Goal: Task Accomplishment & Management: Manage account settings

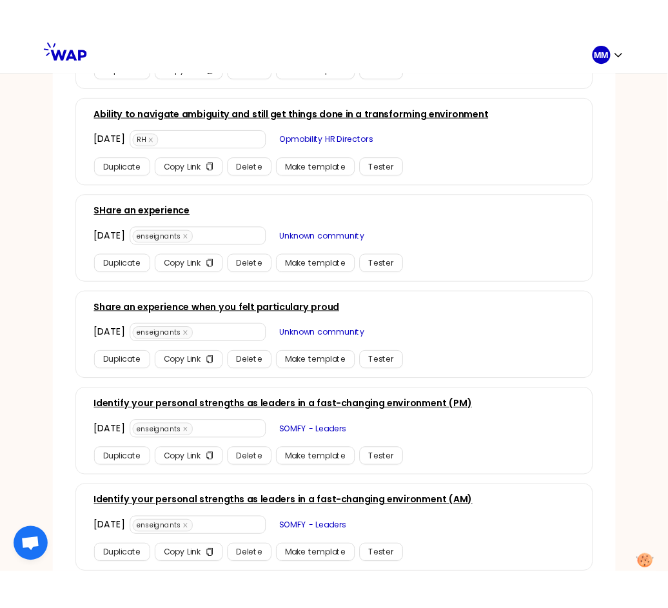
scroll to position [538, 0]
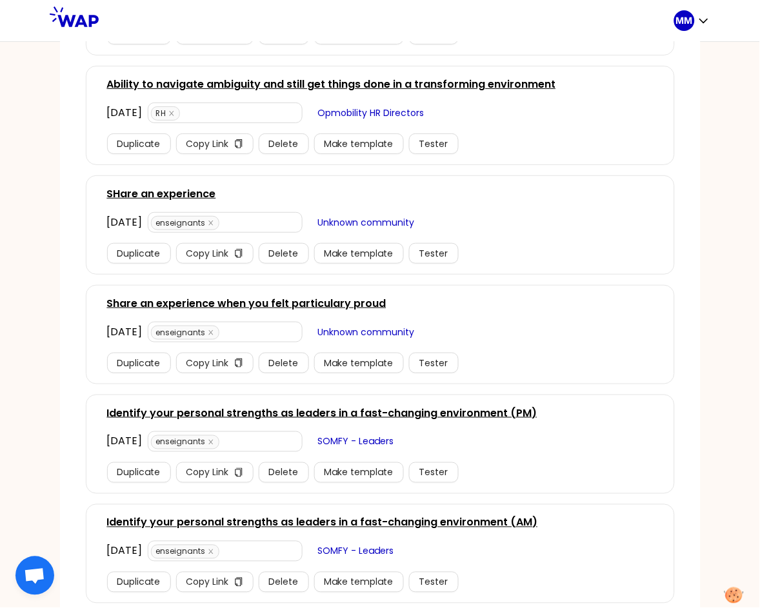
click at [486, 526] on link "Identify your personal strengths as leaders in a fast-changing environment (AM)" at bounding box center [322, 522] width 431 height 15
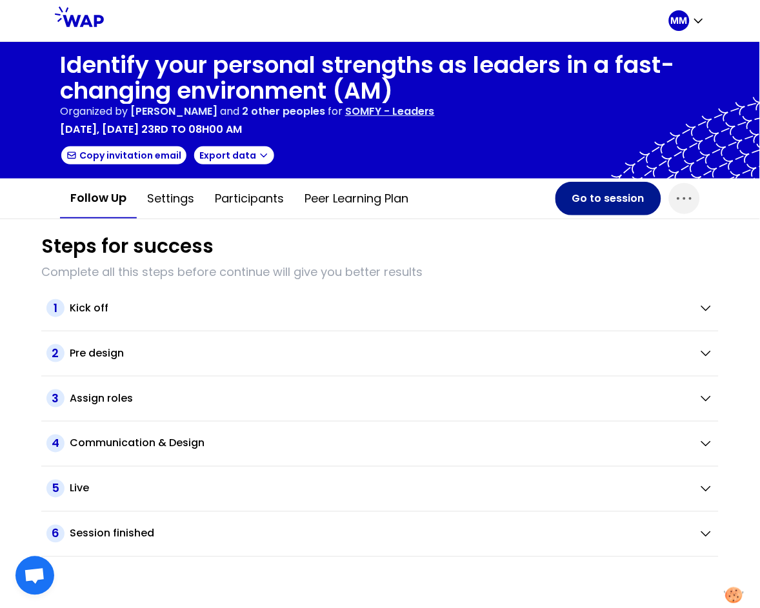
click at [596, 197] on button "Go to session" at bounding box center [608, 199] width 106 height 34
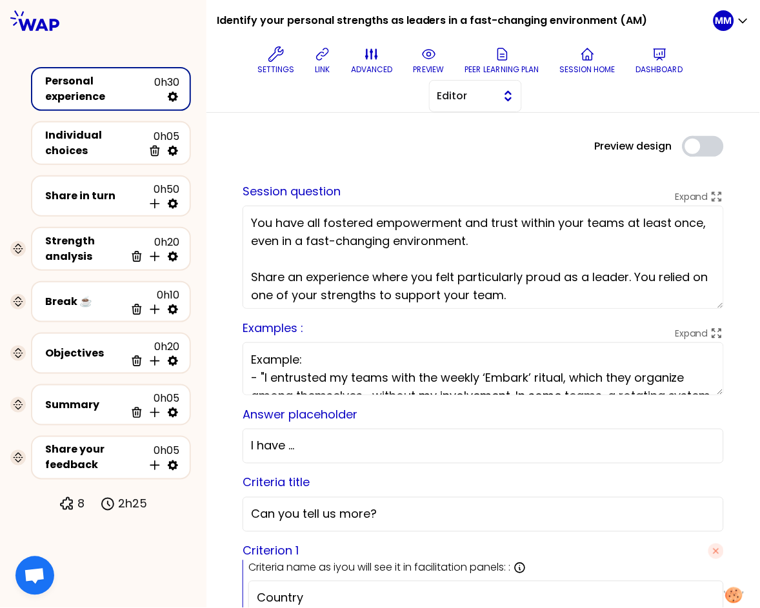
click at [478, 99] on span "Editor" at bounding box center [466, 95] width 58 height 15
click at [479, 147] on span "Facilitator" at bounding box center [482, 148] width 55 height 15
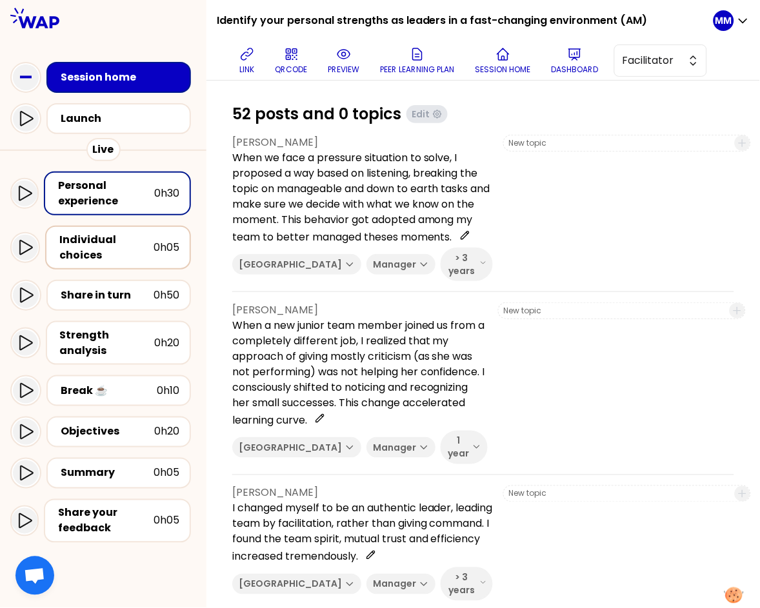
click at [131, 246] on div "Individual choices" at bounding box center [106, 247] width 94 height 31
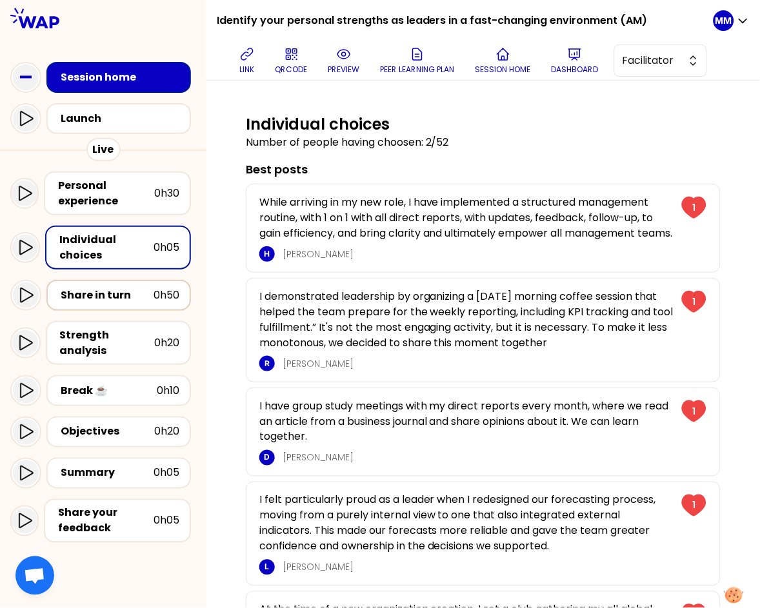
click at [112, 293] on div "Share in turn" at bounding box center [107, 295] width 93 height 15
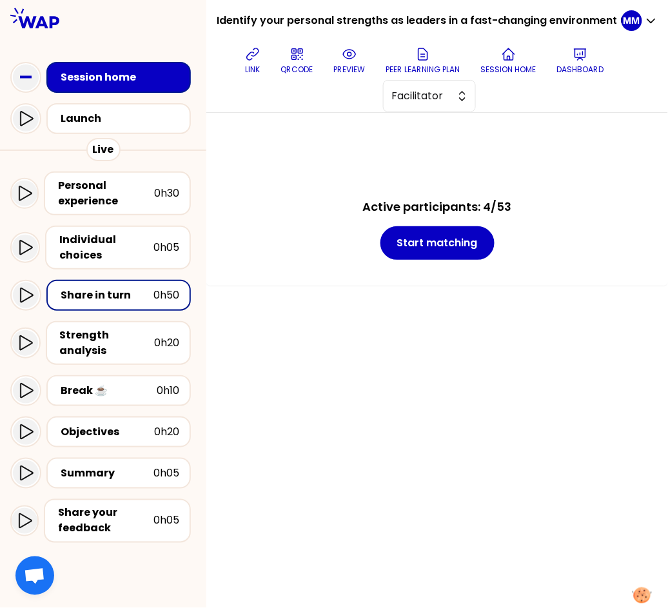
drag, startPoint x: 254, startPoint y: 63, endPoint x: 294, endPoint y: 34, distance: 49.0
click at [254, 63] on button "link" at bounding box center [253, 60] width 26 height 39
click at [139, 77] on div "Session home" at bounding box center [123, 77] width 124 height 15
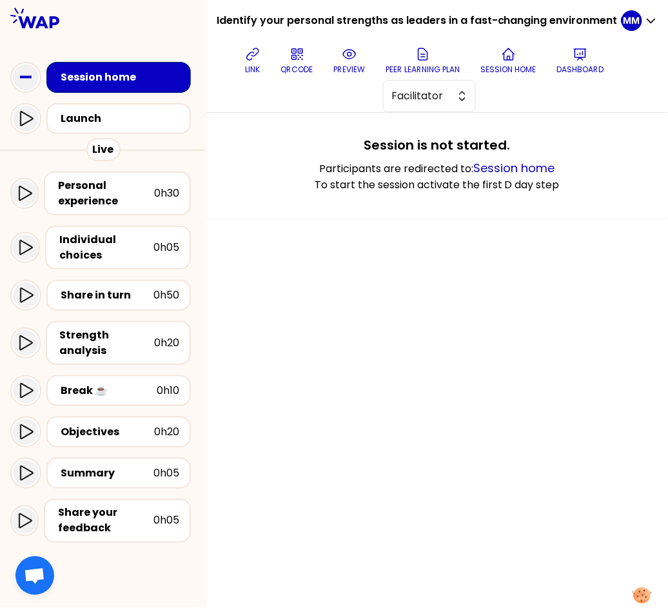
click at [135, 79] on div "Session home" at bounding box center [123, 77] width 124 height 15
click at [134, 79] on div "Session home" at bounding box center [123, 77] width 124 height 15
click at [582, 68] on p "Dashboard" at bounding box center [580, 69] width 47 height 10
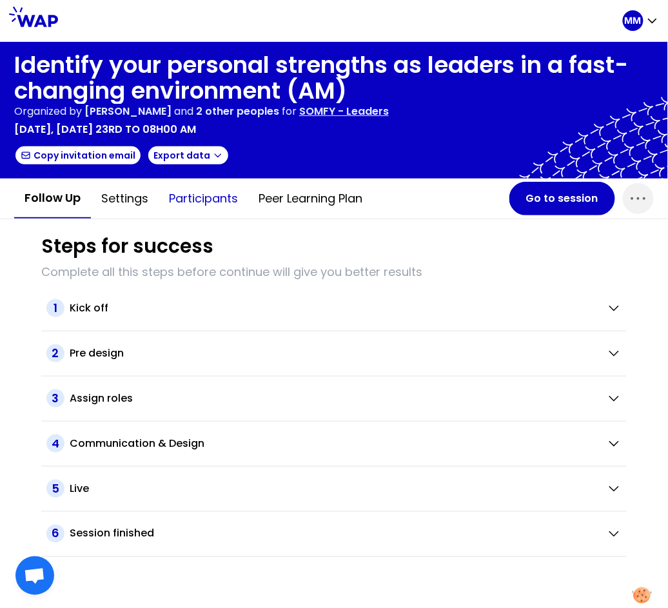
click at [215, 193] on button "Participants" at bounding box center [204, 198] width 90 height 39
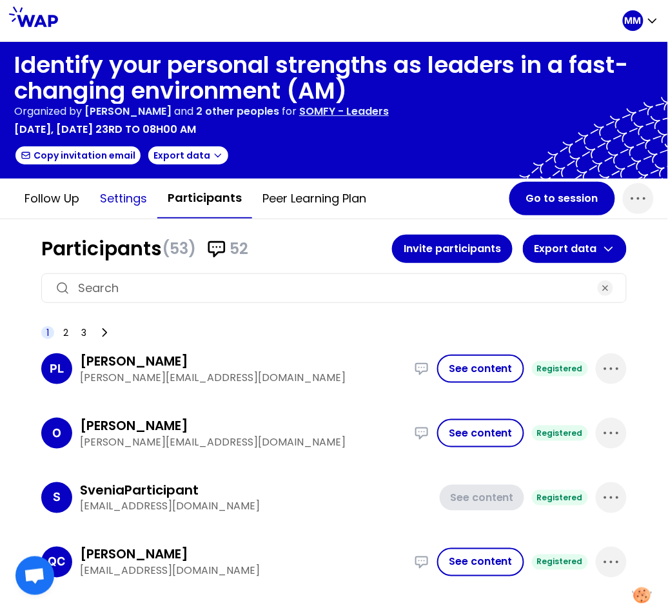
click at [123, 200] on button "Settings" at bounding box center [124, 198] width 68 height 39
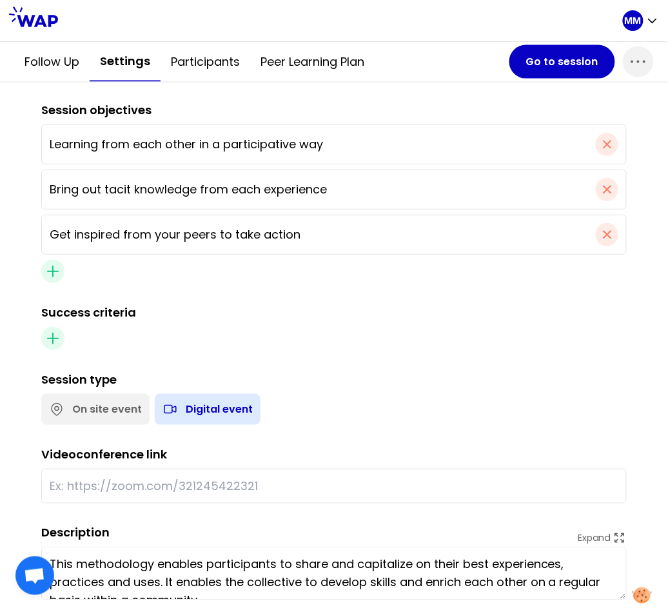
scroll to position [540, 0]
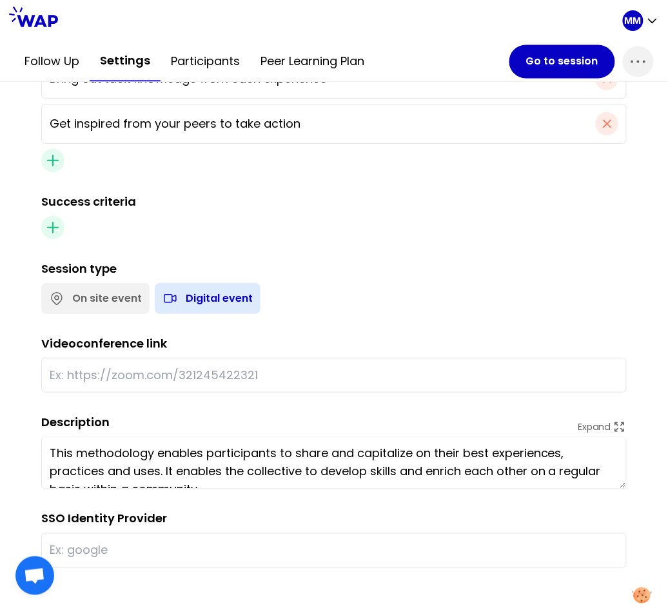
click at [223, 371] on input "text" at bounding box center [334, 375] width 569 height 18
paste input "https://teams.microsoft.com/l/meetup-join/19%3ameeting_Y2E0N2YxODAtM2ZiMC00NjI0…"
type input "https://teams.microsoft.com/l/meetup-join/19%3ameeting_Y2E0N2YxODAtM2ZiMC00NjI0…"
click at [392, 300] on div "On site event Digital event" at bounding box center [331, 296] width 591 height 36
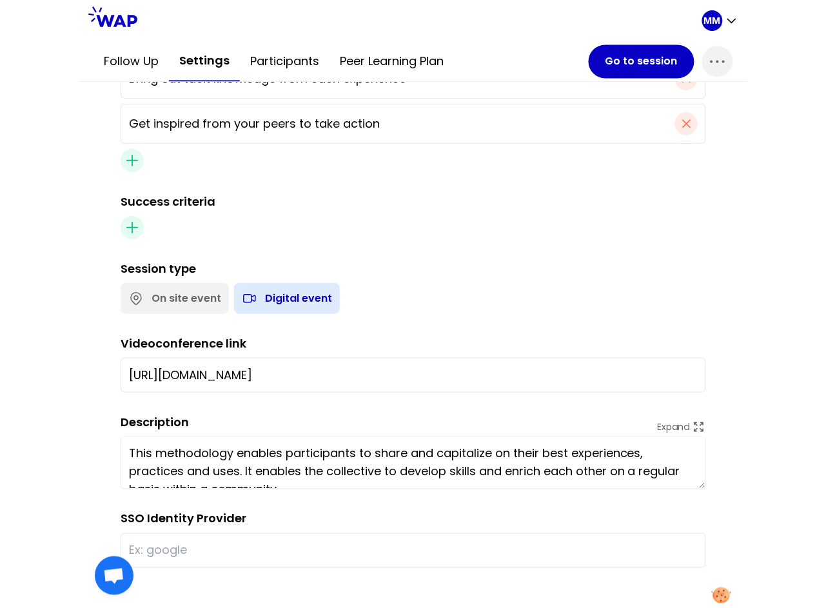
scroll to position [0, 0]
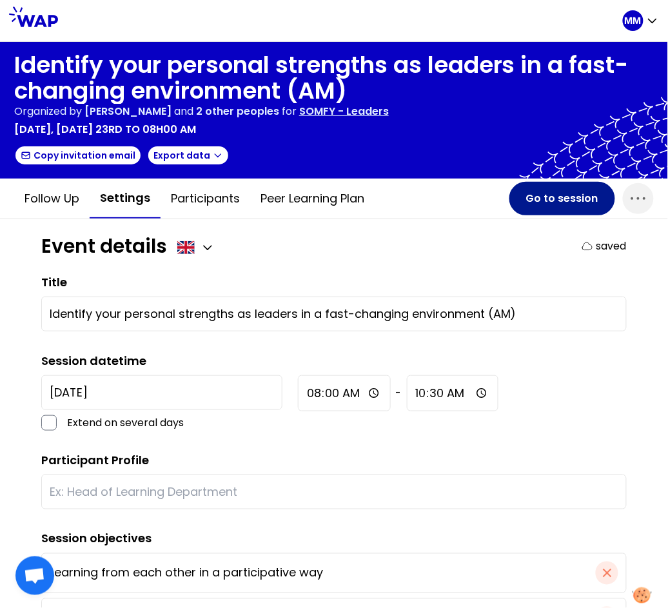
click at [537, 205] on button "Go to session" at bounding box center [562, 199] width 106 height 34
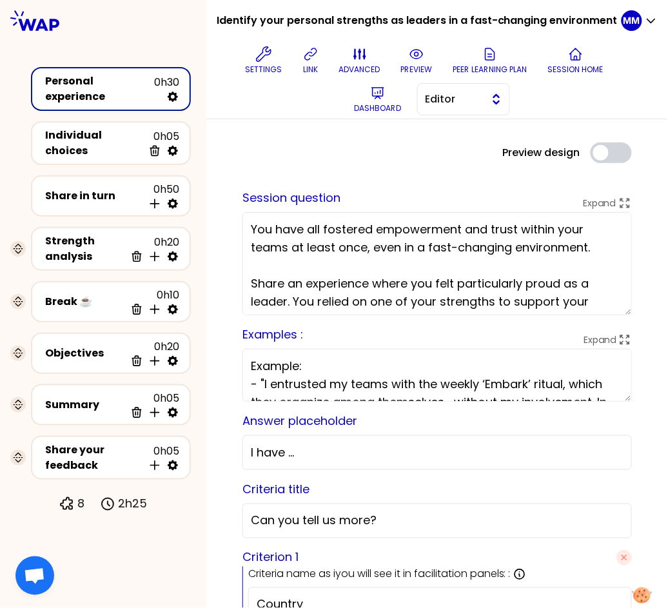
click at [458, 100] on span "Editor" at bounding box center [455, 99] width 58 height 15
click at [475, 145] on span "Facilitator" at bounding box center [471, 151] width 55 height 15
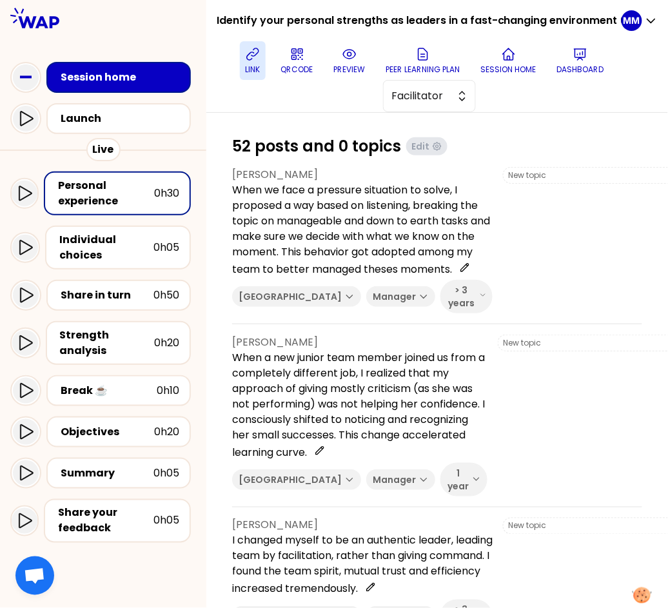
click at [261, 56] on icon at bounding box center [252, 53] width 15 height 15
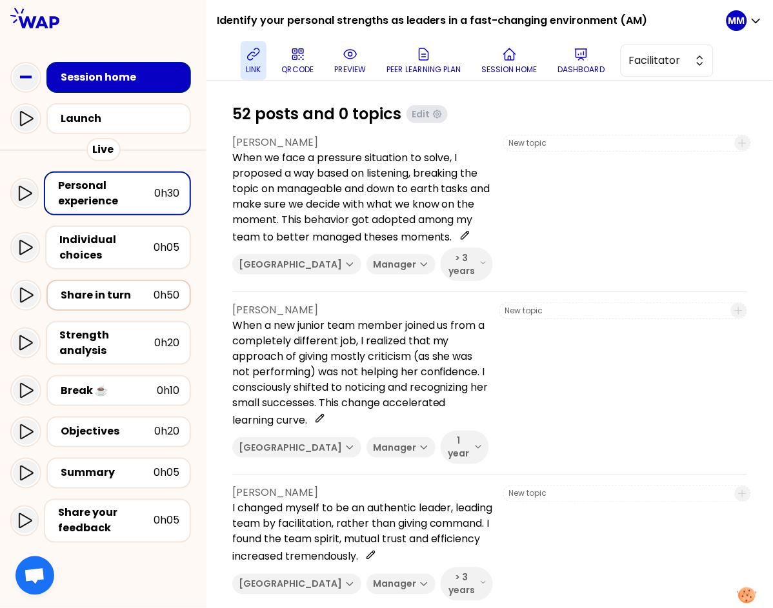
click at [126, 296] on div "Share in turn" at bounding box center [107, 295] width 93 height 15
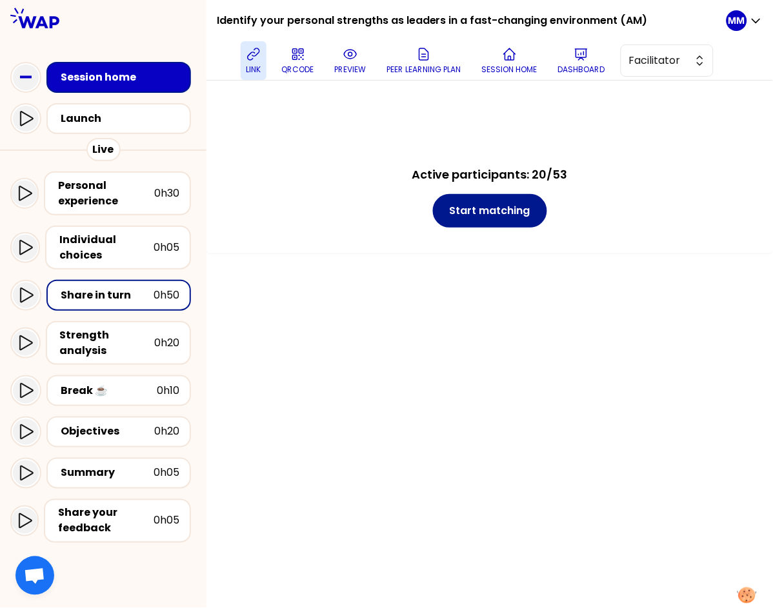
click at [522, 217] on button "Start matching" at bounding box center [490, 211] width 114 height 34
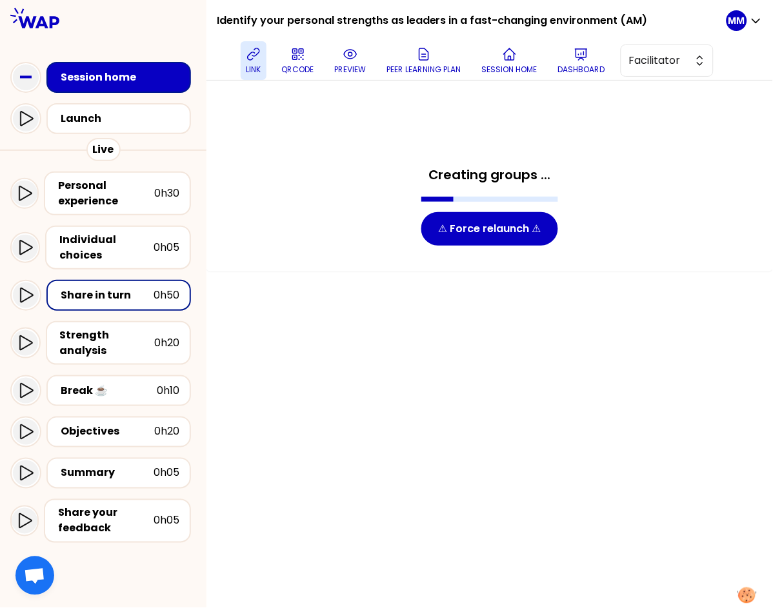
click at [759, 241] on div "Creating groups ... ⚠ Force relaunch ⚠" at bounding box center [489, 176] width 566 height 191
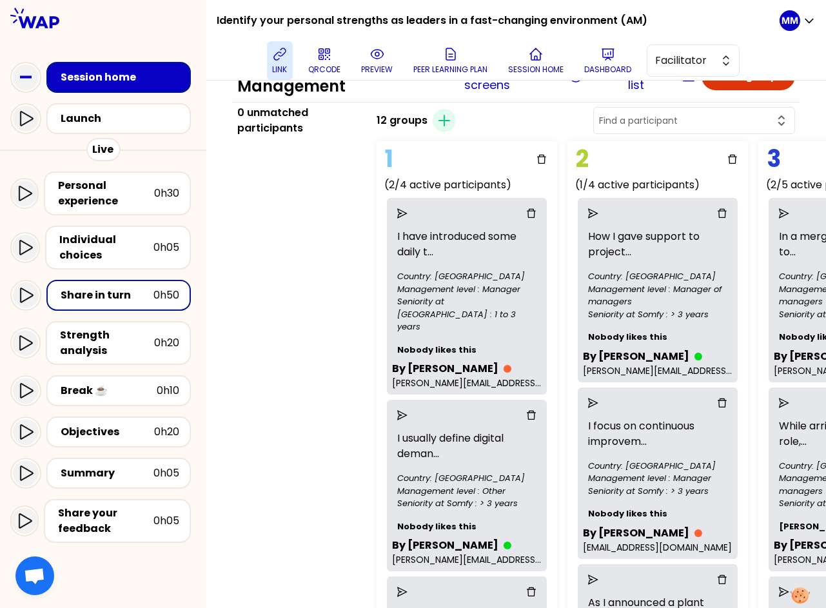
scroll to position [61, 0]
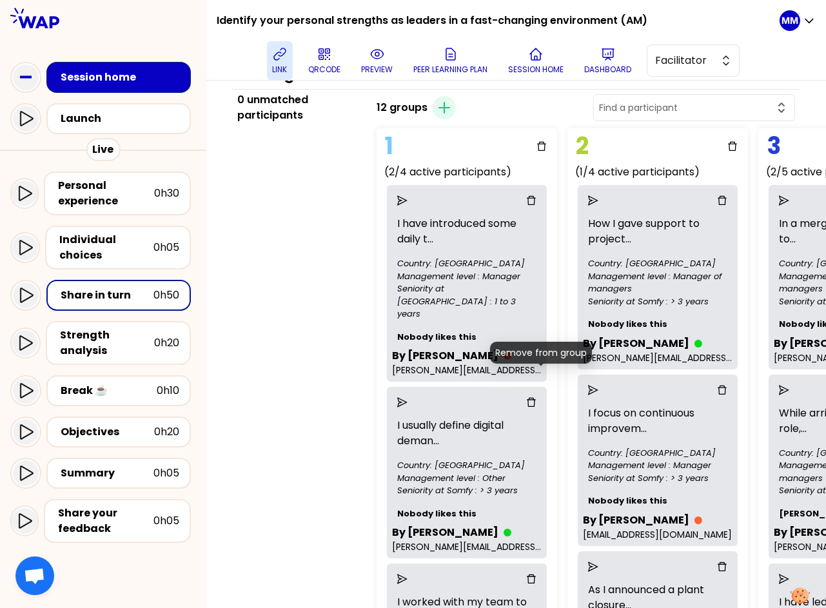
click at [537, 397] on icon "delete" at bounding box center [531, 402] width 10 height 10
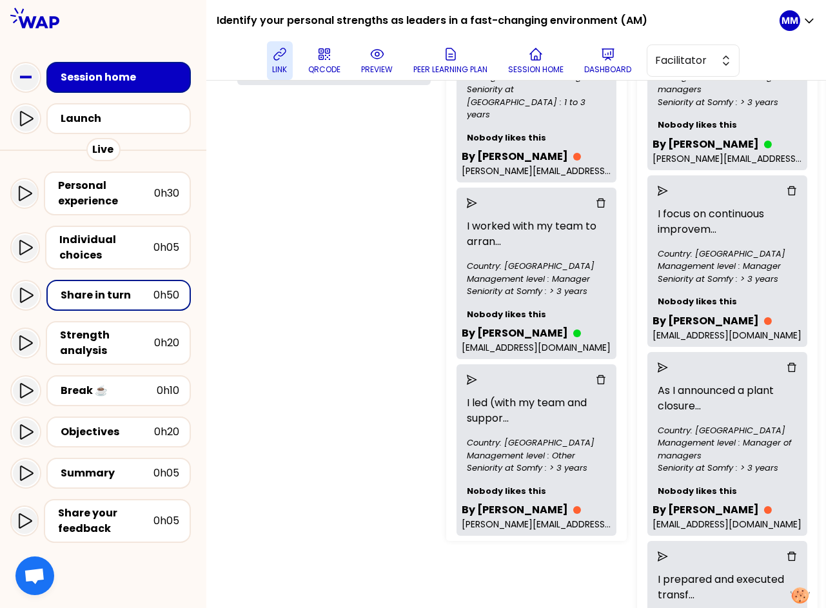
scroll to position [341, 0]
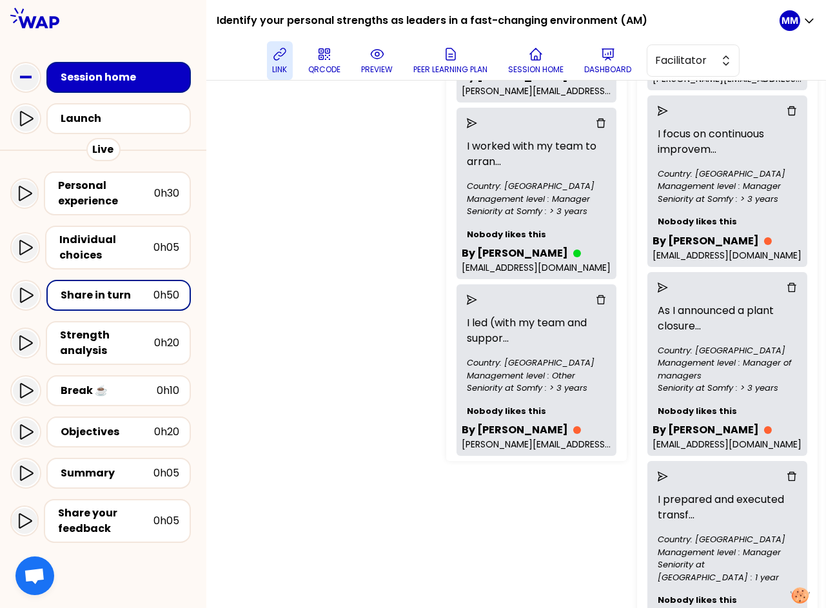
drag, startPoint x: 547, startPoint y: 277, endPoint x: 560, endPoint y: 275, distance: 13.0
click at [596, 295] on icon "delete" at bounding box center [601, 300] width 10 height 10
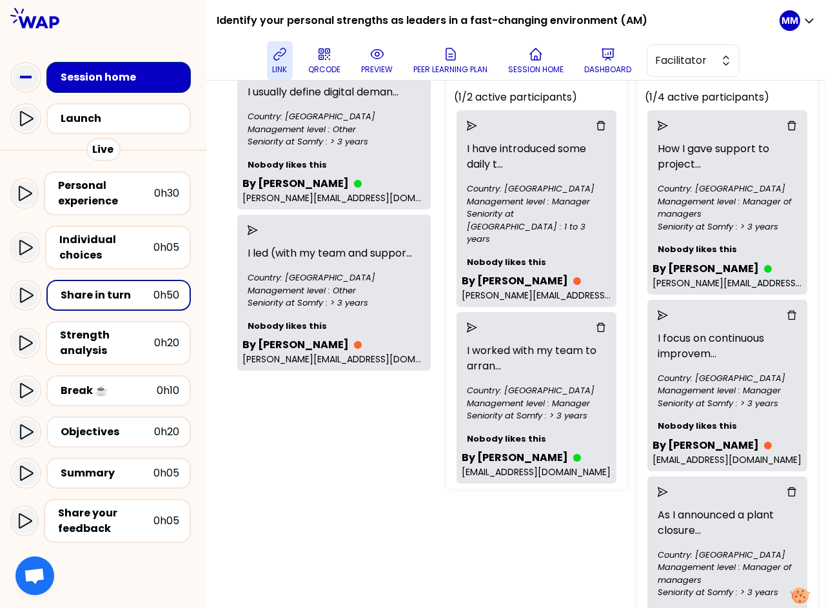
scroll to position [169, 0]
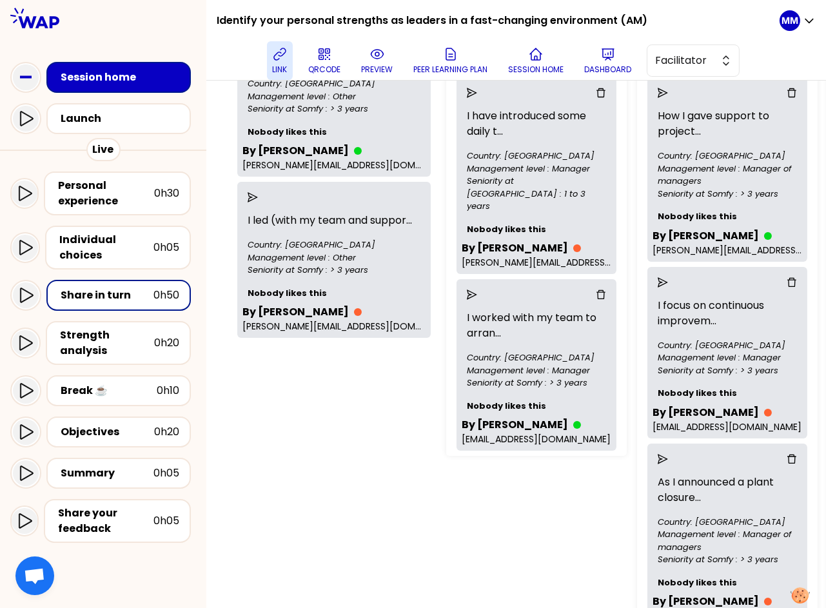
click at [759, 283] on icon "delete" at bounding box center [792, 282] width 10 height 10
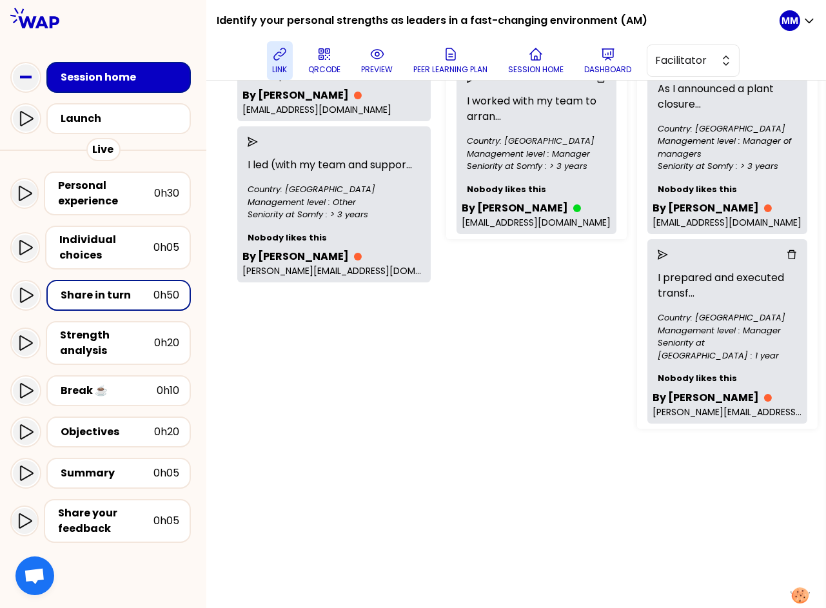
scroll to position [390, 0]
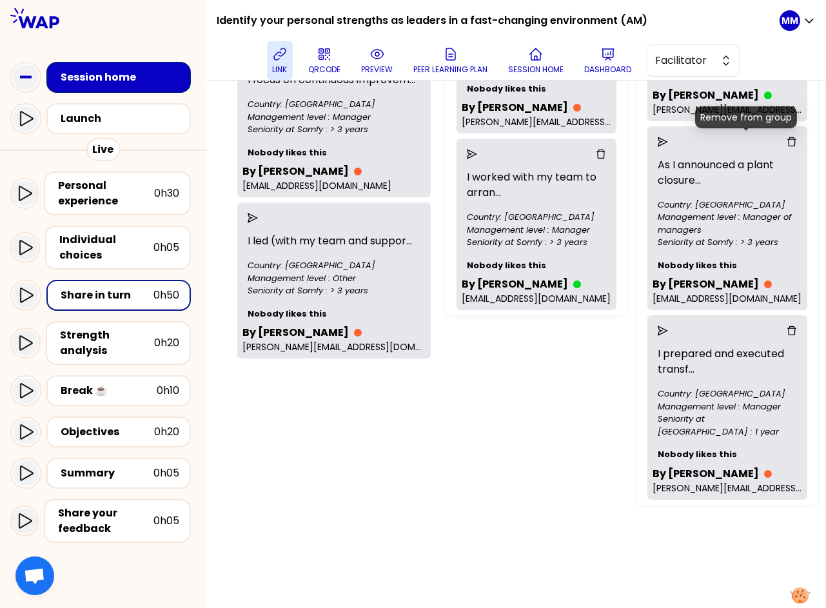
click at [759, 142] on icon "delete" at bounding box center [792, 142] width 10 height 10
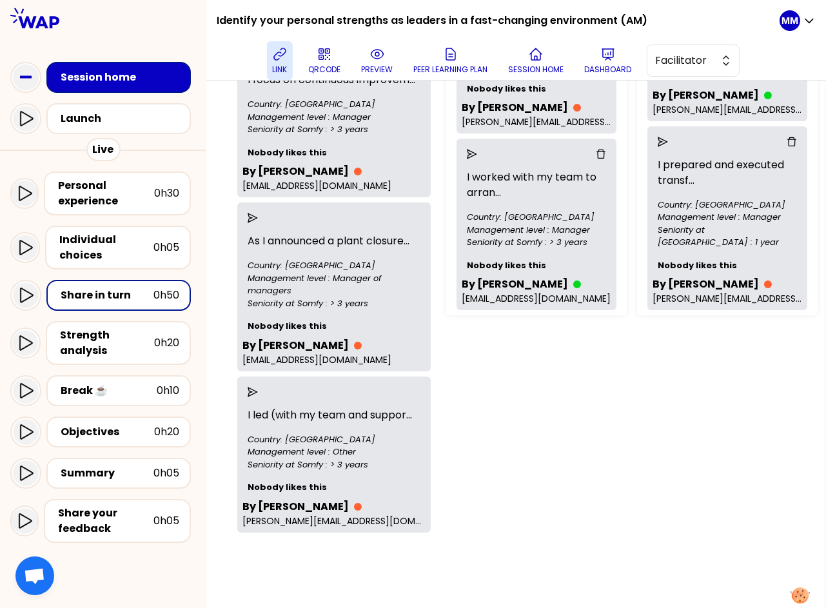
scroll to position [297, 0]
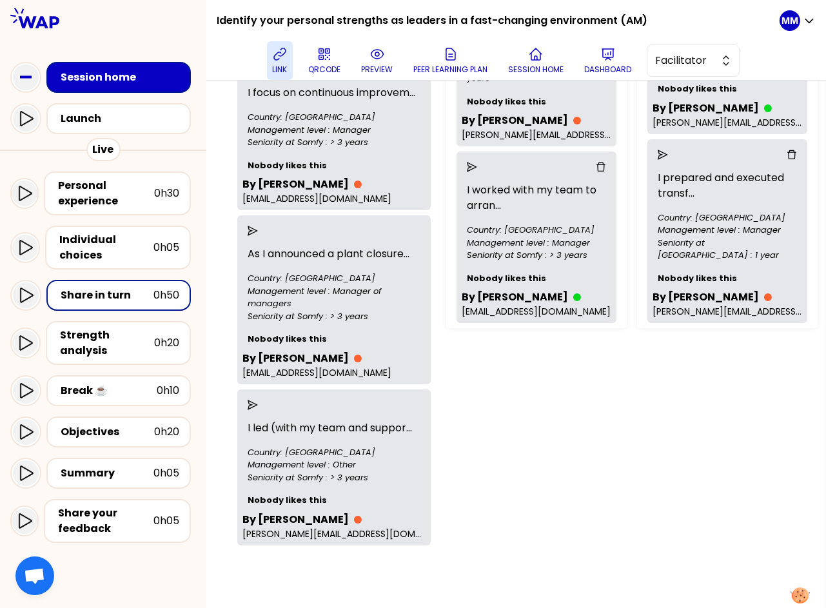
click at [759, 155] on icon "delete" at bounding box center [792, 155] width 10 height 10
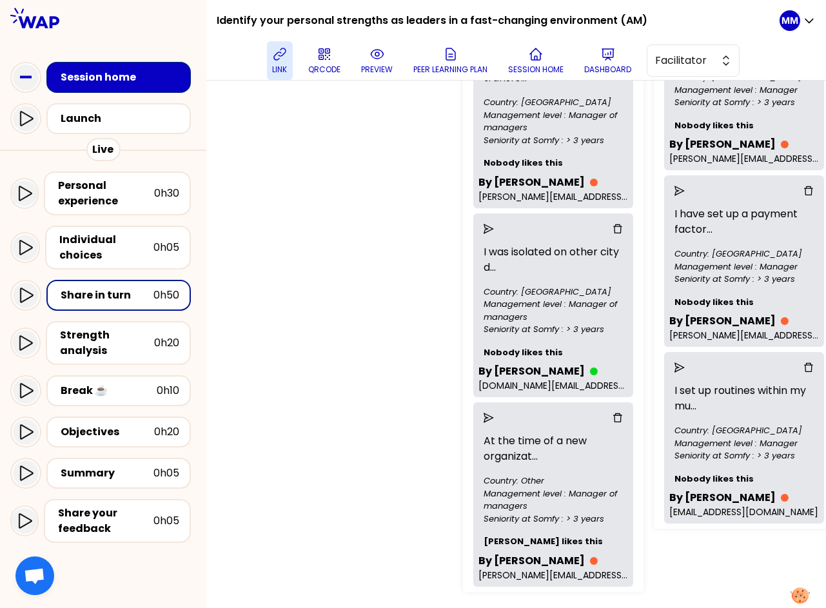
scroll to position [626, 365]
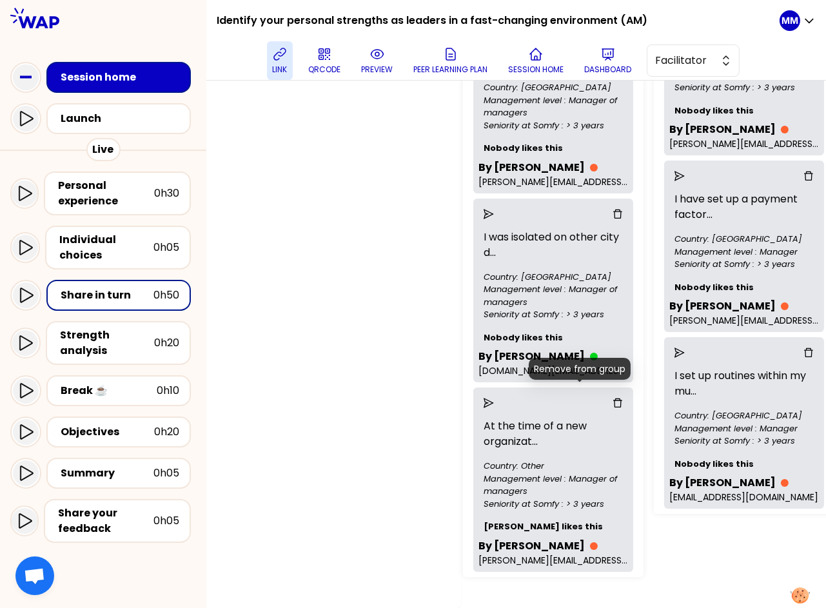
click at [613, 398] on icon "delete" at bounding box center [618, 403] width 10 height 10
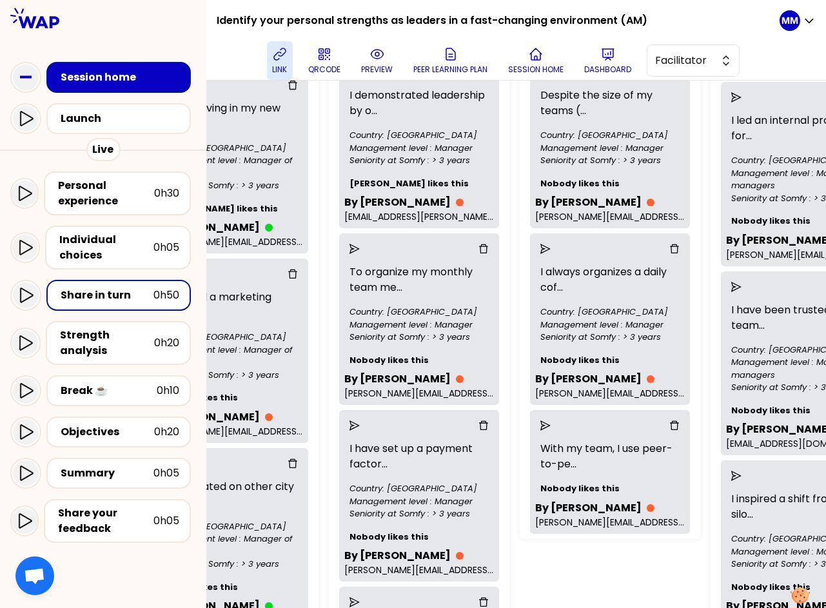
scroll to position [703, 690]
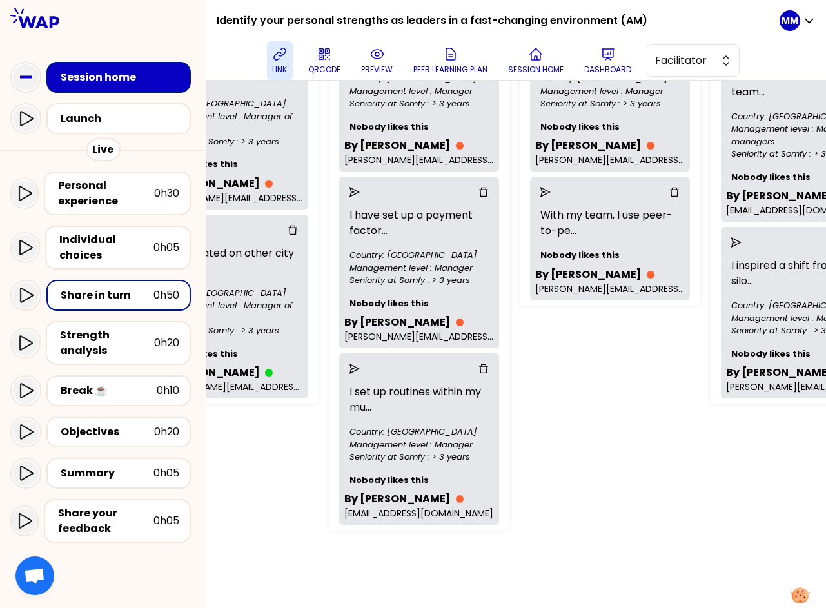
click at [451, 359] on div at bounding box center [419, 369] width 150 height 21
click at [479, 364] on icon "delete" at bounding box center [484, 369] width 10 height 10
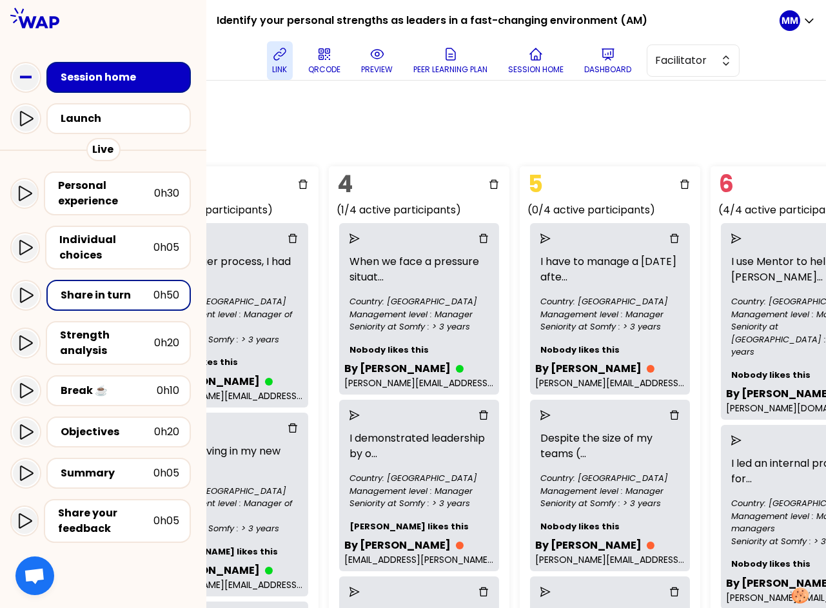
scroll to position [28, 690]
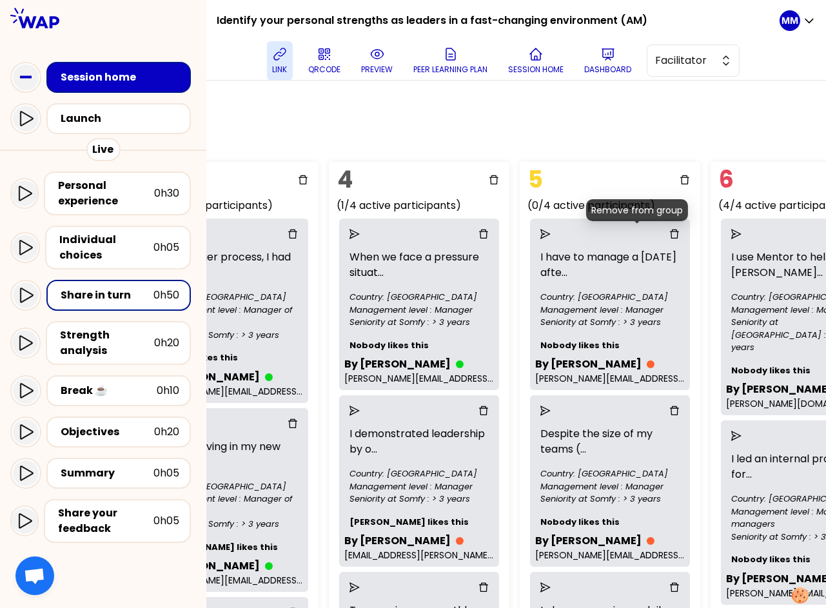
click at [669, 233] on icon "delete" at bounding box center [674, 234] width 10 height 10
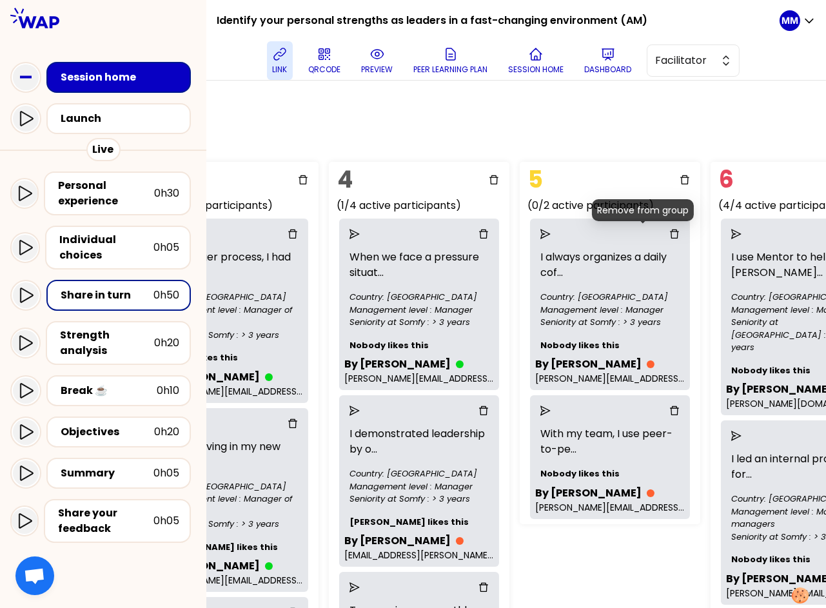
click at [669, 232] on icon "delete" at bounding box center [674, 234] width 10 height 10
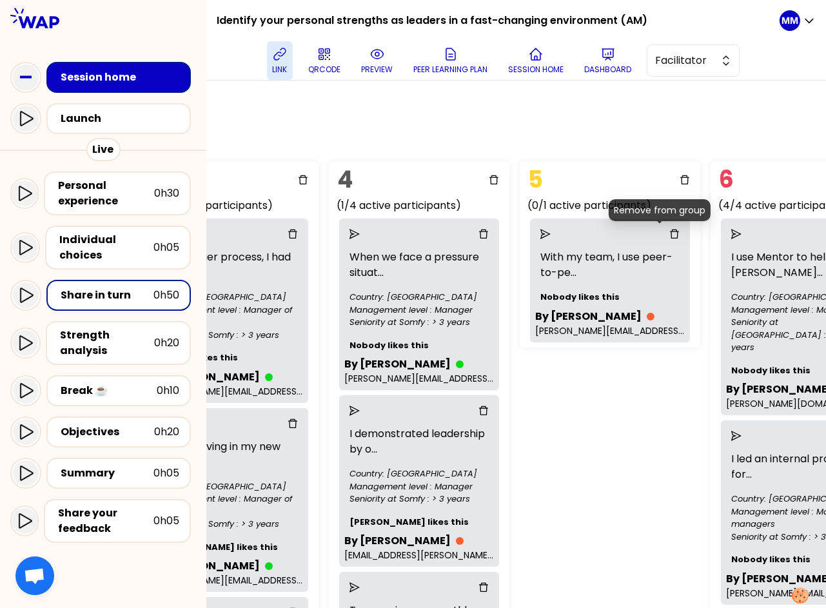
click at [669, 233] on icon "delete" at bounding box center [674, 234] width 10 height 10
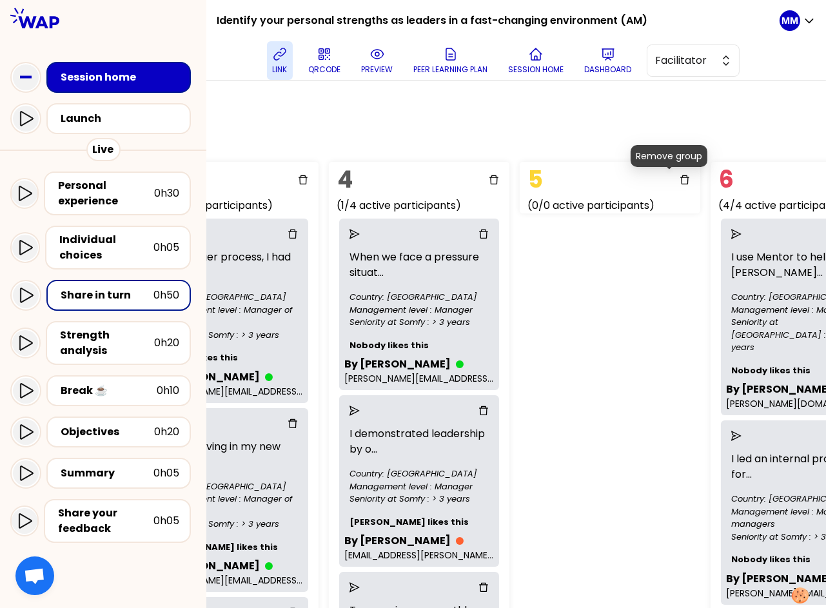
click at [680, 181] on icon "delete" at bounding box center [685, 180] width 10 height 10
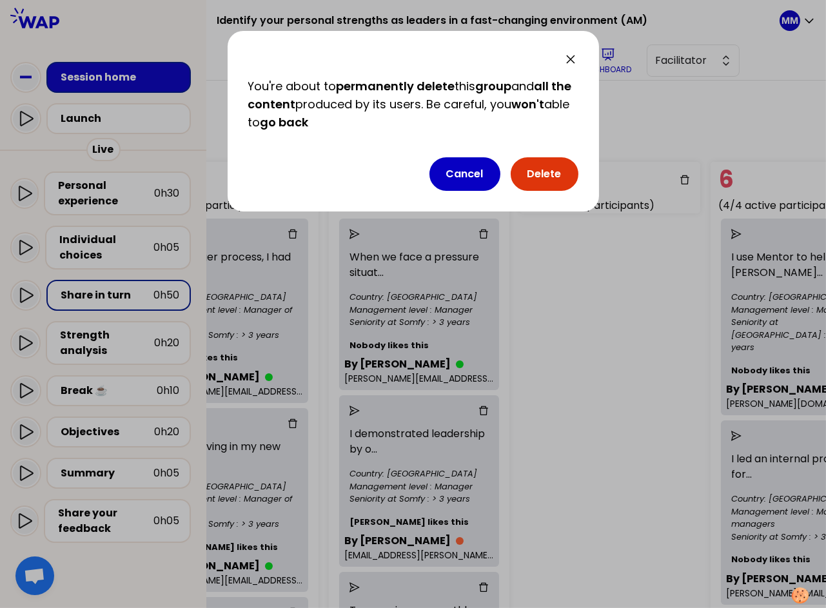
click at [551, 177] on button "Delete" at bounding box center [545, 174] width 68 height 34
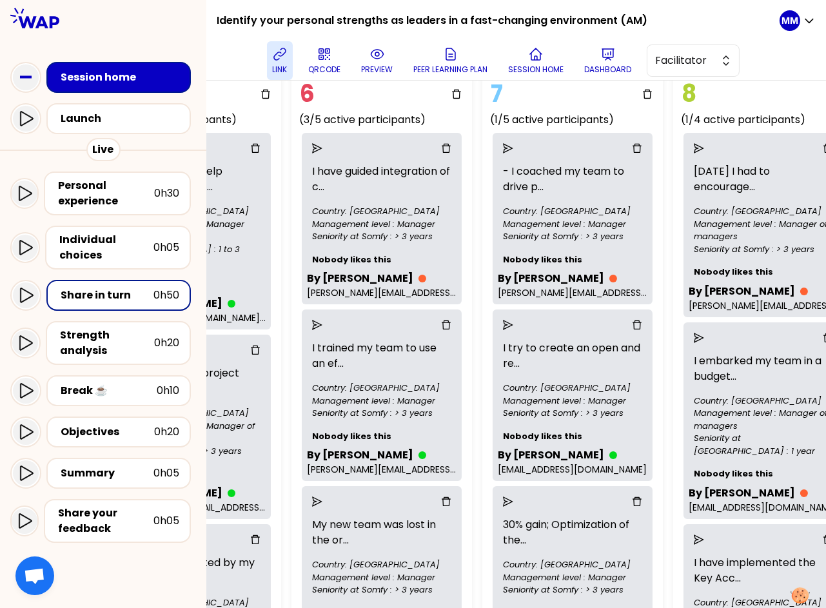
scroll to position [117, 1109]
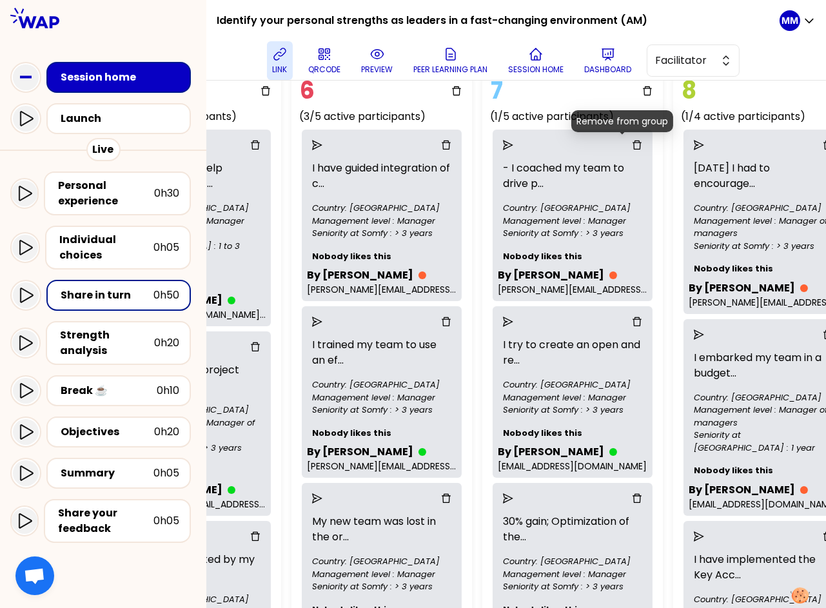
click at [632, 145] on icon "delete" at bounding box center [637, 145] width 10 height 10
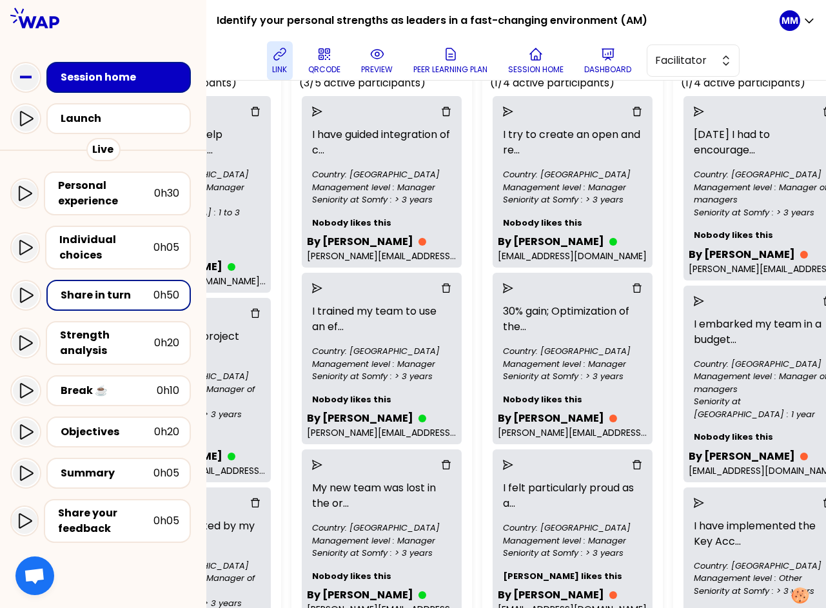
scroll to position [243, 1109]
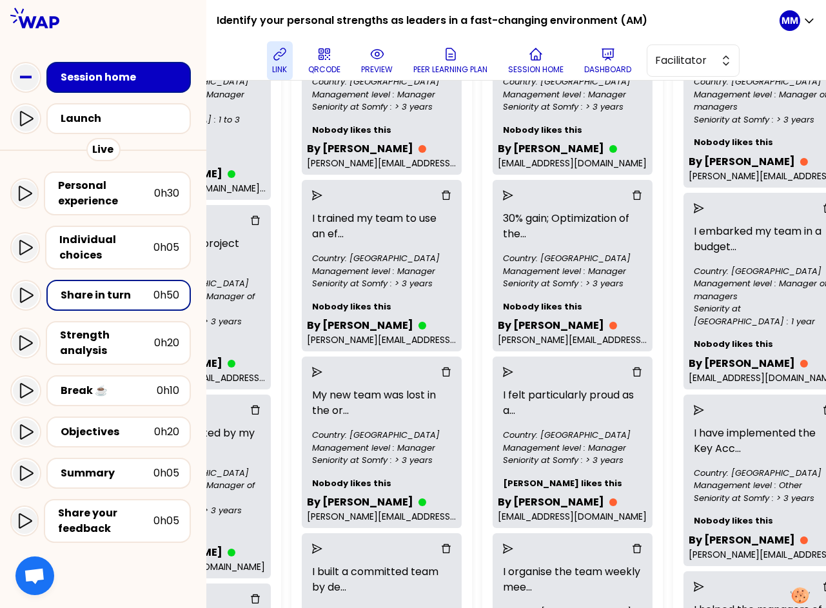
click at [632, 199] on icon "delete" at bounding box center [637, 195] width 10 height 10
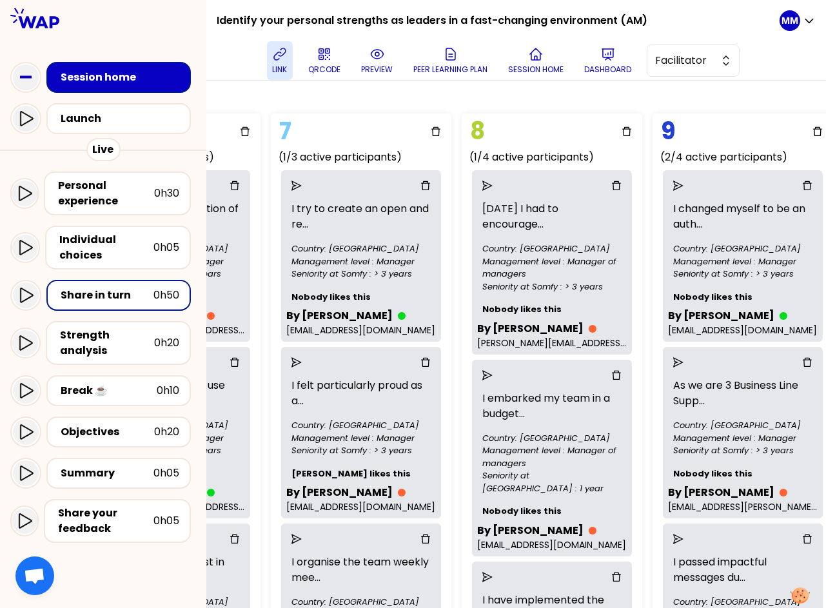
scroll to position [79, 1321]
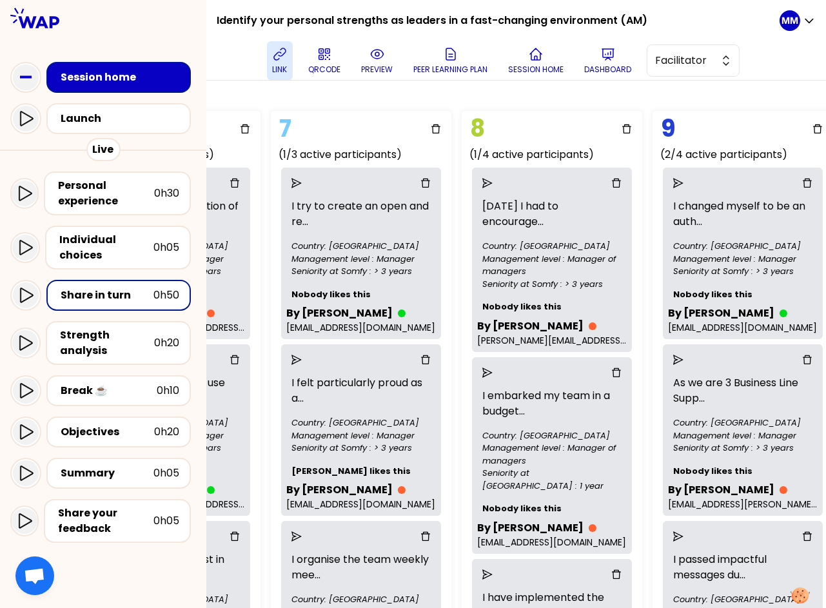
click at [611, 183] on icon "delete" at bounding box center [616, 183] width 10 height 10
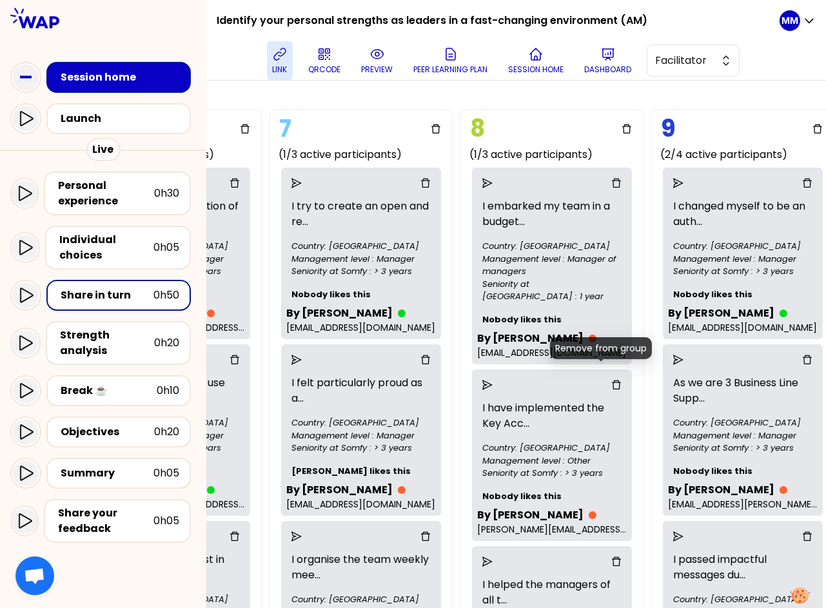
click at [611, 380] on icon "delete" at bounding box center [616, 385] width 10 height 10
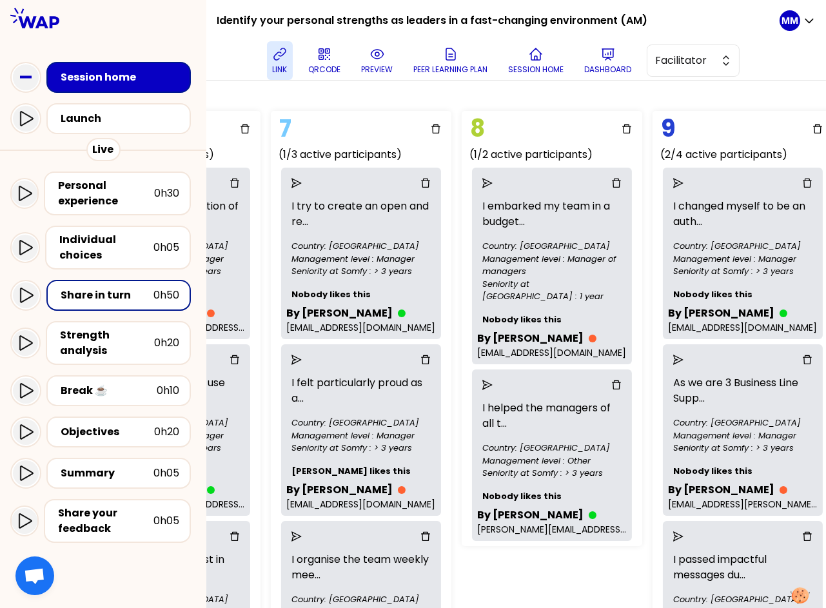
click at [612, 181] on icon "delete" at bounding box center [616, 183] width 9 height 9
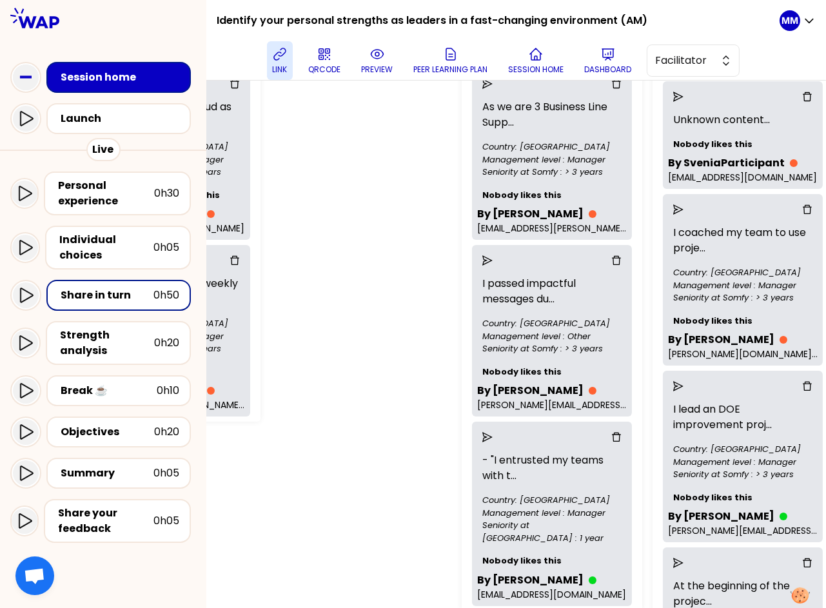
scroll to position [364, 1512]
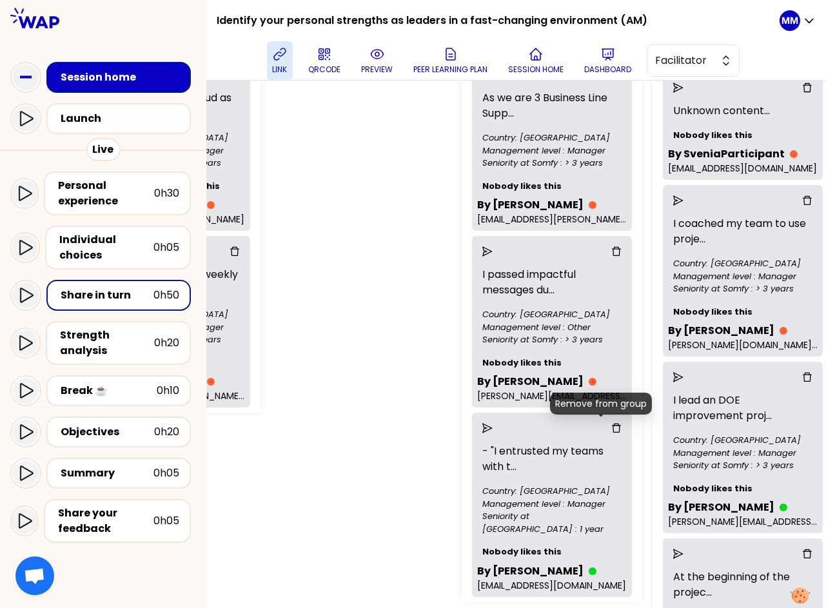
click at [611, 428] on icon "delete" at bounding box center [616, 428] width 10 height 10
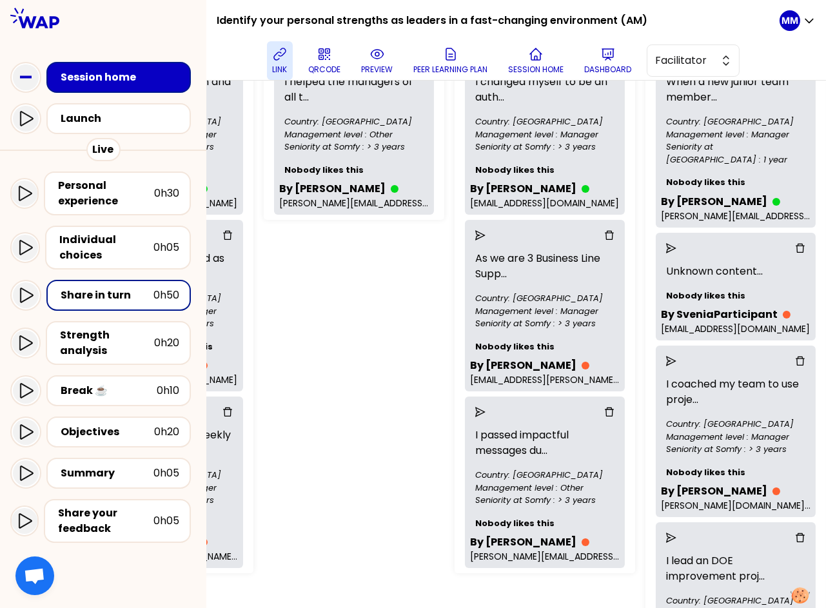
scroll to position [203, 1535]
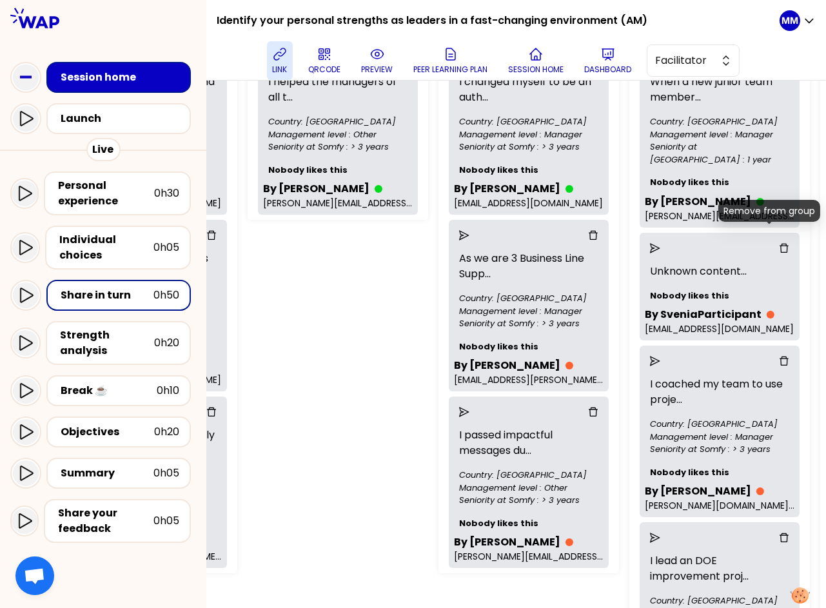
click at [759, 243] on icon "delete" at bounding box center [784, 248] width 10 height 10
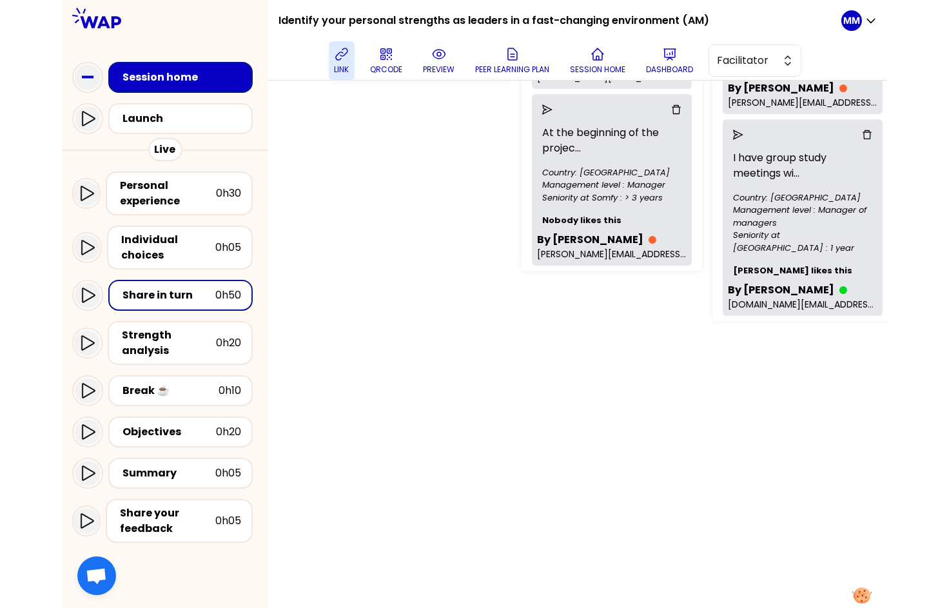
scroll to position [695, 1704]
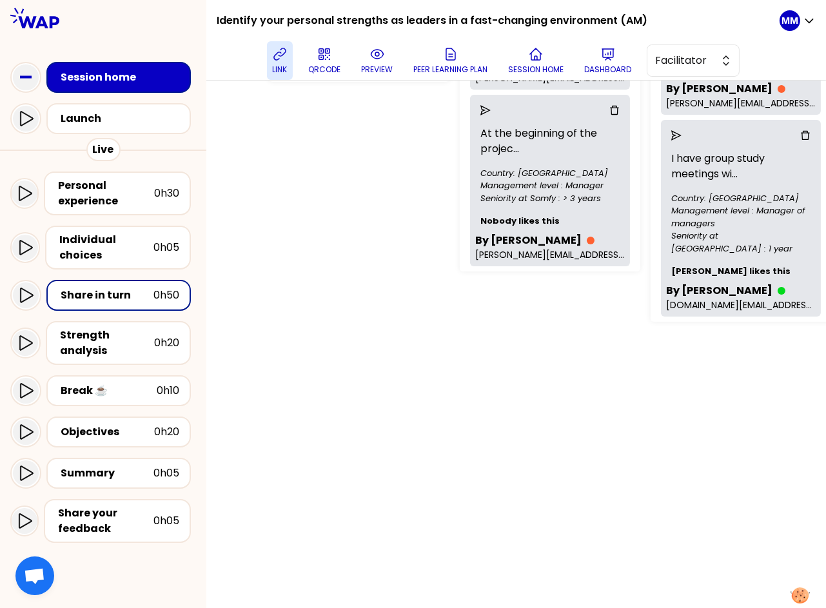
click at [759, 363] on div "Group Management Back to facilitation screens View group list Reset groups 18 u…" at bounding box center [516, 345] width 620 height 528
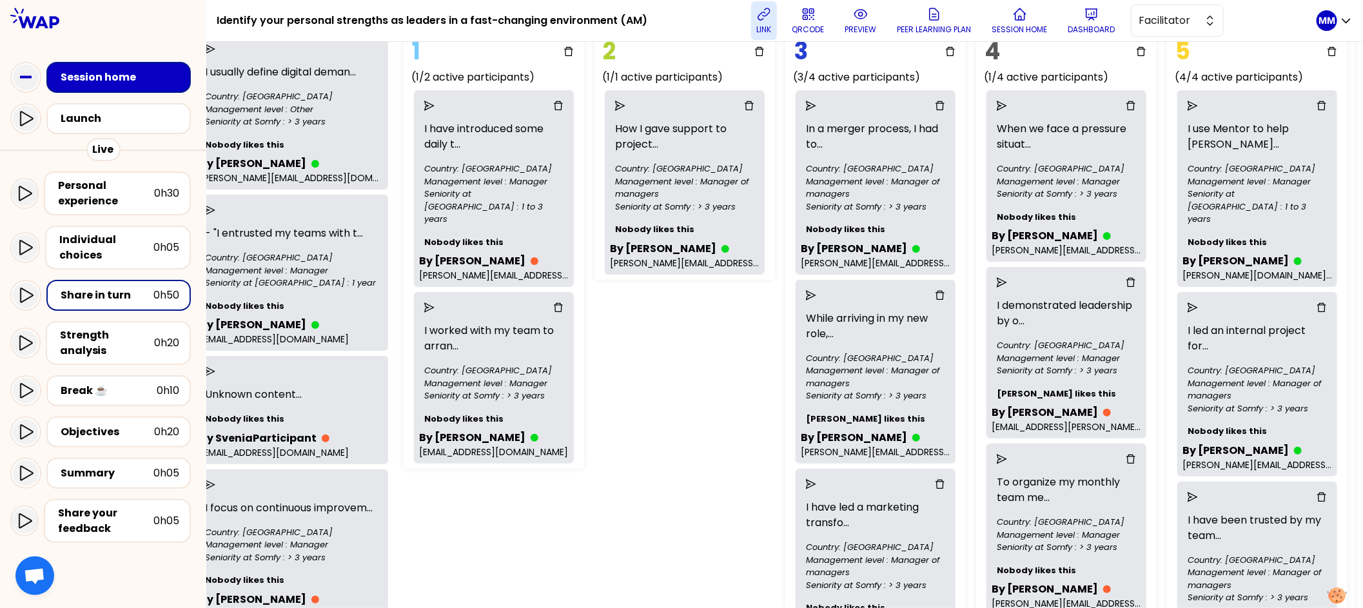
scroll to position [104, 3]
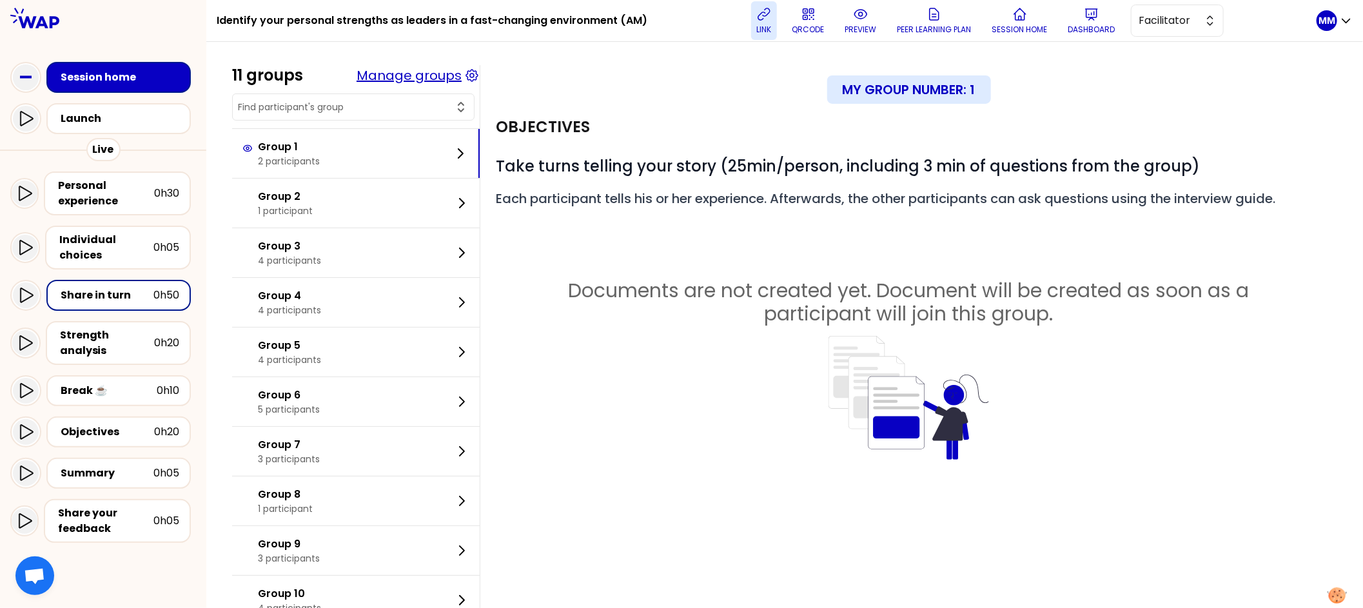
click at [414, 73] on button "Manage groups" at bounding box center [409, 75] width 105 height 18
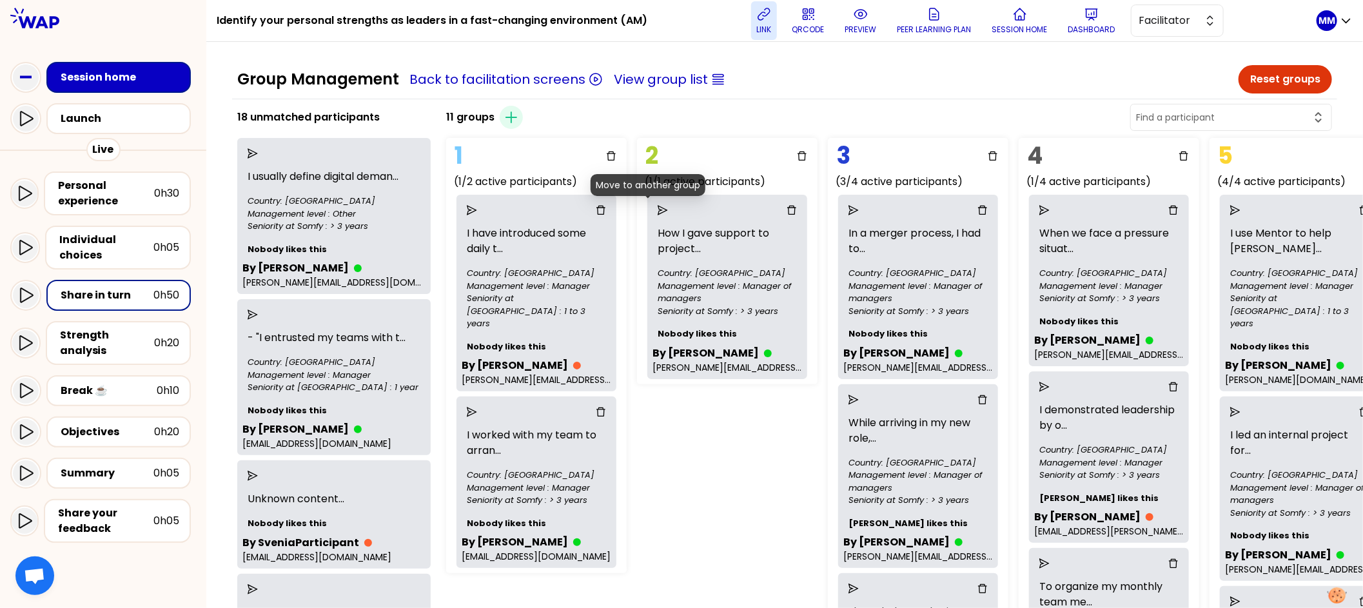
click at [658, 209] on icon "send" at bounding box center [663, 210] width 10 height 10
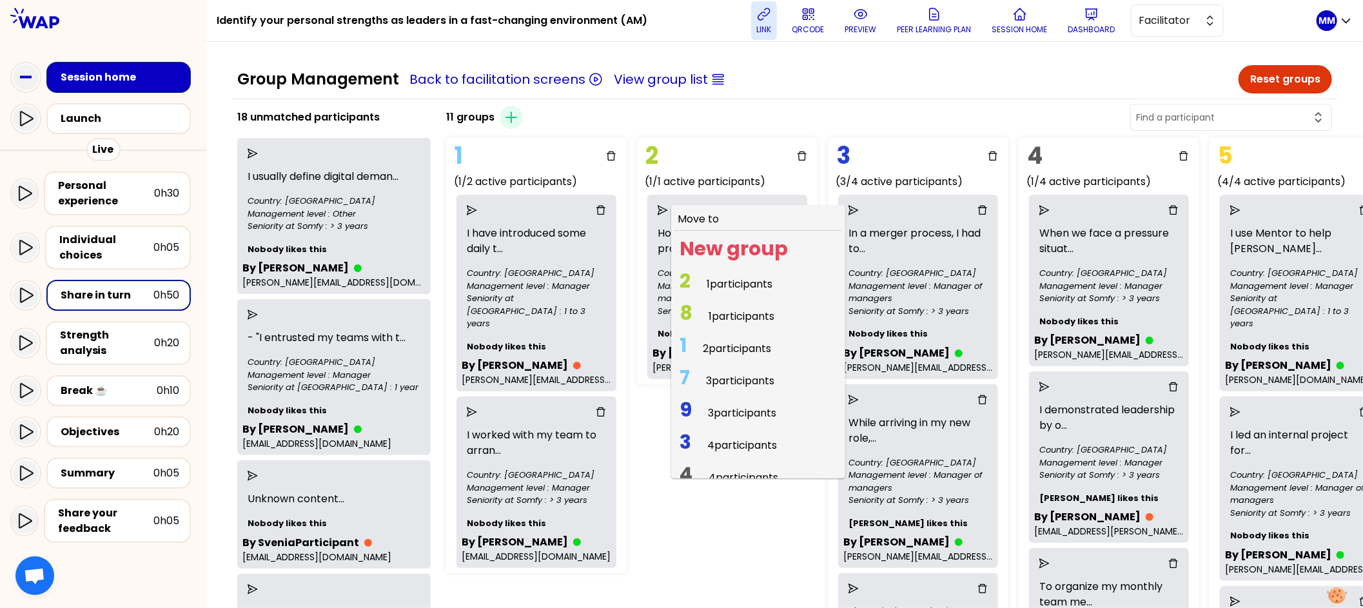
click at [703, 346] on span "2 participants" at bounding box center [737, 348] width 68 height 15
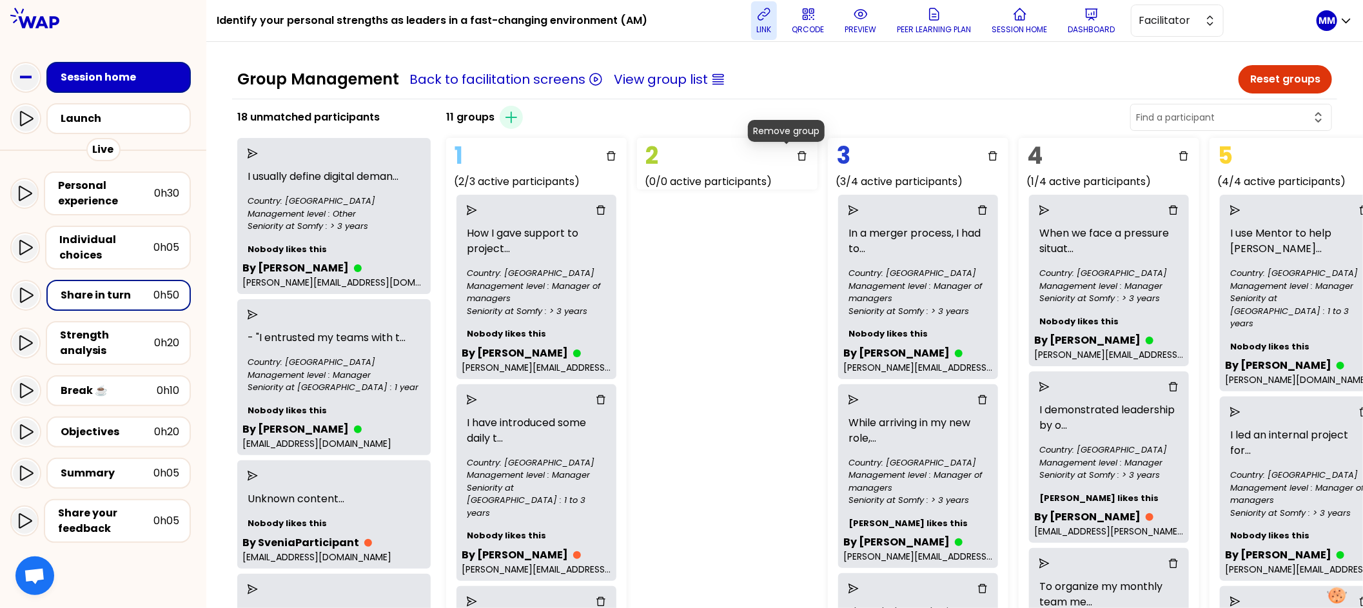
click at [759, 155] on icon "delete" at bounding box center [802, 156] width 10 height 10
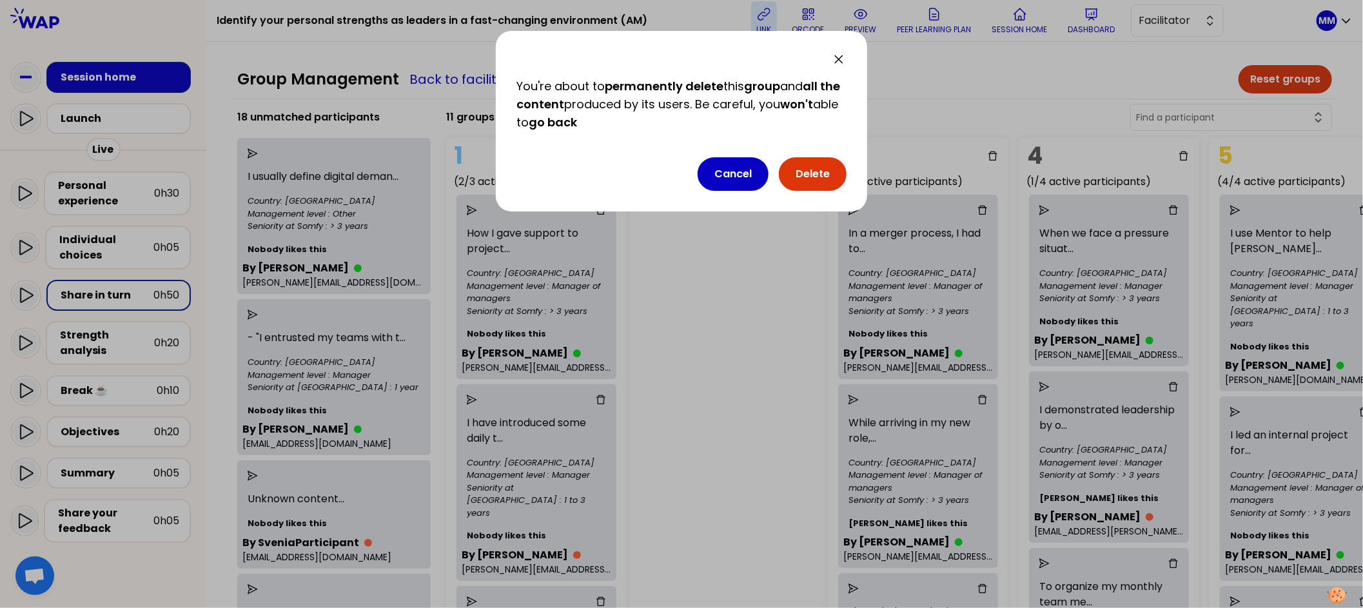
click at [759, 177] on button "Delete" at bounding box center [813, 174] width 68 height 34
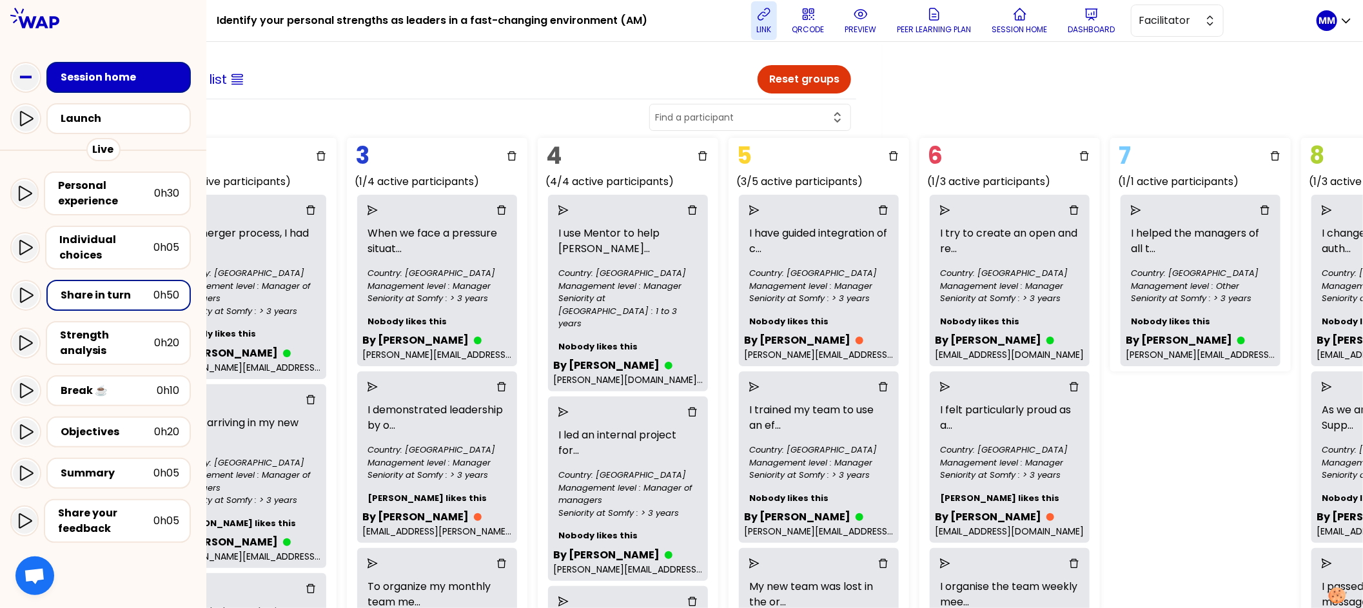
scroll to position [0, 648]
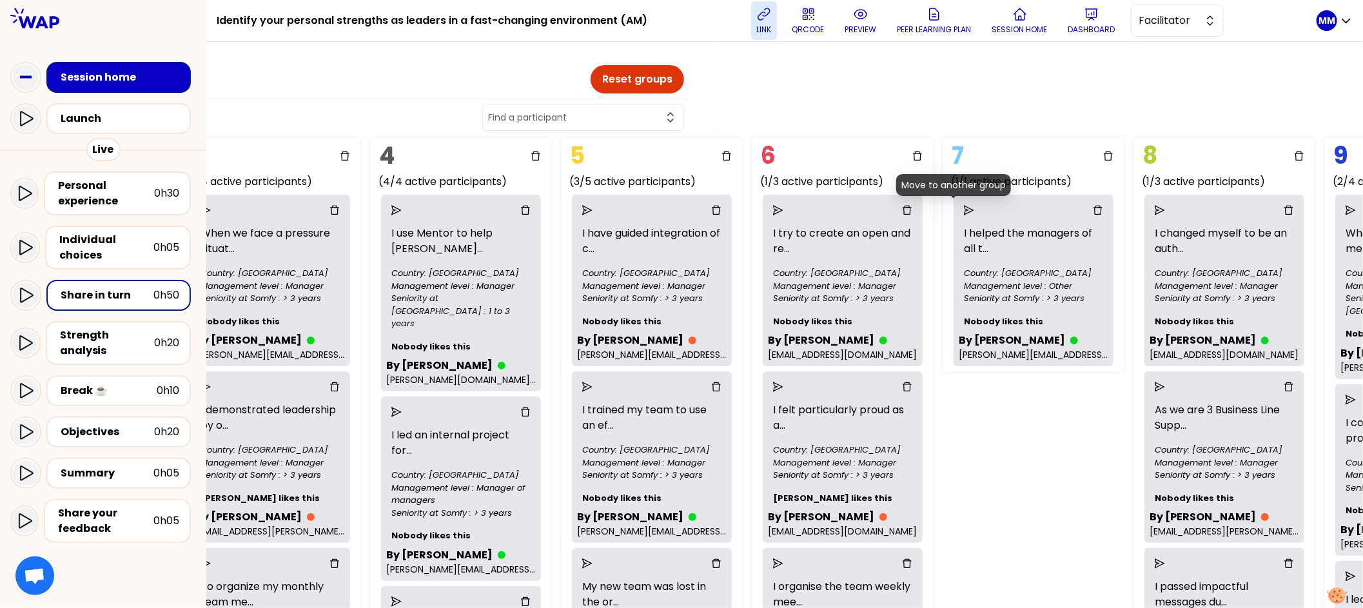
click at [759, 208] on icon "send" at bounding box center [969, 210] width 10 height 10
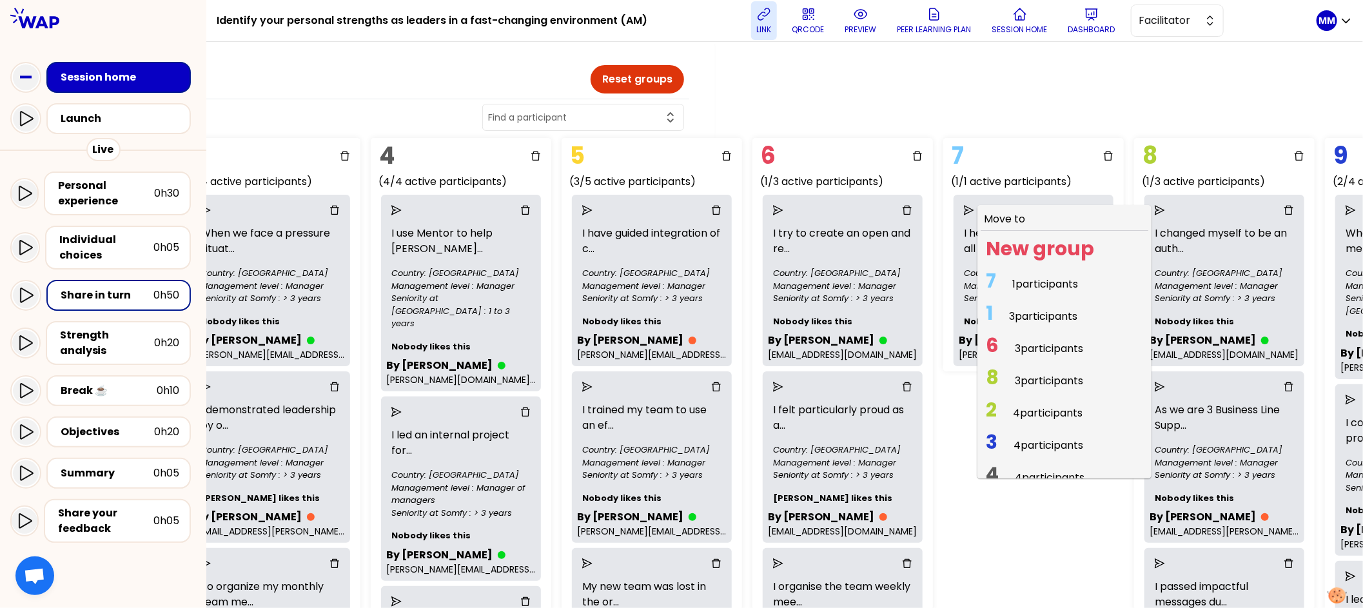
drag, startPoint x: 1000, startPoint y: 346, endPoint x: 1000, endPoint y: 324, distance: 21.3
click at [759, 345] on span "6 3 participants" at bounding box center [1035, 348] width 108 height 25
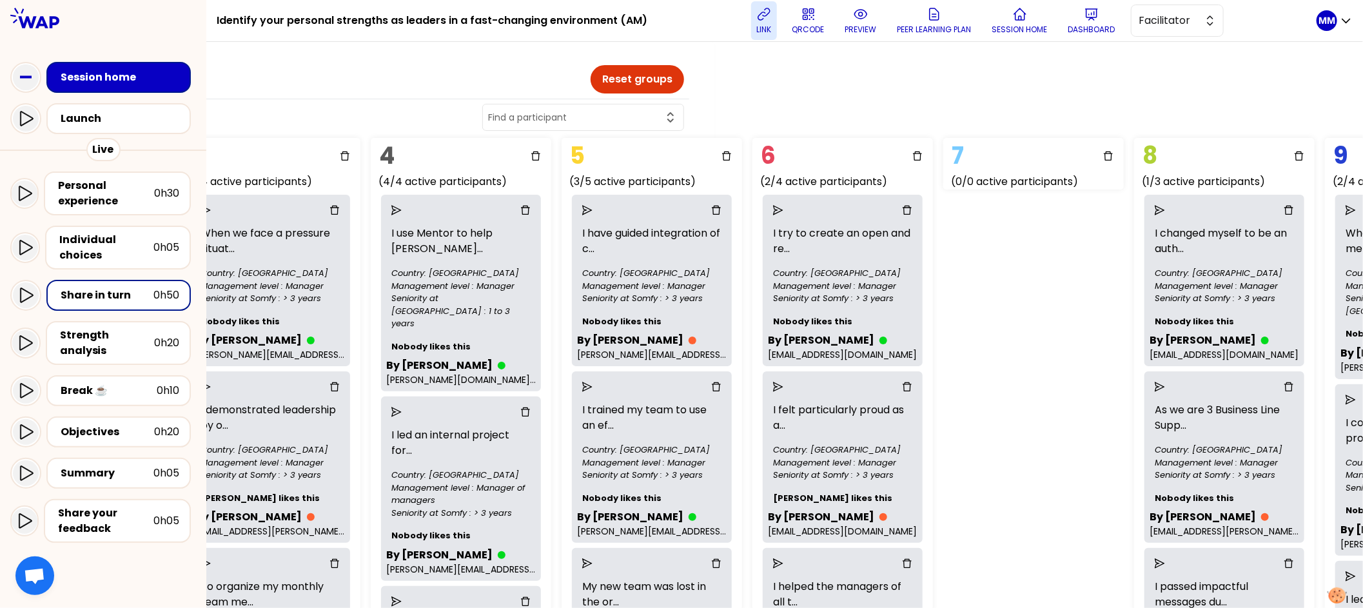
click at [759, 156] on icon "delete" at bounding box center [1108, 156] width 10 height 10
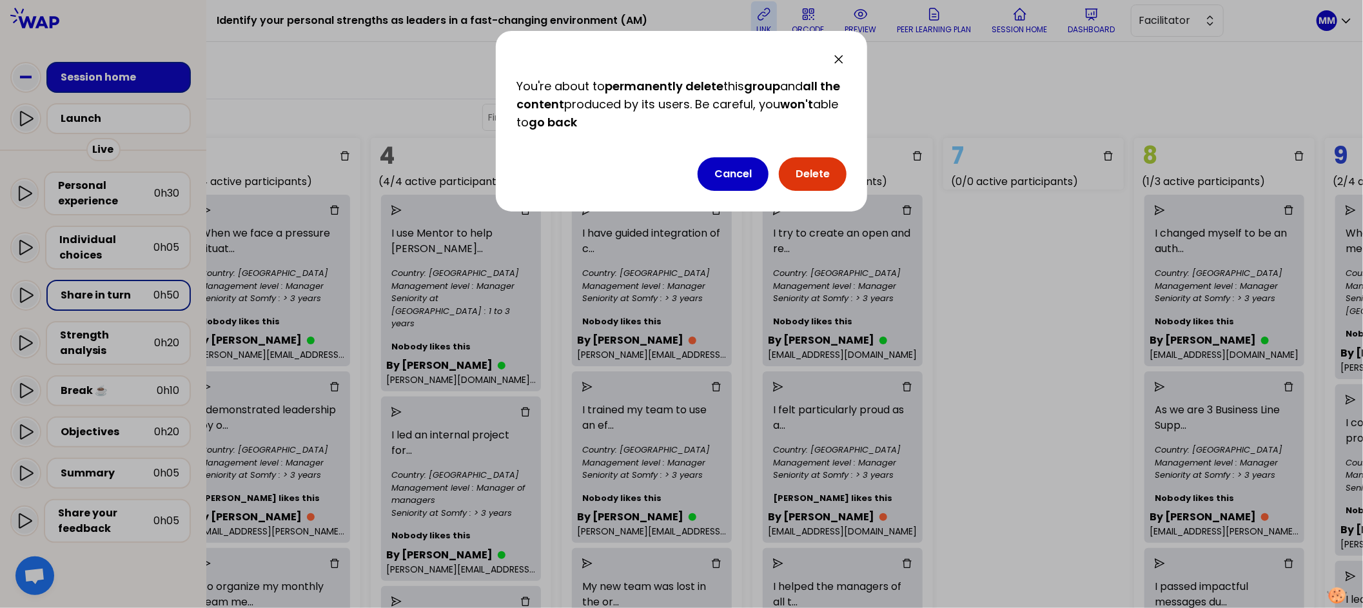
drag, startPoint x: 814, startPoint y: 175, endPoint x: 824, endPoint y: 184, distance: 13.2
click at [759, 175] on button "Delete" at bounding box center [813, 174] width 68 height 34
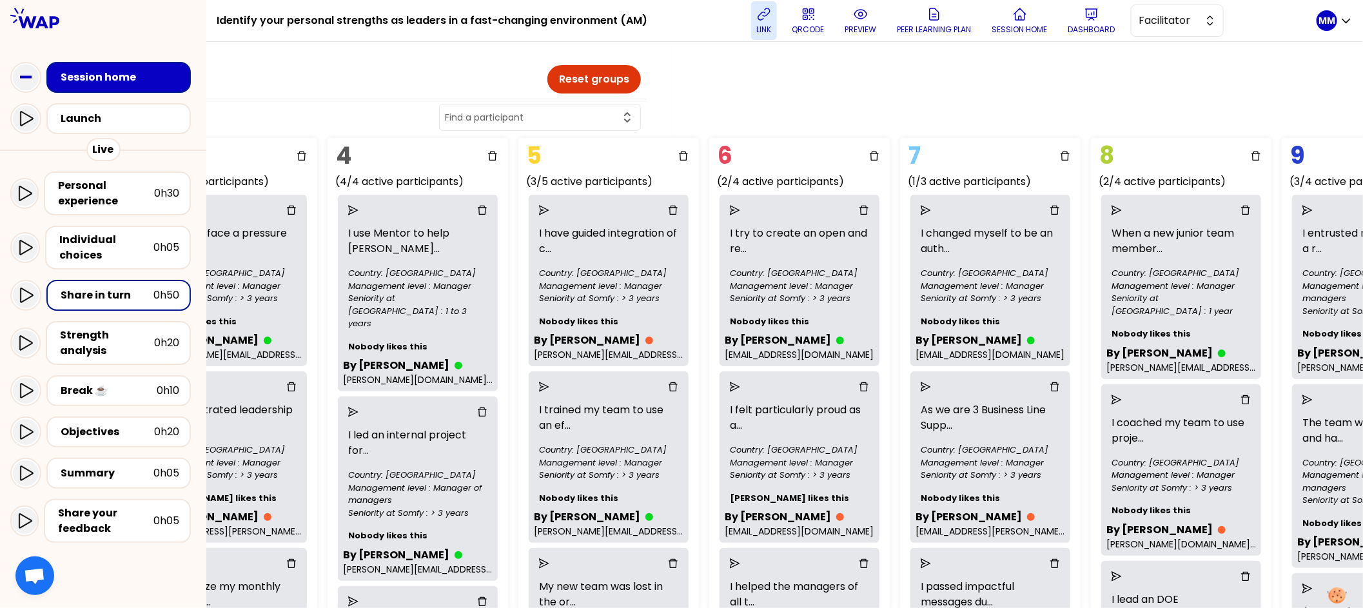
scroll to position [0, 785]
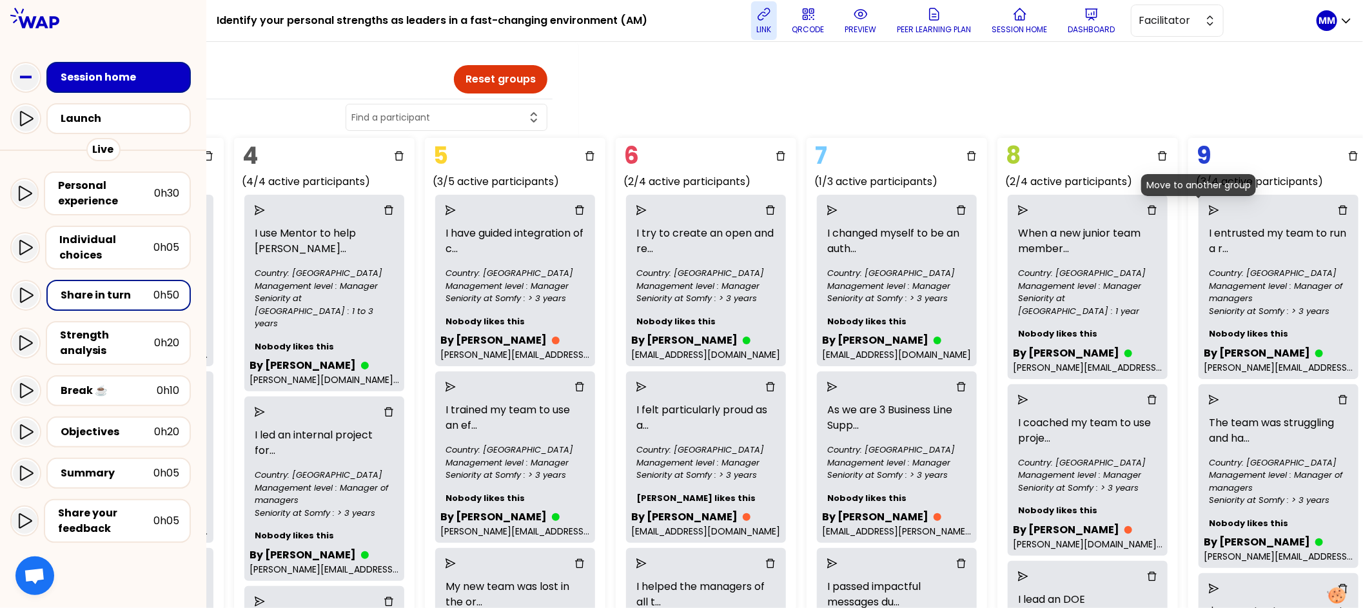
click at [759, 208] on icon "send" at bounding box center [1214, 210] width 10 height 10
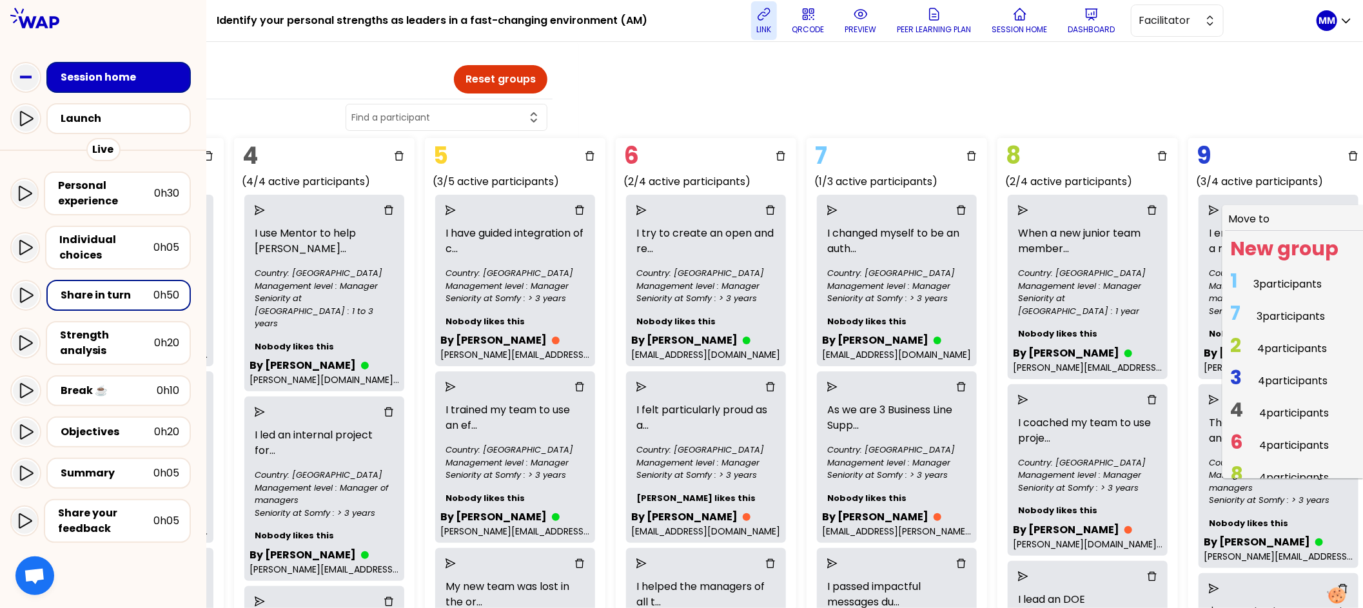
click at [759, 282] on span "1 3 participants" at bounding box center [1277, 283] width 102 height 25
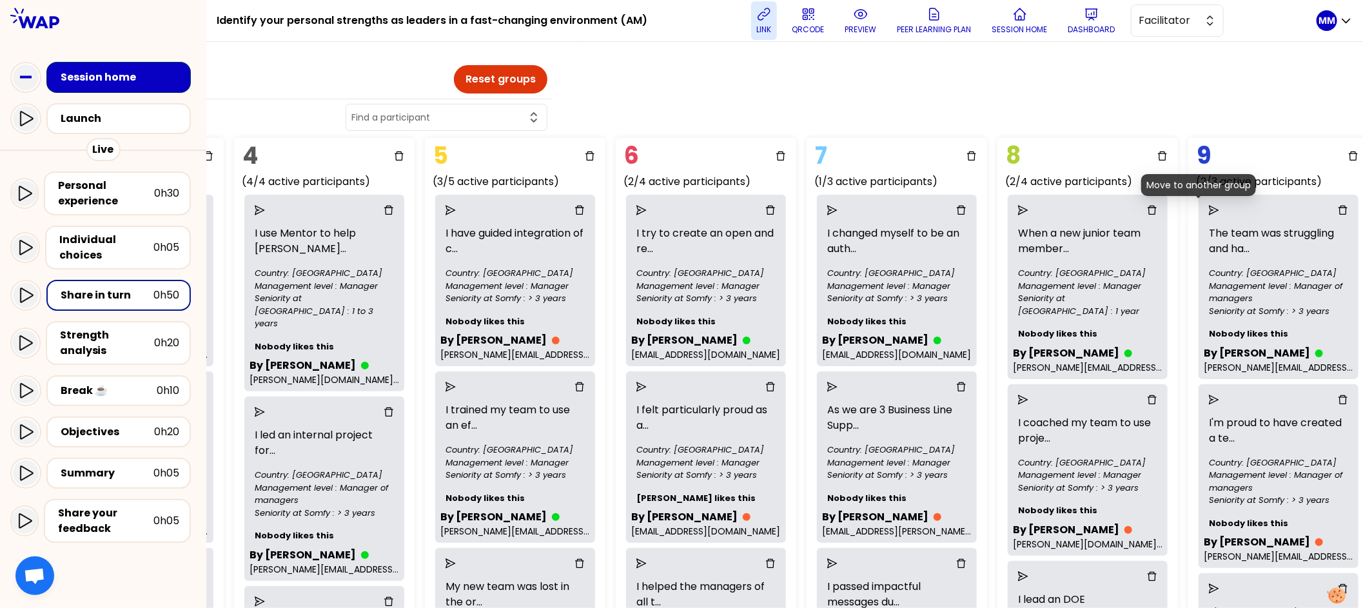
click at [759, 205] on icon "send" at bounding box center [1214, 210] width 10 height 10
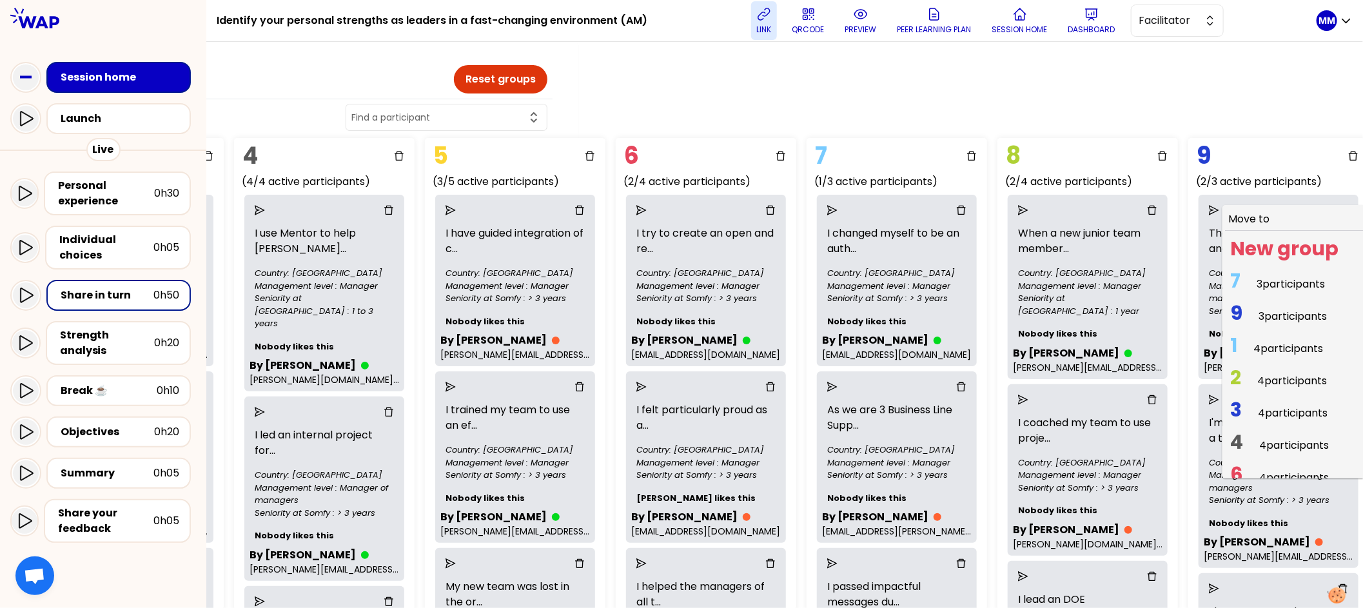
click at [759, 277] on span "7" at bounding box center [1236, 281] width 10 height 28
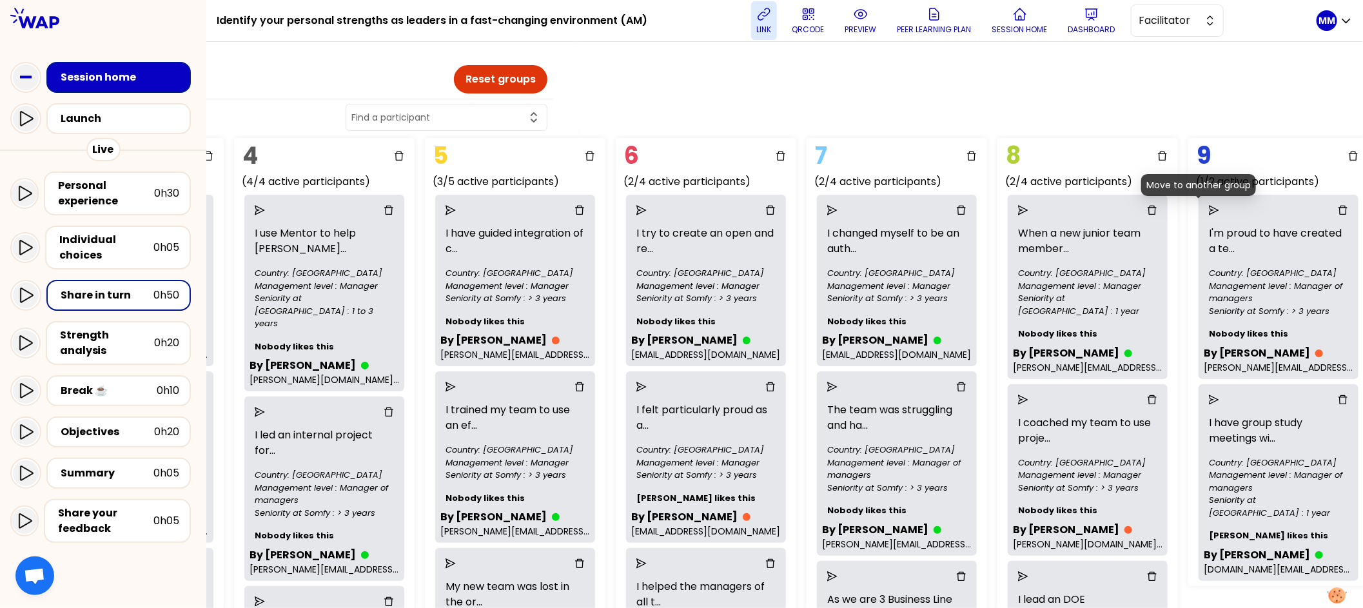
click at [759, 205] on icon "send" at bounding box center [1214, 210] width 10 height 10
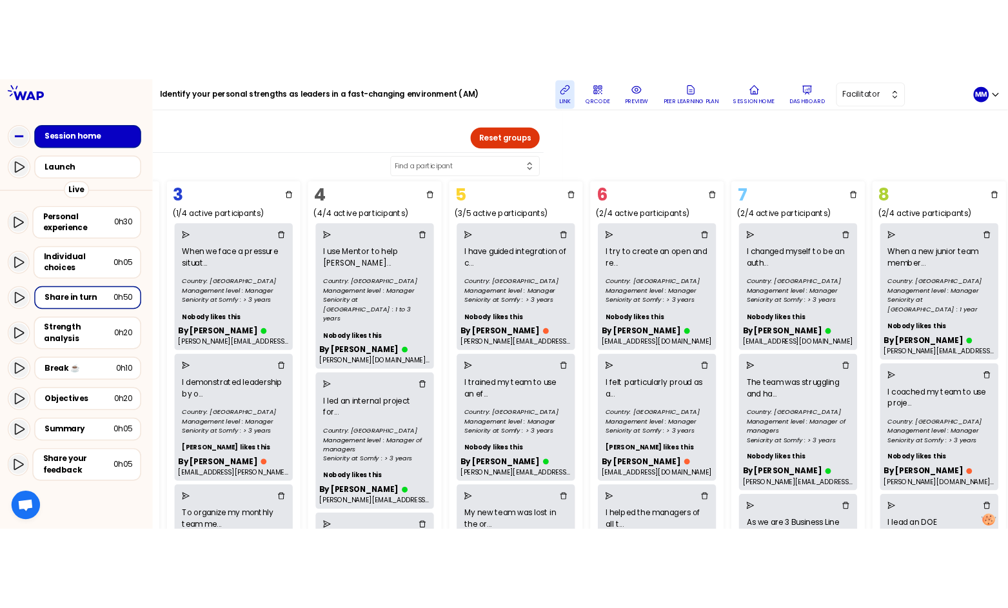
scroll to position [0, 0]
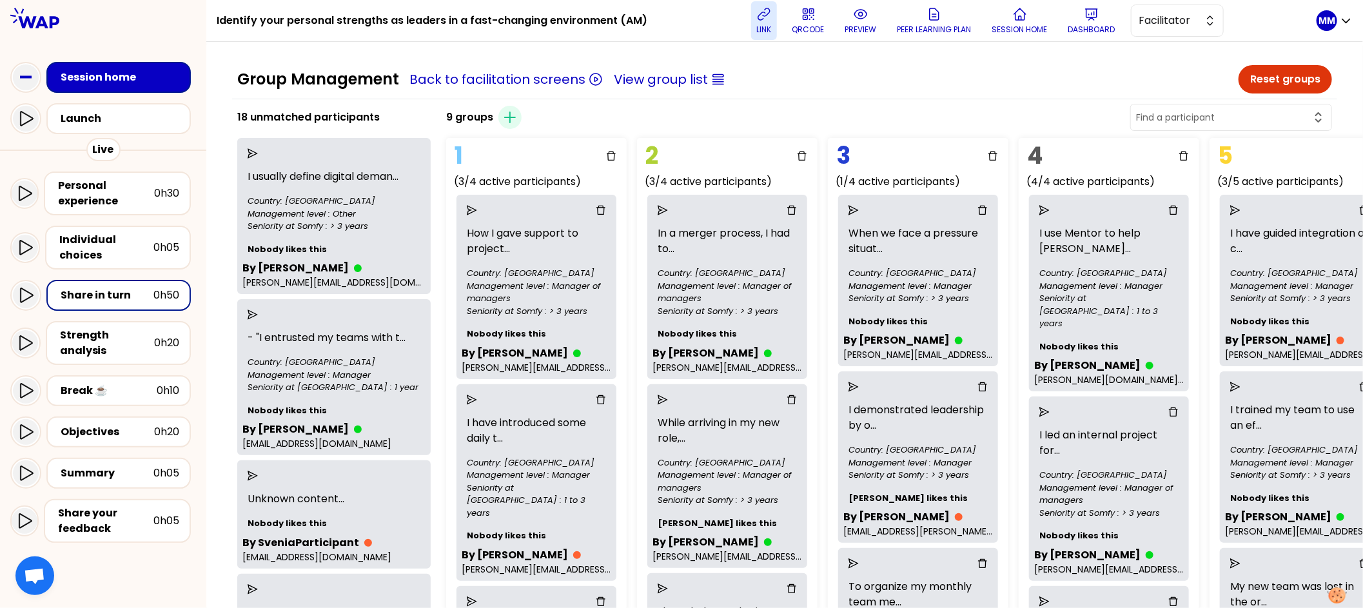
click at [759, 94] on div "Group Management Back to facilitation screens View group list Reset groups" at bounding box center [784, 82] width 1105 height 34
click at [664, 81] on button "View group list" at bounding box center [661, 79] width 94 height 18
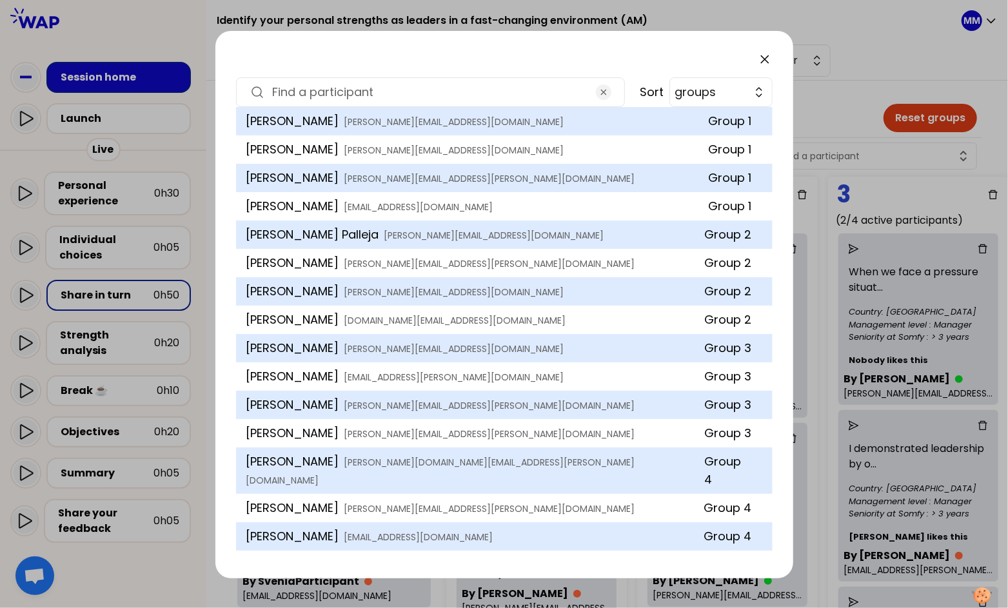
click at [759, 61] on icon at bounding box center [764, 59] width 15 height 15
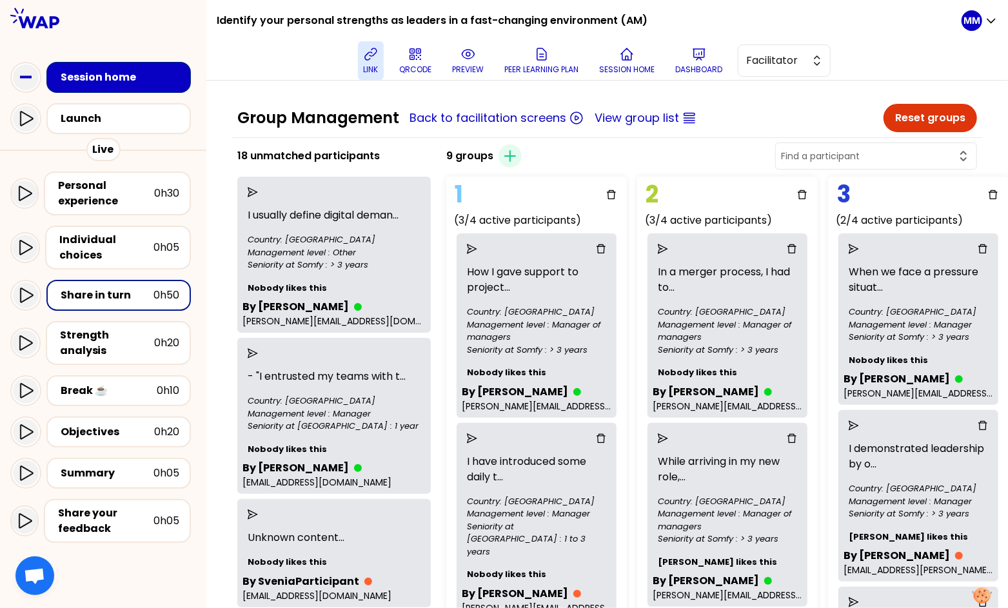
drag, startPoint x: 891, startPoint y: 143, endPoint x: 890, endPoint y: 157, distance: 14.2
click at [759, 143] on div at bounding box center [876, 156] width 202 height 27
click at [759, 162] on button "button" at bounding box center [876, 155] width 190 height 15
click at [759, 184] on span "Trouvé Damien" at bounding box center [884, 188] width 164 height 15
click at [759, 155] on input "Trouvé Damien" at bounding box center [868, 156] width 175 height 13
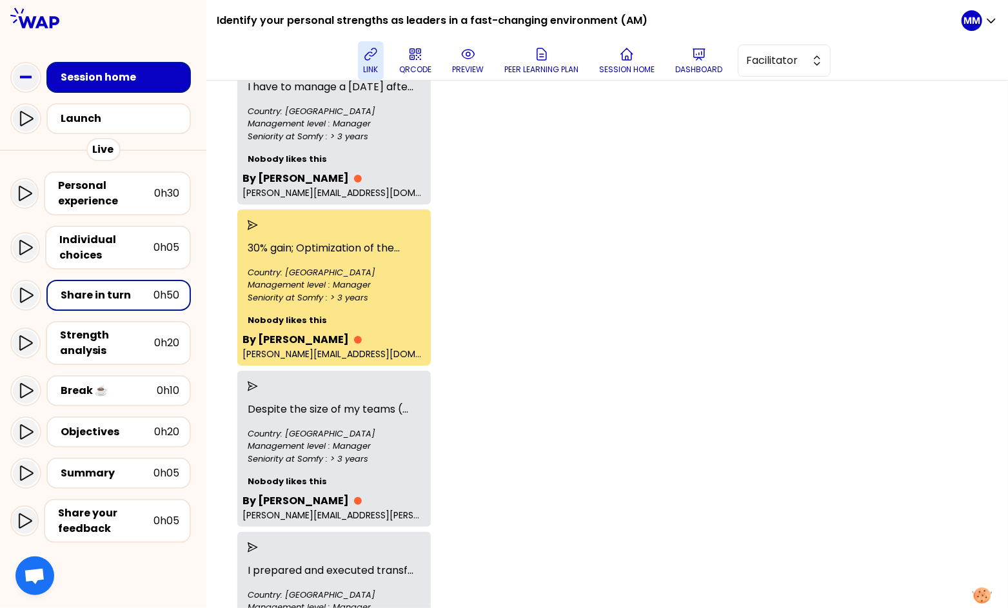
scroll to position [1408, 0]
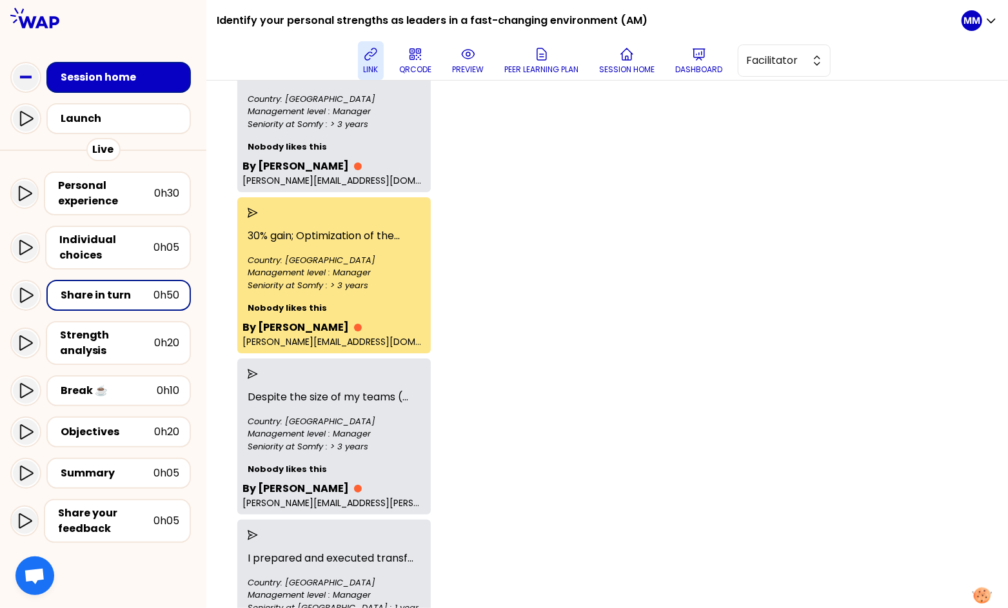
click at [258, 218] on icon "send" at bounding box center [253, 213] width 10 height 10
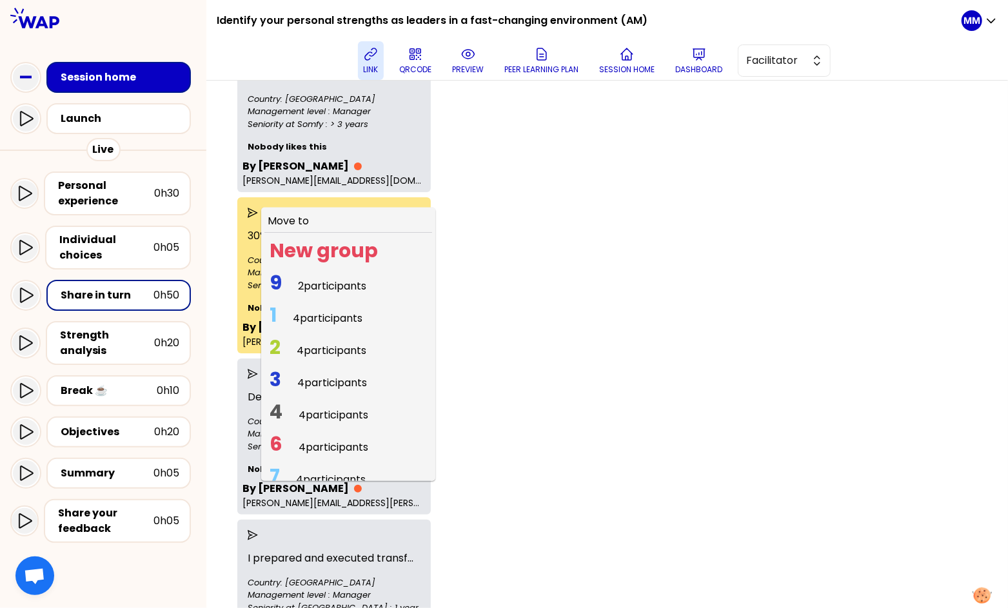
click at [315, 326] on span "4 participants" at bounding box center [328, 318] width 70 height 15
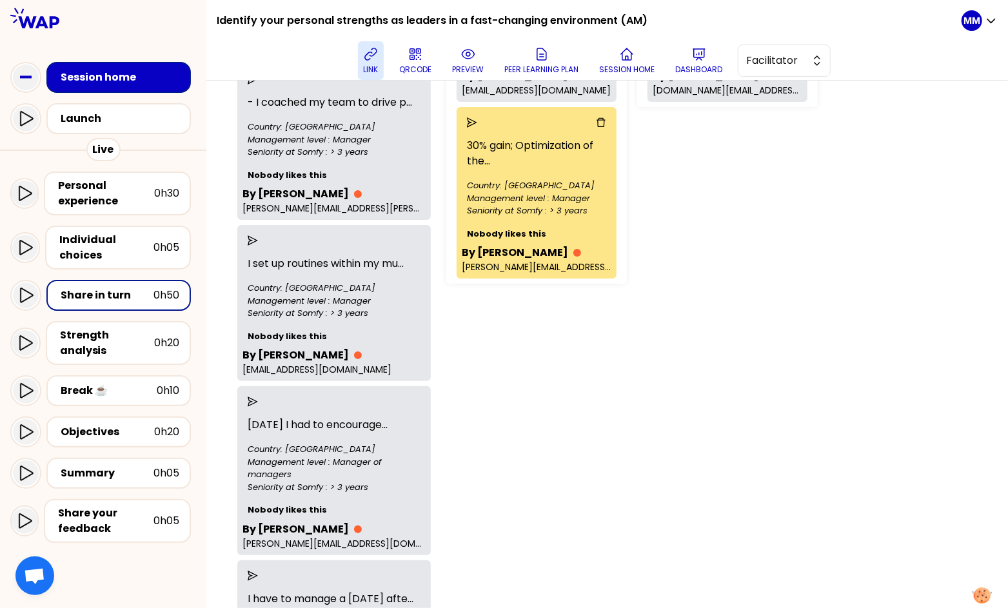
scroll to position [0, 0]
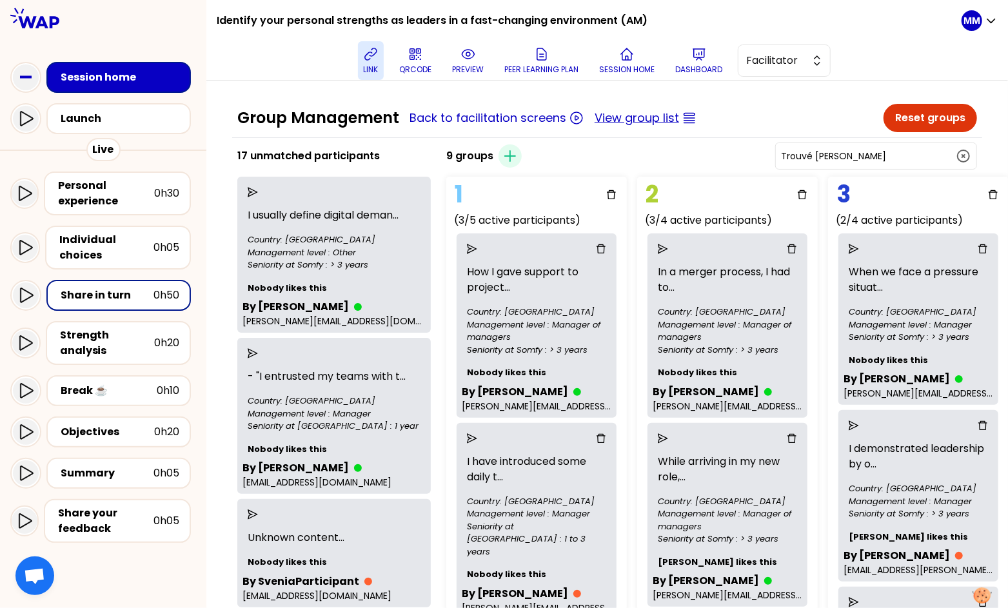
click at [637, 112] on button "View group list" at bounding box center [637, 118] width 84 height 18
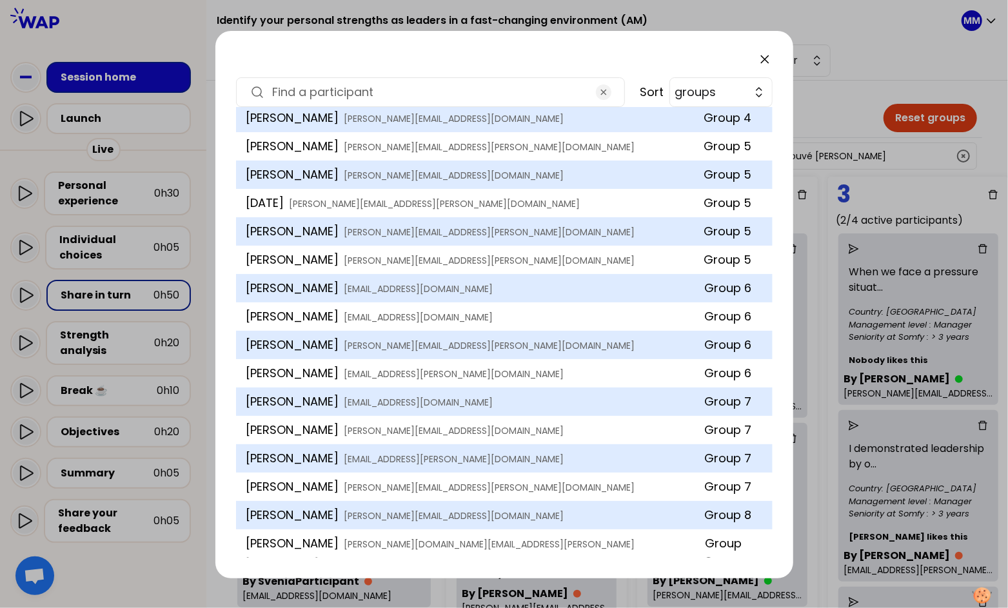
scroll to position [570, 0]
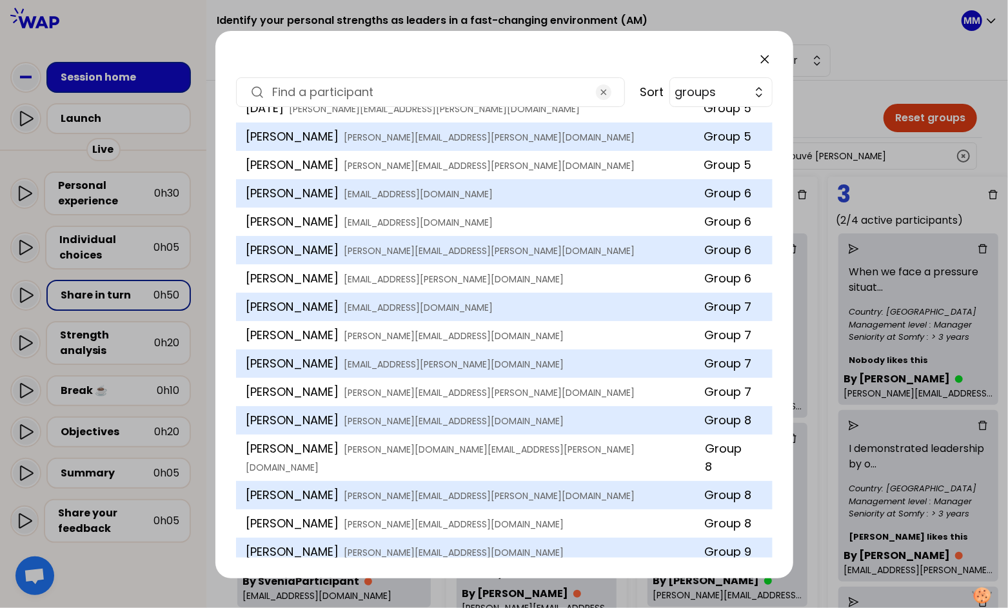
click at [759, 60] on icon at bounding box center [765, 59] width 8 height 8
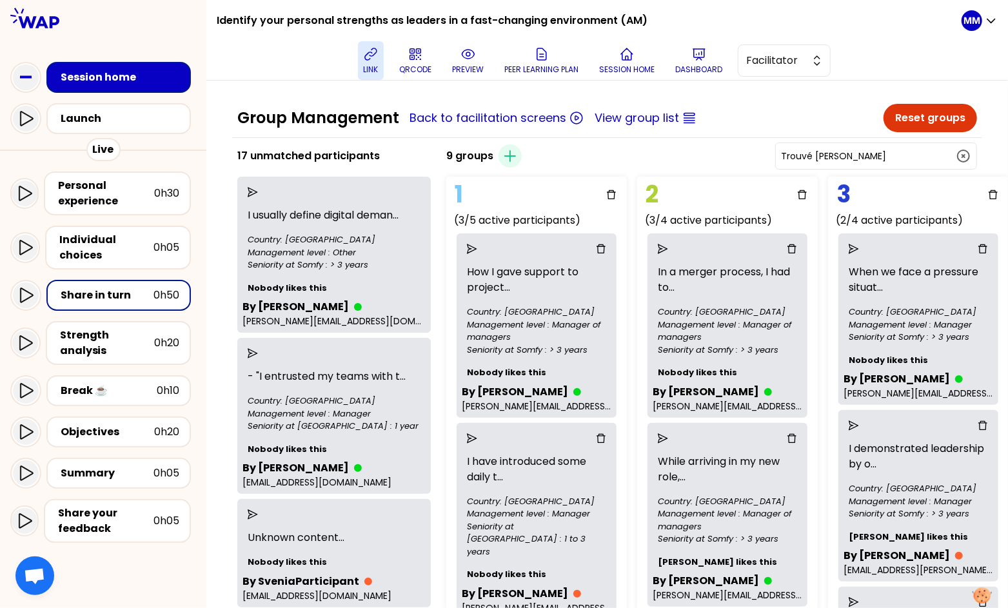
click at [258, 189] on icon "send" at bounding box center [253, 192] width 10 height 10
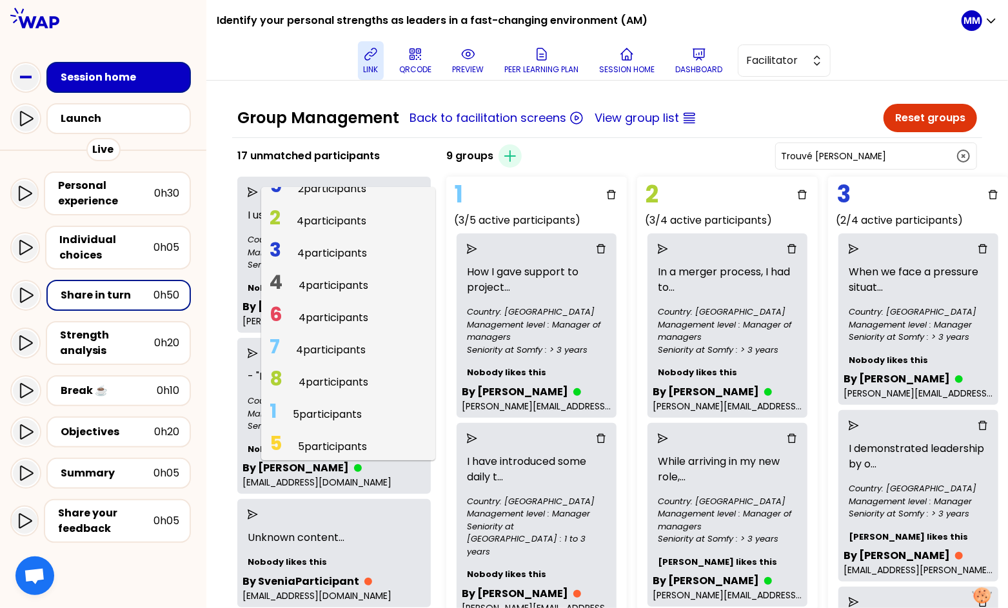
scroll to position [0, 0]
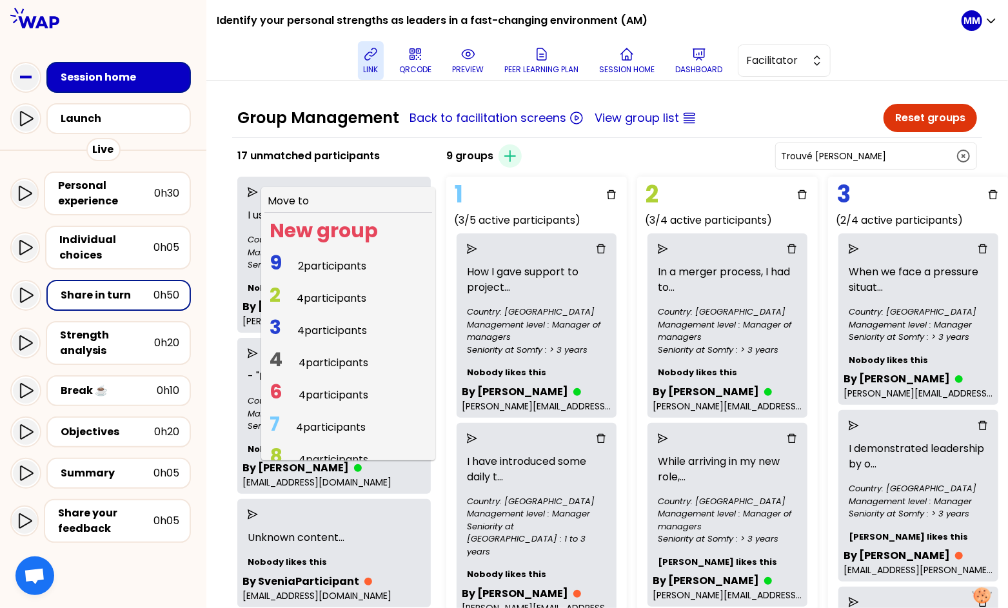
click at [348, 264] on span "2 participants" at bounding box center [332, 266] width 68 height 15
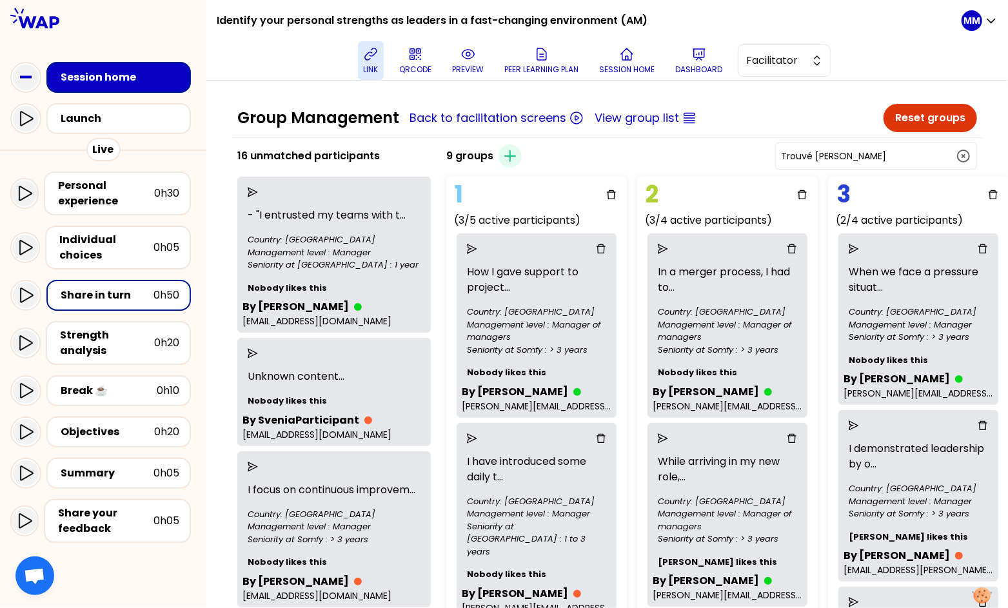
click at [759, 155] on input "Trouvé Damien" at bounding box center [868, 156] width 175 height 13
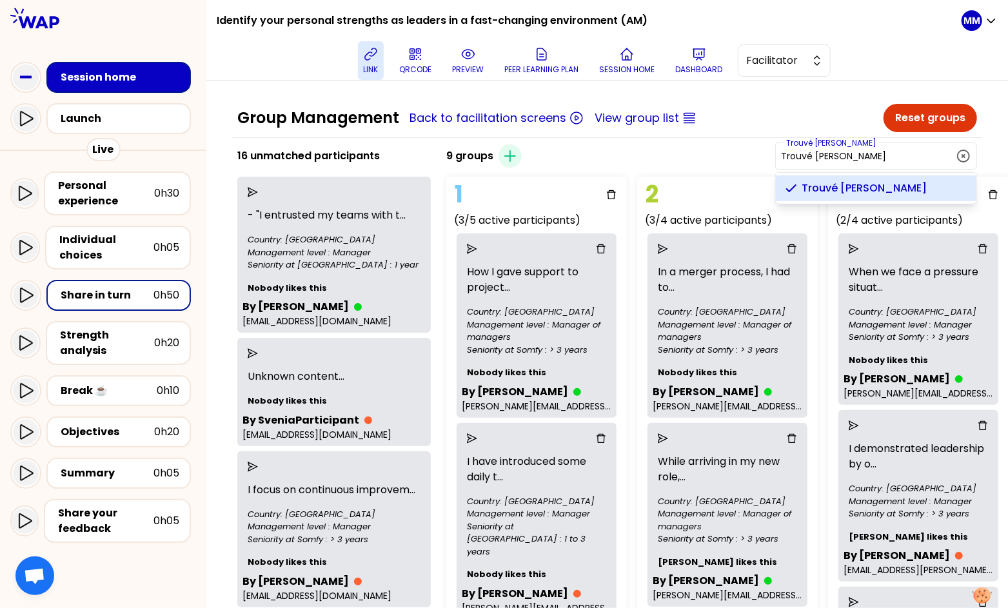
click at [759, 155] on input "Trouvé Damien" at bounding box center [868, 156] width 175 height 13
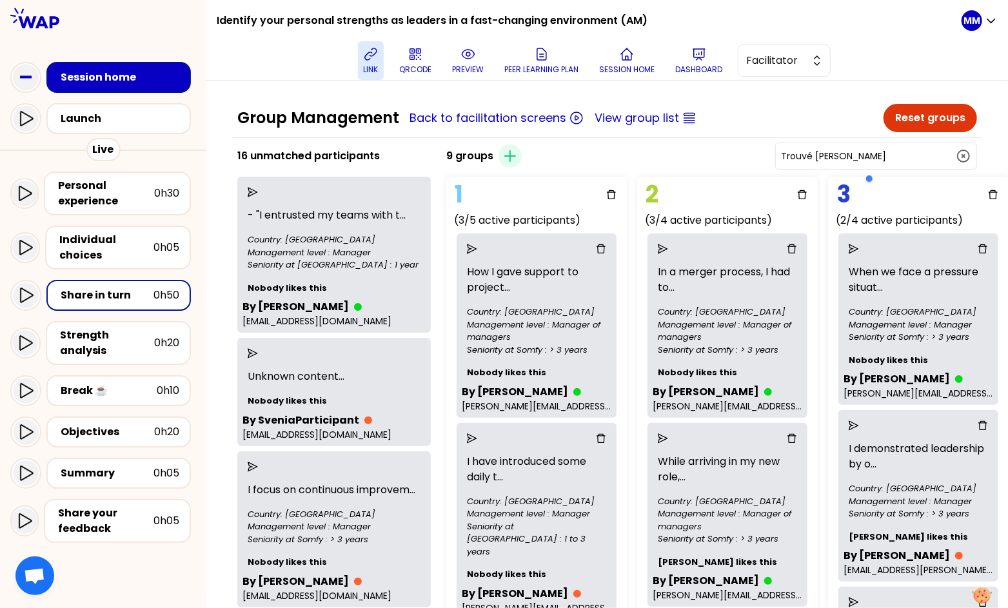
click at [759, 155] on input "Trouvé Damien" at bounding box center [868, 156] width 175 height 13
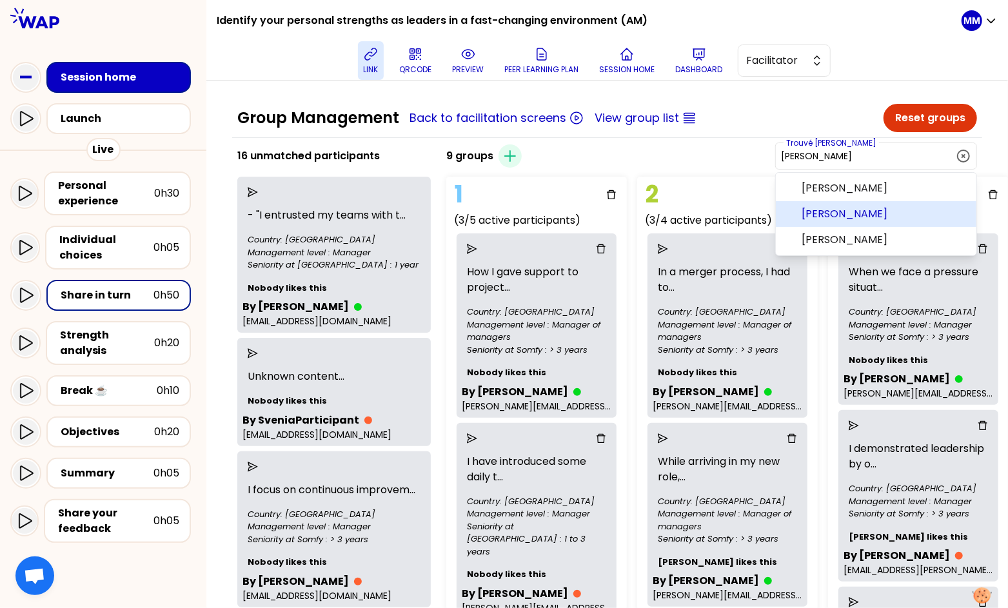
click at [759, 213] on span "Vincent JADOT" at bounding box center [884, 213] width 164 height 15
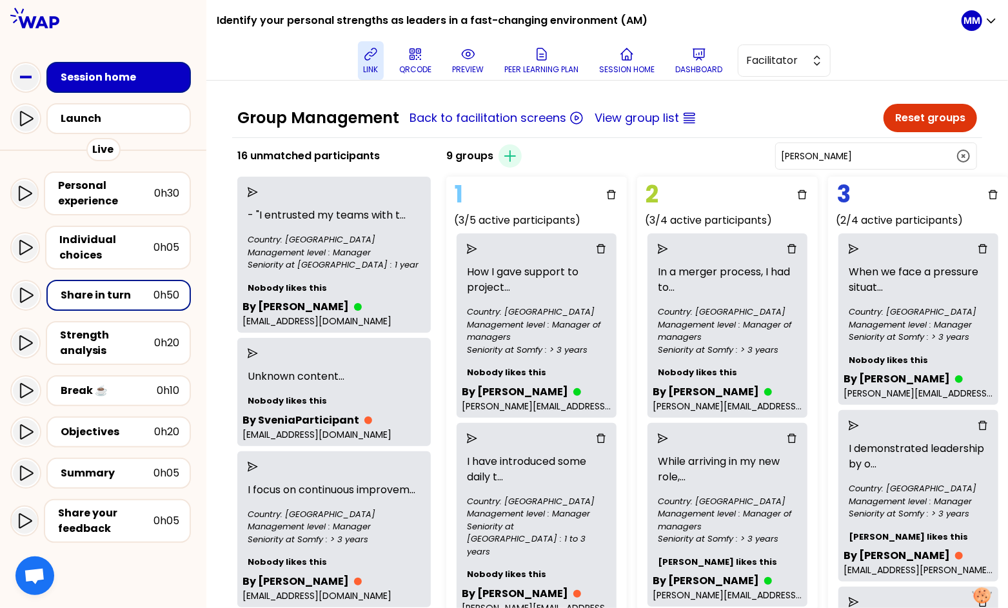
click at [759, 151] on input "Vincent JADOT" at bounding box center [868, 156] width 175 height 13
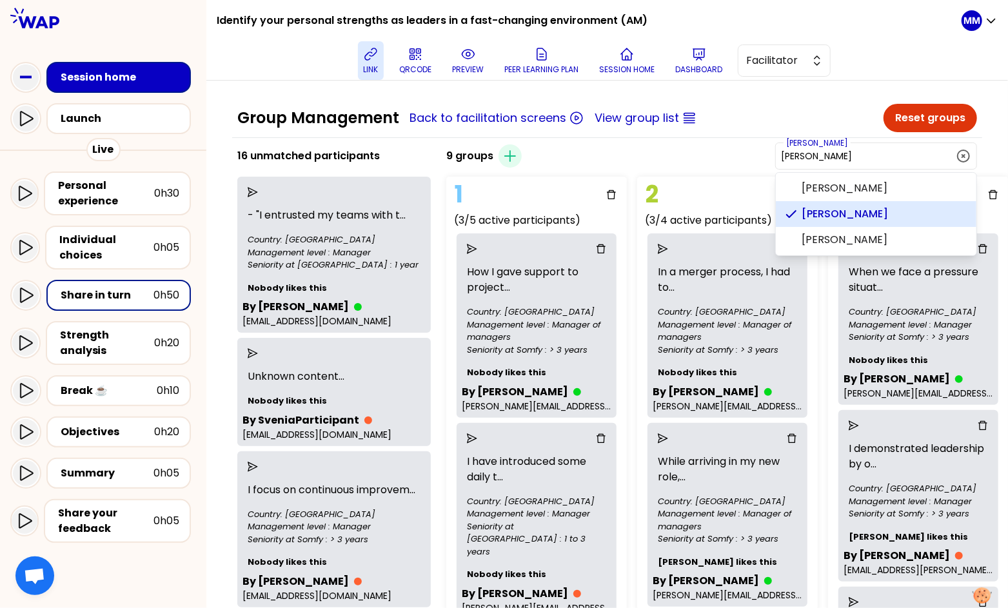
click at [759, 151] on input "Vincent JADOT" at bounding box center [868, 156] width 175 height 13
click at [759, 218] on span "OLGA" at bounding box center [884, 213] width 164 height 15
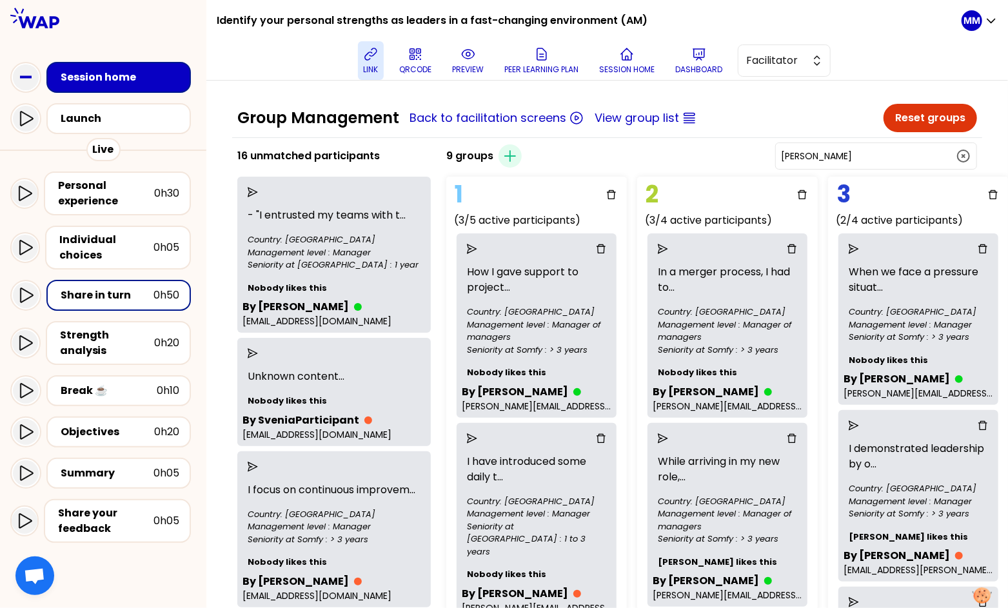
click at [759, 151] on input "OLGA" at bounding box center [868, 156] width 175 height 13
click at [753, 123] on div "Group Management Back to facilitation screens View group list" at bounding box center [557, 118] width 641 height 21
click at [759, 150] on input "OLGA" at bounding box center [868, 156] width 175 height 13
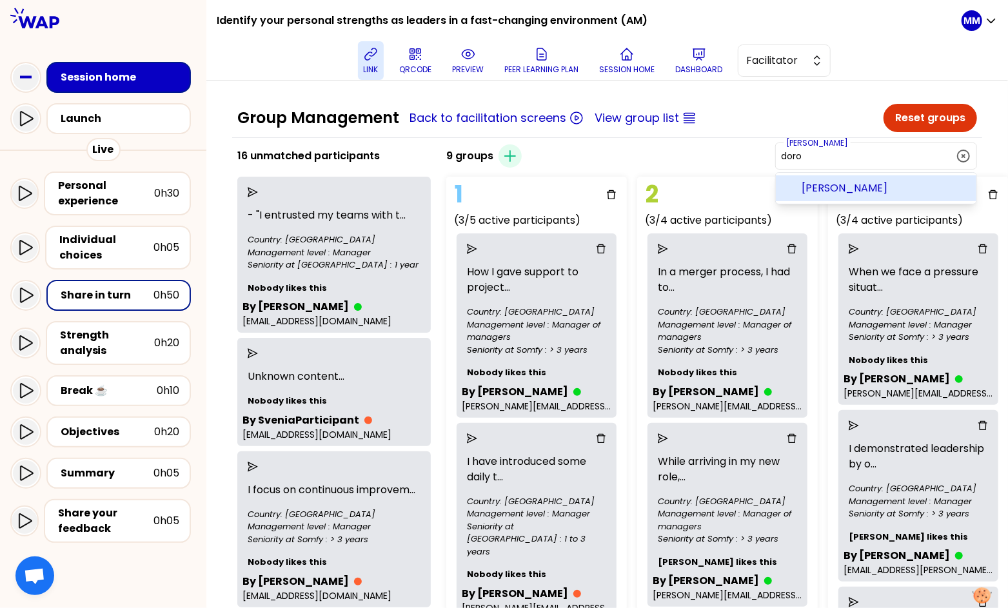
click at [759, 188] on span "dorota" at bounding box center [884, 188] width 164 height 15
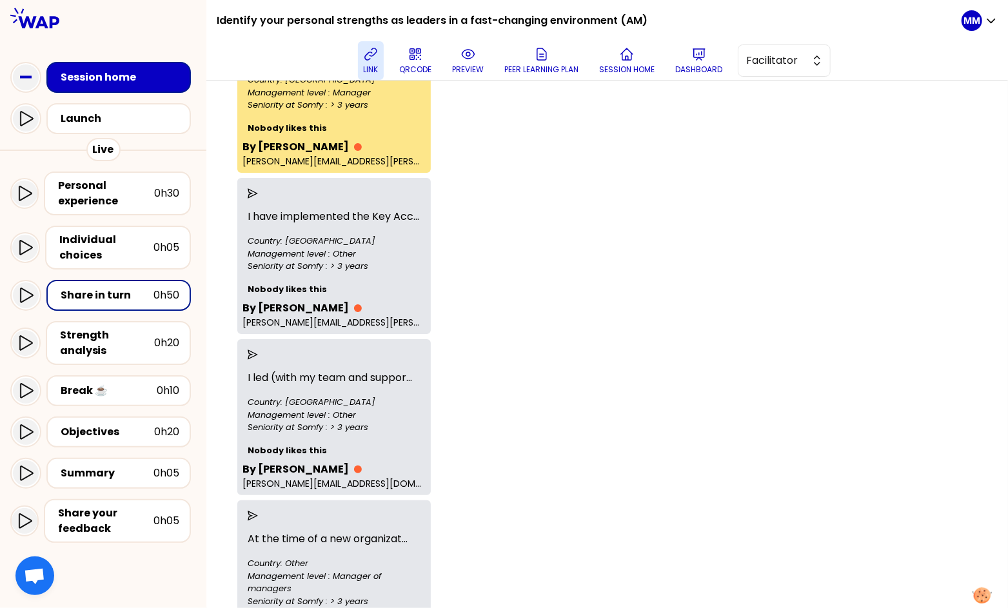
scroll to position [1922, 0]
click at [258, 39] on icon "send" at bounding box center [253, 33] width 10 height 10
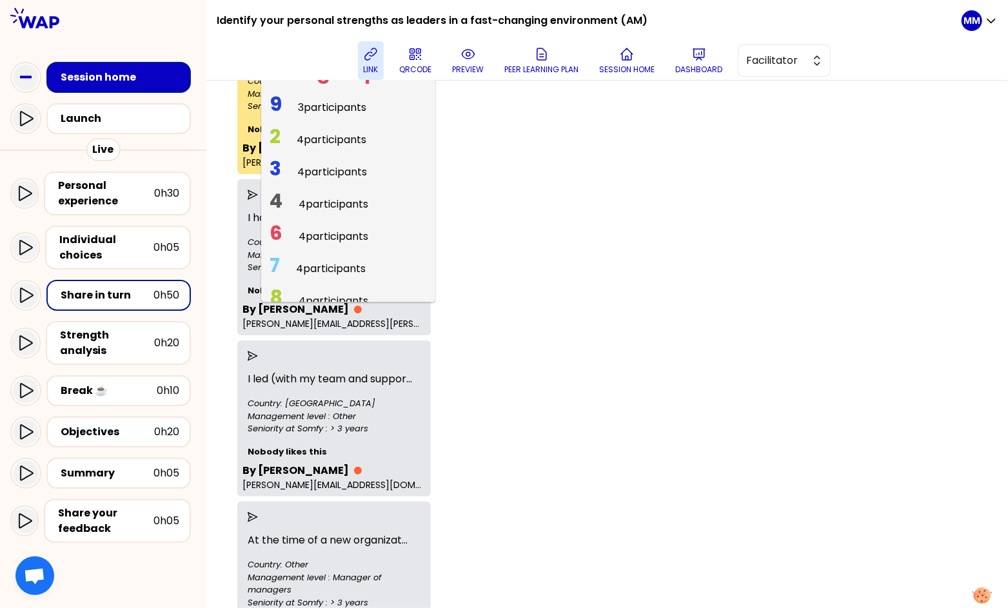
click at [322, 115] on span "3 participants" at bounding box center [332, 107] width 68 height 15
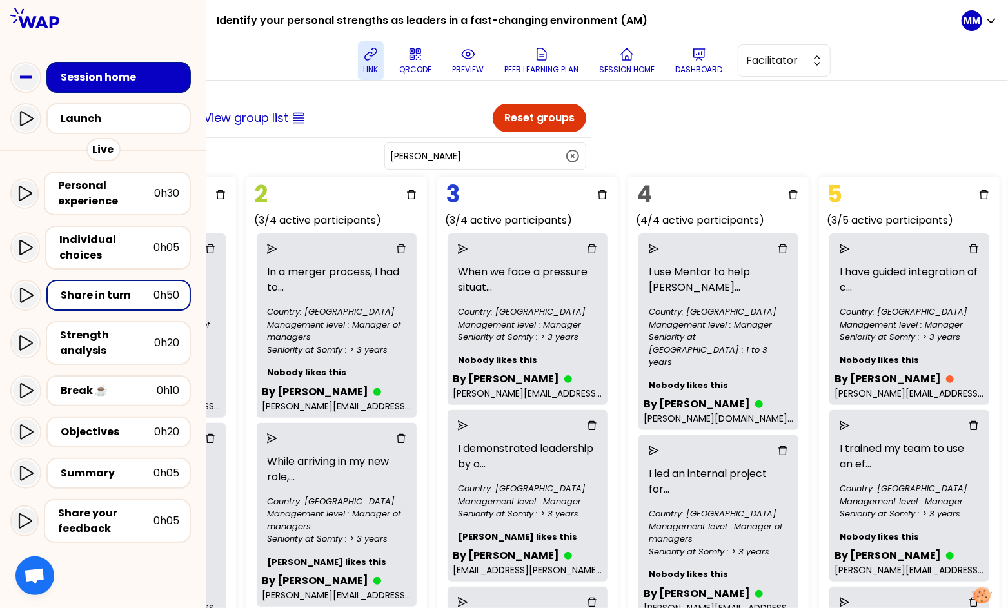
scroll to position [0, 390]
click at [537, 150] on input "dorota" at bounding box center [478, 156] width 175 height 13
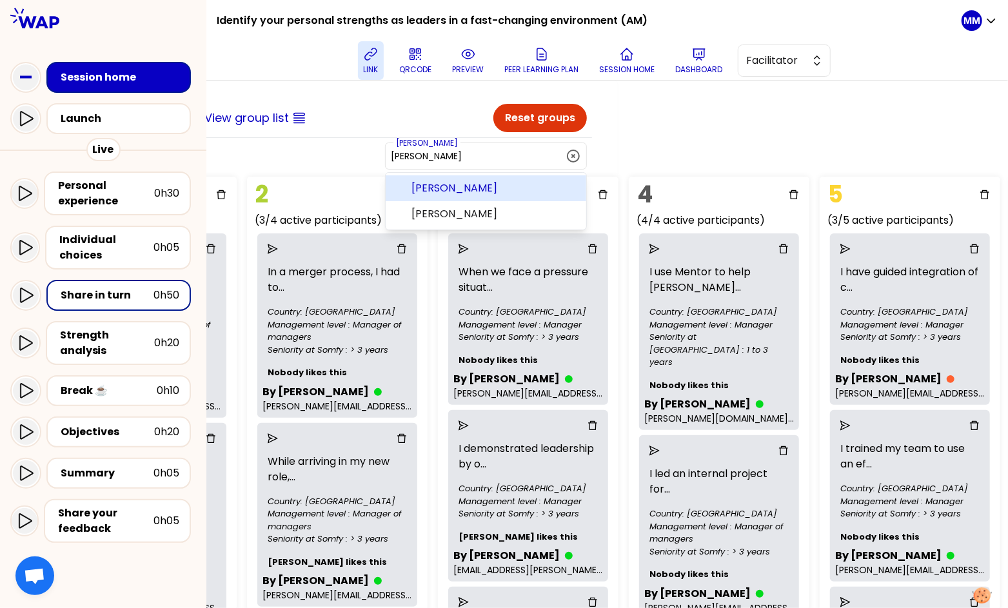
type input "wong"
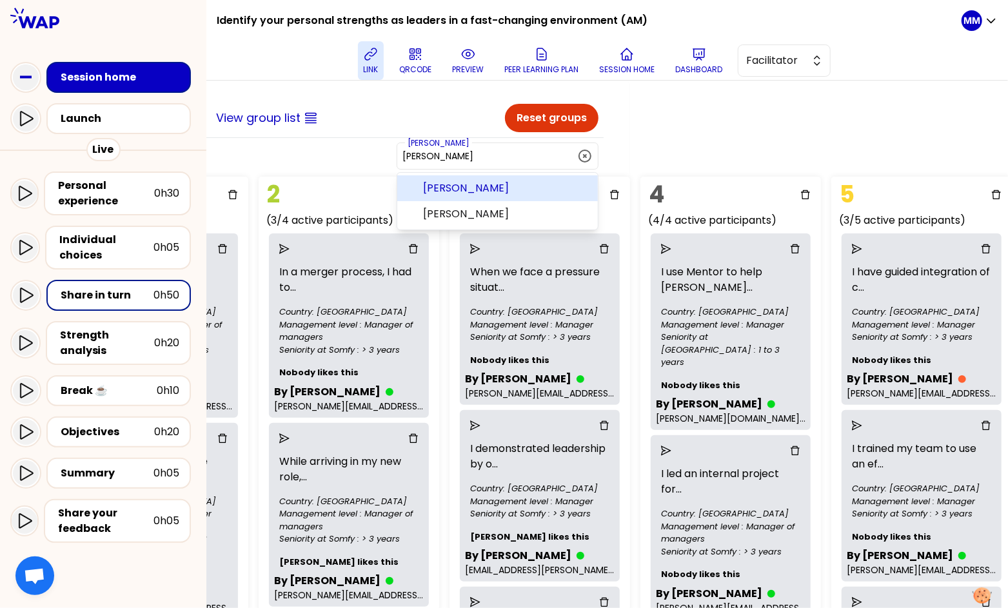
click at [577, 156] on icon "button" at bounding box center [584, 155] width 15 height 15
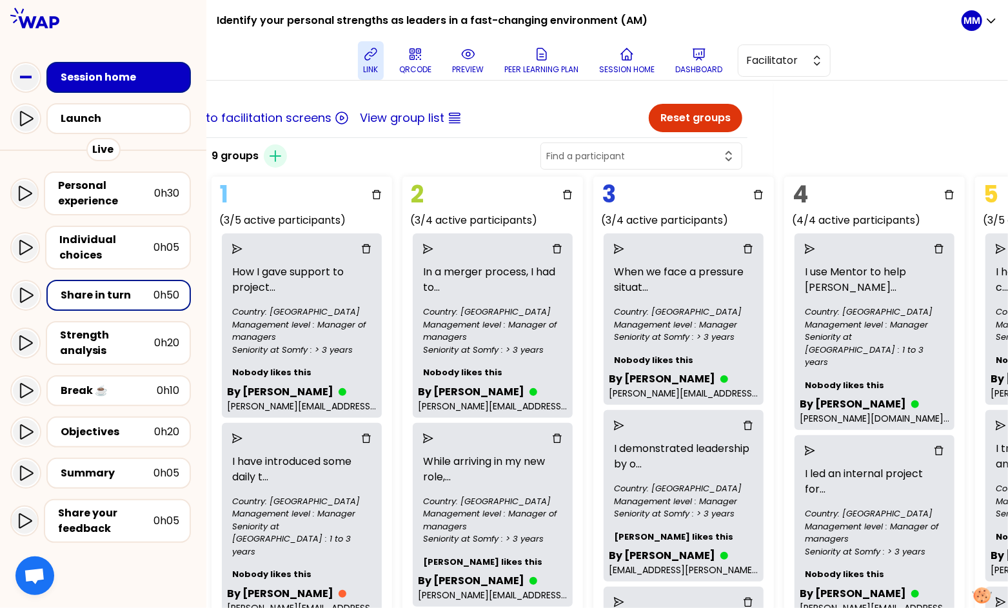
scroll to position [0, 0]
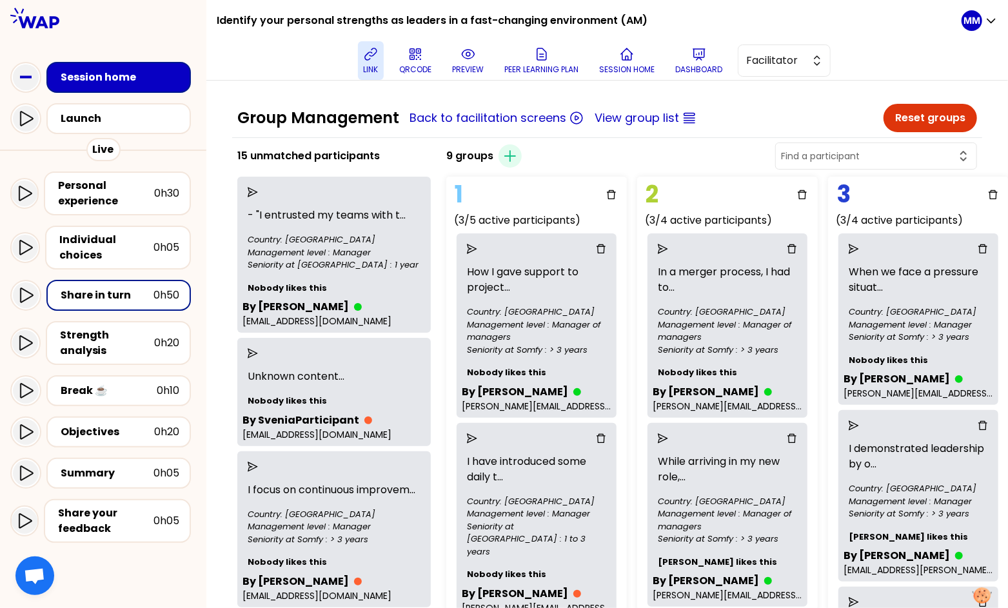
click at [759, 143] on div "9 groups Create group" at bounding box center [711, 156] width 541 height 31
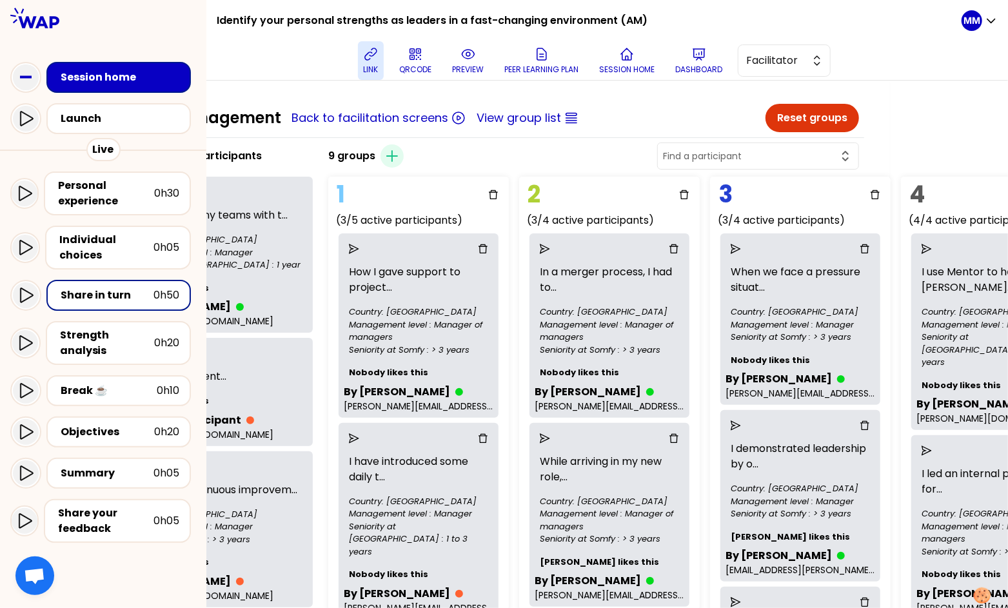
scroll to position [0, 133]
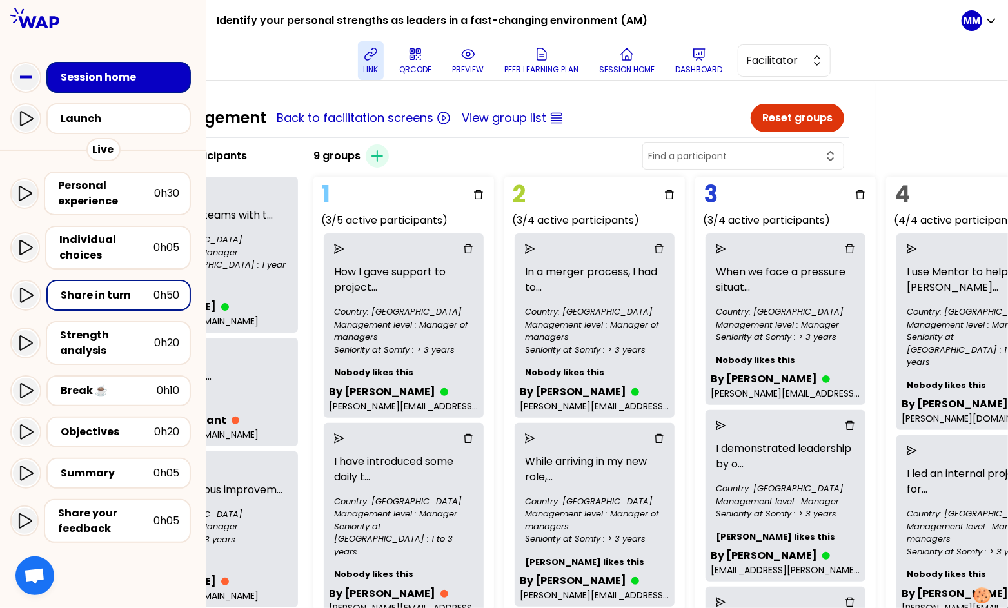
click at [759, 130] on div "Group Management Back to facilitation screens View group list Reset groups 15 u…" at bounding box center [607, 345] width 802 height 528
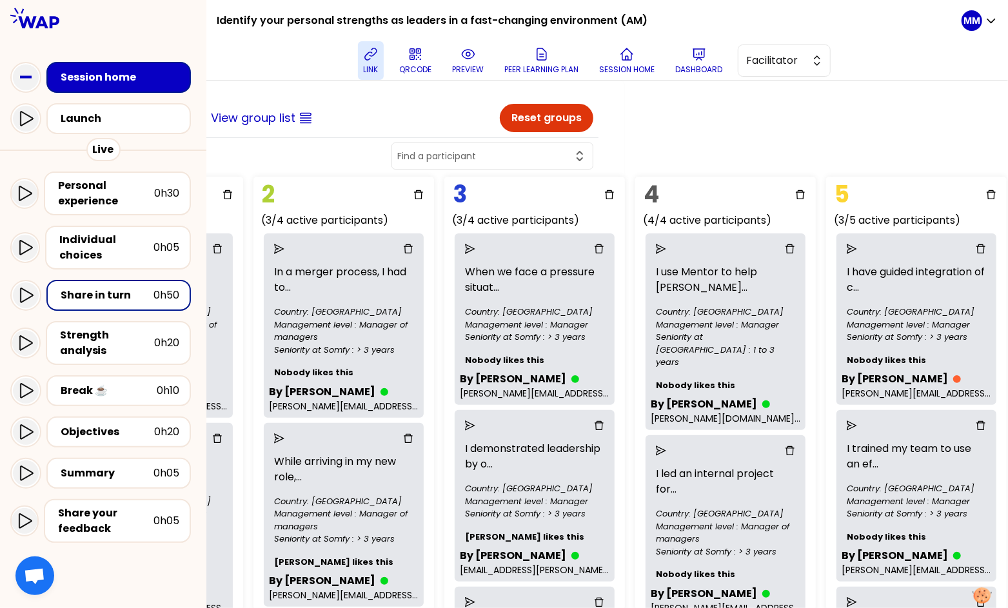
scroll to position [0, 426]
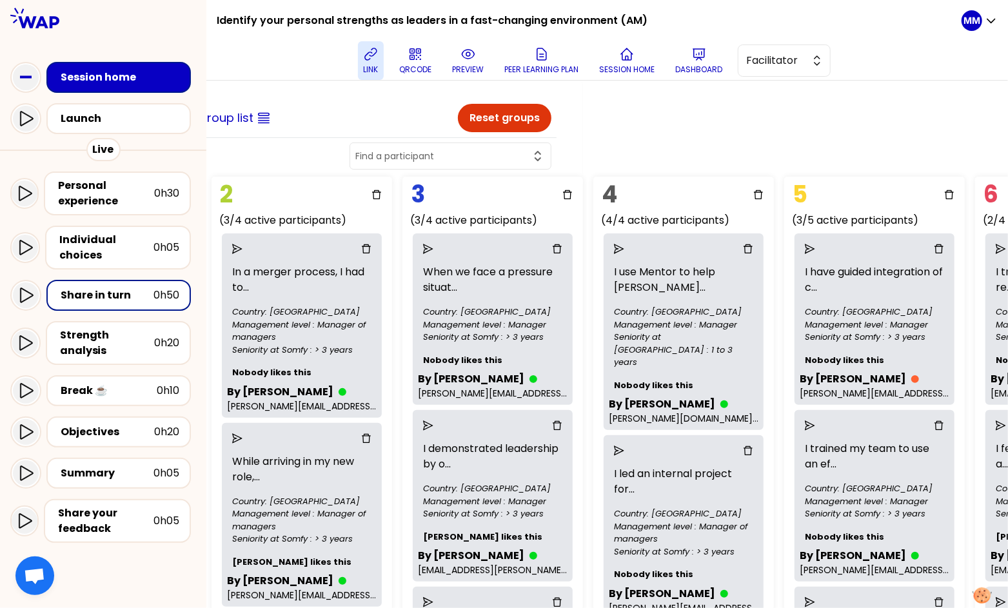
click at [759, 123] on div "Group Management Back to facilitation screens View group list Reset groups 15 u…" at bounding box center [607, 345] width 802 height 528
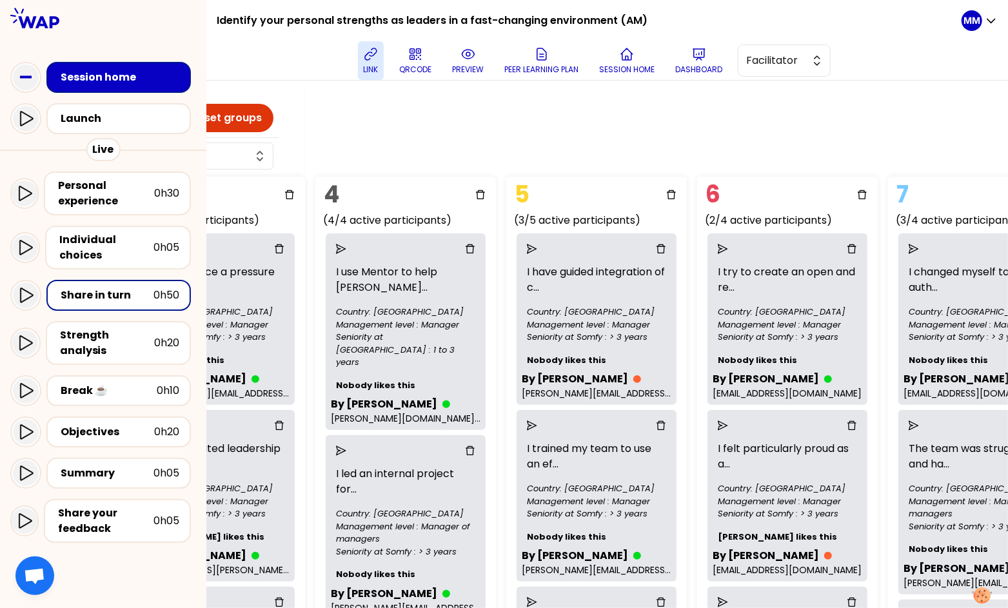
scroll to position [0, 726]
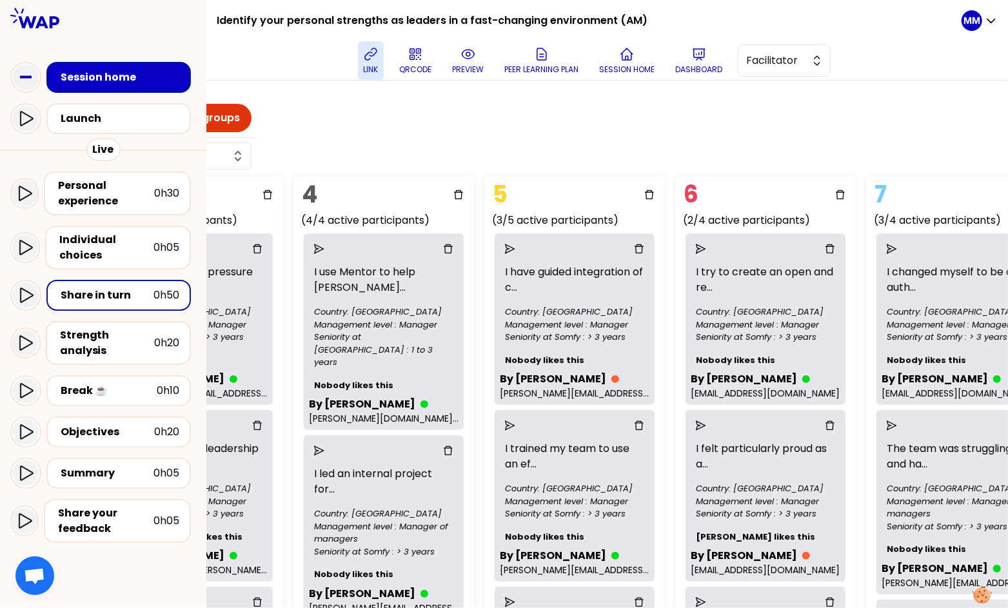
click at [759, 132] on div "Group Management Back to facilitation screens View group list Reset groups 15 u…" at bounding box center [607, 345] width 802 height 528
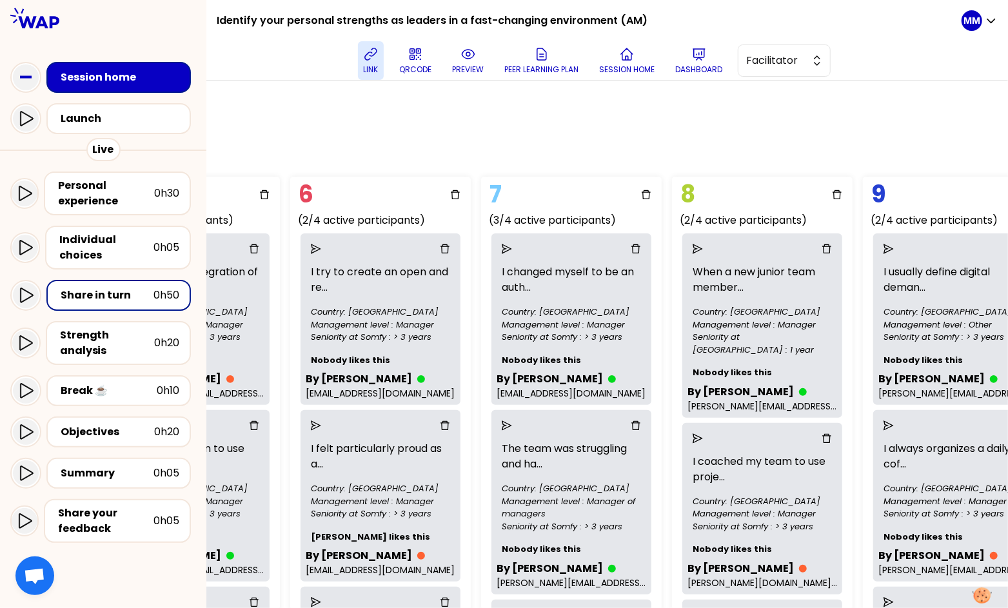
scroll to position [0, 1138]
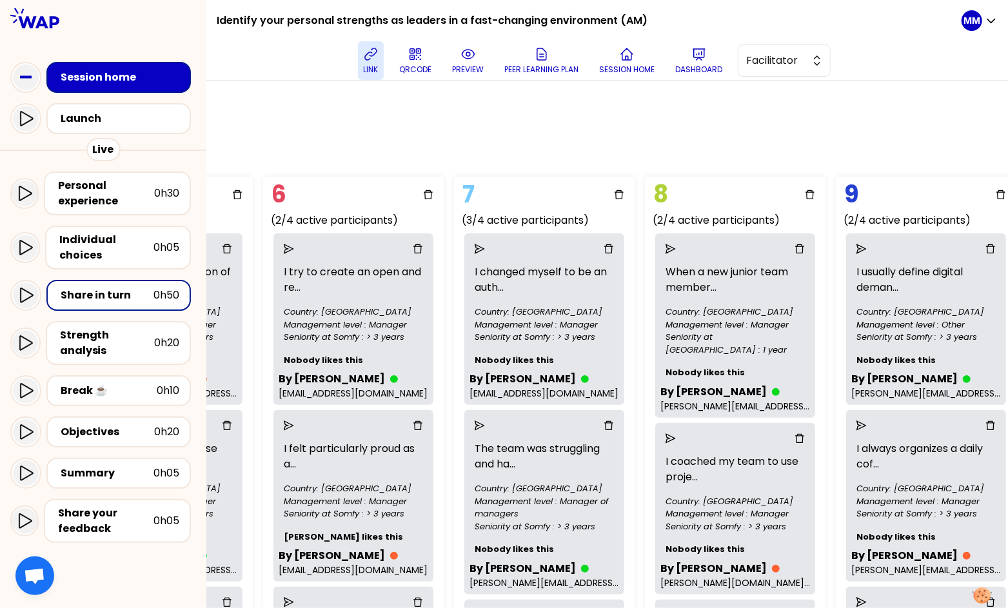
click at [759, 143] on div "Group Management Back to facilitation screens View group list Reset groups 15 u…" at bounding box center [607, 345] width 802 height 528
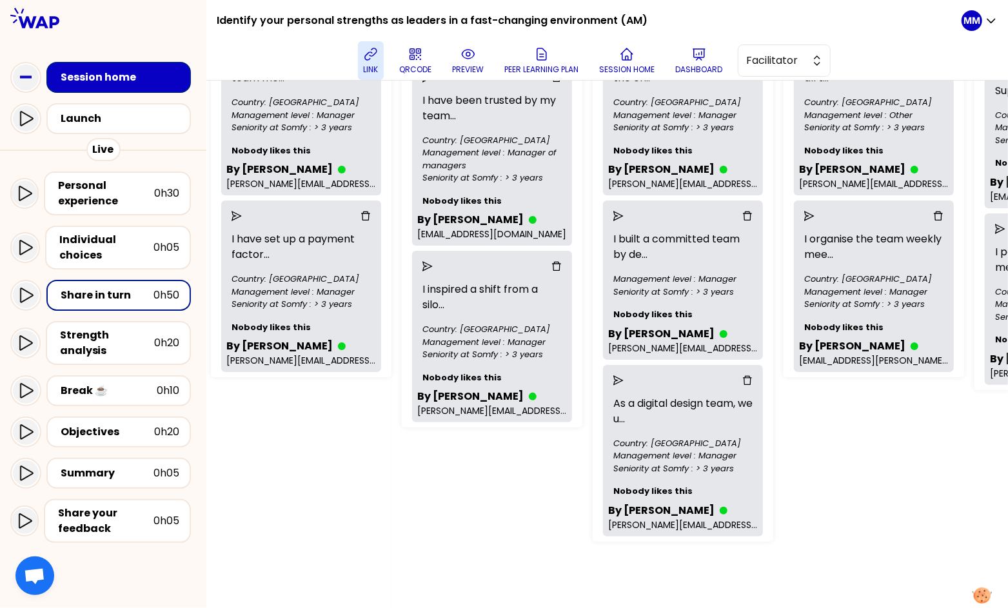
scroll to position [564, 617]
drag, startPoint x: 127, startPoint y: 244, endPoint x: 179, endPoint y: 259, distance: 54.3
click at [127, 244] on div "Individual choices" at bounding box center [106, 247] width 94 height 31
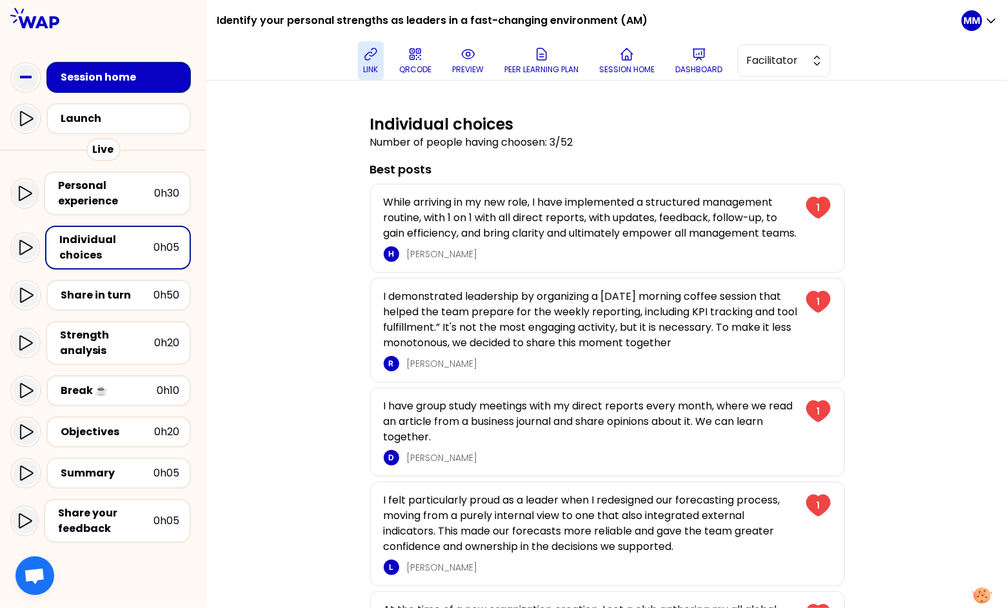
click at [759, 239] on div "Individual choices Number of people having choosen: 3/52 Best posts While arriv…" at bounding box center [607, 405] width 750 height 602
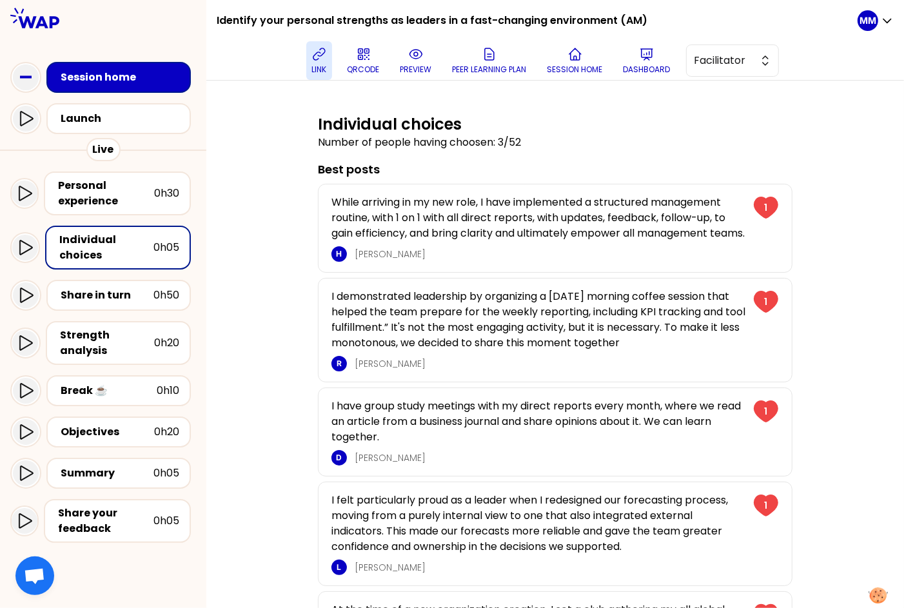
click at [759, 190] on div "Individual choices Number of people having choosen: 3/52 Best posts While arriv…" at bounding box center [555, 405] width 646 height 602
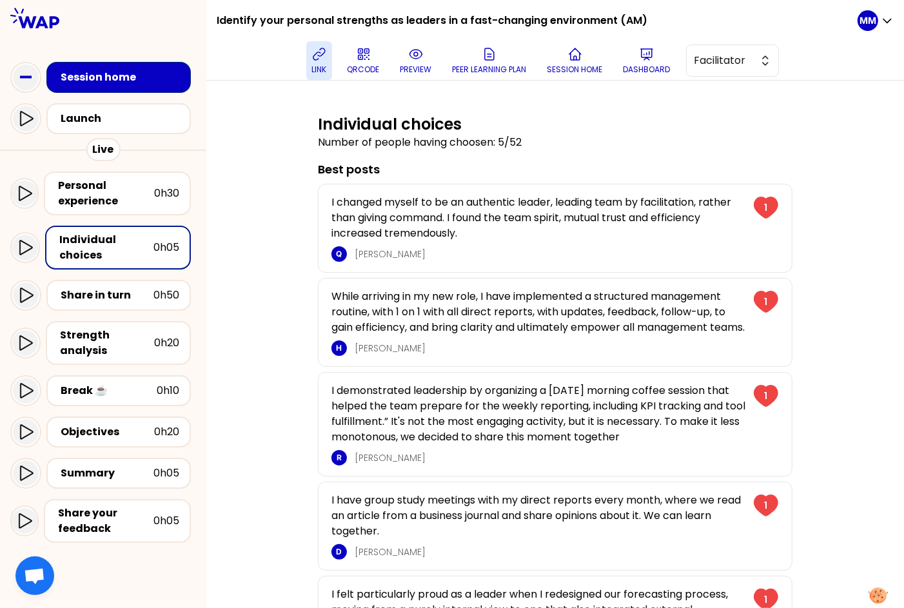
click at [759, 212] on div "Individual choices Number of people having choosen: 5/52 Best posts I changed m…" at bounding box center [555, 397] width 646 height 587
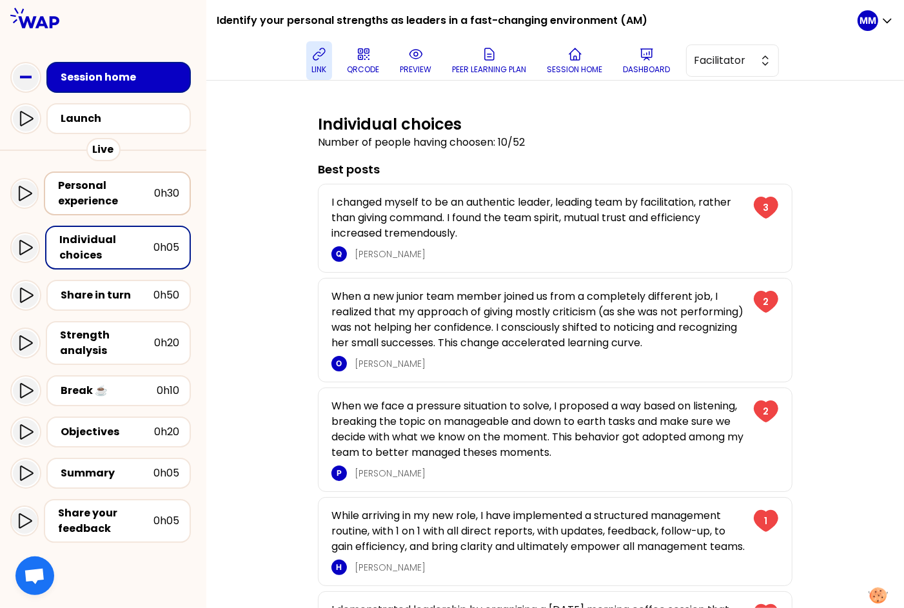
click at [119, 193] on div "Personal experience" at bounding box center [106, 193] width 96 height 31
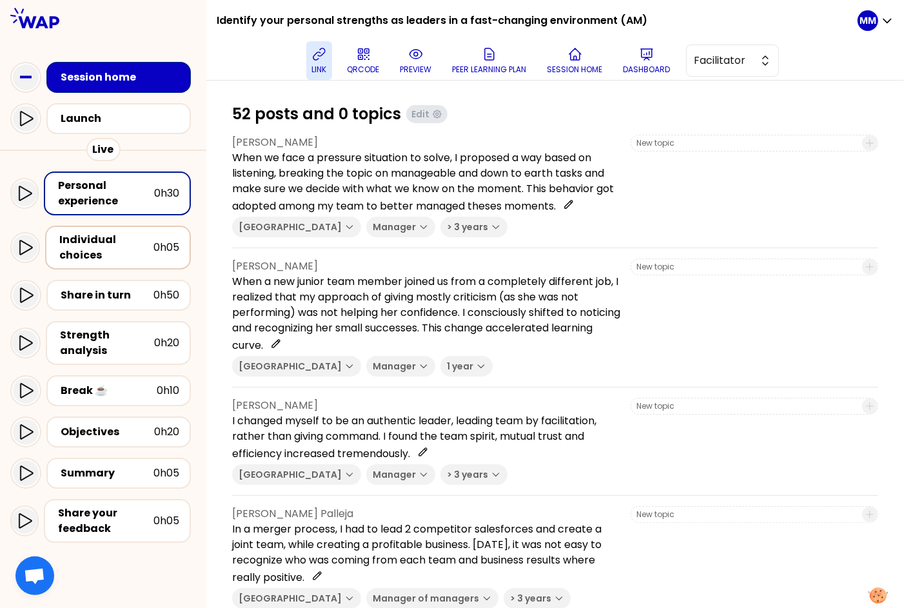
click at [119, 258] on div "Individual choices" at bounding box center [106, 247] width 94 height 31
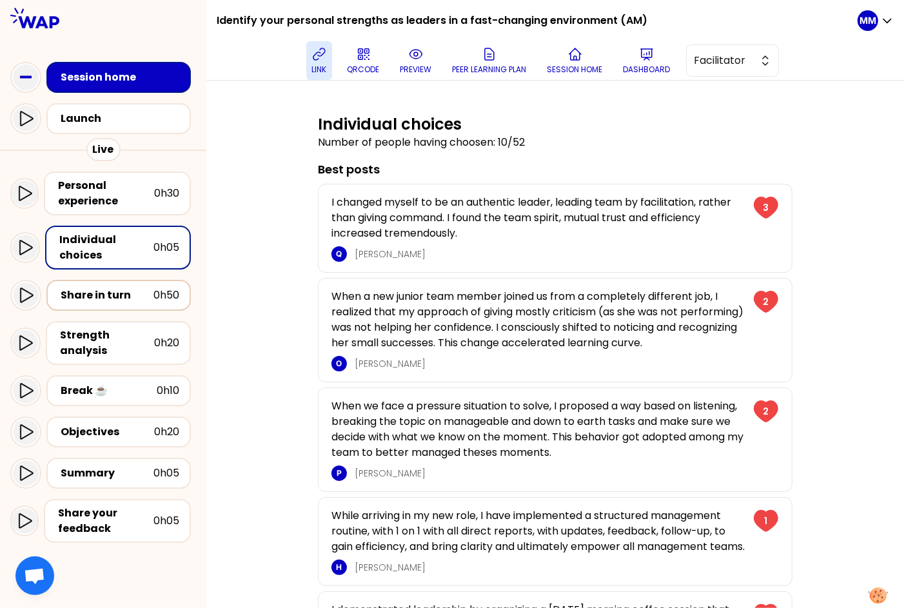
click at [123, 288] on div "Share in turn" at bounding box center [107, 295] width 93 height 15
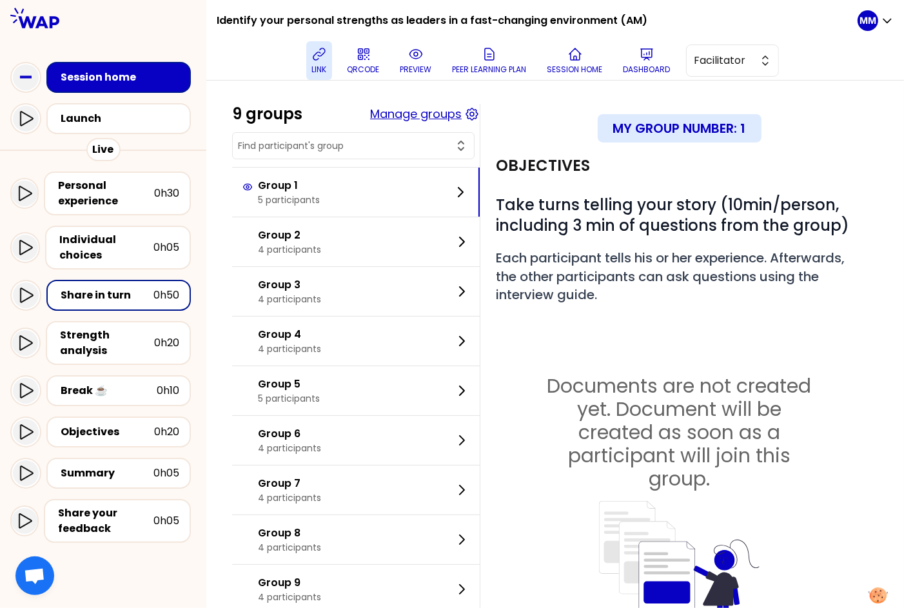
click at [424, 118] on button "Manage groups" at bounding box center [416, 114] width 92 height 18
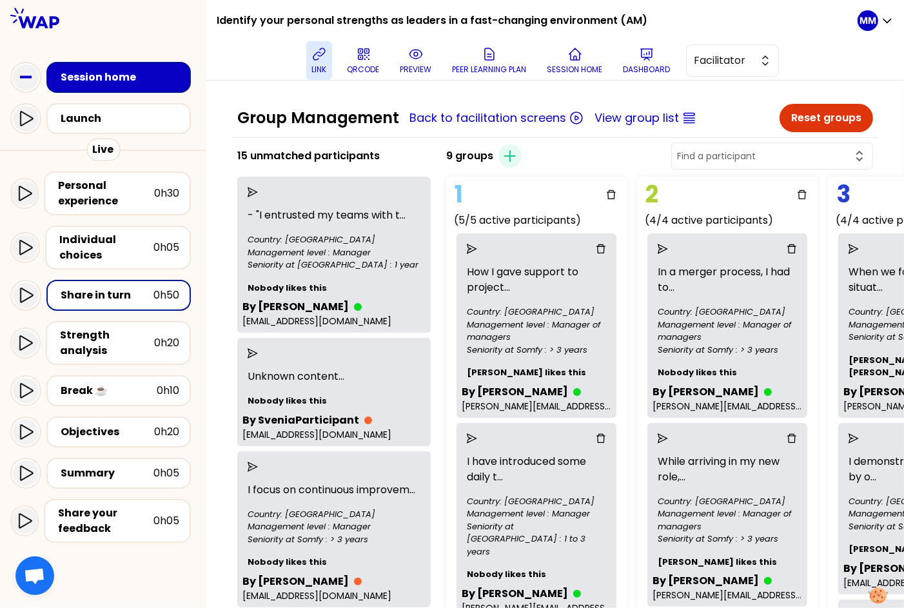
click at [759, 153] on input "text" at bounding box center [764, 156] width 175 height 13
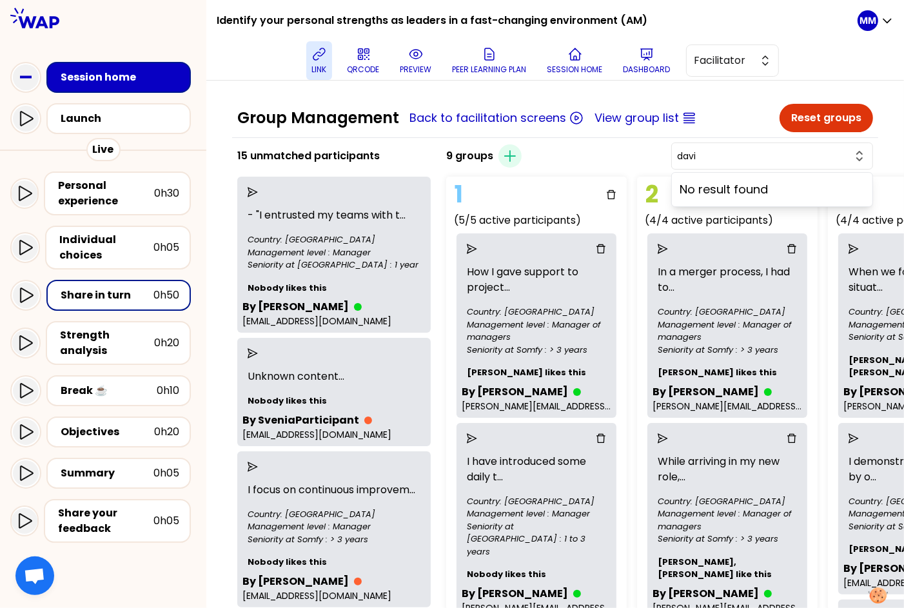
type input "david"
click at [758, 150] on input "david" at bounding box center [764, 156] width 175 height 13
click at [758, 150] on input "text" at bounding box center [764, 156] width 175 height 13
drag, startPoint x: 702, startPoint y: 152, endPoint x: 575, endPoint y: 139, distance: 127.6
click at [702, 152] on div "9 groups Create group No result found" at bounding box center [659, 156] width 437 height 31
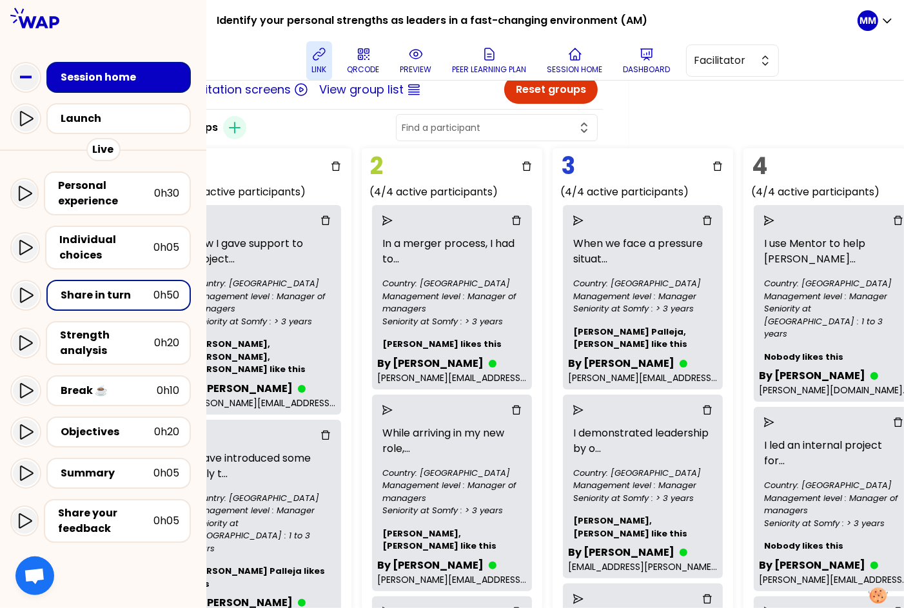
scroll to position [28, 0]
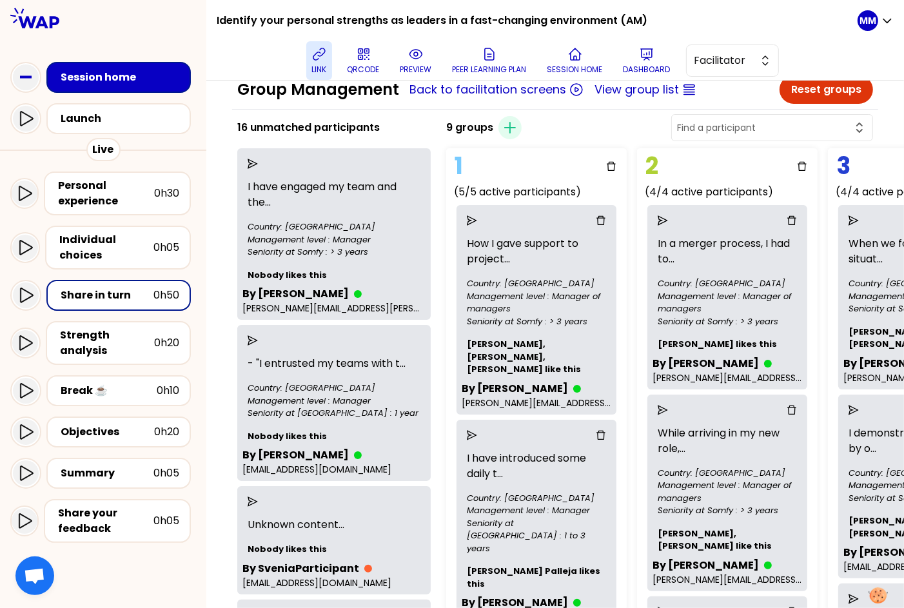
click at [258, 167] on icon "send" at bounding box center [253, 164] width 10 height 10
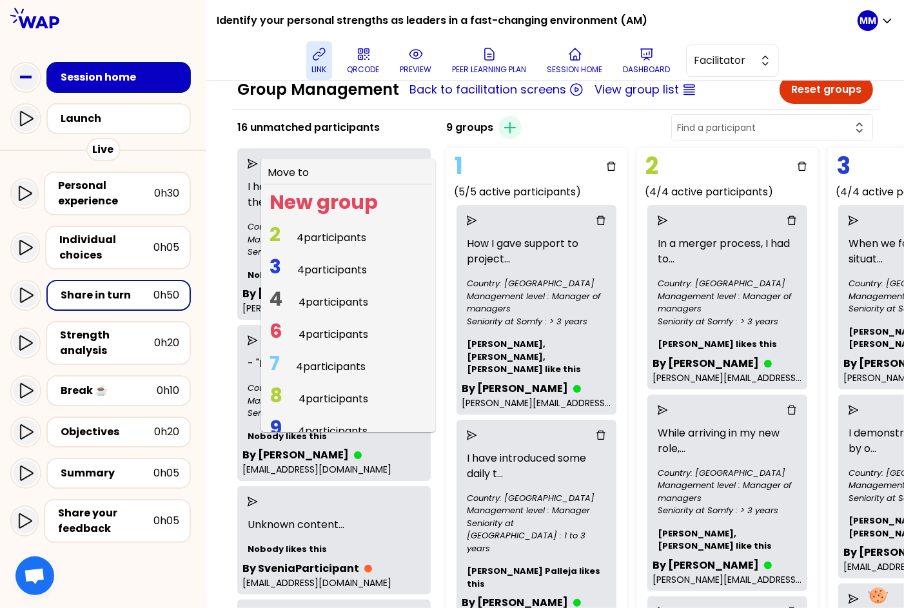
click at [324, 240] on span "4 participants" at bounding box center [332, 237] width 70 height 15
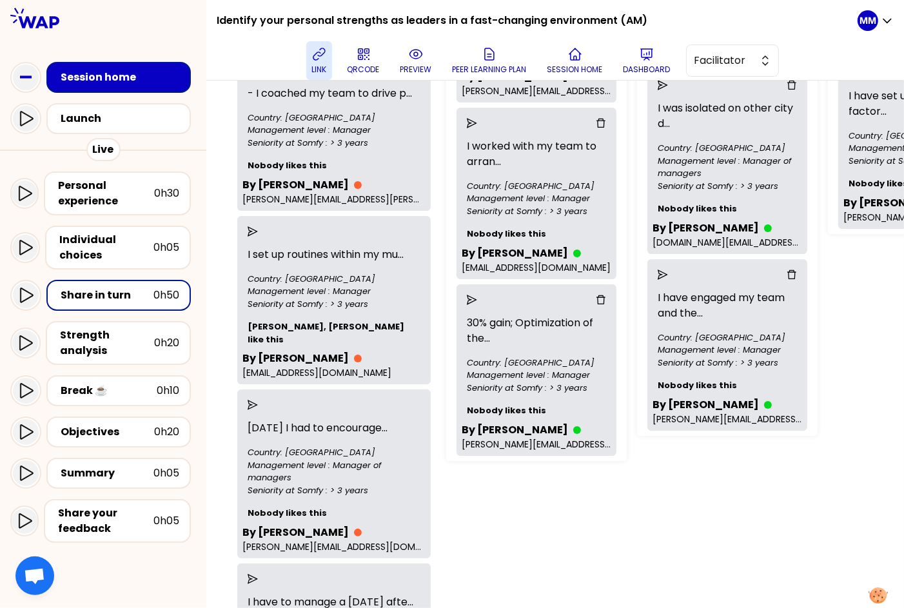
scroll to position [0, 0]
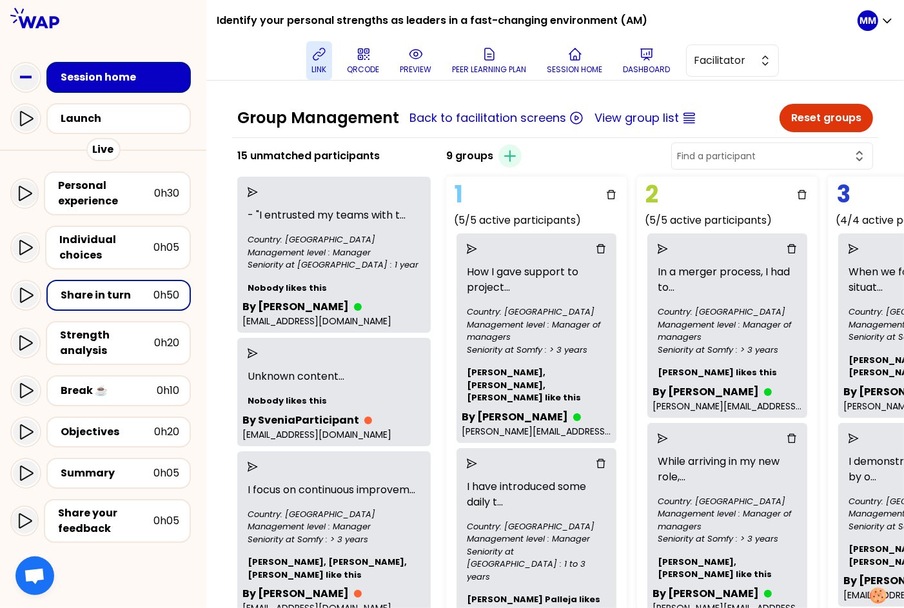
click at [759, 158] on input "text" at bounding box center [764, 156] width 175 height 13
type input "salome"
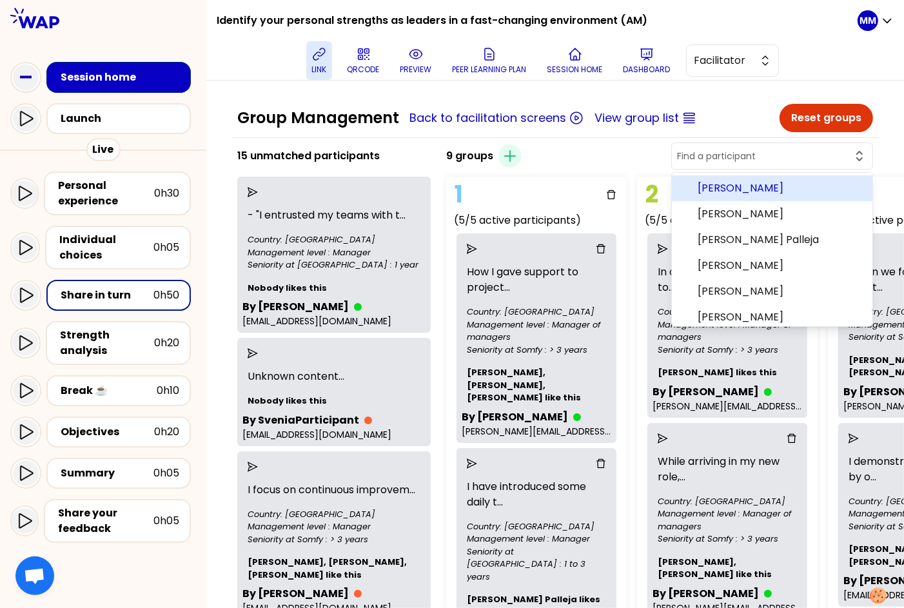
click at [684, 153] on div "9 groups Create group ABRAHAM ARTHUR Agnieszka Albert Moles Palleja Alice Ferre…" at bounding box center [659, 156] width 437 height 31
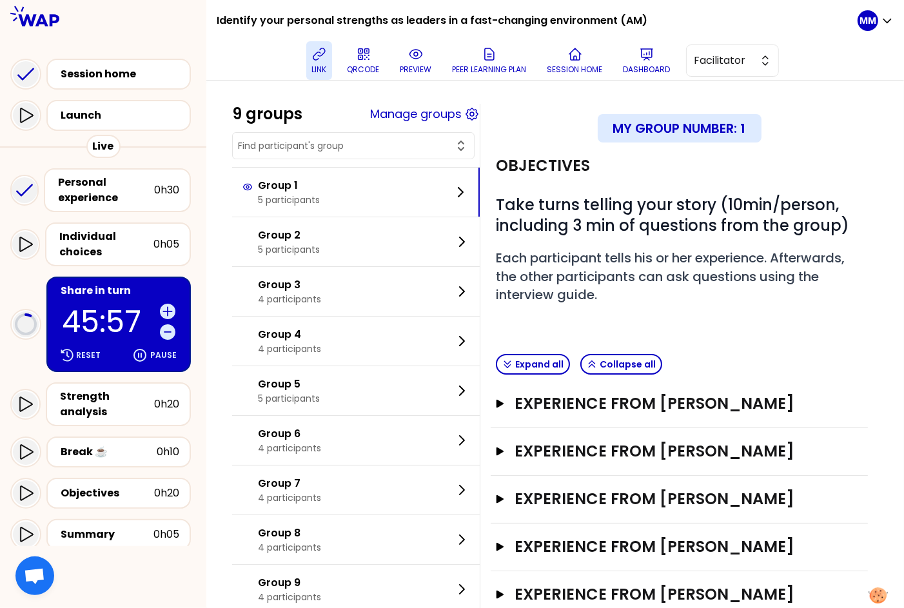
click at [352, 147] on input "text" at bounding box center [345, 145] width 215 height 13
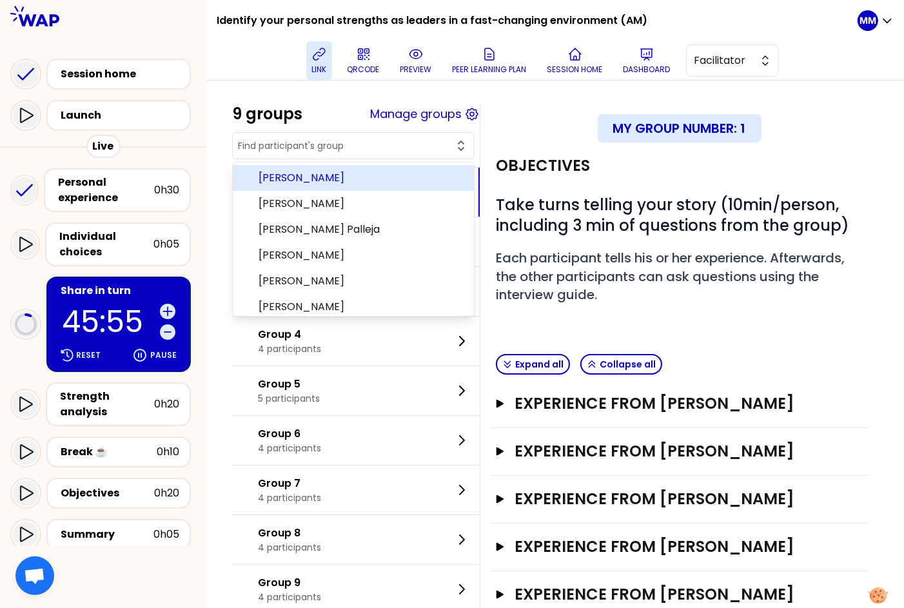
type input "w"
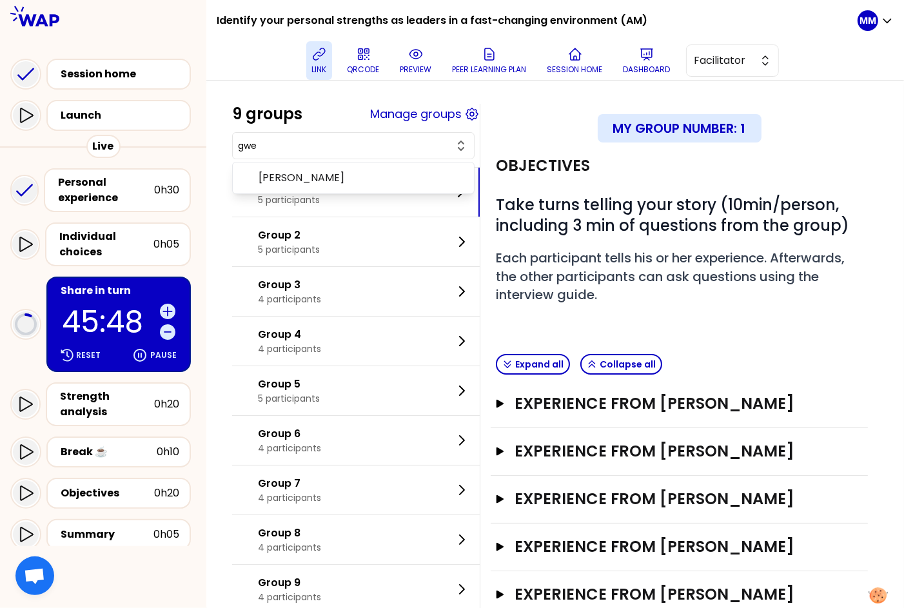
type input "gwe"
click at [381, 138] on button "gwe" at bounding box center [353, 145] width 231 height 15
click at [413, 117] on button "Manage groups" at bounding box center [416, 114] width 92 height 18
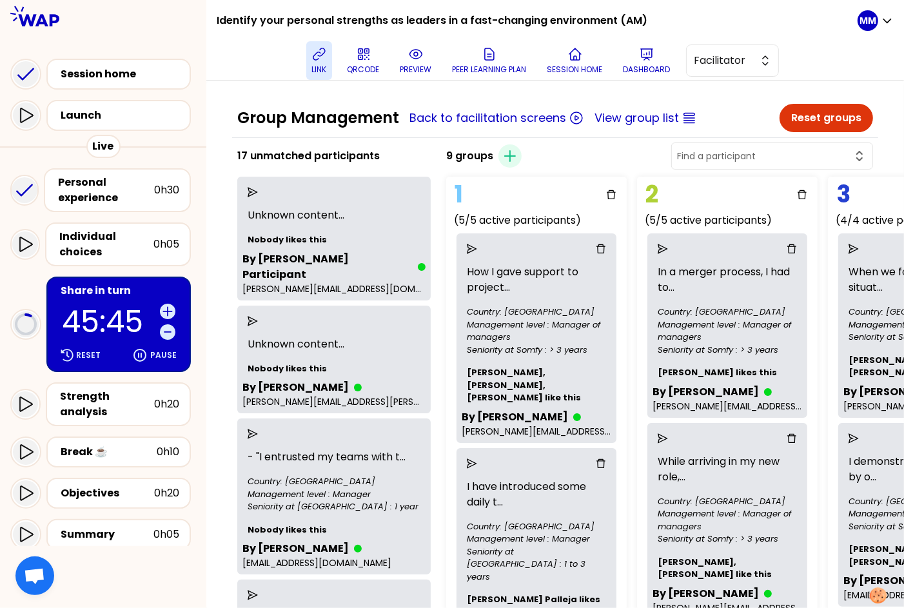
click at [759, 153] on input "text" at bounding box center [764, 156] width 175 height 13
type input "gwe"
click at [676, 154] on div "9 groups Create group gwe gwenaelle benoit-ossart" at bounding box center [659, 156] width 437 height 31
drag, startPoint x: 328, startPoint y: 63, endPoint x: 491, endPoint y: 60, distance: 162.5
click at [329, 63] on button "link" at bounding box center [319, 60] width 26 height 39
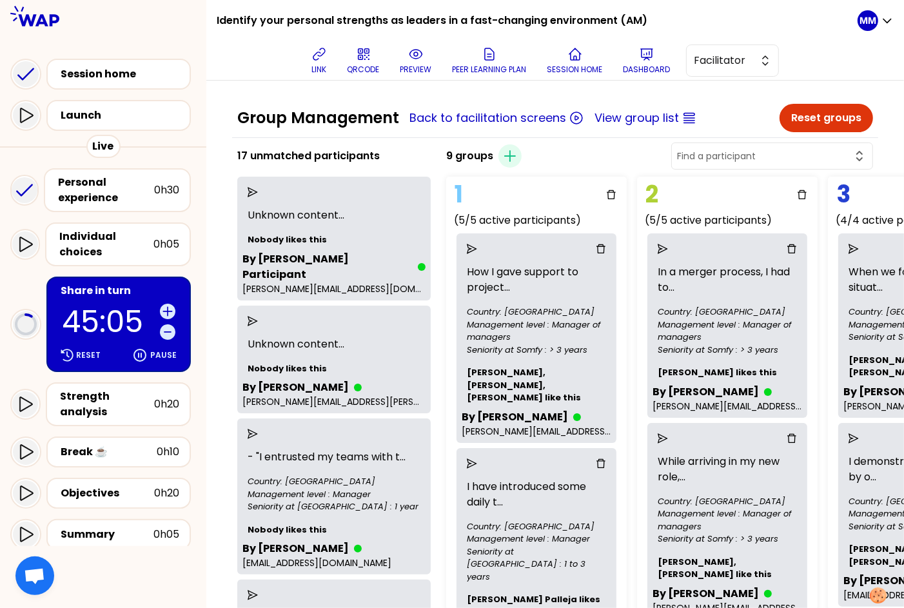
click at [258, 316] on icon "send" at bounding box center [253, 321] width 10 height 10
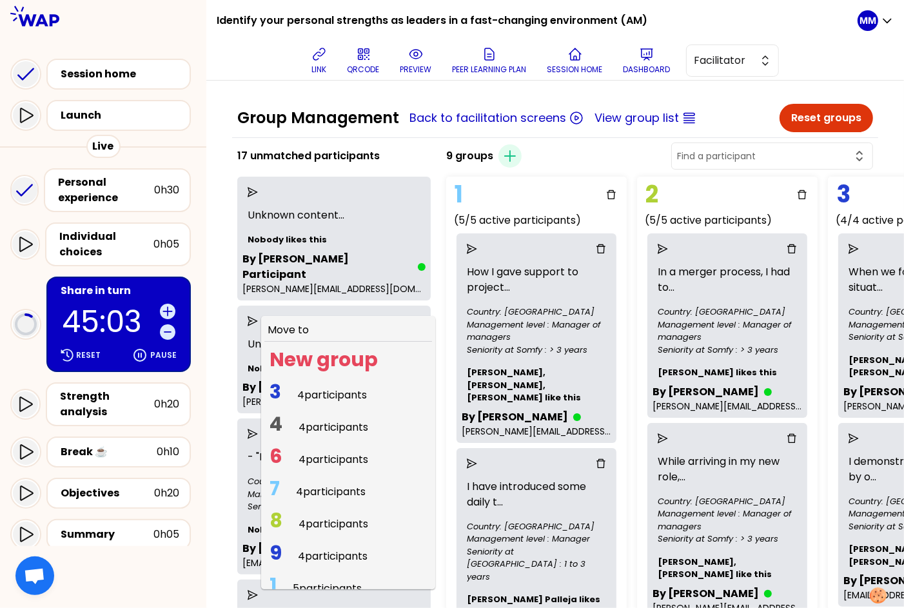
click at [343, 452] on span "4 participants" at bounding box center [334, 459] width 70 height 15
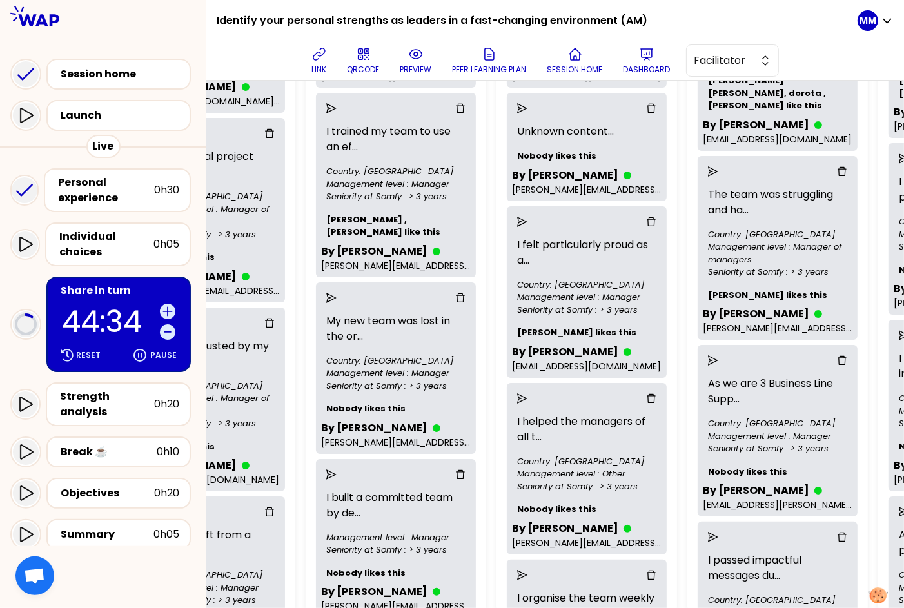
scroll to position [286, 904]
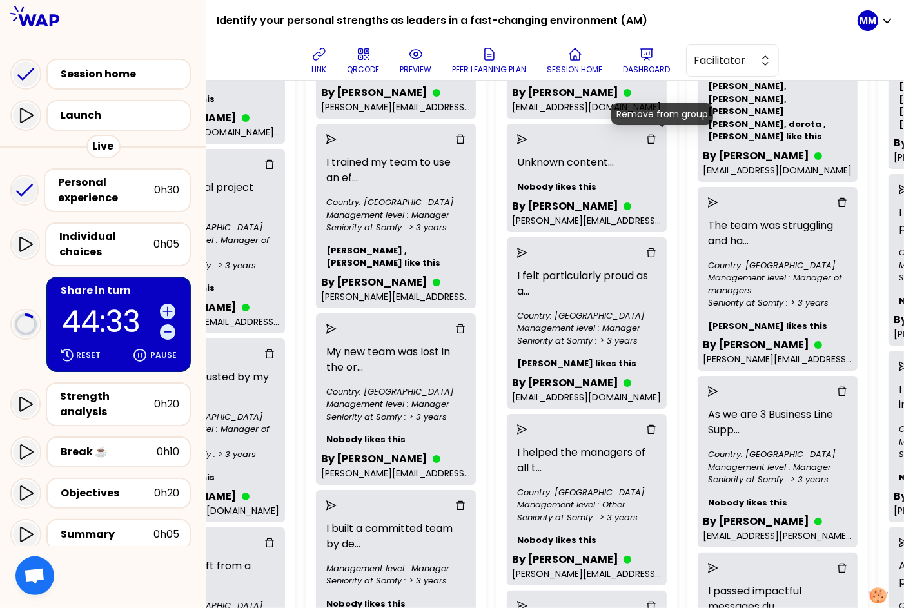
click at [656, 139] on icon "delete" at bounding box center [651, 139] width 10 height 10
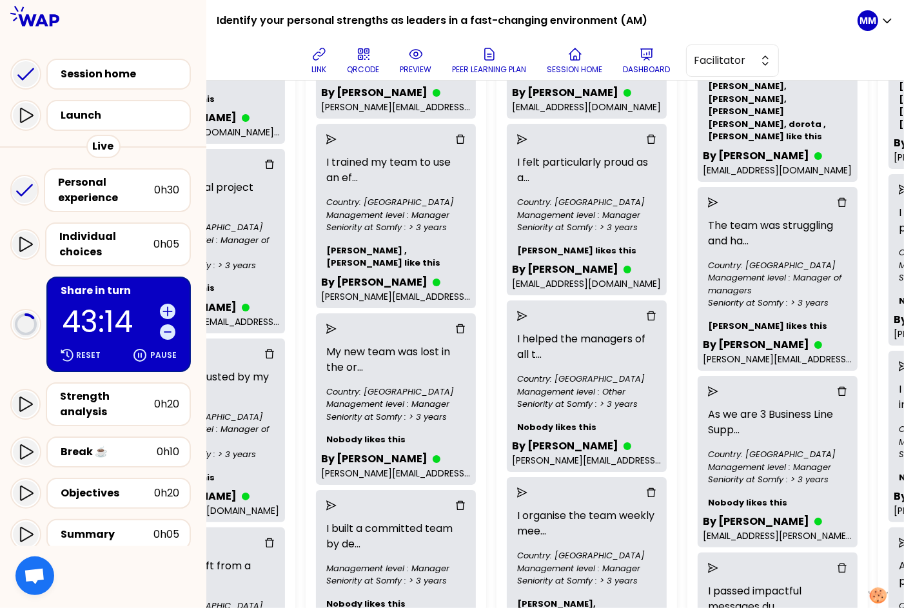
click at [99, 307] on p "43:14" at bounding box center [108, 322] width 93 height 30
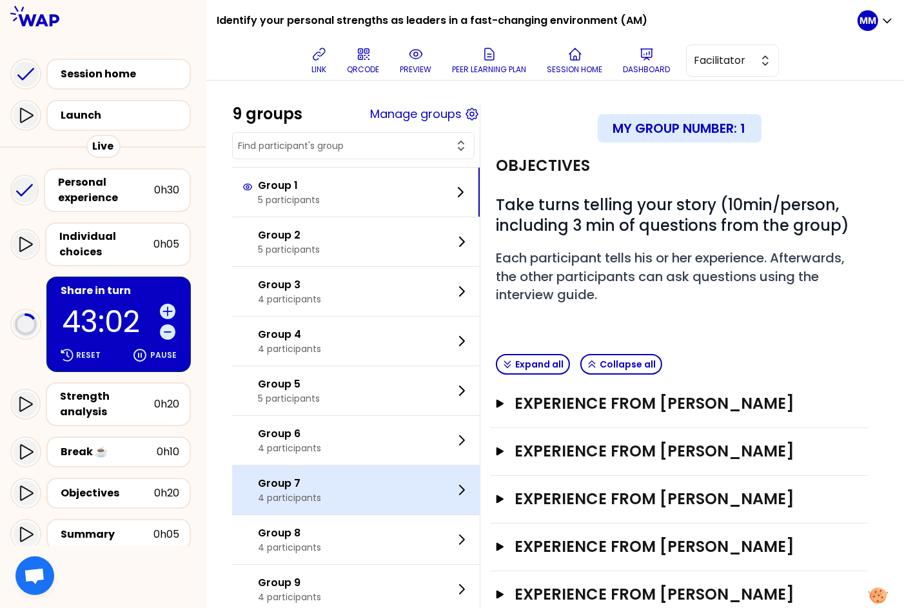
click at [351, 502] on div "Group 7 4 participants" at bounding box center [356, 490] width 248 height 49
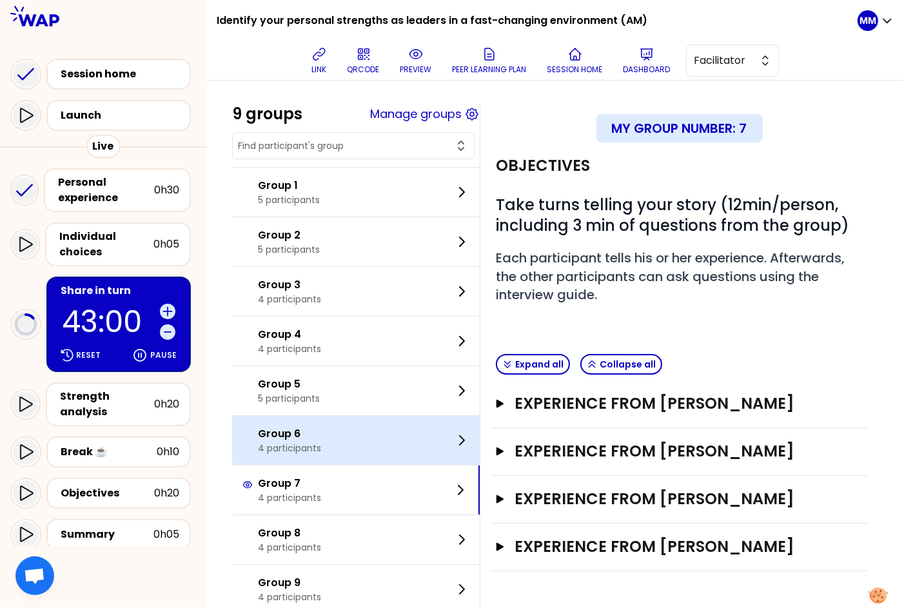
click at [370, 446] on div "Group 6 4 participants" at bounding box center [356, 440] width 248 height 49
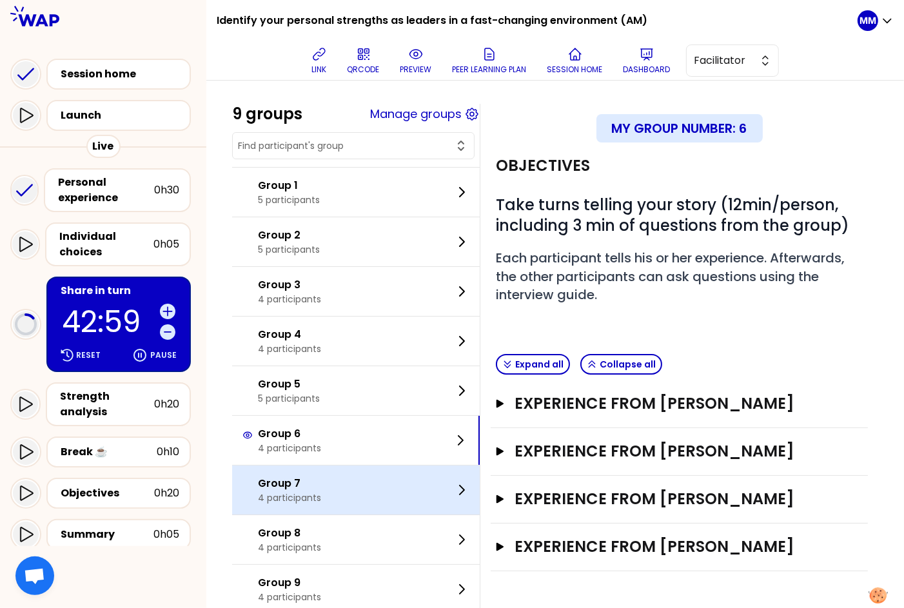
click at [336, 502] on div "Group 7 4 participants" at bounding box center [356, 490] width 248 height 49
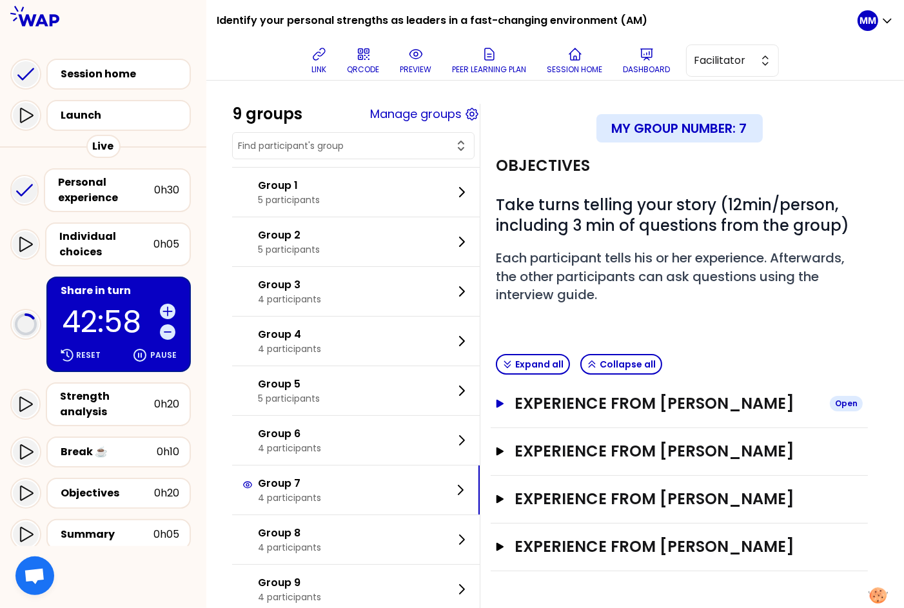
click at [687, 414] on h3 "Experience from Queenie Cheng" at bounding box center [667, 403] width 305 height 21
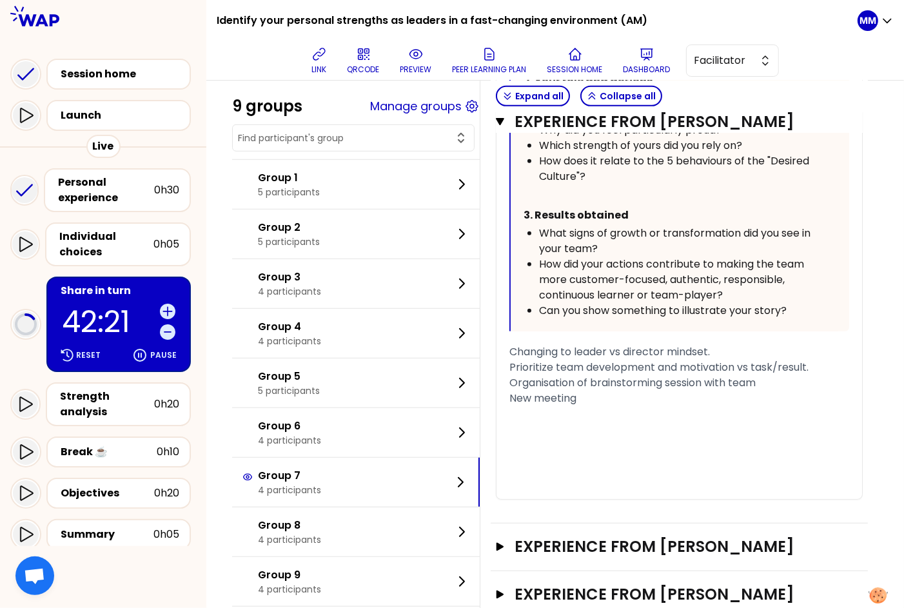
scroll to position [724, 0]
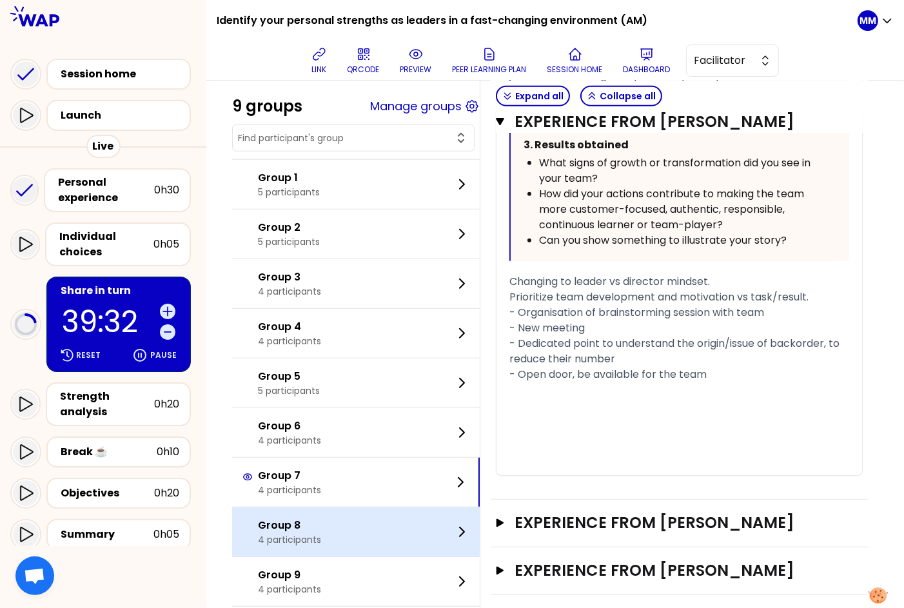
drag, startPoint x: 304, startPoint y: 532, endPoint x: 362, endPoint y: 525, distance: 58.5
click at [304, 532] on p "Group 8" at bounding box center [289, 525] width 63 height 15
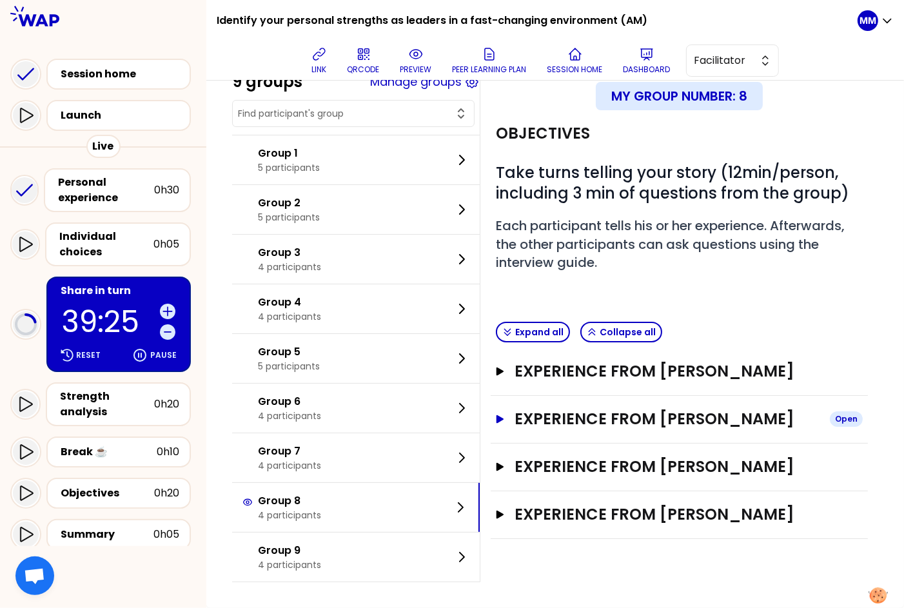
click at [651, 429] on h3 "Experience from Boris Wang" at bounding box center [667, 419] width 305 height 21
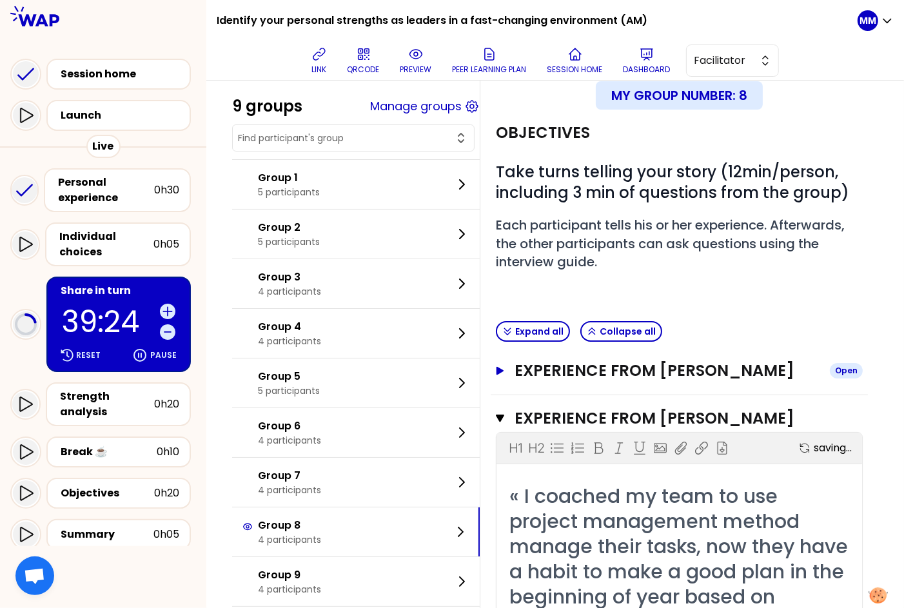
click at [628, 381] on h3 "Experience from OLGA" at bounding box center [667, 370] width 305 height 21
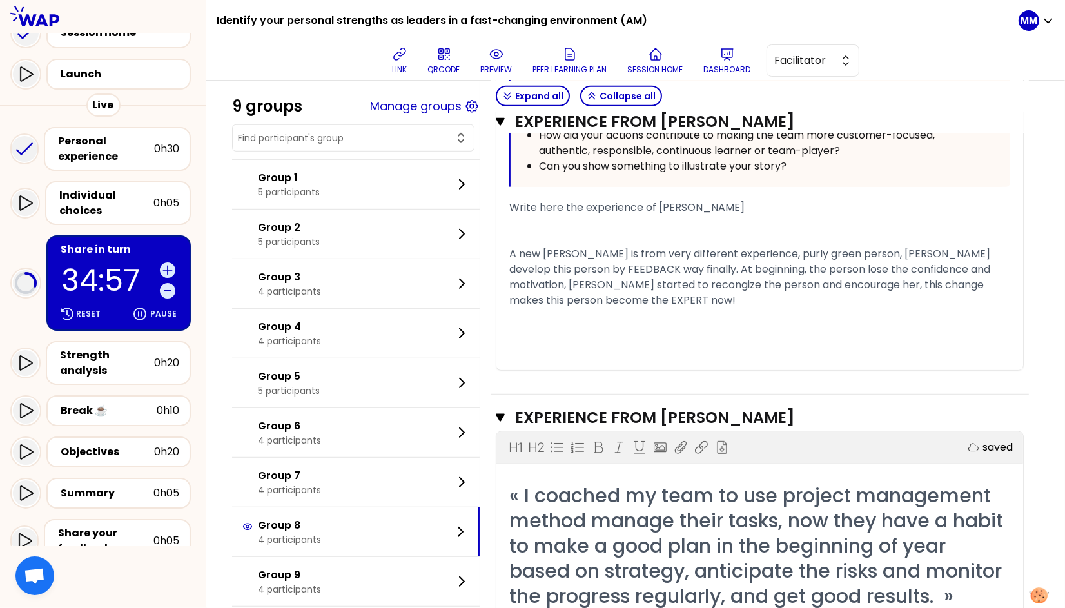
scroll to position [117, 0]
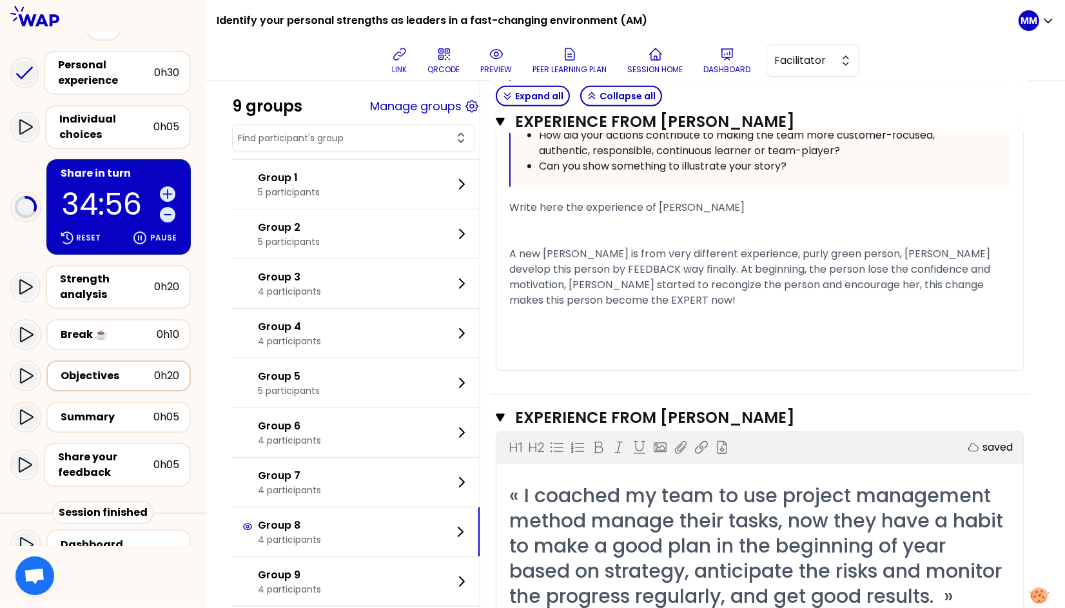
click at [121, 368] on div "Objectives" at bounding box center [108, 375] width 94 height 15
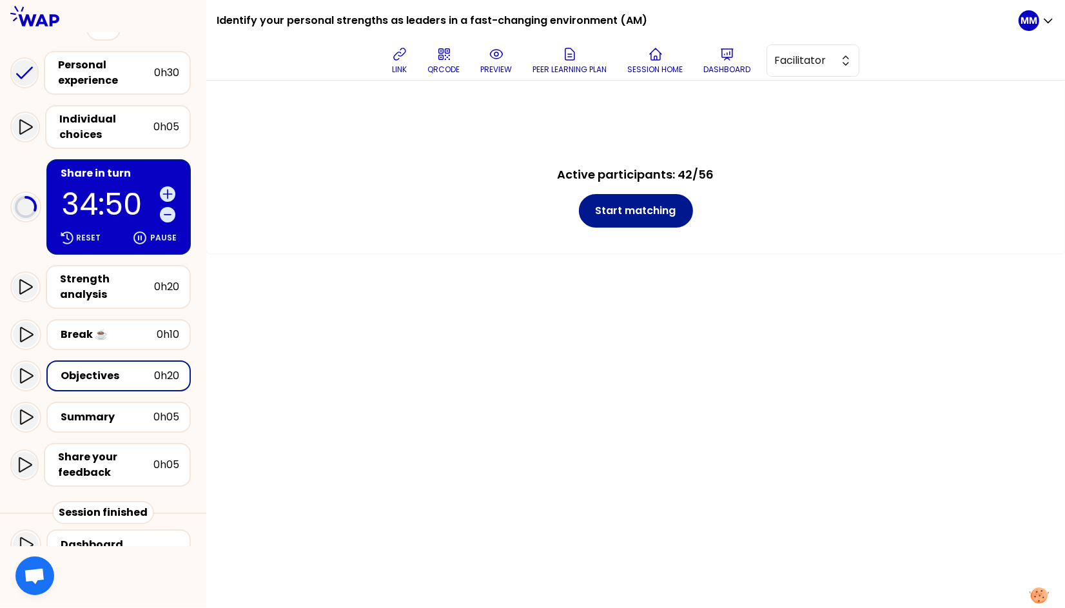
click at [654, 212] on button "Start matching" at bounding box center [636, 211] width 114 height 34
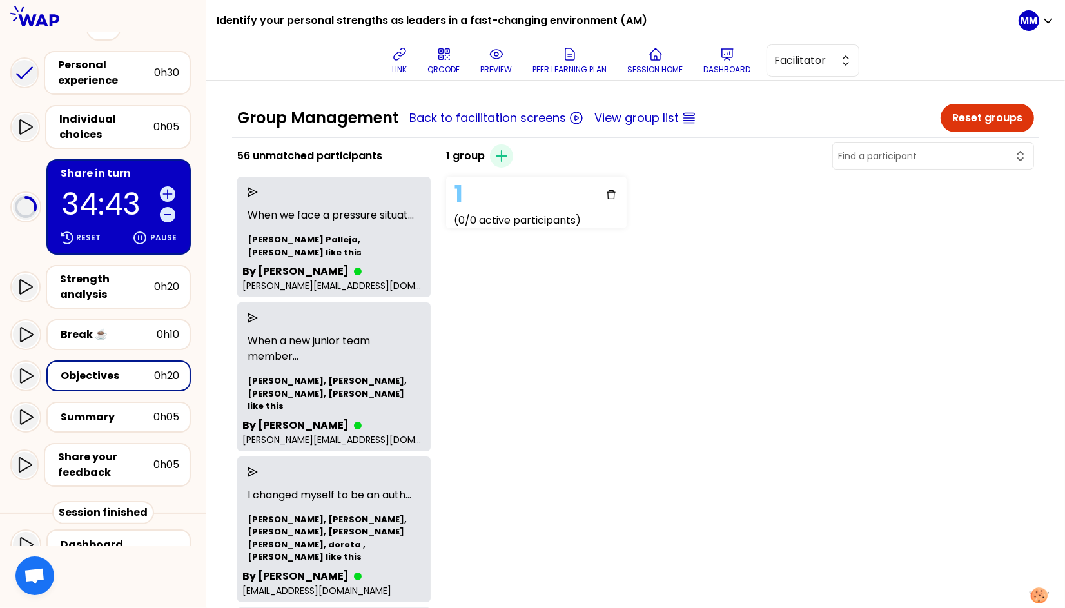
click at [759, 123] on button "Reset groups" at bounding box center [988, 118] width 94 height 28
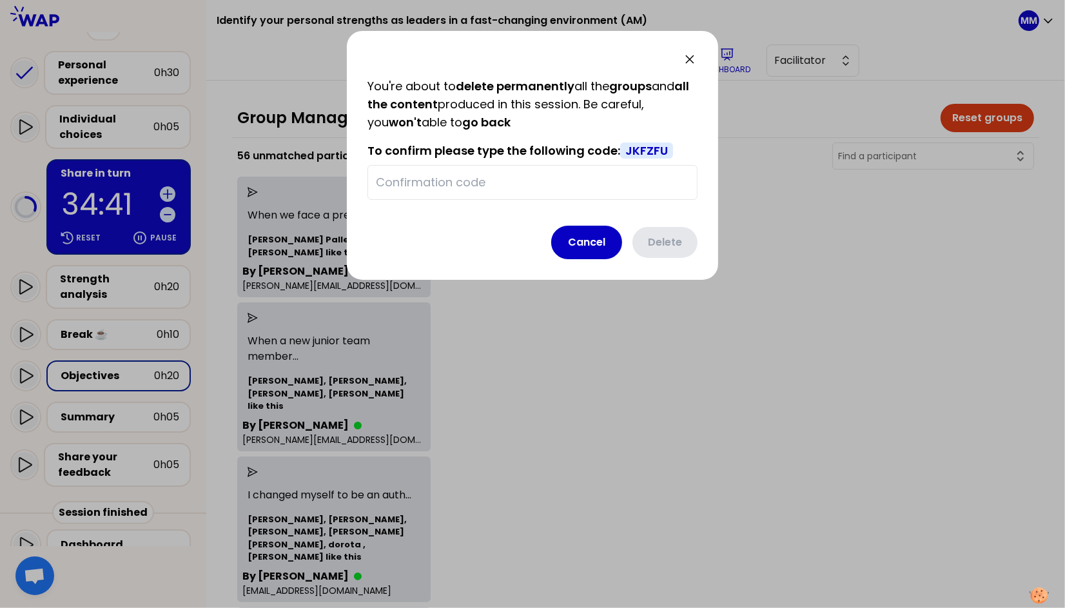
click at [651, 153] on span "JKFZFU" at bounding box center [646, 151] width 53 height 16
click at [651, 152] on span "JKFZFU" at bounding box center [646, 151] width 53 height 16
copy span "JKFZFU"
click at [580, 178] on input "text" at bounding box center [532, 182] width 313 height 18
paste input "JKFZFU"
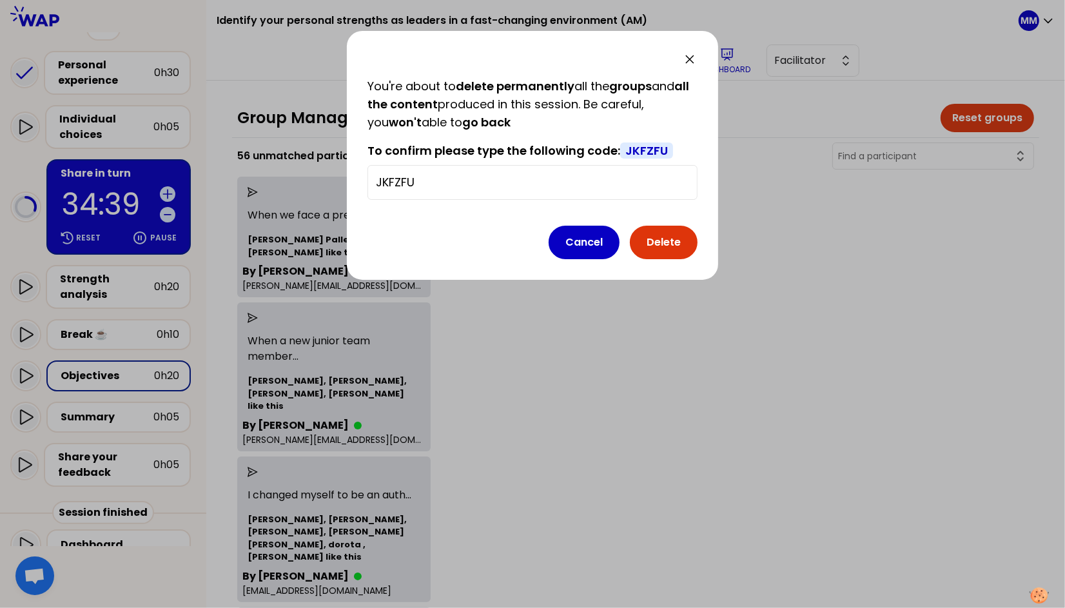
type input "JKFZFU"
click at [679, 244] on button "Delete" at bounding box center [664, 243] width 68 height 34
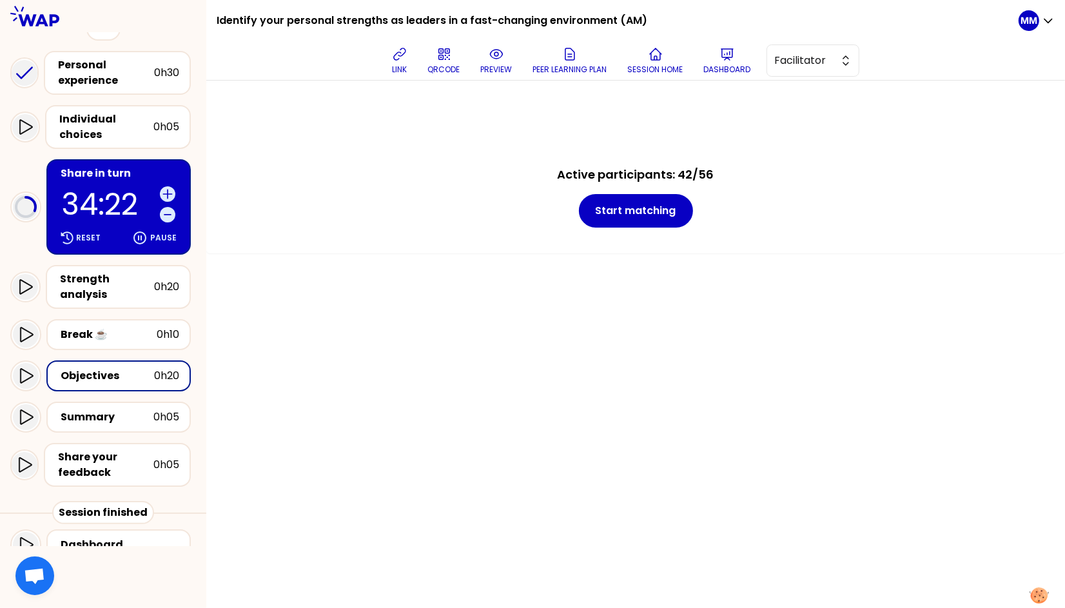
click at [53, 177] on div "Share in turn 34:22 Reset Pause" at bounding box center [118, 206] width 144 height 95
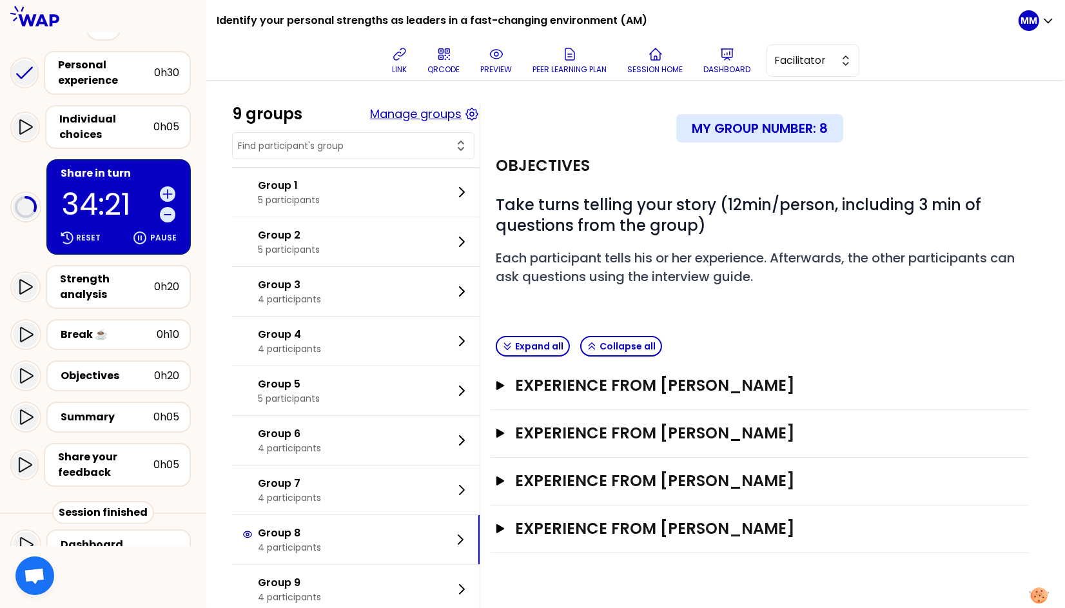
click at [407, 117] on button "Manage groups" at bounding box center [416, 114] width 92 height 18
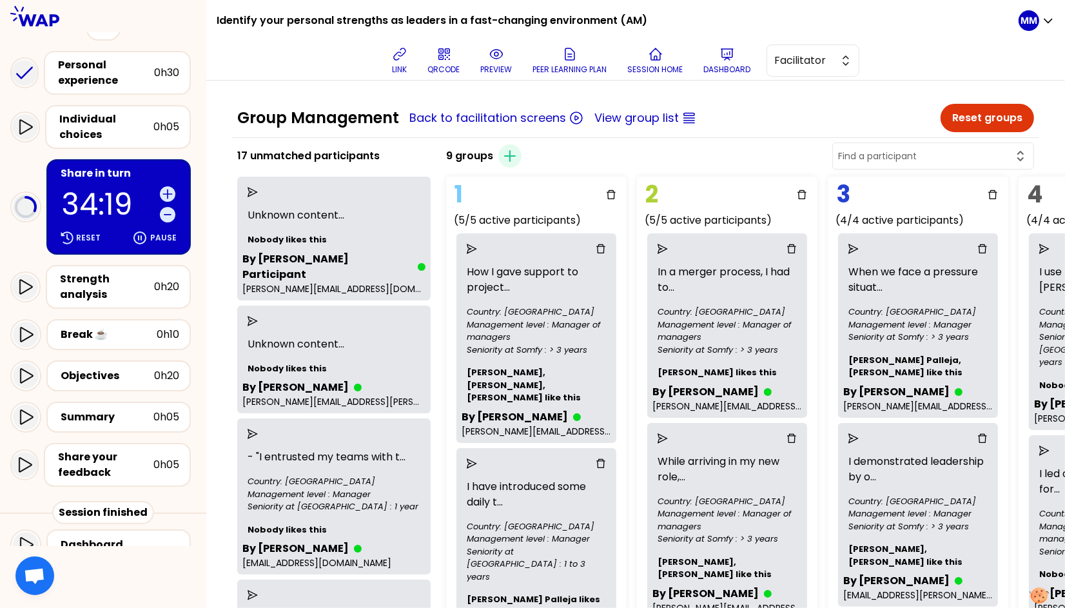
click at [258, 316] on icon "send" at bounding box center [253, 321] width 10 height 10
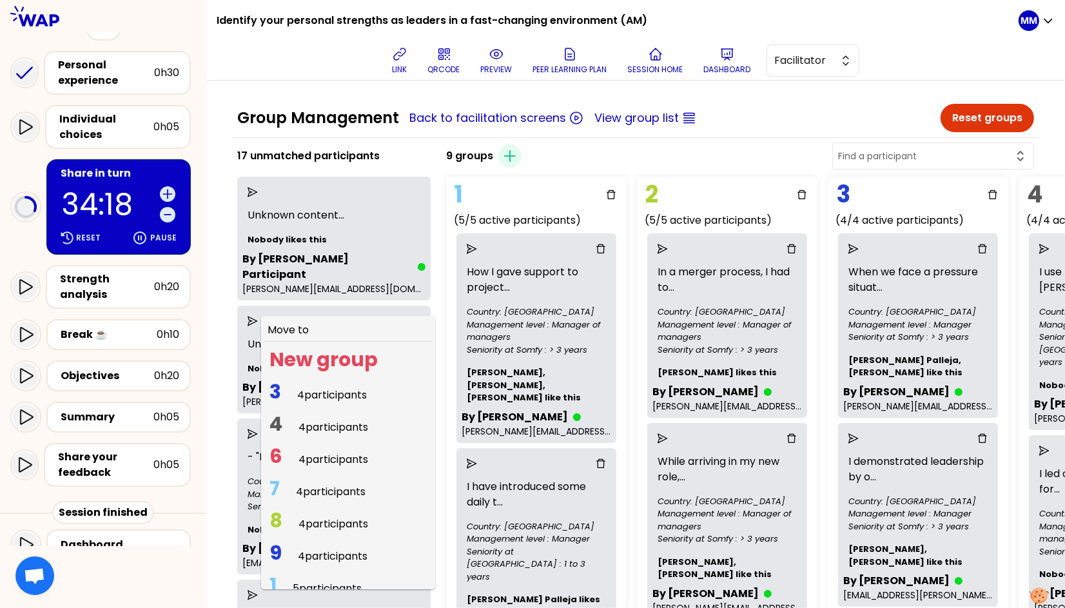
click at [319, 452] on span "4 participants" at bounding box center [334, 459] width 70 height 15
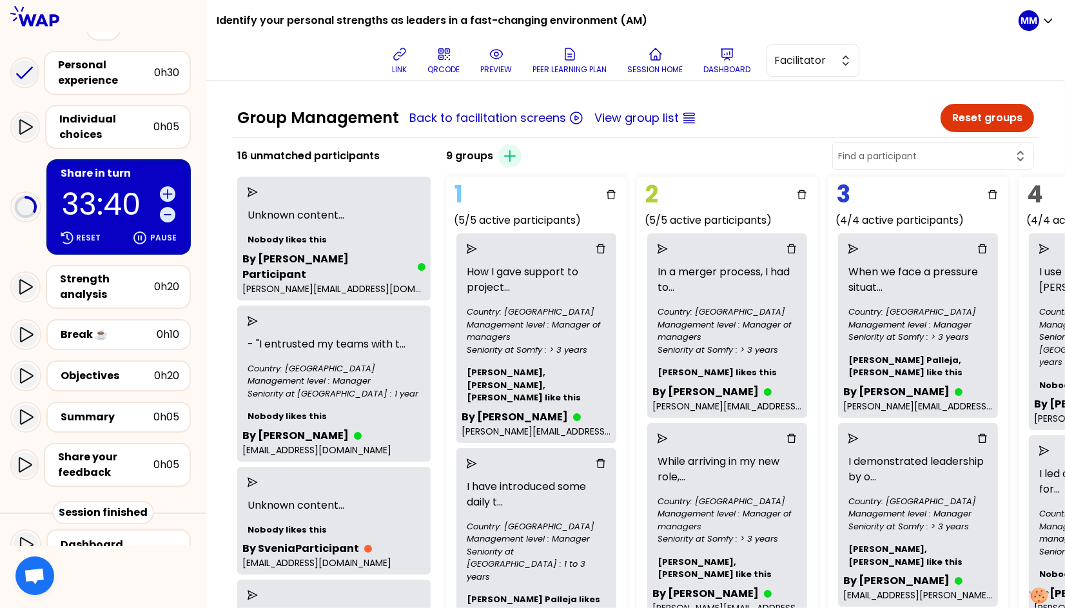
drag, startPoint x: 106, startPoint y: 207, endPoint x: 115, endPoint y: 210, distance: 10.2
click at [106, 207] on p "33:40" at bounding box center [108, 205] width 93 height 30
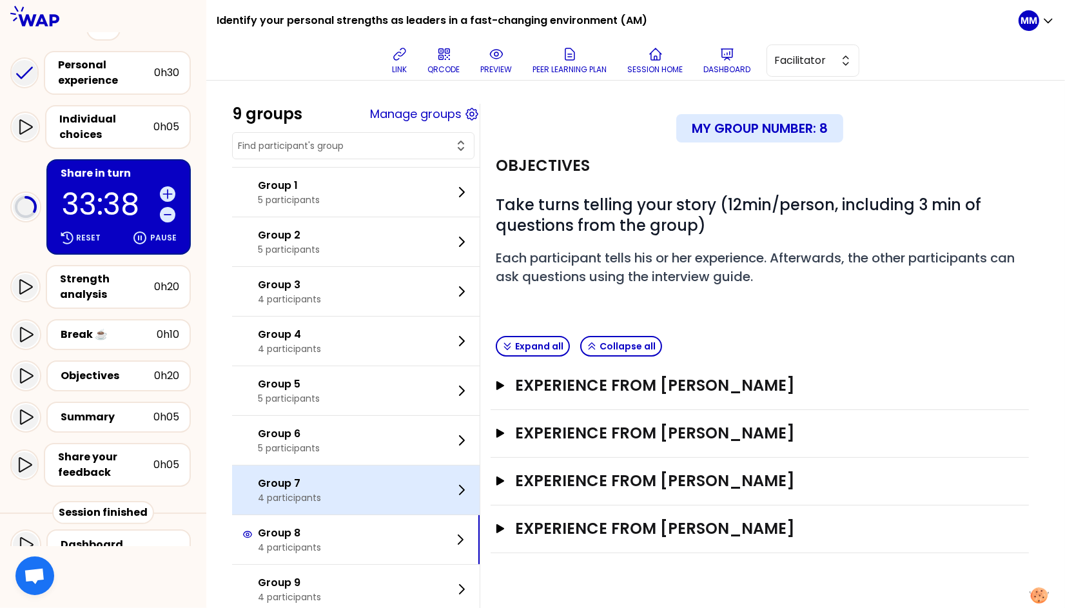
click at [359, 497] on div "Group 7 4 participants" at bounding box center [356, 490] width 248 height 49
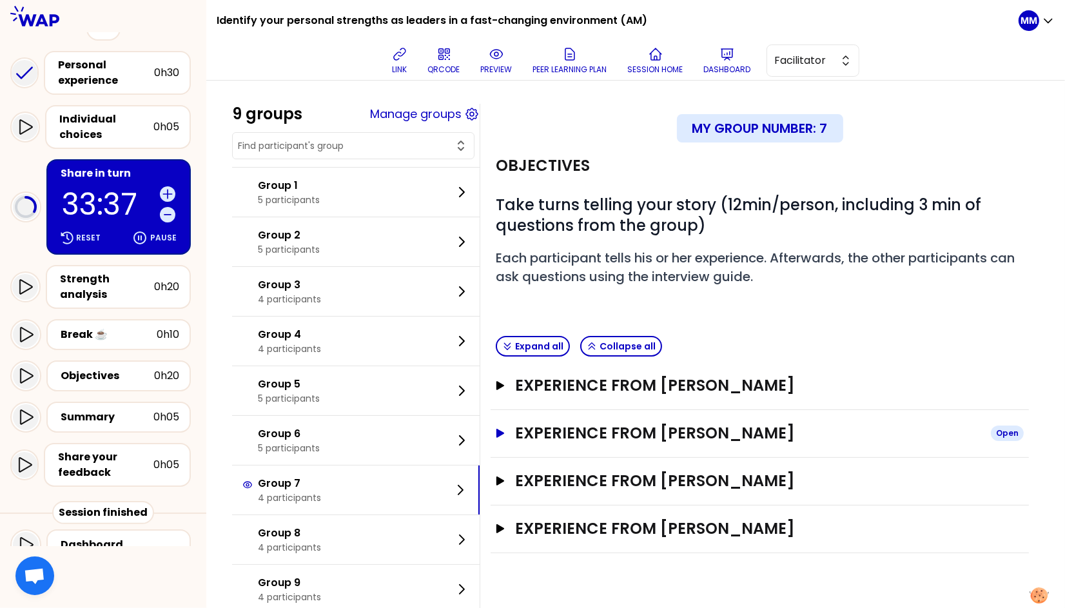
click at [759, 432] on h3 "Experience from Vincent JADOT" at bounding box center [748, 433] width 466 height 21
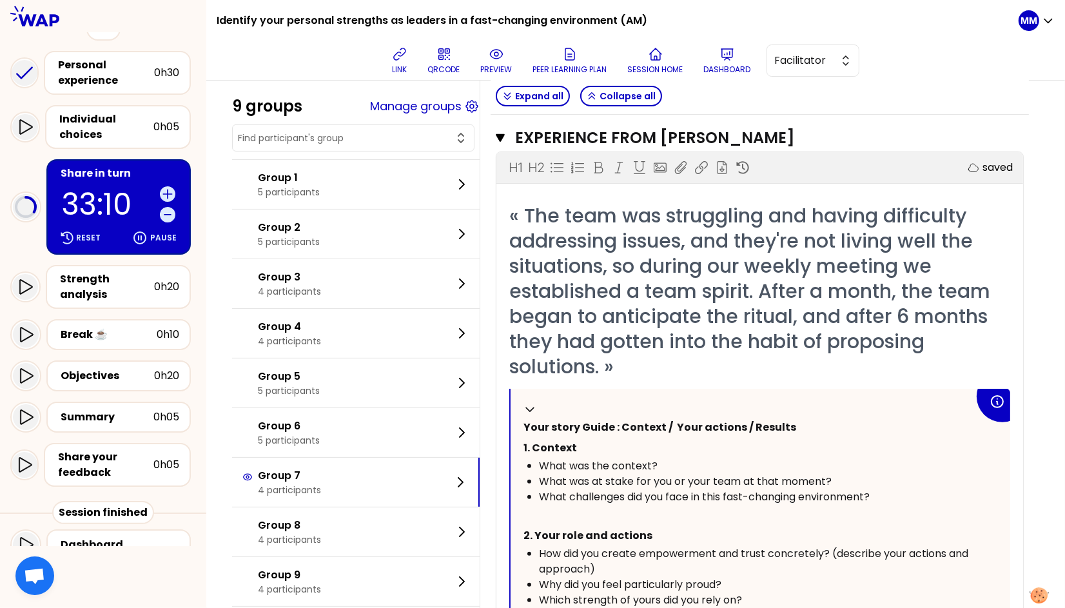
scroll to position [295, 0]
drag, startPoint x: 110, startPoint y: 360, endPoint x: 227, endPoint y: 330, distance: 120.8
click at [111, 368] on div "Objectives" at bounding box center [108, 375] width 94 height 15
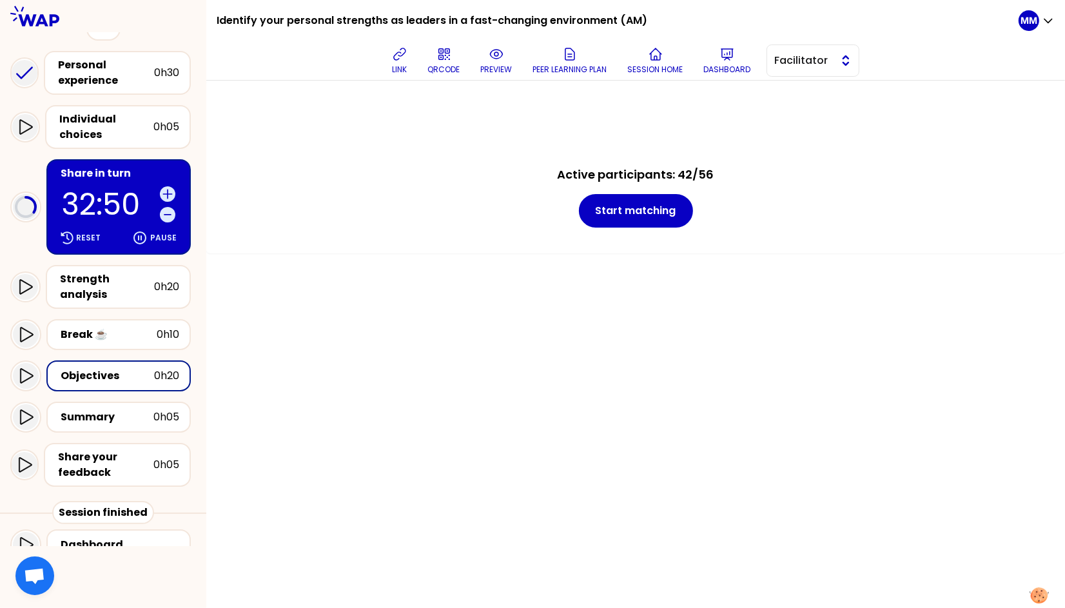
click at [759, 54] on span "Facilitator" at bounding box center [804, 60] width 58 height 15
click at [759, 92] on span "Editor" at bounding box center [820, 92] width 55 height 15
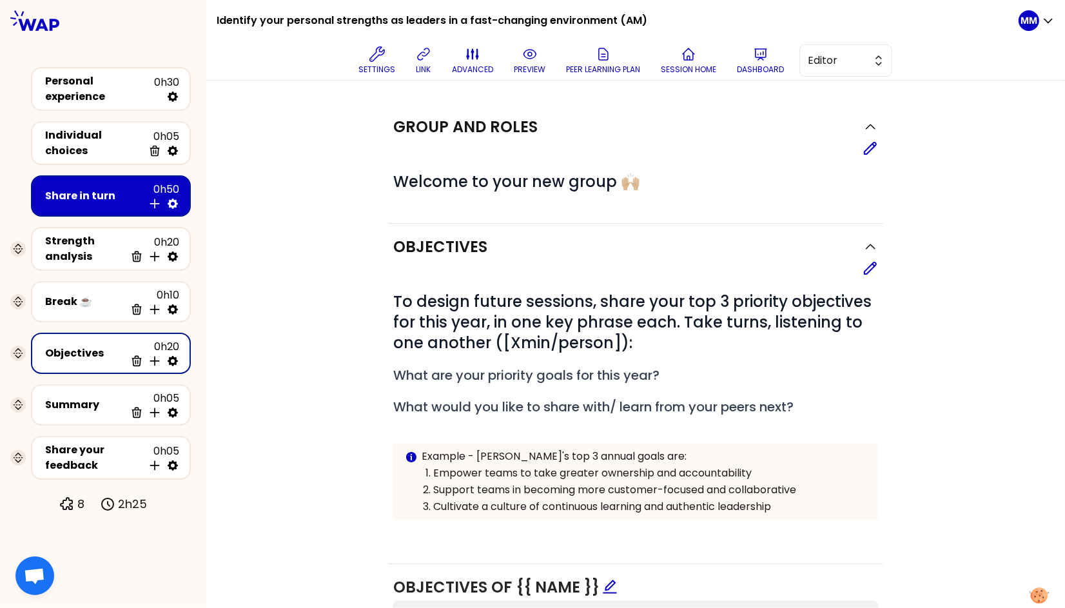
click at [173, 355] on icon at bounding box center [172, 361] width 13 height 13
select select "3"
select select "activity"
select select "false"
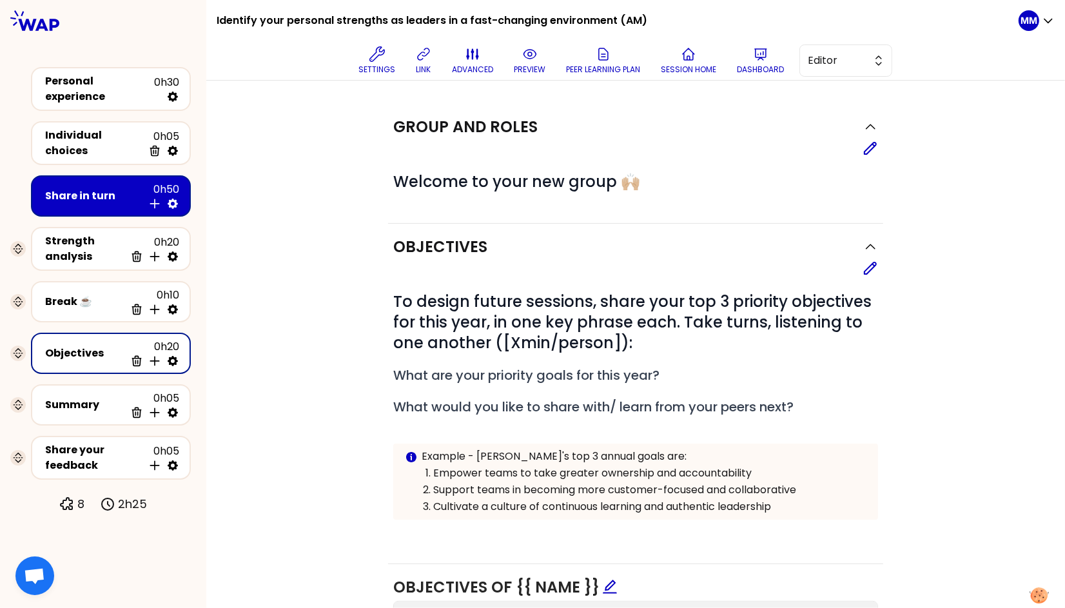
select select "Each"
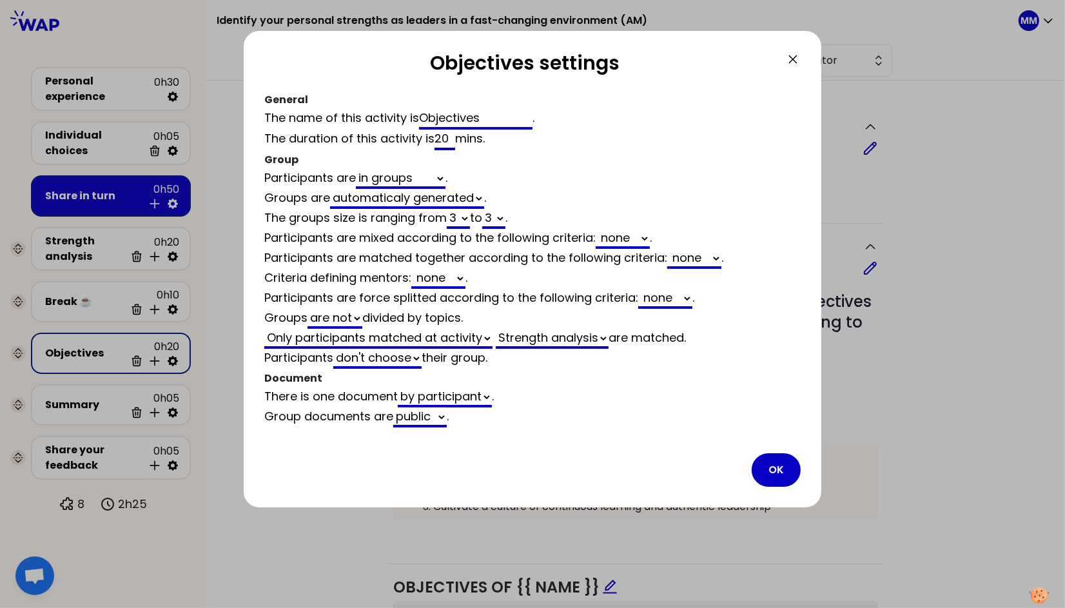
click at [569, 337] on select "Strength analysis Share in turn" at bounding box center [552, 339] width 113 height 20
select select "3"
select select "activity"
select select "share"
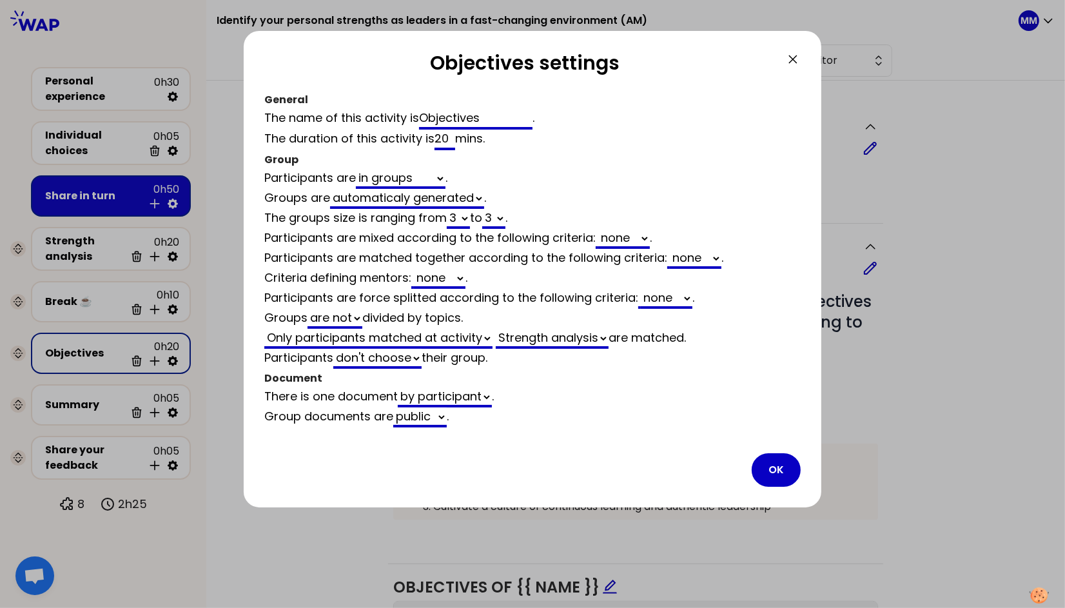
select select "false"
click at [759, 460] on button "OK" at bounding box center [776, 470] width 49 height 34
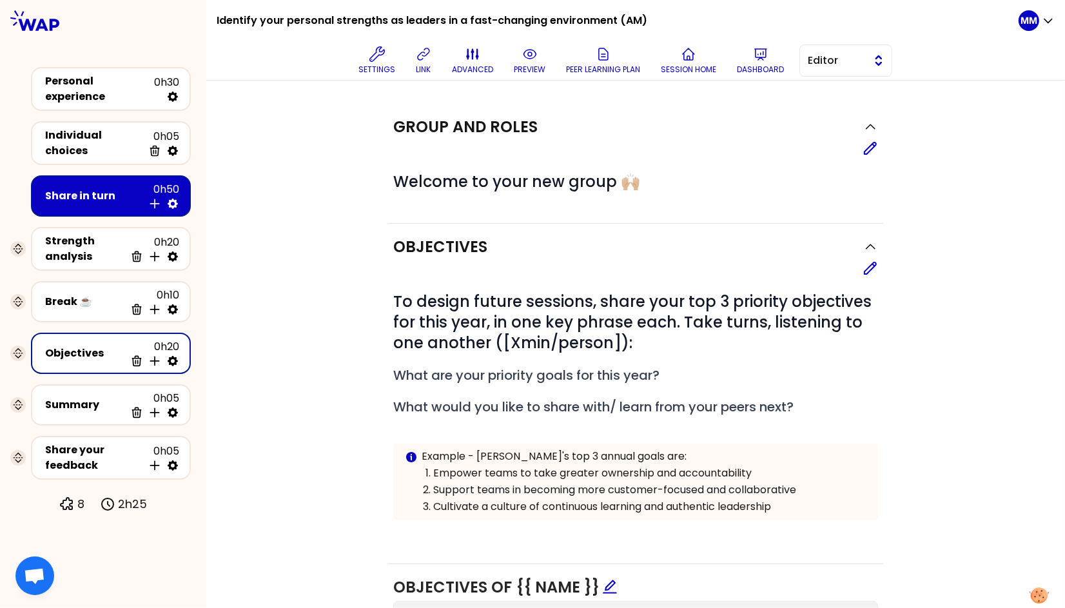
click at [759, 68] on button "Editor" at bounding box center [846, 60] width 93 height 32
click at [759, 117] on span "Facilitator" at bounding box center [853, 113] width 55 height 15
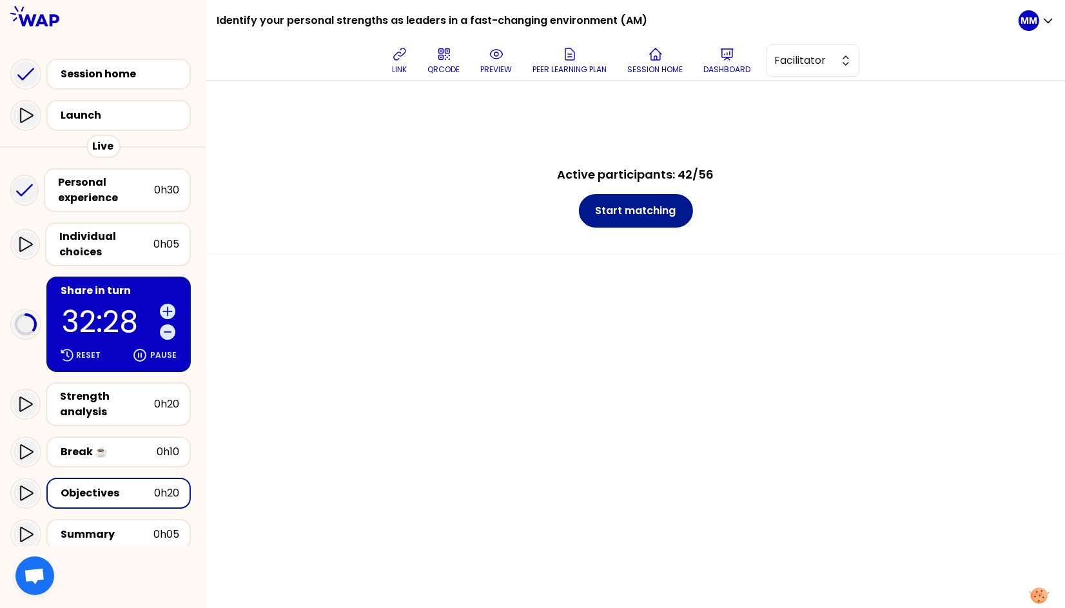
click at [643, 212] on button "Start matching" at bounding box center [636, 211] width 114 height 34
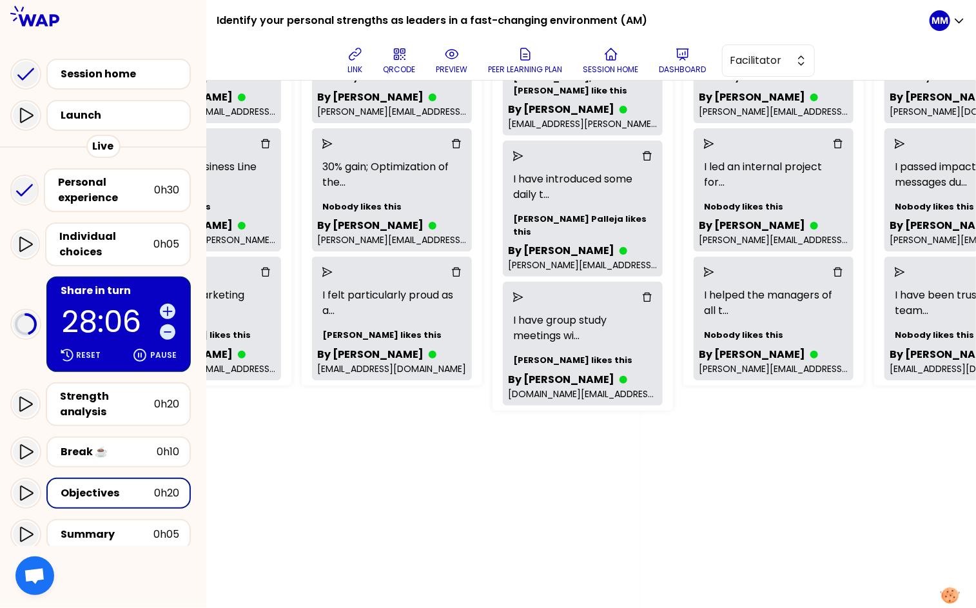
scroll to position [234, 297]
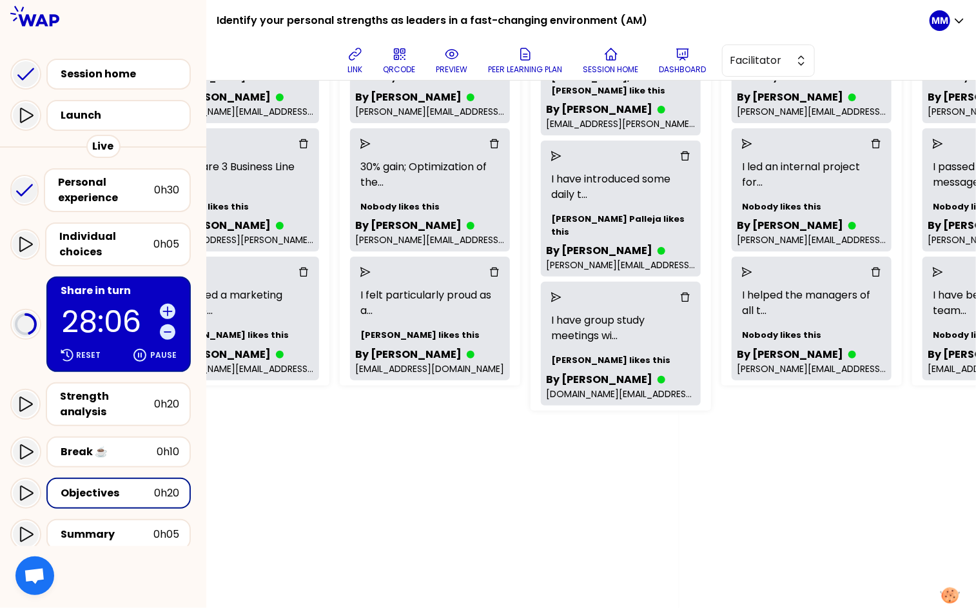
click at [100, 307] on p "28:06" at bounding box center [108, 322] width 93 height 30
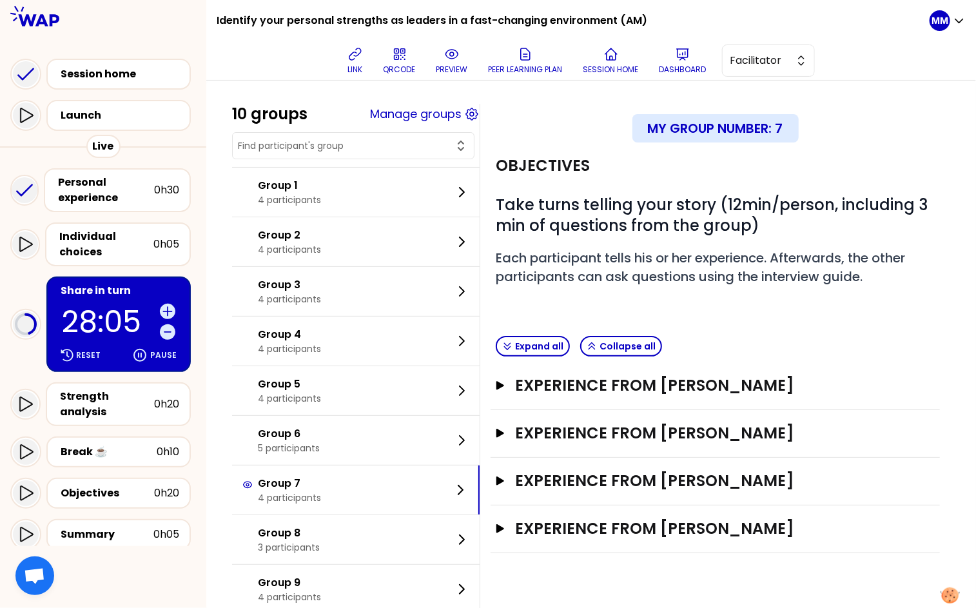
click at [380, 148] on input "text" at bounding box center [345, 145] width 215 height 13
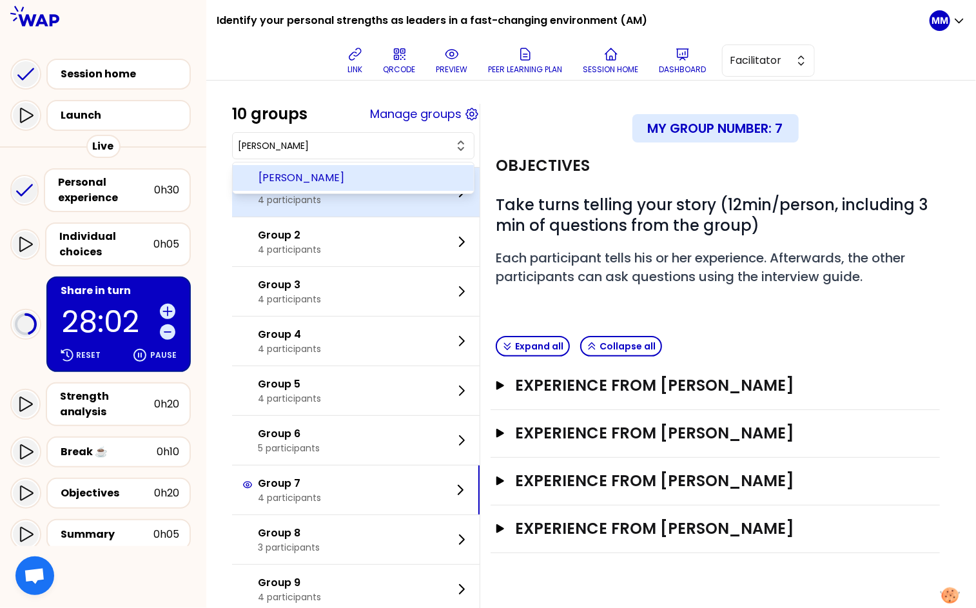
click at [373, 174] on span "Martin Salome" at bounding box center [361, 177] width 205 height 15
type input "Martin Salome"
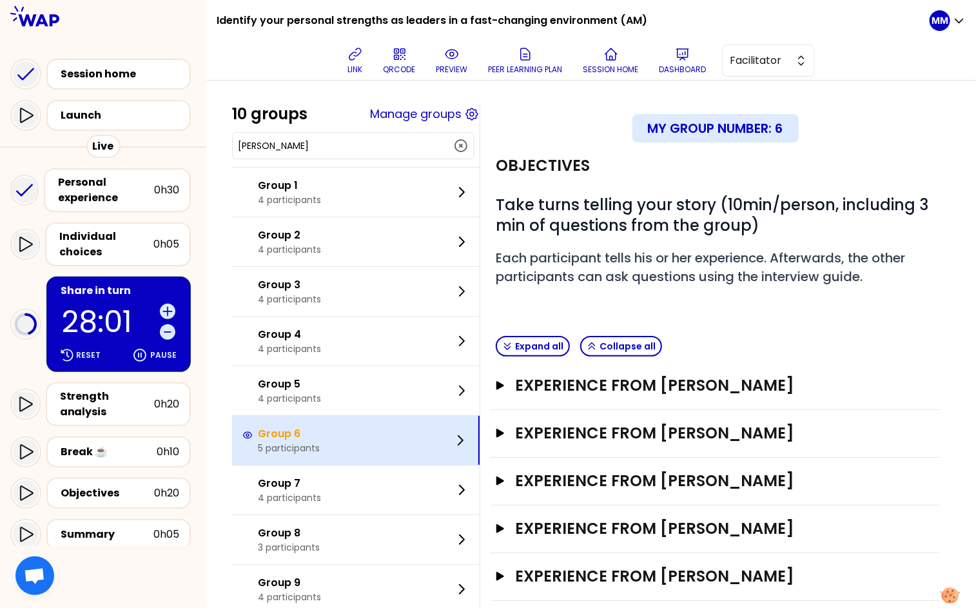
click at [372, 442] on div "Group 6 5 participants" at bounding box center [356, 440] width 248 height 49
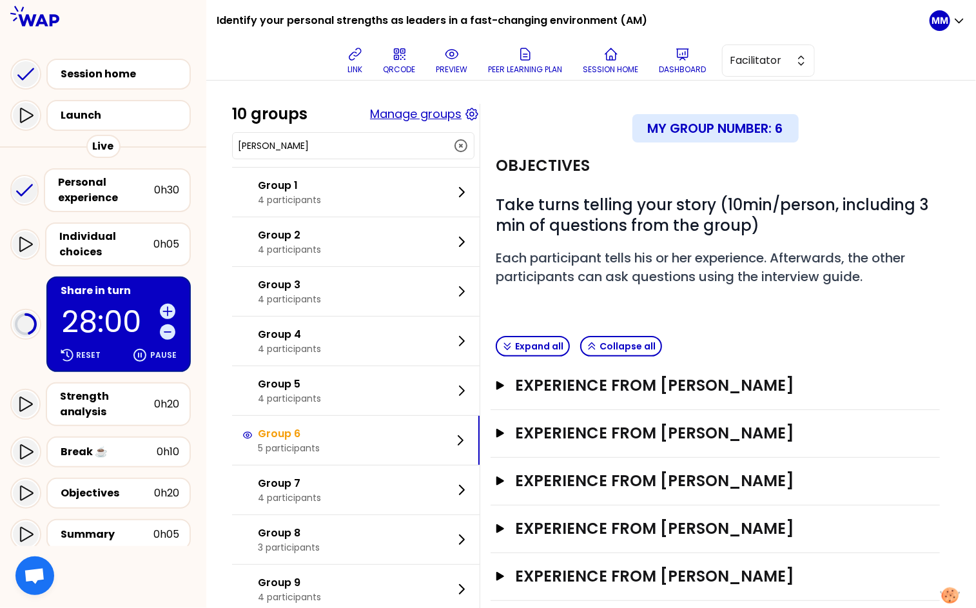
click at [423, 112] on button "Manage groups" at bounding box center [416, 114] width 92 height 18
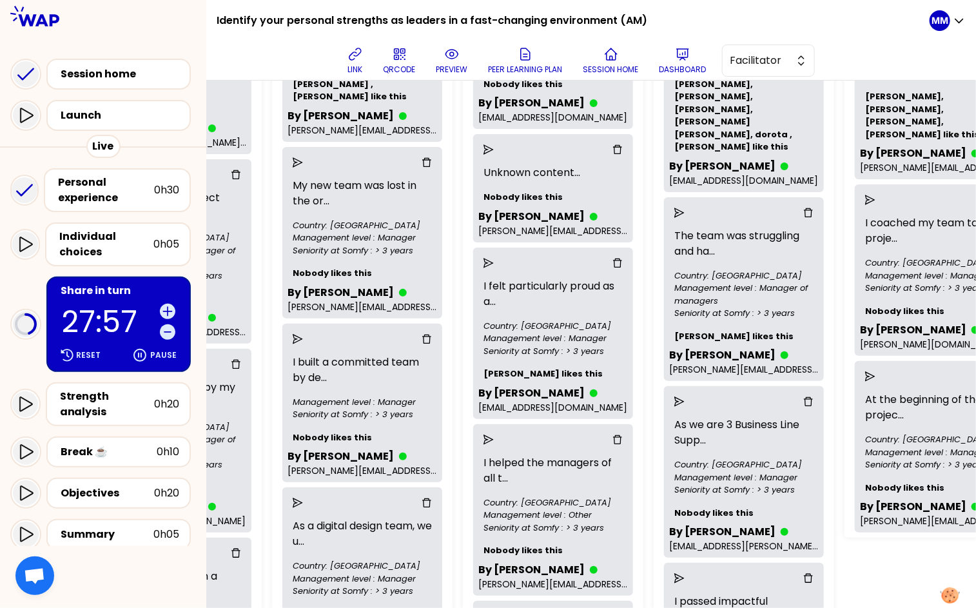
scroll to position [193, 938]
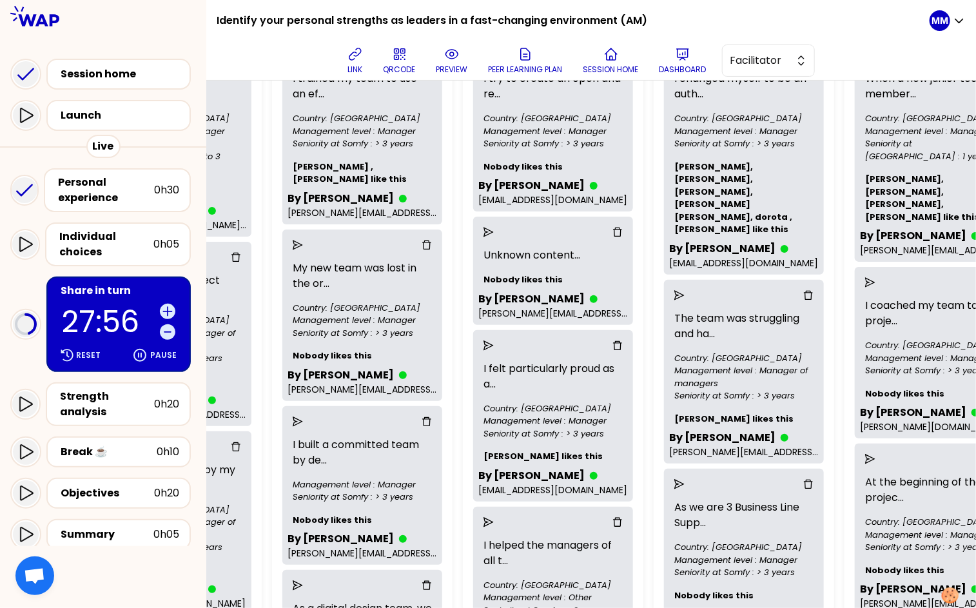
click at [622, 235] on icon "delete" at bounding box center [617, 232] width 9 height 9
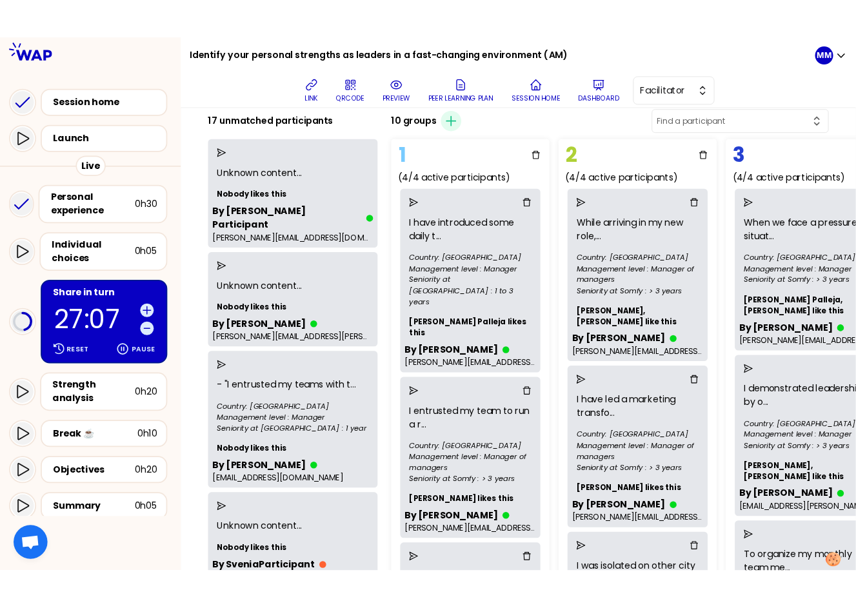
scroll to position [0, 0]
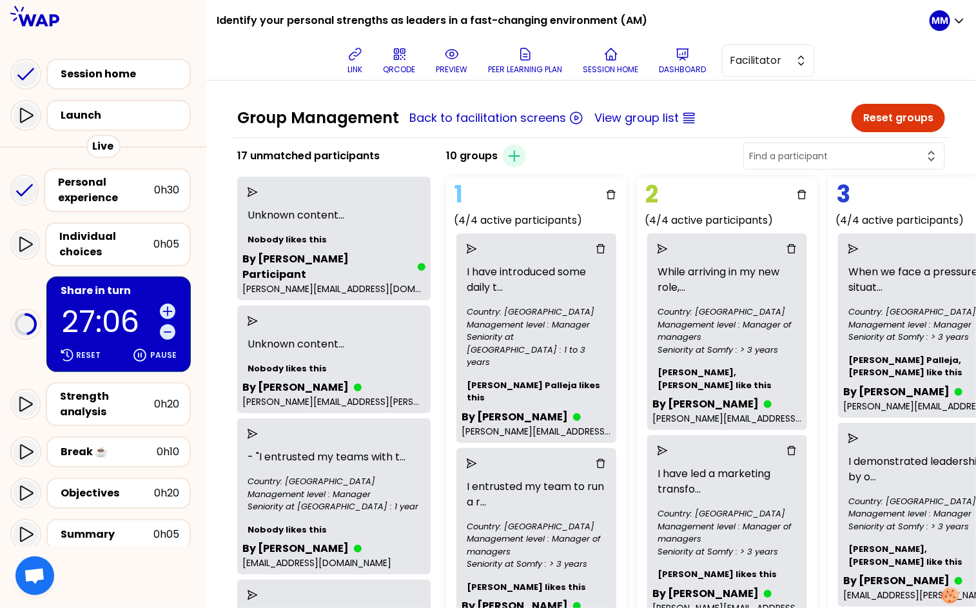
drag, startPoint x: 114, startPoint y: 302, endPoint x: 135, endPoint y: 294, distance: 22.6
click at [114, 307] on p "27:06" at bounding box center [108, 322] width 93 height 30
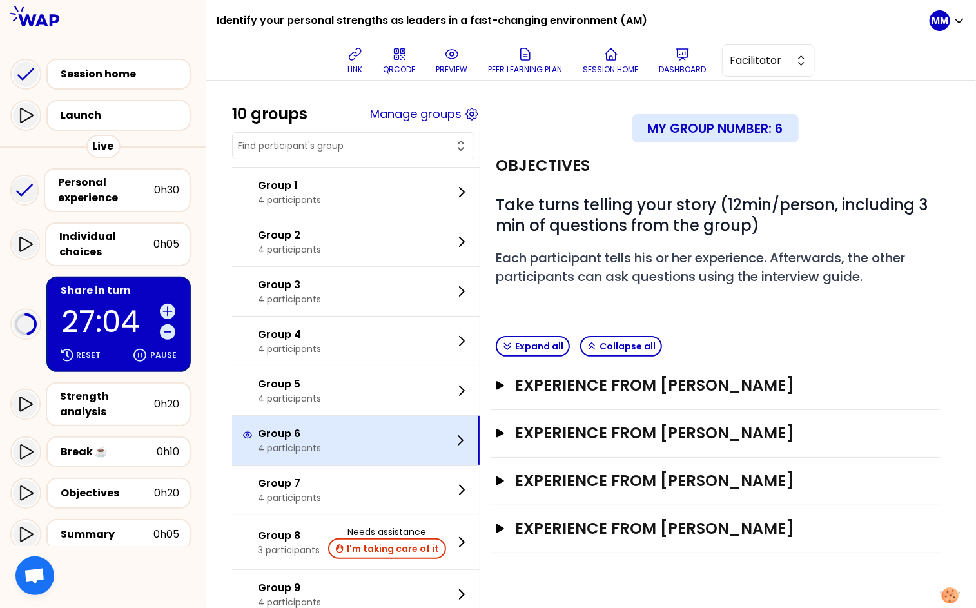
click at [321, 451] on p "4 participants" at bounding box center [289, 448] width 63 height 13
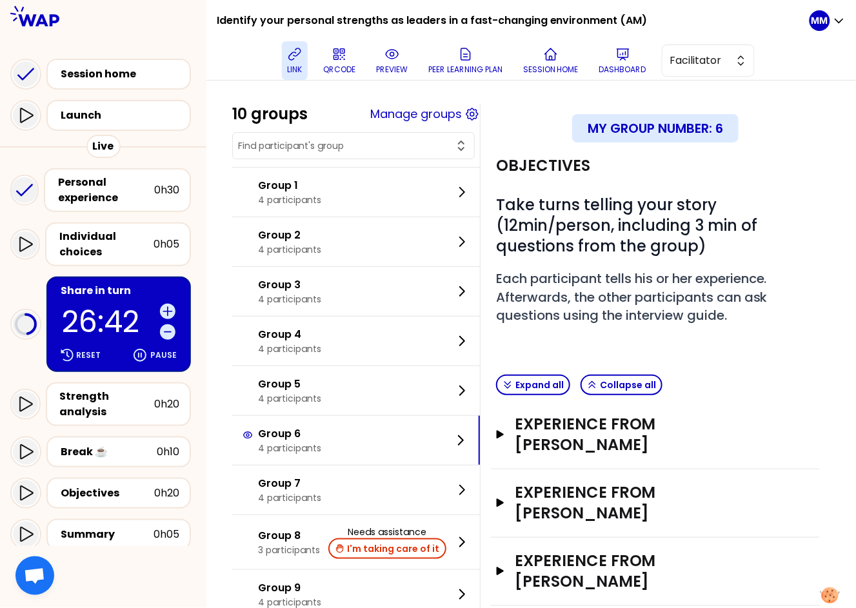
click at [295, 61] on icon at bounding box center [294, 53] width 15 height 15
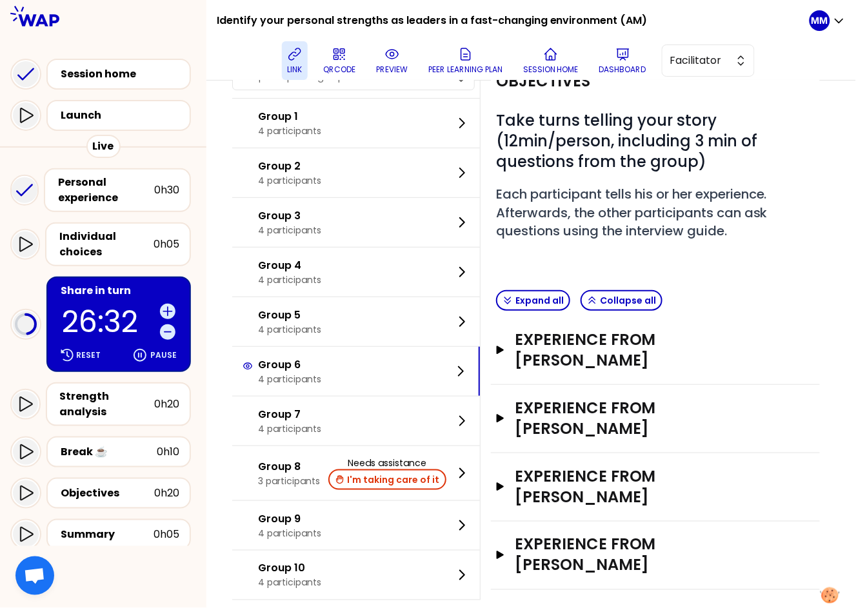
scroll to position [86, 0]
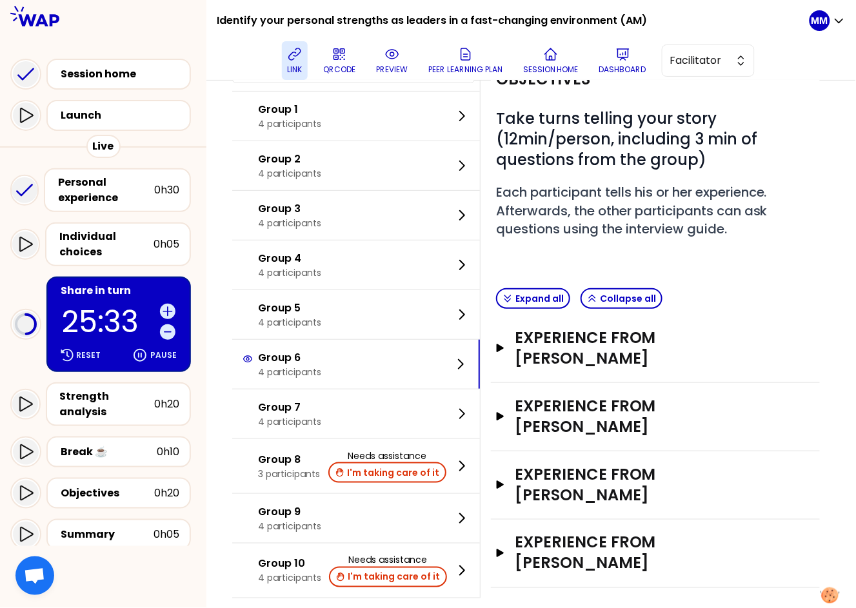
drag, startPoint x: 101, startPoint y: 311, endPoint x: 215, endPoint y: 355, distance: 122.3
click at [101, 311] on p "25:33" at bounding box center [108, 322] width 93 height 30
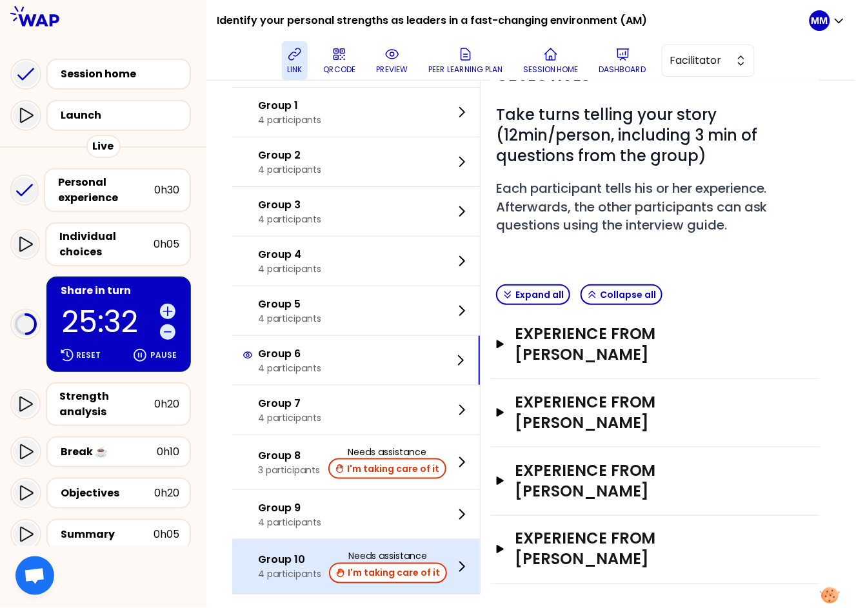
click at [297, 568] on p "4 participants" at bounding box center [289, 574] width 63 height 13
click at [308, 553] on p "Group 10" at bounding box center [289, 560] width 63 height 15
click at [286, 568] on p "4 participants" at bounding box center [289, 574] width 63 height 13
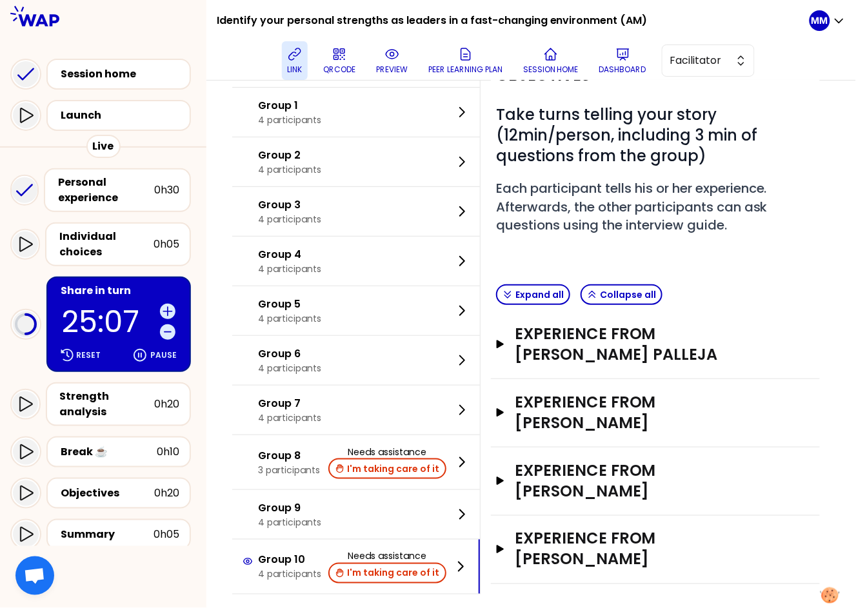
click at [105, 307] on p "25:07" at bounding box center [108, 322] width 93 height 30
click at [91, 307] on p "24:55" at bounding box center [108, 322] width 93 height 30
click at [90, 307] on p "24:54" at bounding box center [108, 322] width 93 height 30
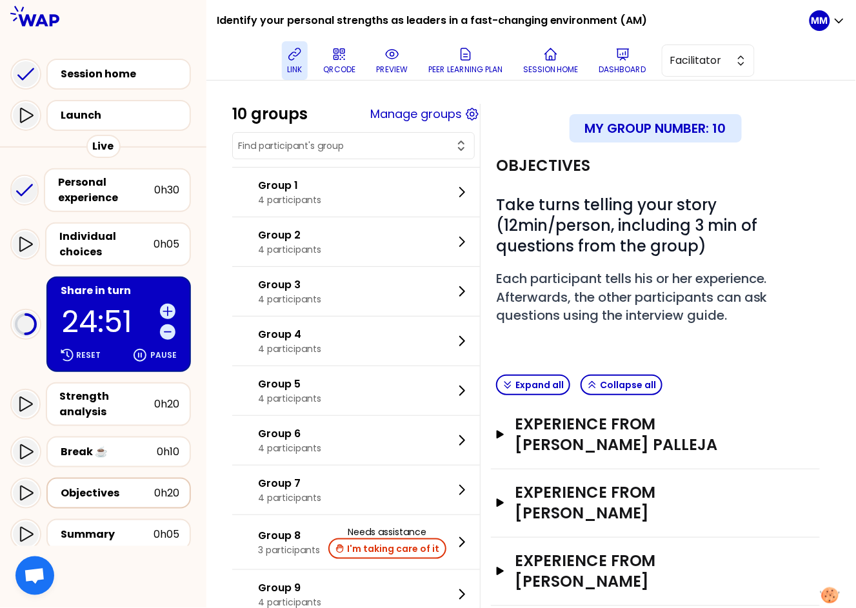
click at [112, 486] on div "Objectives" at bounding box center [108, 493] width 94 height 15
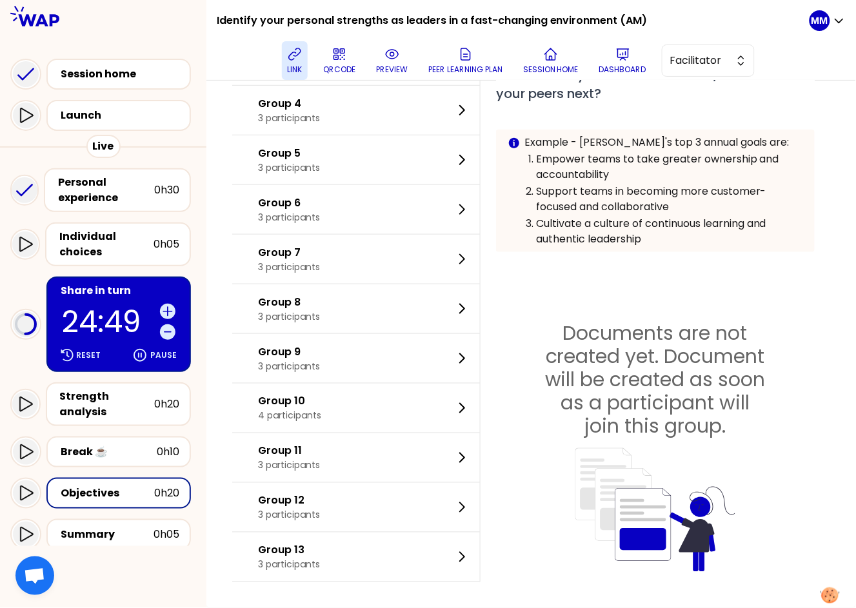
click at [104, 321] on p "24:49" at bounding box center [108, 322] width 93 height 30
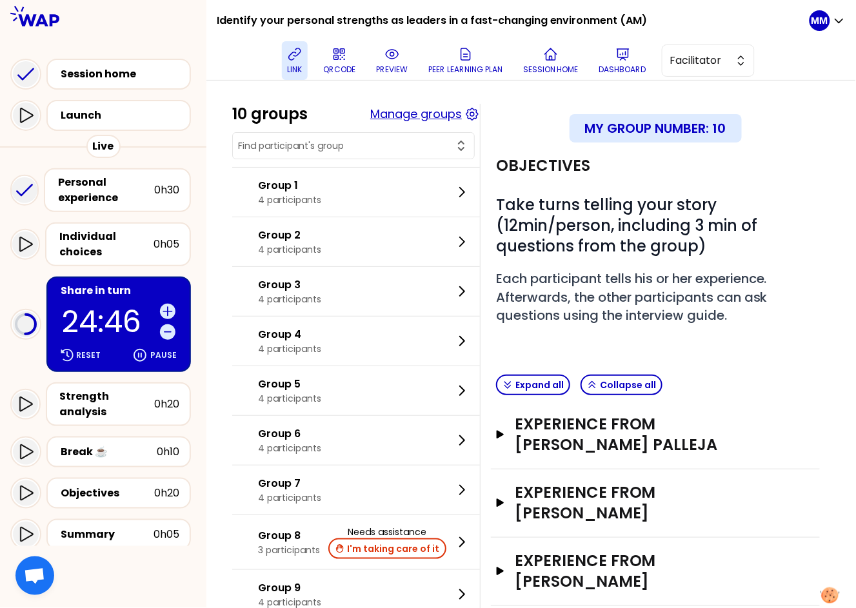
click at [430, 118] on button "Manage groups" at bounding box center [416, 114] width 92 height 18
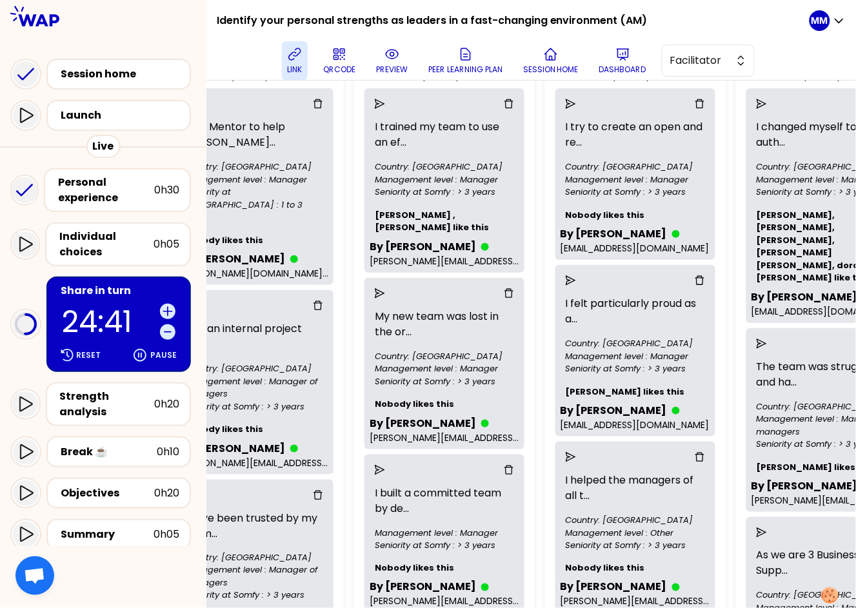
scroll to position [132, 856]
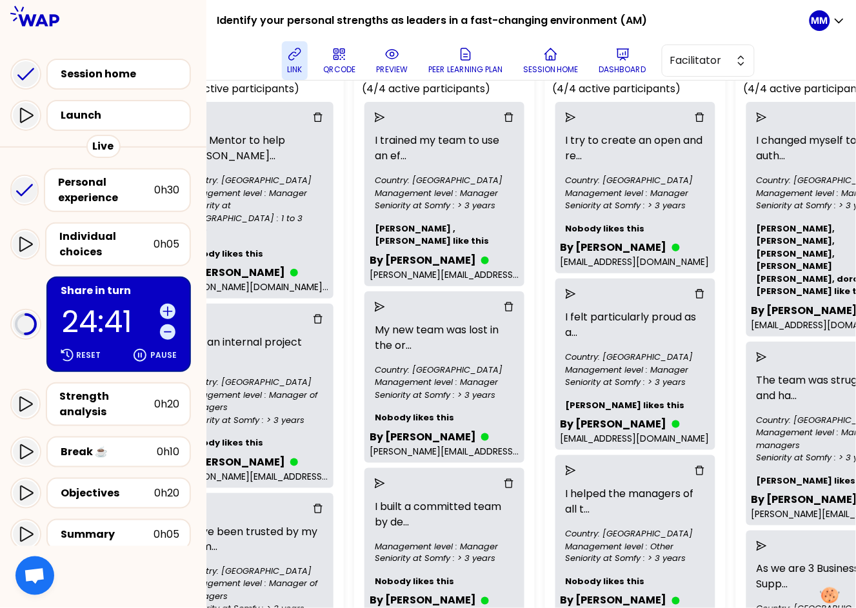
click at [98, 312] on p "24:41" at bounding box center [108, 322] width 93 height 30
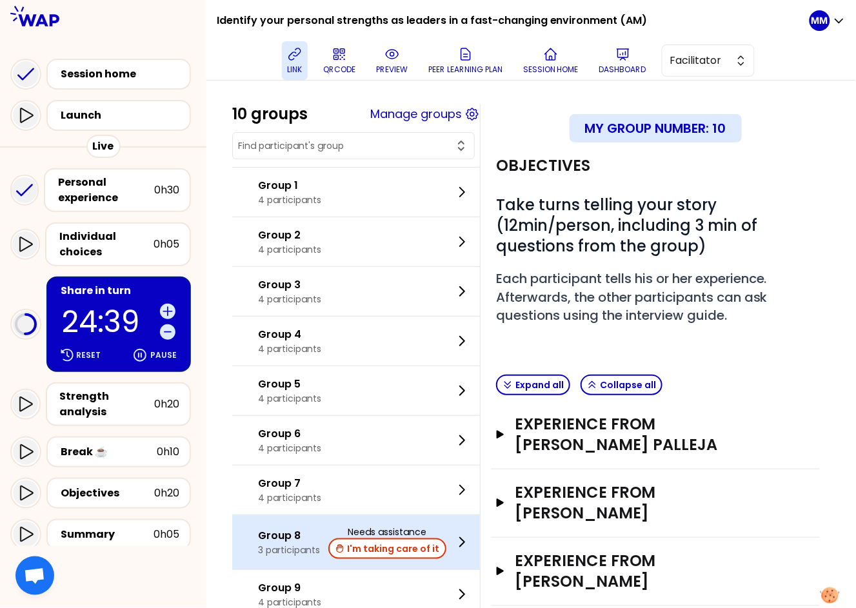
click at [292, 542] on p "Group 8" at bounding box center [289, 535] width 62 height 15
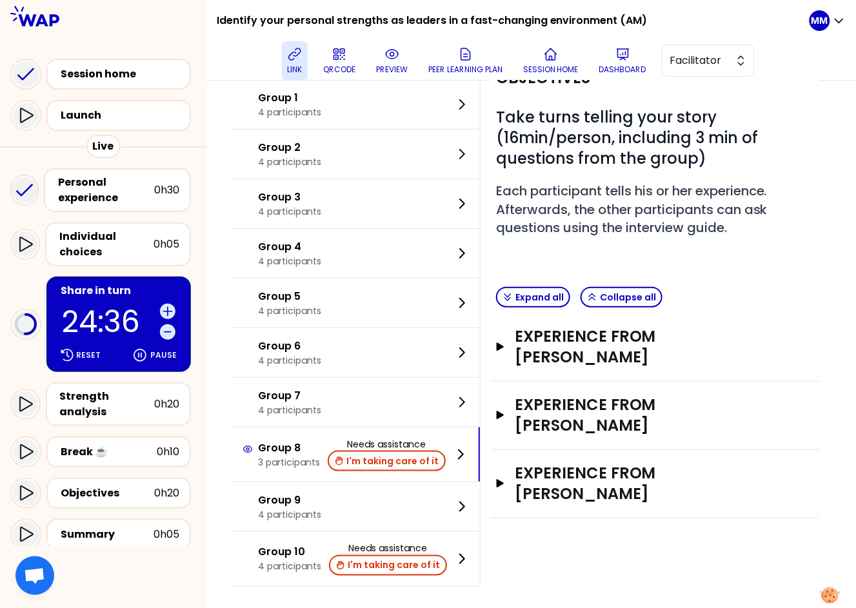
scroll to position [90, 0]
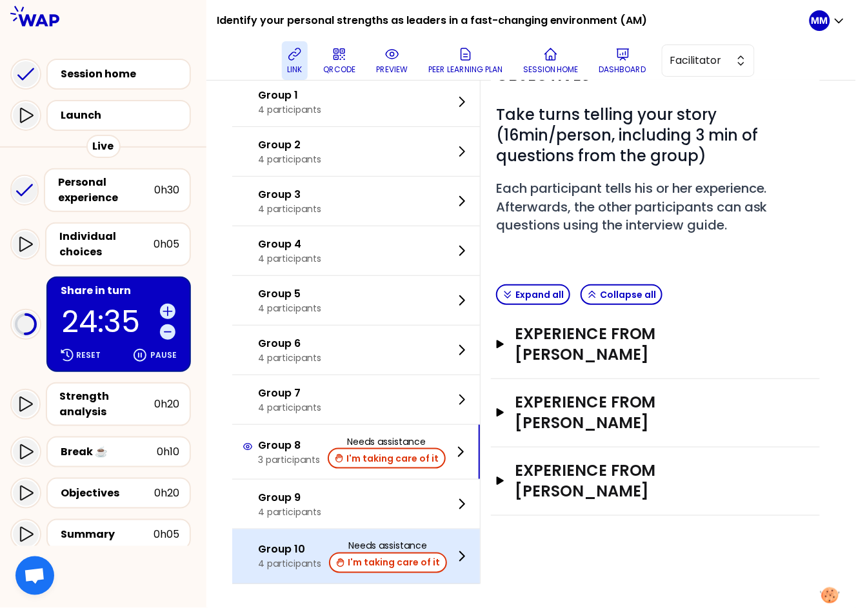
click at [295, 551] on p "Group 10" at bounding box center [289, 549] width 63 height 15
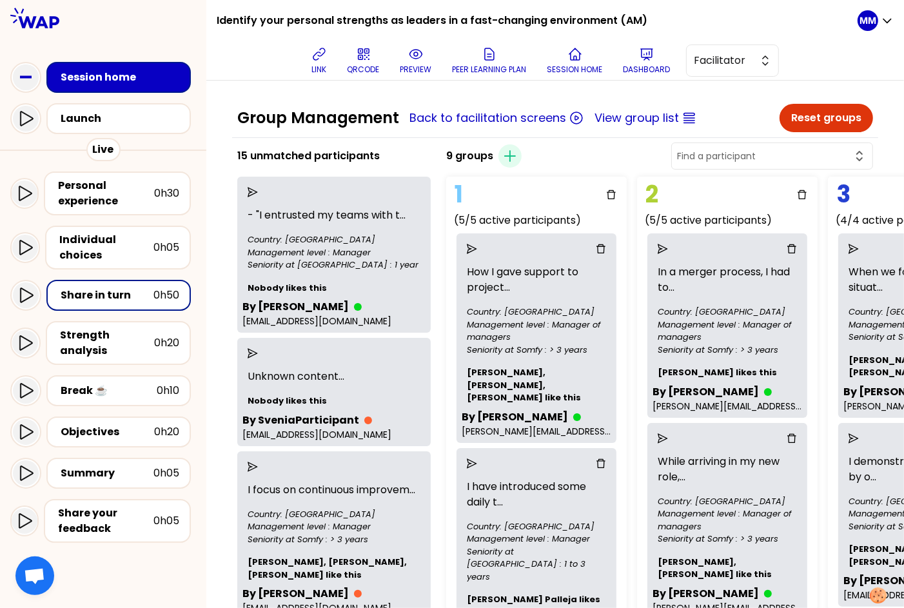
drag, startPoint x: 415, startPoint y: 67, endPoint x: 414, endPoint y: 76, distance: 9.1
click at [415, 67] on p "preview" at bounding box center [416, 69] width 32 height 10
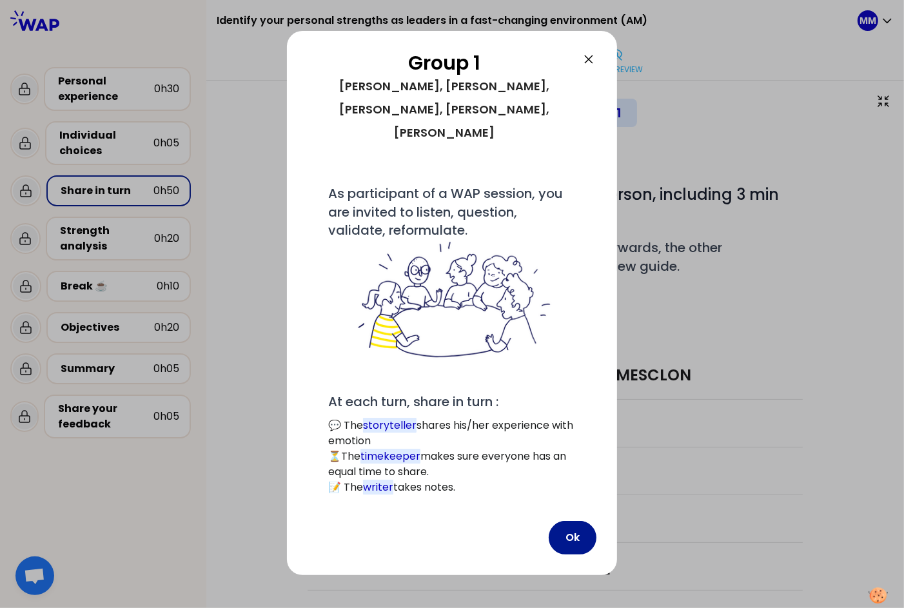
click at [573, 521] on button "Ok" at bounding box center [573, 538] width 48 height 34
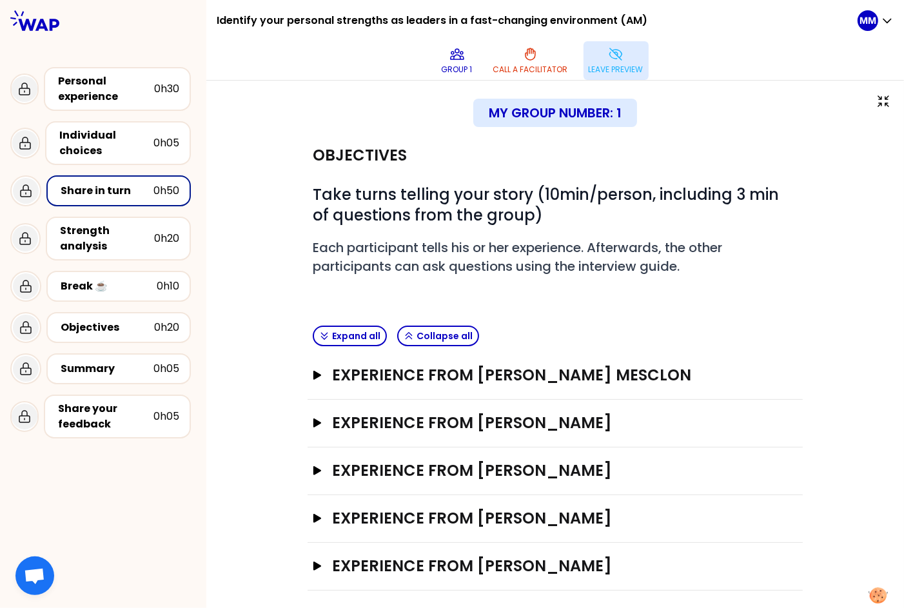
click at [613, 56] on icon at bounding box center [615, 53] width 15 height 15
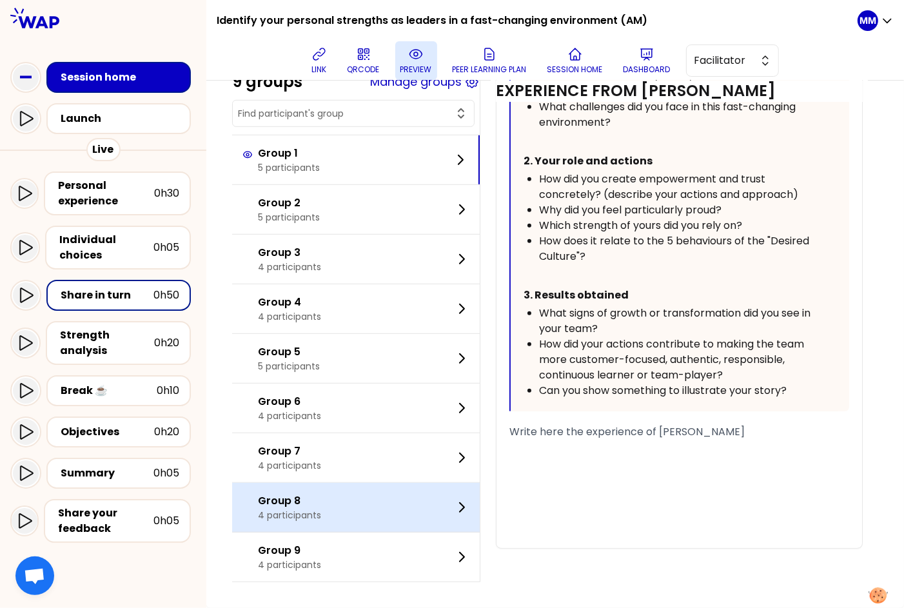
scroll to position [776, 0]
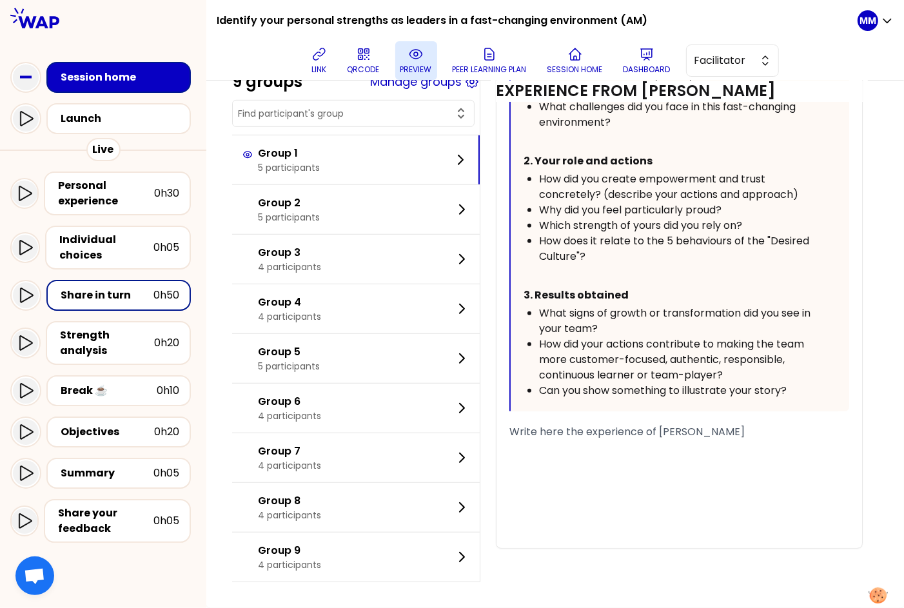
drag, startPoint x: 114, startPoint y: 296, endPoint x: 153, endPoint y: 306, distance: 40.5
click at [114, 296] on div "Share in turn" at bounding box center [107, 295] width 93 height 15
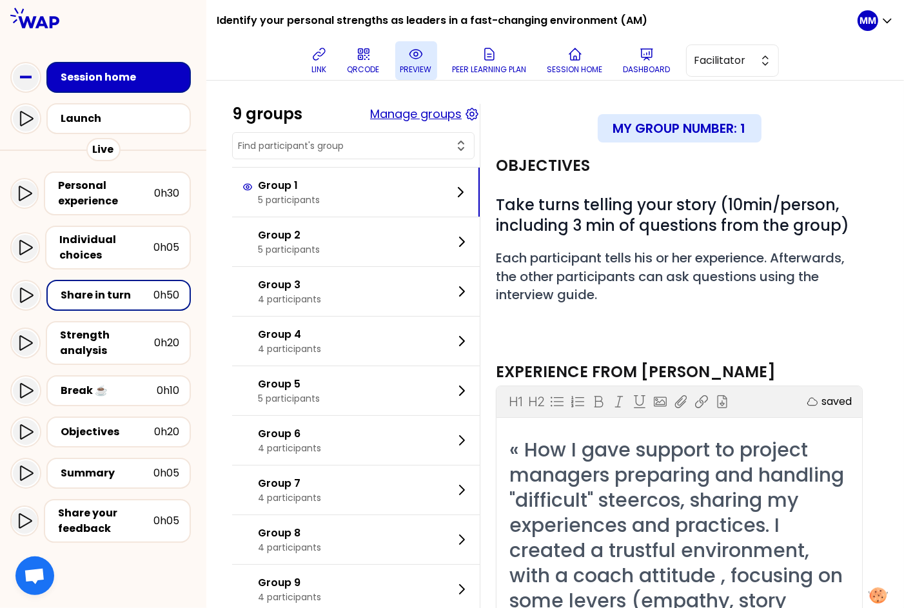
click at [421, 115] on button "Manage groups" at bounding box center [416, 114] width 92 height 18
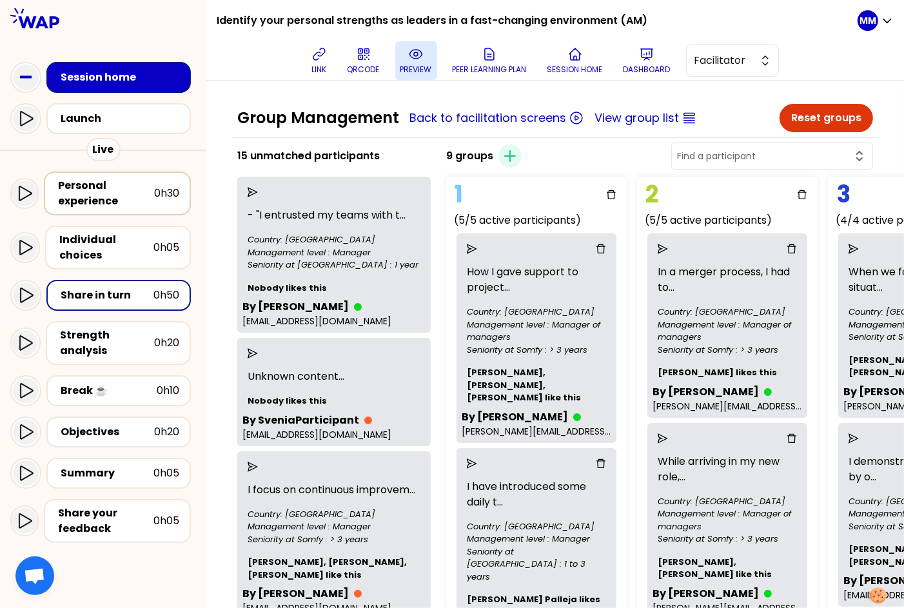
click at [136, 195] on div "Personal experience" at bounding box center [106, 193] width 96 height 31
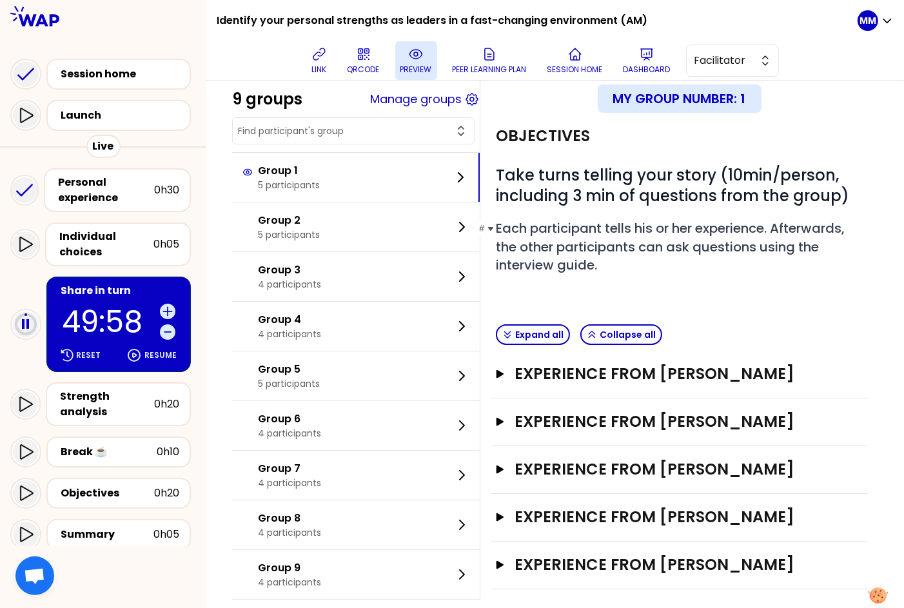
scroll to position [66, 0]
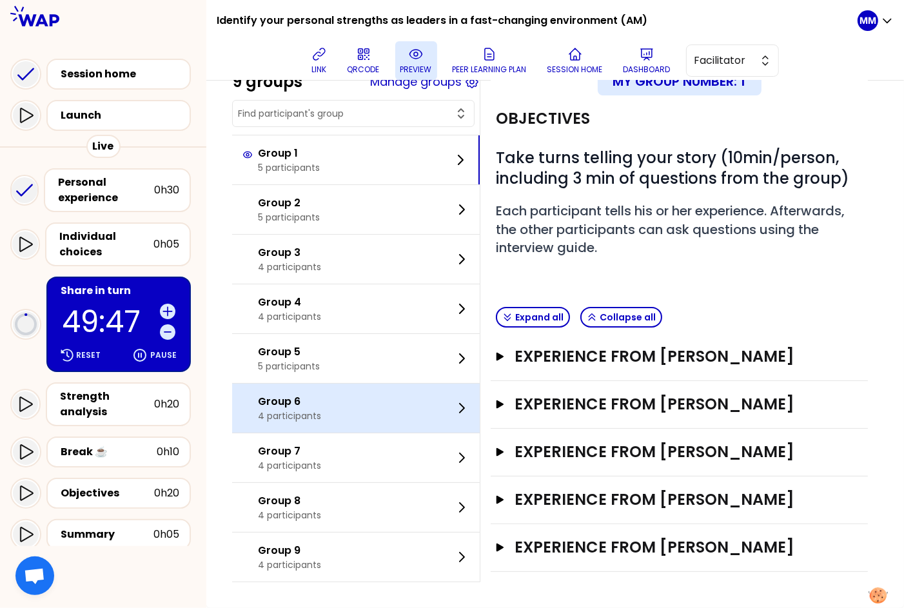
click at [321, 411] on p "4 participants" at bounding box center [289, 416] width 63 height 13
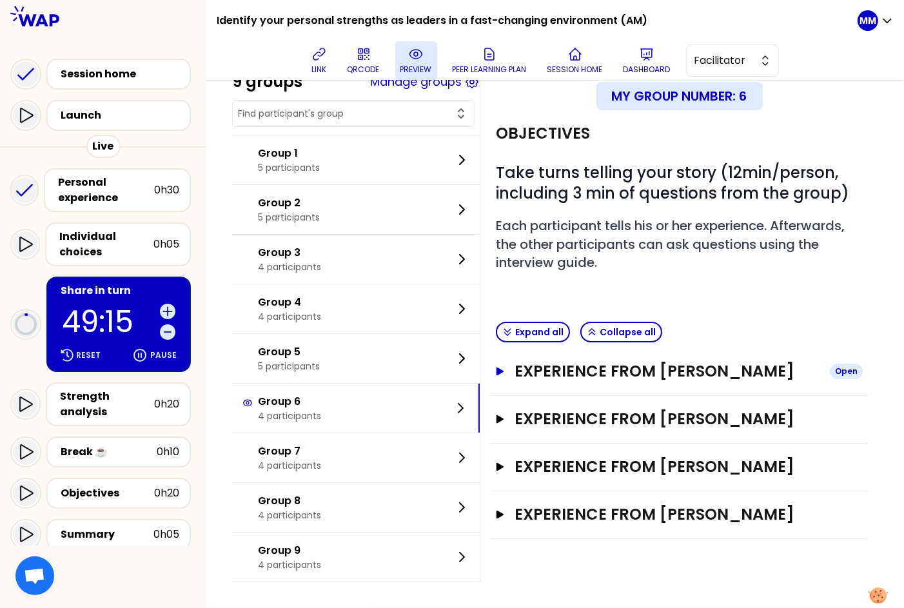
click at [589, 380] on h3 "Experience from Celine CHAI" at bounding box center [667, 371] width 305 height 21
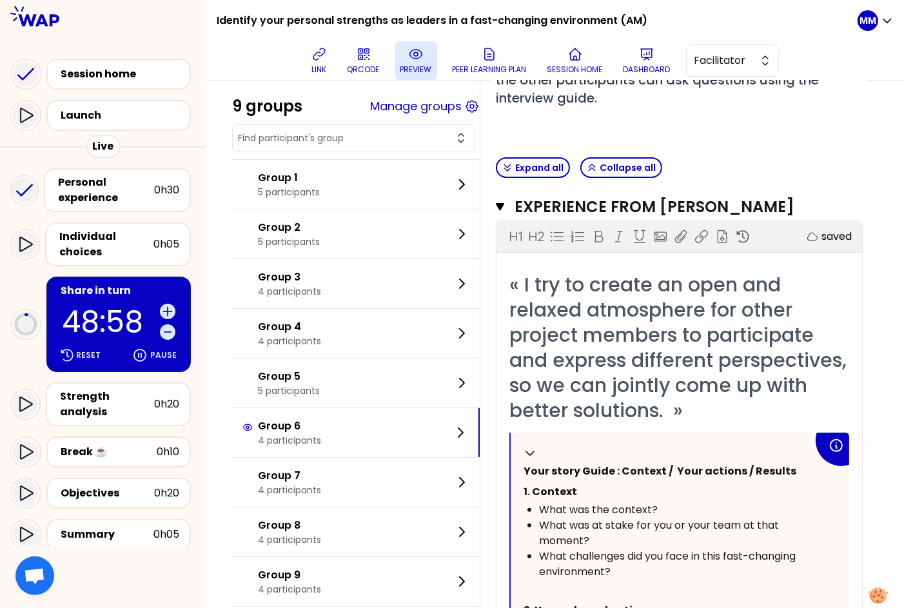
scroll to position [0, 0]
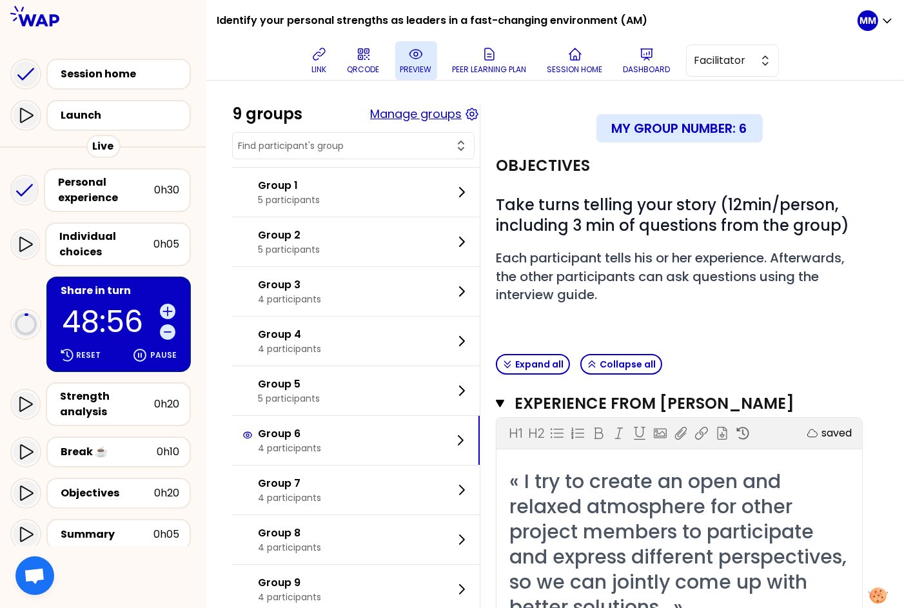
click at [433, 112] on button "Manage groups" at bounding box center [416, 114] width 92 height 18
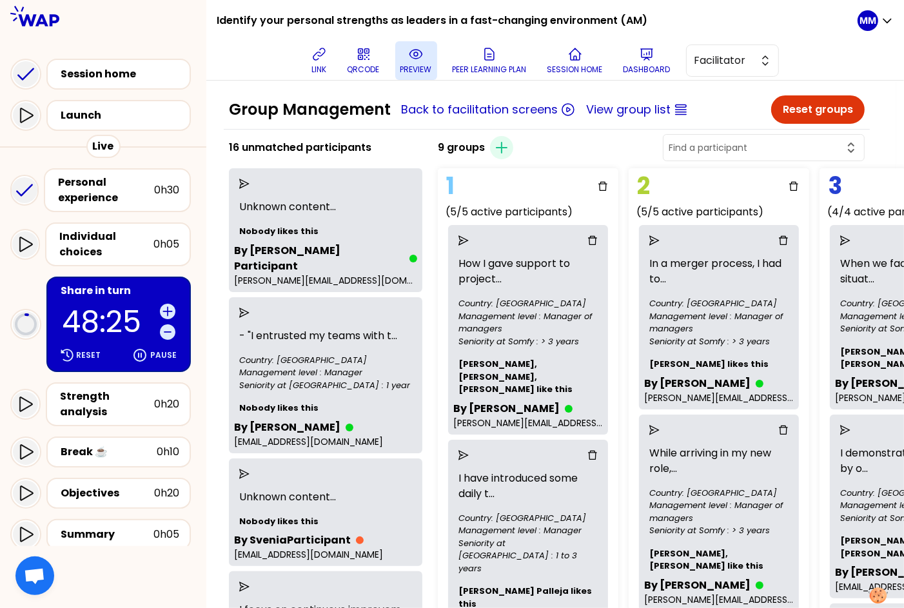
scroll to position [8, 0]
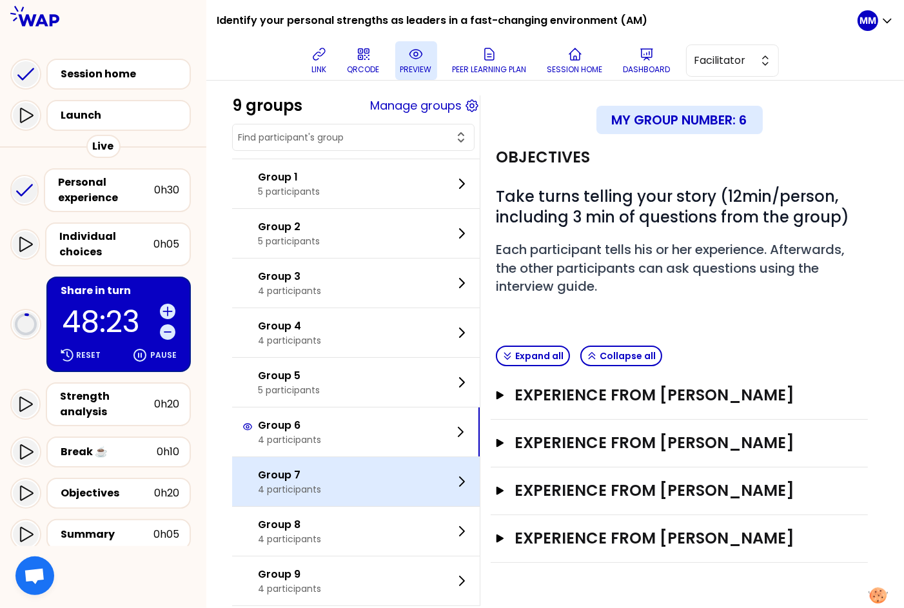
drag, startPoint x: 310, startPoint y: 476, endPoint x: 317, endPoint y: 473, distance: 6.9
click at [310, 475] on p "Group 7" at bounding box center [289, 475] width 63 height 15
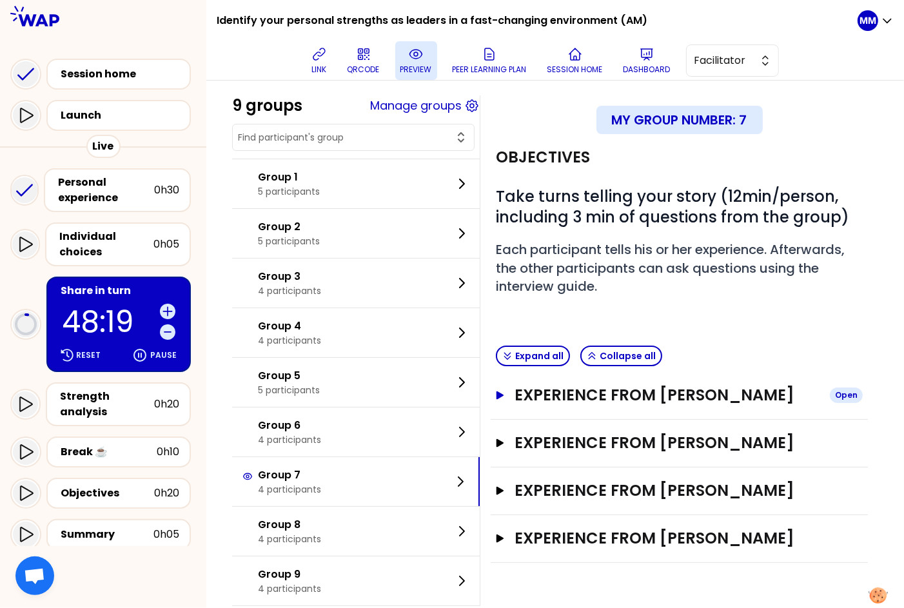
click at [696, 406] on h3 "Experience from Queenie Cheng" at bounding box center [667, 395] width 305 height 21
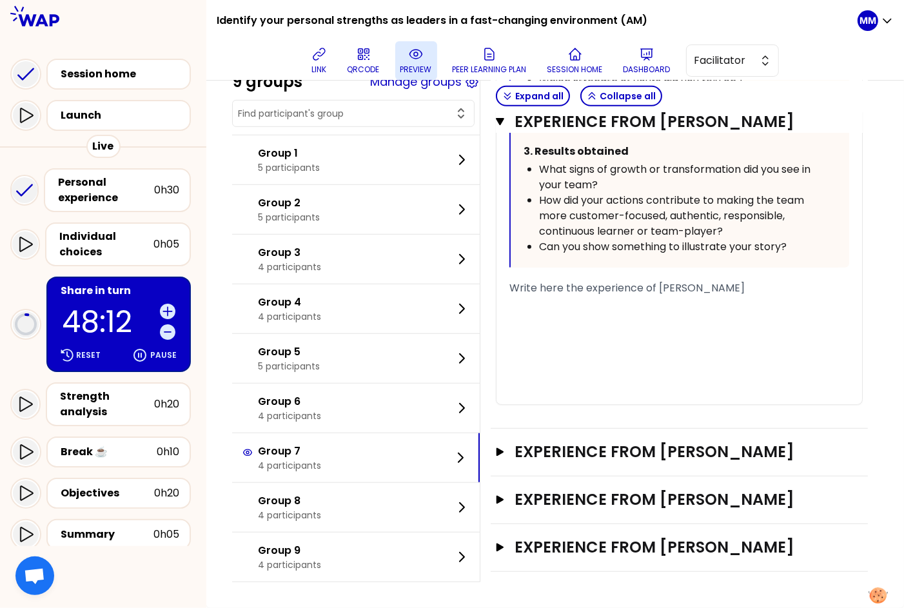
scroll to position [892, 0]
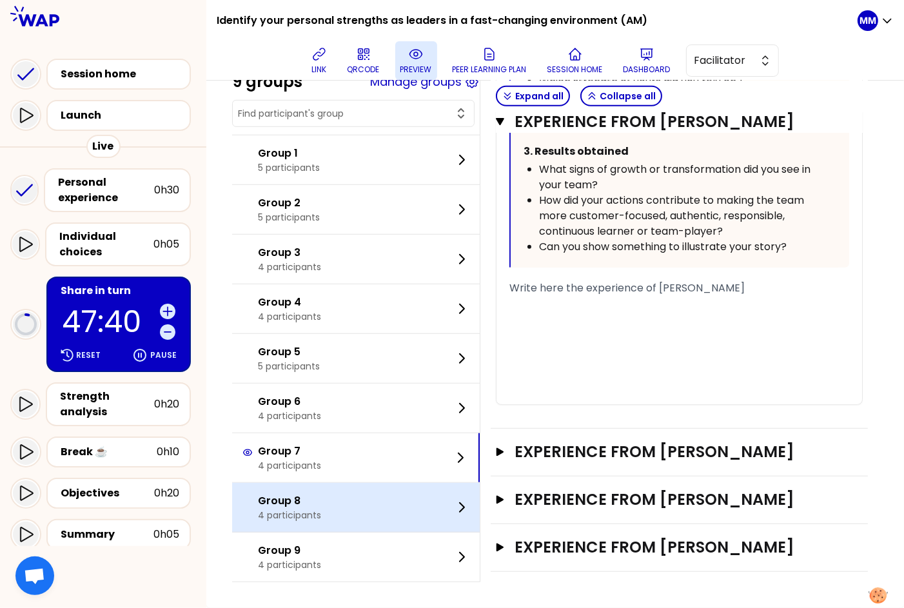
drag, startPoint x: 322, startPoint y: 508, endPoint x: 330, endPoint y: 504, distance: 9.2
click at [321, 509] on p "4 participants" at bounding box center [289, 515] width 63 height 13
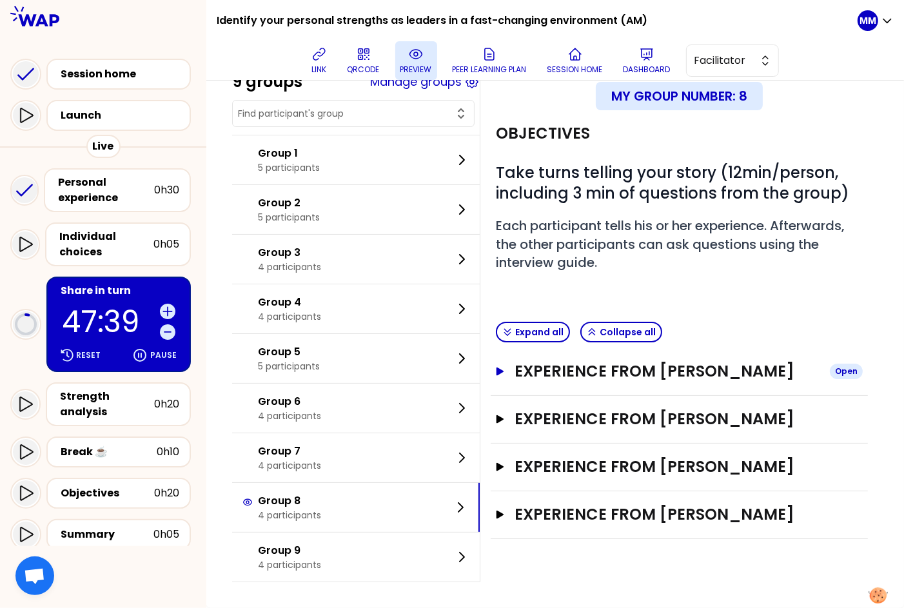
click at [636, 382] on h3 "Experience from OLGA" at bounding box center [667, 371] width 305 height 21
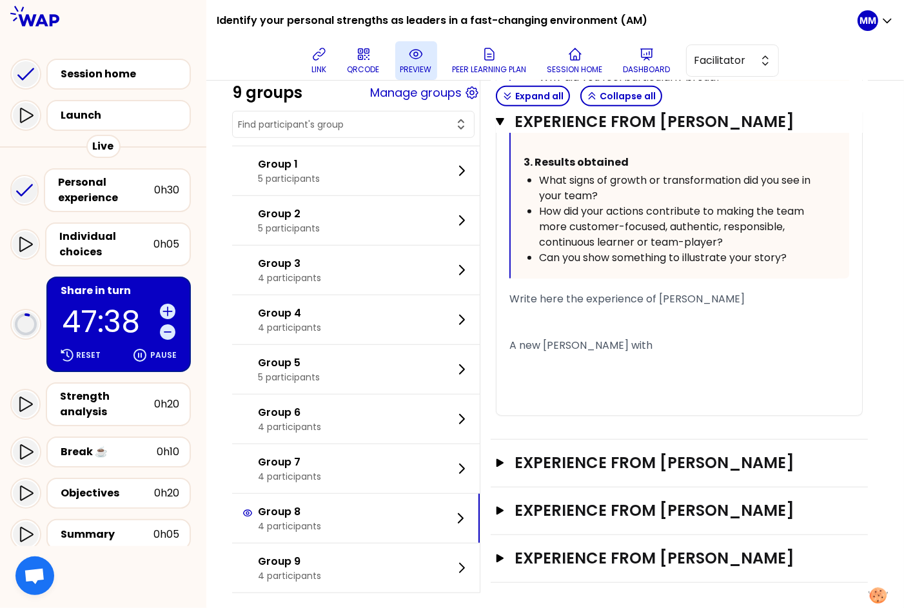
scroll to position [951, 0]
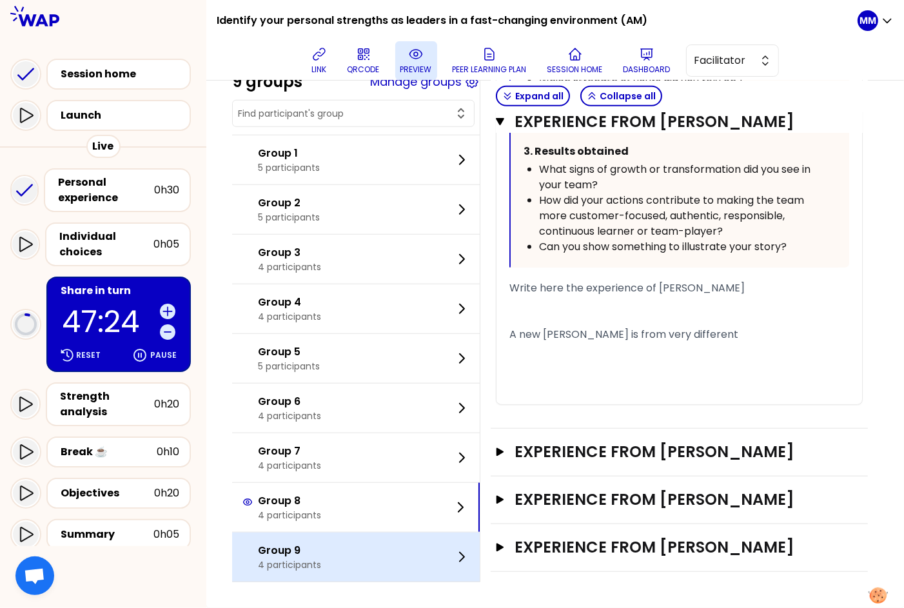
drag, startPoint x: 329, startPoint y: 557, endPoint x: 351, endPoint y: 551, distance: 22.5
click at [321, 557] on p "Group 9" at bounding box center [289, 550] width 63 height 15
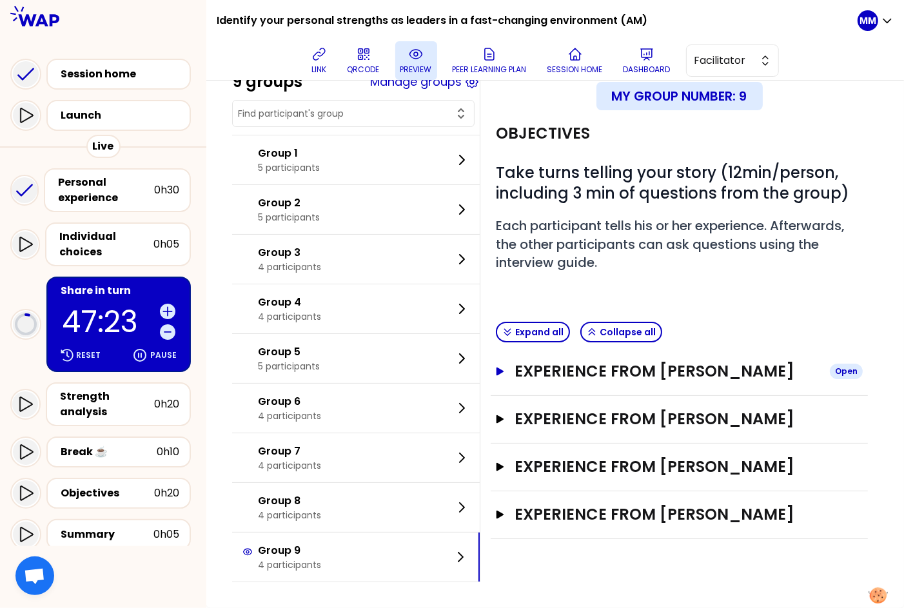
click at [633, 382] on h3 "Experience from [PERSON_NAME]" at bounding box center [667, 371] width 305 height 21
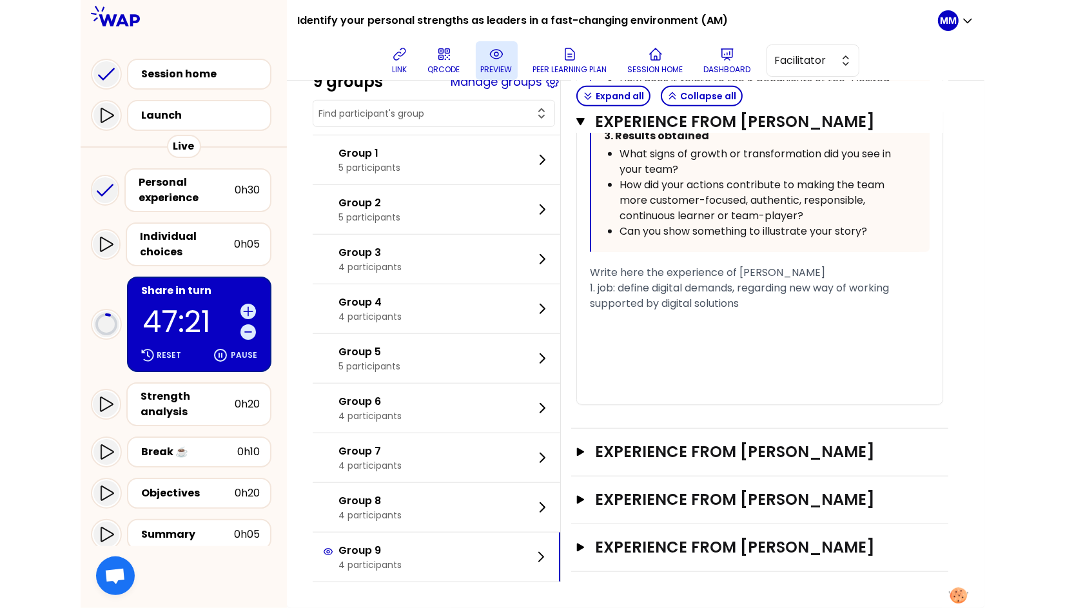
scroll to position [966, 0]
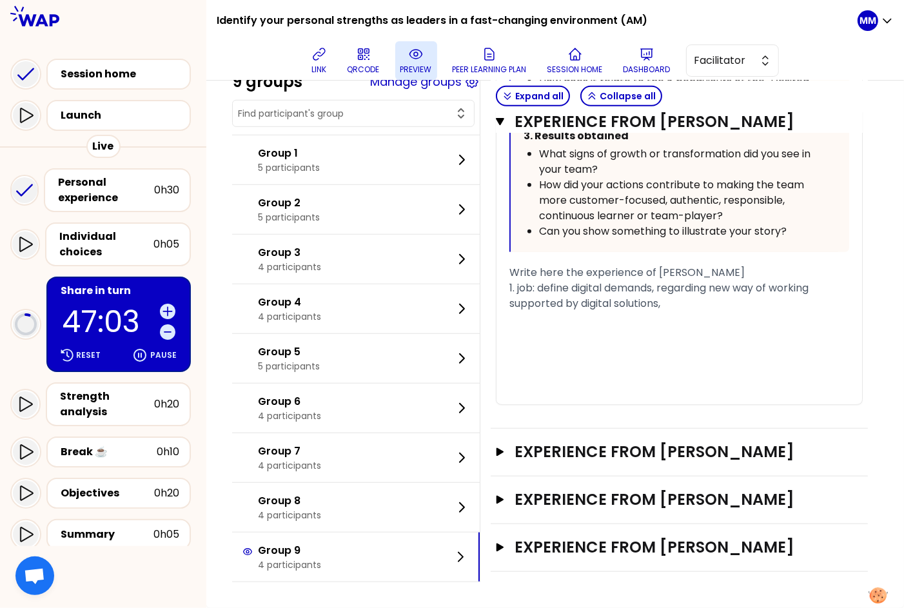
drag, startPoint x: 322, startPoint y: 57, endPoint x: 325, endPoint y: 130, distance: 72.3
click at [322, 58] on icon at bounding box center [318, 53] width 15 height 15
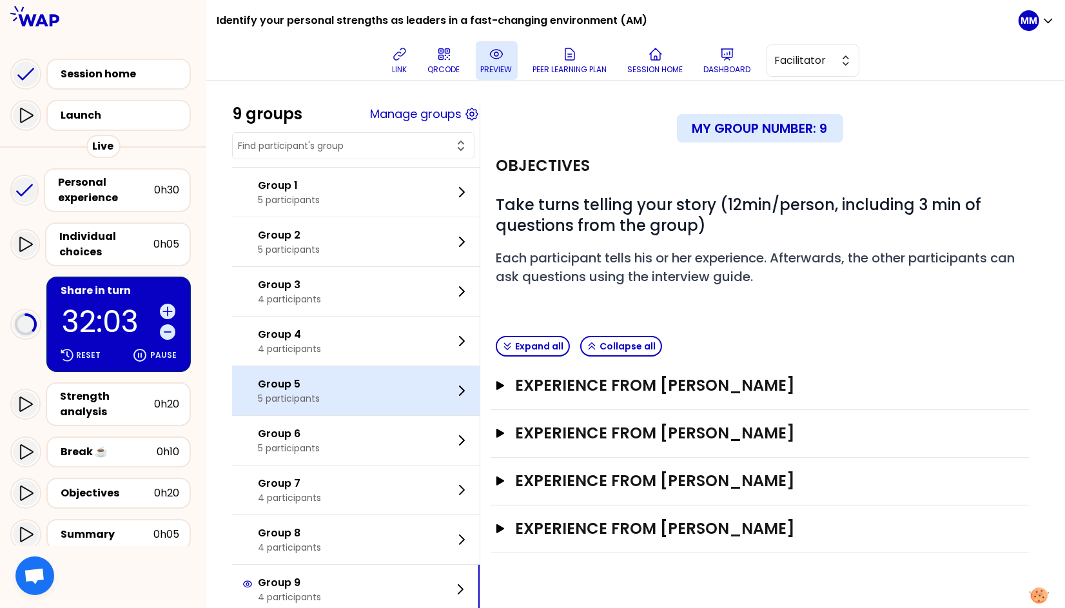
scroll to position [33, 0]
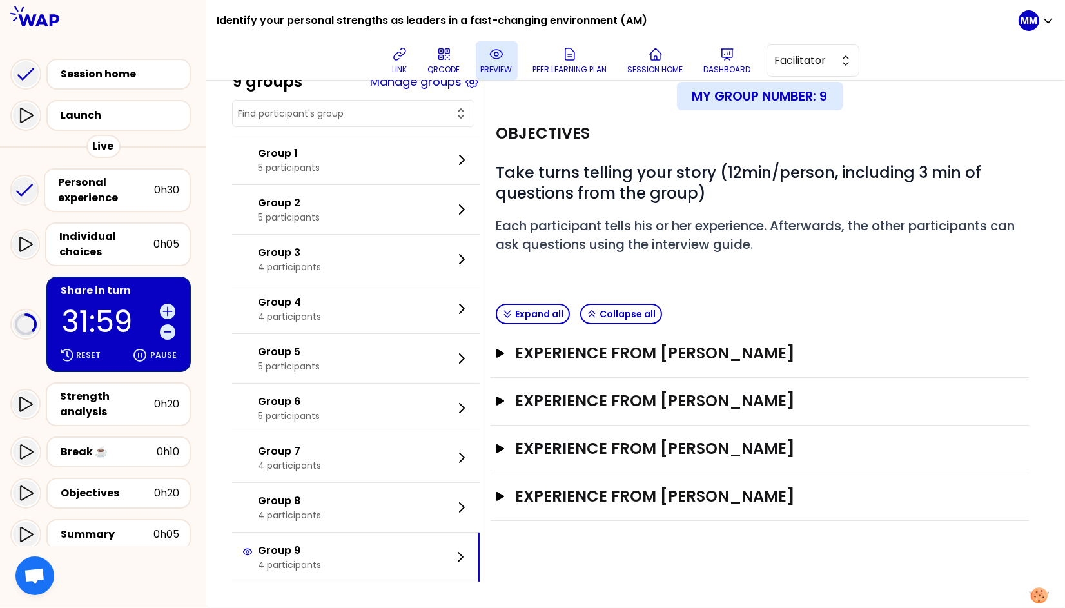
click at [360, 115] on input "text" at bounding box center [345, 113] width 215 height 13
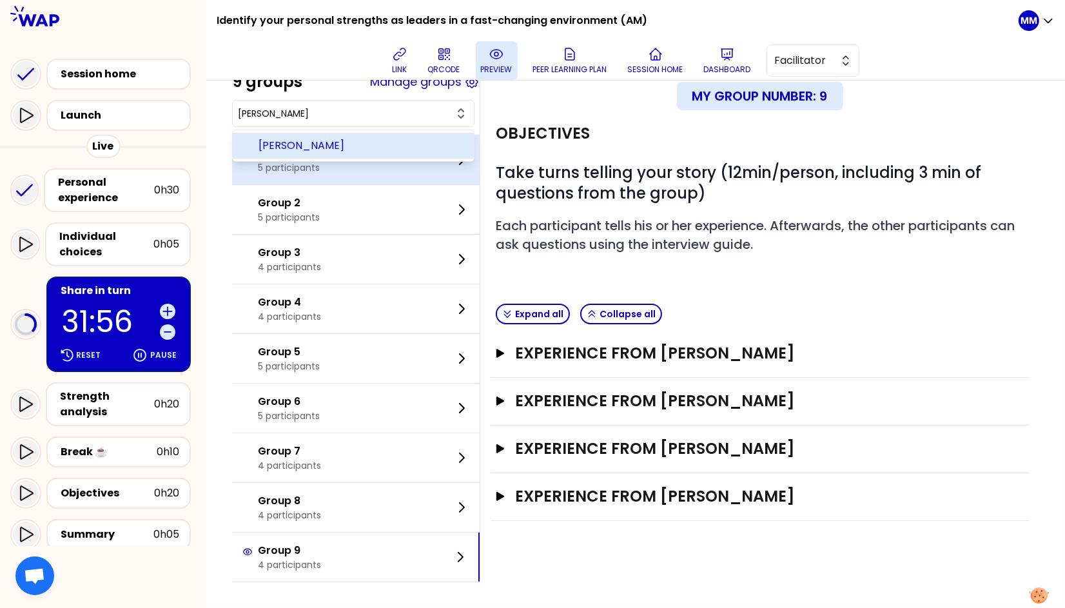
click at [368, 152] on span "[PERSON_NAME]" at bounding box center [361, 145] width 205 height 15
type input "[PERSON_NAME]"
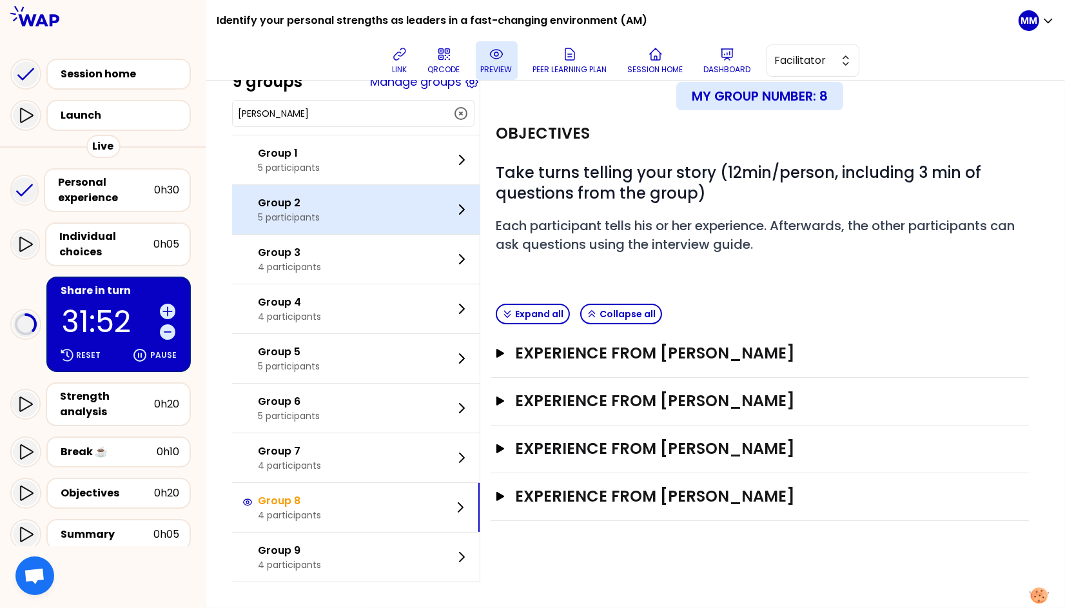
scroll to position [0, 0]
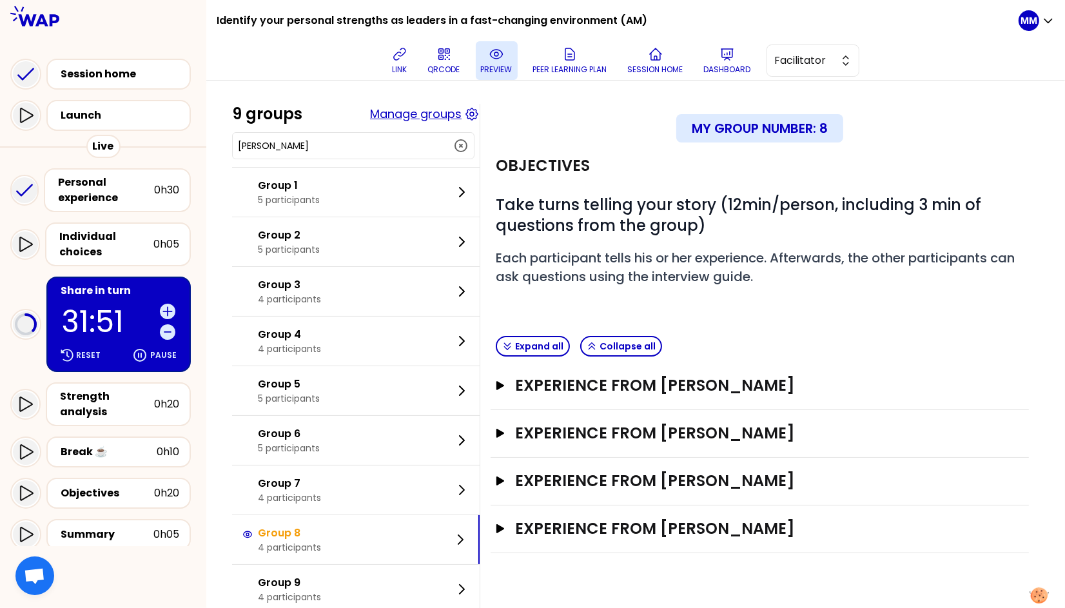
click at [426, 118] on button "Manage groups" at bounding box center [416, 114] width 92 height 18
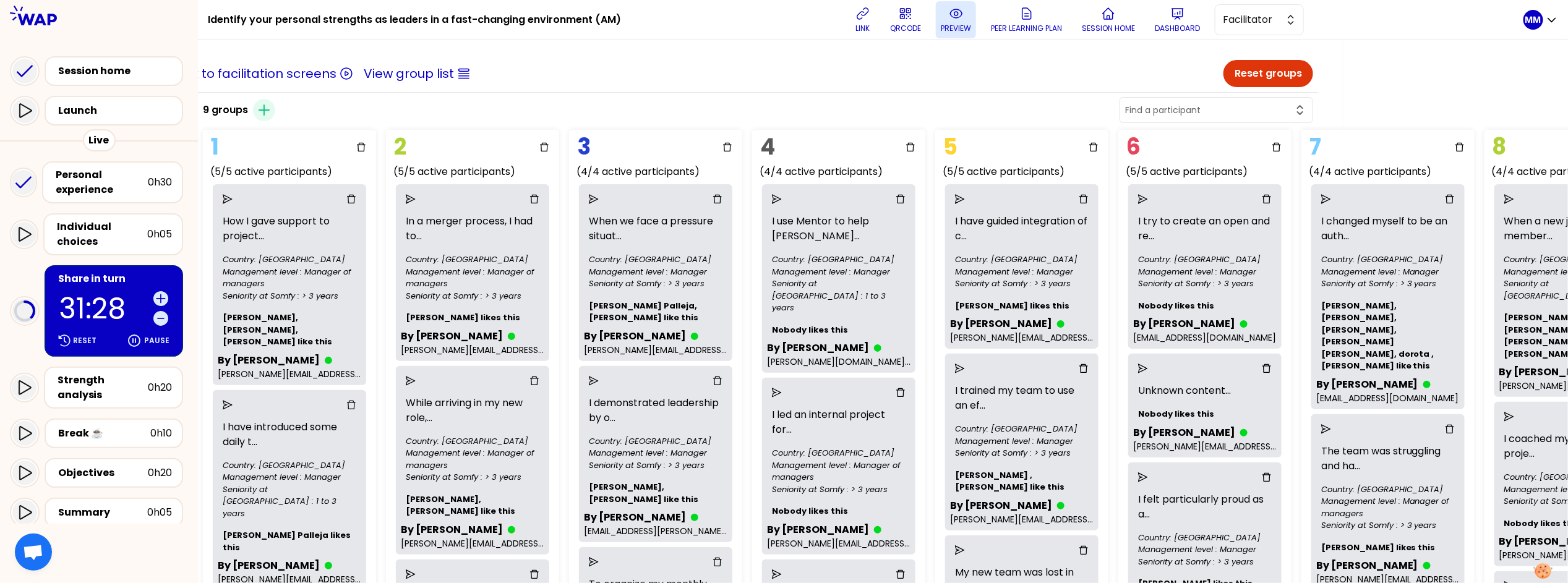
scroll to position [3, 0]
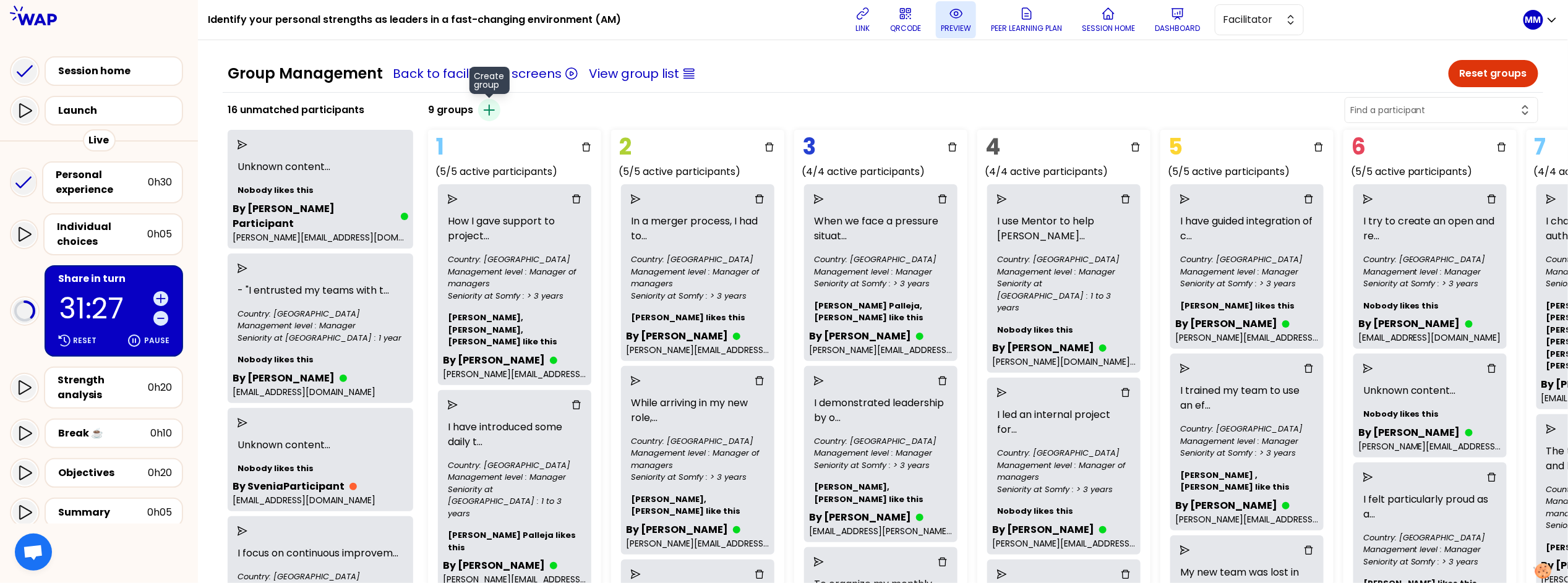
click at [497, 107] on icon "button" at bounding box center [488, 109] width 14 height 14
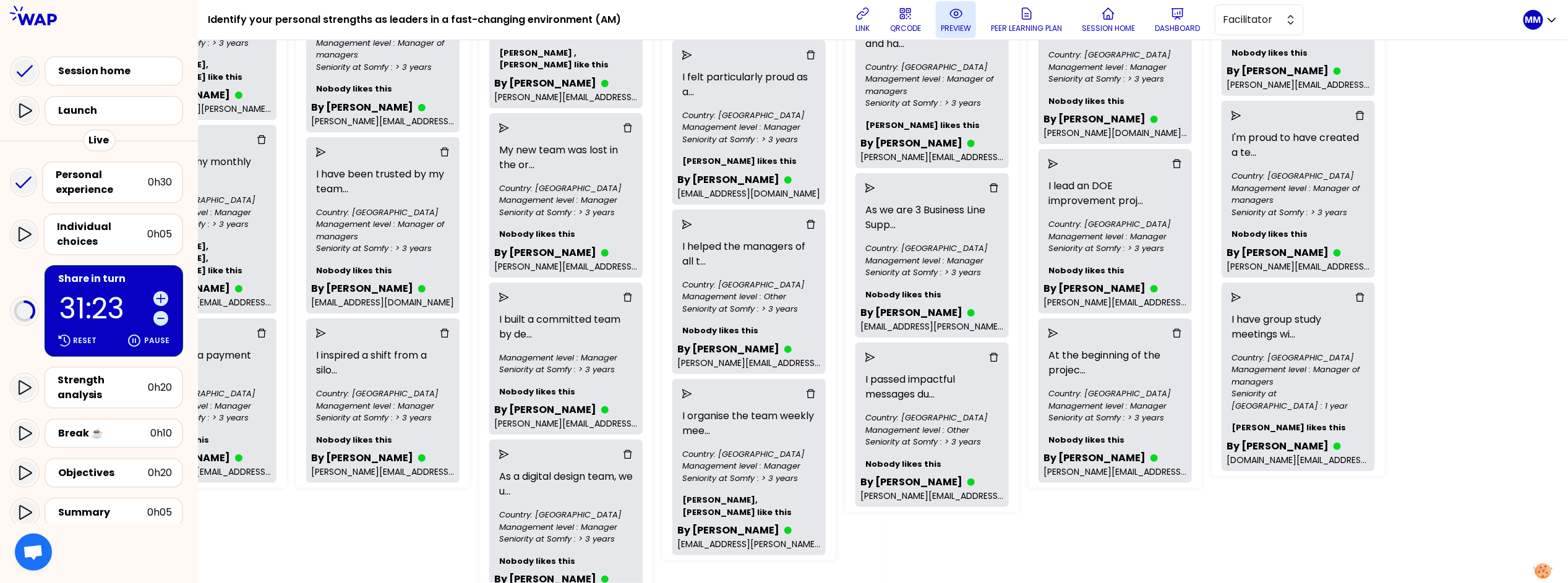
scroll to position [424, 701]
drag, startPoint x: 1042, startPoint y: 126, endPoint x: 1047, endPoint y: 136, distance: 11.2
click at [866, 159] on icon "send" at bounding box center [1053, 164] width 10 height 10
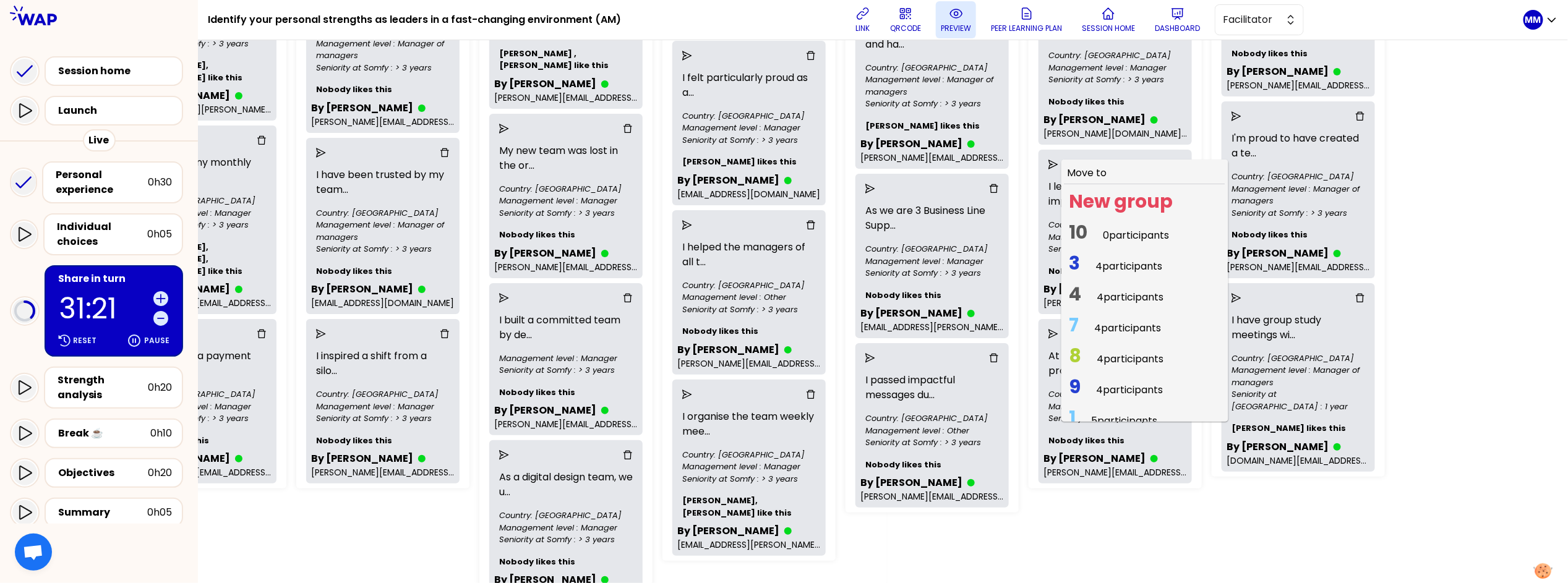
click at [866, 228] on span "0 participants" at bounding box center [1135, 235] width 66 height 14
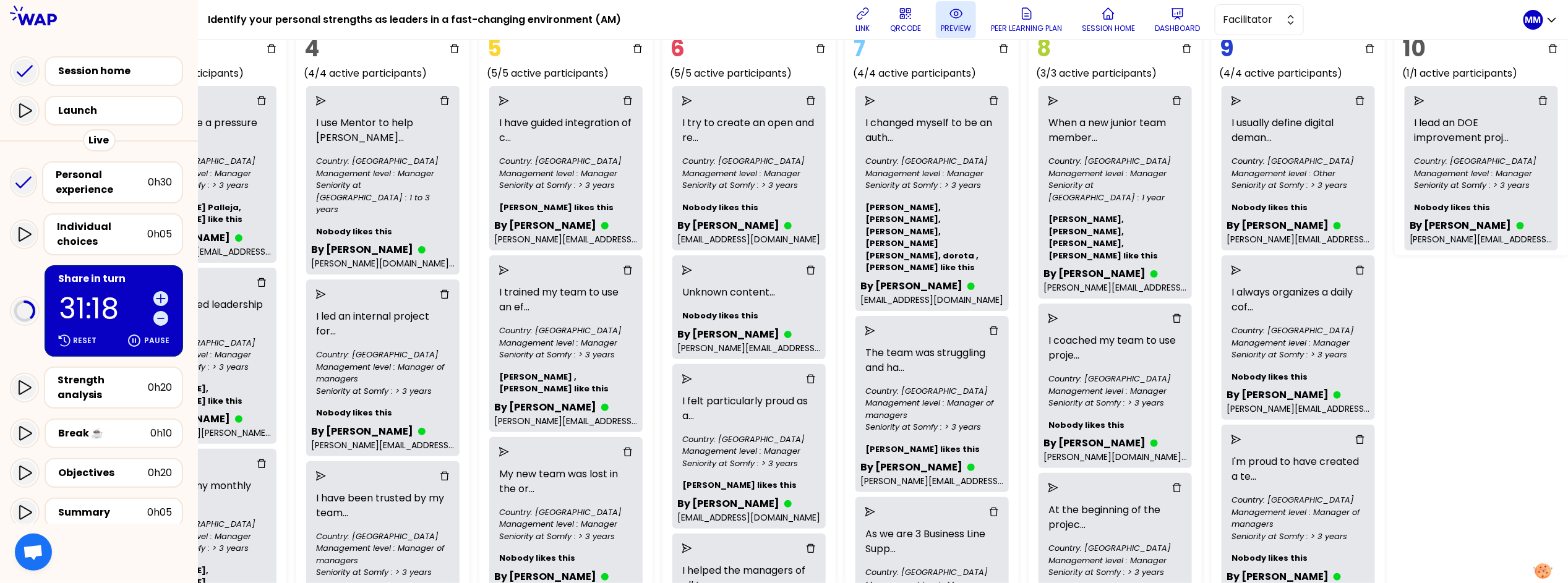
scroll to position [100, 694]
click at [502, 104] on icon "send" at bounding box center [503, 102] width 10 height 10
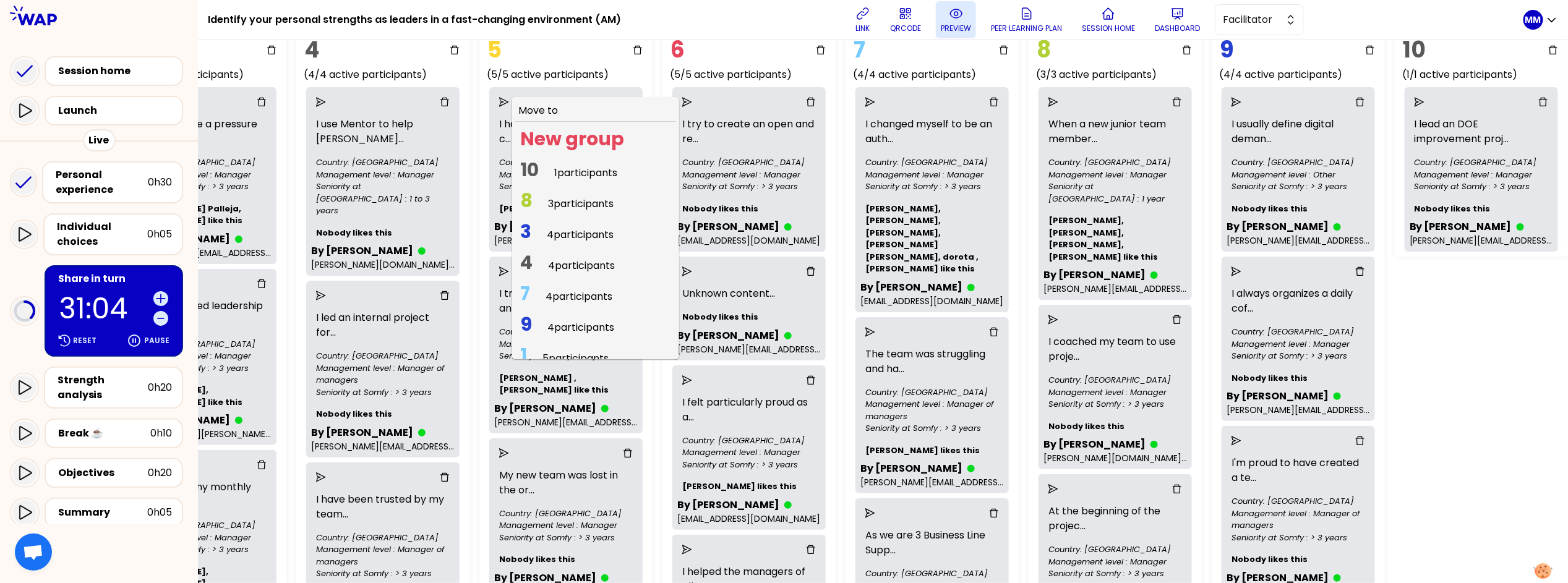
click at [556, 175] on span "1 participants" at bounding box center [586, 173] width 63 height 14
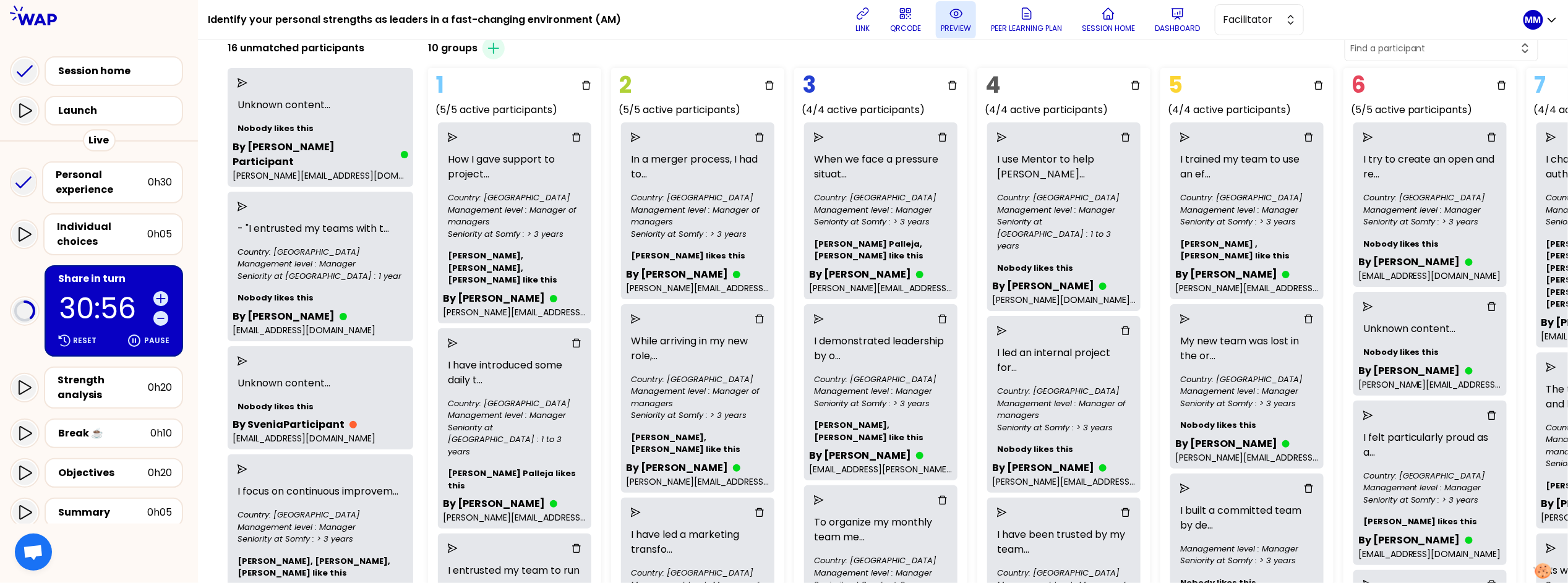
scroll to position [31, 0]
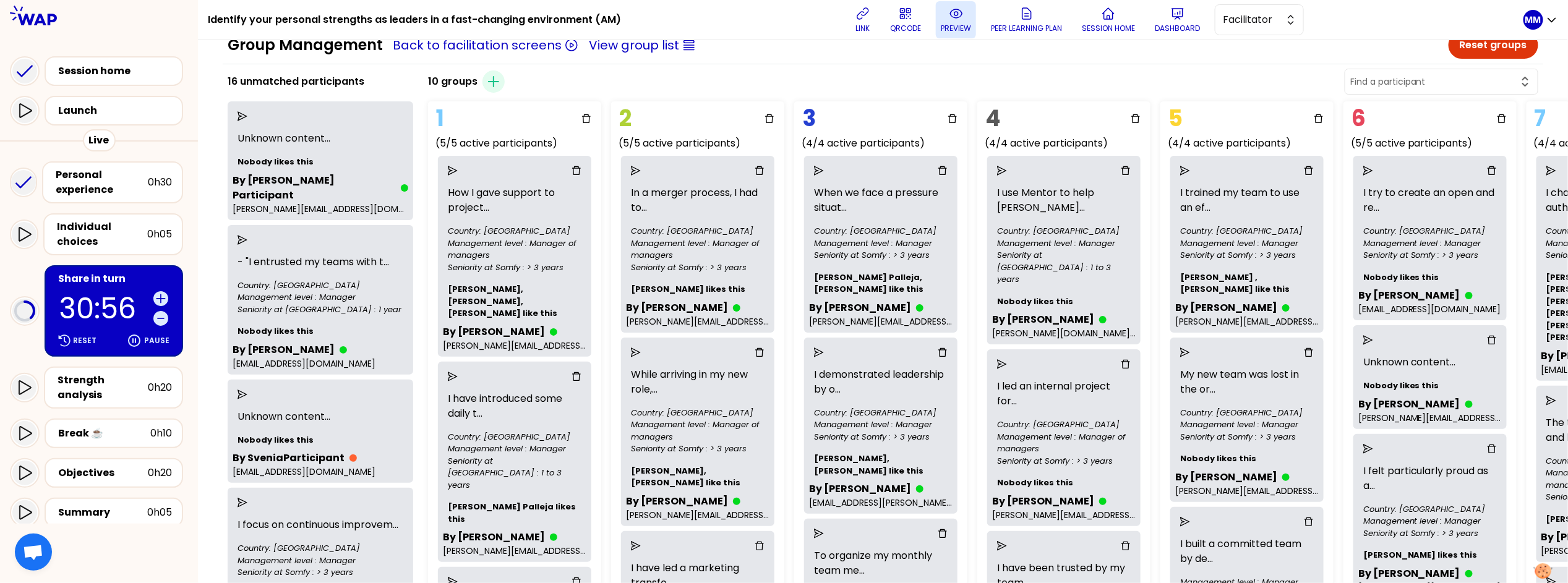
click at [641, 166] on icon "send" at bounding box center [636, 171] width 10 height 10
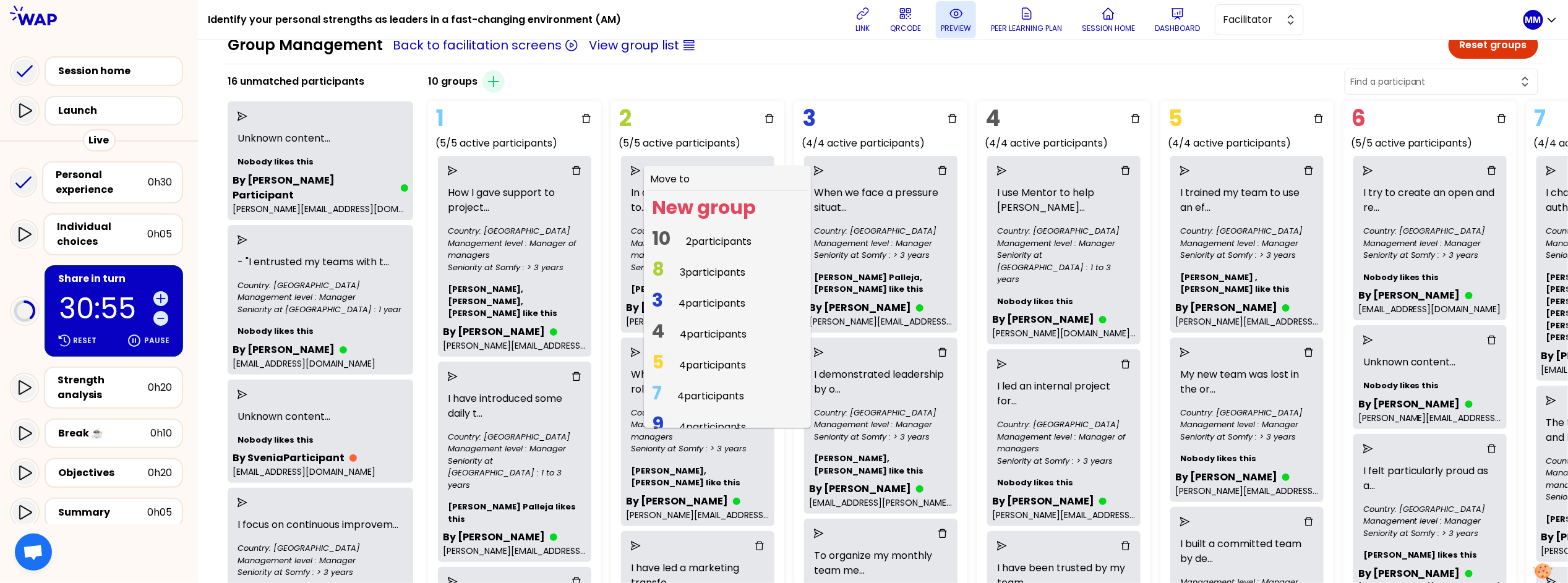
click at [688, 245] on span "10 2 participants" at bounding box center [702, 241] width 109 height 24
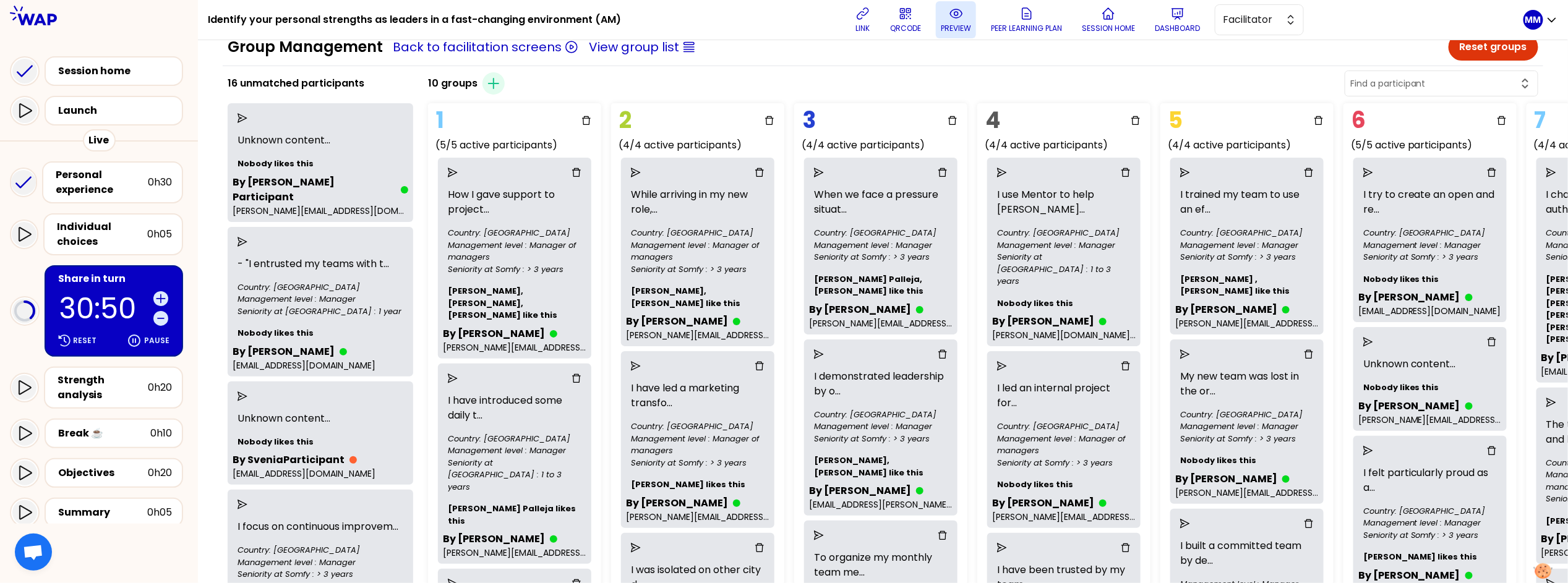
scroll to position [0, 0]
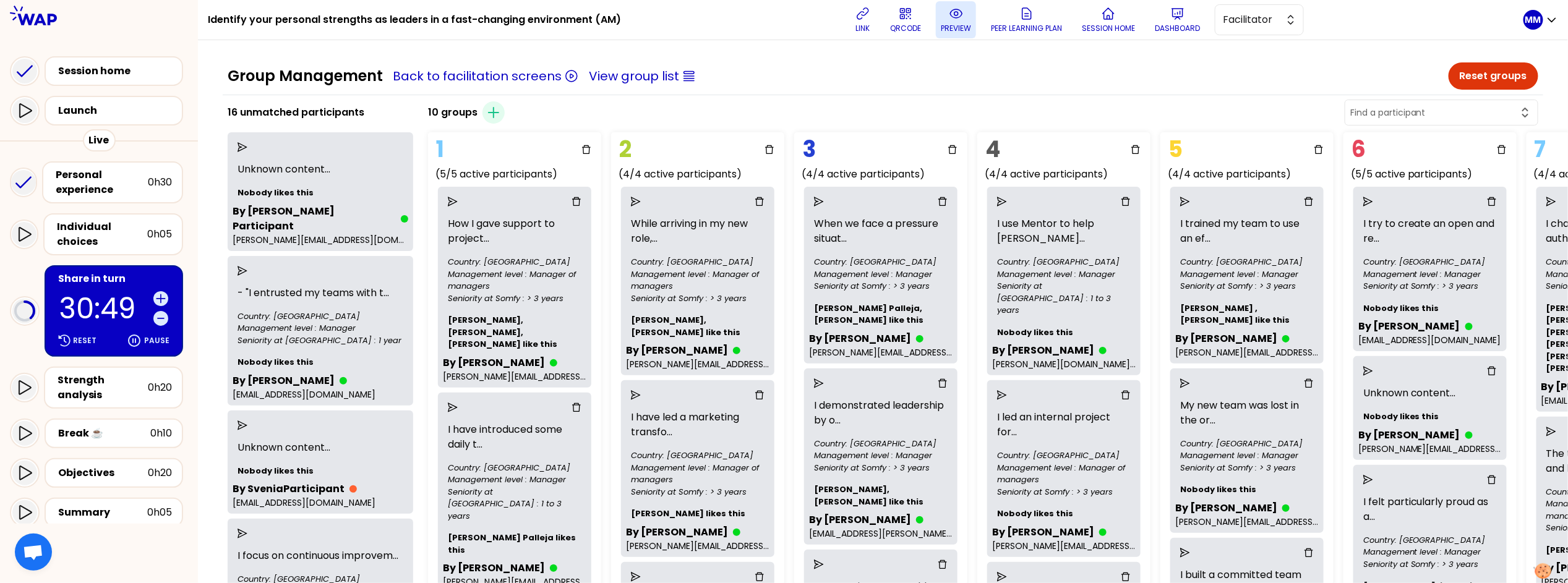
click at [457, 202] on icon "send" at bounding box center [453, 201] width 10 height 10
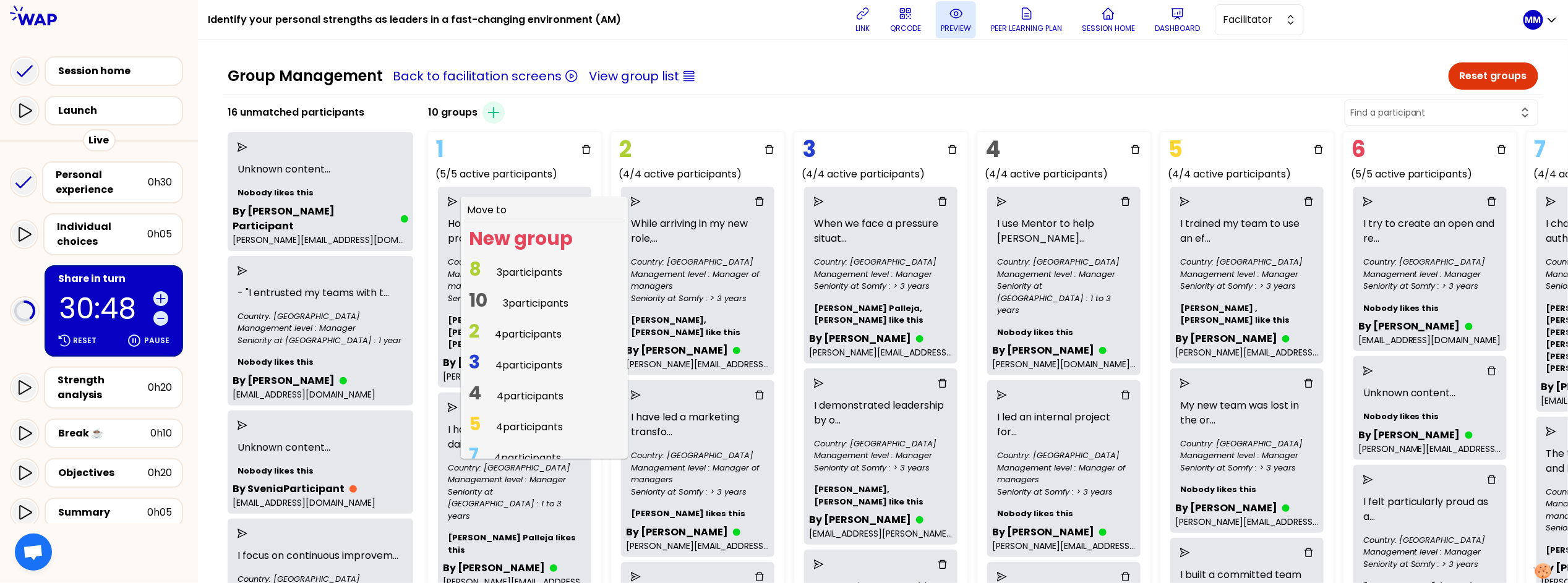
drag, startPoint x: 522, startPoint y: 296, endPoint x: 537, endPoint y: 298, distance: 15.1
click at [522, 296] on span "3 participants" at bounding box center [535, 303] width 65 height 14
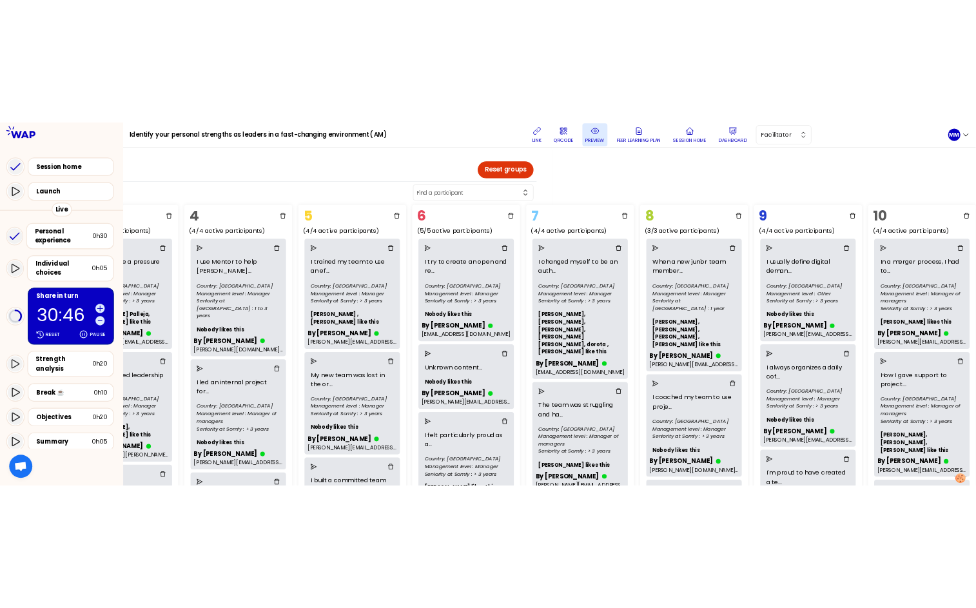
scroll to position [0, 731]
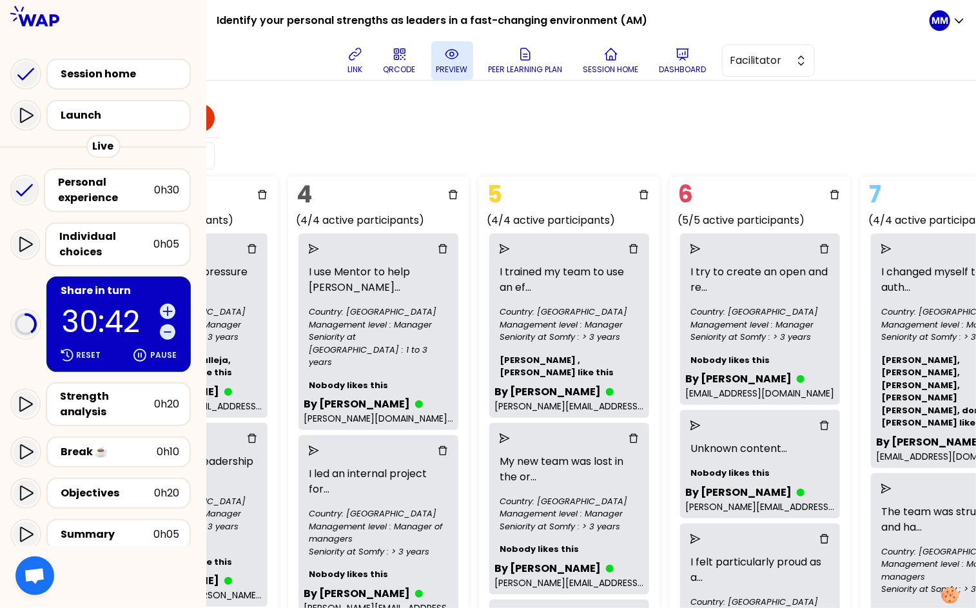
click at [95, 307] on p "30:42" at bounding box center [108, 322] width 93 height 30
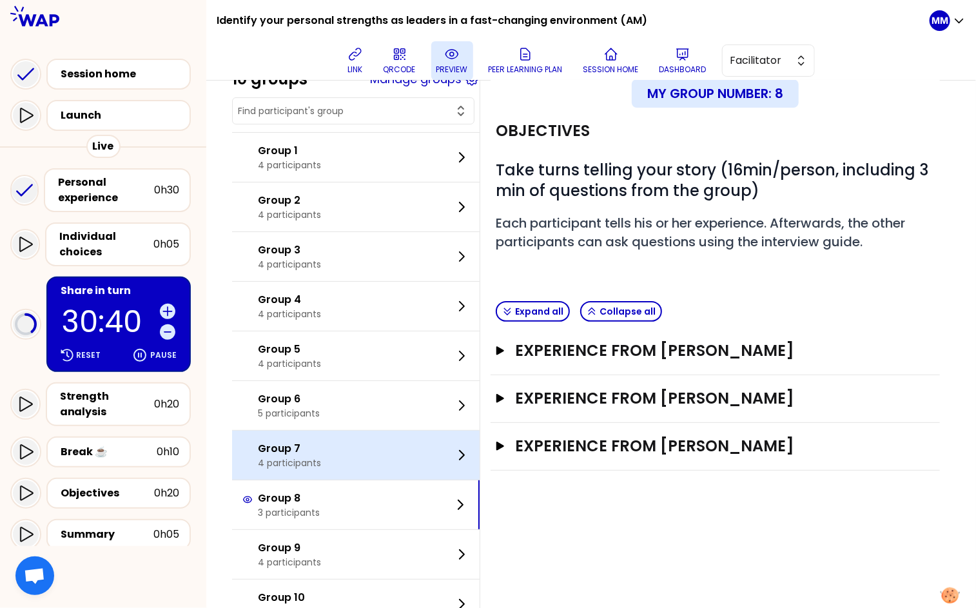
scroll to position [82, 0]
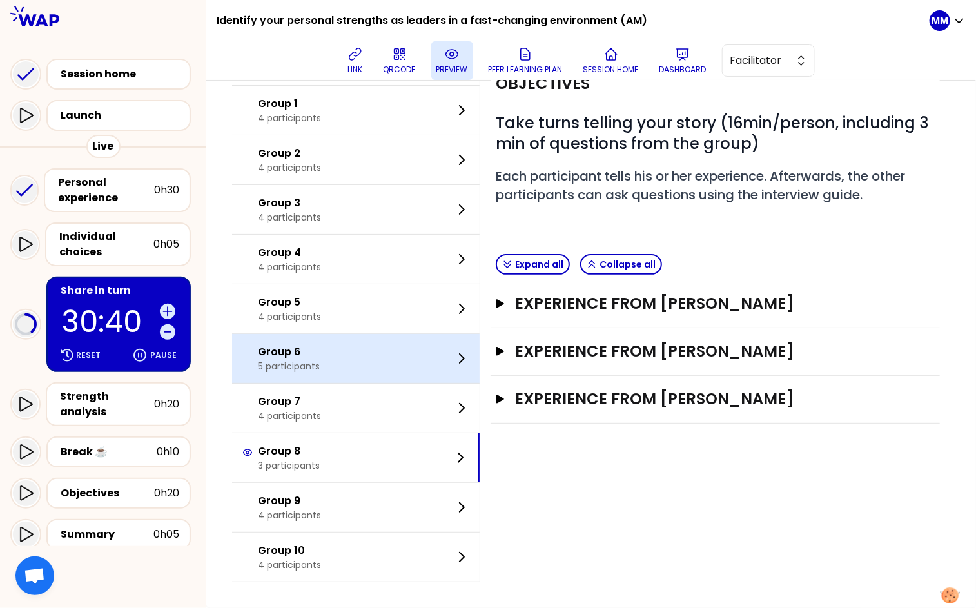
click at [339, 353] on div "Group 6 5 participants" at bounding box center [356, 358] width 248 height 49
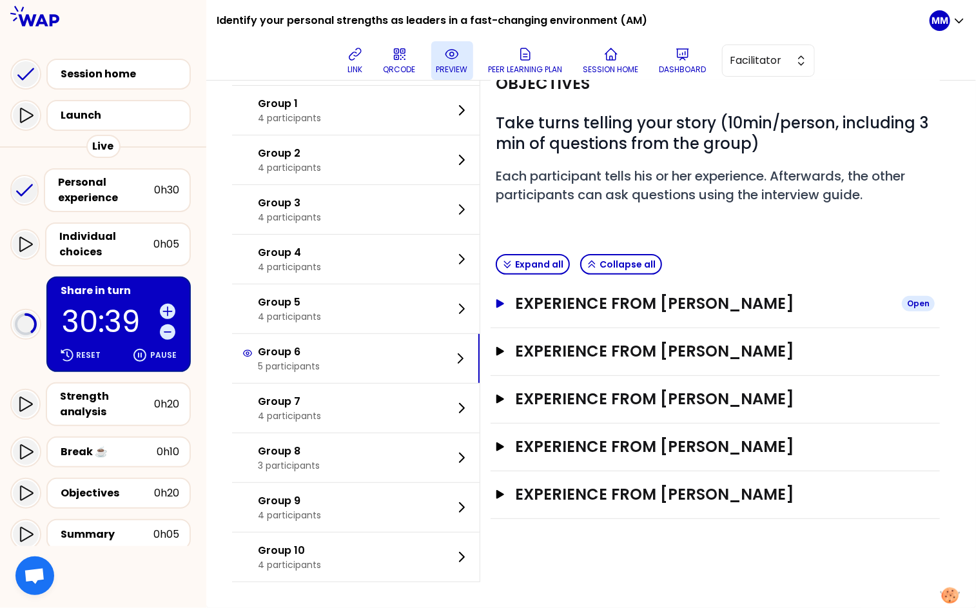
click at [609, 303] on h3 "Experience from Celine CHAI" at bounding box center [703, 303] width 377 height 21
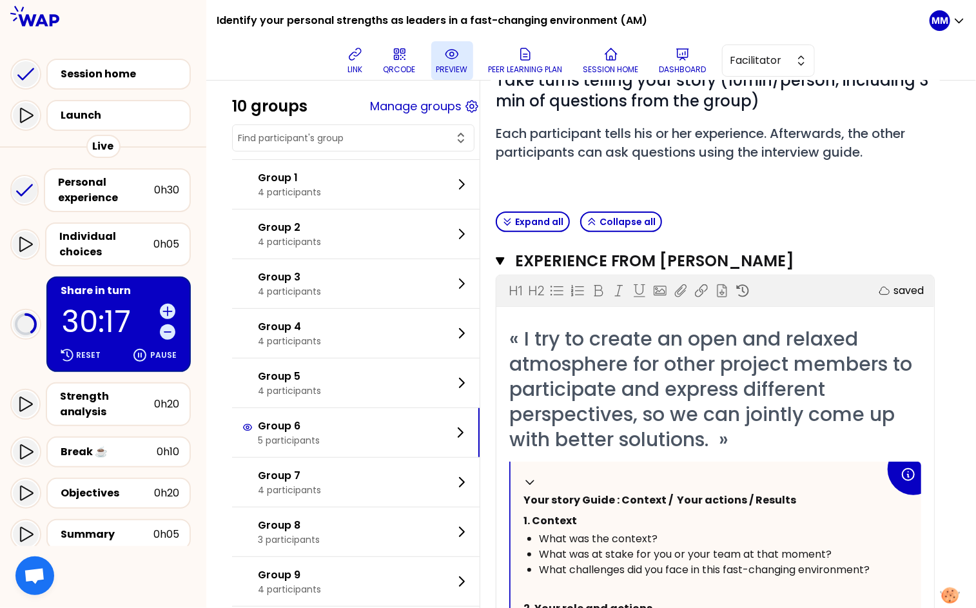
scroll to position [0, 0]
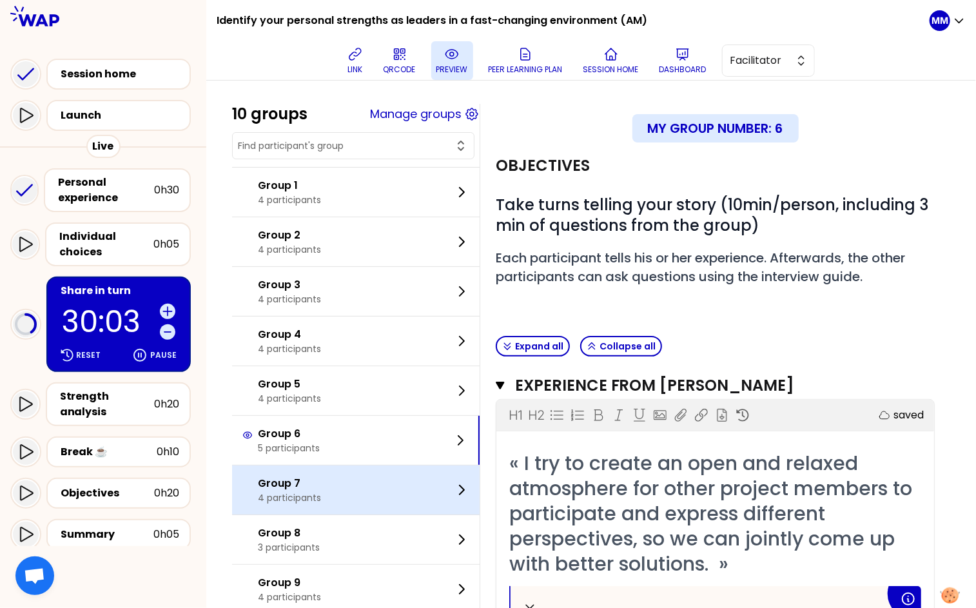
click at [400, 494] on div "Group 7 4 participants" at bounding box center [356, 490] width 248 height 49
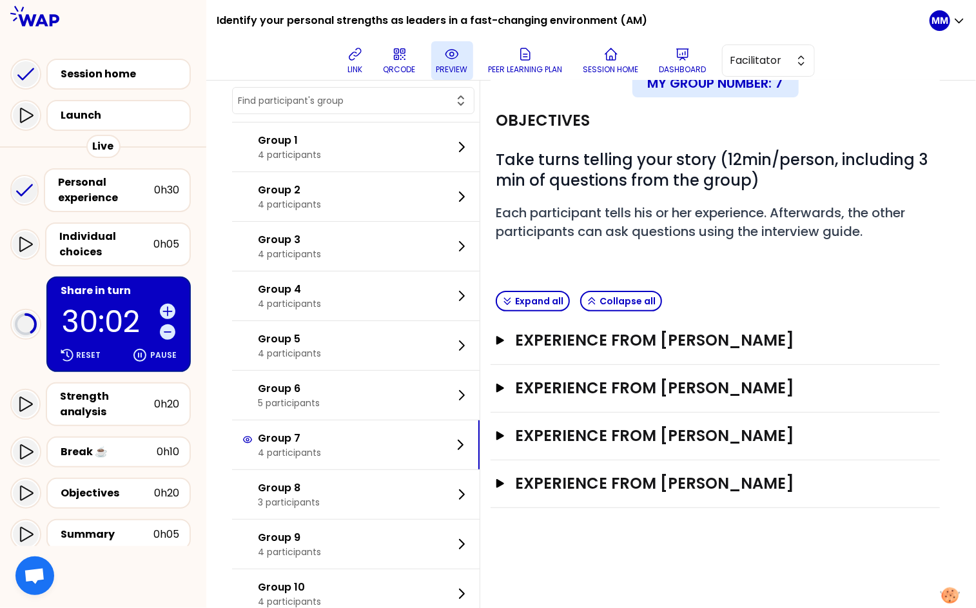
scroll to position [47, 0]
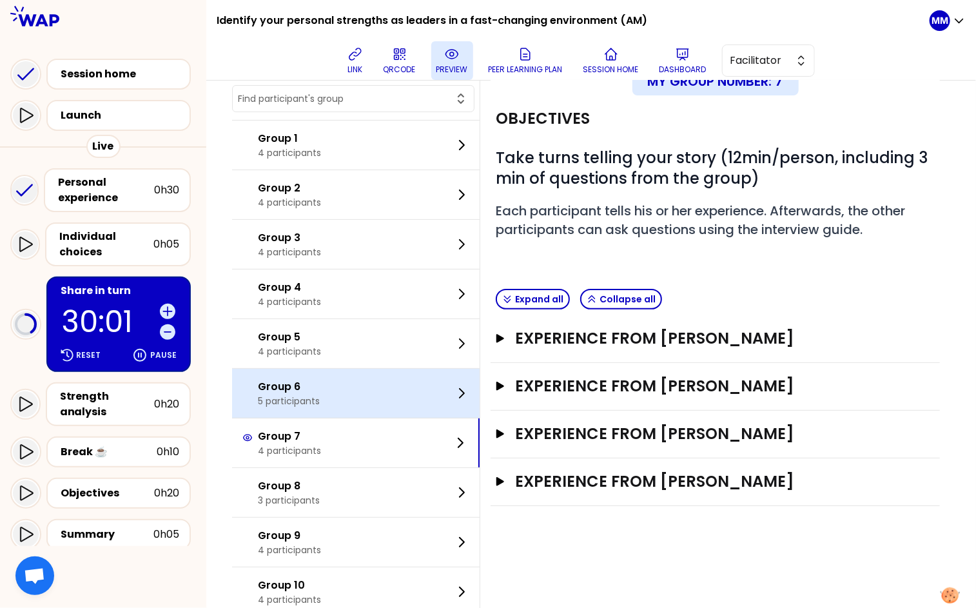
click at [379, 402] on div "Group 6 5 participants" at bounding box center [356, 393] width 248 height 49
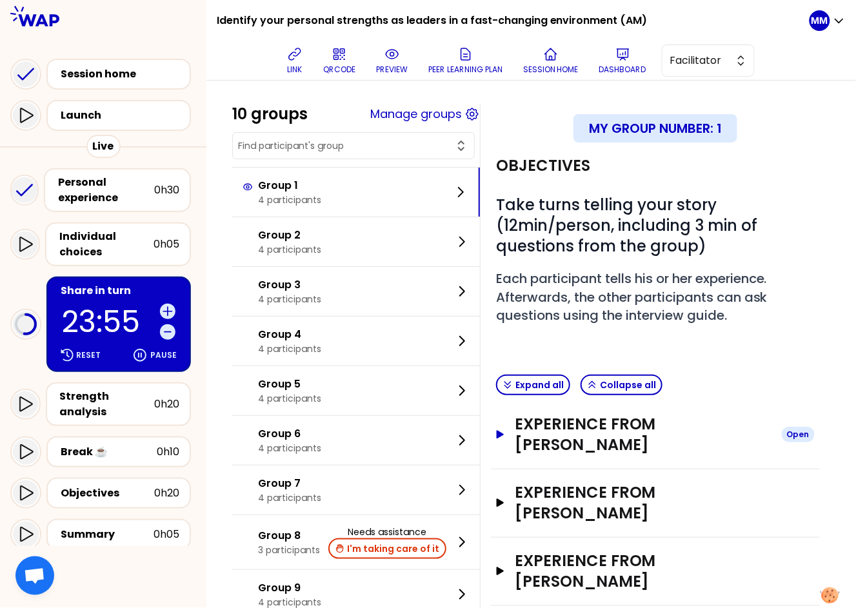
scroll to position [90, 0]
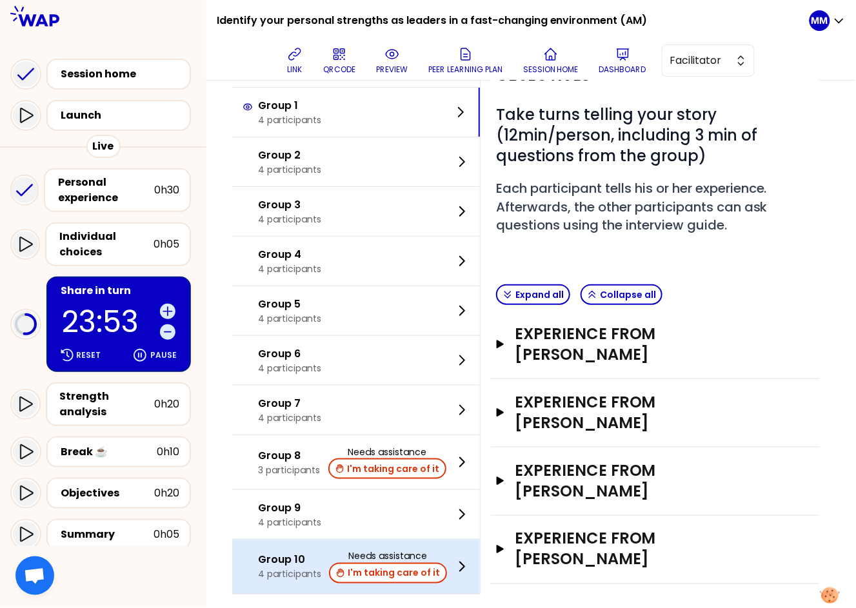
click at [258, 558] on div at bounding box center [249, 567] width 15 height 21
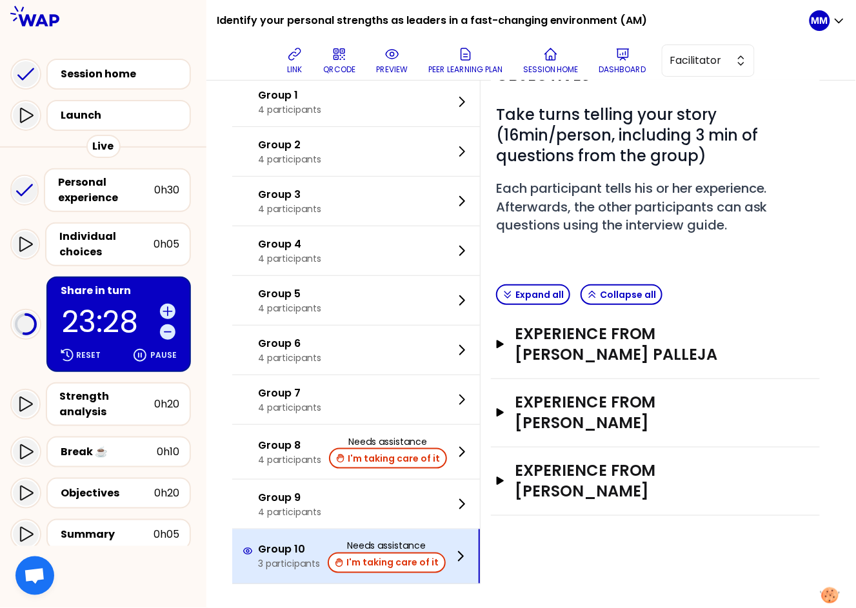
click at [292, 565] on p "3 participants" at bounding box center [289, 564] width 62 height 13
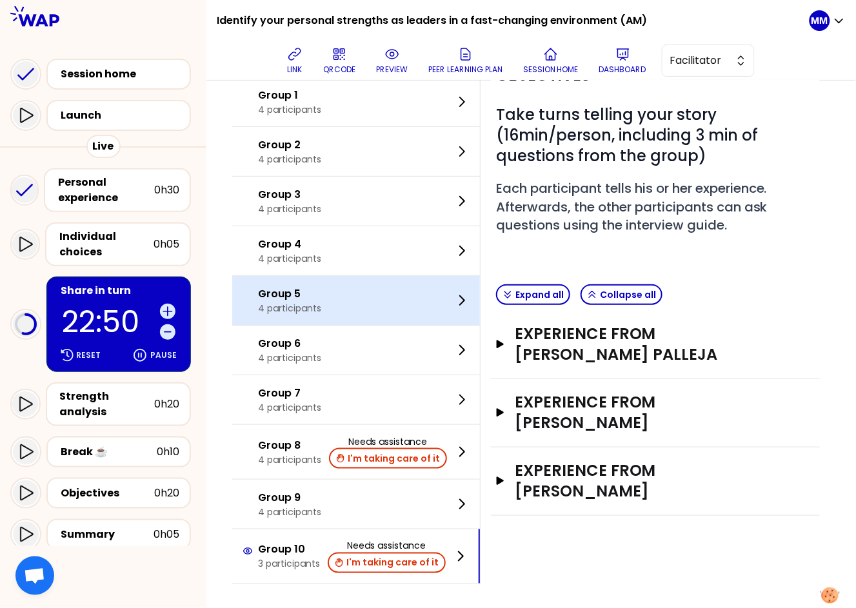
click at [319, 306] on p "4 participants" at bounding box center [289, 308] width 63 height 13
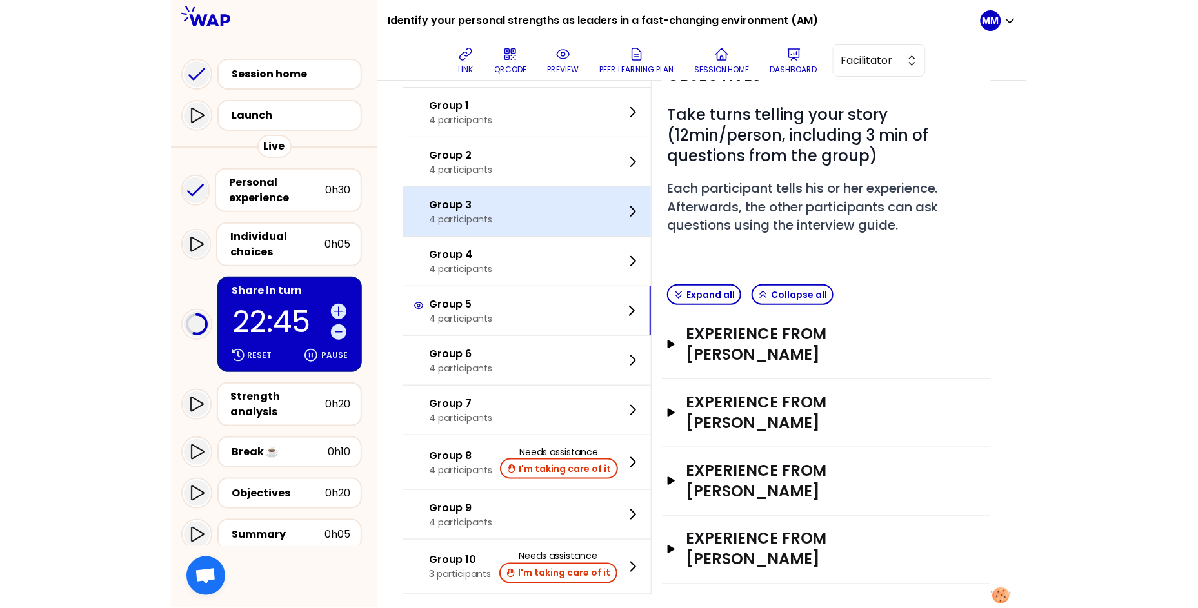
scroll to position [0, 0]
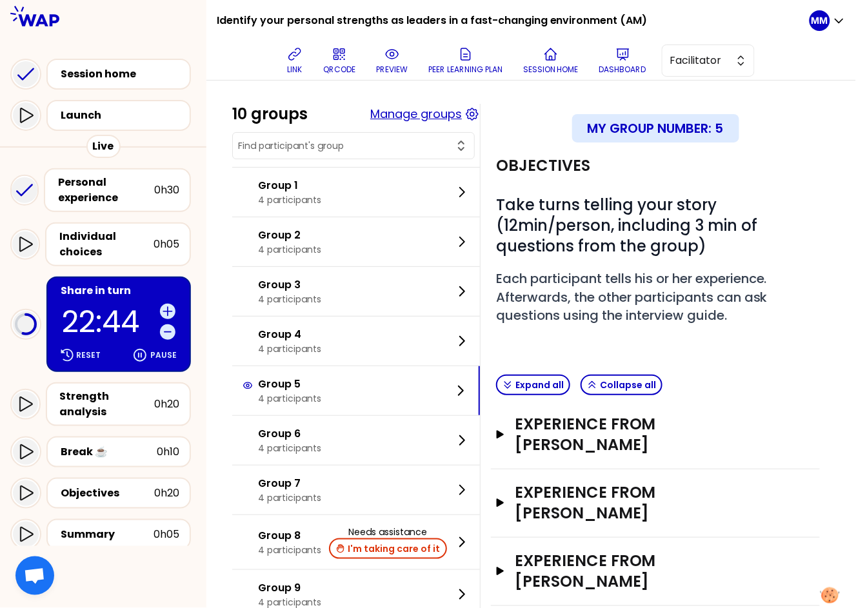
click at [431, 117] on button "Manage groups" at bounding box center [416, 114] width 92 height 18
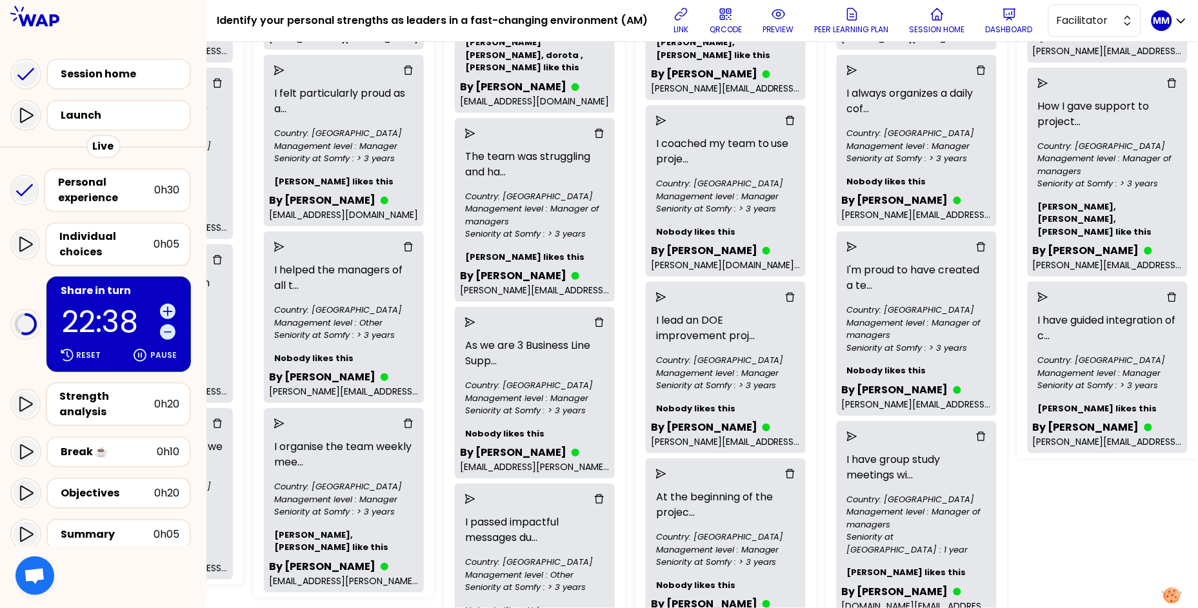
scroll to position [312, 1168]
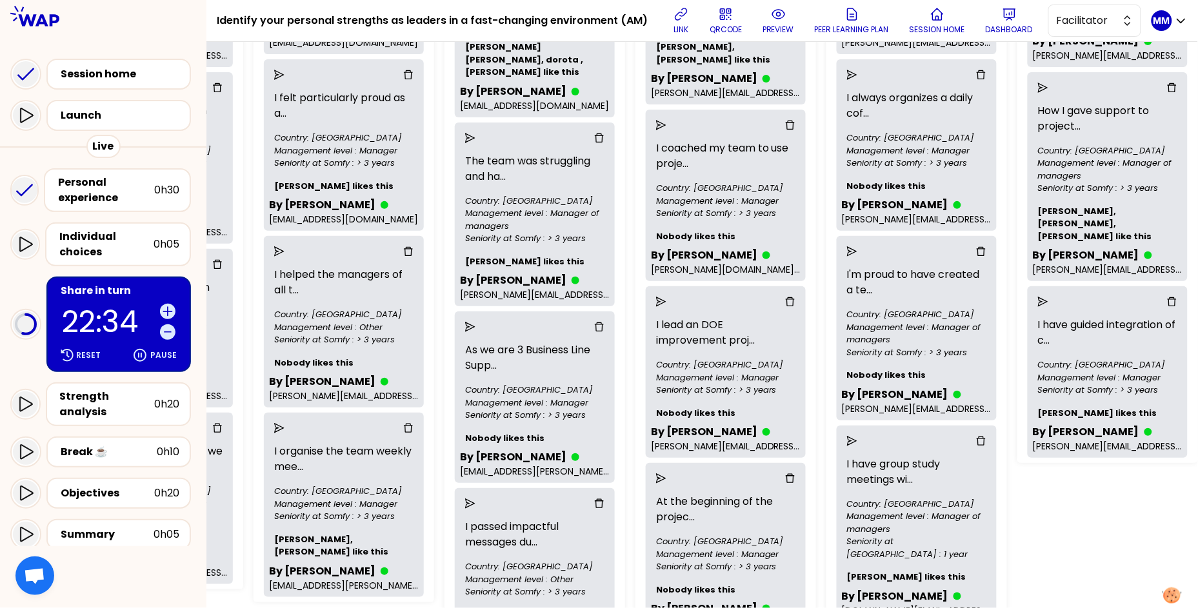
click at [855, 297] on icon "send" at bounding box center [1043, 302] width 10 height 10
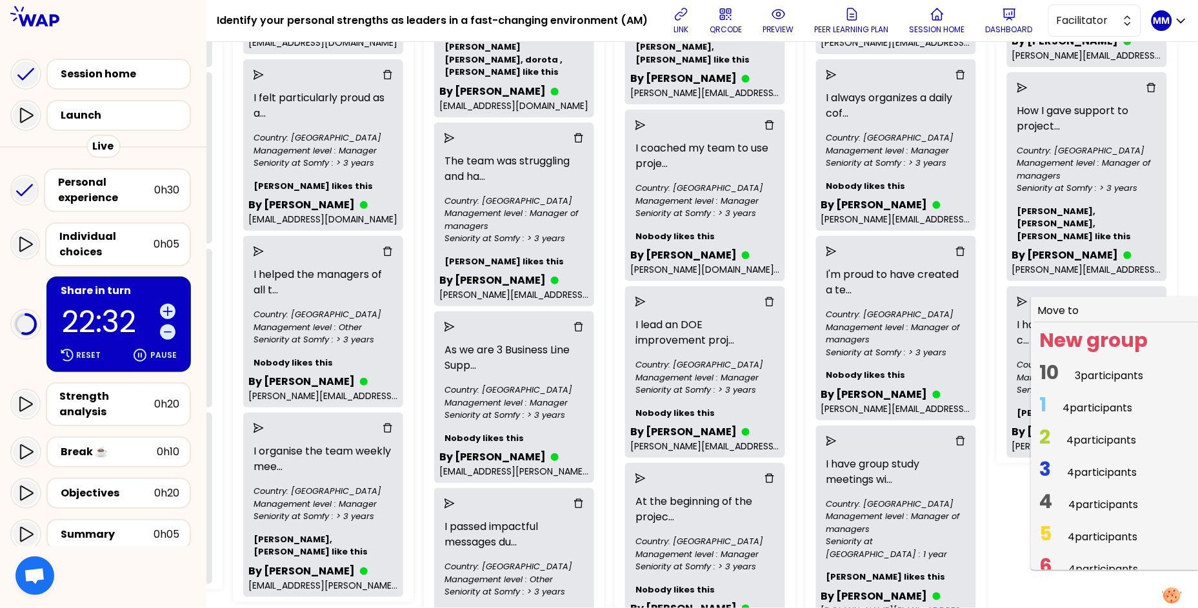
click at [855, 529] on span "4 participants" at bounding box center [1102, 536] width 70 height 15
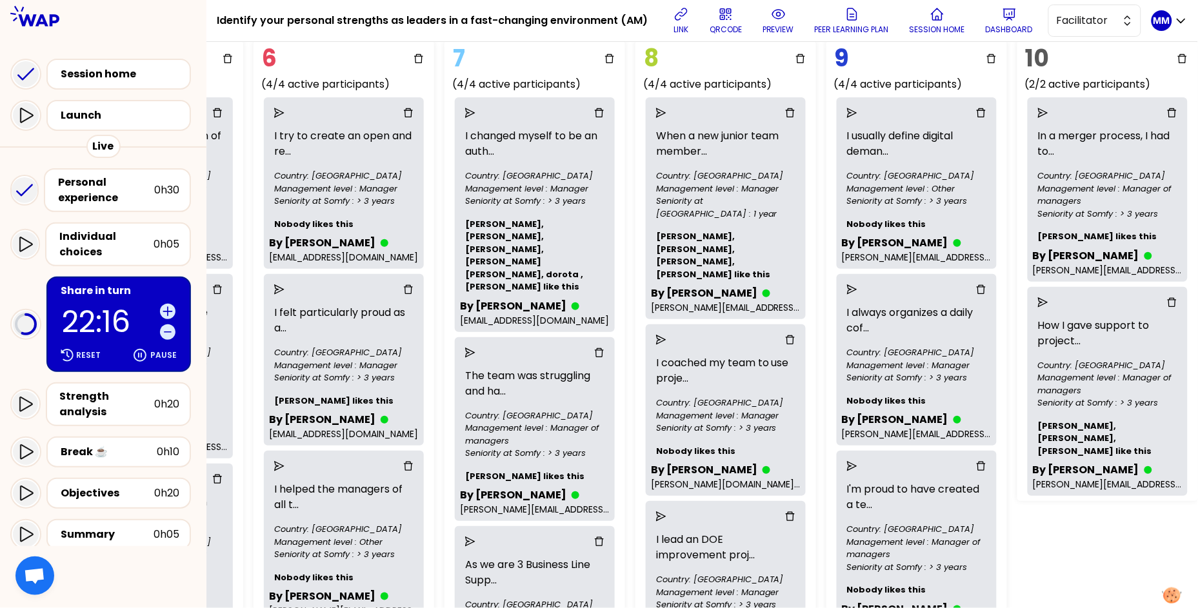
scroll to position [0, 1168]
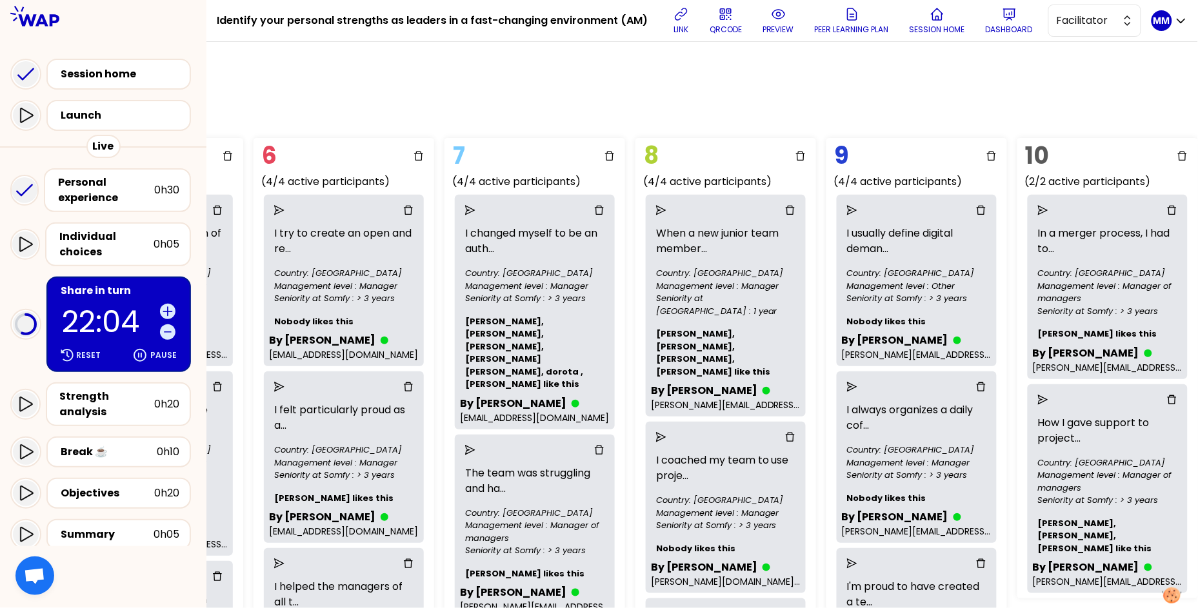
click at [855, 121] on div "Group Management Back to facilitation screens View group list Reset groups 17 u…" at bounding box center [701, 325] width 991 height 566
click at [855, 209] on icon "send" at bounding box center [1043, 210] width 10 height 10
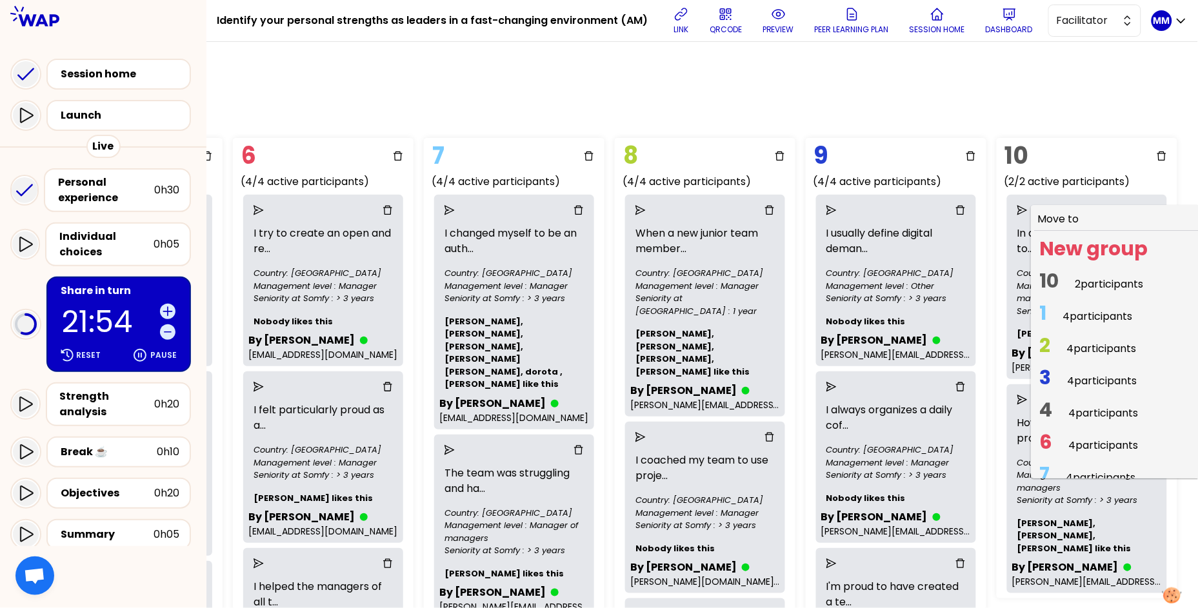
click at [855, 347] on span "2 4 participants" at bounding box center [1087, 348] width 107 height 25
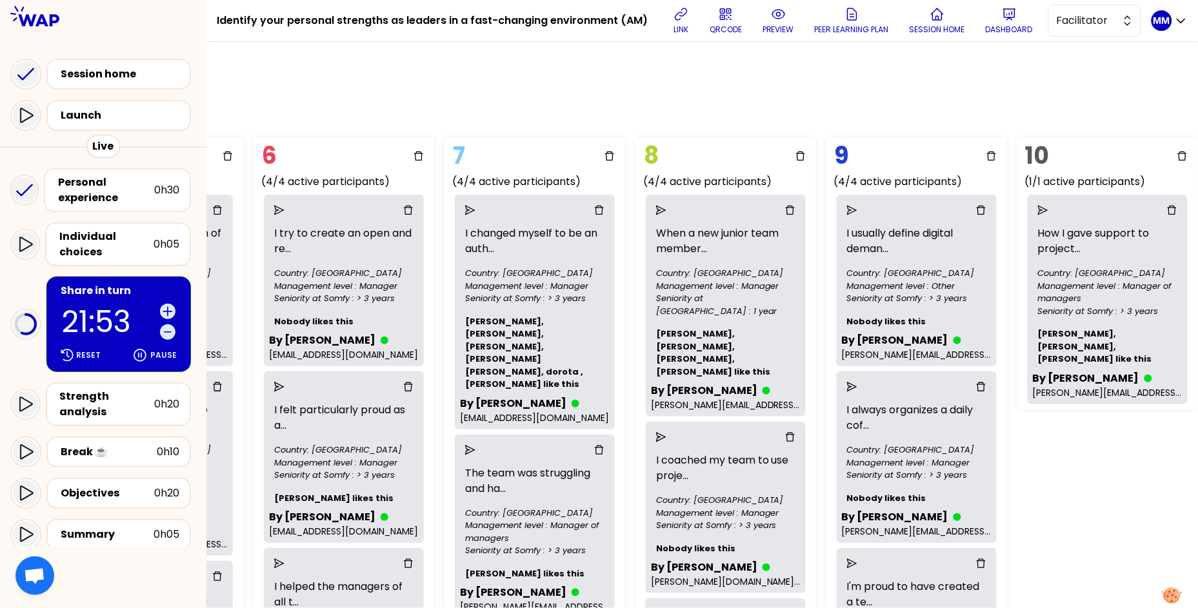
click at [855, 482] on div "Group Management Back to facilitation screens View group list Reset groups 17 u…" at bounding box center [701, 325] width 991 height 566
click at [855, 206] on icon "send" at bounding box center [1043, 210] width 10 height 10
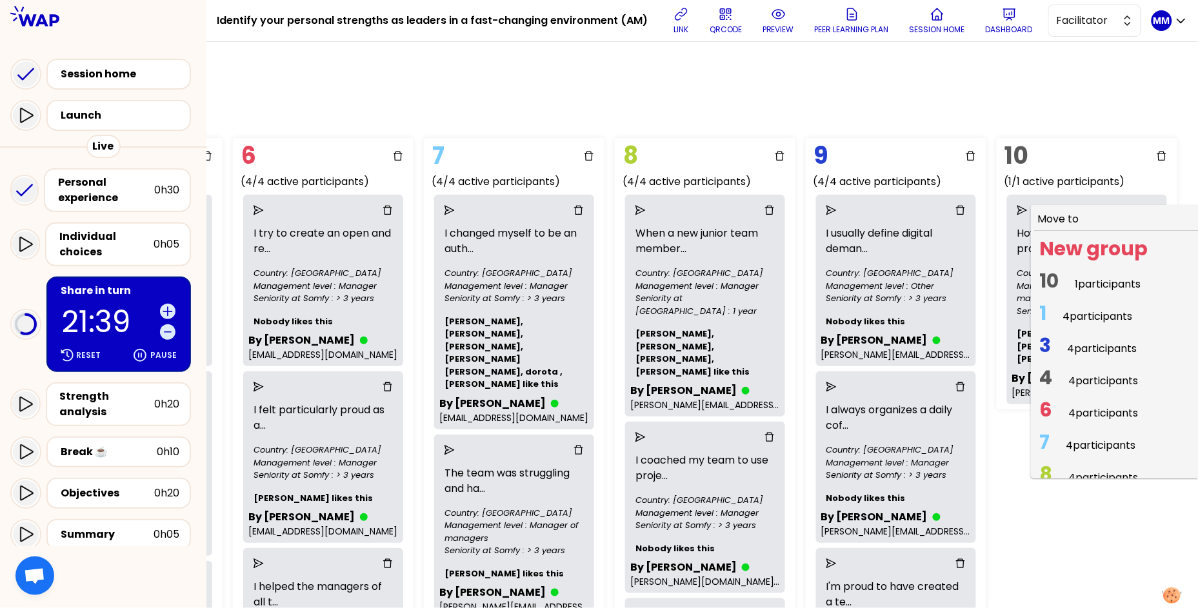
click at [855, 313] on span "1 4 participants" at bounding box center [1085, 316] width 103 height 25
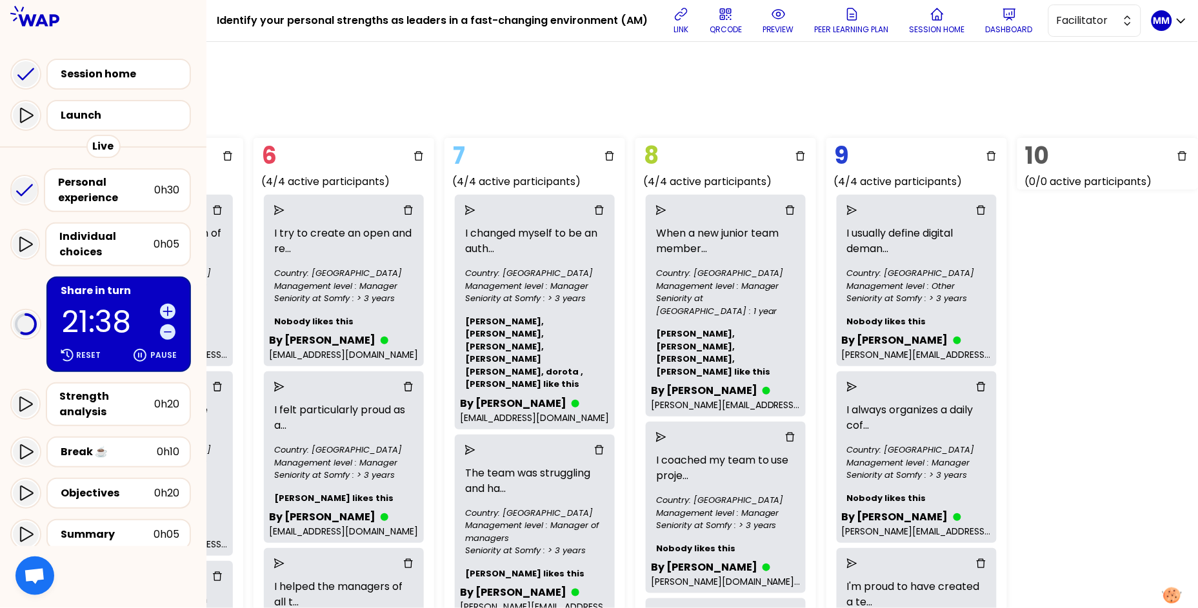
click at [855, 273] on div "Group Management Back to facilitation screens View group list Reset groups 17 u…" at bounding box center [701, 325] width 991 height 566
click at [855, 85] on div "Group Management Back to facilitation screens View group list Reset groups 17 u…" at bounding box center [701, 325] width 991 height 566
click at [855, 344] on div "Group Management Back to facilitation screens View group list Reset groups 17 u…" at bounding box center [701, 325] width 991 height 566
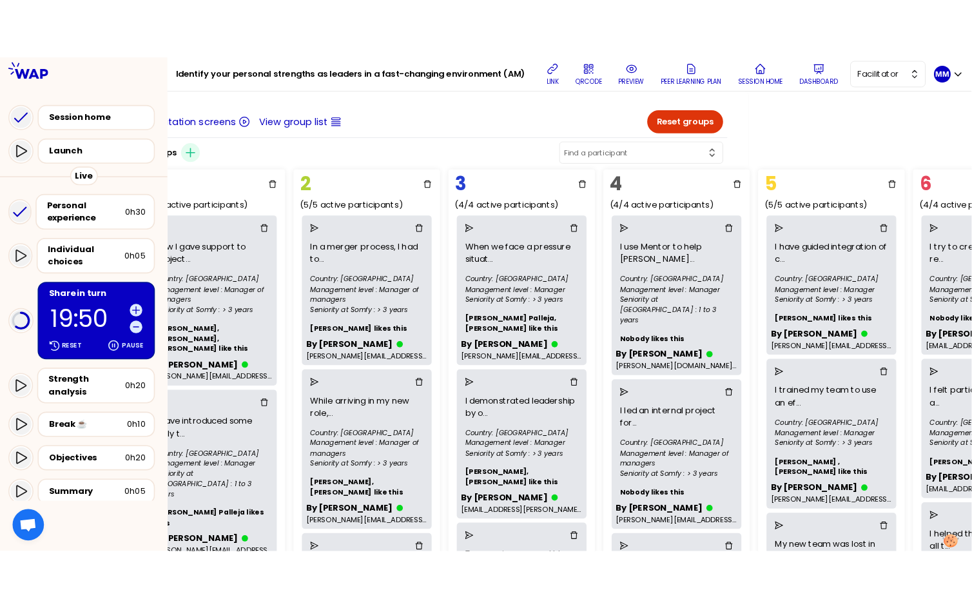
scroll to position [0, 0]
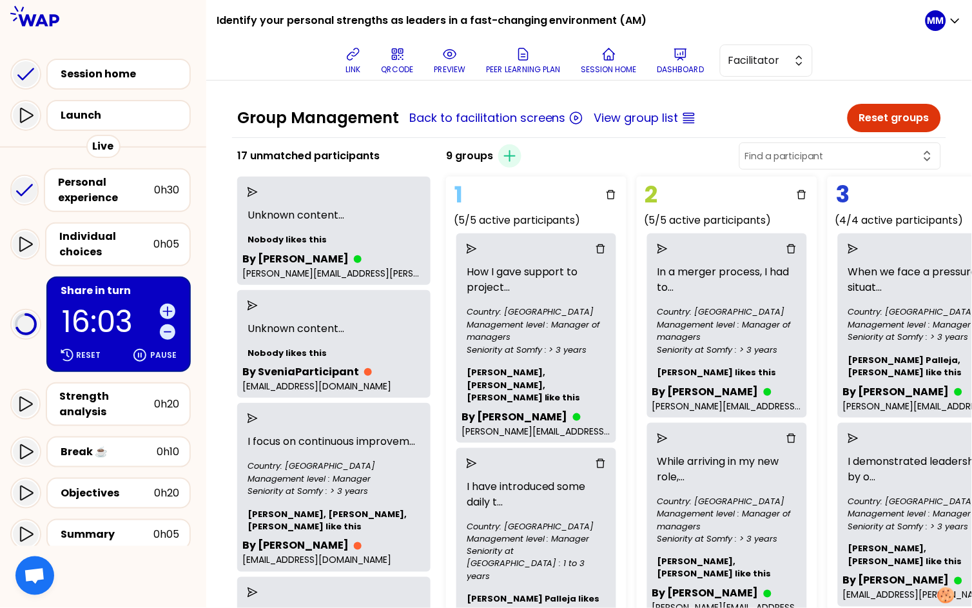
click at [83, 311] on p "16:03" at bounding box center [108, 322] width 93 height 30
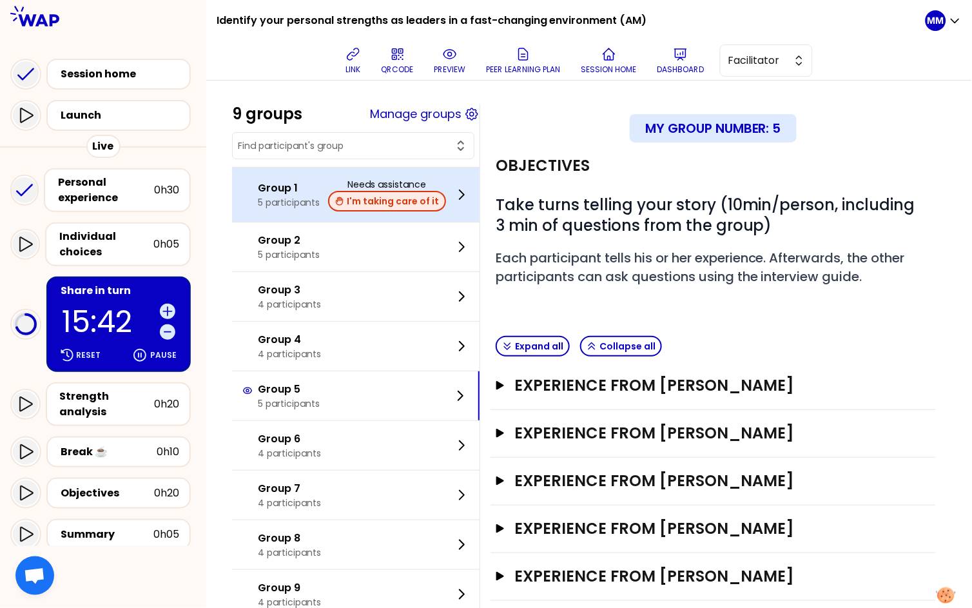
click at [401, 203] on button "I'm taking care of it" at bounding box center [387, 201] width 118 height 21
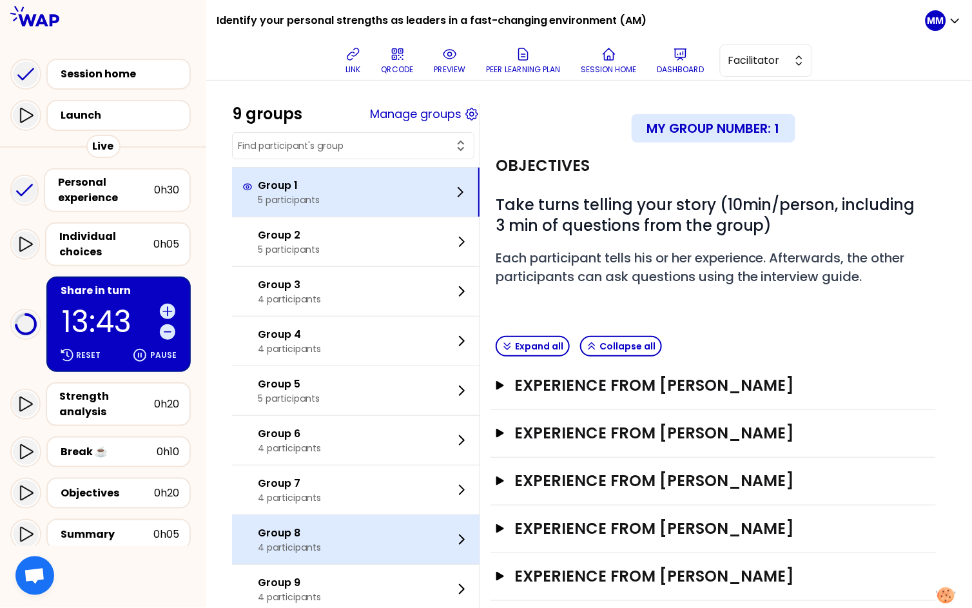
scroll to position [33, 0]
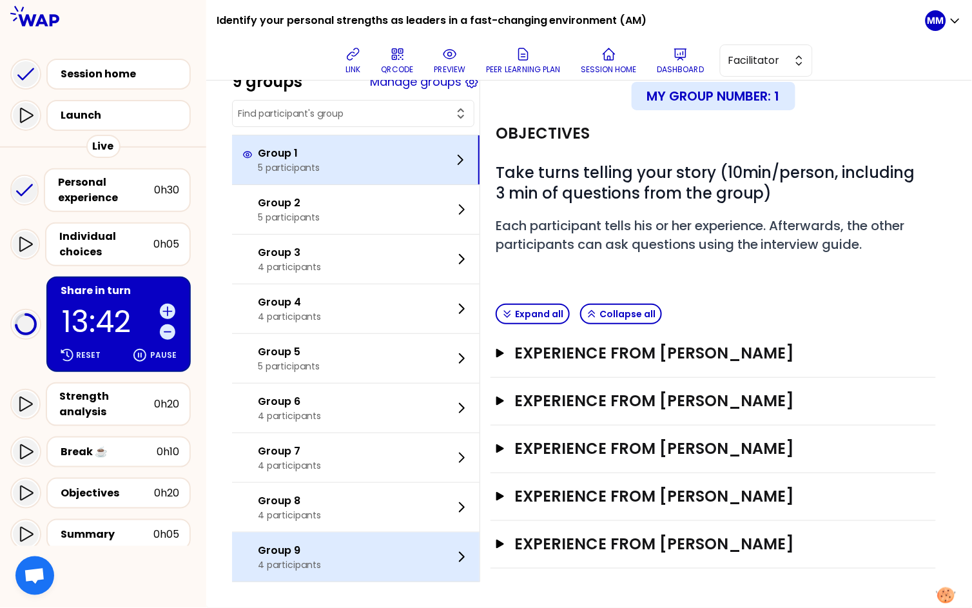
click at [351, 550] on div "Group 9 4 participants" at bounding box center [356, 557] width 248 height 49
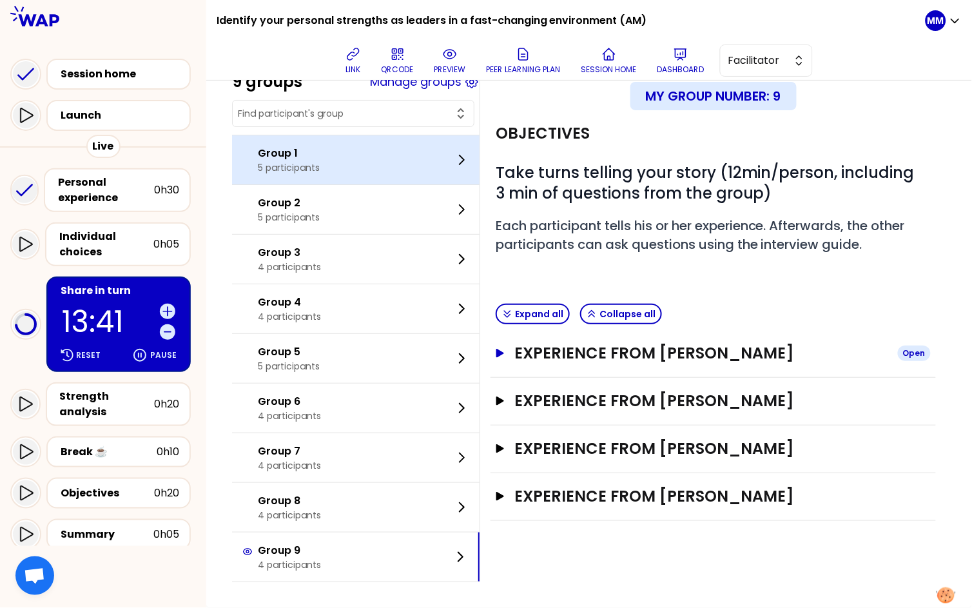
click at [706, 350] on h3 "Experience from laurent" at bounding box center [701, 353] width 373 height 21
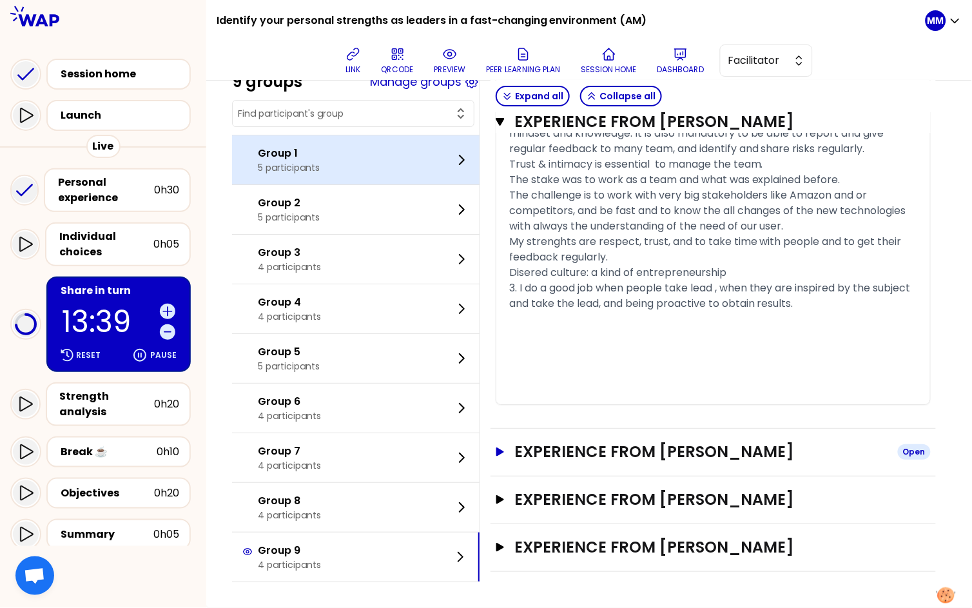
click at [695, 451] on h3 "Experience from dorota" at bounding box center [701, 452] width 373 height 21
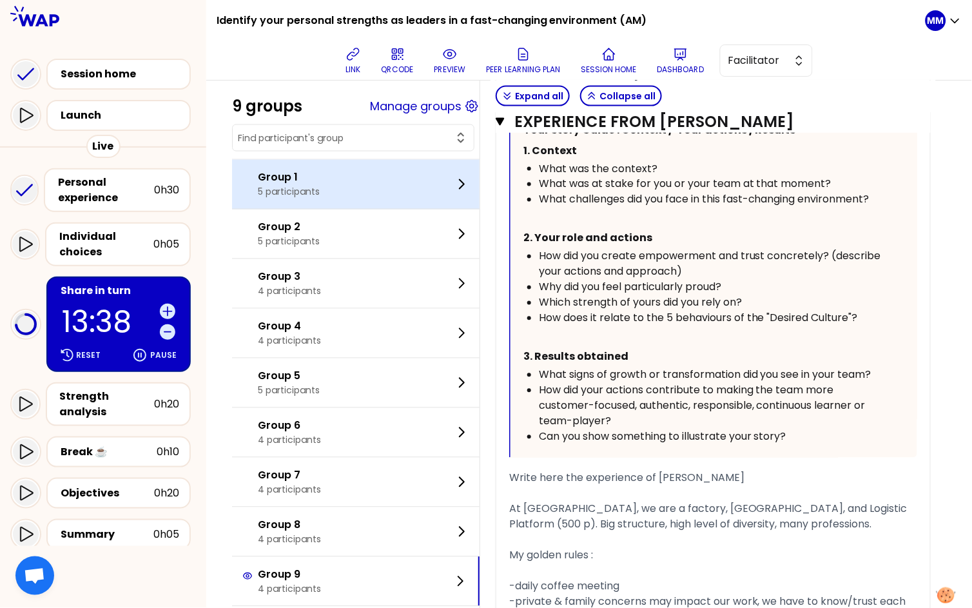
scroll to position [1841, 0]
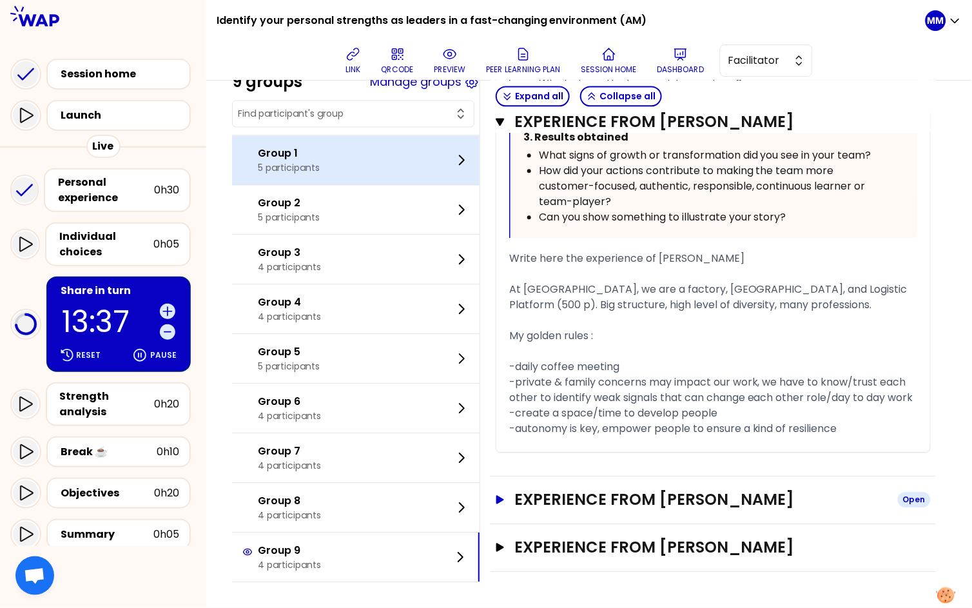
click at [734, 500] on h3 "Experience from Emilie Meurice" at bounding box center [701, 499] width 373 height 21
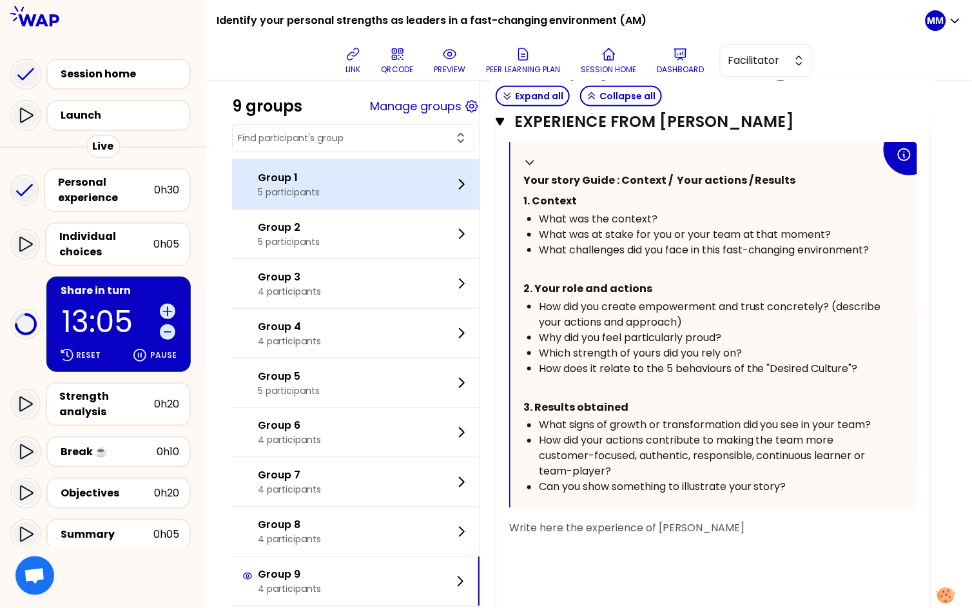
scroll to position [2651, 0]
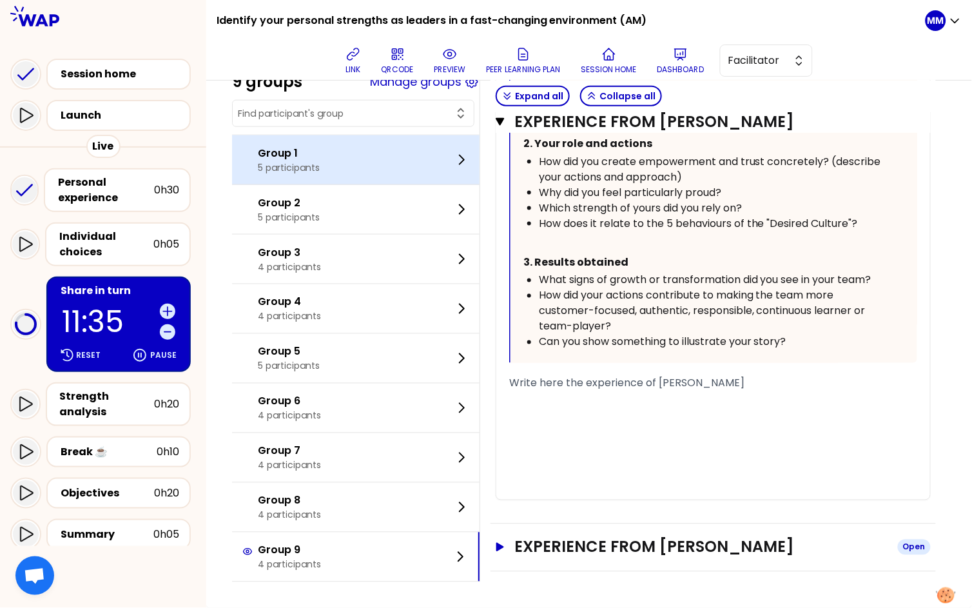
click at [691, 547] on h3 "Experience from Donghee Kim" at bounding box center [701, 547] width 373 height 21
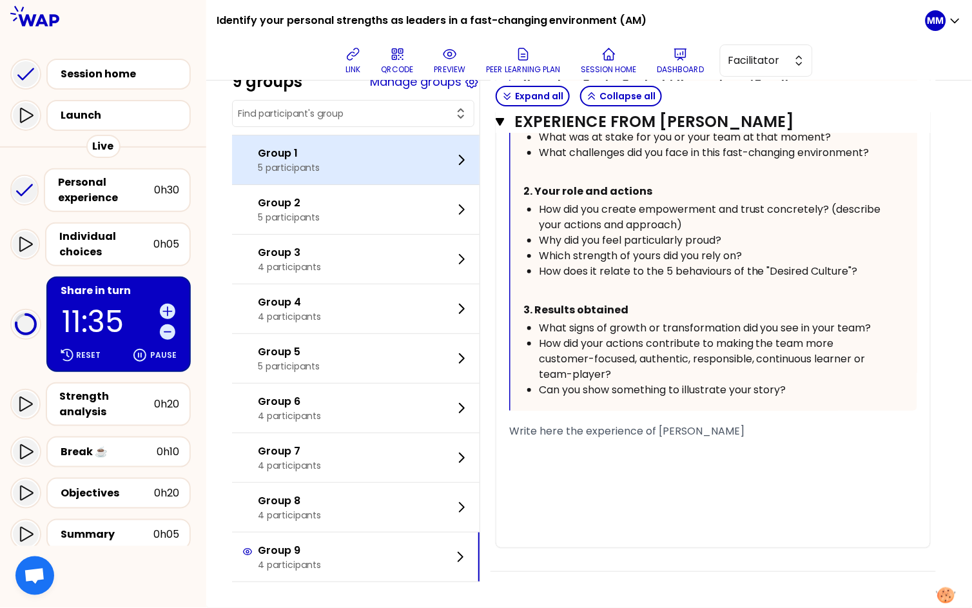
scroll to position [3386, 0]
click at [112, 393] on div "Strength analysis" at bounding box center [107, 404] width 94 height 31
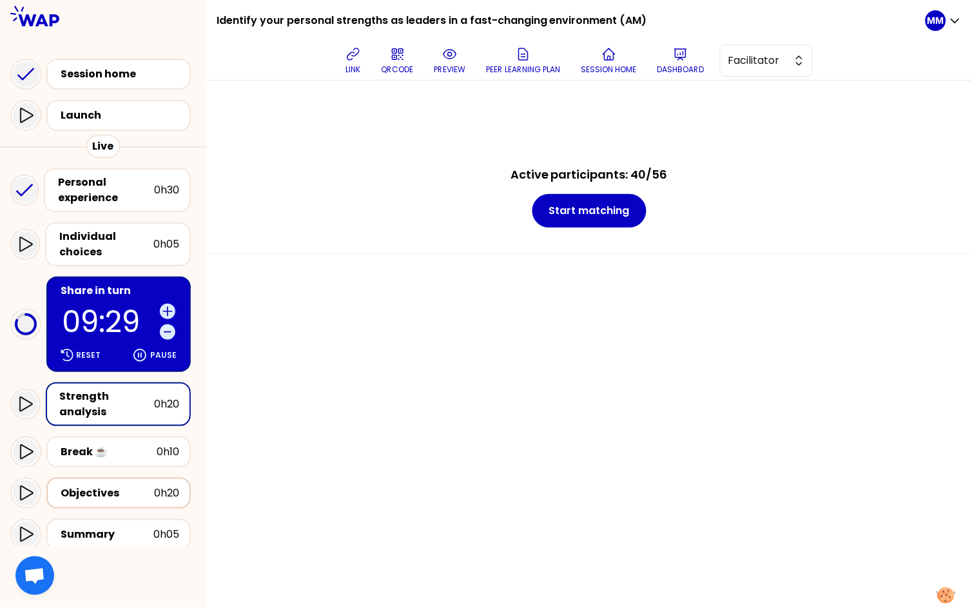
click at [120, 486] on div "Objectives" at bounding box center [108, 493] width 94 height 15
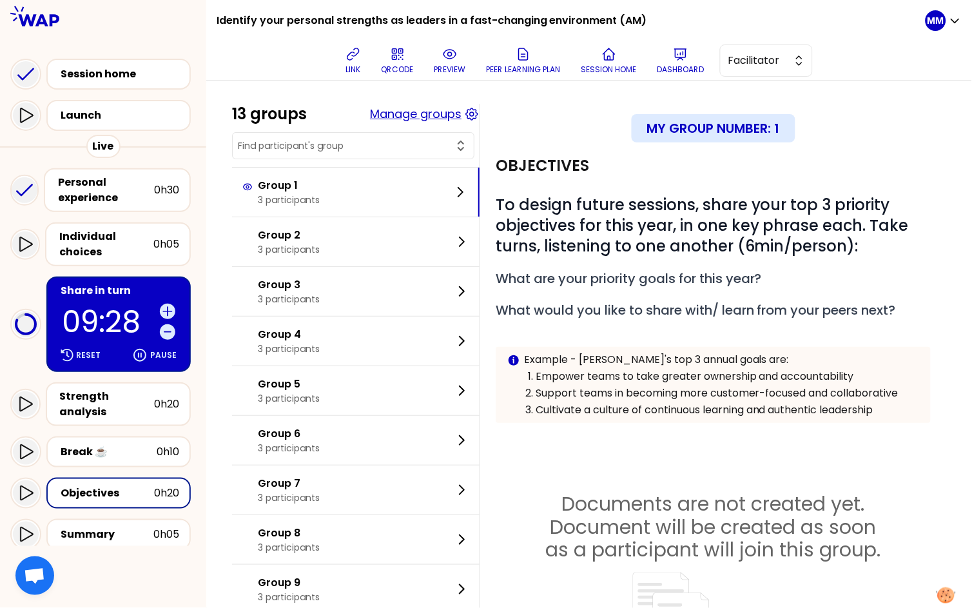
click at [449, 115] on button "Manage groups" at bounding box center [416, 114] width 92 height 18
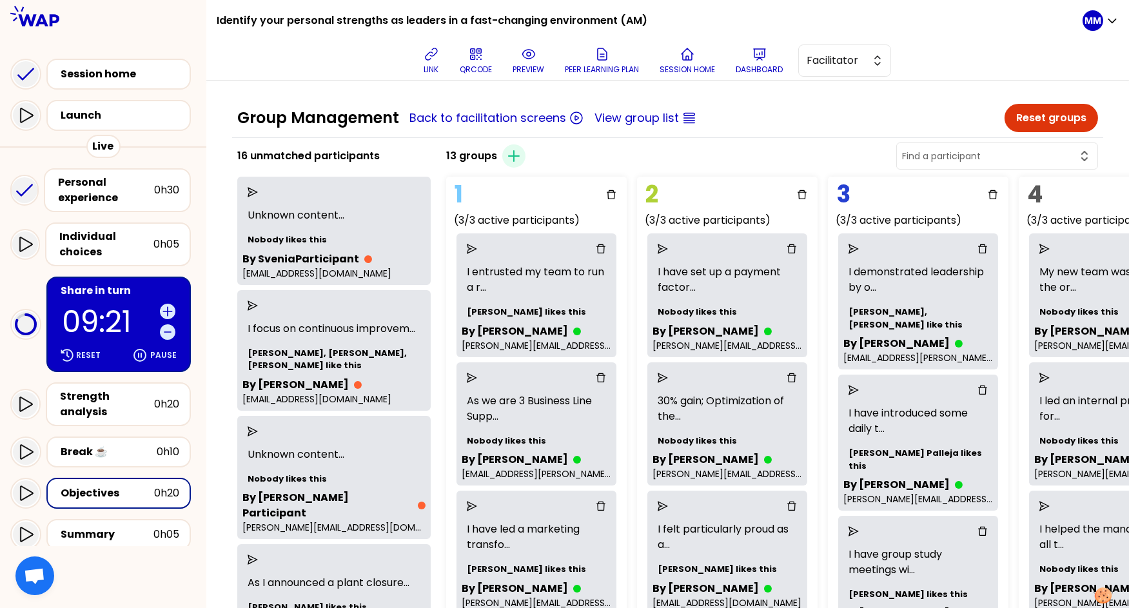
click at [855, 153] on input "text" at bounding box center [989, 156] width 175 height 13
click at [855, 189] on span "Trouvé Damien" at bounding box center [1005, 188] width 164 height 15
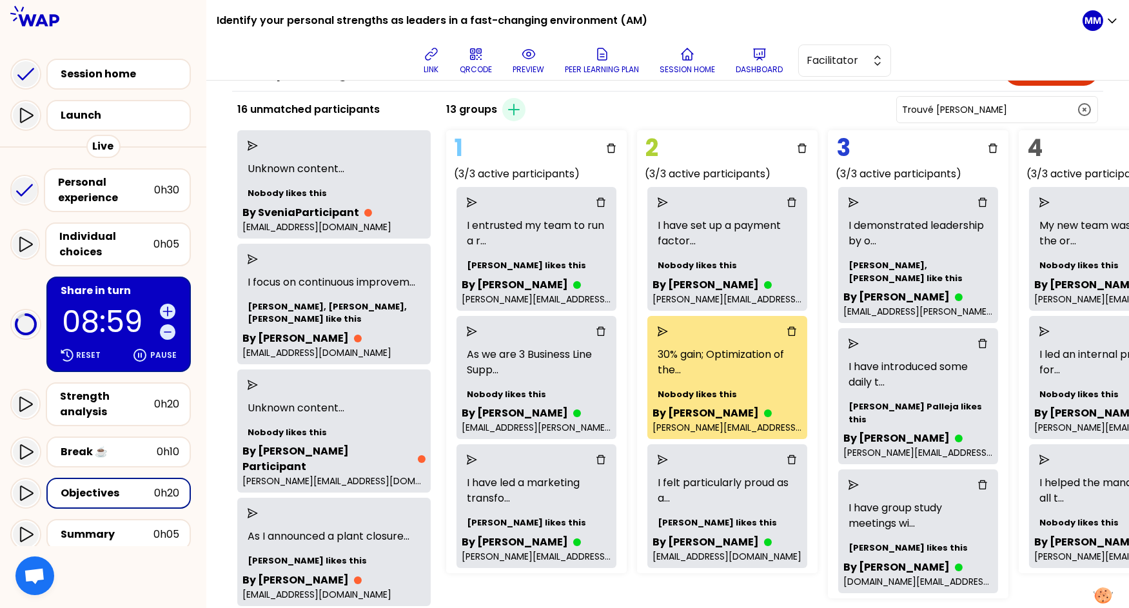
scroll to position [41, 0]
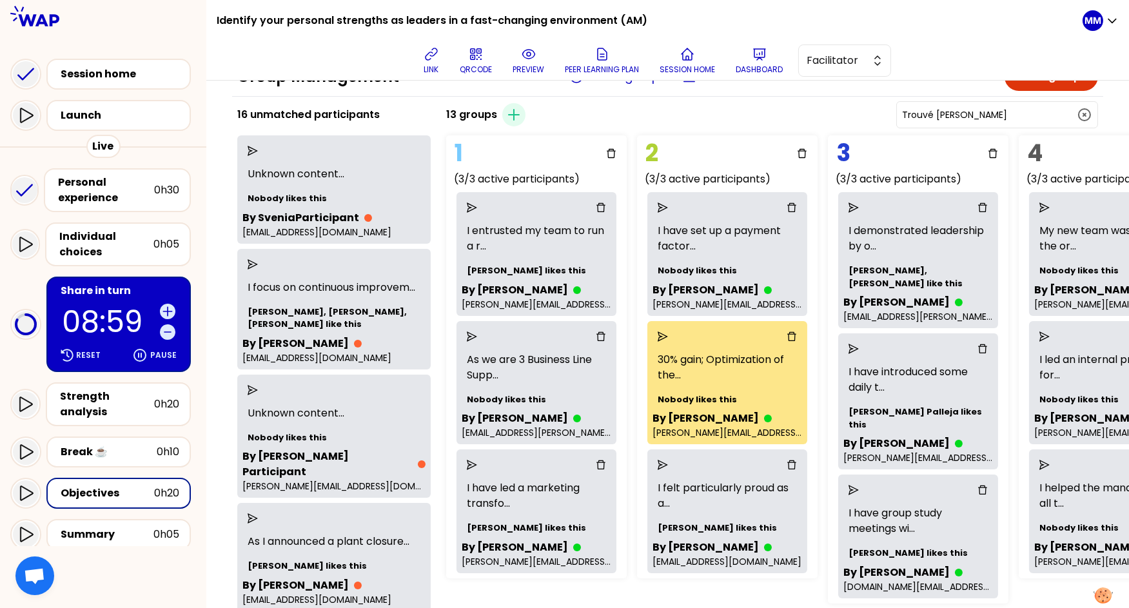
click at [855, 108] on input "Trouvé Damien" at bounding box center [989, 114] width 175 height 13
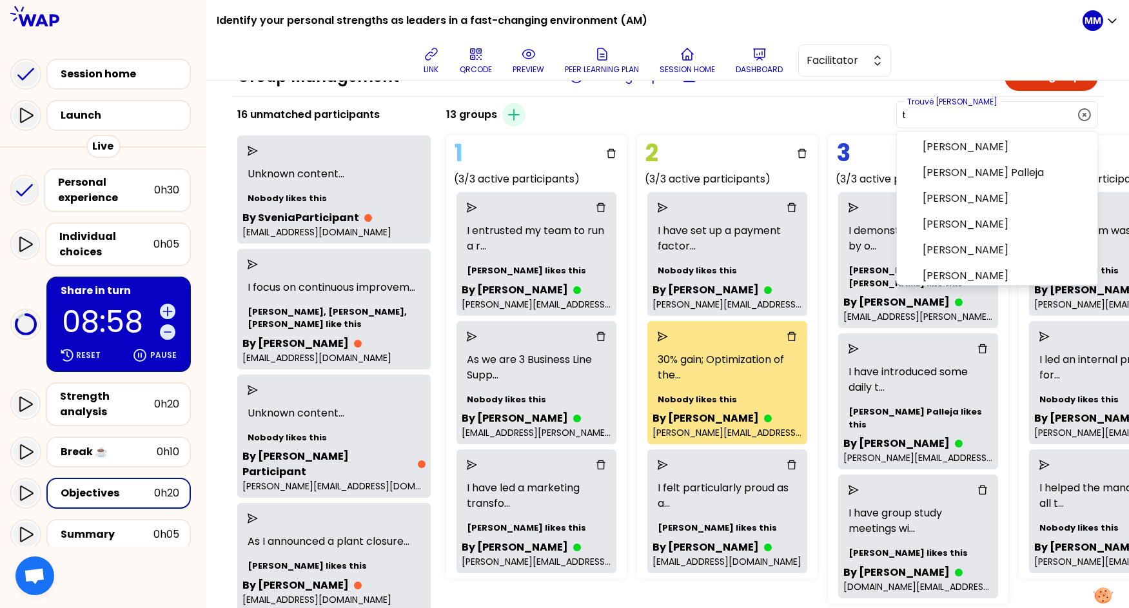
scroll to position [0, 0]
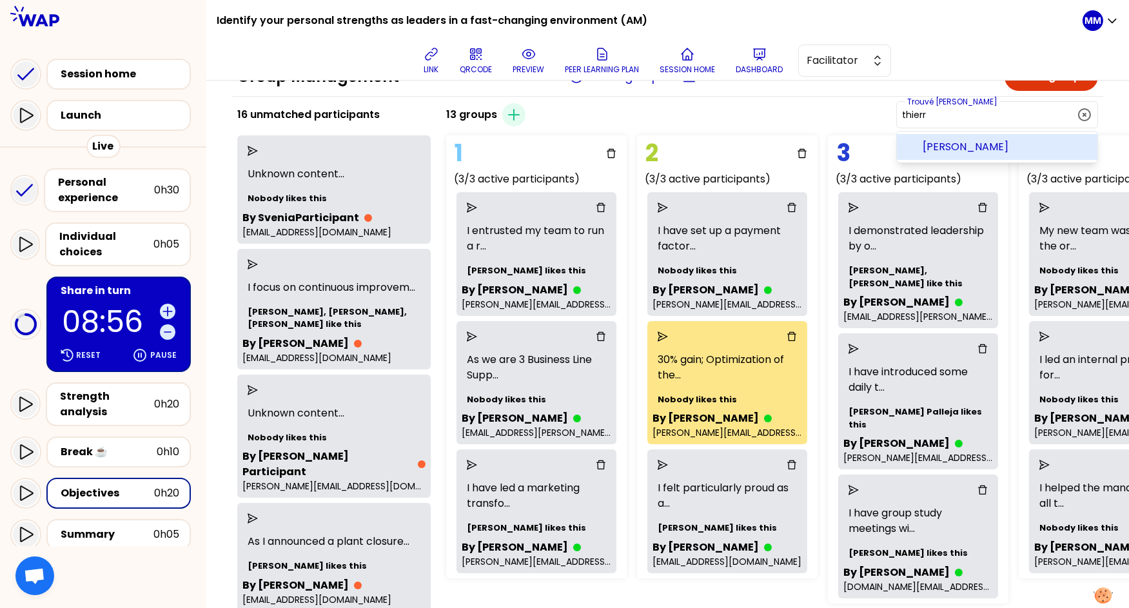
click at [855, 141] on li "Thierry Ramon" at bounding box center [997, 147] width 201 height 26
type input "Thierry Ramon"
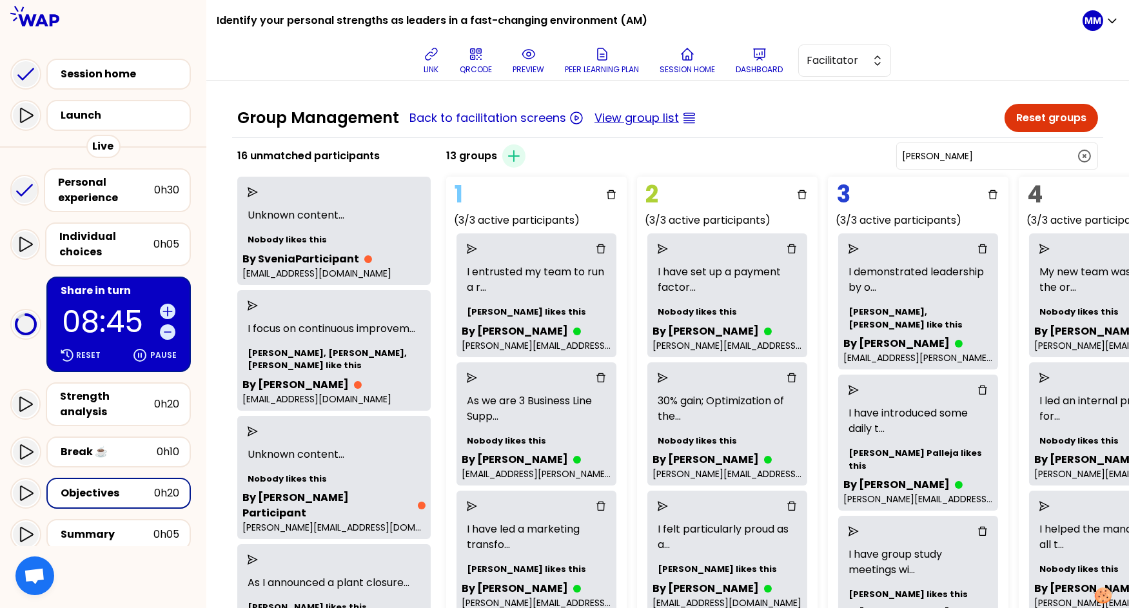
click at [640, 116] on button "View group list" at bounding box center [637, 118] width 84 height 18
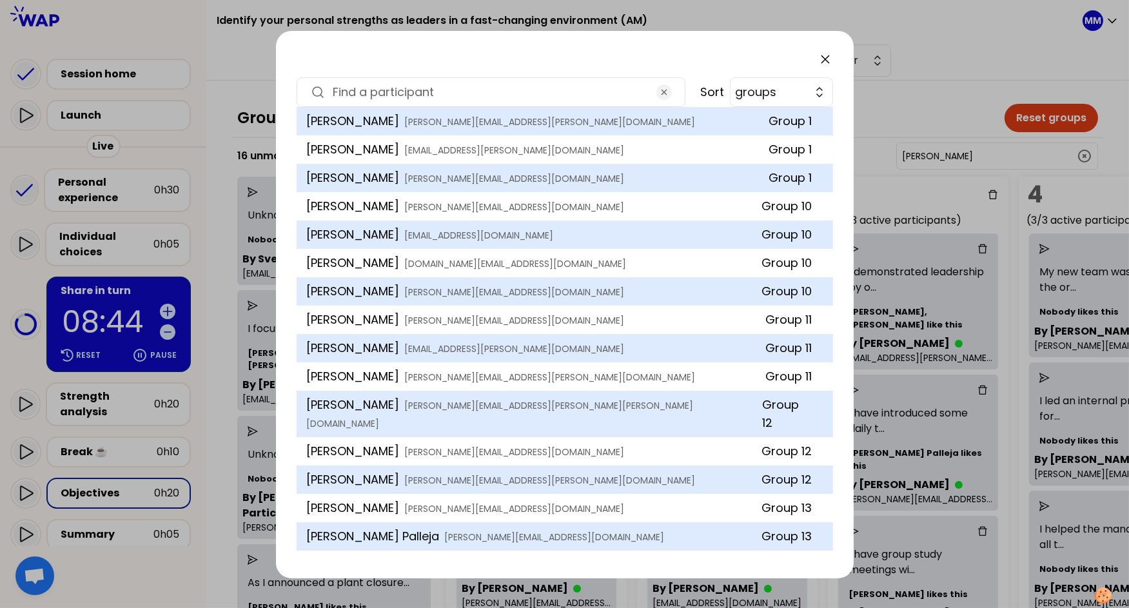
click at [557, 83] on input at bounding box center [490, 92] width 315 height 18
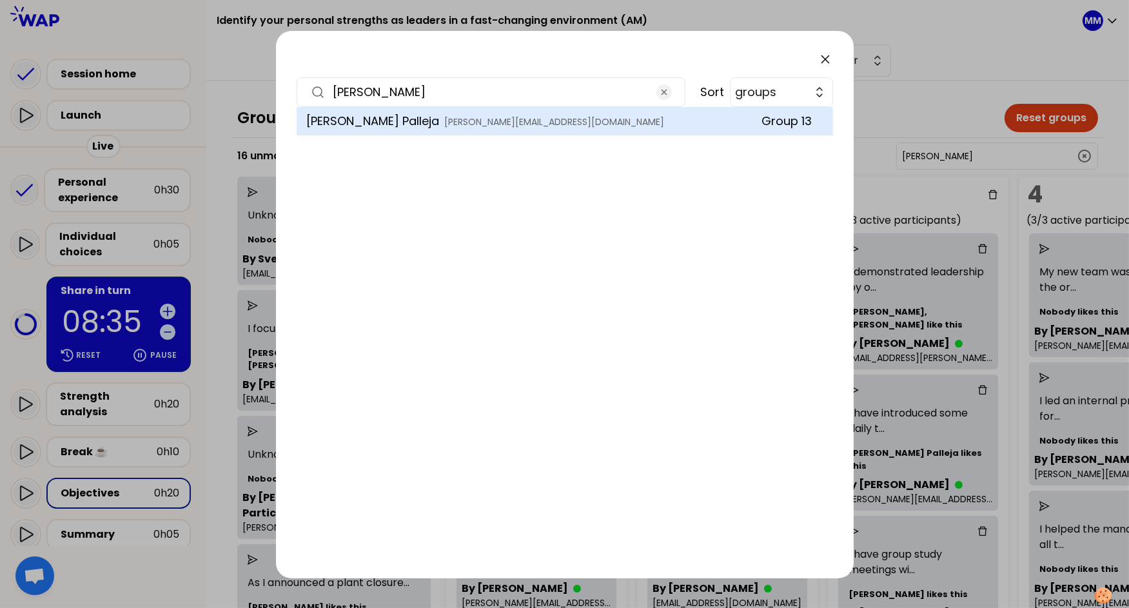
click at [637, 92] on input "albert" at bounding box center [490, 92] width 315 height 18
click at [607, 83] on input "fred" at bounding box center [490, 92] width 315 height 18
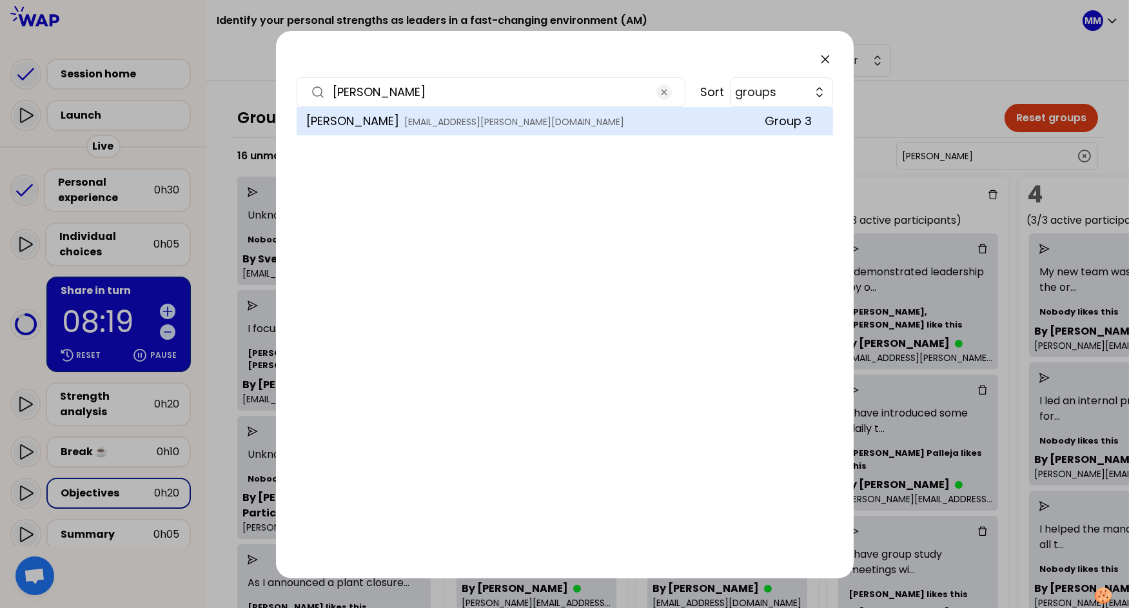
click at [509, 95] on input "farr" at bounding box center [490, 92] width 315 height 18
click at [562, 87] on input "nicolas" at bounding box center [490, 92] width 315 height 18
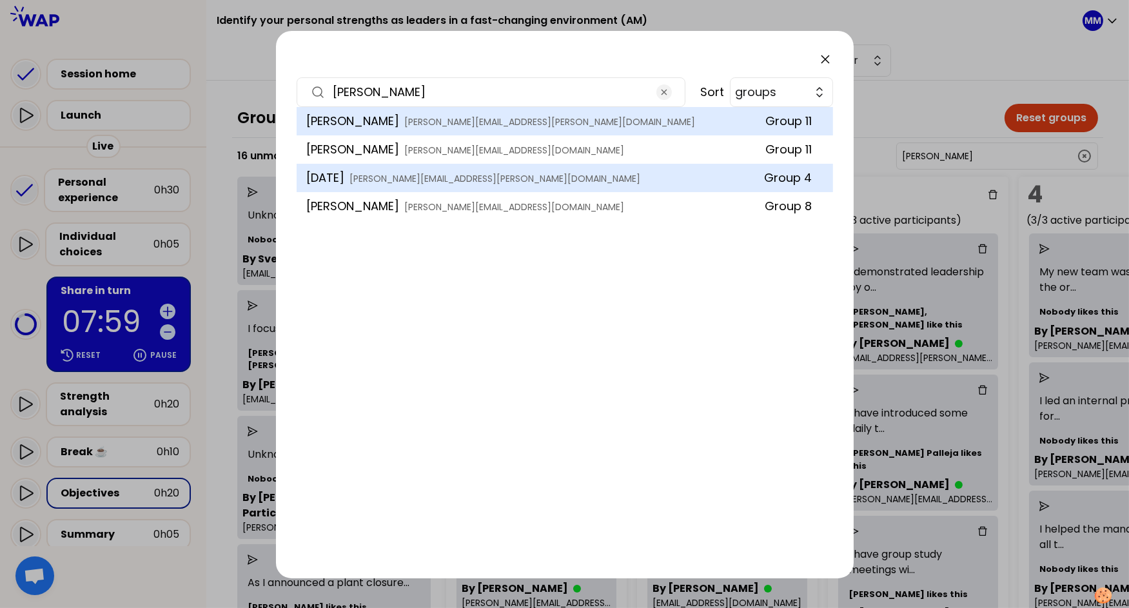
click at [466, 100] on input "vince" at bounding box center [490, 92] width 315 height 18
click at [466, 101] on input "vince" at bounding box center [490, 92] width 315 height 18
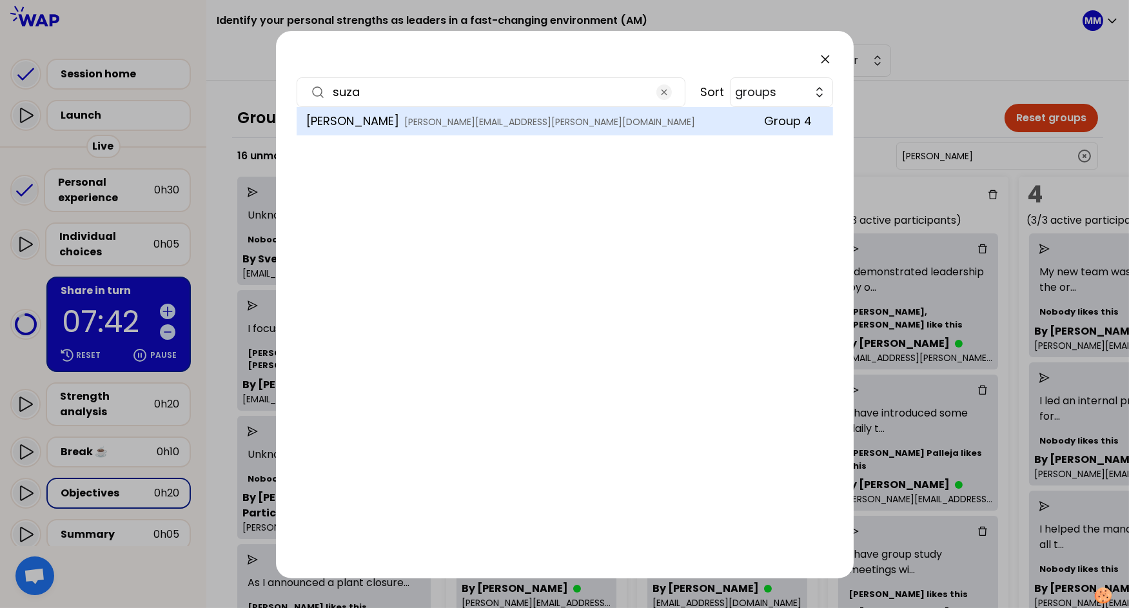
click at [508, 95] on input "suza" at bounding box center [490, 92] width 315 height 18
click at [374, 93] on input "roberta" at bounding box center [490, 92] width 315 height 18
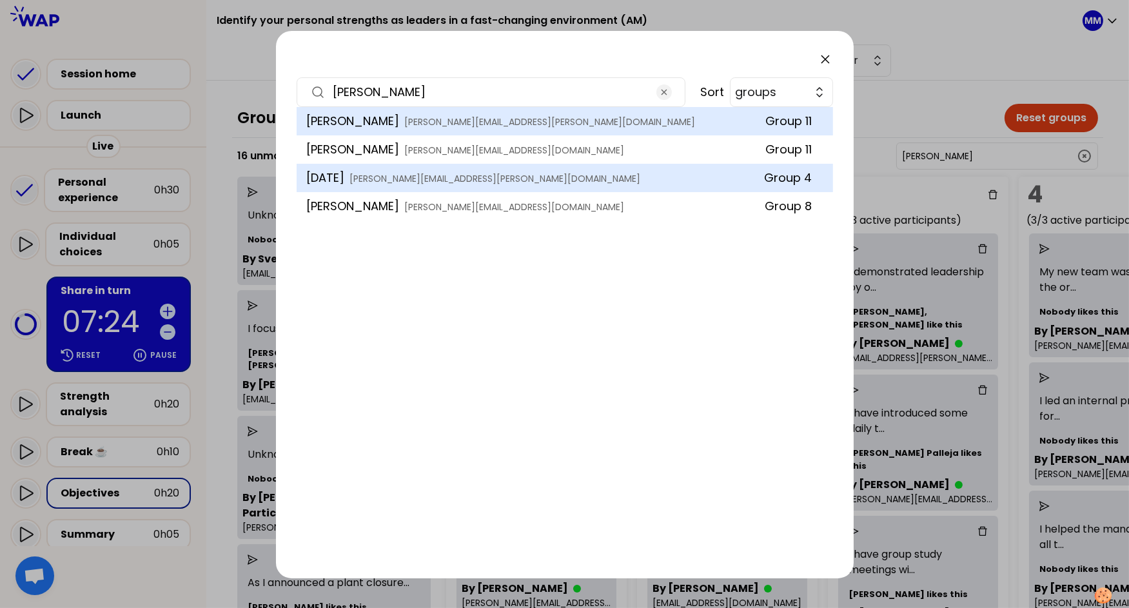
click at [480, 92] on input "vincent t" at bounding box center [490, 92] width 315 height 18
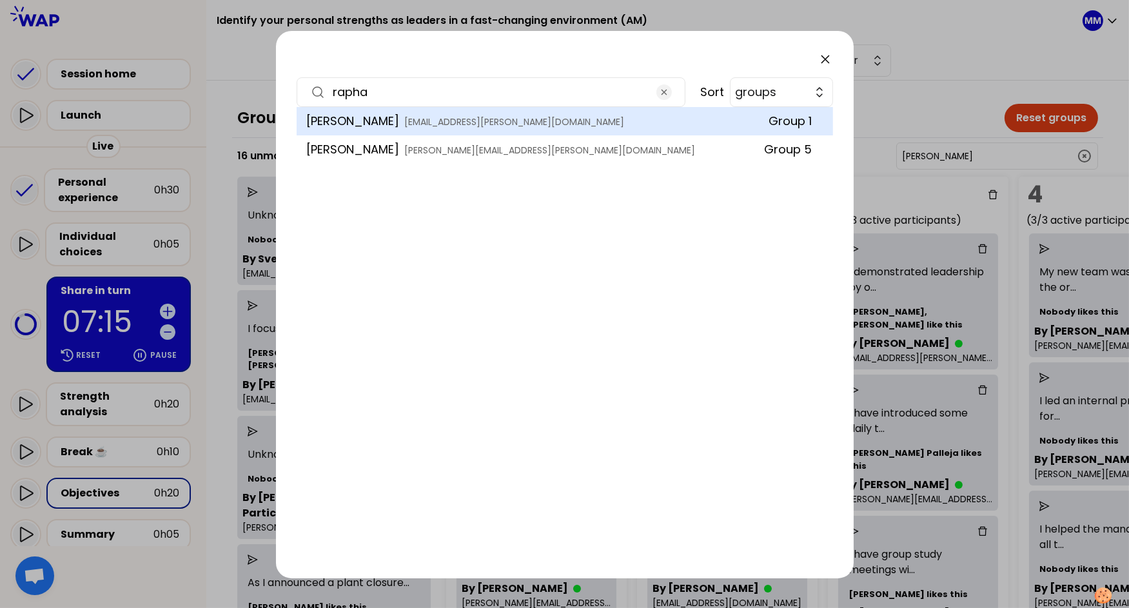
click at [589, 84] on input "rapha" at bounding box center [490, 92] width 315 height 18
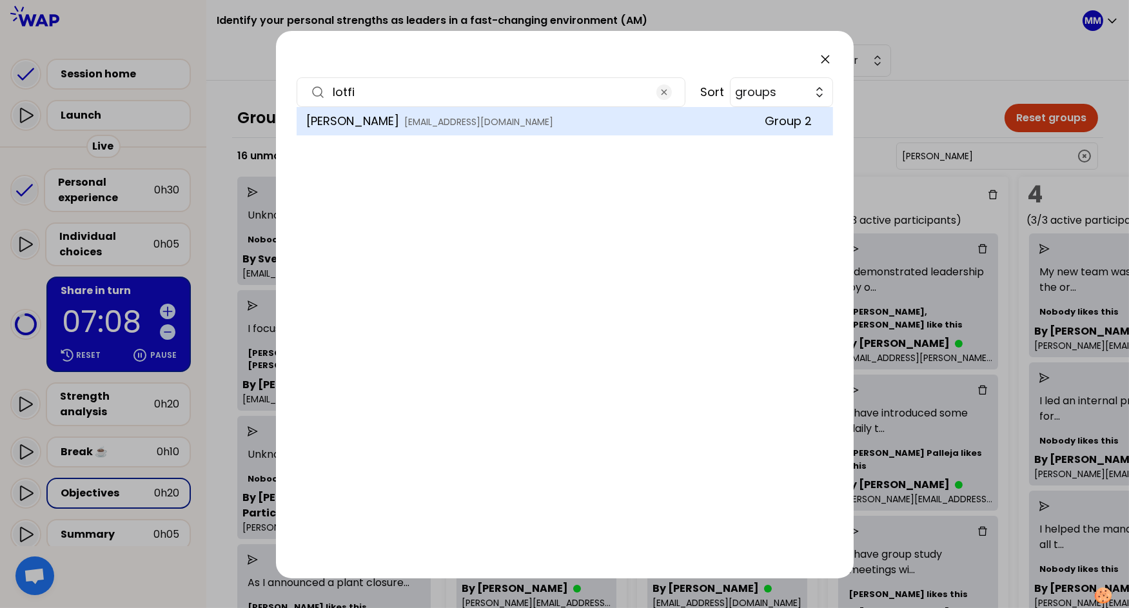
click at [523, 84] on input "lotfi" at bounding box center [490, 92] width 315 height 18
type input "emilie"
click at [824, 56] on icon at bounding box center [825, 59] width 15 height 15
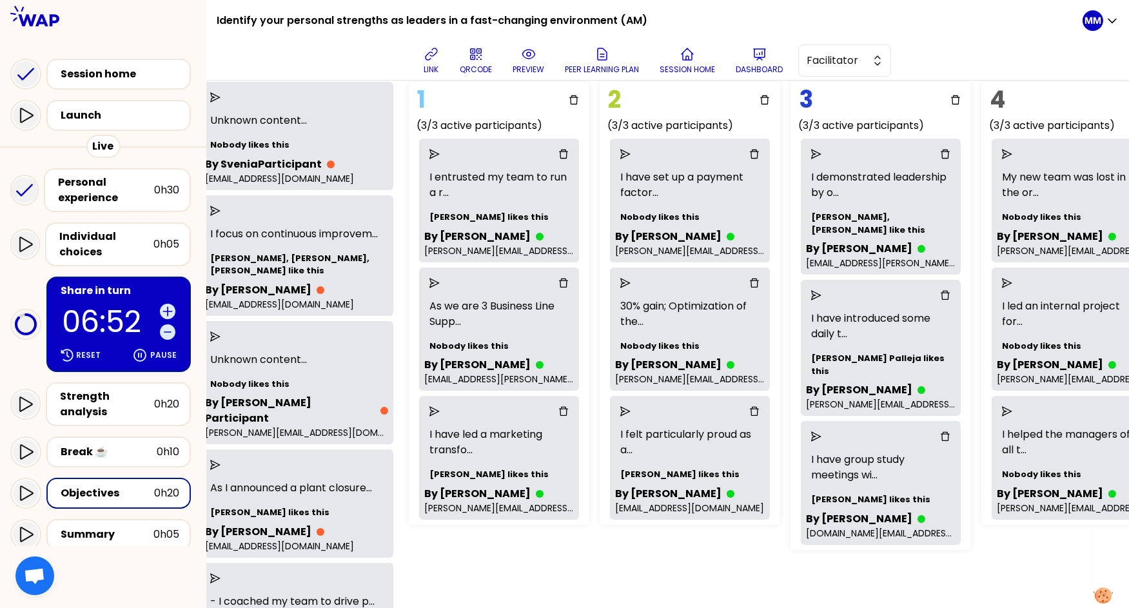
scroll to position [94, 37]
click at [124, 486] on div "Objectives" at bounding box center [108, 493] width 94 height 15
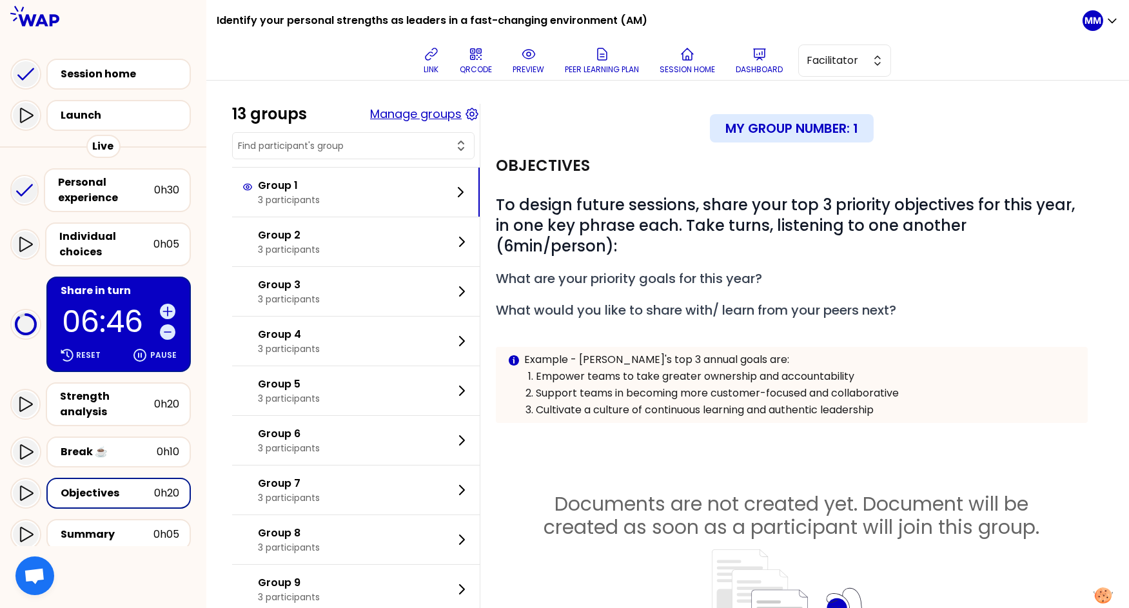
click at [424, 114] on button "Manage groups" at bounding box center [416, 114] width 92 height 18
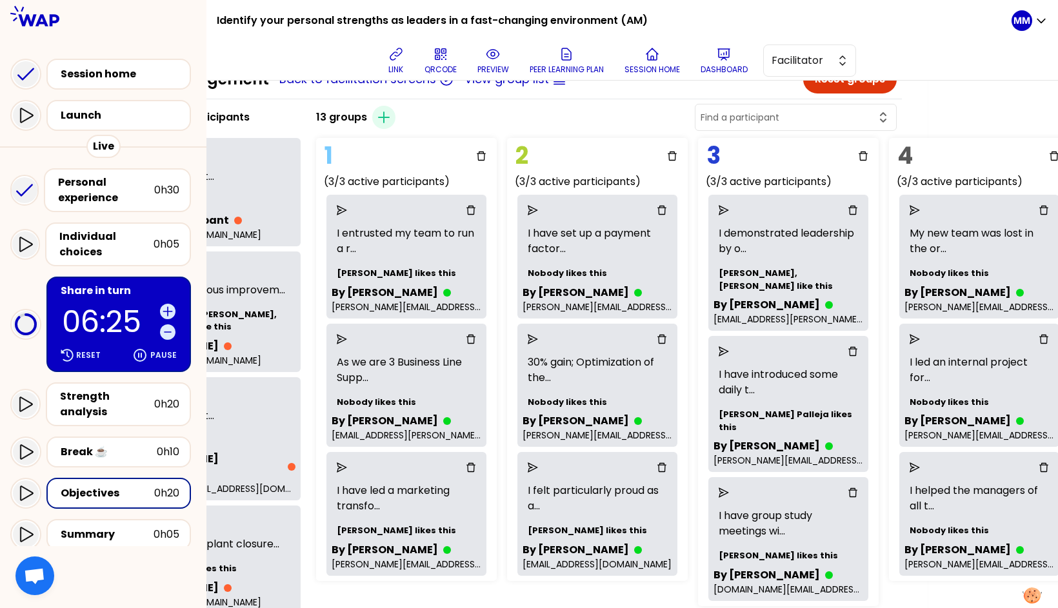
scroll to position [43, 130]
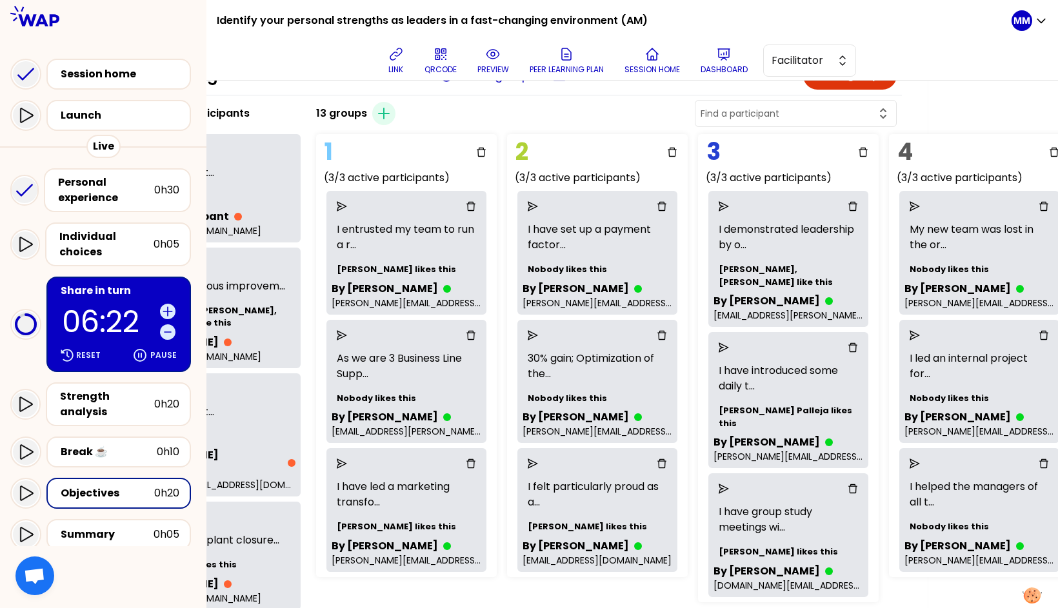
click at [347, 335] on icon "send" at bounding box center [342, 335] width 10 height 10
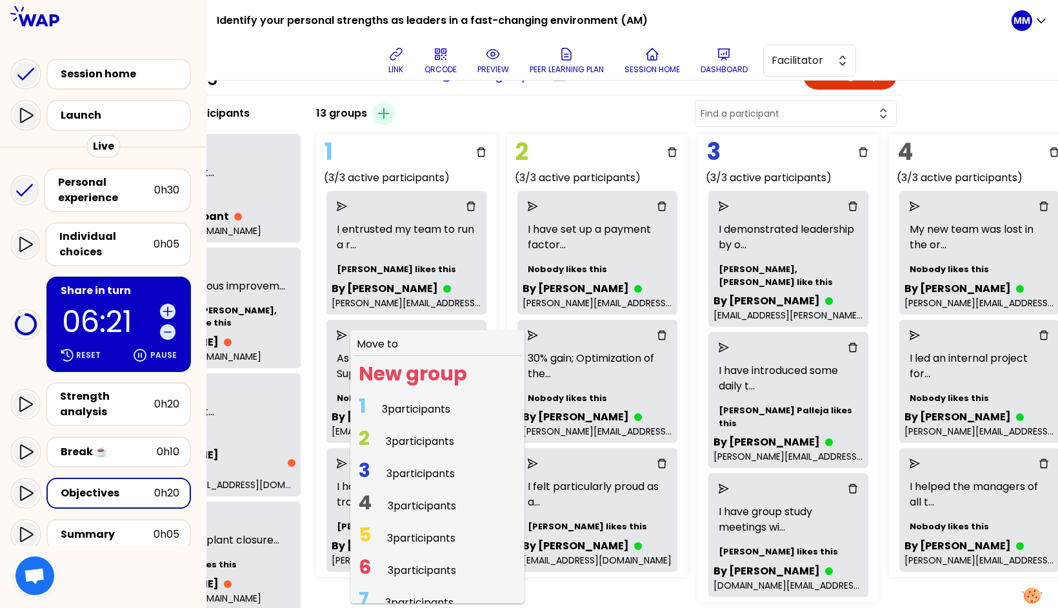
click at [410, 537] on span "3 participants" at bounding box center [421, 538] width 68 height 15
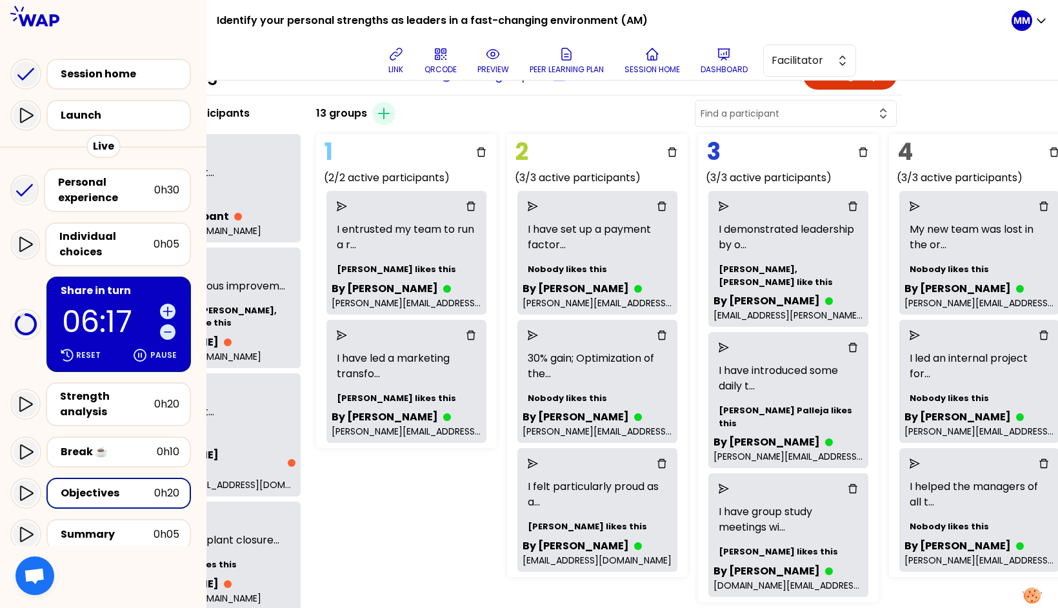
click at [729, 205] on icon "send" at bounding box center [723, 206] width 10 height 10
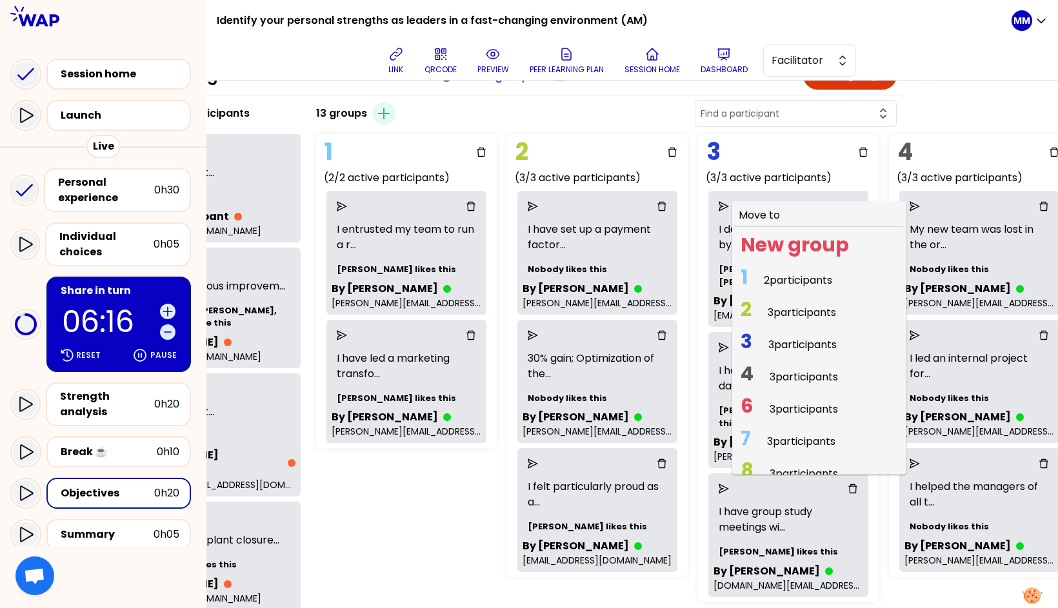
click at [780, 278] on span "2 participants" at bounding box center [798, 280] width 68 height 15
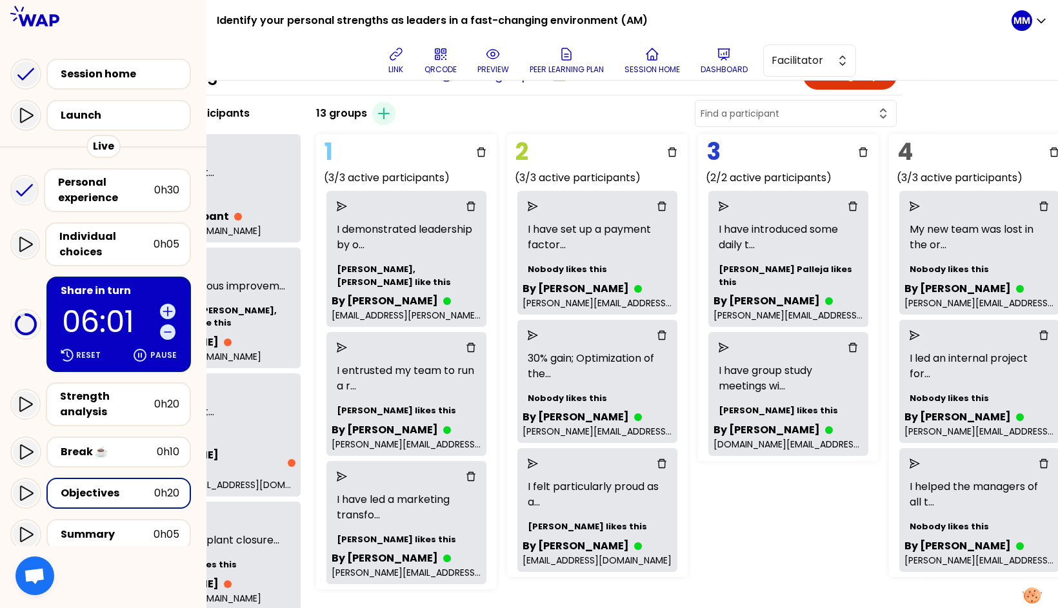
click at [538, 463] on icon "send" at bounding box center [533, 464] width 10 height 10
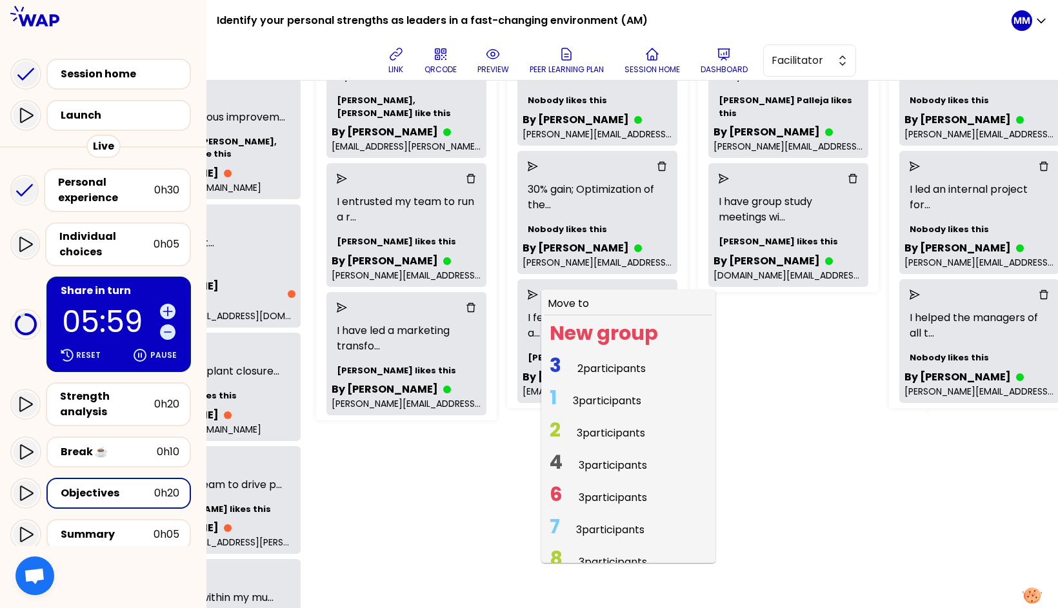
click at [596, 525] on span "3 participants" at bounding box center [610, 529] width 68 height 15
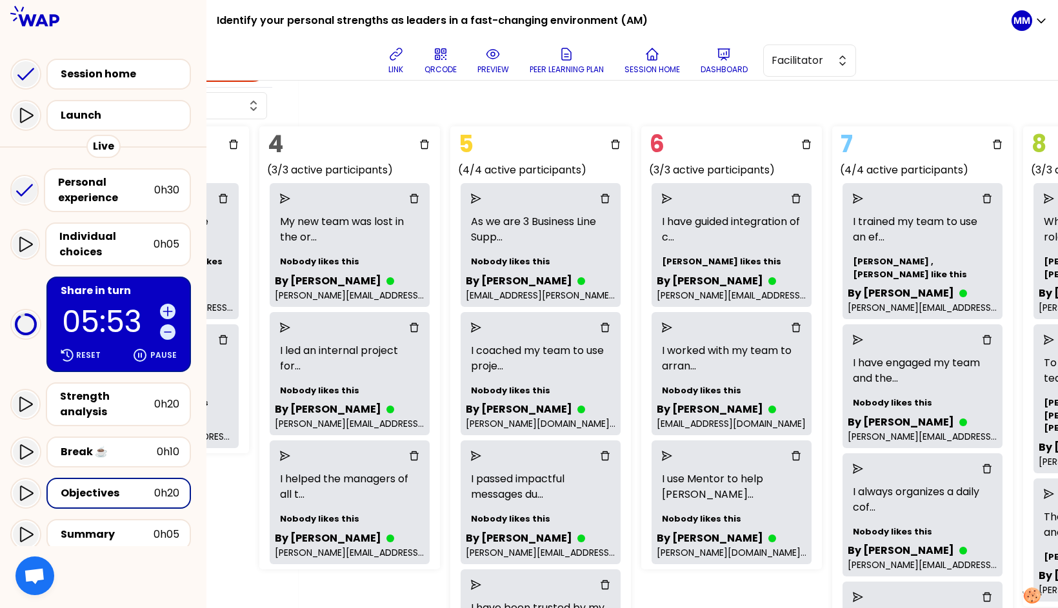
scroll to position [47, 760]
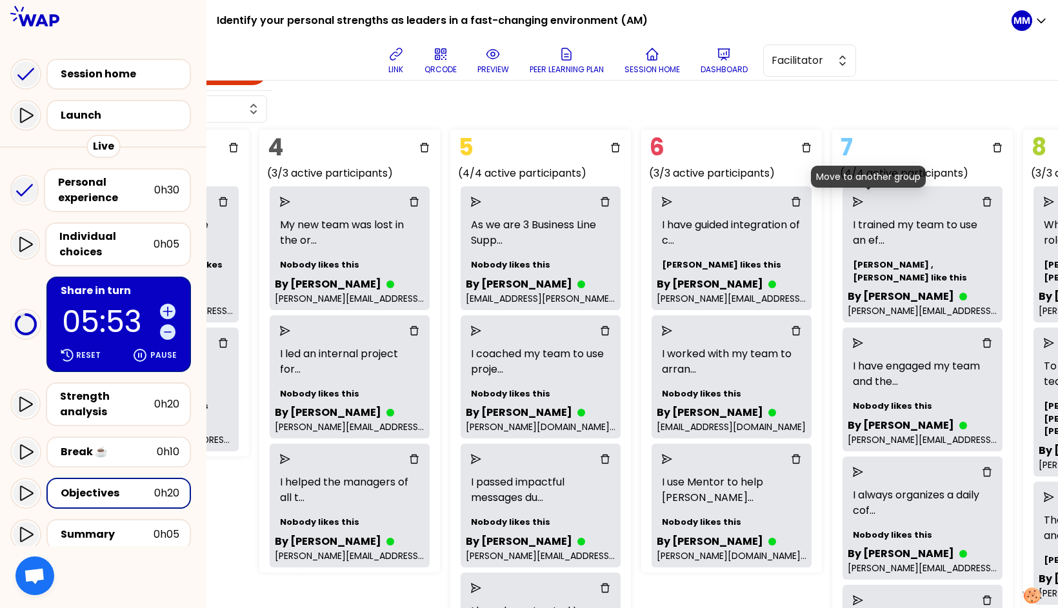
click at [855, 201] on icon "send" at bounding box center [858, 202] width 10 height 10
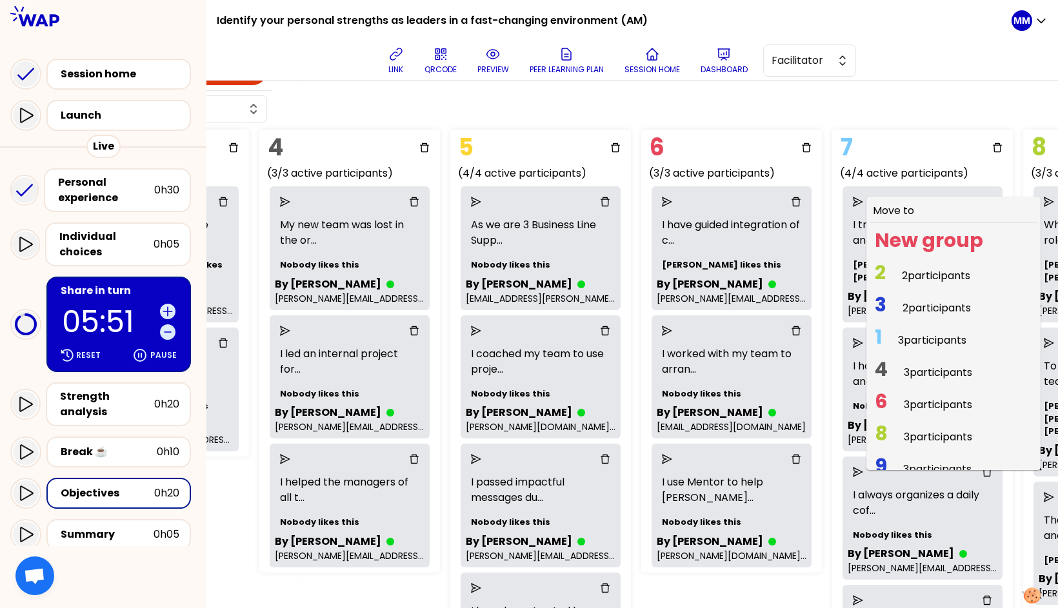
drag, startPoint x: 912, startPoint y: 272, endPoint x: 933, endPoint y: 300, distance: 34.6
click at [855, 272] on span "2 2 participants" at bounding box center [922, 275] width 106 height 25
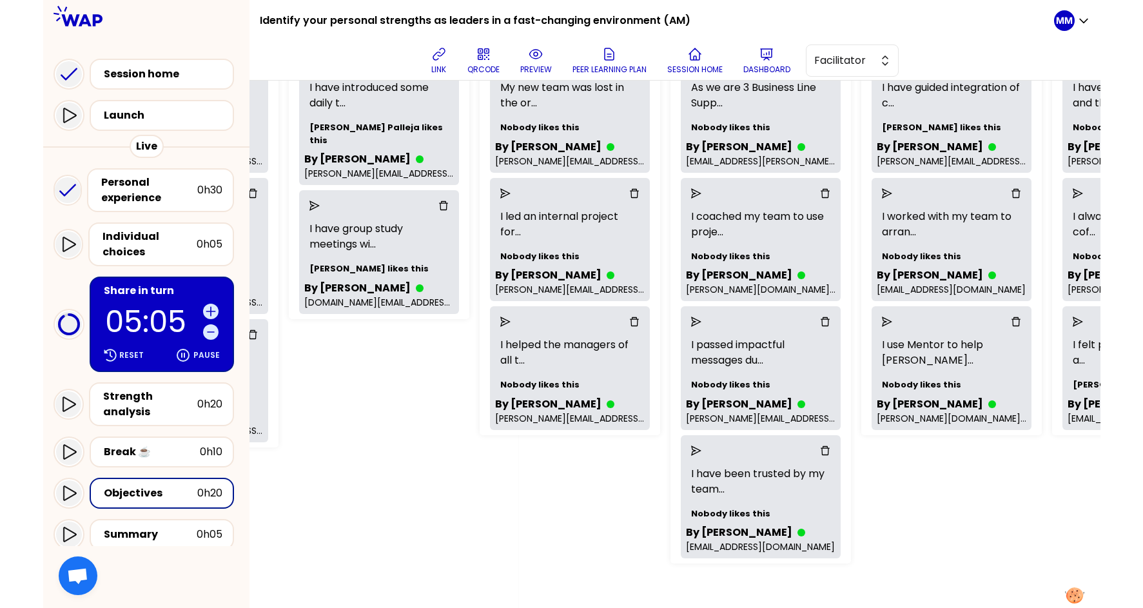
scroll to position [160, 582]
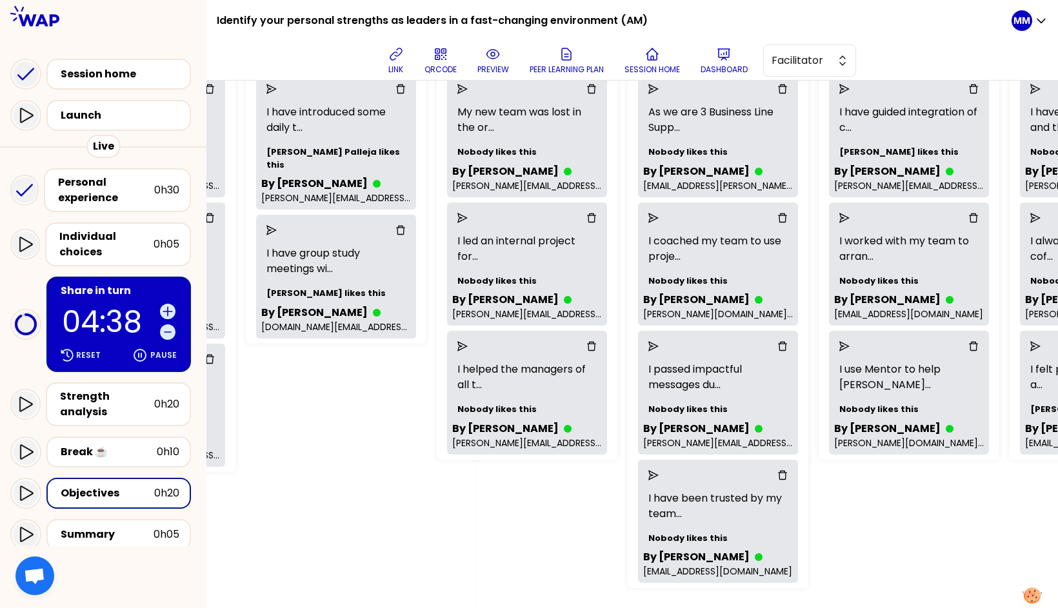
click at [855, 526] on div "Group Management Back to facilitation screens View group list Reset groups 16 u…" at bounding box center [631, 345] width 851 height 528
click at [855, 529] on div "Group Management Back to facilitation screens View group list Reset groups 16 u…" at bounding box center [631, 345] width 851 height 528
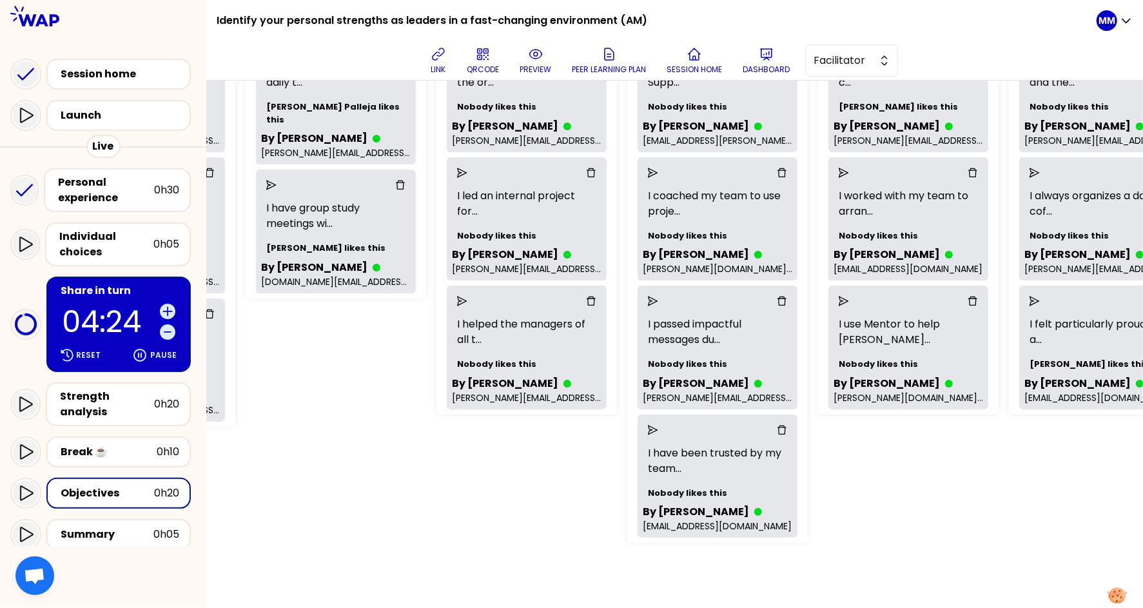
scroll to position [232, 582]
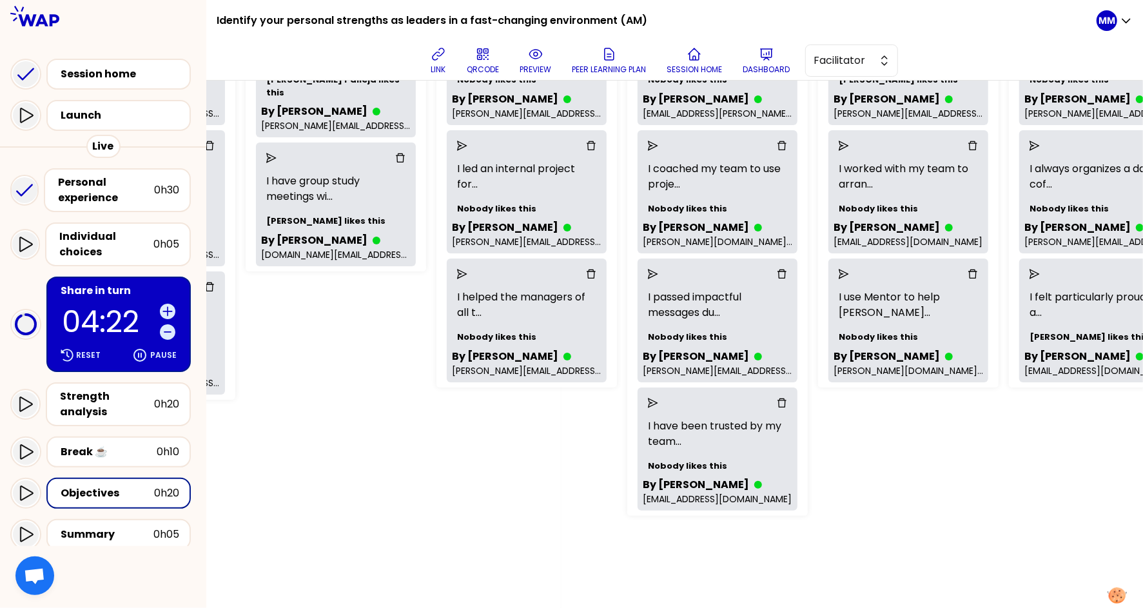
click at [855, 510] on div "Group Management Back to facilitation screens View group list Reset groups 16 u…" at bounding box center [674, 345] width 937 height 528
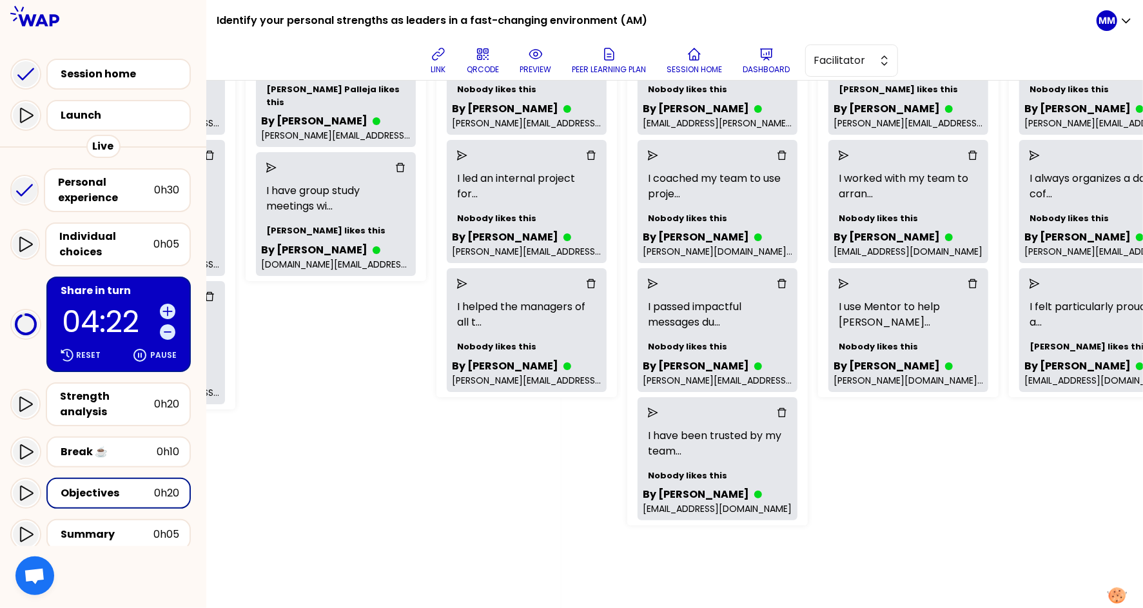
scroll to position [222, 582]
click at [658, 416] on icon "send" at bounding box center [653, 413] width 10 height 10
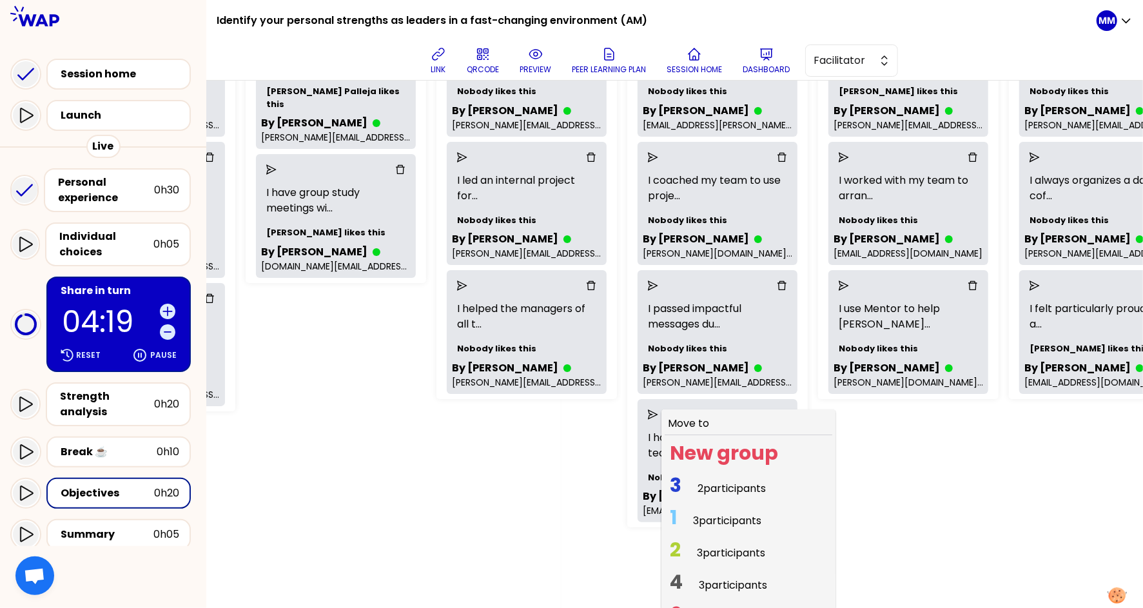
scroll to position [271, 582]
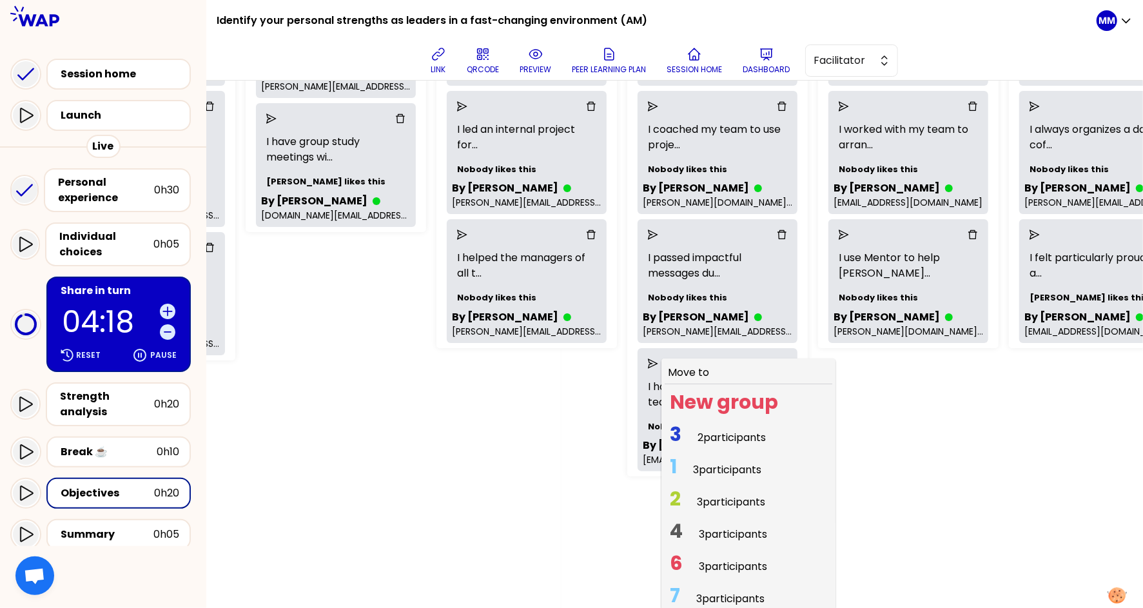
click at [729, 438] on span "2 participants" at bounding box center [732, 437] width 68 height 15
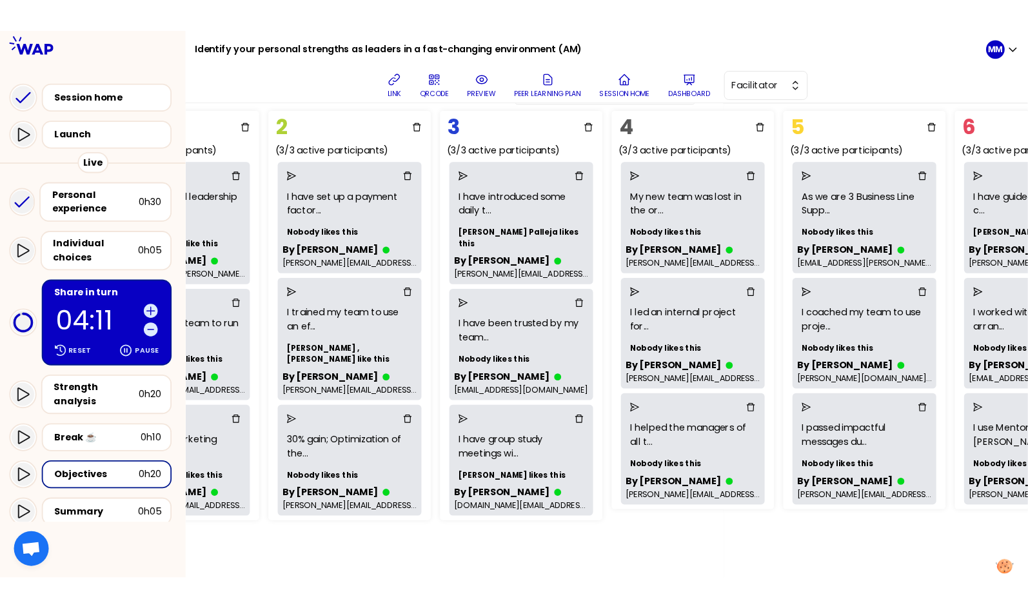
scroll to position [88, 342]
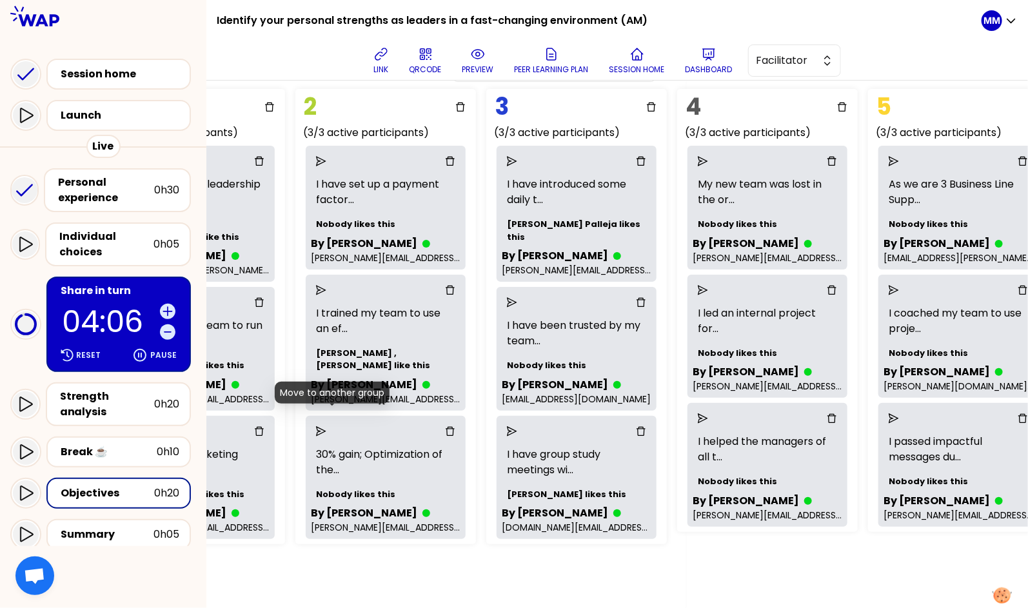
click at [326, 426] on icon "send" at bounding box center [321, 431] width 10 height 10
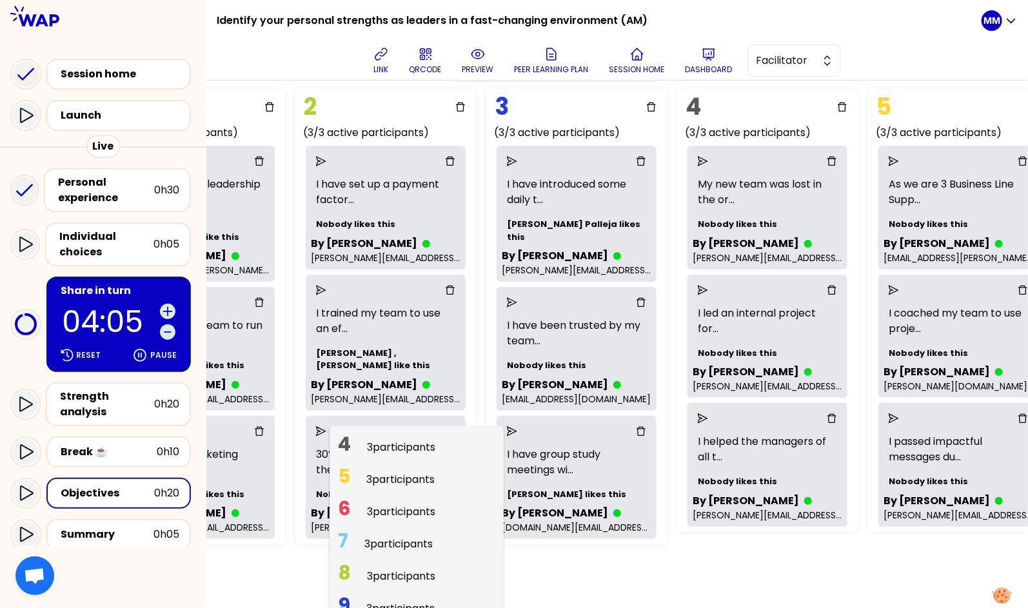
scroll to position [153, 0]
click at [418, 571] on span "3 participants" at bounding box center [401, 578] width 68 height 15
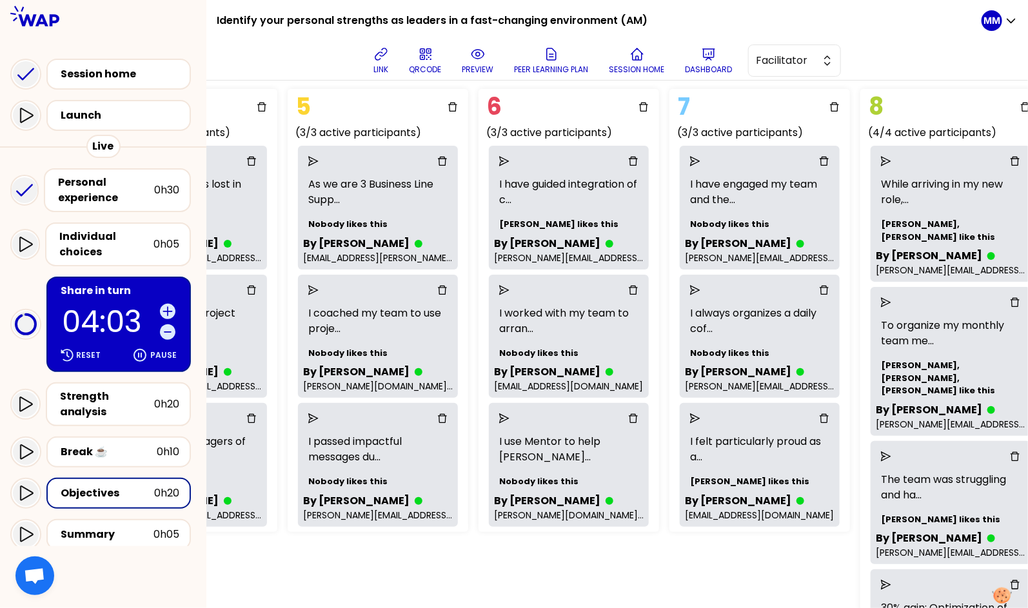
scroll to position [88, 982]
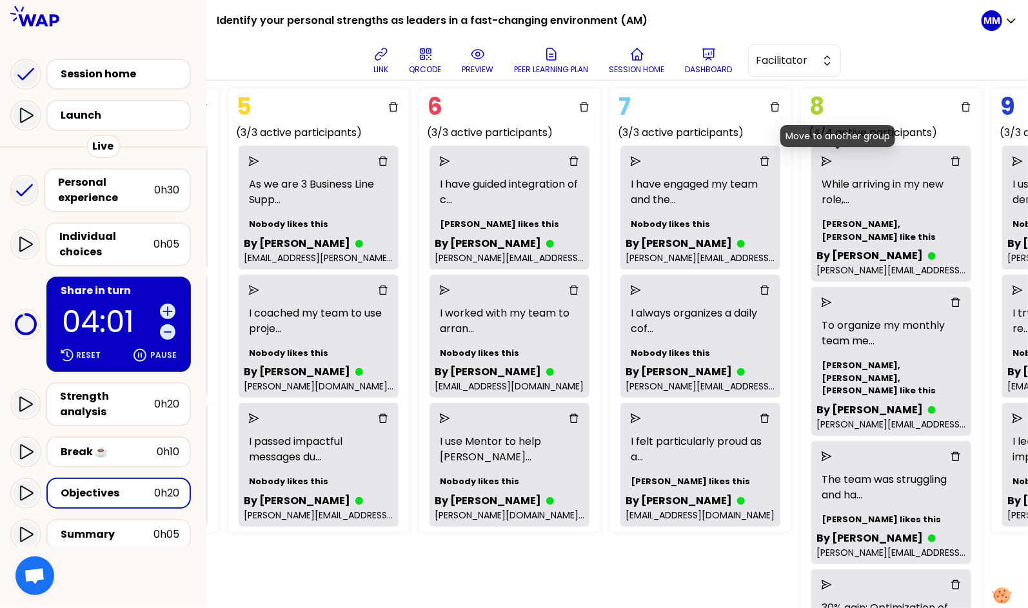
click at [832, 158] on icon "send" at bounding box center [827, 161] width 10 height 10
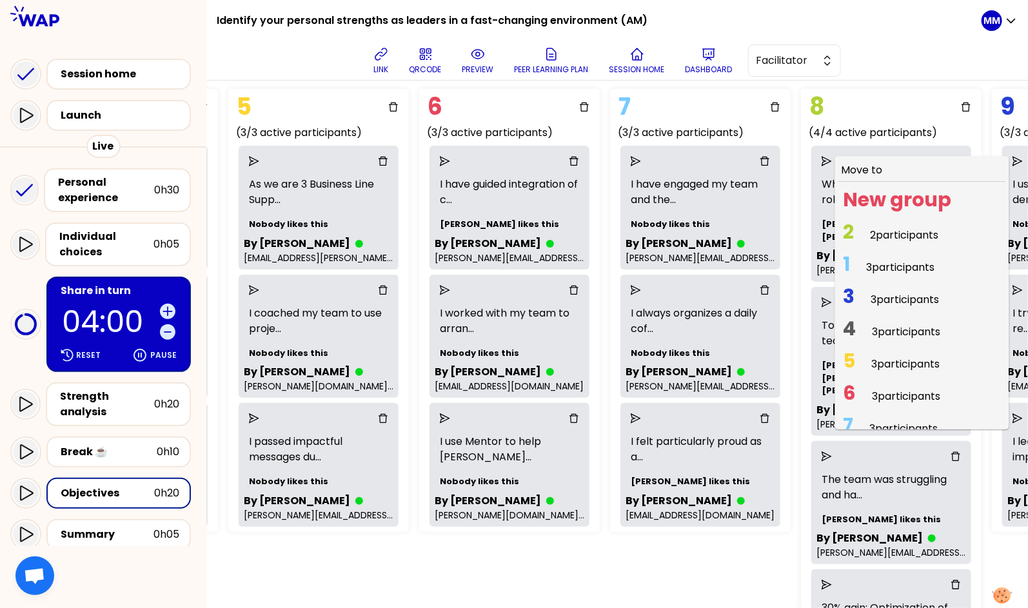
click at [855, 229] on span "2 2 participants" at bounding box center [891, 234] width 106 height 25
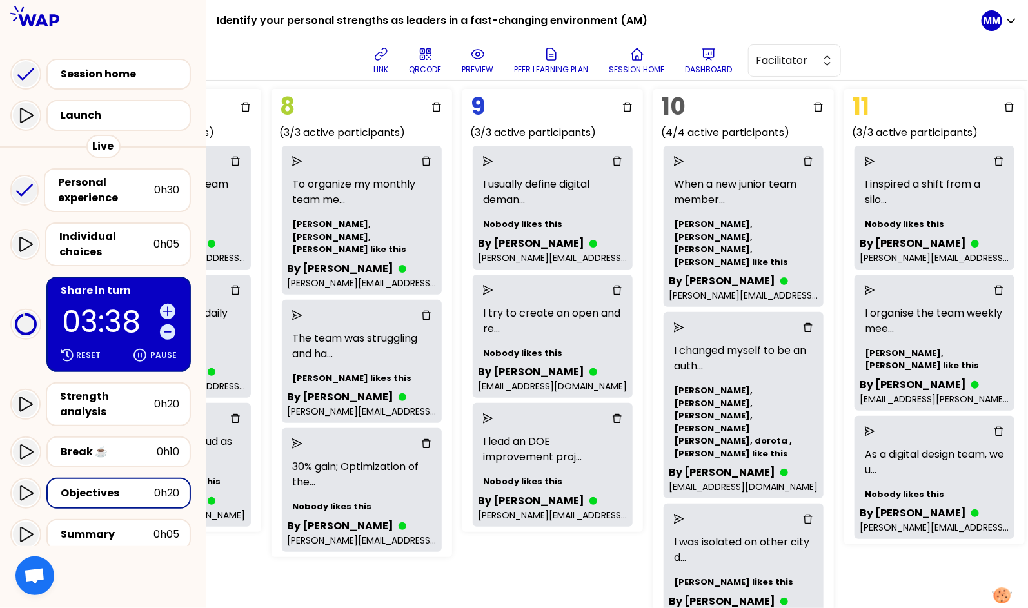
scroll to position [88, 1499]
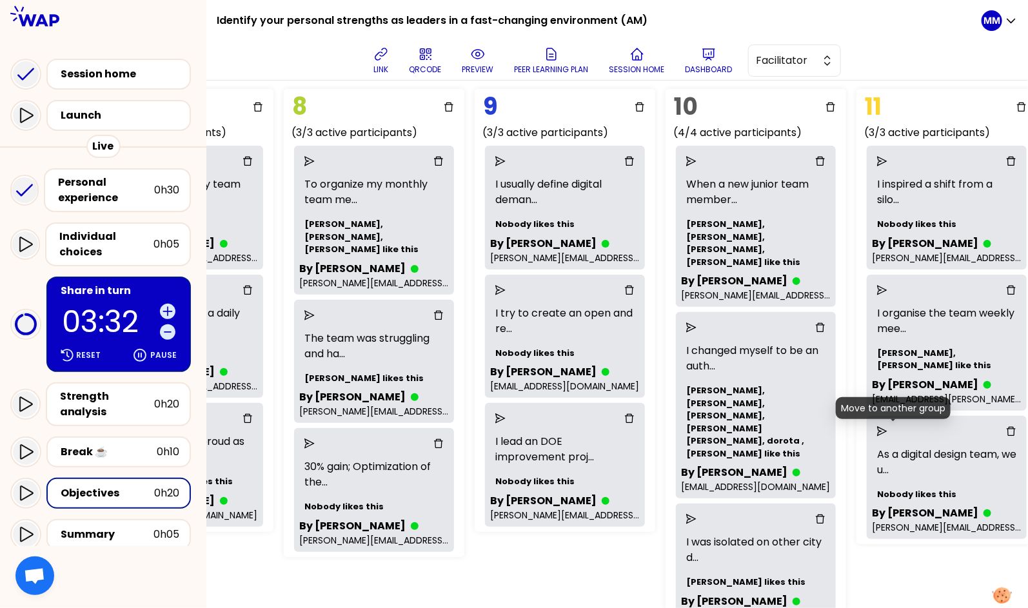
click at [855, 432] on icon "send" at bounding box center [882, 431] width 10 height 10
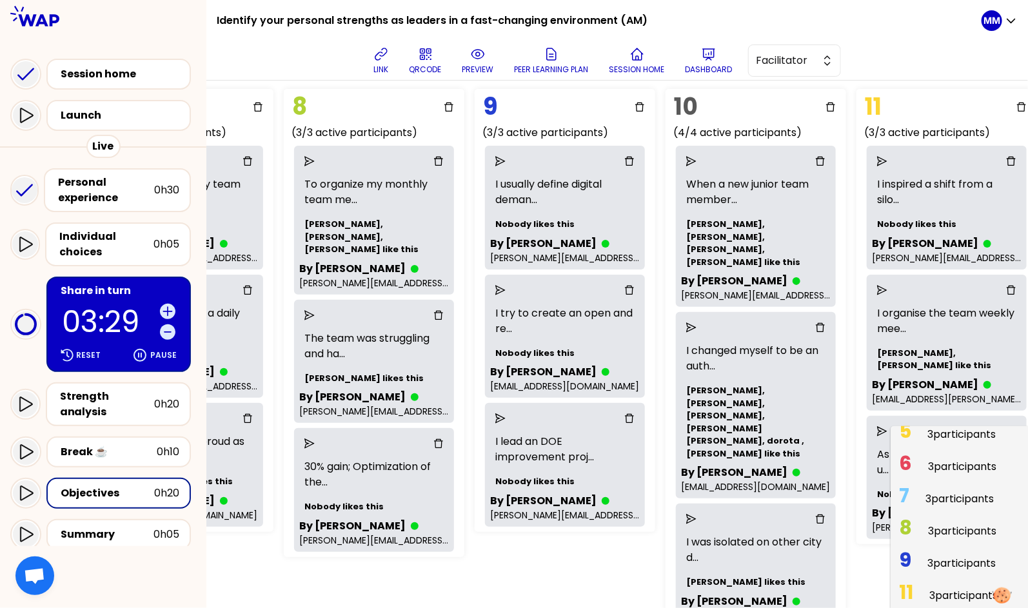
scroll to position [207, 0]
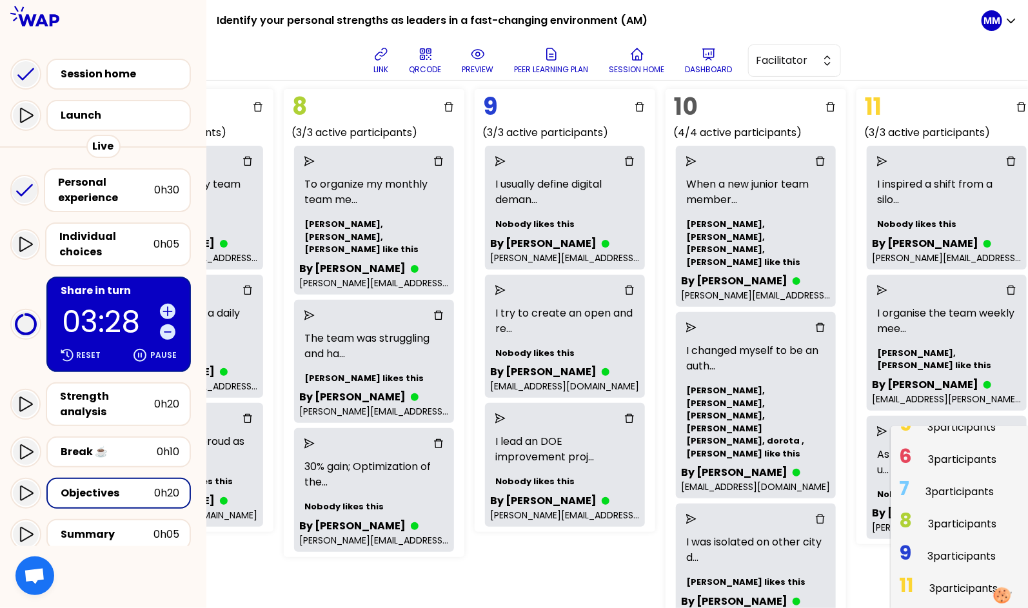
click at [855, 555] on span "9 3 participants" at bounding box center [947, 556] width 107 height 25
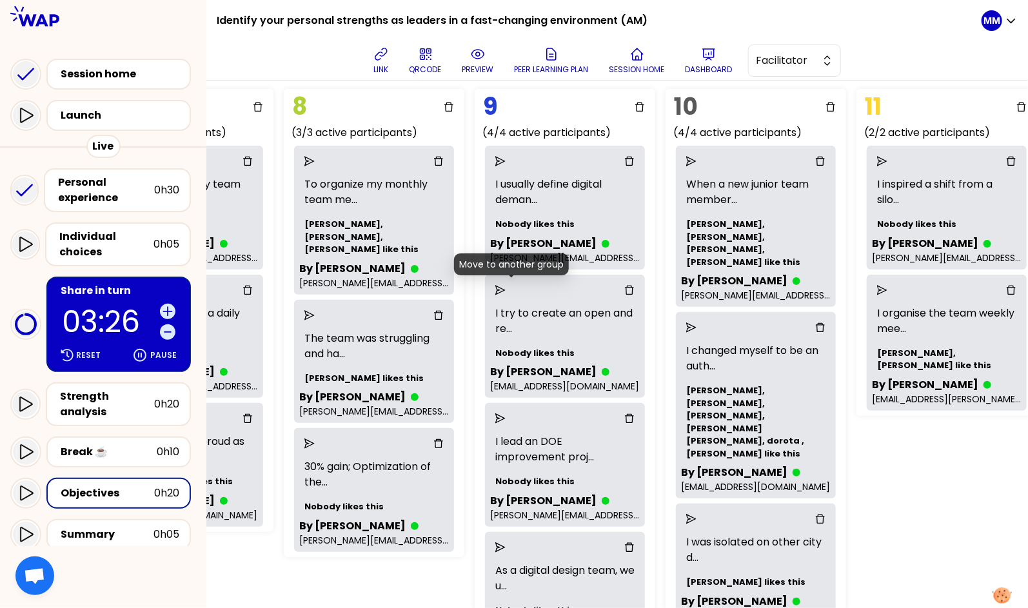
click at [506, 286] on icon "send" at bounding box center [500, 290] width 10 height 10
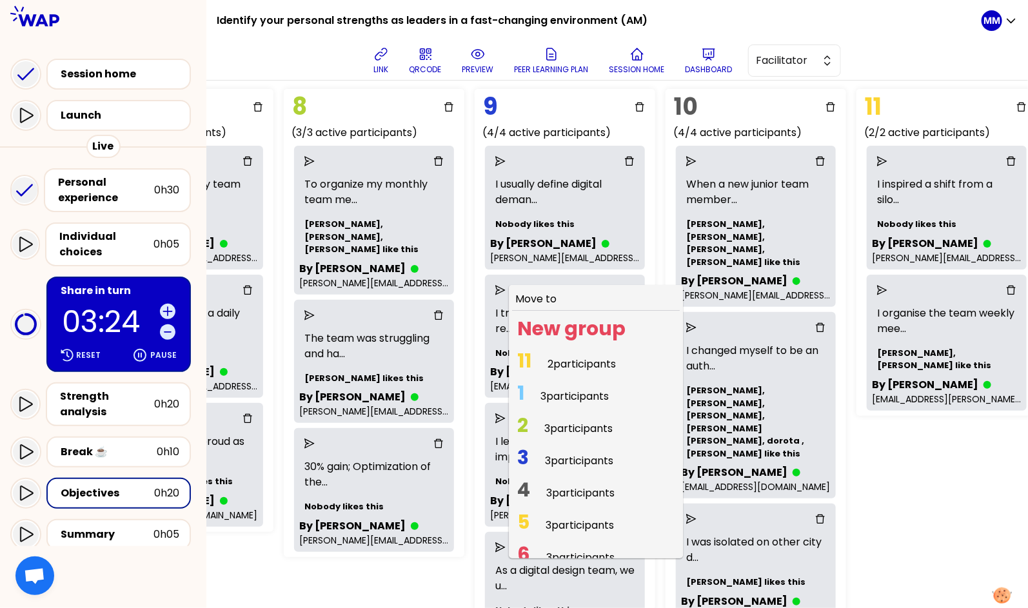
click at [566, 358] on span "2 participants" at bounding box center [582, 364] width 68 height 15
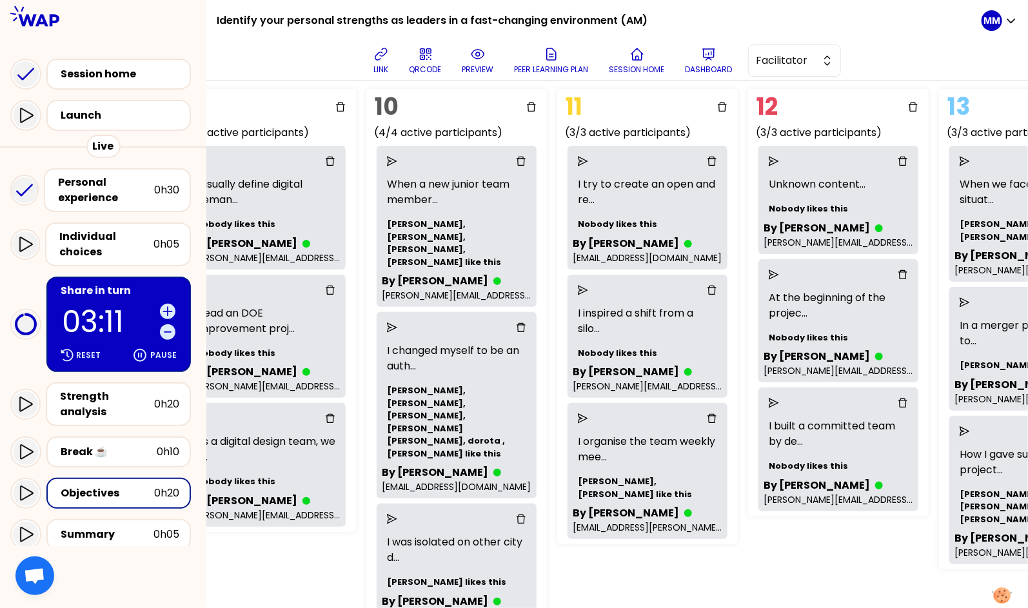
scroll to position [88, 1910]
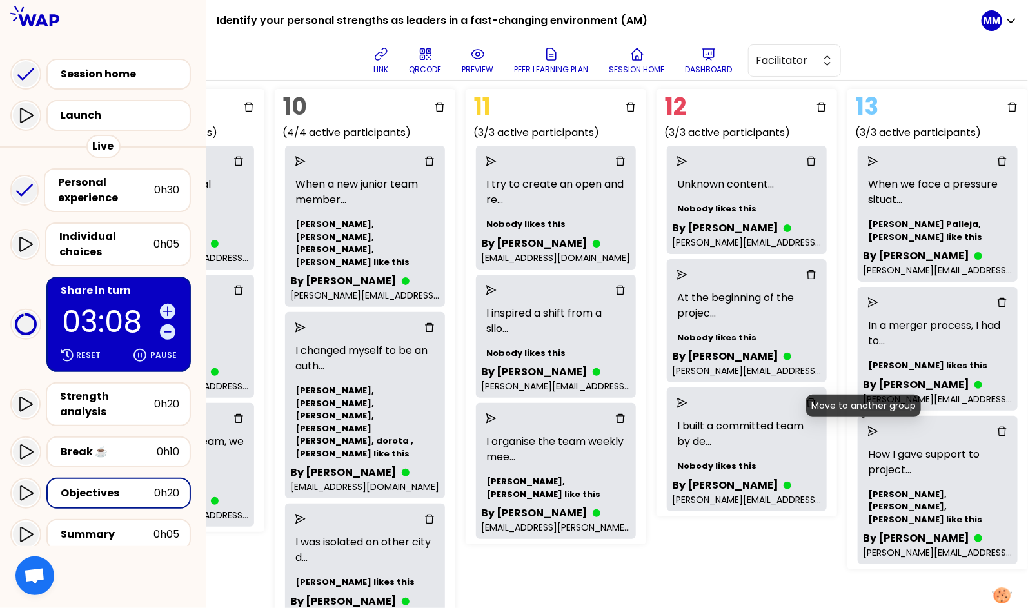
click at [855, 429] on icon "send" at bounding box center [873, 431] width 10 height 10
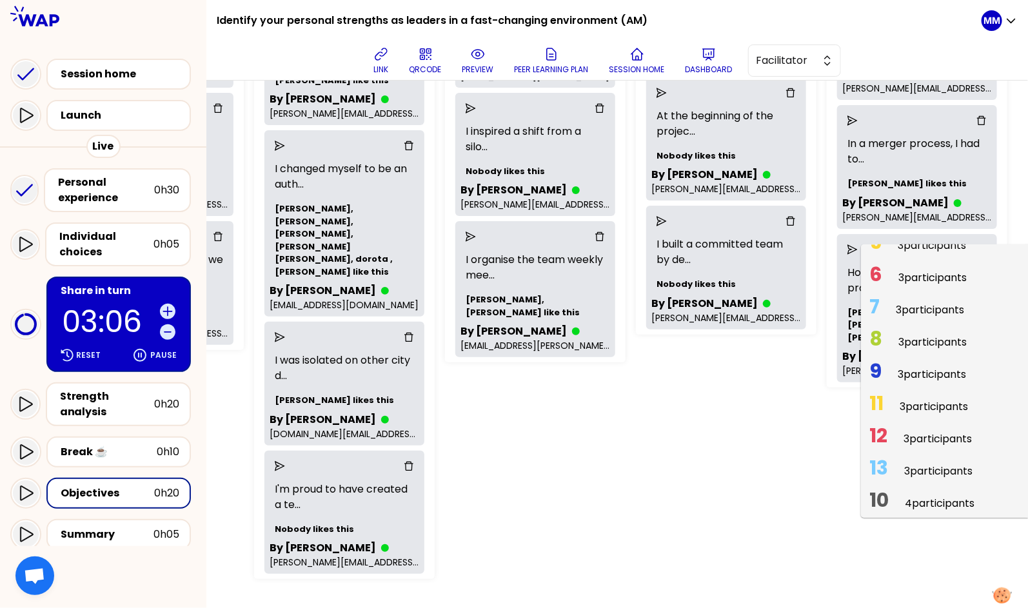
scroll to position [281, 1910]
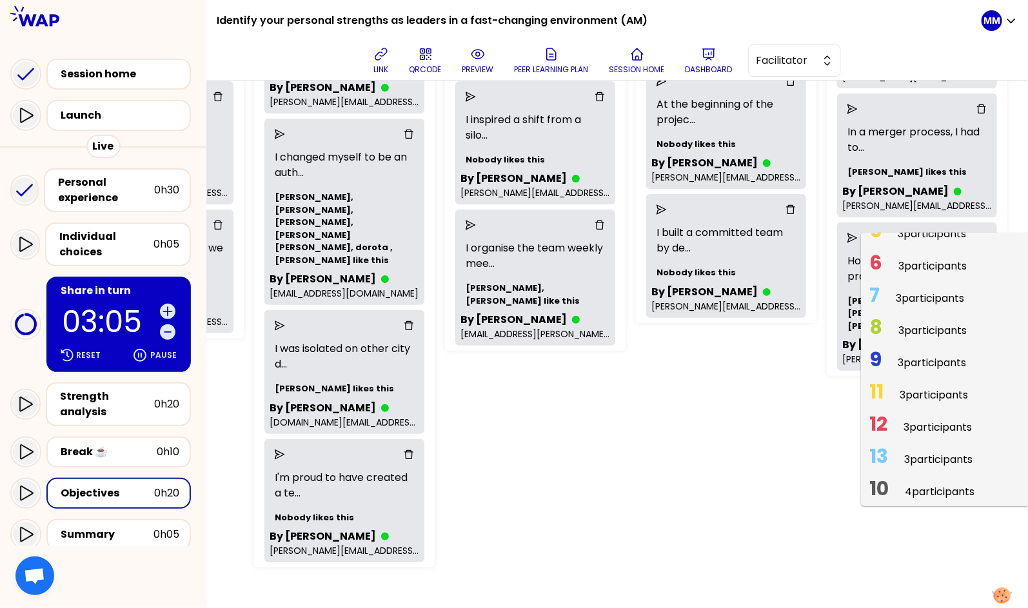
click at [855, 426] on span "3 participants" at bounding box center [937, 427] width 68 height 15
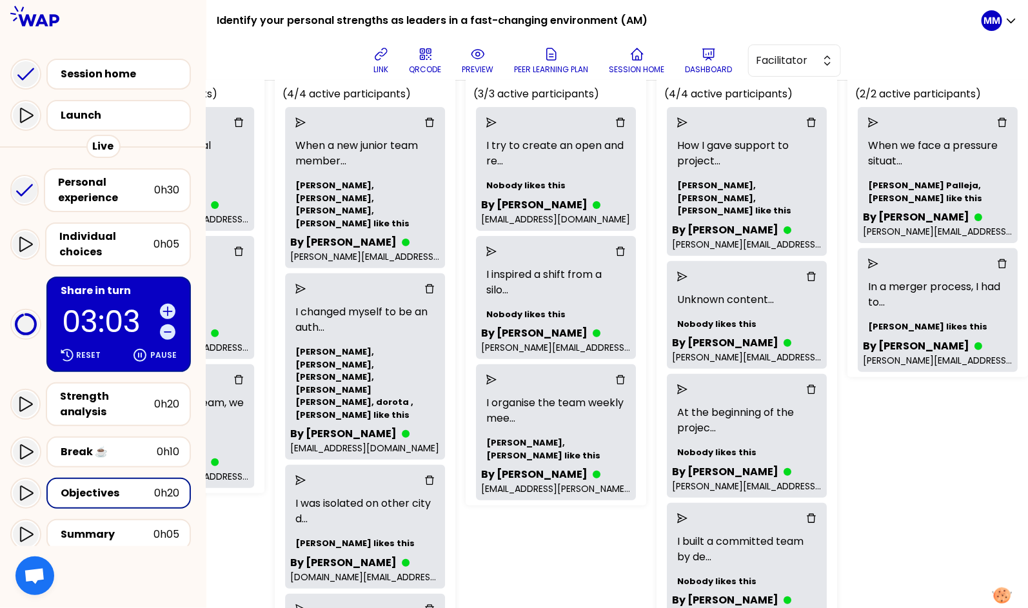
scroll to position [90, 1910]
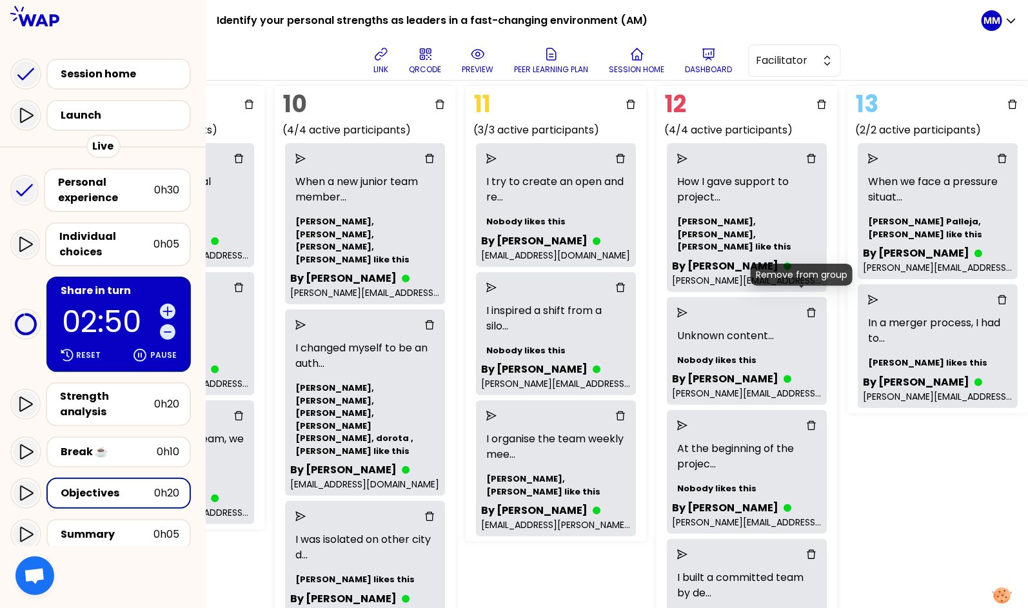
click at [806, 308] on icon "delete" at bounding box center [811, 313] width 10 height 10
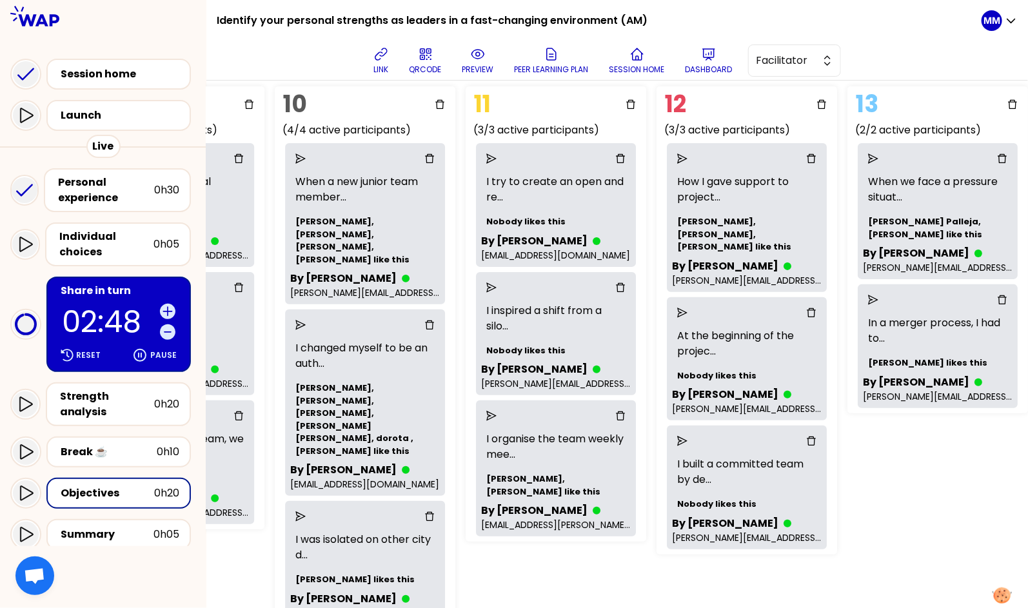
click at [855, 516] on div "Group Management Back to facilitation screens View group list Reset groups 17 u…" at bounding box center [617, 345] width 822 height 528
click at [295, 511] on icon "send" at bounding box center [300, 516] width 10 height 10
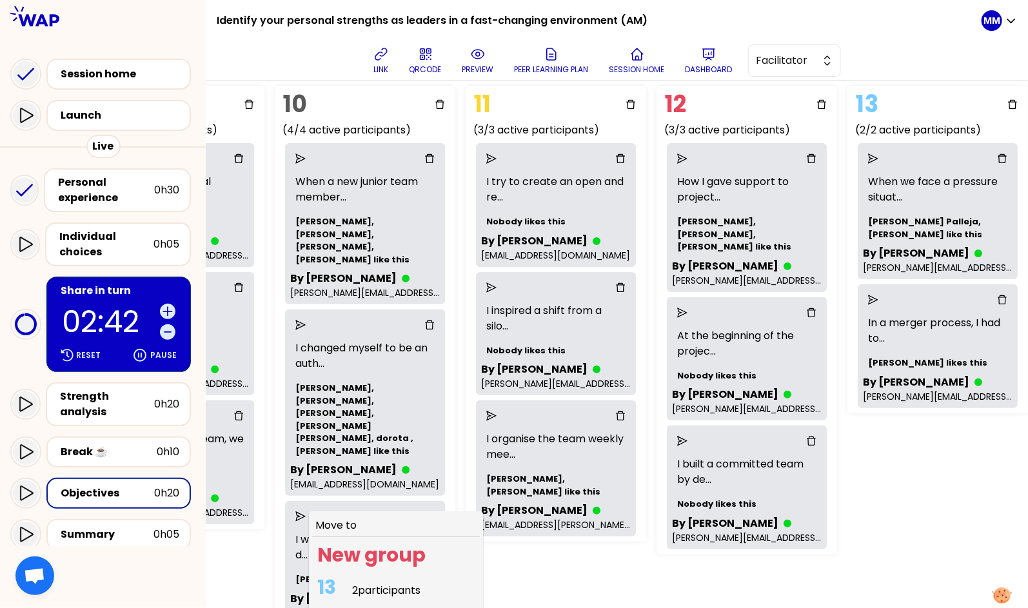
click at [392, 583] on span "2 participants" at bounding box center [386, 590] width 68 height 15
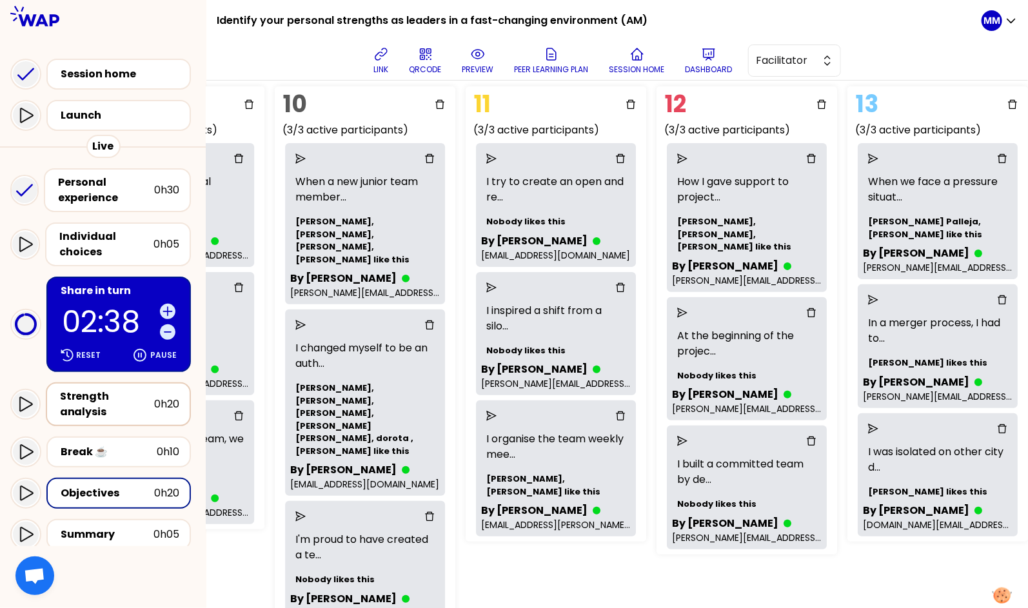
click at [145, 389] on div "Strength analysis" at bounding box center [107, 404] width 94 height 31
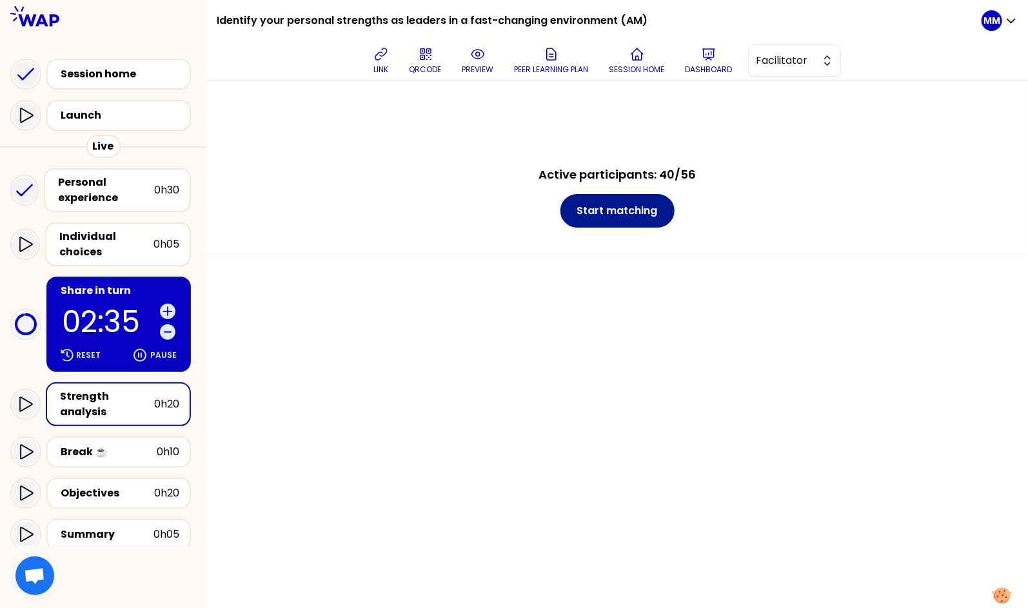
click at [612, 212] on button "Start matching" at bounding box center [617, 211] width 114 height 34
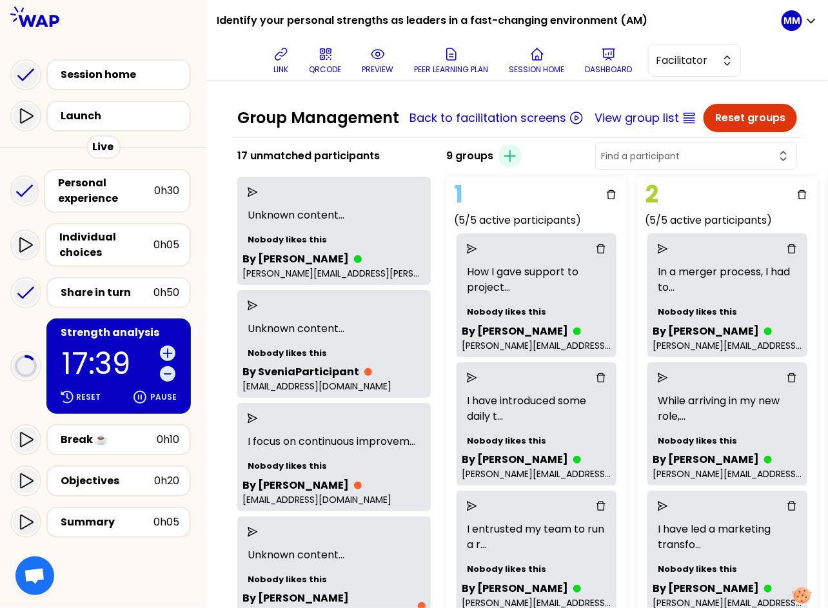
click at [104, 349] on p "17:39" at bounding box center [108, 364] width 93 height 30
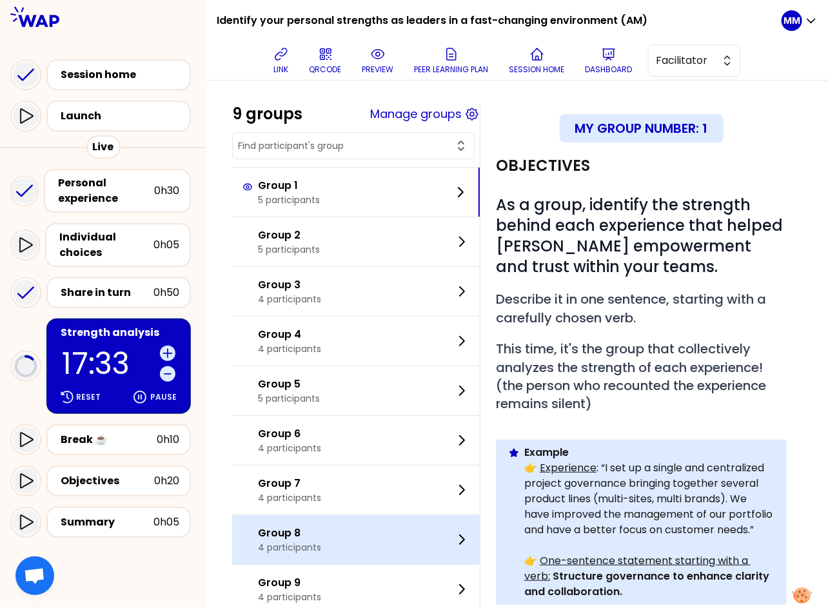
click at [310, 539] on p "Group 8" at bounding box center [289, 533] width 63 height 15
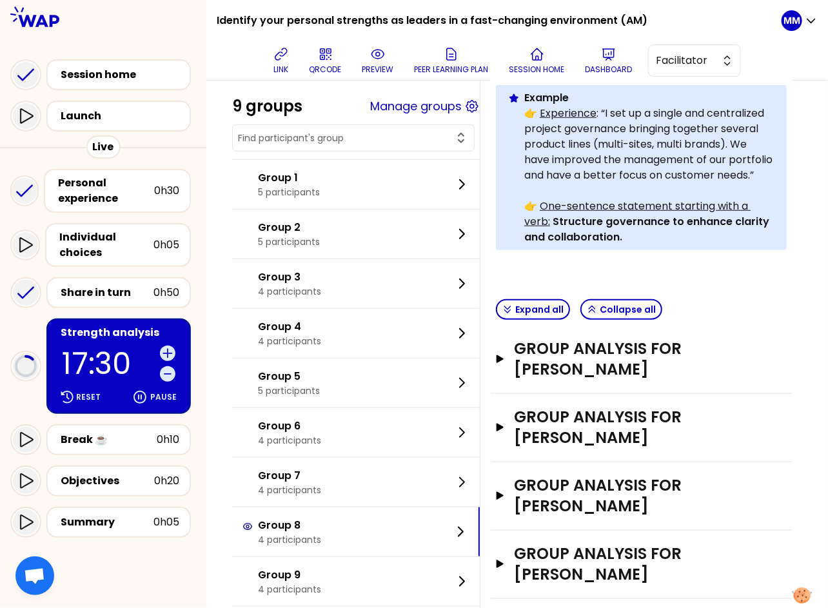
scroll to position [396, 0]
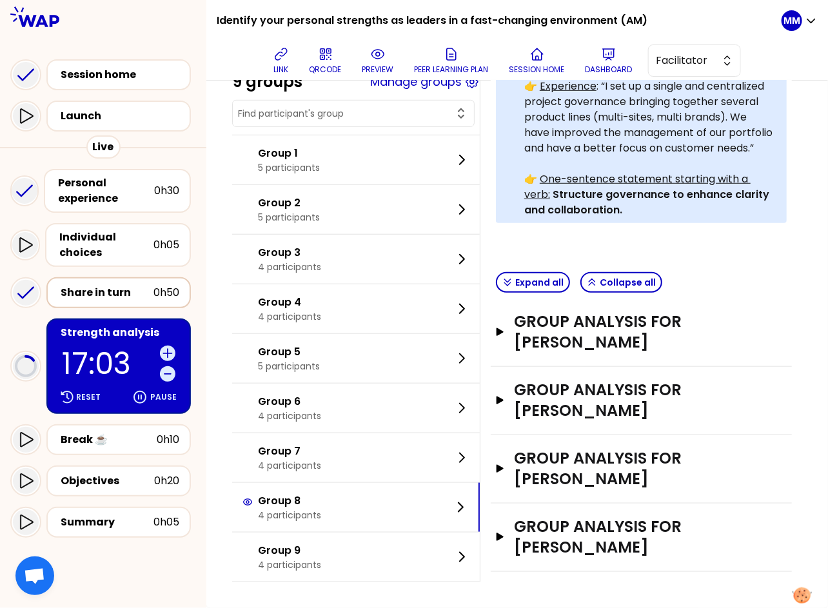
click at [104, 290] on div "Share in turn" at bounding box center [107, 292] width 93 height 15
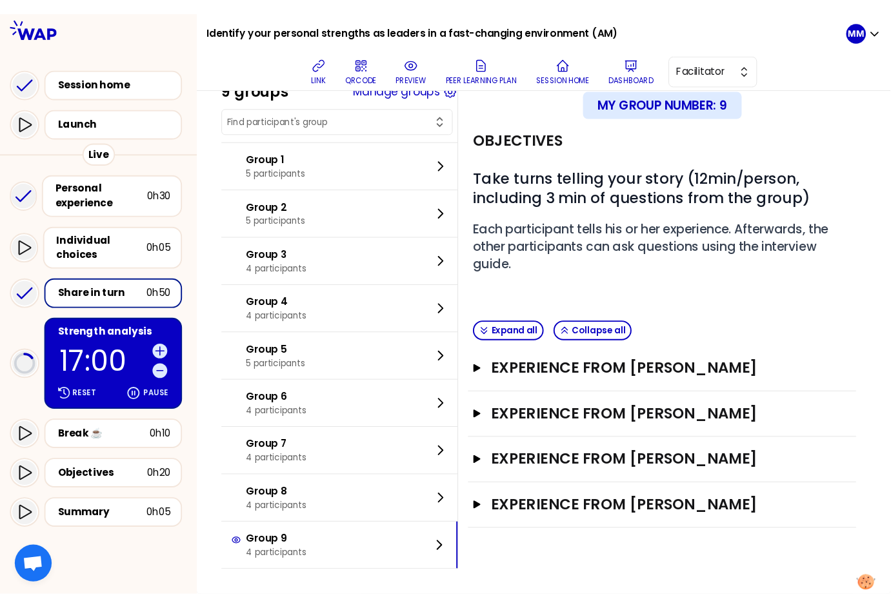
scroll to position [33, 0]
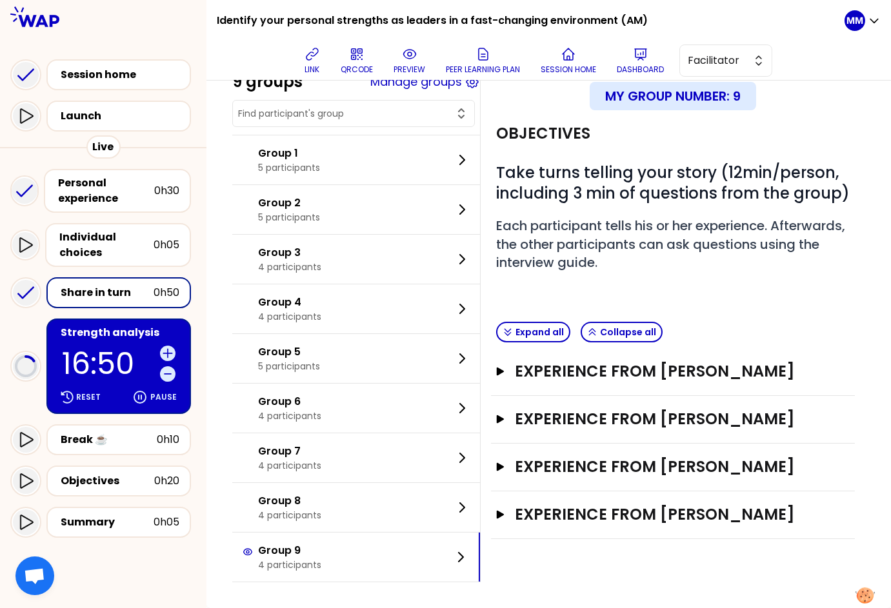
click at [119, 285] on div "Share in turn" at bounding box center [107, 292] width 93 height 15
click at [333, 112] on input "text" at bounding box center [345, 113] width 215 height 13
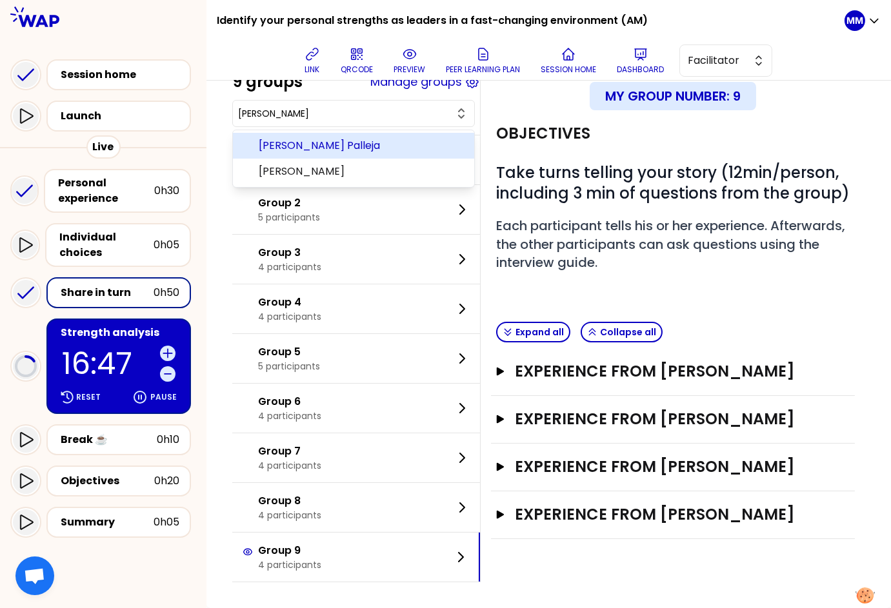
click at [371, 141] on span "[PERSON_NAME] Palleja" at bounding box center [361, 145] width 205 height 15
type input "[PERSON_NAME] Palleja"
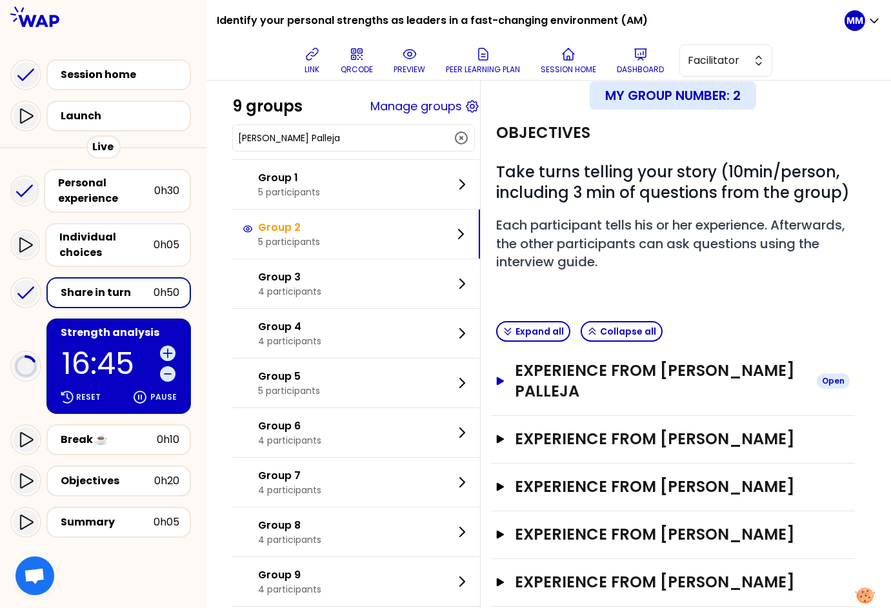
click at [709, 386] on h3 "Experience from Albert Moles Palleja" at bounding box center [660, 380] width 291 height 41
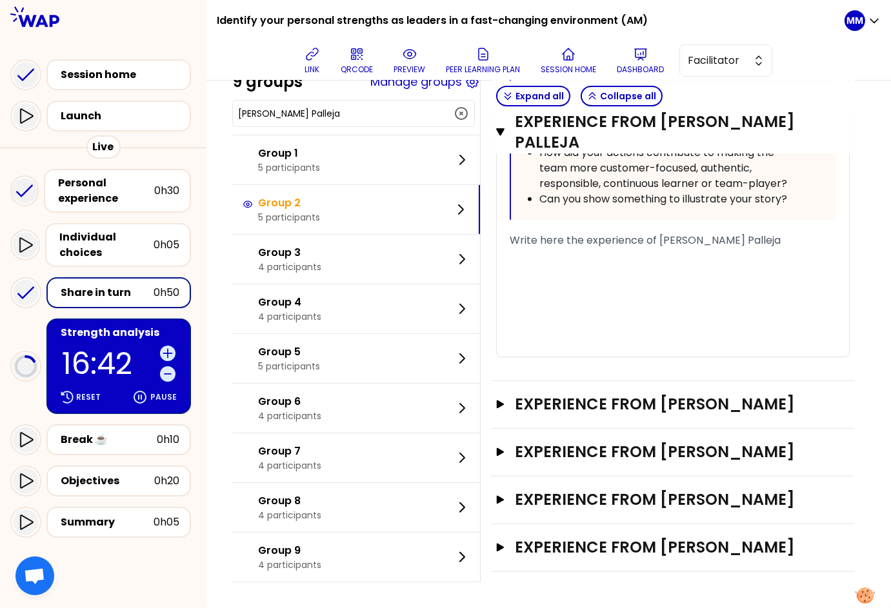
scroll to position [1041, 0]
click at [648, 60] on icon at bounding box center [640, 53] width 15 height 15
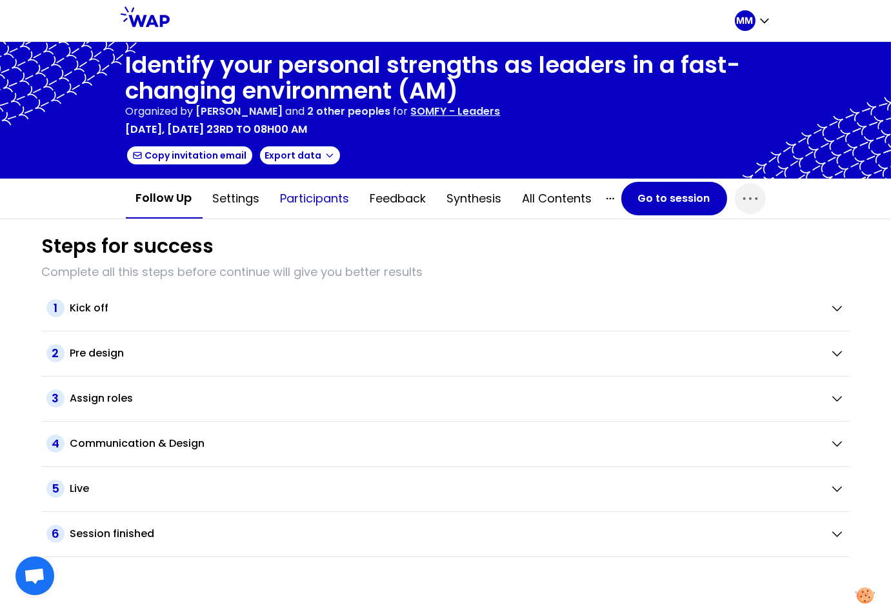
click at [321, 201] on button "Participants" at bounding box center [315, 198] width 90 height 39
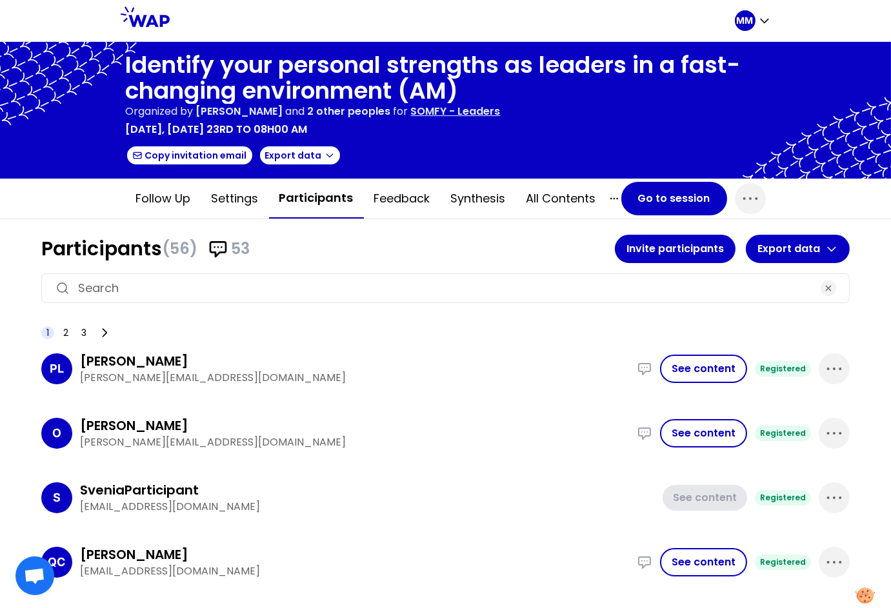
click at [266, 279] on input at bounding box center [445, 288] width 735 height 18
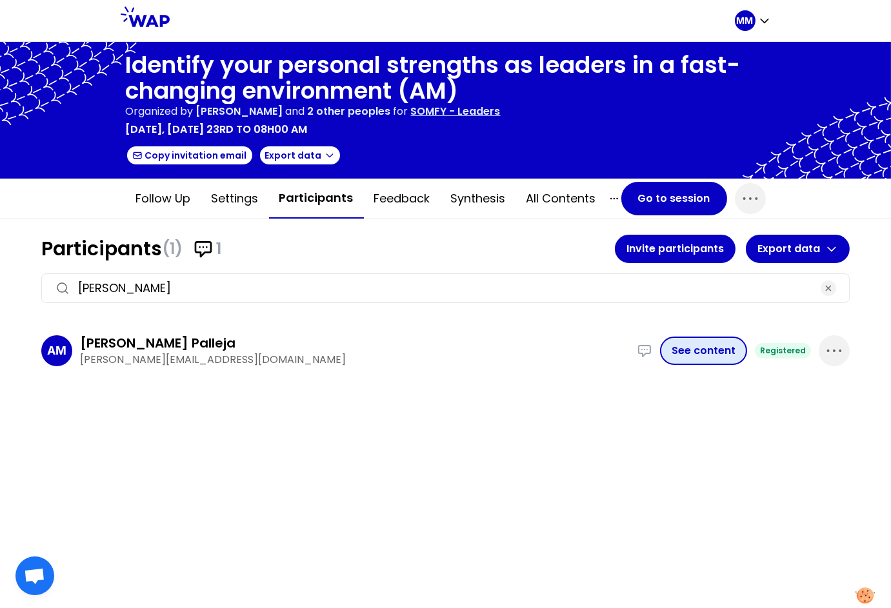
type input "albert"
click at [707, 341] on button "See content" at bounding box center [703, 351] width 87 height 28
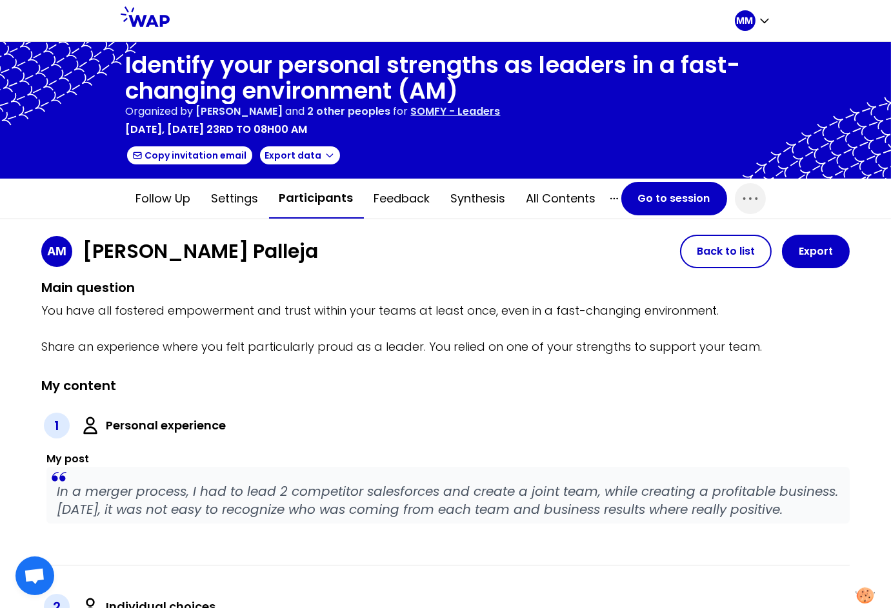
click at [311, 199] on button "Participants" at bounding box center [316, 199] width 95 height 40
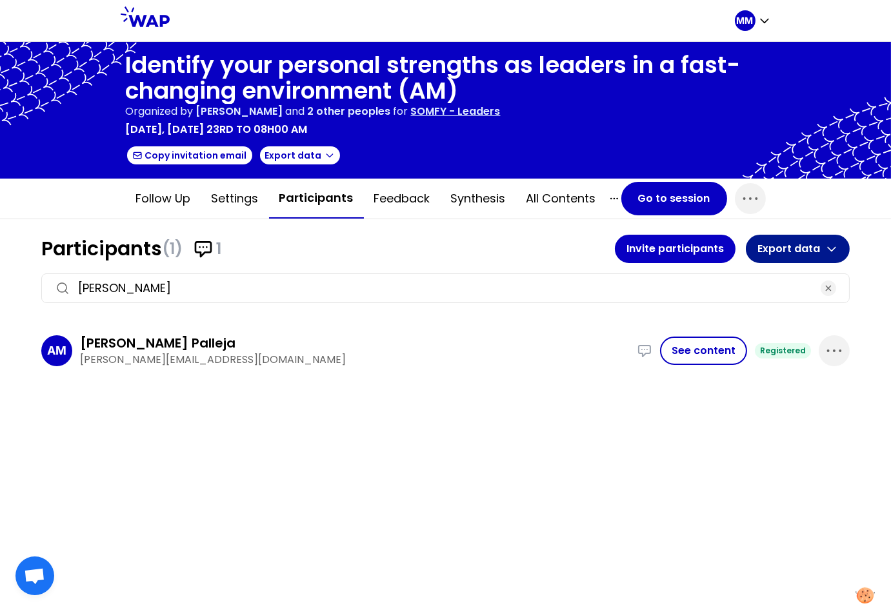
click at [802, 258] on button "Export data" at bounding box center [797, 249] width 104 height 28
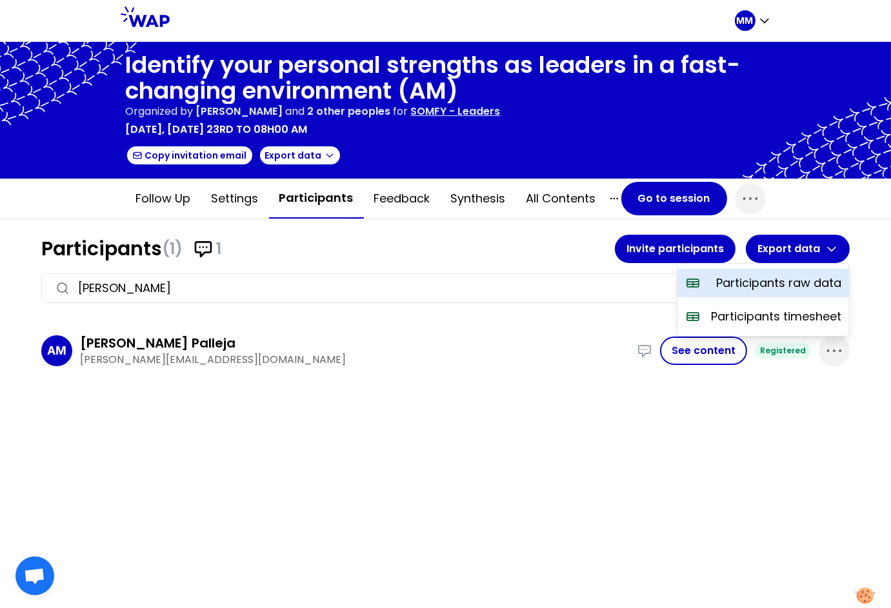
click at [796, 280] on p "Participants raw data" at bounding box center [778, 283] width 125 height 18
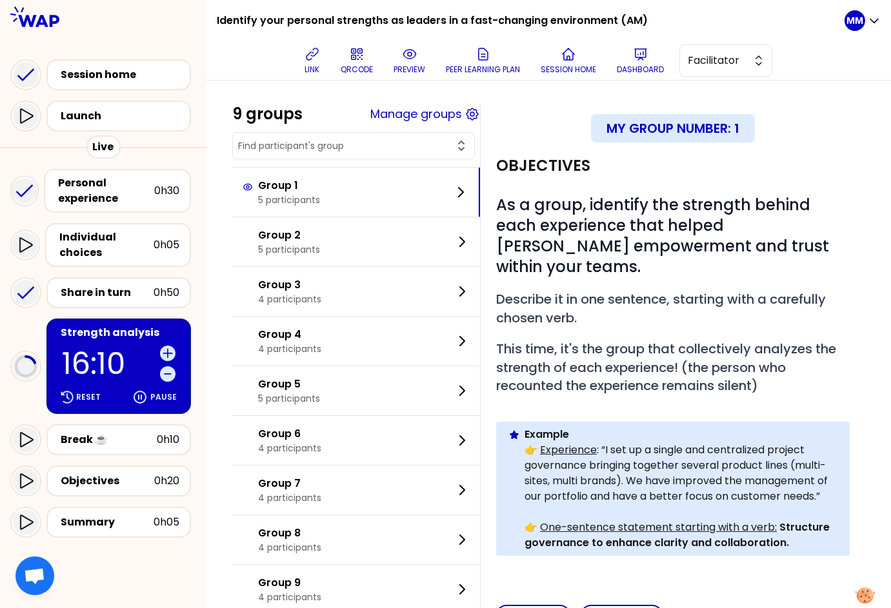
scroll to position [47, 0]
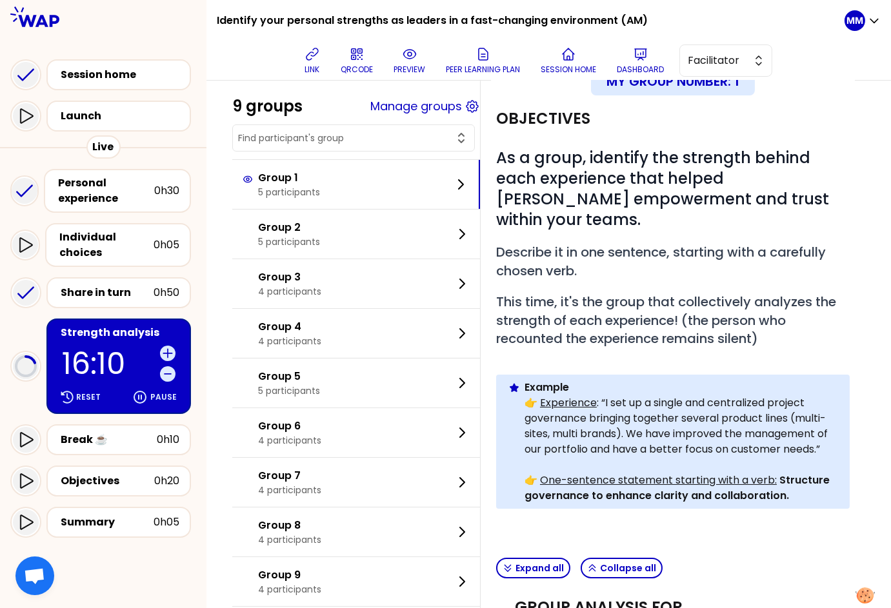
click at [322, 144] on input "text" at bounding box center [345, 138] width 215 height 13
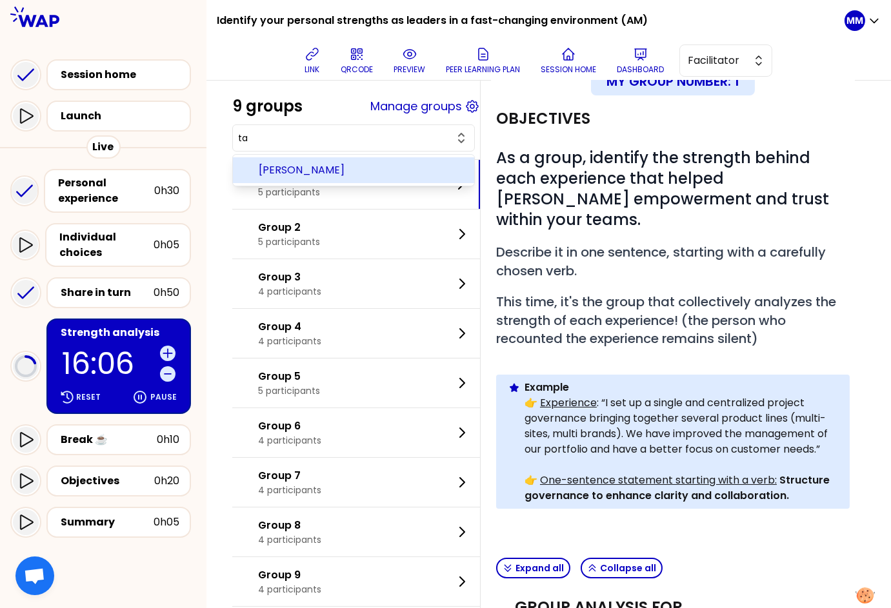
type input "ta"
click at [342, 142] on input "ta" at bounding box center [345, 138] width 215 height 13
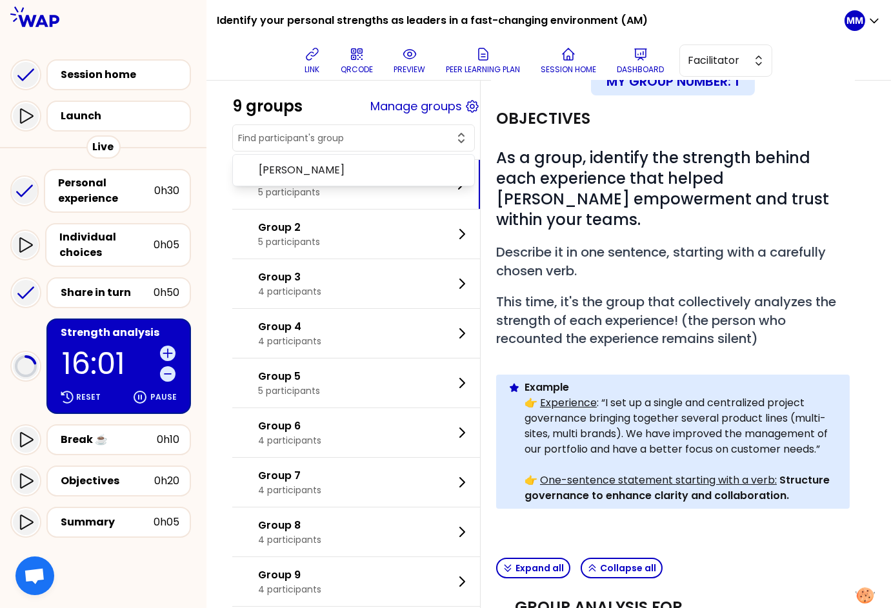
click at [341, 142] on input "text" at bounding box center [345, 138] width 215 height 13
click at [102, 338] on div "Strength analysis 15:00 Reset Pause" at bounding box center [118, 366] width 144 height 95
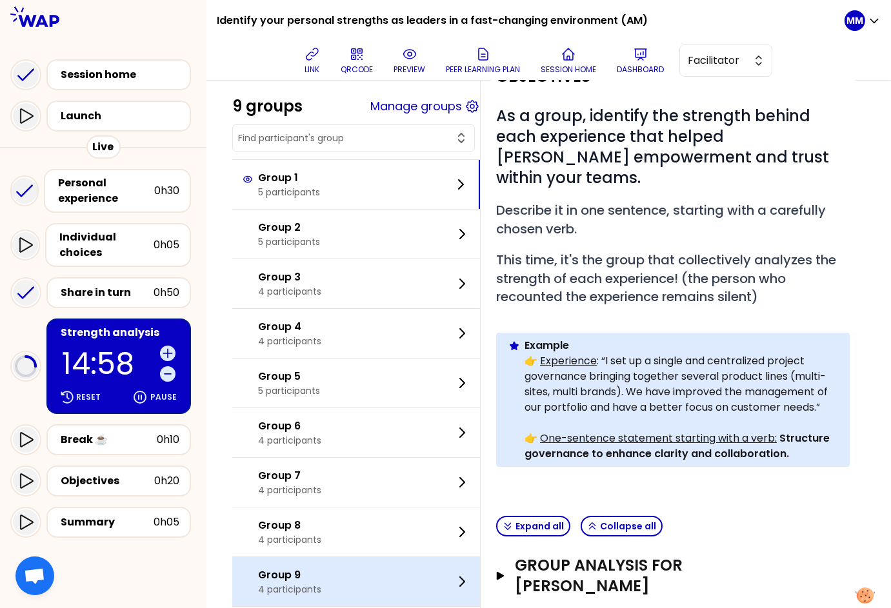
click at [348, 580] on div "Group 9 4 participants" at bounding box center [356, 581] width 248 height 49
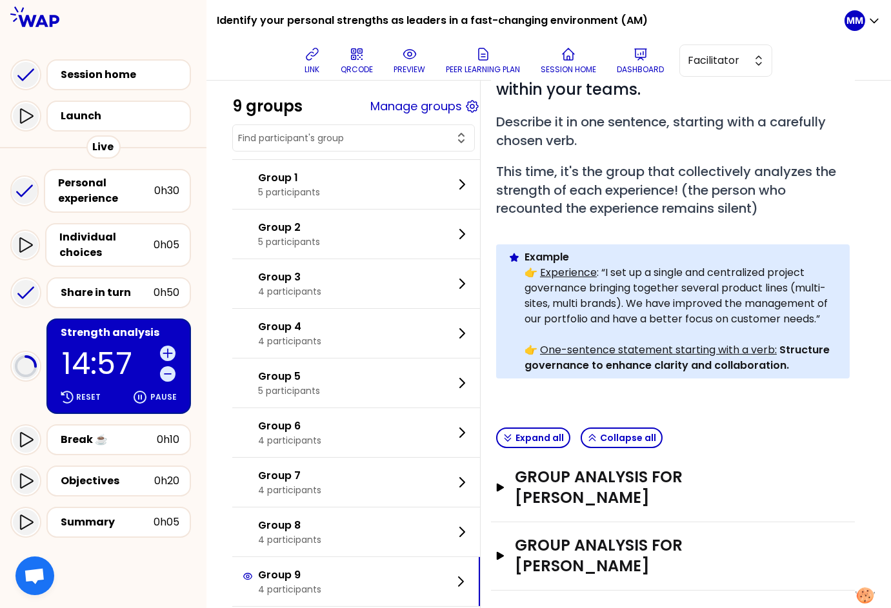
scroll to position [321, 0]
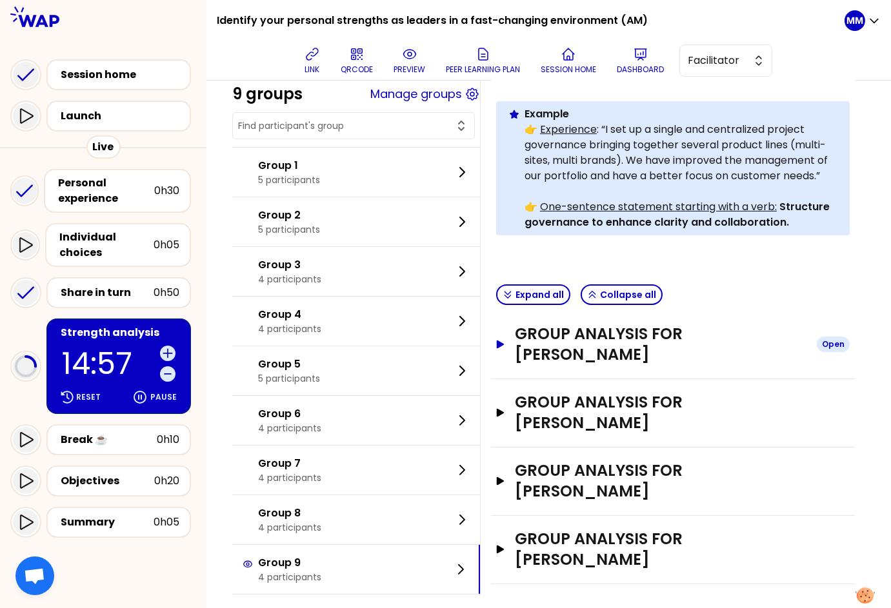
click at [715, 364] on h3 "Group analysis for laurent" at bounding box center [660, 344] width 291 height 41
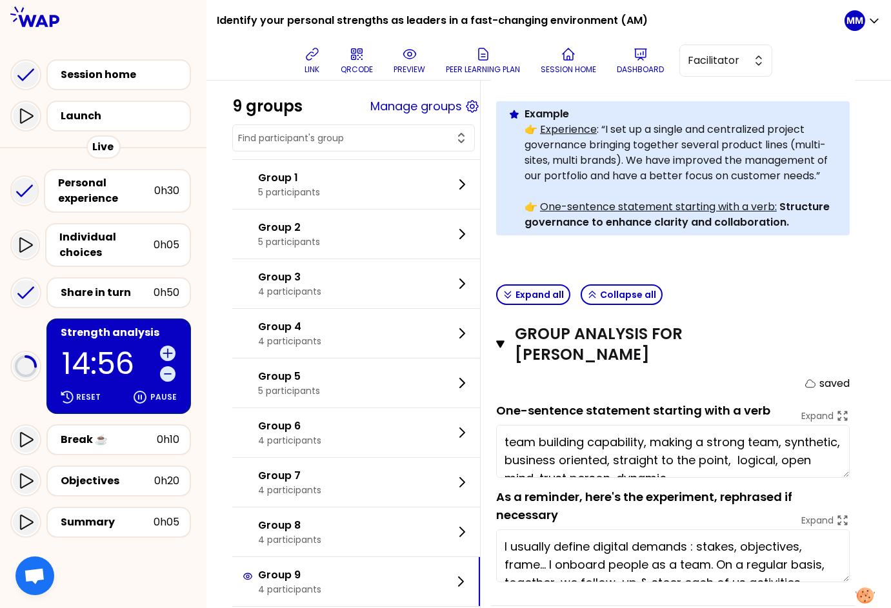
scroll to position [548, 0]
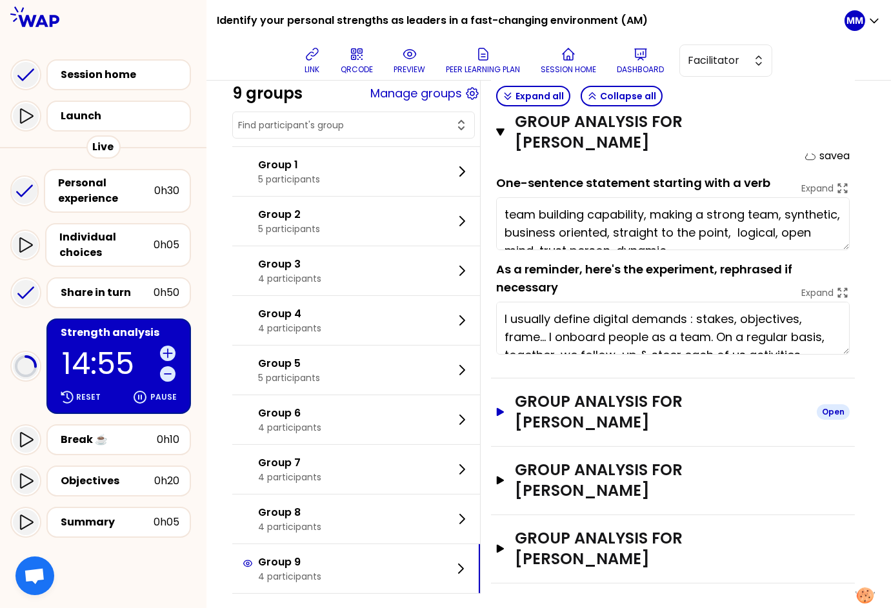
click at [667, 412] on h3 "Group analysis for dorota" at bounding box center [660, 411] width 291 height 41
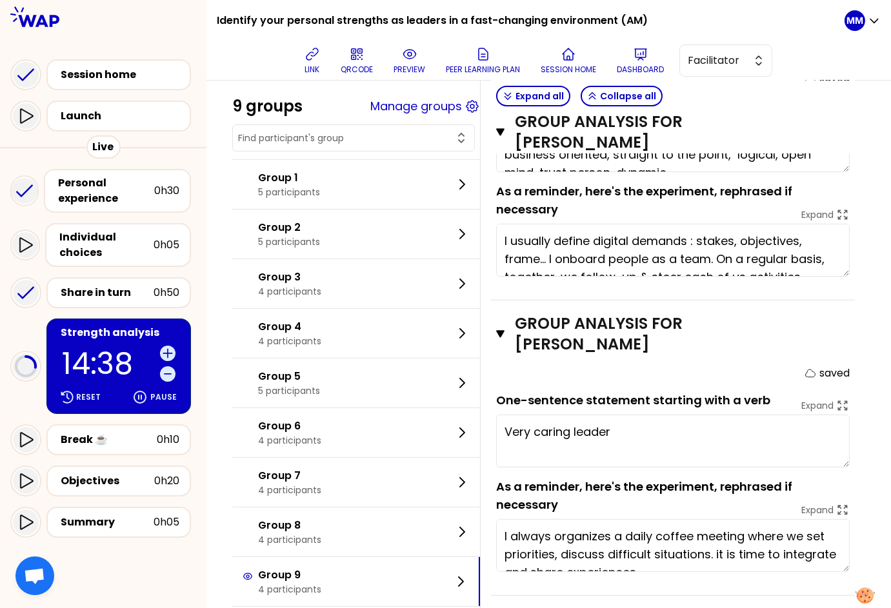
scroll to position [656, 0]
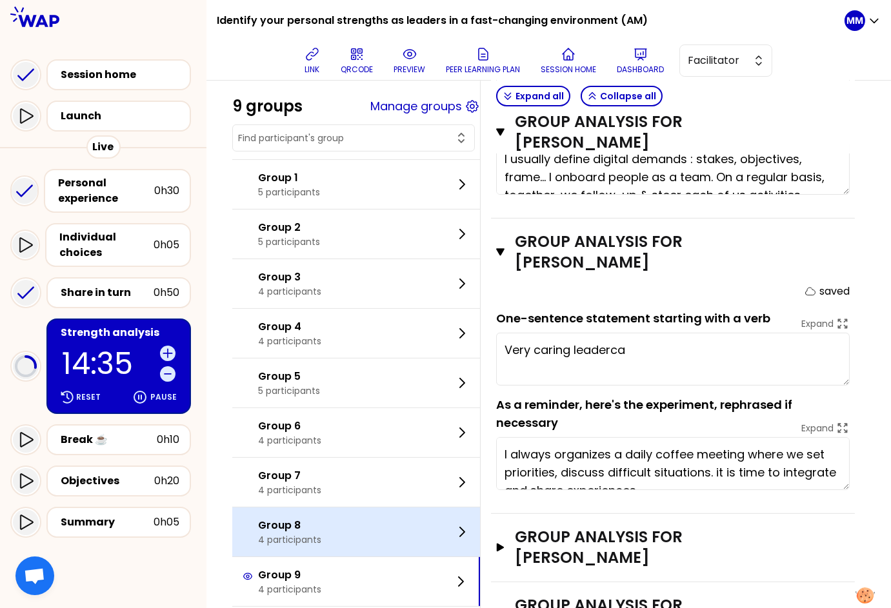
type textarea "Very caring leadercarin"
click at [300, 528] on p "Group 8" at bounding box center [289, 525] width 63 height 15
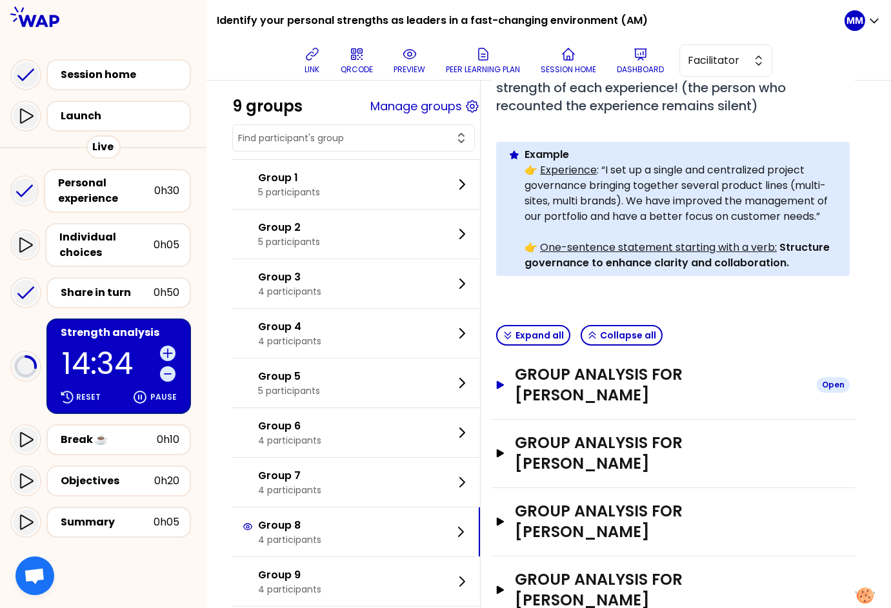
click at [623, 404] on h3 "Group analysis for [PERSON_NAME]" at bounding box center [660, 384] width 291 height 41
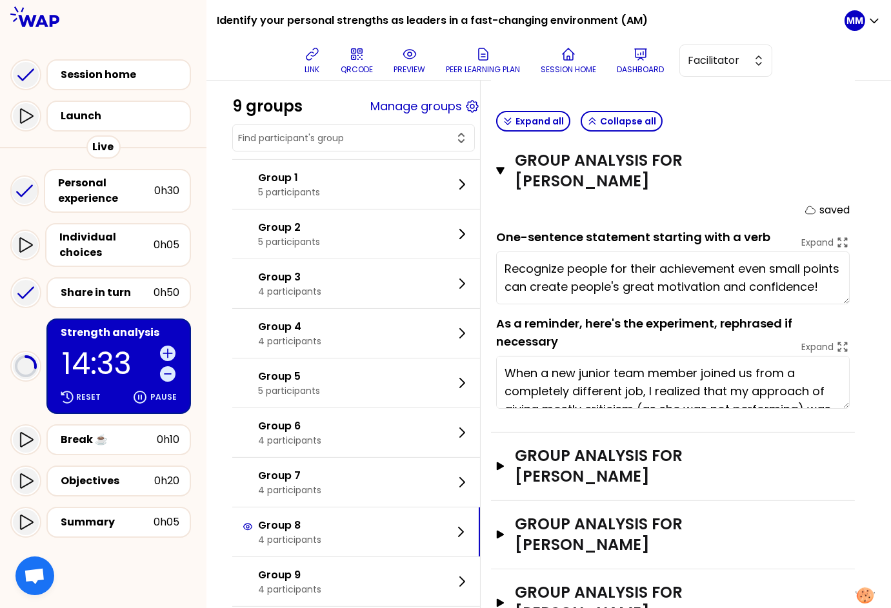
scroll to position [507, 0]
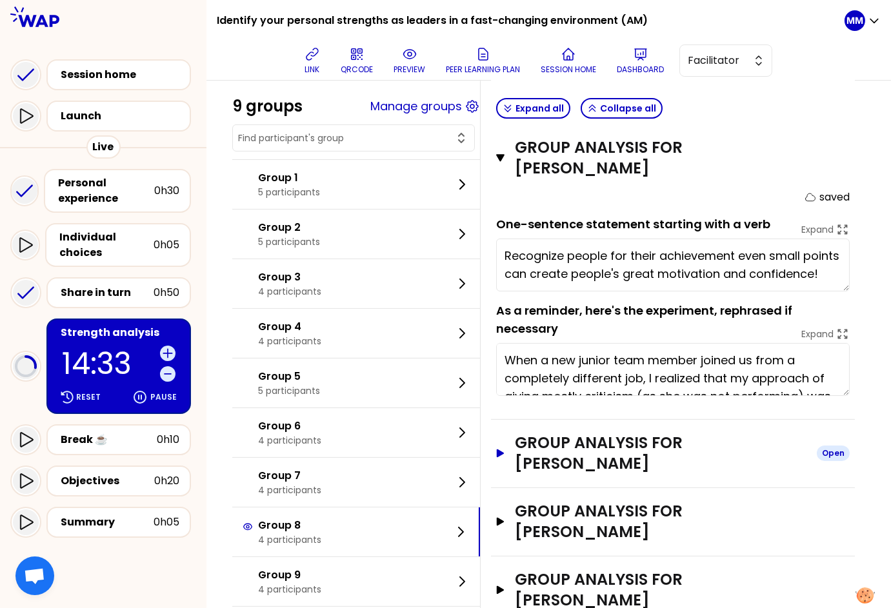
click at [573, 457] on h3 "Group analysis for [PERSON_NAME]" at bounding box center [660, 453] width 291 height 41
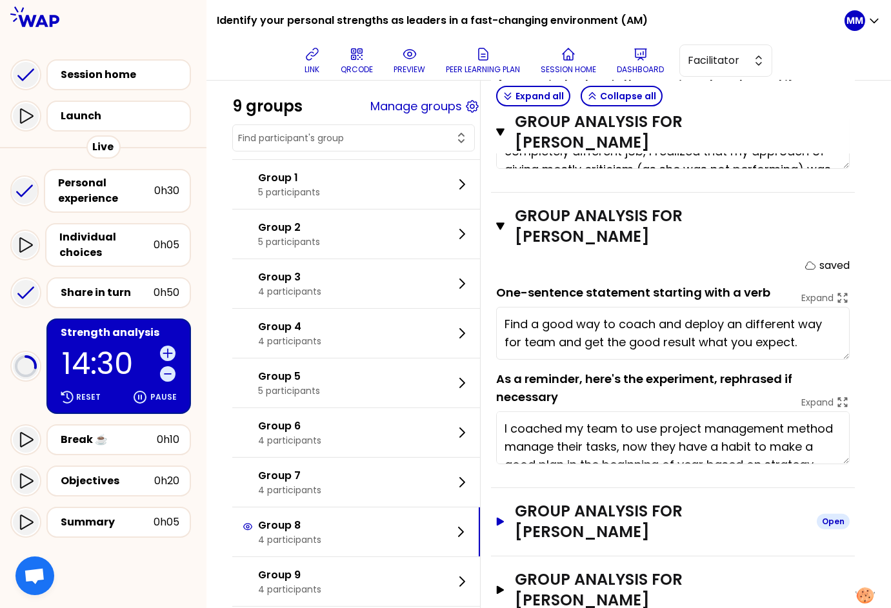
click at [587, 501] on h3 "Group analysis for [PERSON_NAME]" at bounding box center [660, 521] width 291 height 41
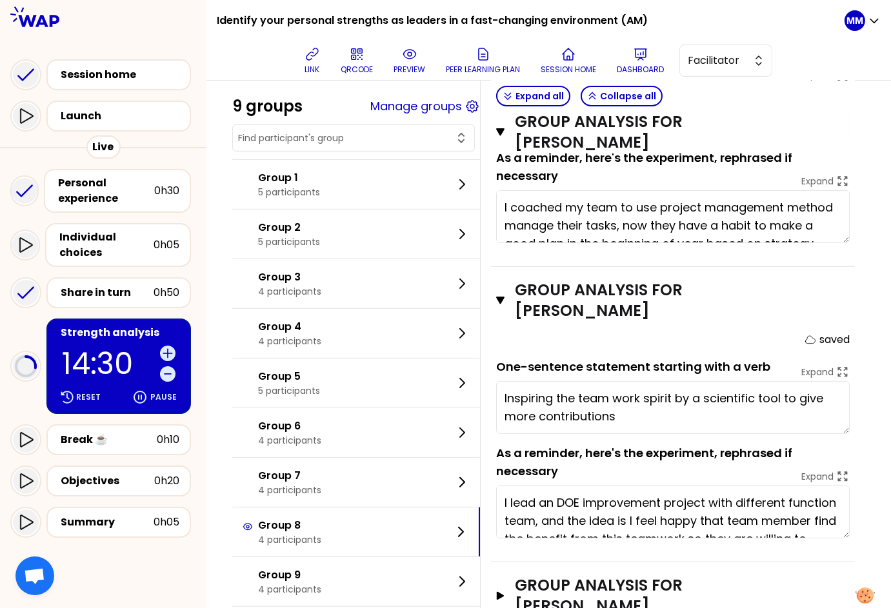
scroll to position [962, 0]
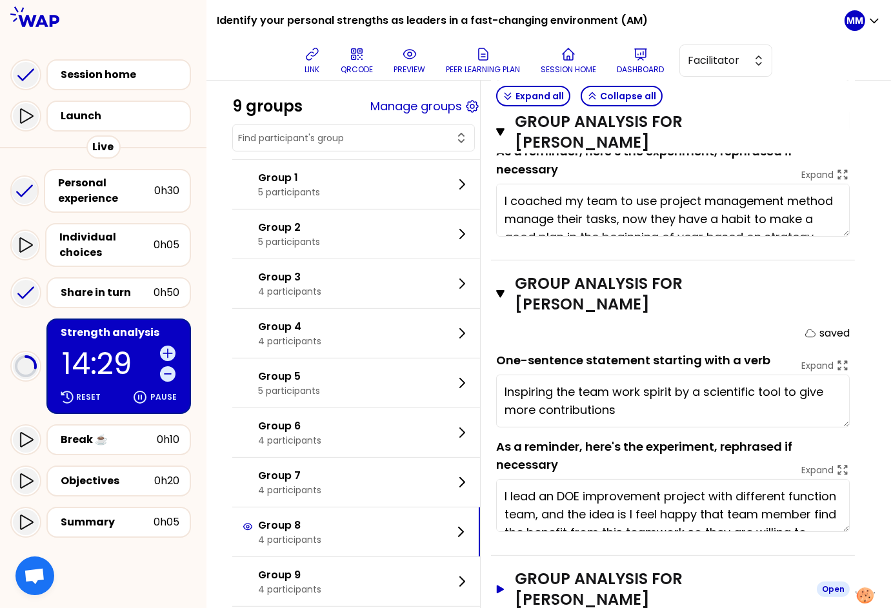
click at [609, 569] on h3 "Group analysis for [PERSON_NAME]" at bounding box center [660, 589] width 291 height 41
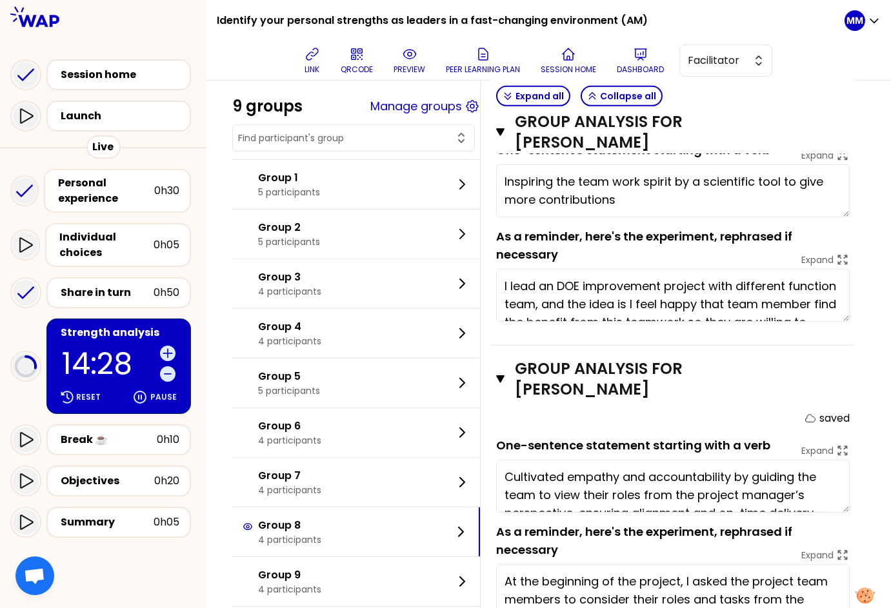
scroll to position [1174, 0]
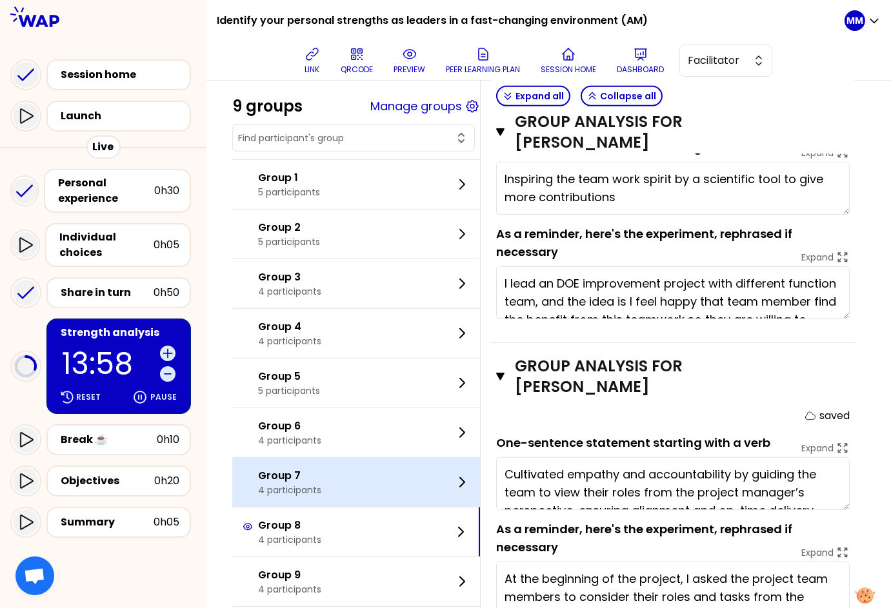
click at [312, 484] on p "4 participants" at bounding box center [289, 490] width 63 height 13
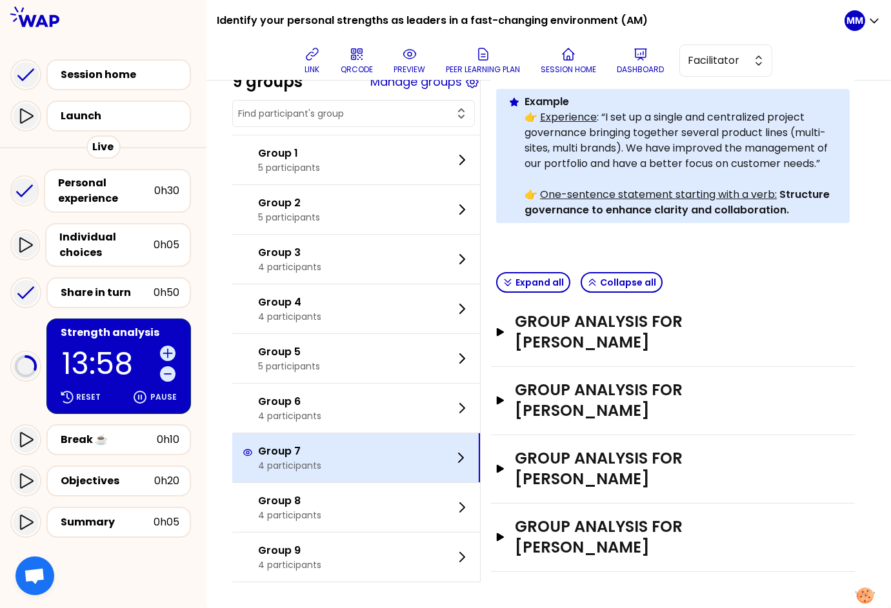
scroll to position [362, 0]
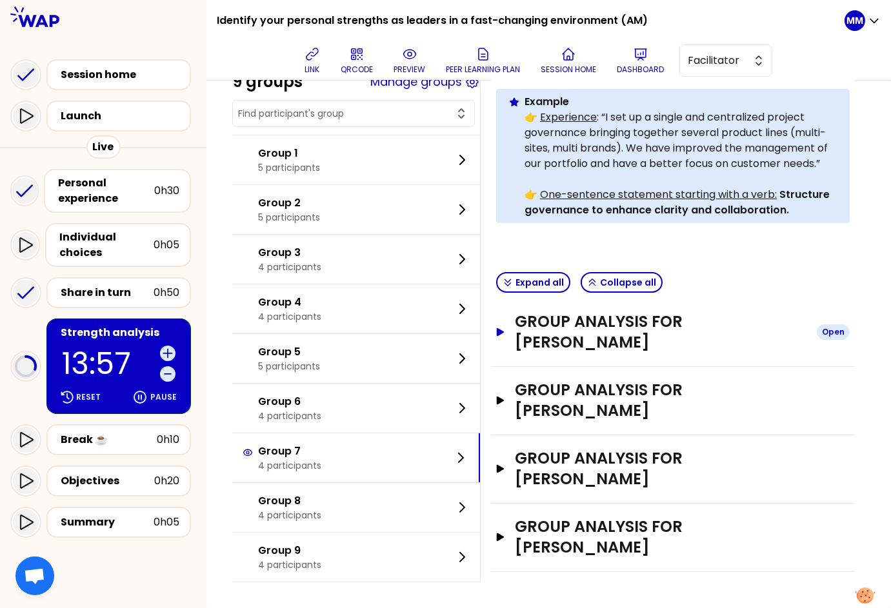
click at [608, 340] on h3 "Group analysis for Queenie Cheng" at bounding box center [660, 331] width 291 height 41
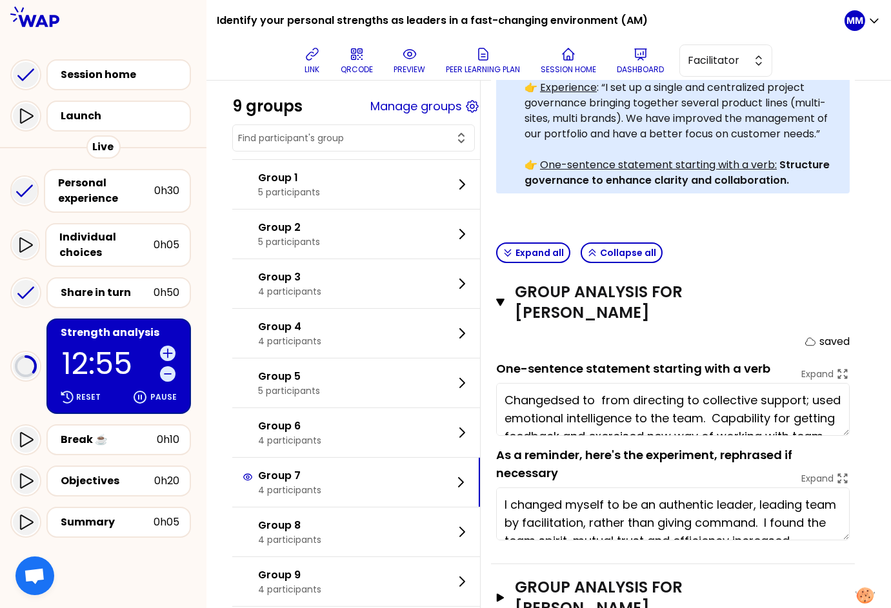
click at [362, 130] on button "button" at bounding box center [353, 137] width 231 height 15
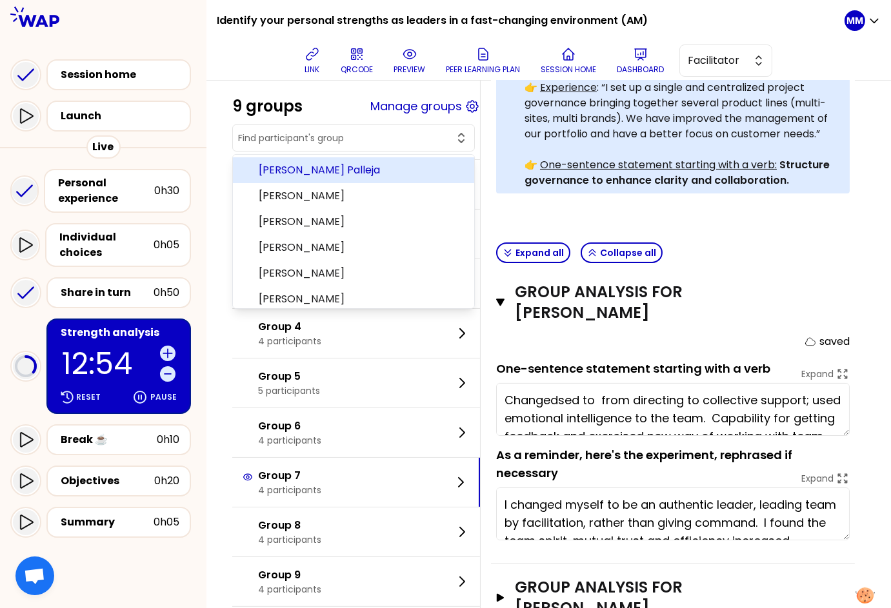
click at [365, 135] on input "text" at bounding box center [345, 138] width 215 height 13
type textarea "Changed to from directing to collective support; used emotional intelligence to…"
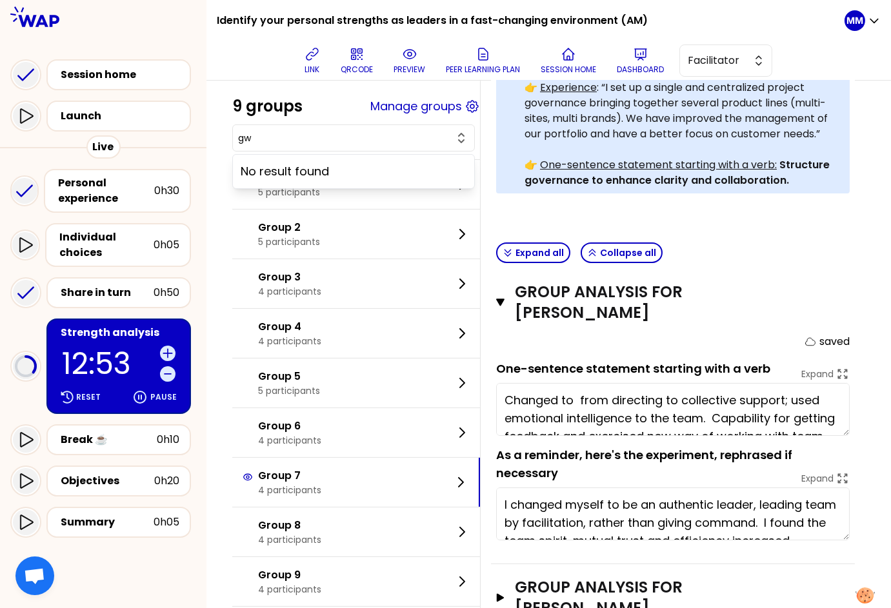
type input "gwe"
type textarea "Changed to from directing to collective support; used emotional intelligence to…"
type input "g"
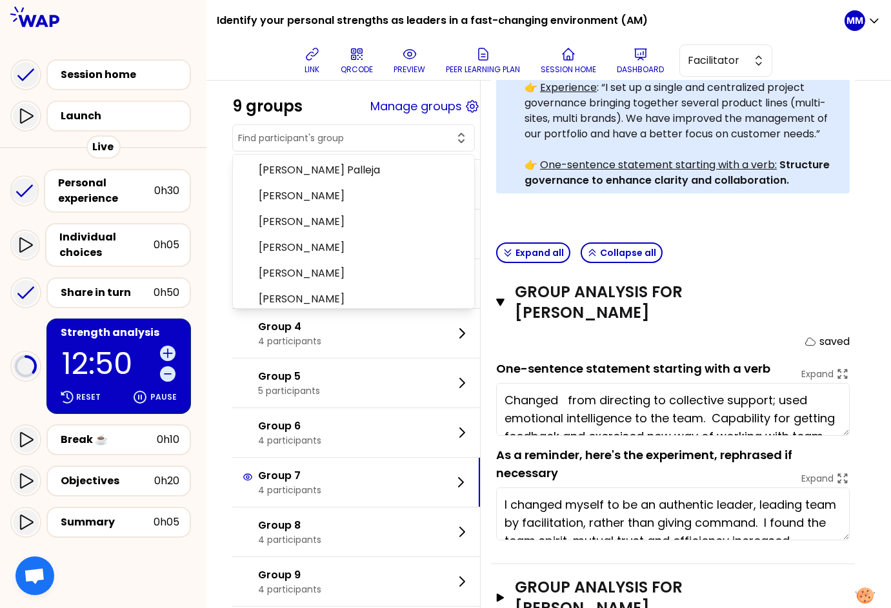
type textarea "Changed from directing to collective support; used emotional intelligence to th…"
click at [343, 105] on div "9 groups Manage groups" at bounding box center [356, 106] width 248 height 21
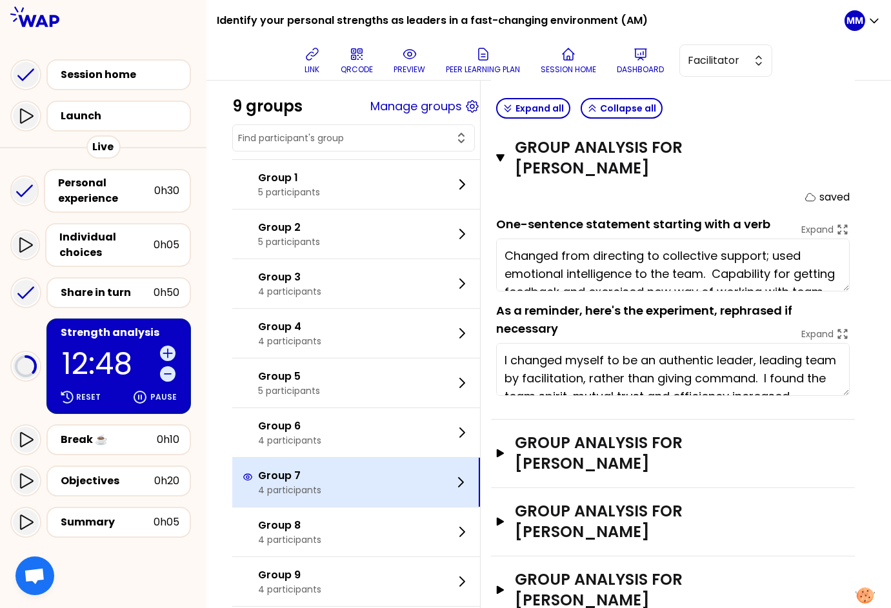
scroll to position [508, 0]
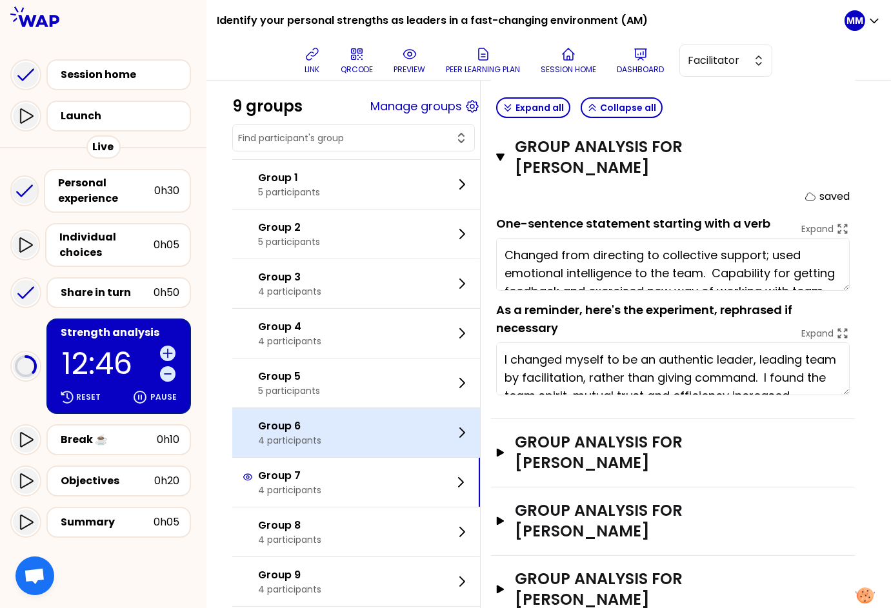
click at [336, 439] on div "Group 6 4 participants" at bounding box center [356, 432] width 248 height 49
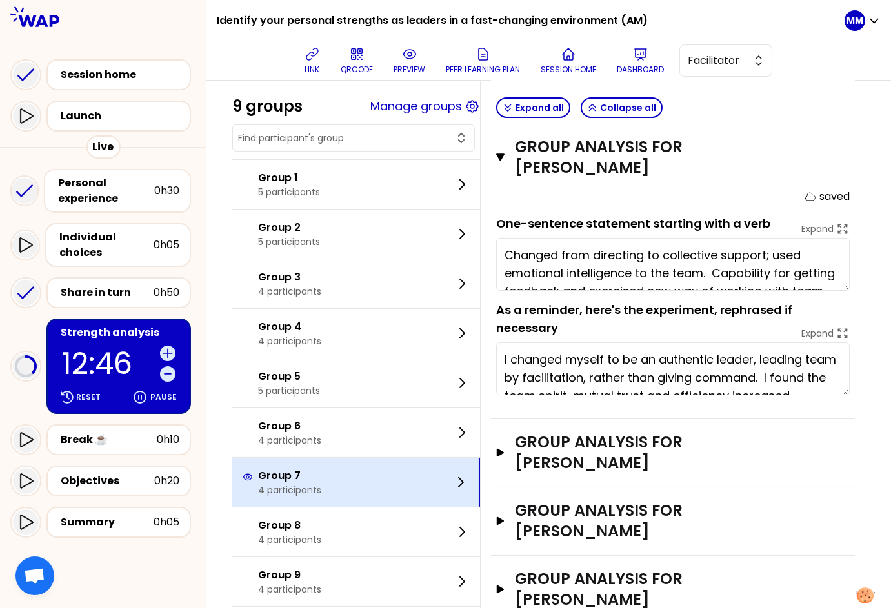
scroll to position [342, 0]
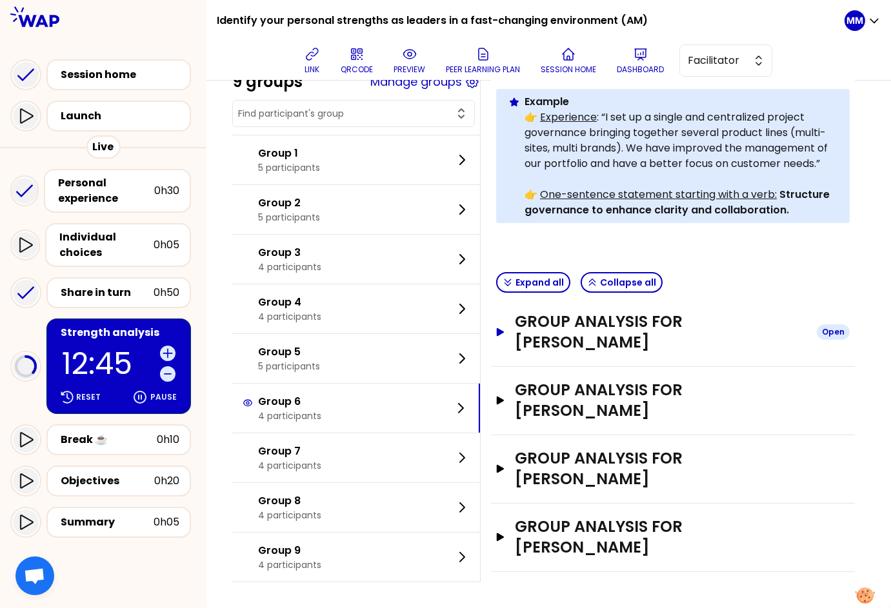
click at [644, 342] on h3 "Group analysis for Celine CHAI" at bounding box center [660, 331] width 291 height 41
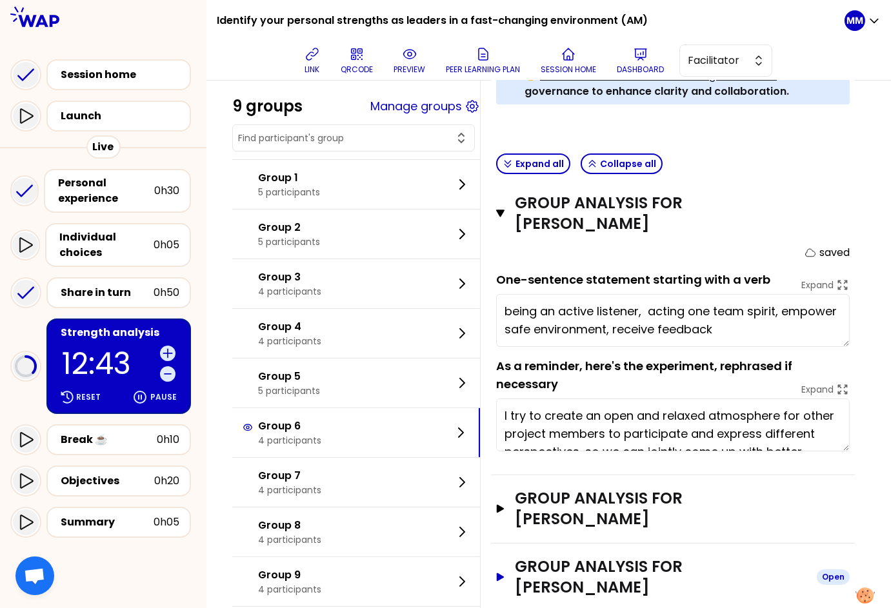
scroll to position [569, 0]
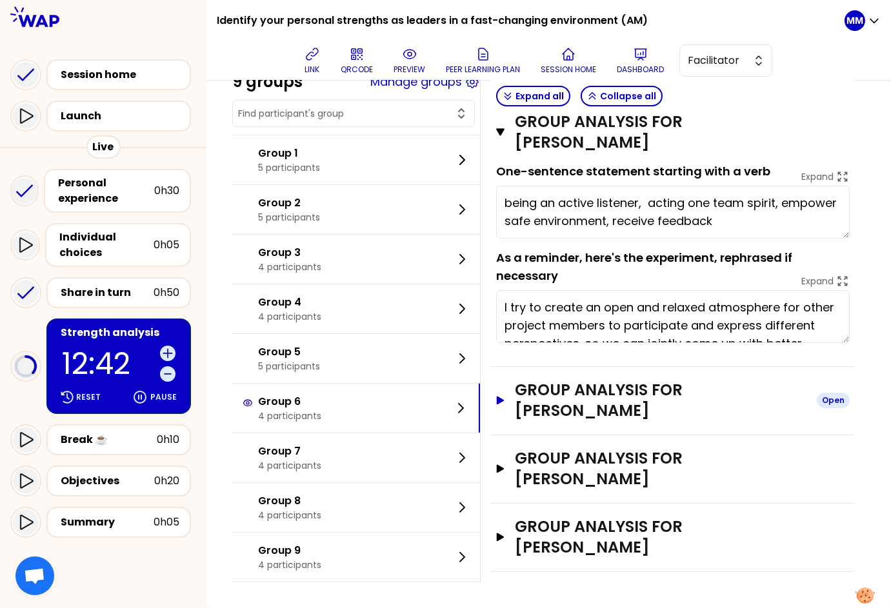
click at [575, 382] on h3 "Group analysis for Lotfi Benazzouz" at bounding box center [660, 400] width 291 height 41
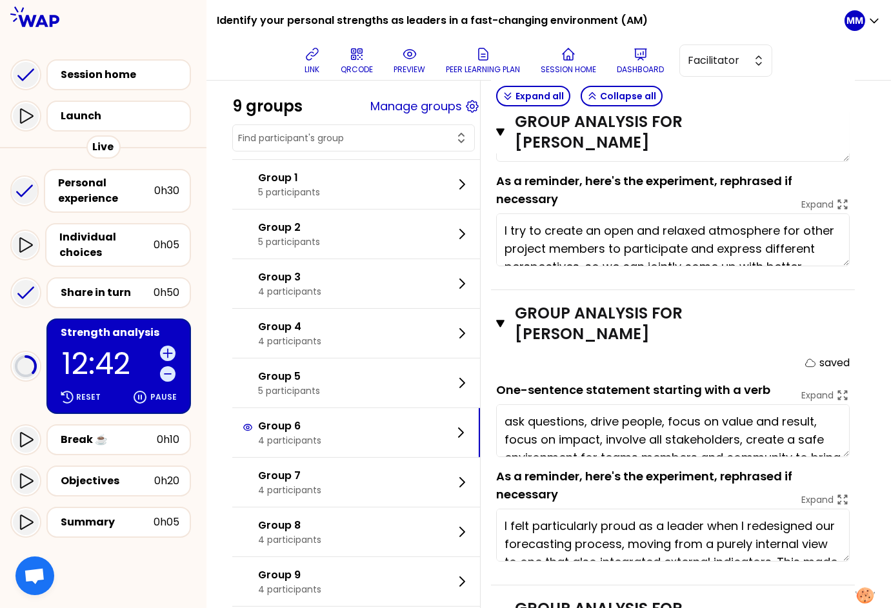
scroll to position [796, 0]
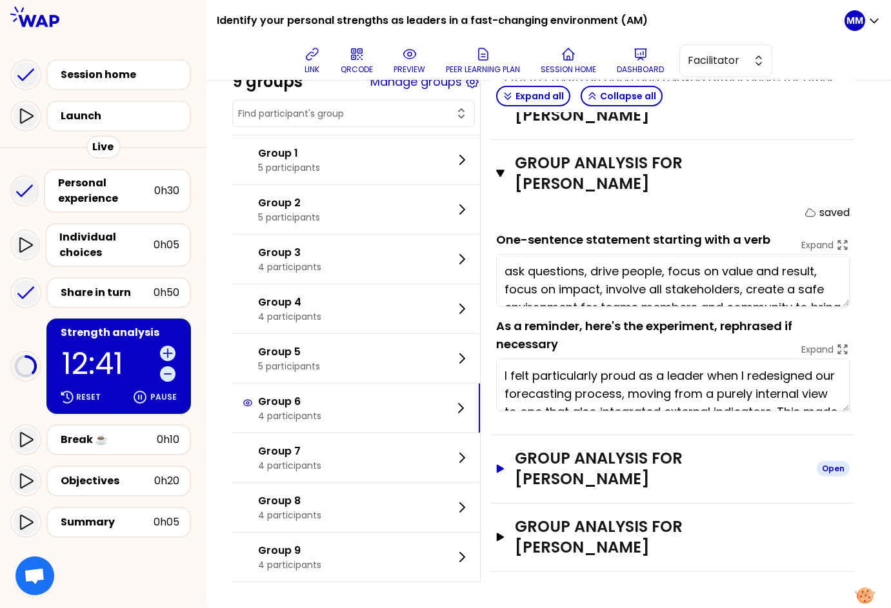
click at [572, 460] on h3 "Group analysis for Alice Ferreira" at bounding box center [660, 468] width 291 height 41
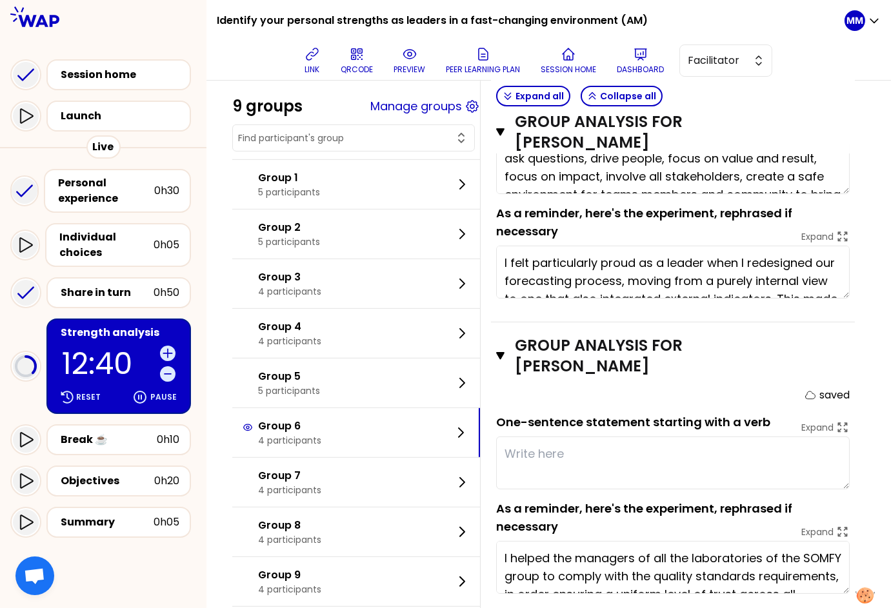
scroll to position [1023, 0]
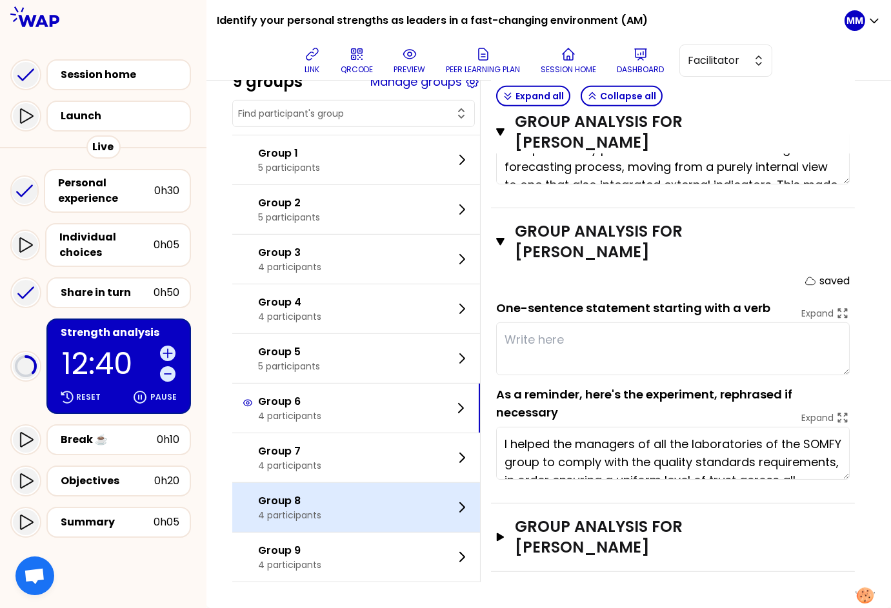
type textarea "ask questions, drive people, focus on value and result, focus on impact, involv…"
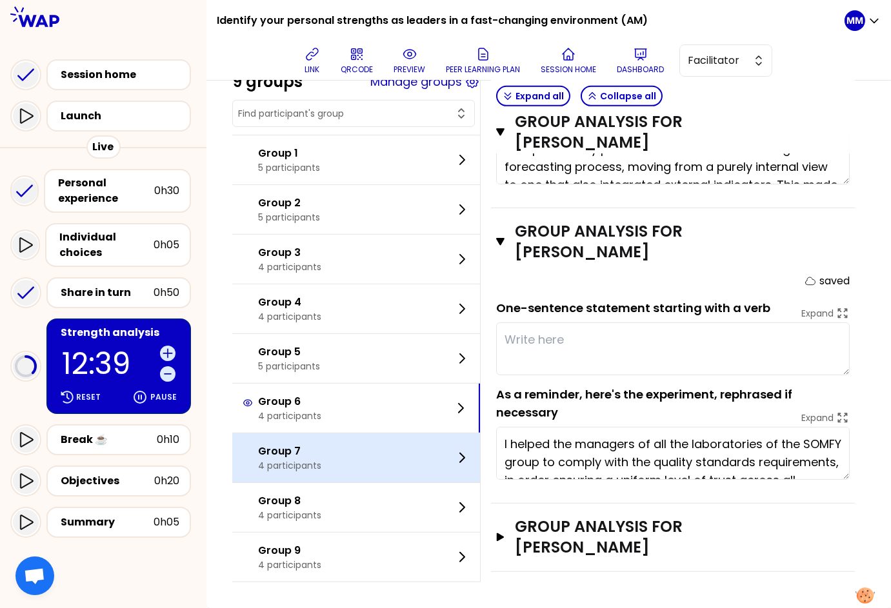
click at [321, 453] on p "Group 7" at bounding box center [289, 451] width 63 height 15
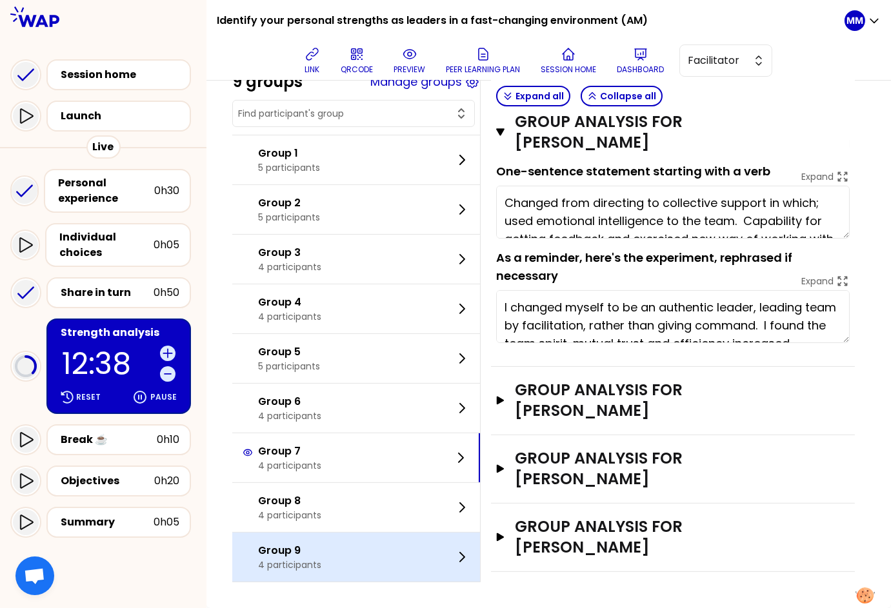
type textarea "Changed from directing to collective support in which used emotional intelligen…"
click at [342, 551] on div "Group 9 4 participants" at bounding box center [356, 557] width 248 height 49
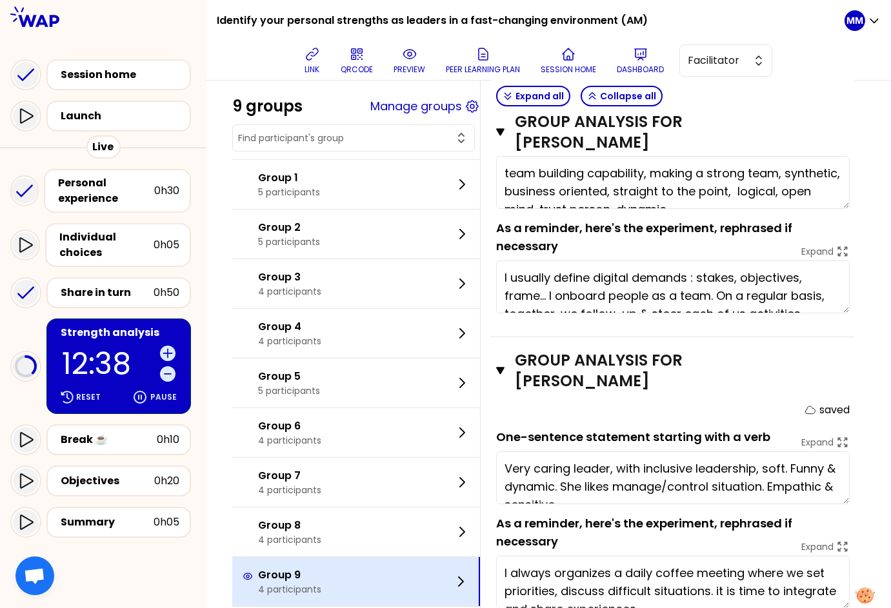
scroll to position [776, 0]
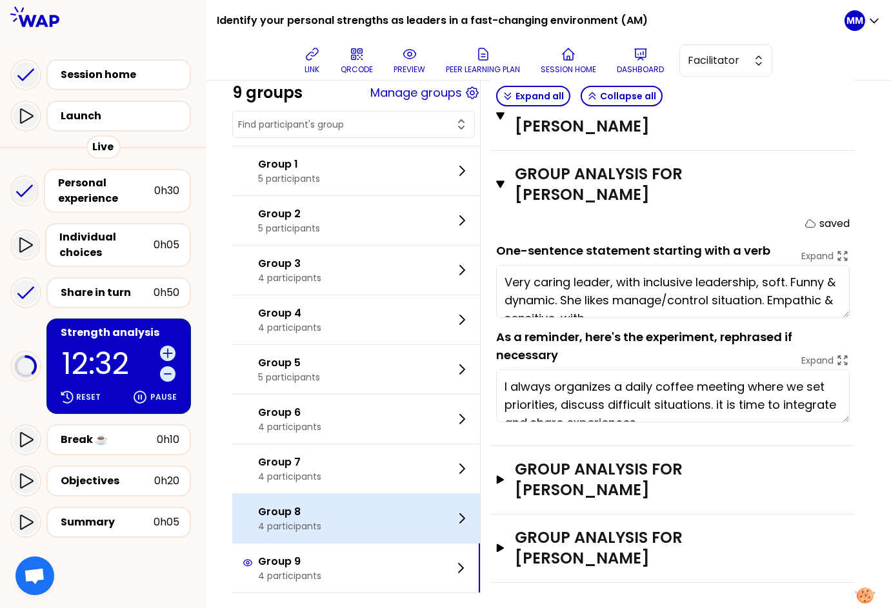
type textarea "Very caring leader, with inclusive leadership, soft. Funny & dynamic. She likes…"
click at [359, 506] on div "Group 8 4 participants" at bounding box center [356, 518] width 248 height 49
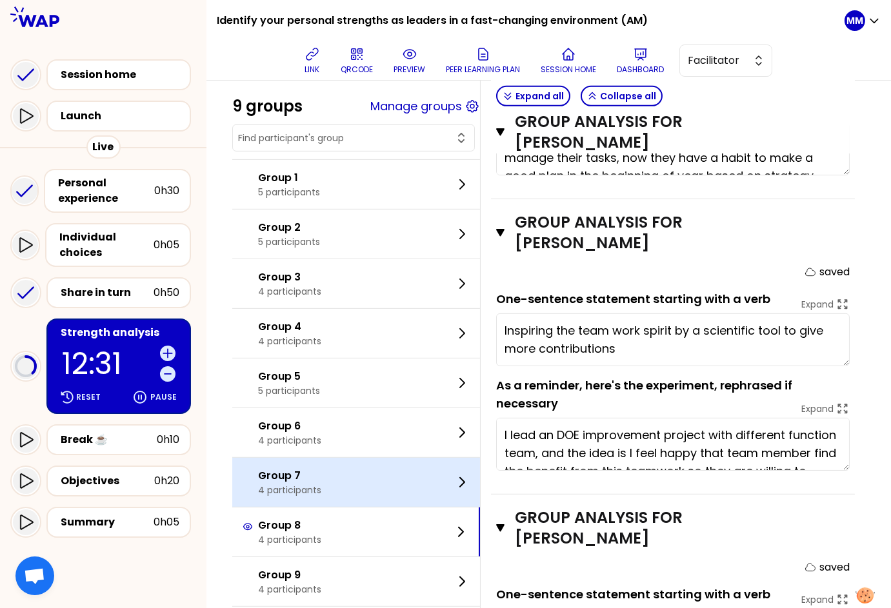
scroll to position [1189, 0]
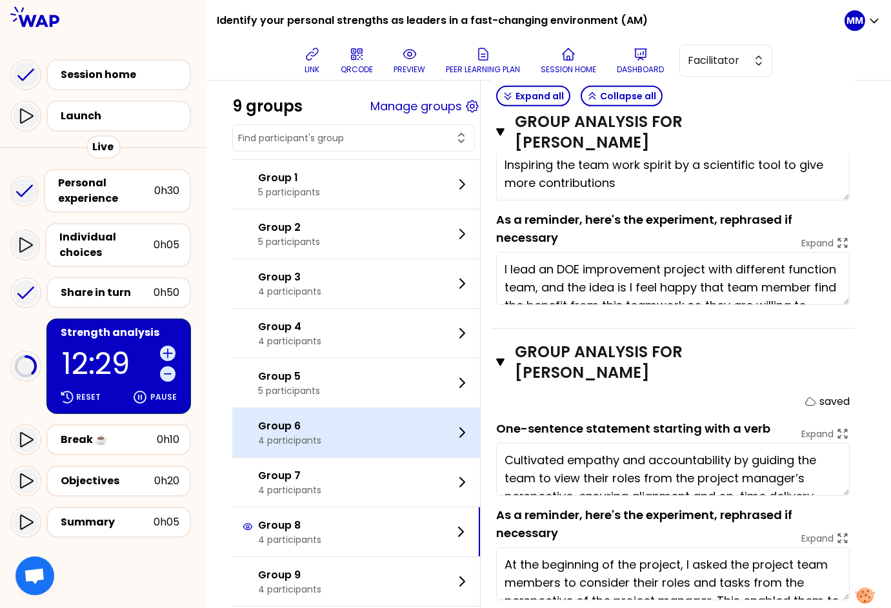
click at [354, 420] on div "Group 6 4 participants" at bounding box center [356, 432] width 248 height 49
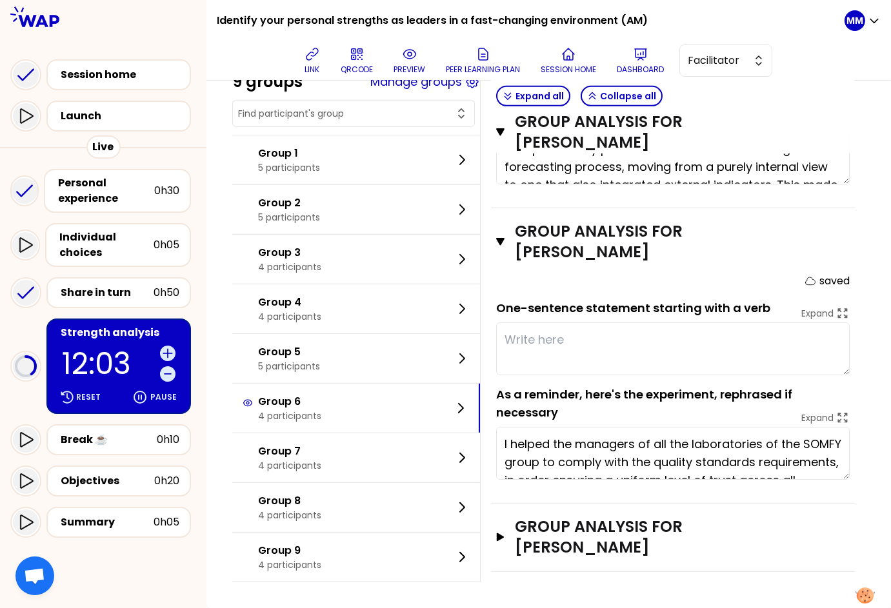
type textarea "ask questions, drive people, focus on value and result, focus on impact, involv…"
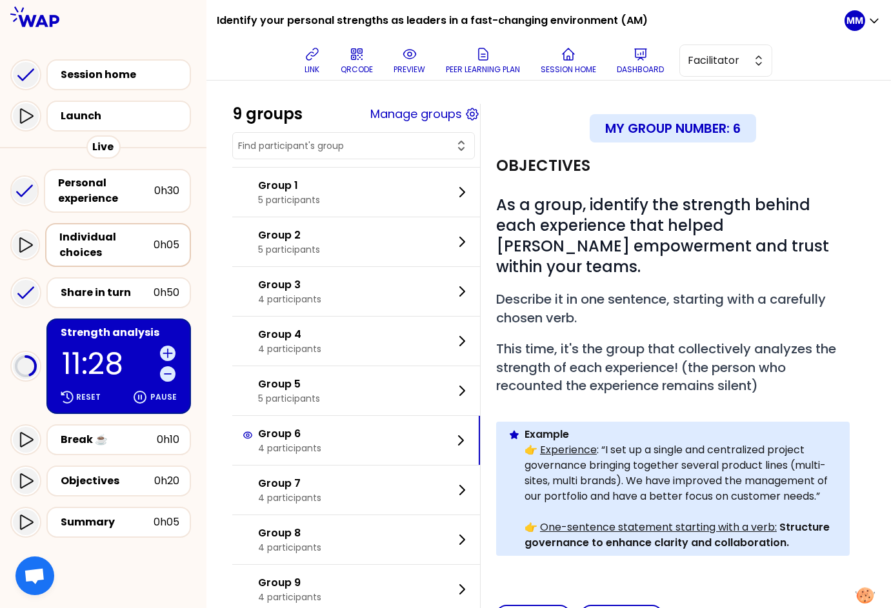
click at [106, 241] on div "Individual choices" at bounding box center [106, 245] width 94 height 31
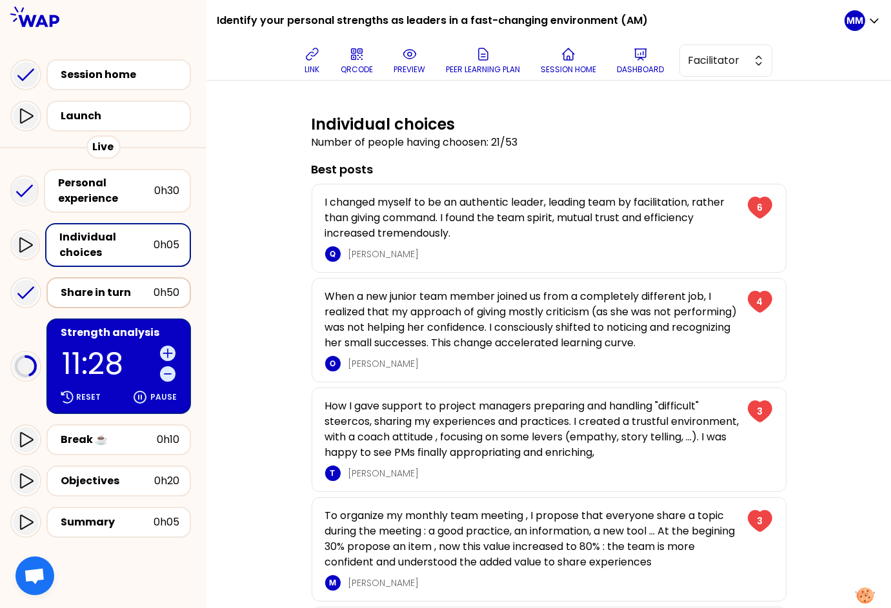
click at [113, 292] on div "Share in turn" at bounding box center [107, 292] width 93 height 15
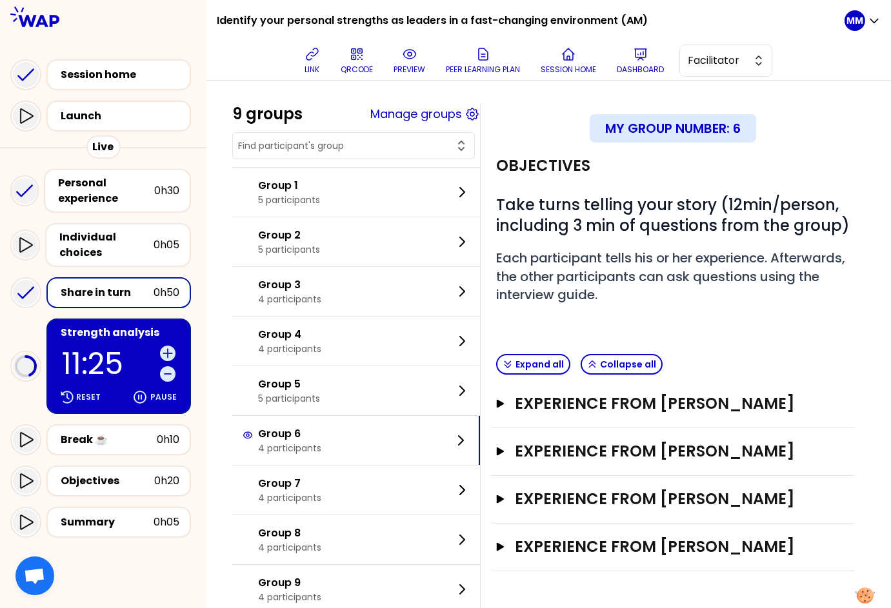
click at [379, 139] on button "button" at bounding box center [353, 145] width 231 height 15
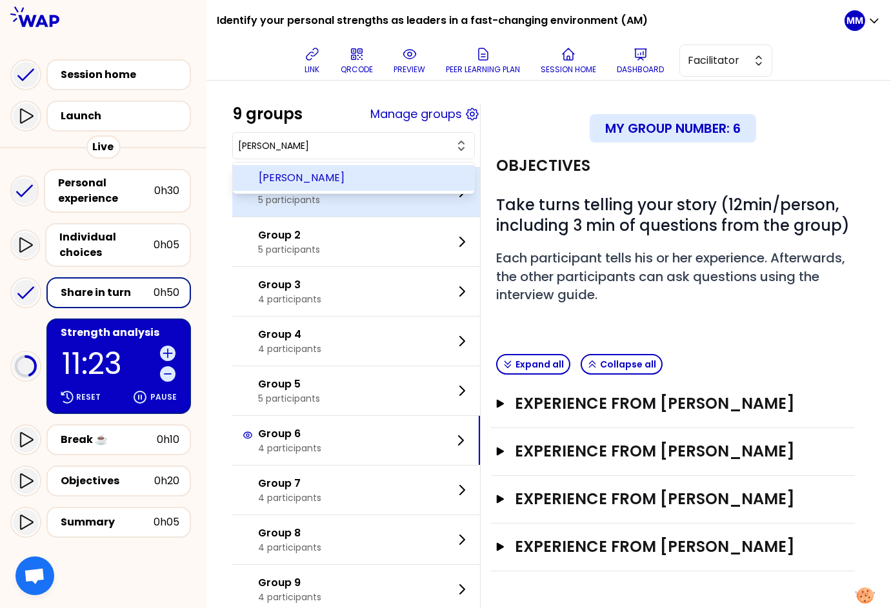
click at [398, 172] on span "[PERSON_NAME]" at bounding box center [361, 177] width 205 height 15
type input "[PERSON_NAME]"
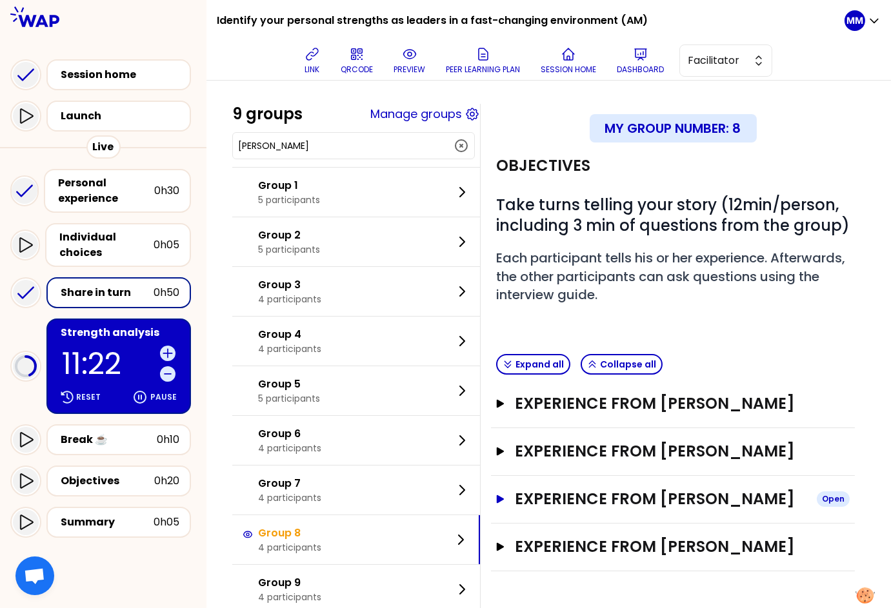
click at [666, 509] on h3 "Experience from Tony Wu" at bounding box center [660, 499] width 291 height 21
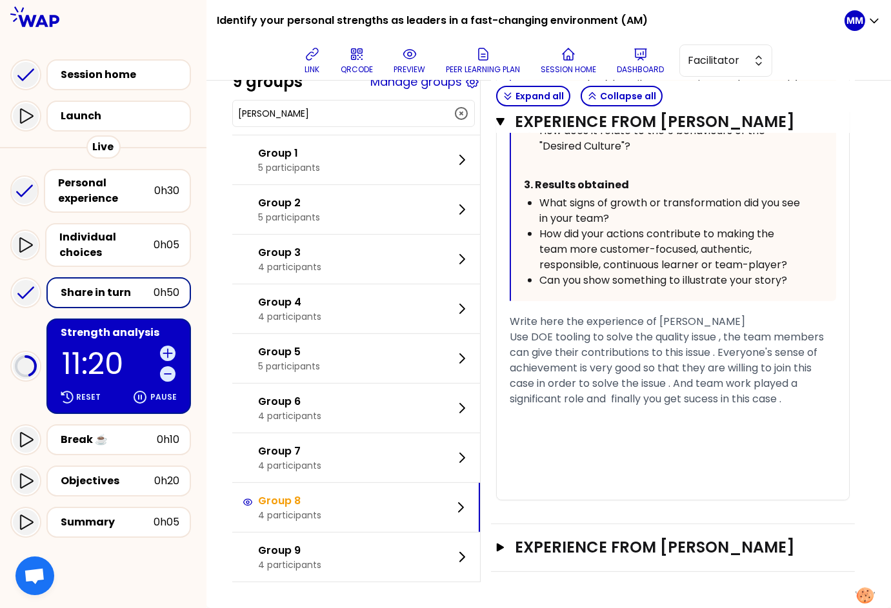
scroll to position [1000, 0]
click at [117, 479] on div "Objectives" at bounding box center [108, 480] width 94 height 15
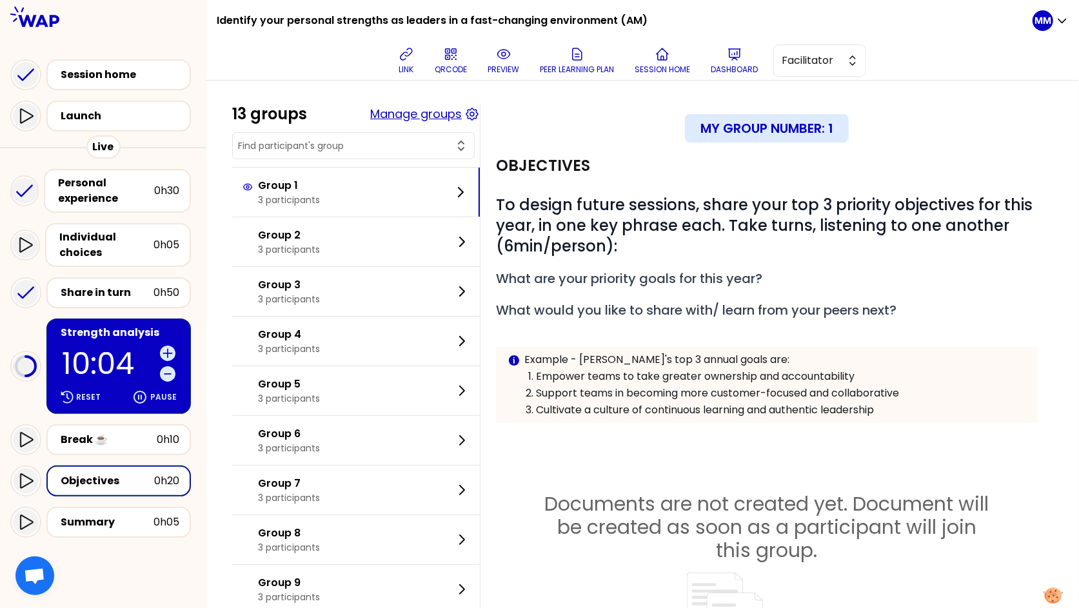
click at [426, 114] on button "Manage groups" at bounding box center [416, 114] width 92 height 18
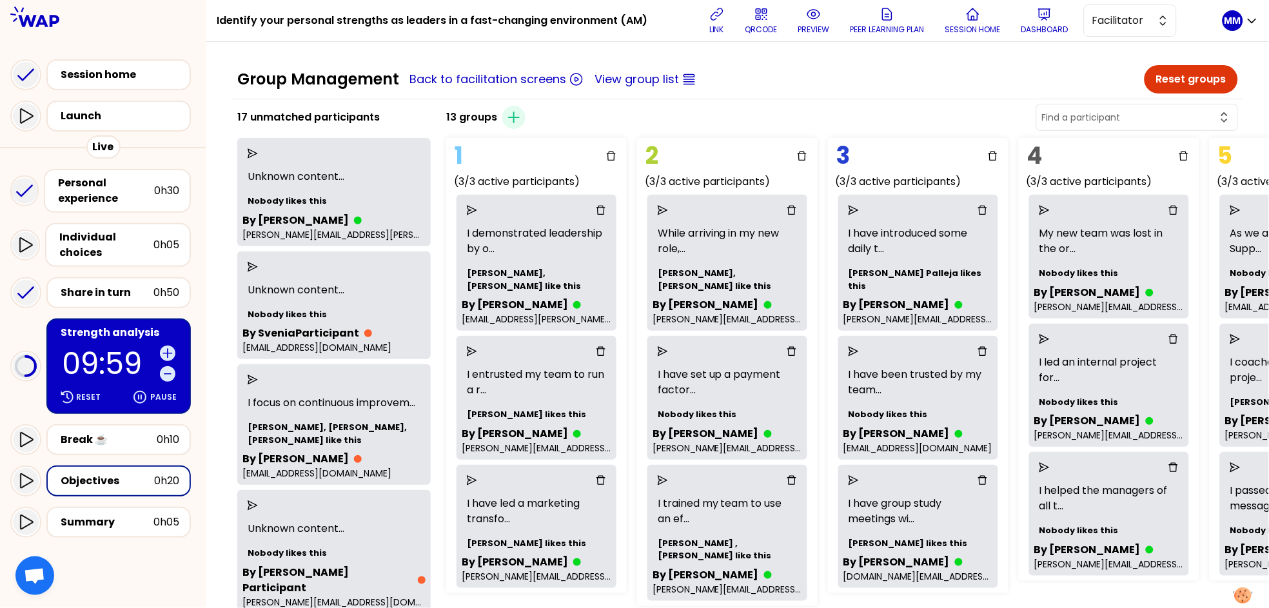
click at [976, 118] on input "text" at bounding box center [1129, 117] width 175 height 13
click at [976, 144] on span "[PERSON_NAME]" at bounding box center [1145, 149] width 164 height 15
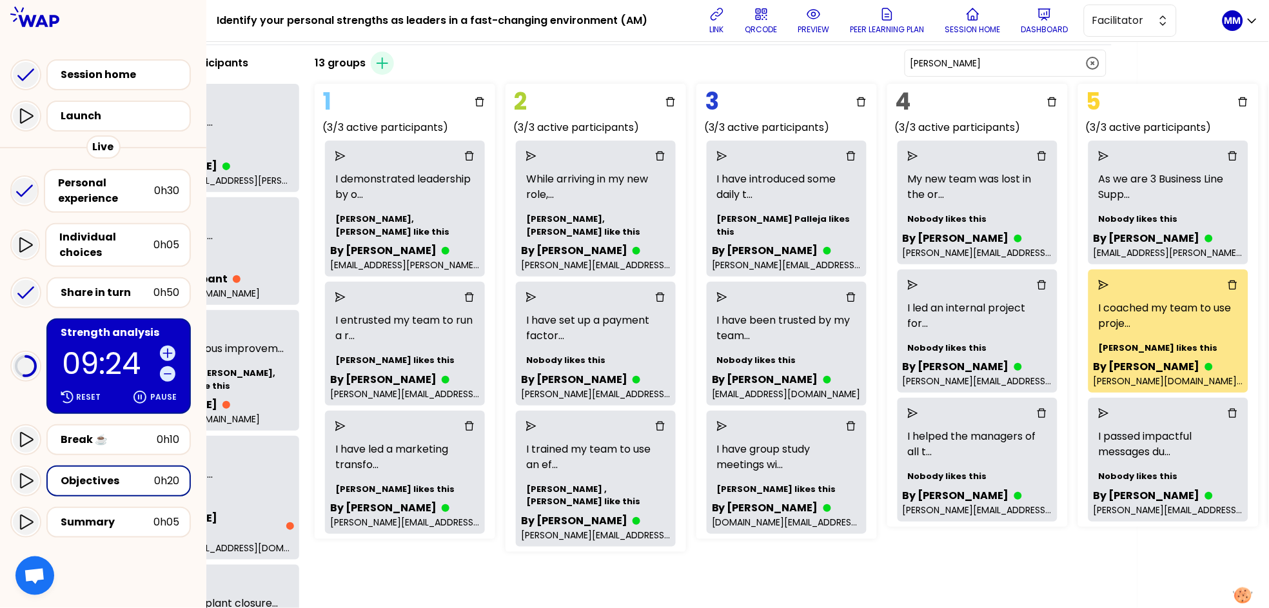
scroll to position [0, 132]
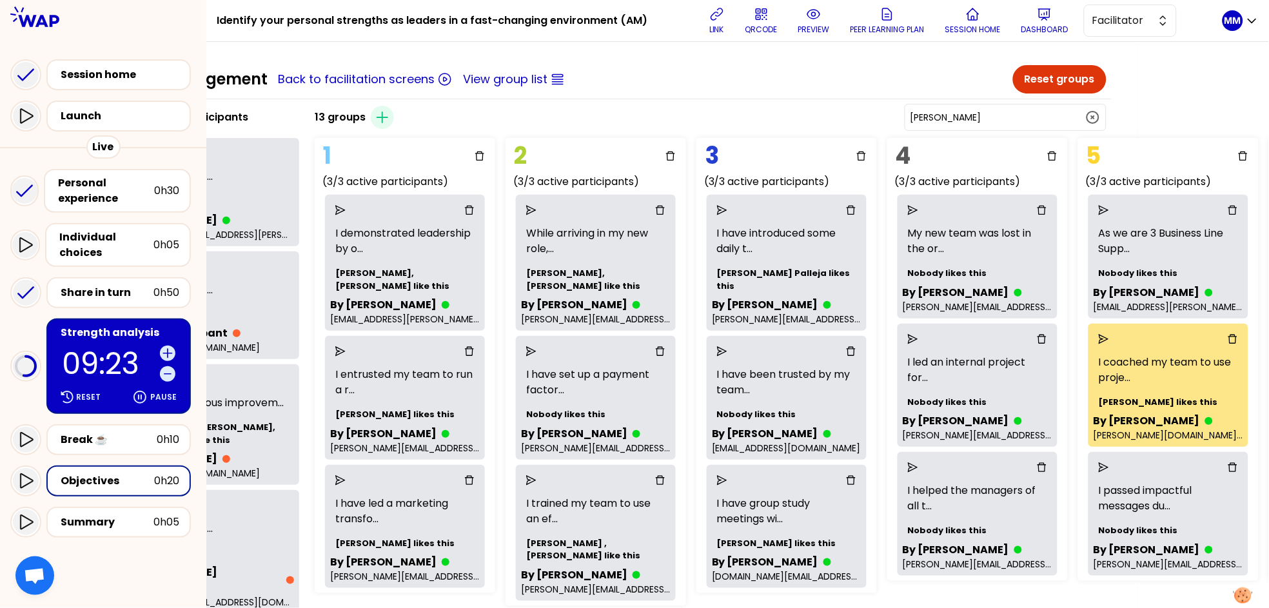
click at [976, 117] on input "[PERSON_NAME]" at bounding box center [998, 117] width 175 height 13
click at [976, 148] on span "[PERSON_NAME]" at bounding box center [1013, 149] width 164 height 15
type input "[PERSON_NAME]"
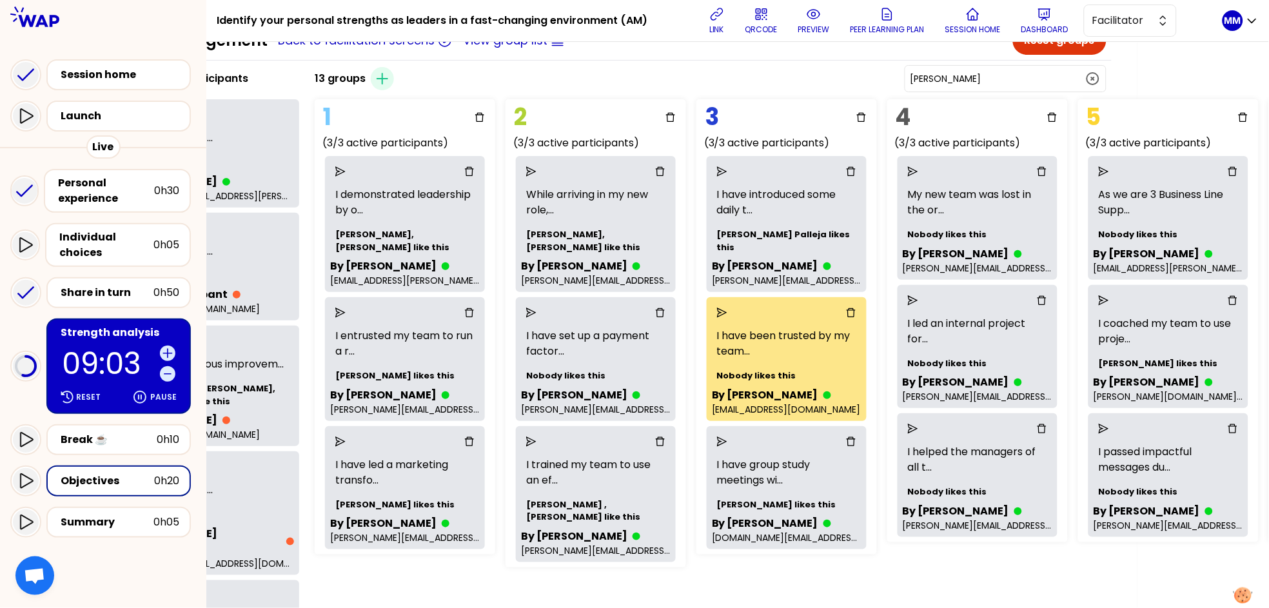
scroll to position [28, 132]
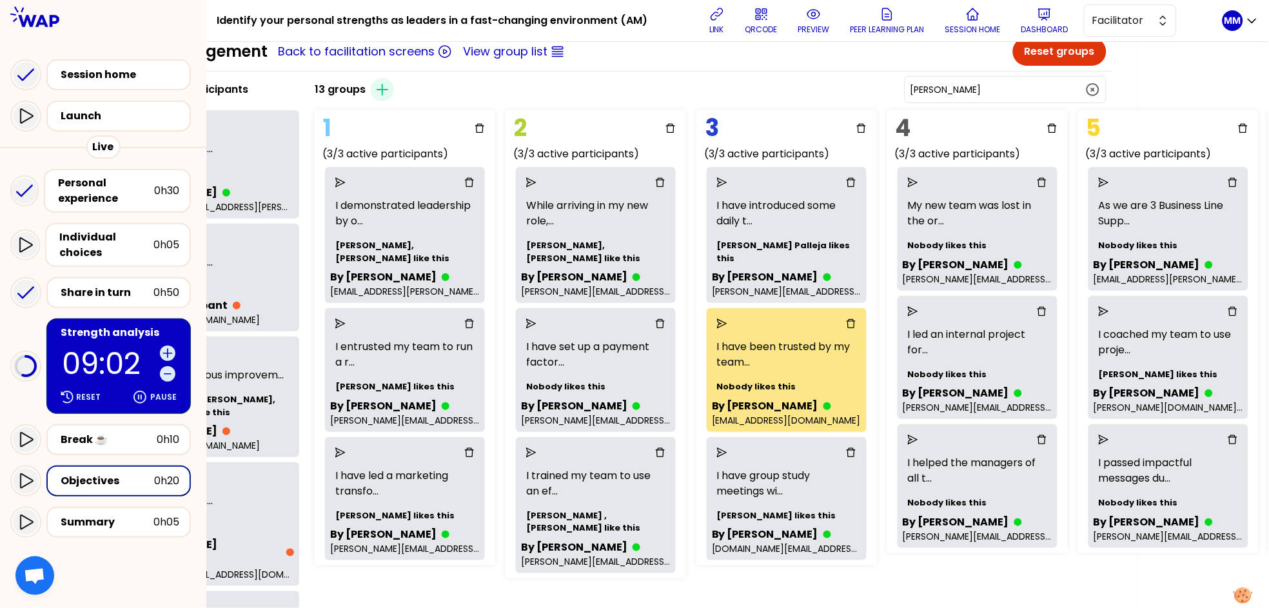
click at [123, 475] on div "Objectives" at bounding box center [108, 480] width 94 height 15
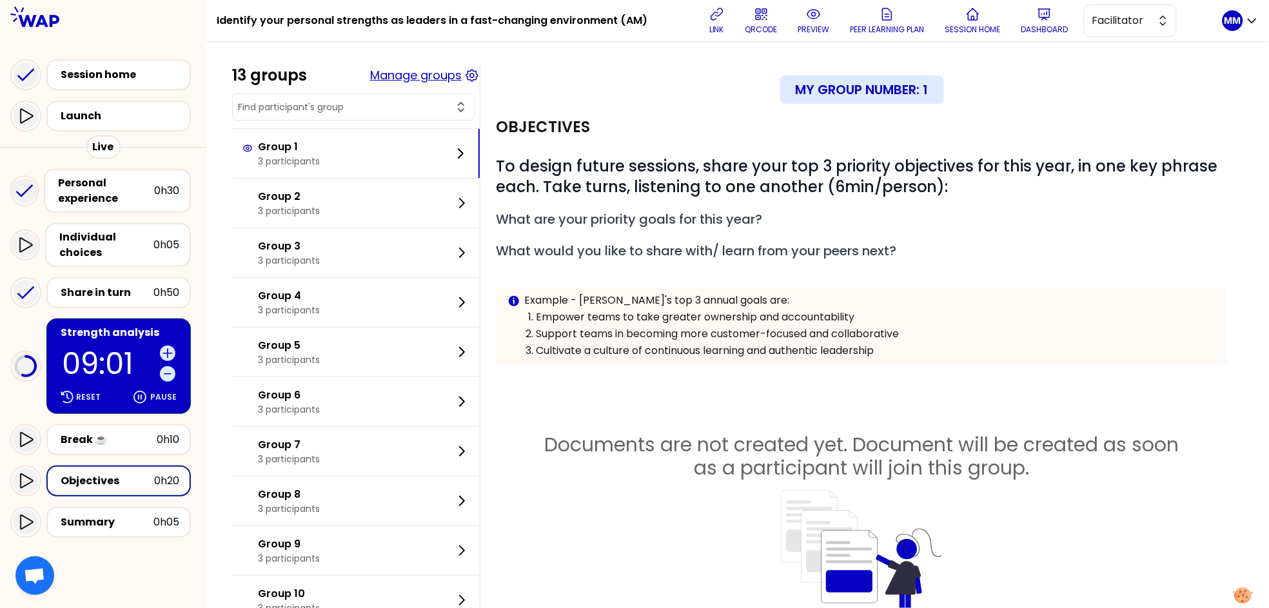
click at [420, 80] on button "Manage groups" at bounding box center [416, 75] width 92 height 18
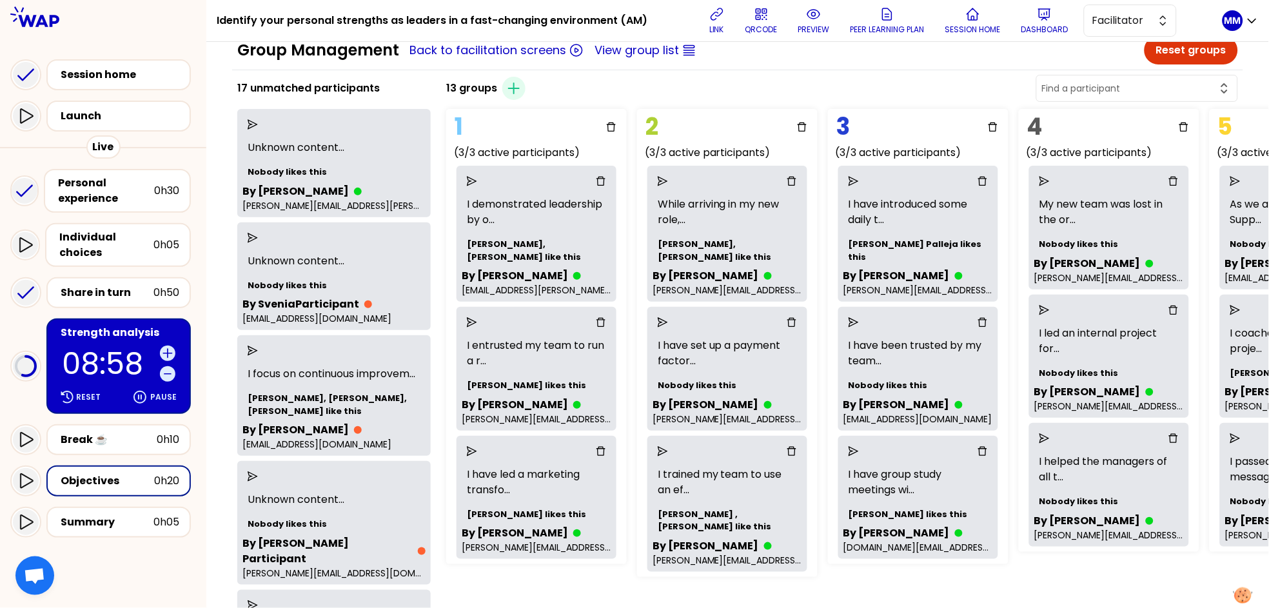
scroll to position [30, 0]
click at [976, 90] on input "text" at bounding box center [1129, 87] width 175 height 13
click at [976, 123] on span "Trouvé [PERSON_NAME]" at bounding box center [1145, 119] width 164 height 15
type input "Trouvé [PERSON_NAME]"
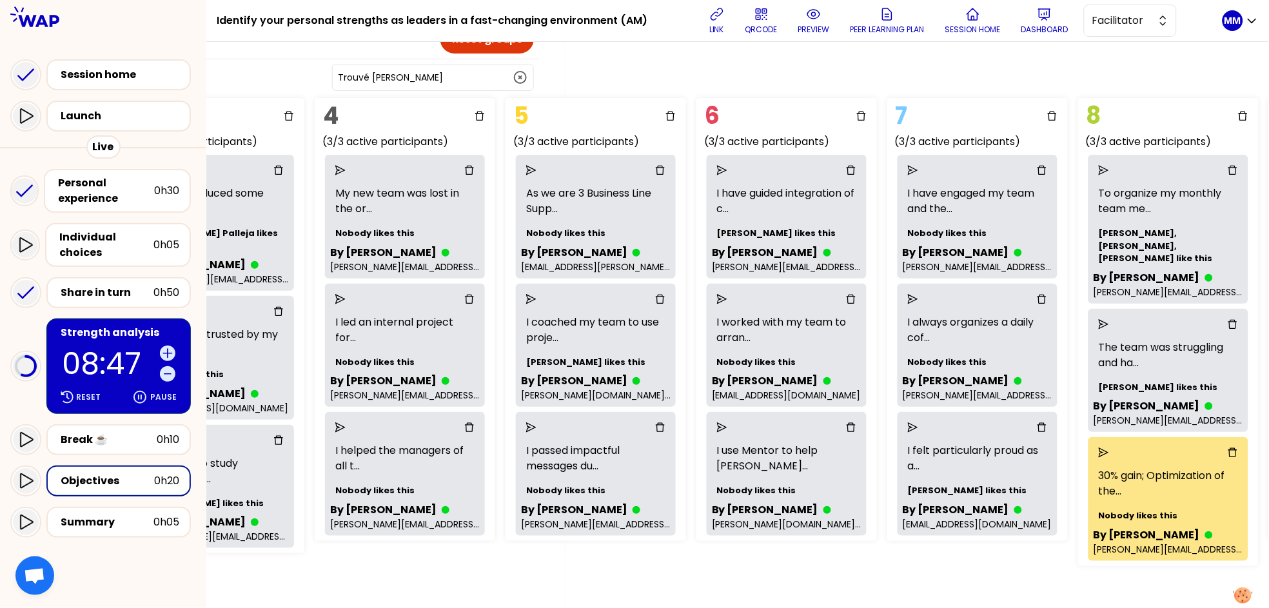
scroll to position [46, 704]
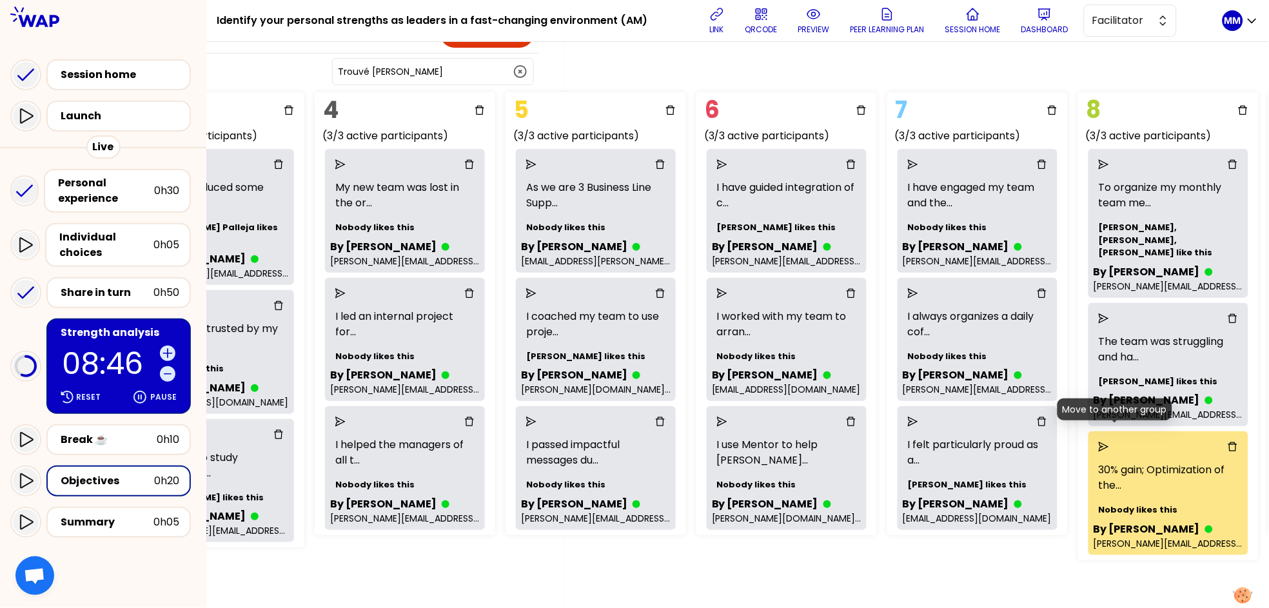
click at [976, 442] on icon "send" at bounding box center [1104, 447] width 10 height 10
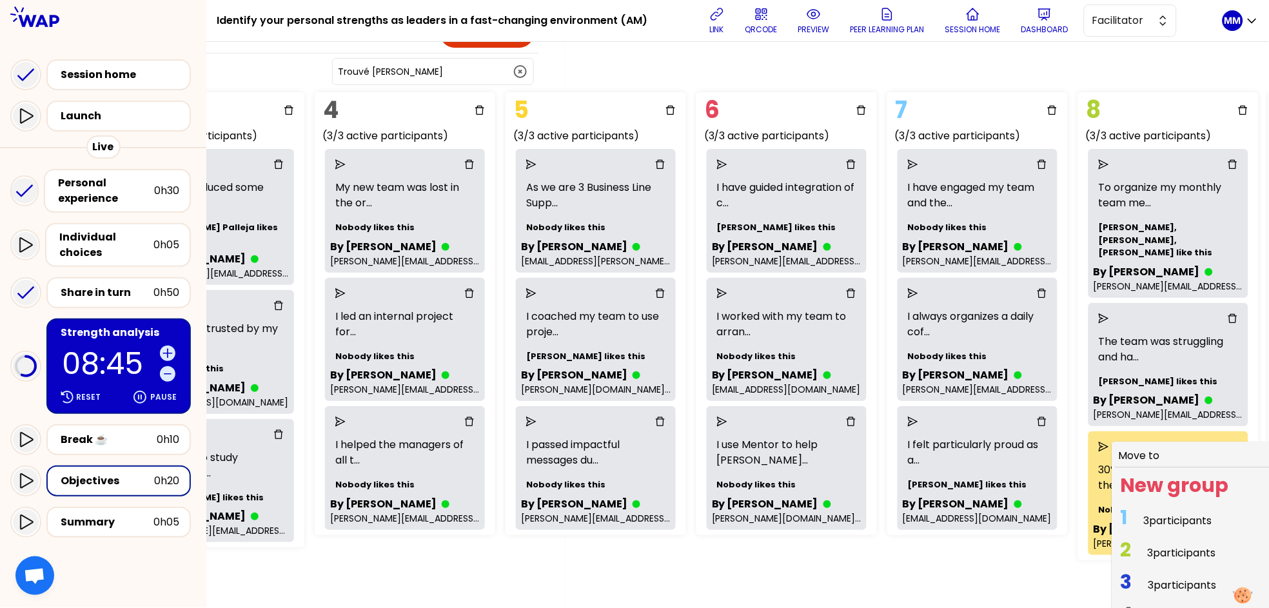
click at [976, 546] on span "3 participants" at bounding box center [1182, 553] width 68 height 15
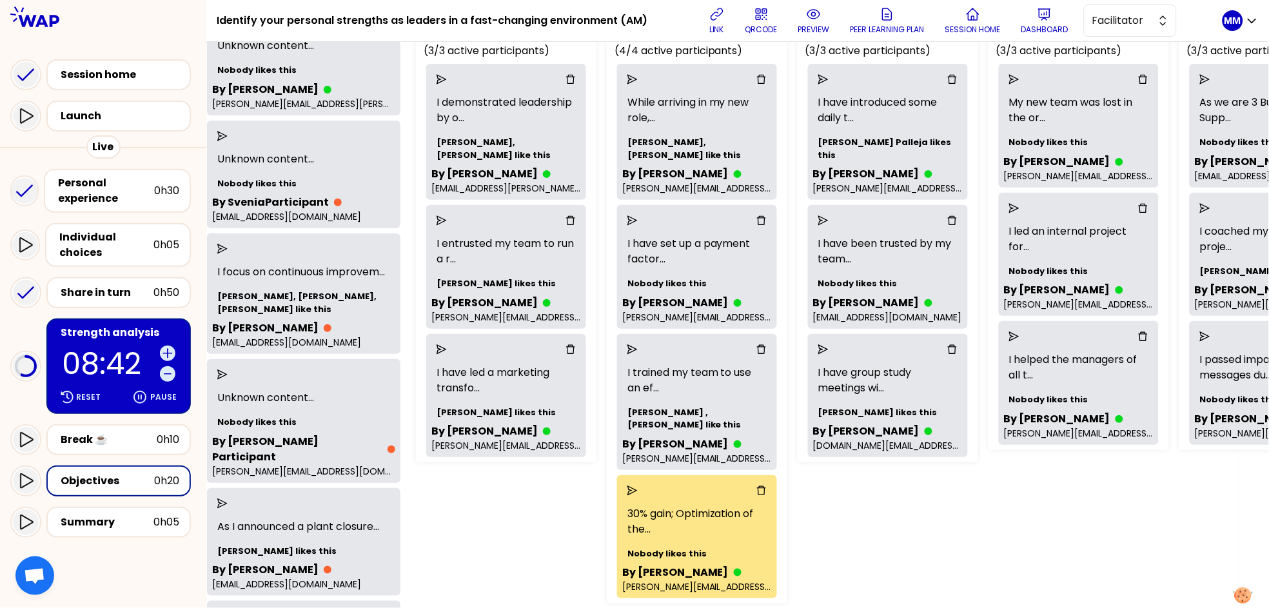
scroll to position [124, 30]
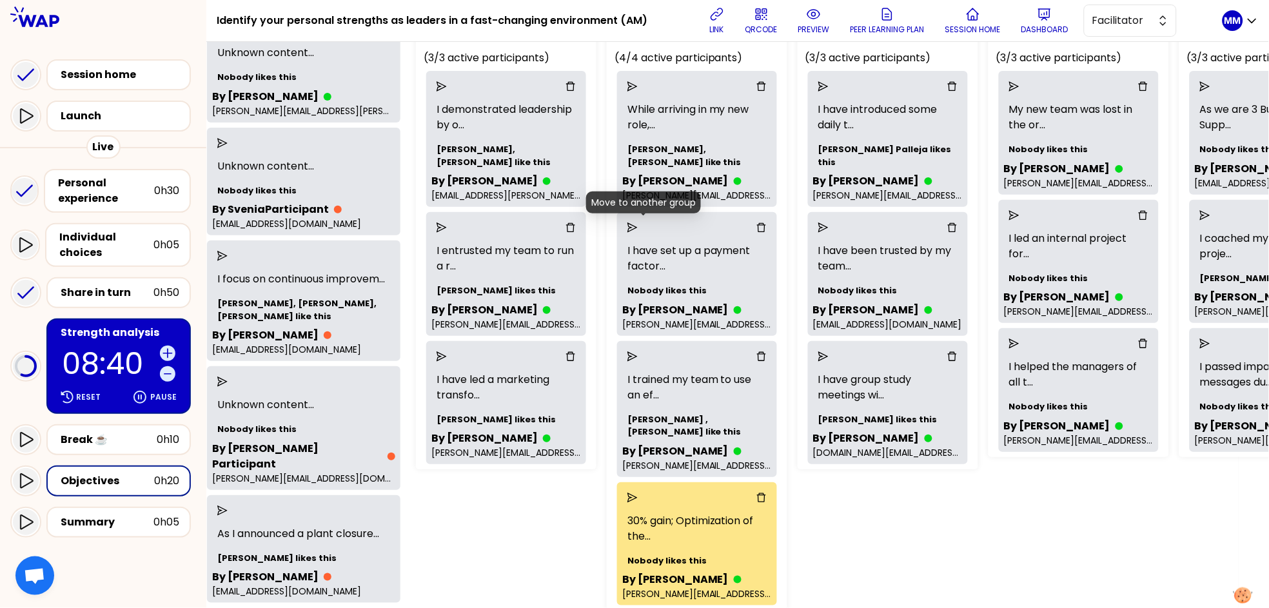
click at [638, 228] on icon "send" at bounding box center [632, 227] width 10 height 10
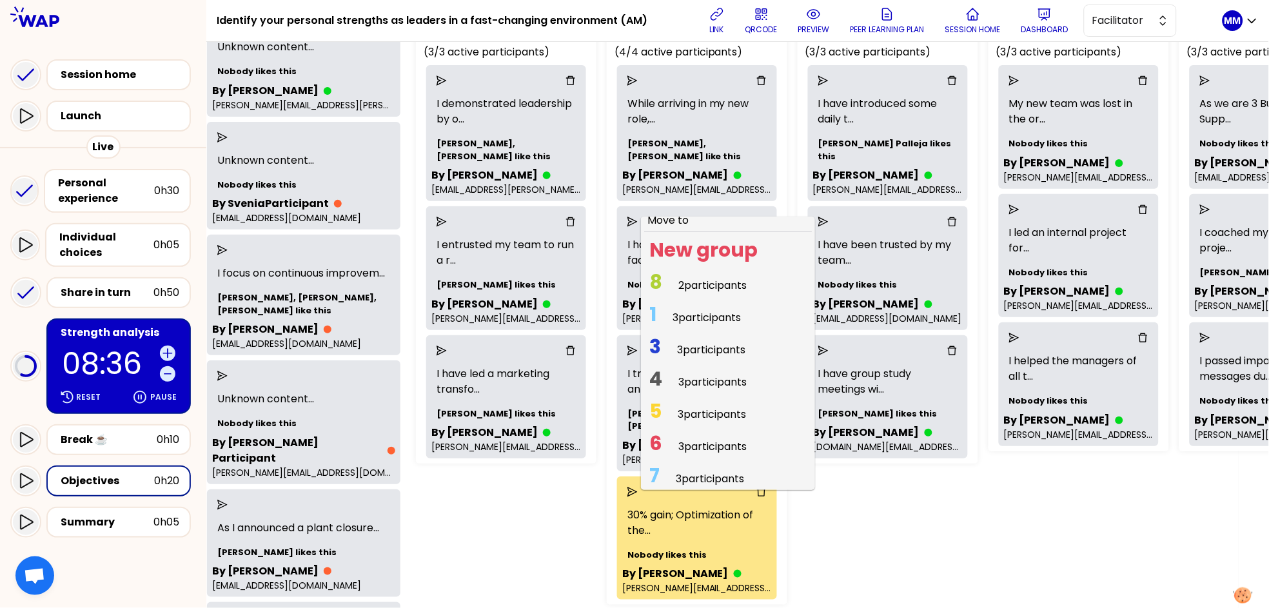
scroll to position [0, 0]
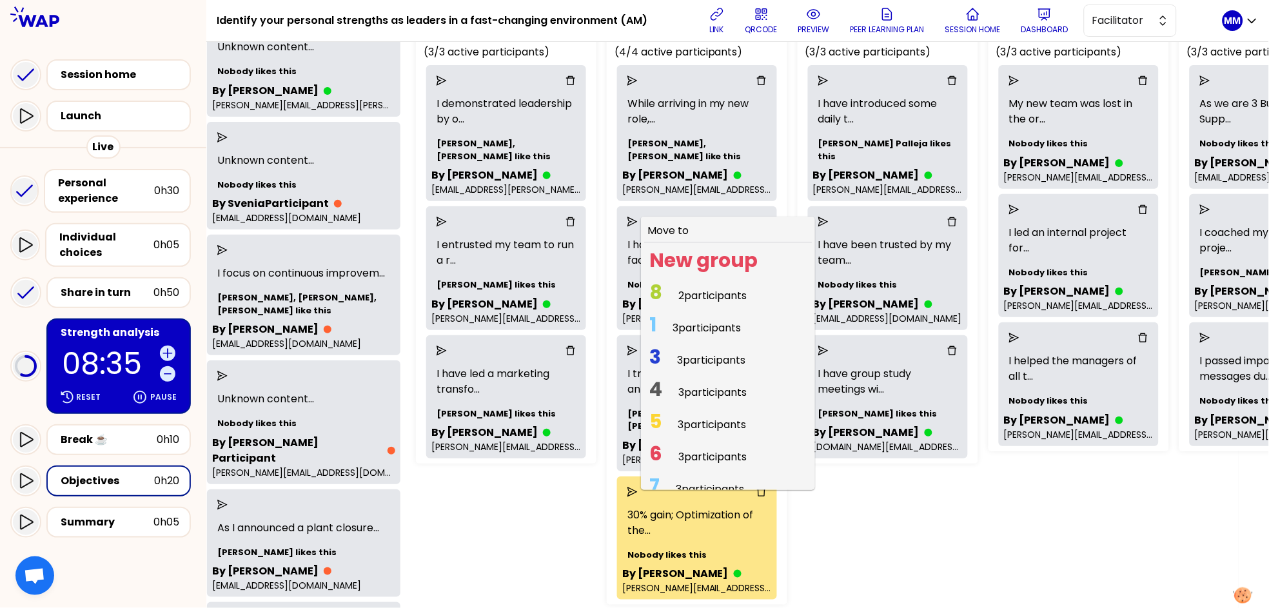
click at [724, 292] on span "2 participants" at bounding box center [712, 295] width 68 height 15
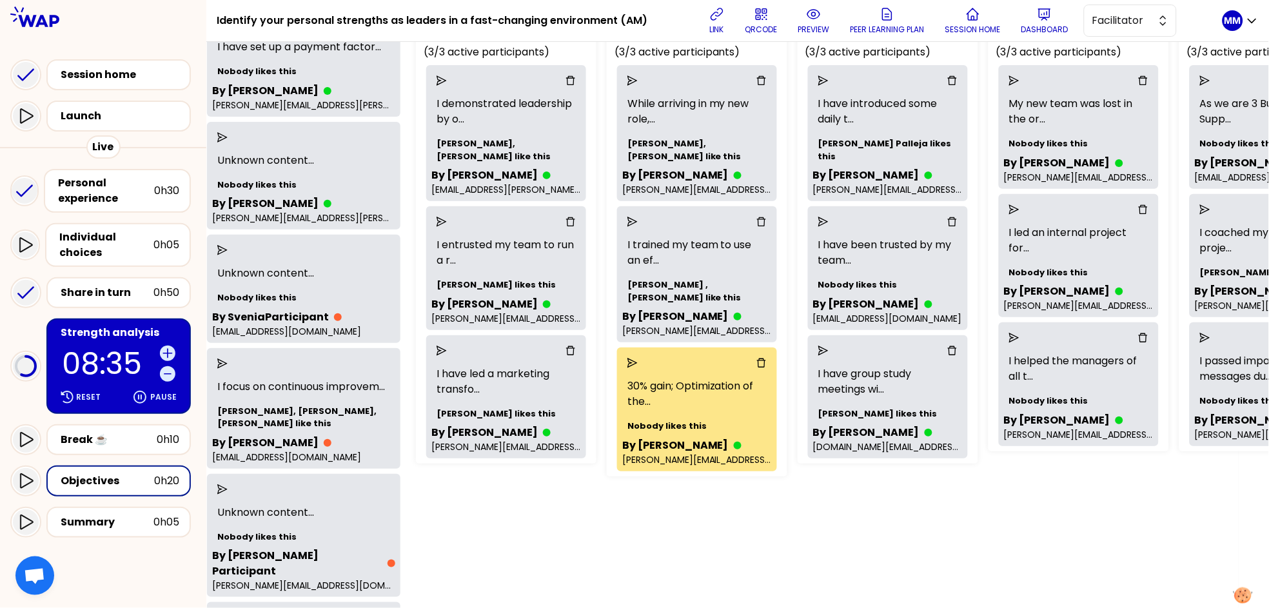
scroll to position [130, 30]
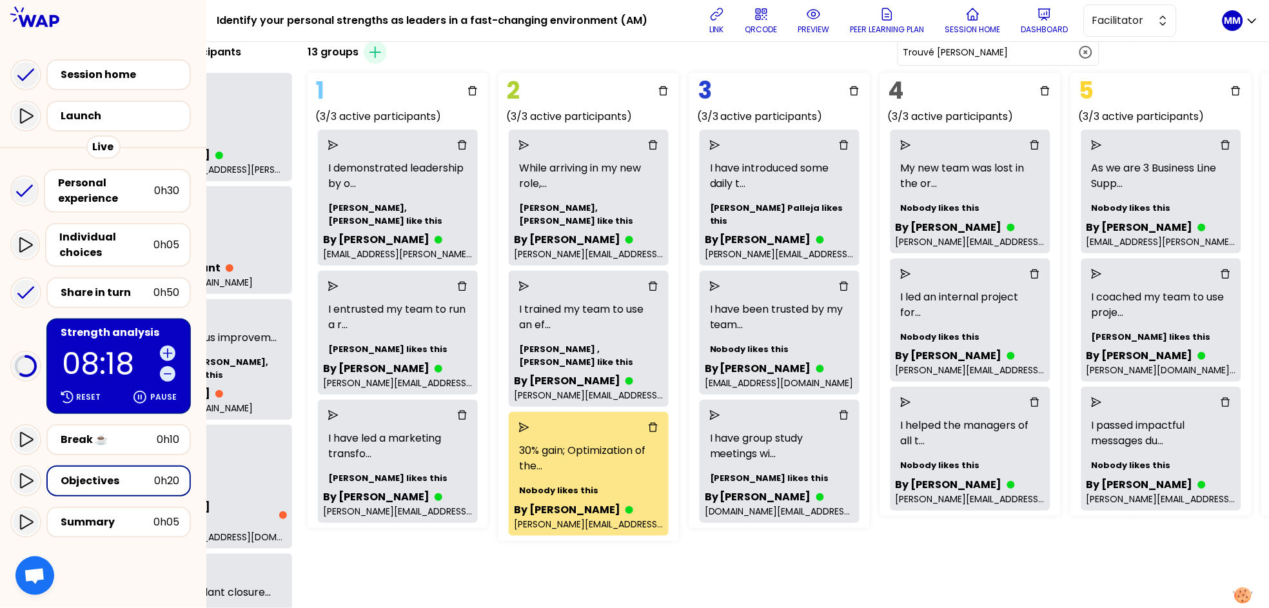
scroll to position [65, 143]
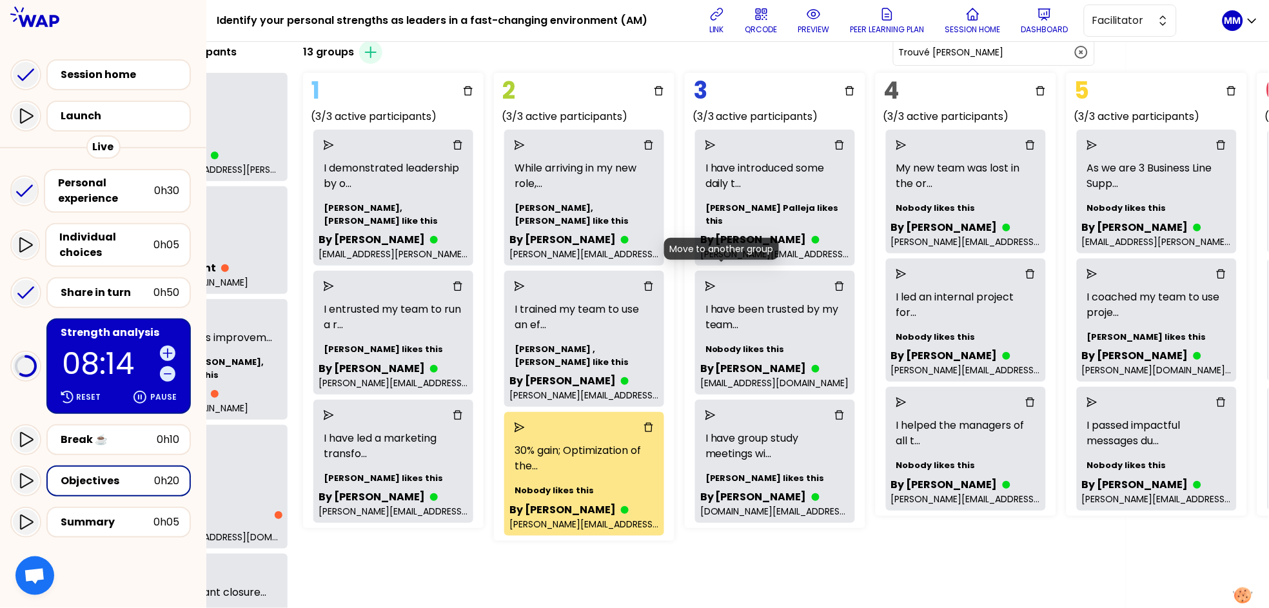
click at [716, 281] on icon "send" at bounding box center [711, 286] width 10 height 10
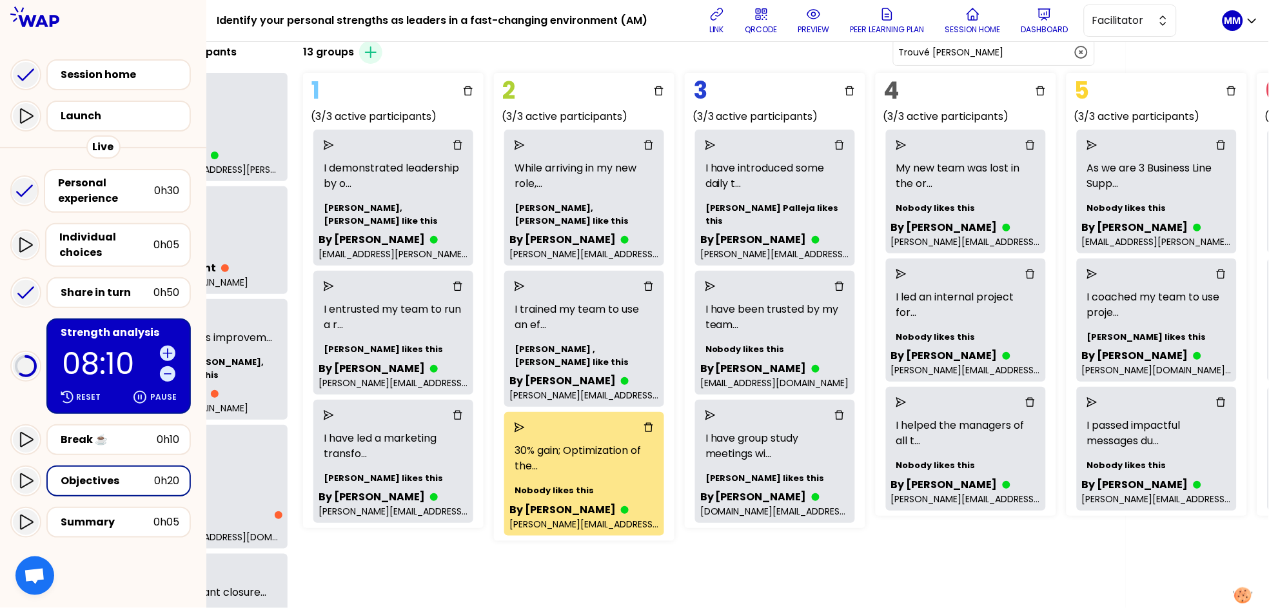
click at [716, 281] on icon "send" at bounding box center [711, 286] width 10 height 10
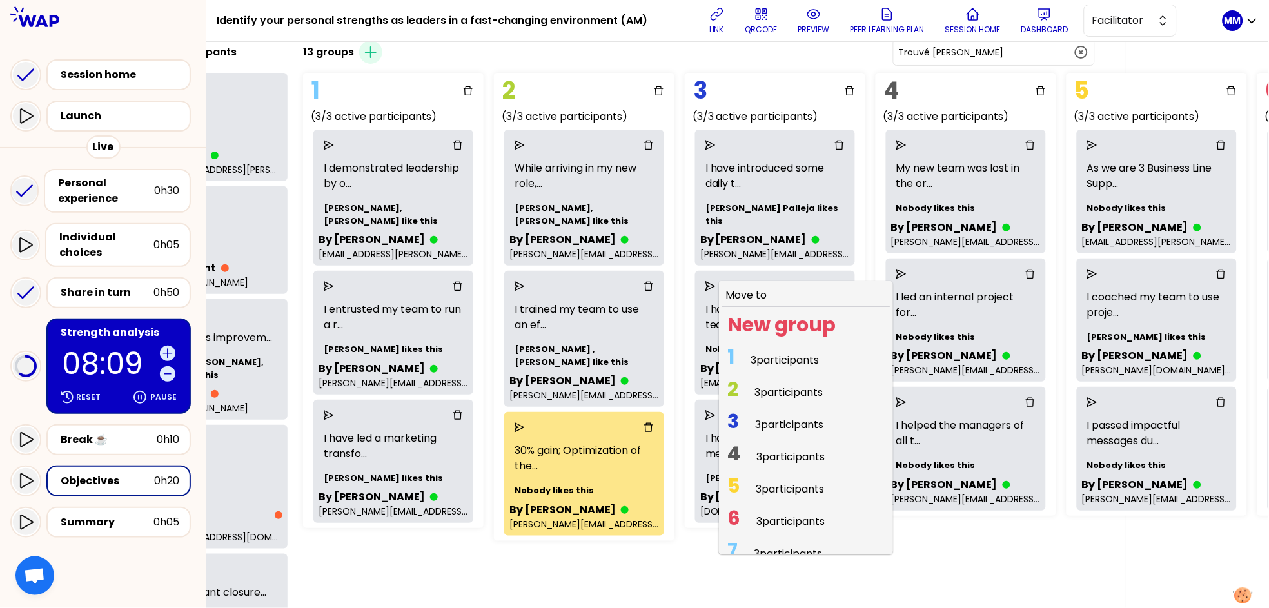
click at [776, 449] on span "3 participants" at bounding box center [790, 456] width 68 height 15
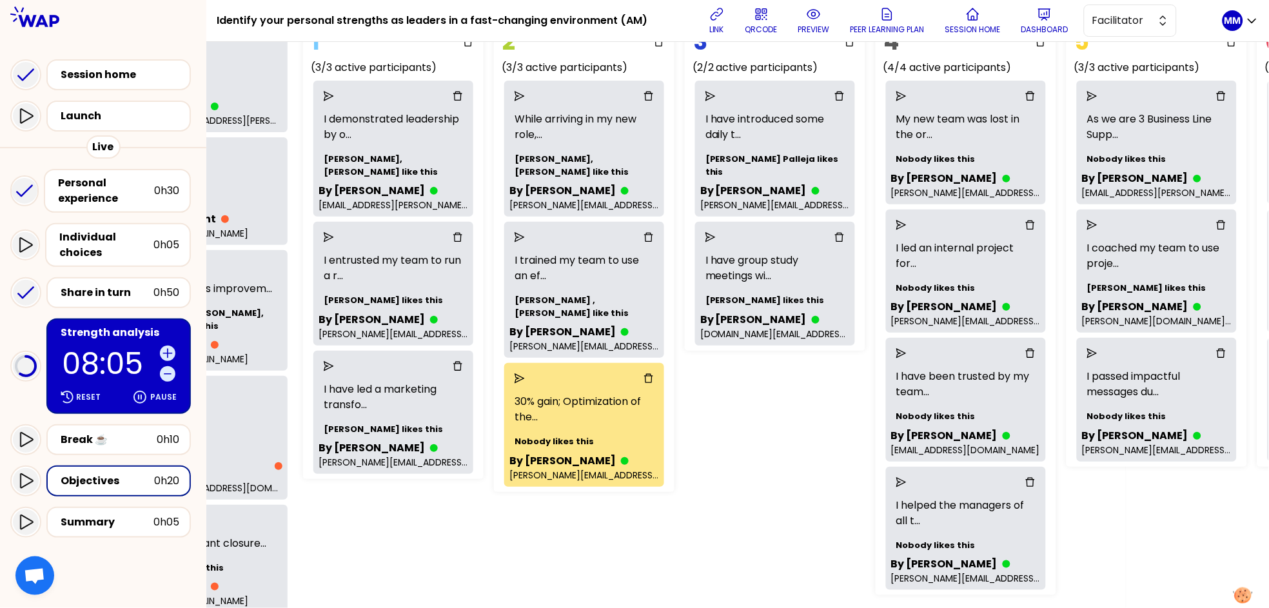
scroll to position [116, 143]
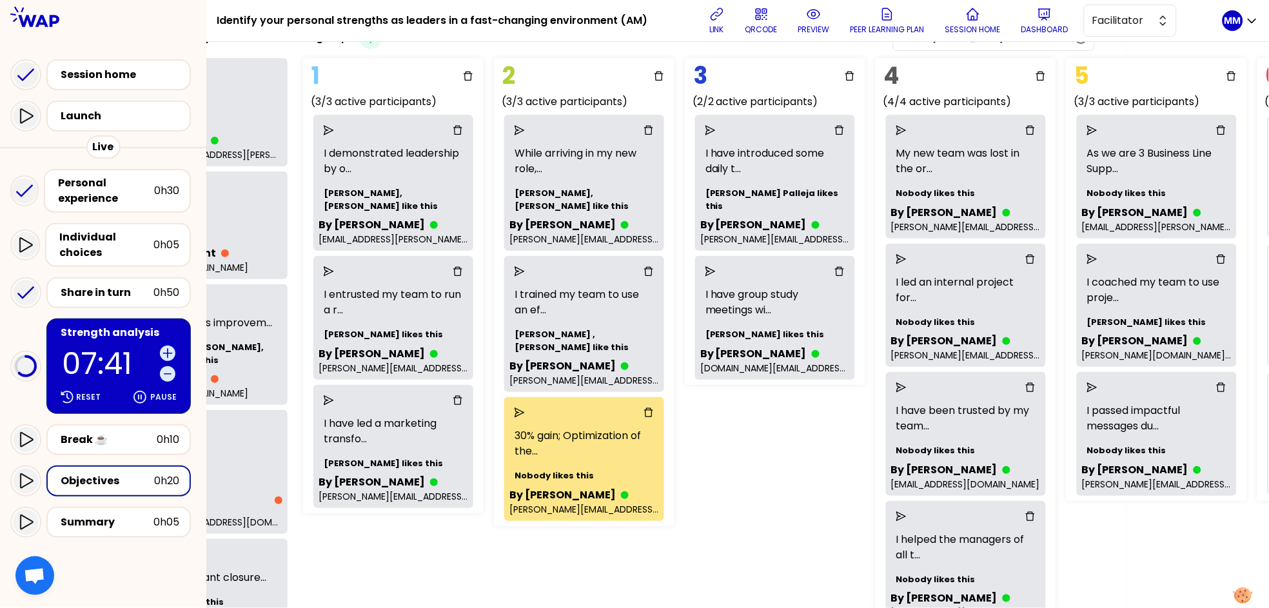
scroll to position [78, 143]
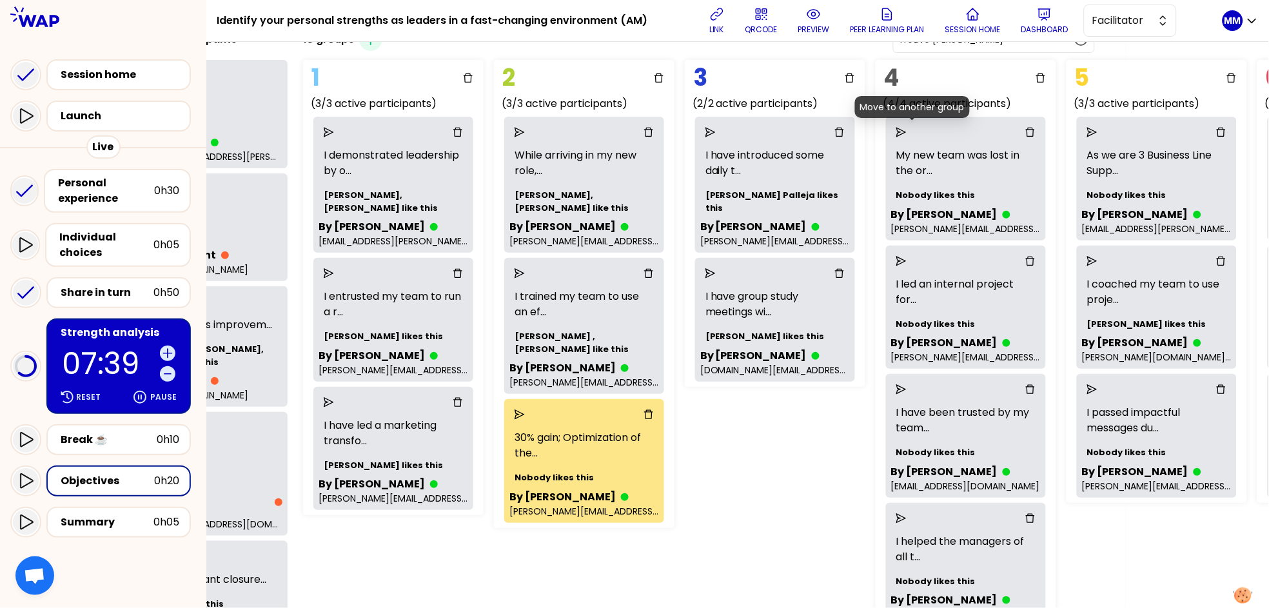
click at [907, 130] on icon "send" at bounding box center [901, 132] width 10 height 10
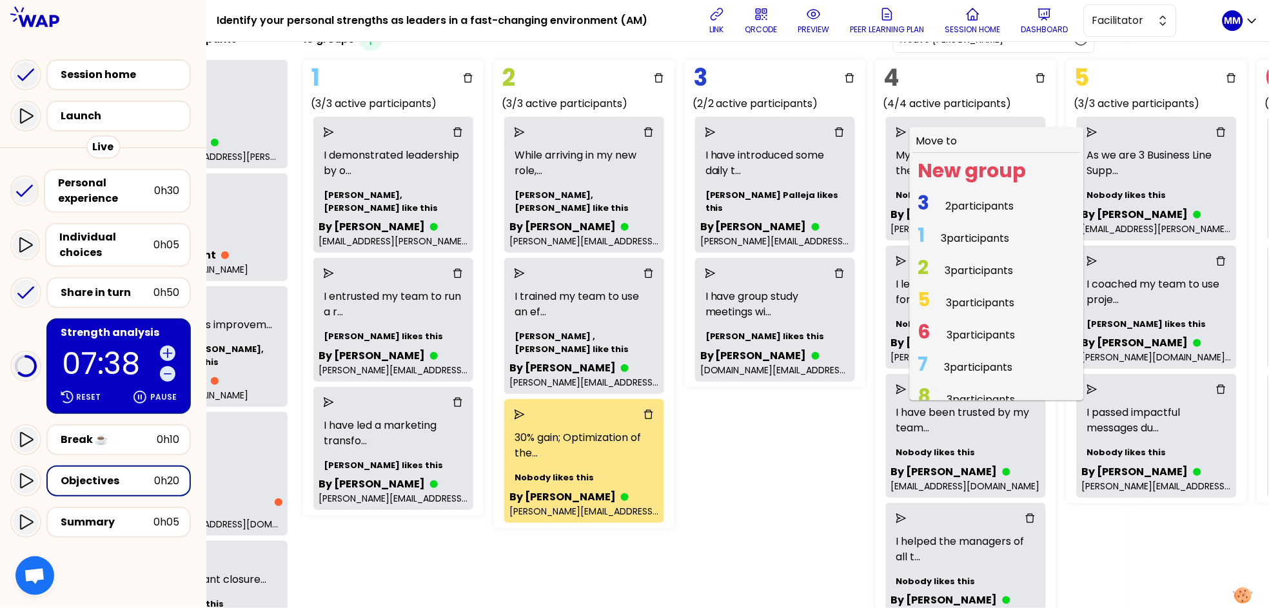
click at [965, 204] on span "2 participants" at bounding box center [980, 206] width 68 height 15
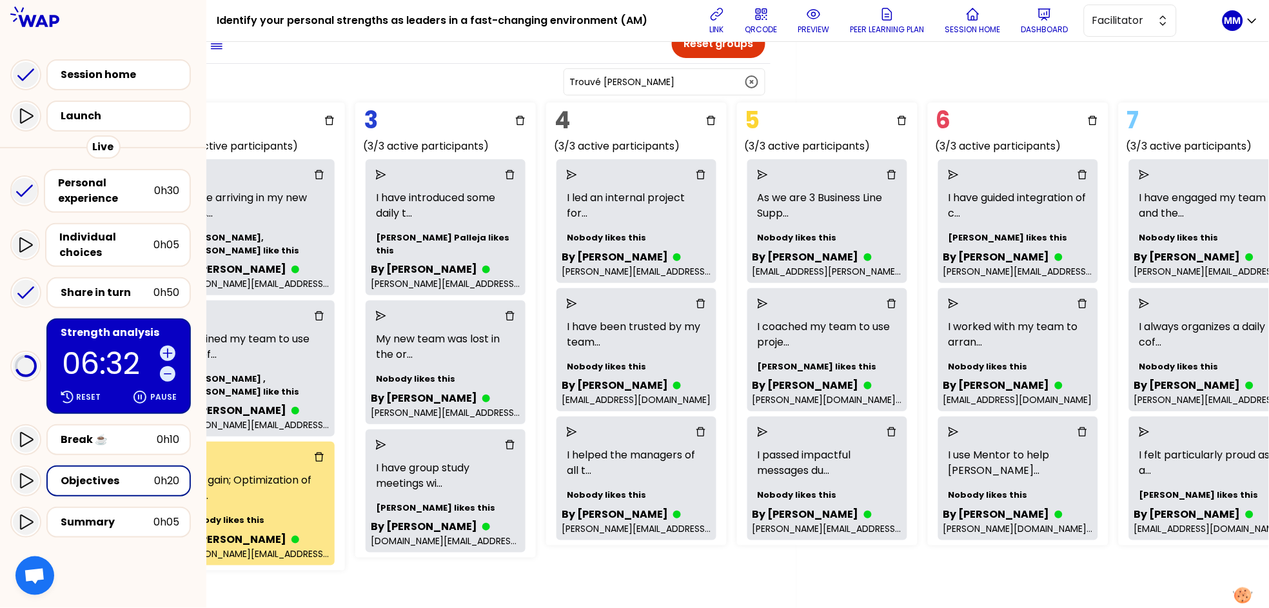
scroll to position [35, 471]
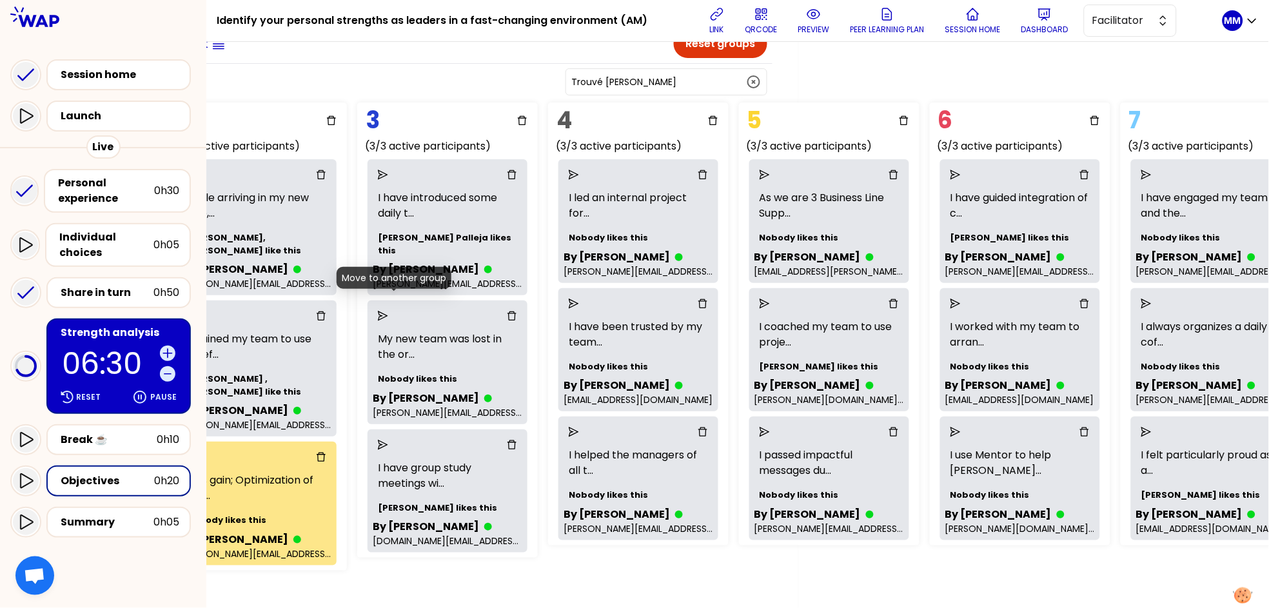
click at [388, 311] on icon "send" at bounding box center [383, 316] width 10 height 10
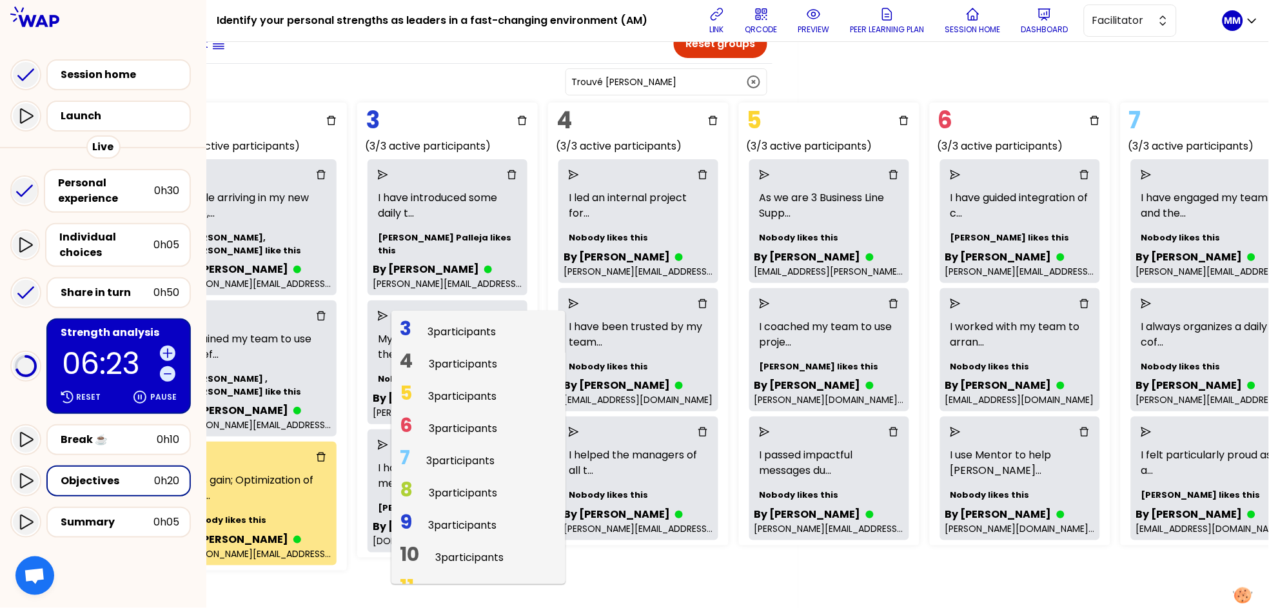
scroll to position [139, 0]
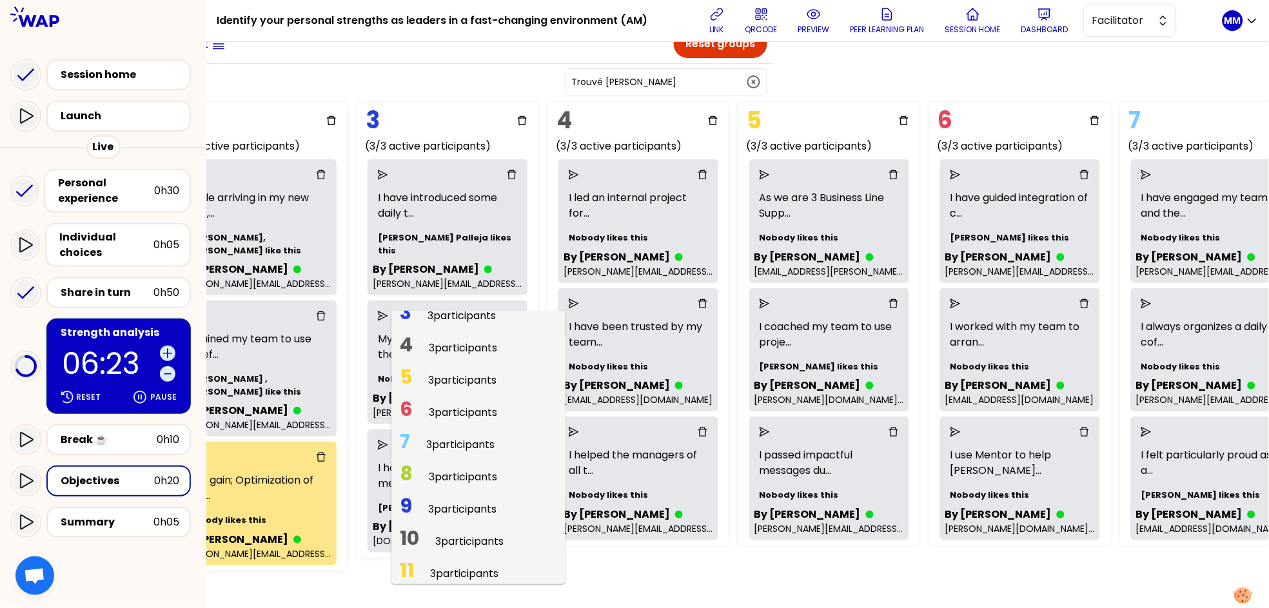
click at [465, 534] on span "3 participants" at bounding box center [469, 541] width 68 height 15
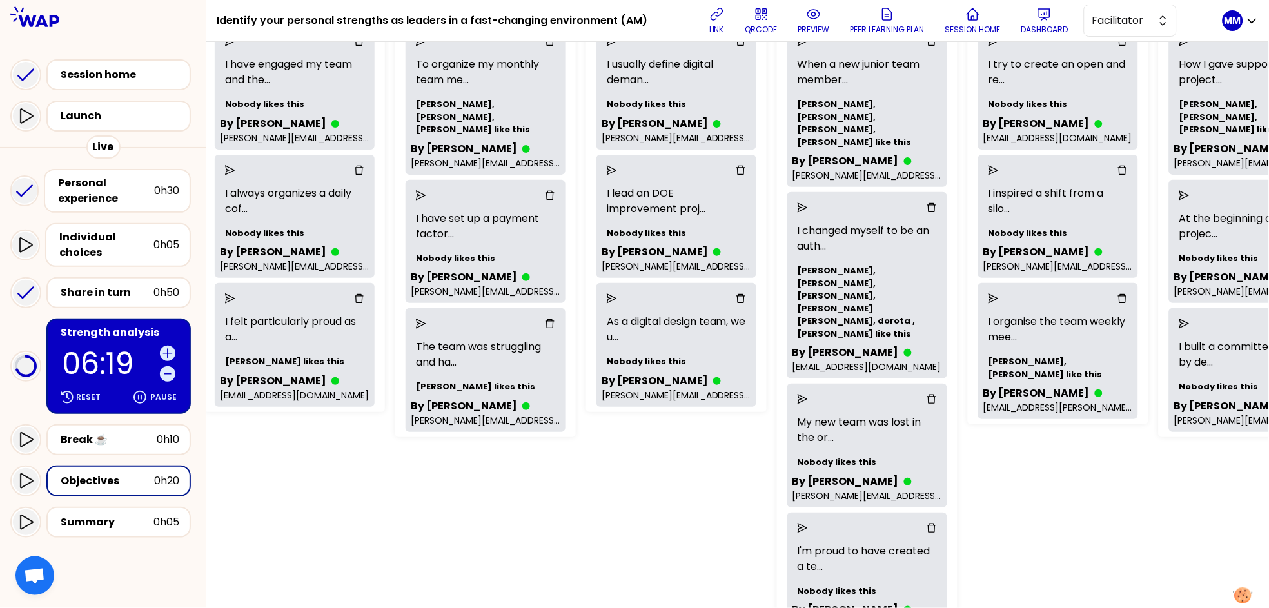
scroll to position [172, 1387]
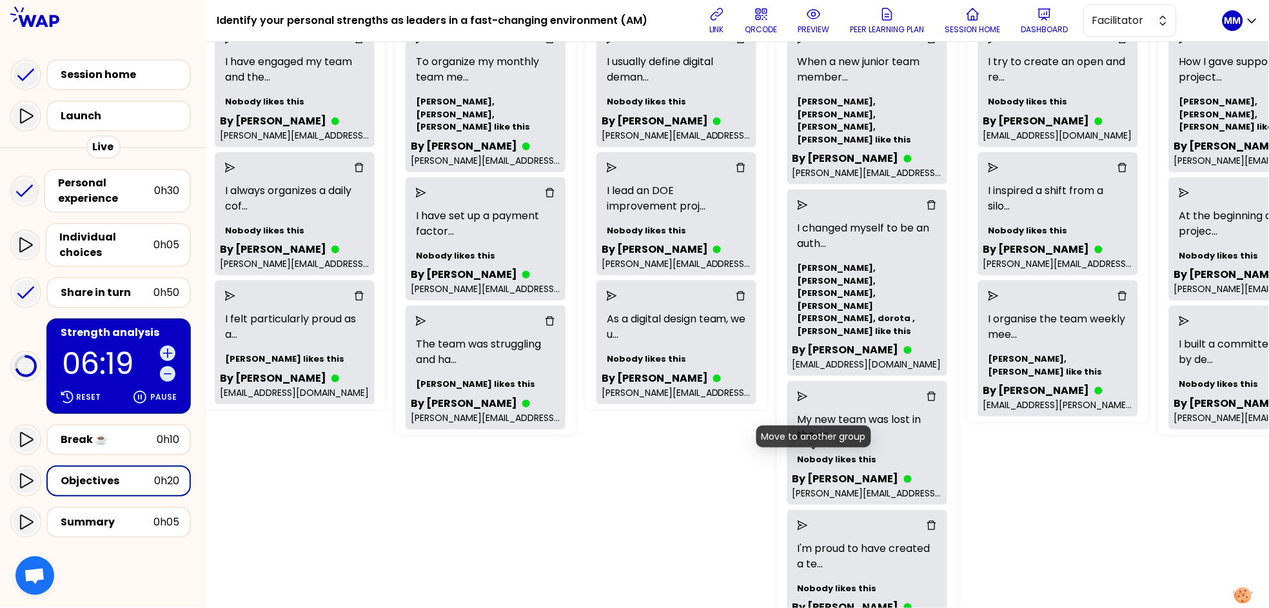
click at [808, 520] on icon "send" at bounding box center [803, 525] width 10 height 10
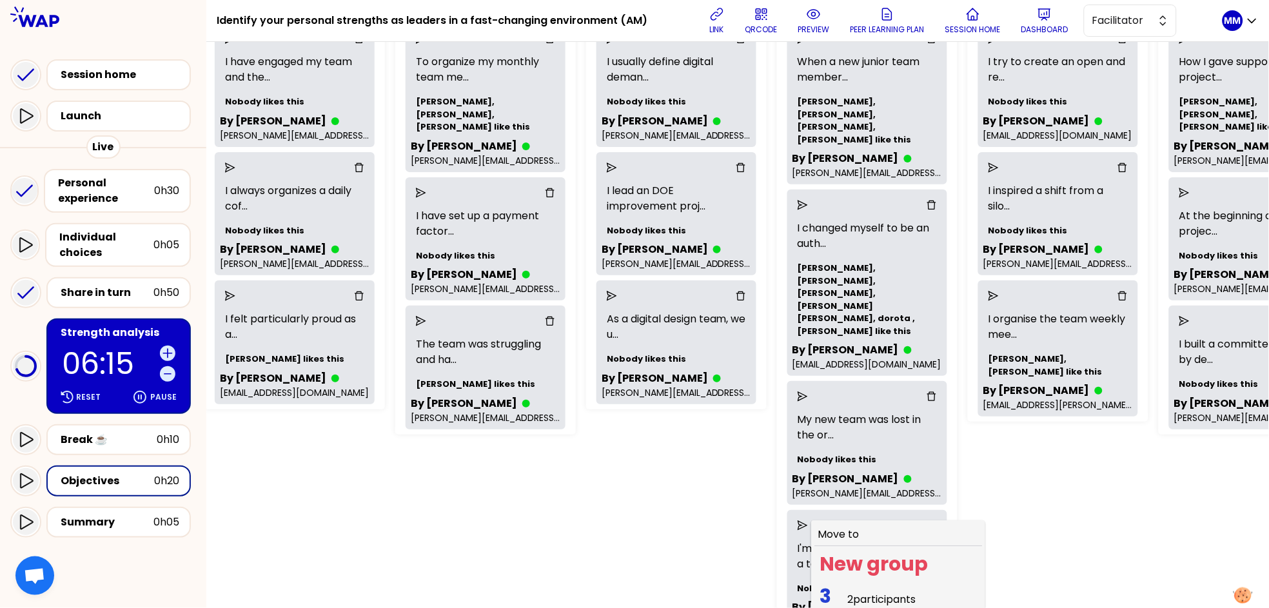
click at [857, 587] on span "3 2 participants" at bounding box center [867, 599] width 106 height 25
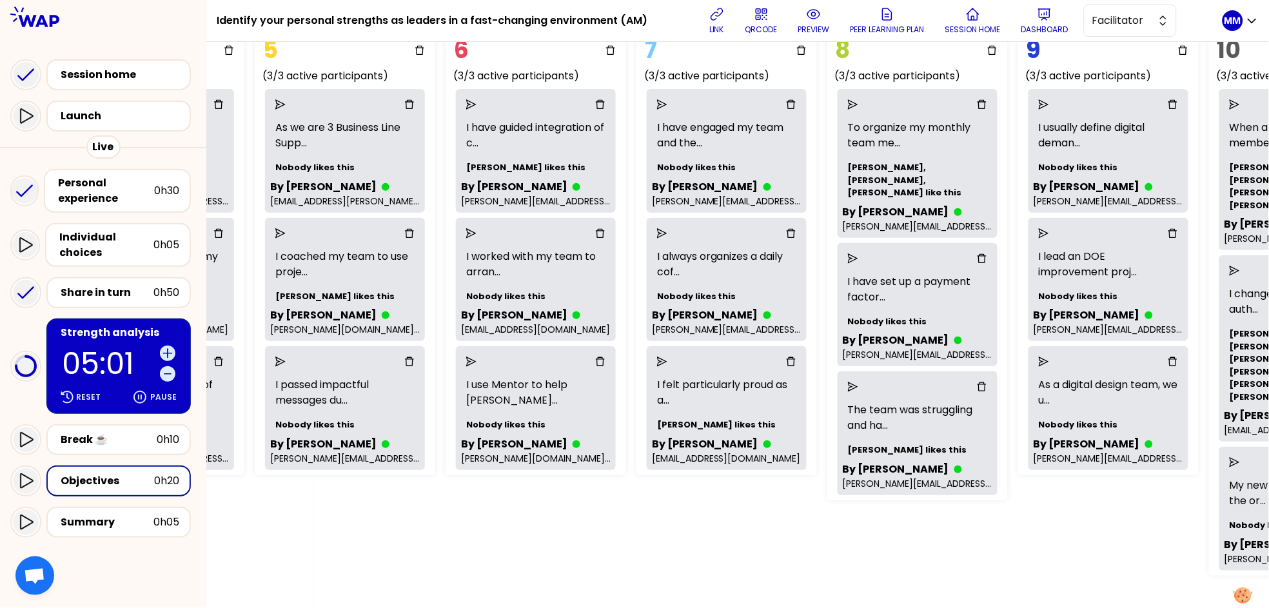
scroll to position [106, 971]
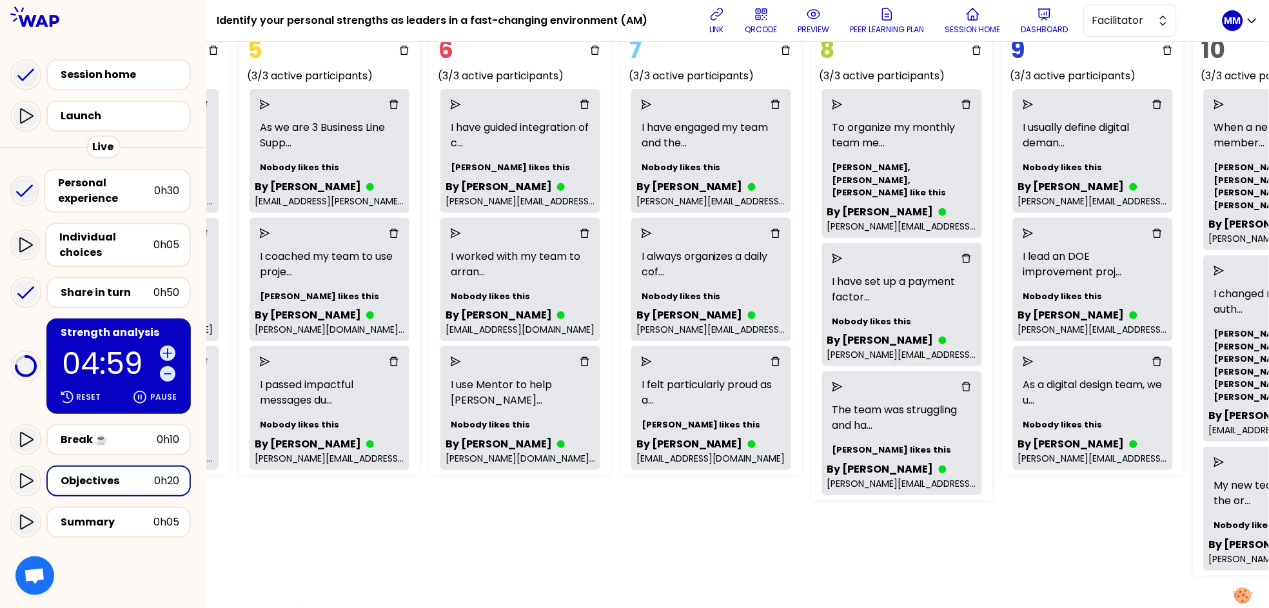
click at [976, 518] on div "Group Management Back to facilitation screens View group list Reset groups 17 u…" at bounding box center [737, 325] width 1063 height 566
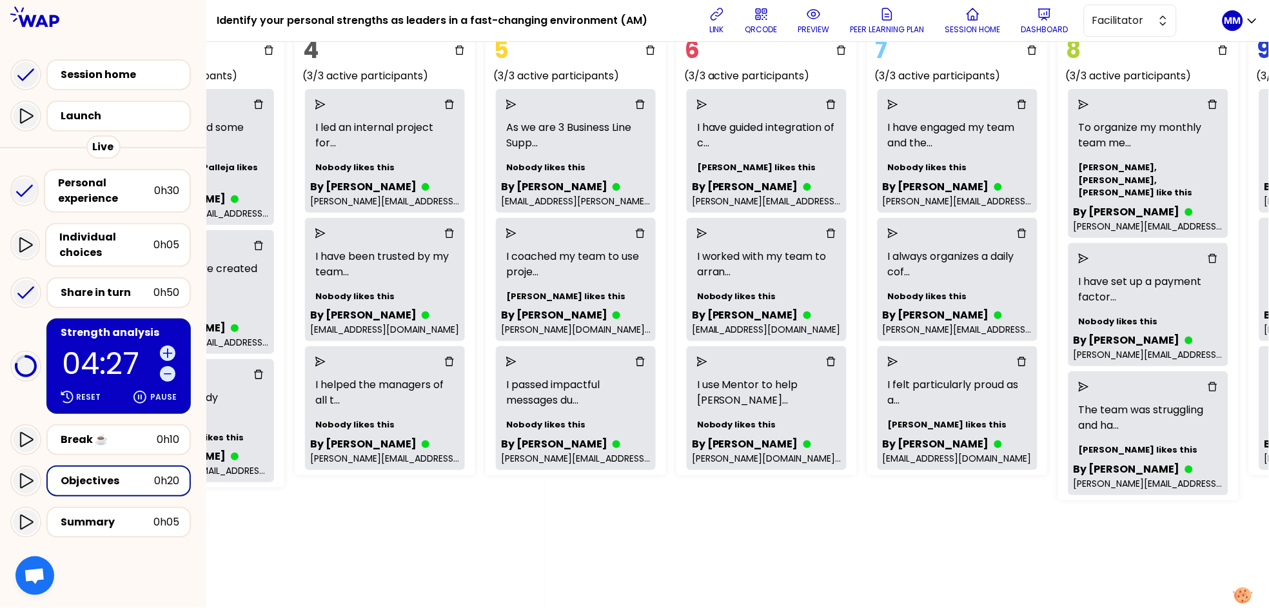
scroll to position [106, 729]
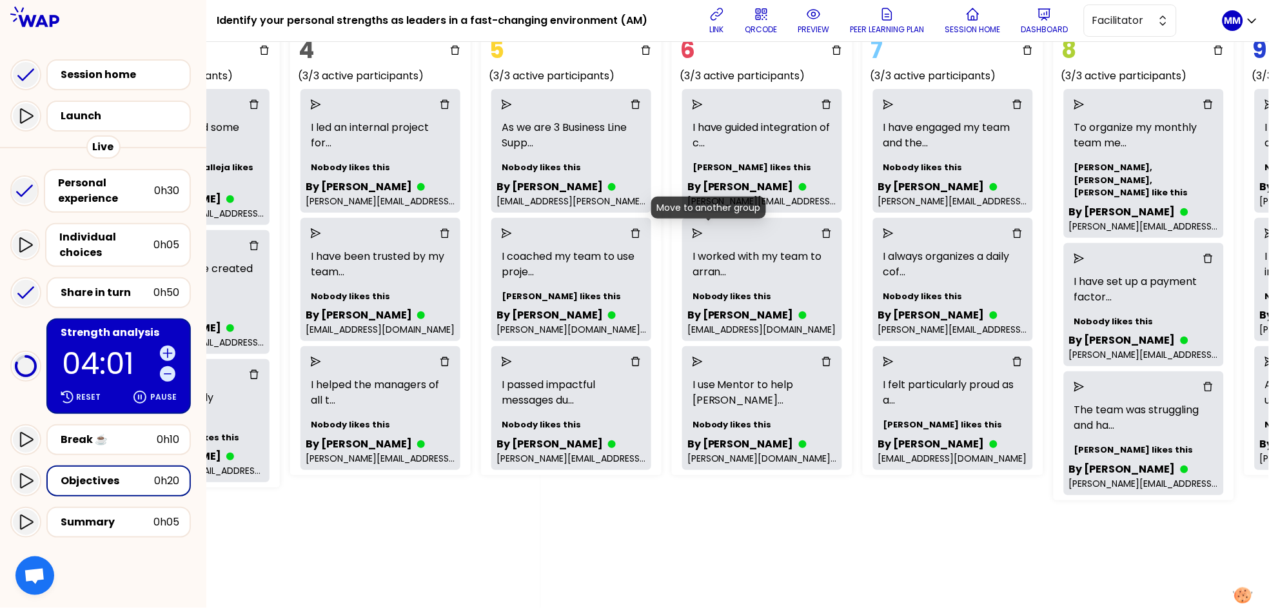
click at [703, 232] on icon "send" at bounding box center [698, 233] width 10 height 10
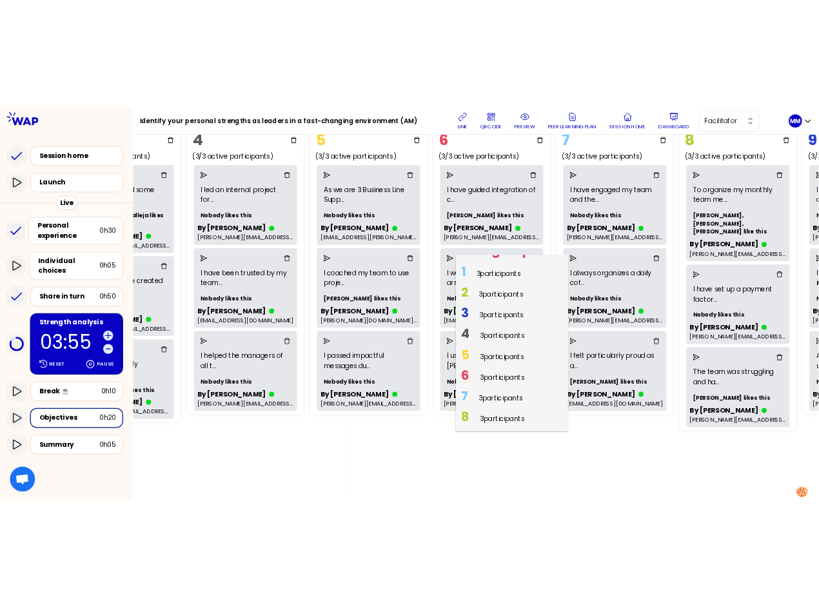
scroll to position [53, 0]
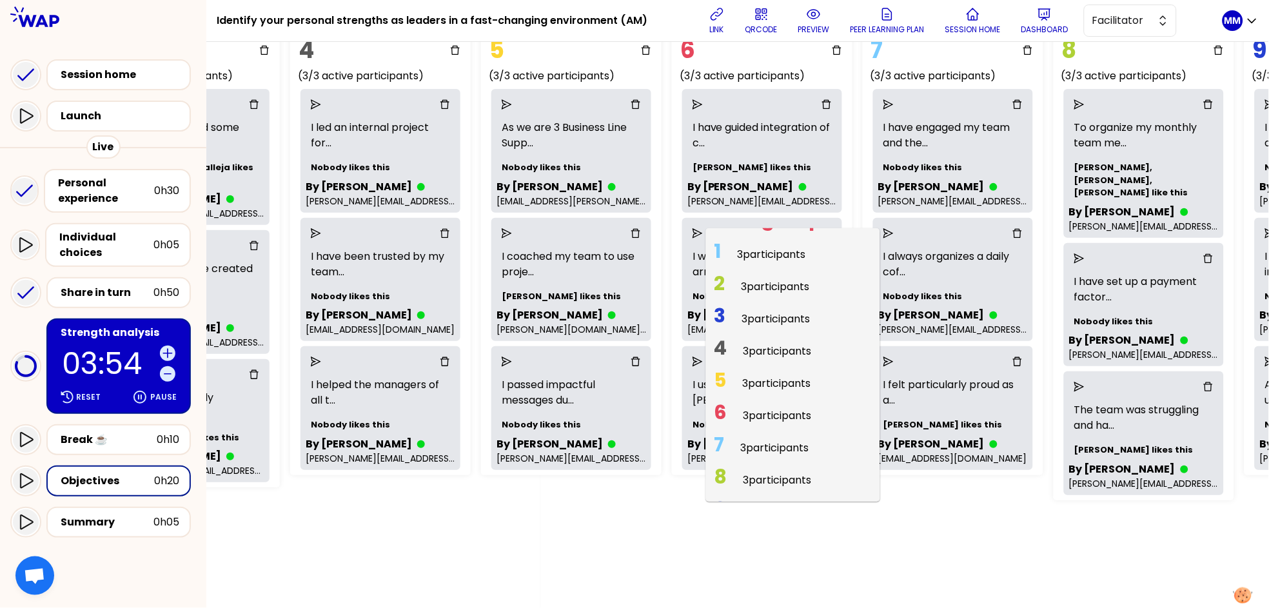
click at [793, 475] on span "3 participants" at bounding box center [778, 480] width 68 height 15
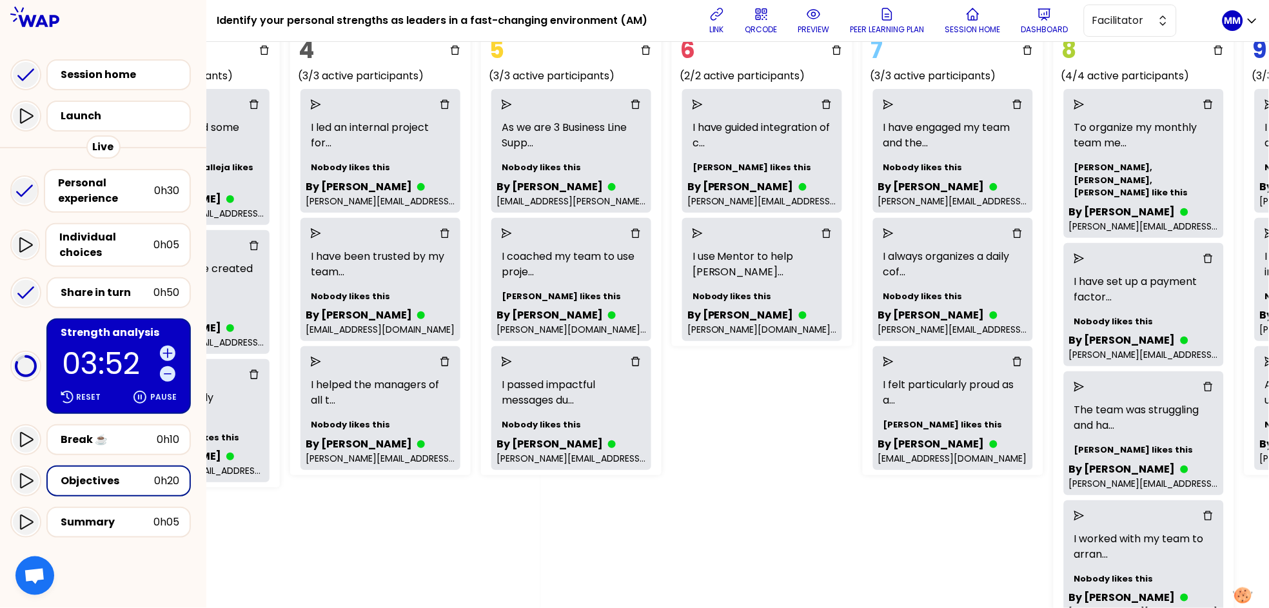
drag, startPoint x: 1089, startPoint y: 102, endPoint x: 1083, endPoint y: 117, distance: 16.2
click at [976, 102] on icon "send" at bounding box center [1079, 104] width 10 height 10
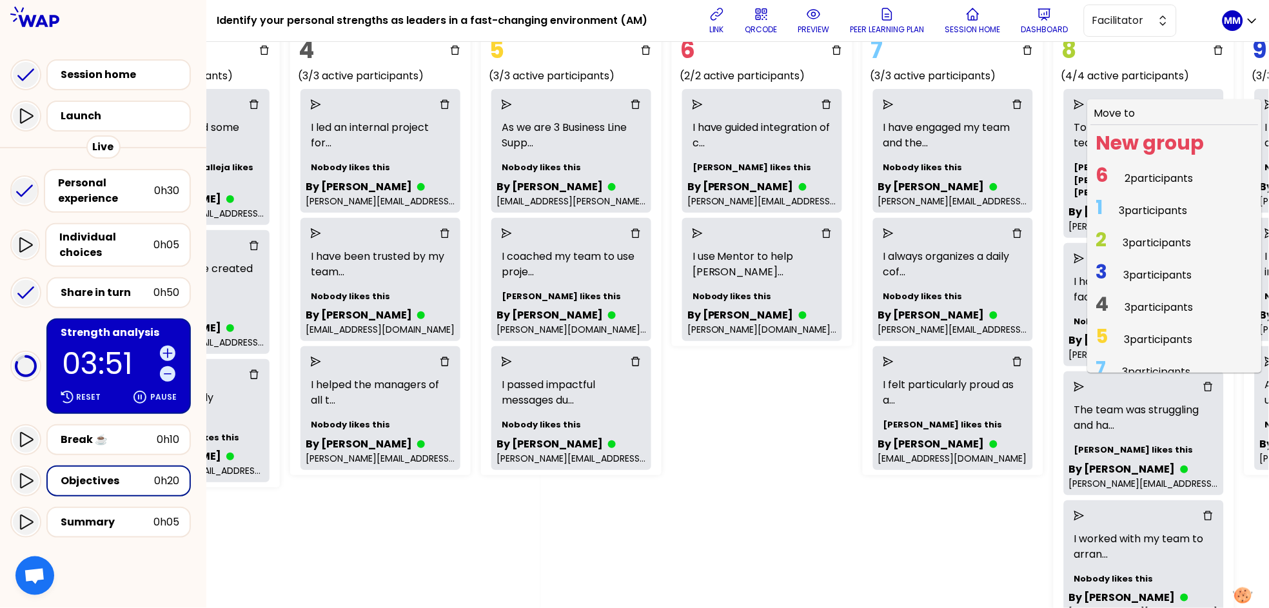
click at [976, 172] on span "2 participants" at bounding box center [1159, 178] width 68 height 15
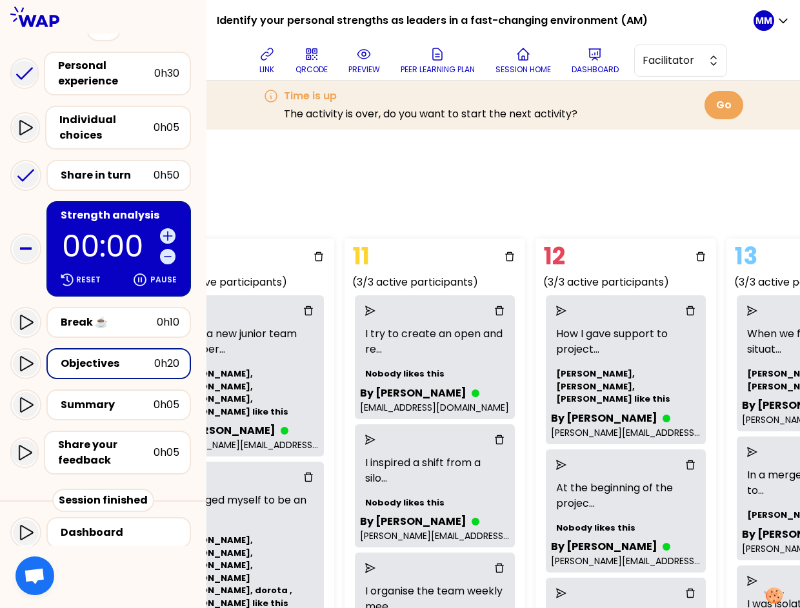
scroll to position [0, 2138]
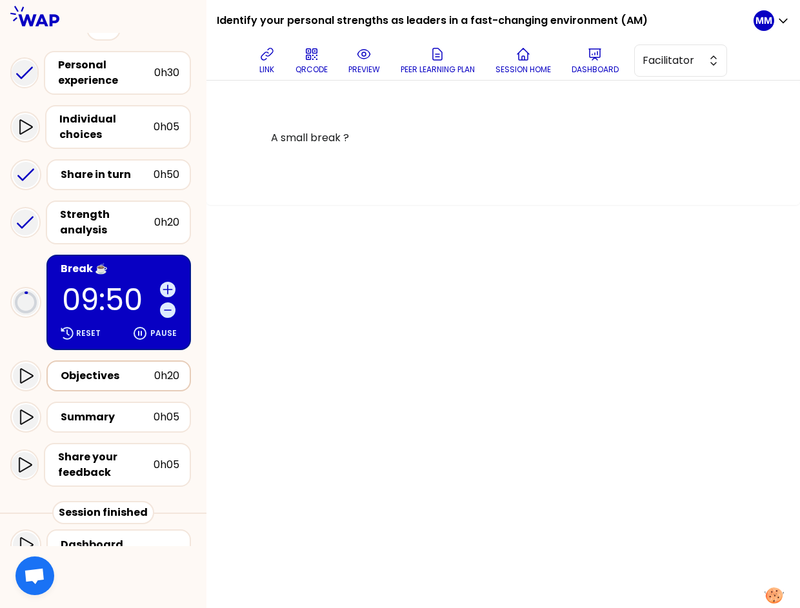
click at [132, 368] on div "Objectives" at bounding box center [108, 375] width 94 height 15
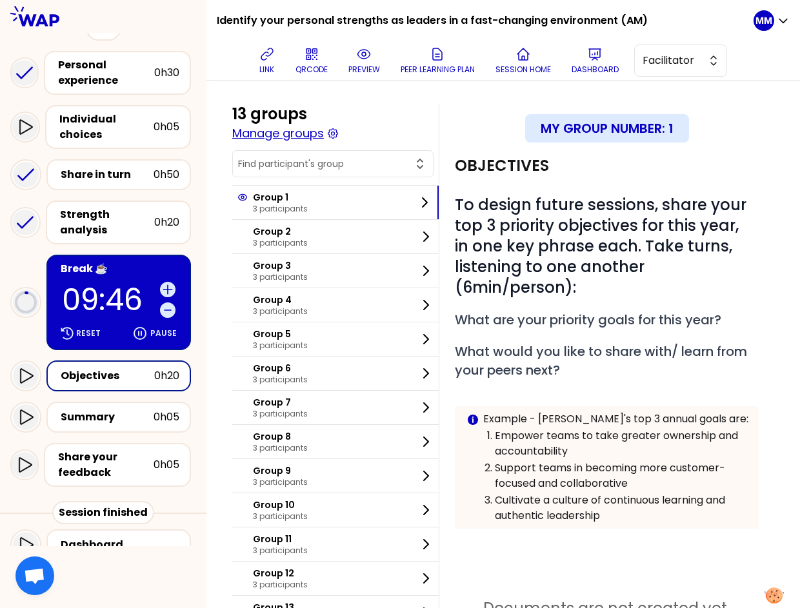
click at [311, 135] on button "Manage groups" at bounding box center [278, 133] width 92 height 18
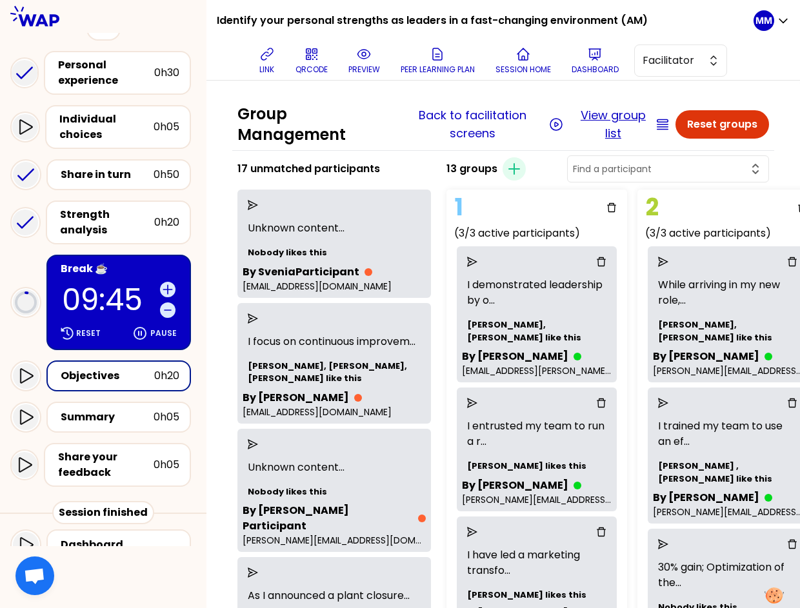
click at [609, 120] on button "View group list" at bounding box center [613, 124] width 78 height 36
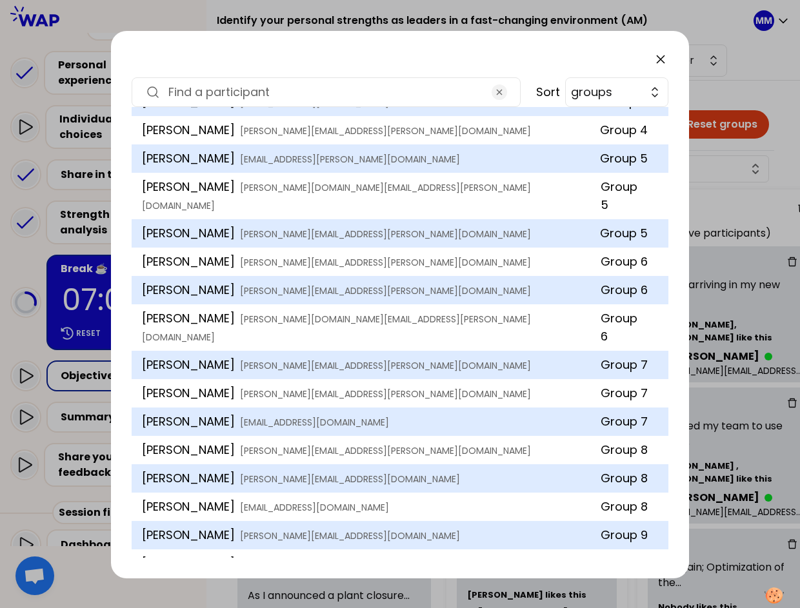
scroll to position [655, 0]
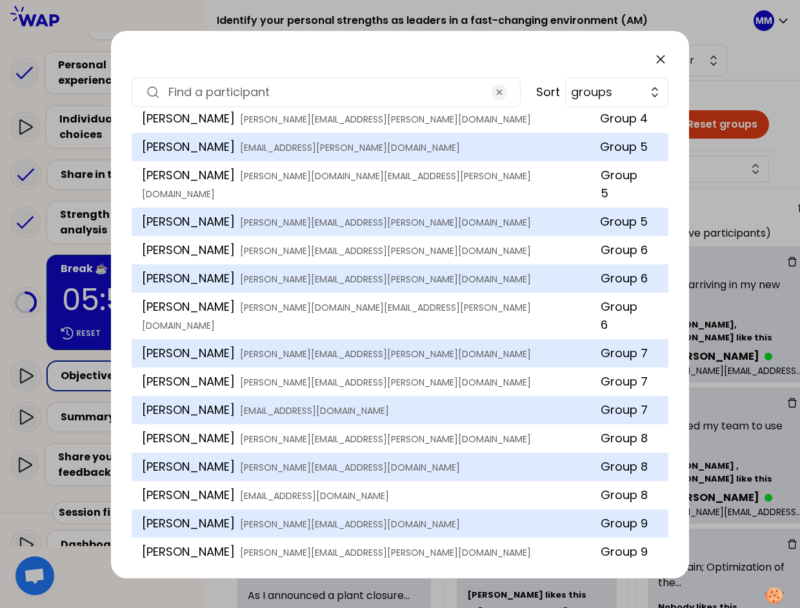
click at [417, 92] on input at bounding box center [325, 92] width 315 height 18
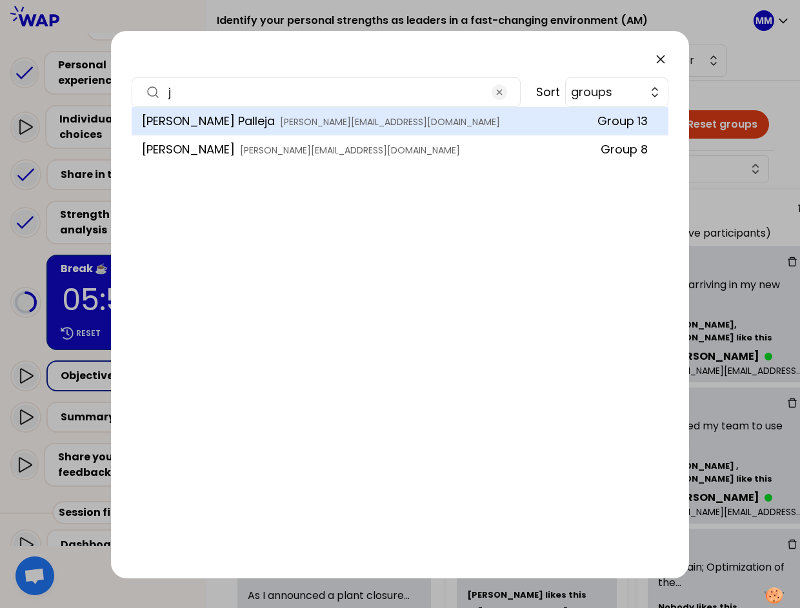
scroll to position [0, 0]
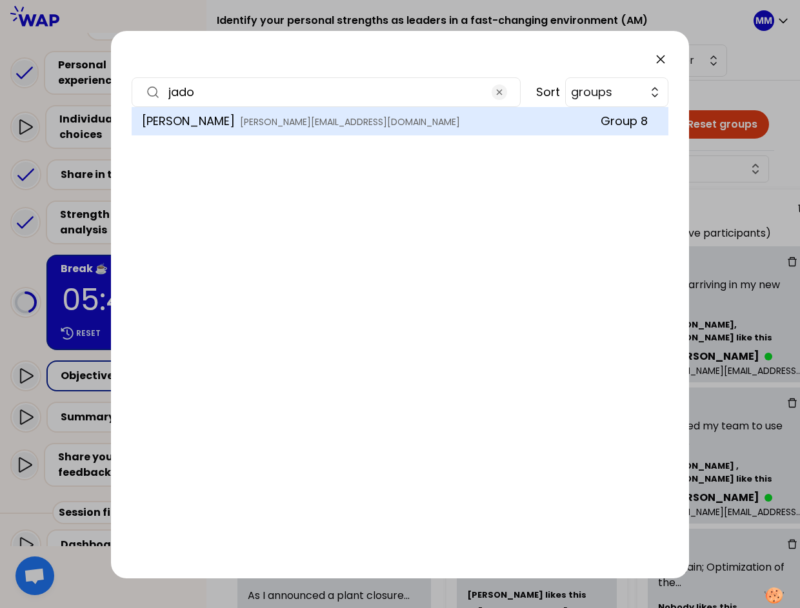
click at [355, 89] on input "jado" at bounding box center [325, 92] width 315 height 18
type input "lotfi"
click at [598, 86] on span "groups" at bounding box center [606, 92] width 71 height 18
click at [488, 72] on div "lotfi Sort groups groups firstnames lastnames Lotfi Benazzouz lotfi.benazzouz@s…" at bounding box center [400, 305] width 578 height 548
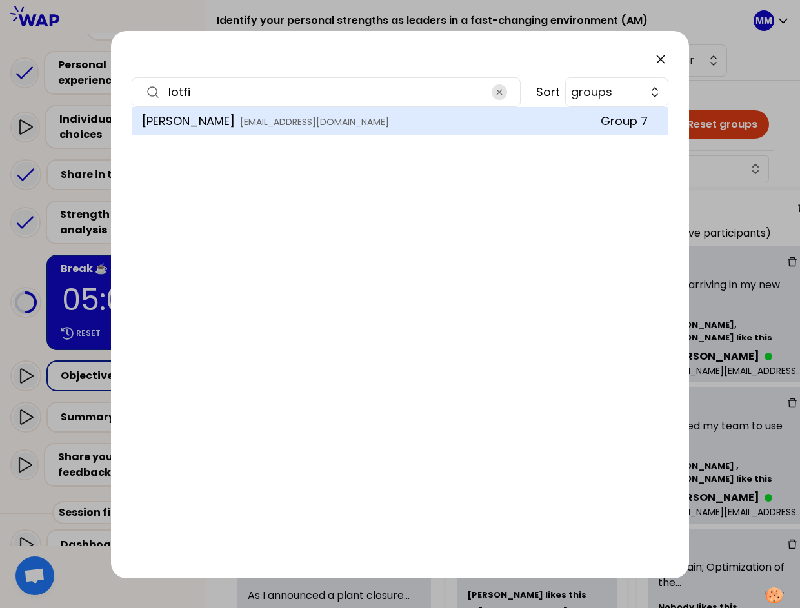
click at [498, 92] on icon "button" at bounding box center [499, 92] width 10 height 10
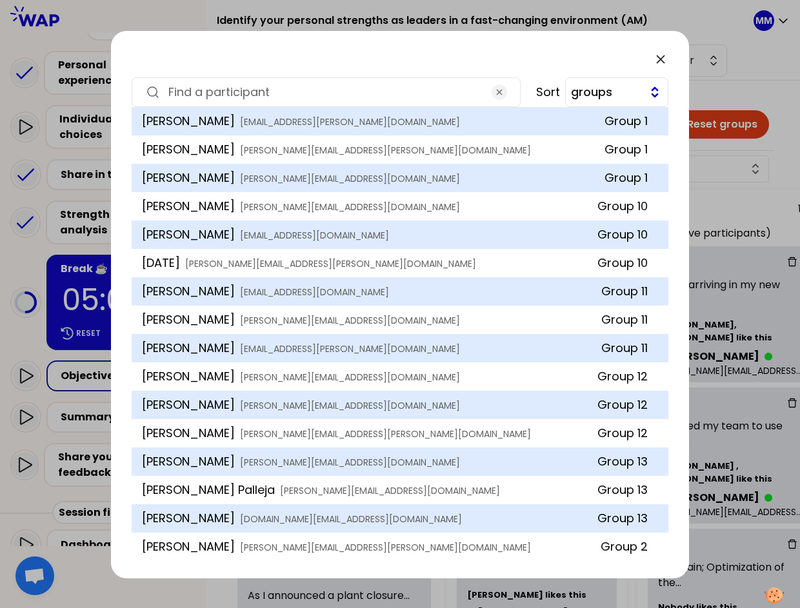
click at [619, 94] on span "groups" at bounding box center [606, 92] width 71 height 18
click at [626, 130] on span "groups" at bounding box center [624, 122] width 66 height 15
drag, startPoint x: 627, startPoint y: 91, endPoint x: 627, endPoint y: 107, distance: 16.1
click at [627, 91] on span "groups" at bounding box center [606, 92] width 71 height 18
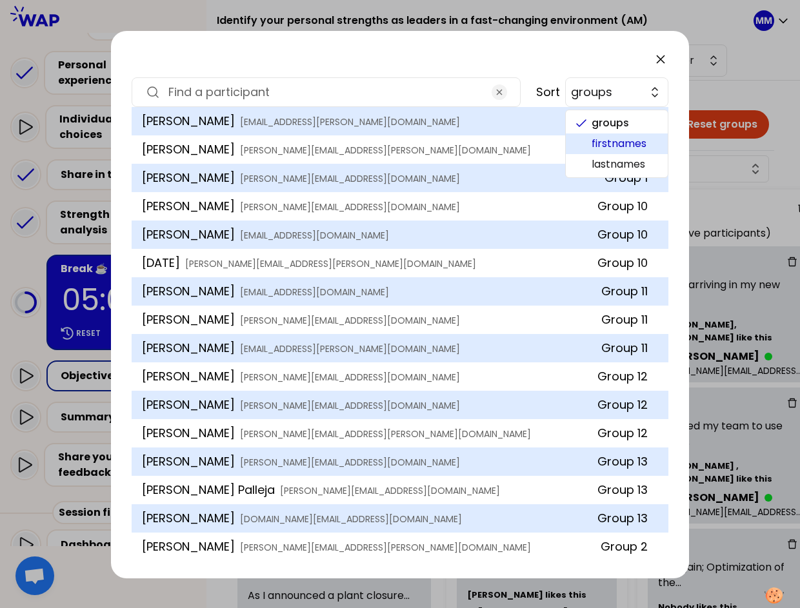
click at [627, 142] on span "firstnames" at bounding box center [624, 143] width 66 height 15
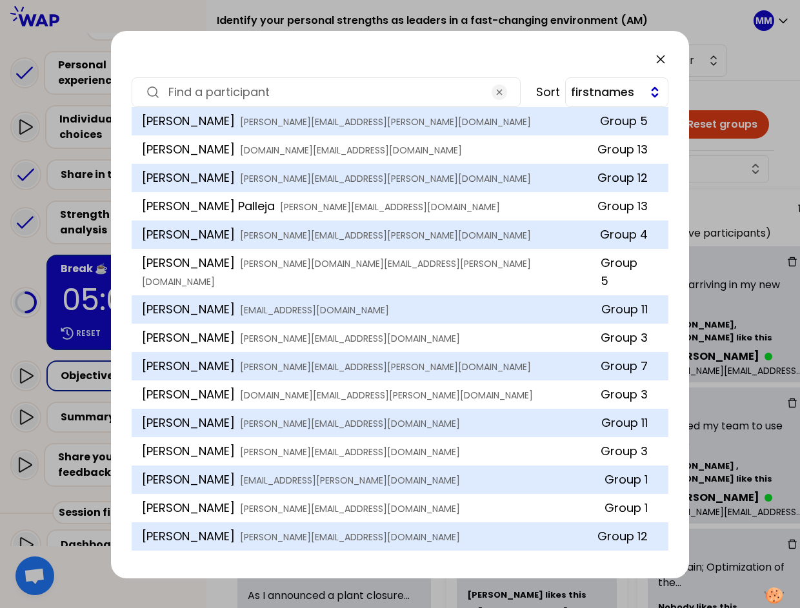
click at [622, 97] on span "firstnames" at bounding box center [606, 92] width 71 height 18
click at [626, 123] on span "groups" at bounding box center [624, 122] width 66 height 15
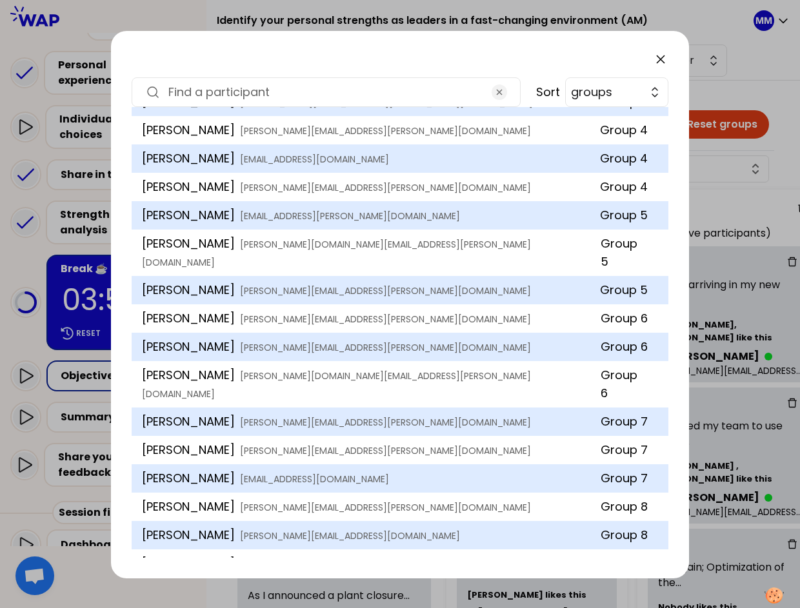
scroll to position [620, 0]
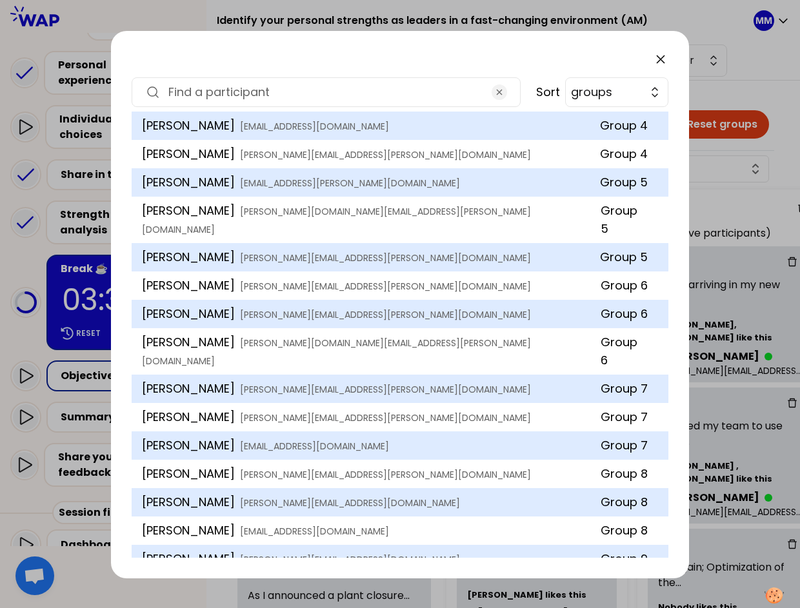
click at [289, 90] on input at bounding box center [325, 92] width 315 height 18
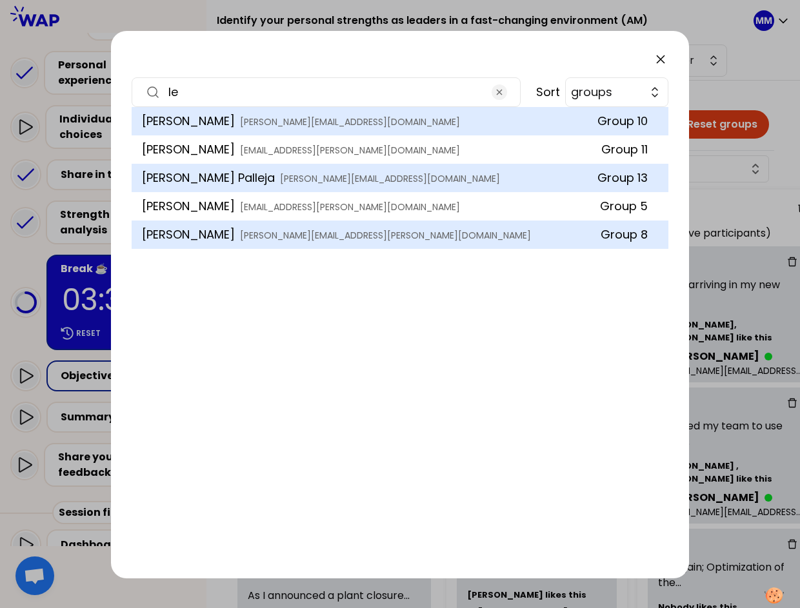
scroll to position [0, 0]
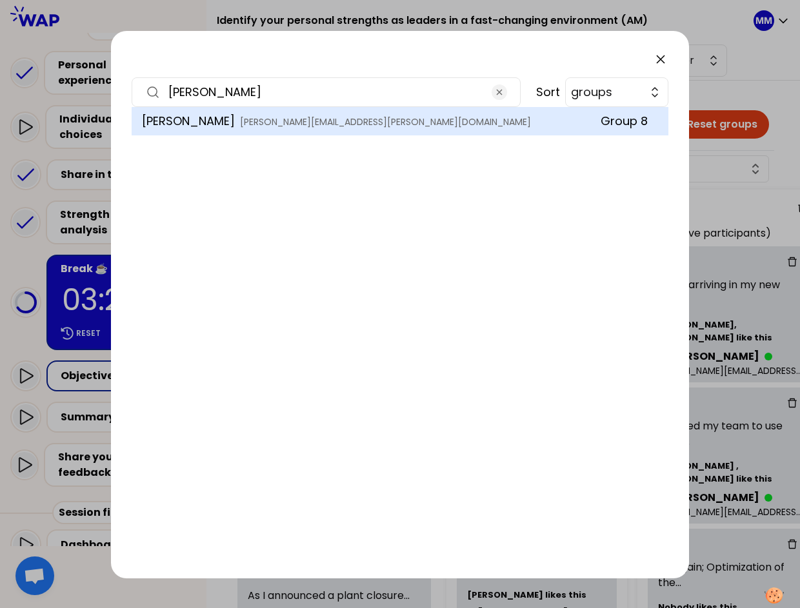
type input "levet"
click at [656, 59] on icon at bounding box center [660, 59] width 15 height 15
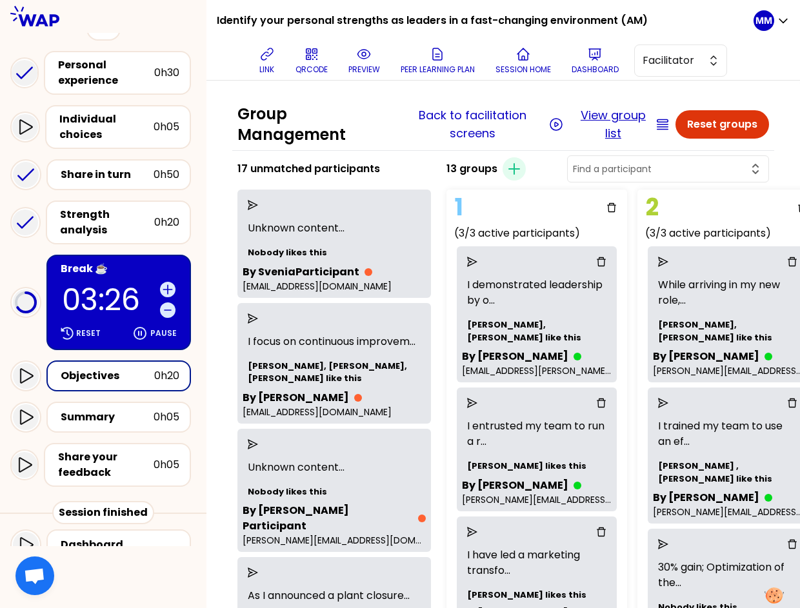
click at [609, 123] on button "View group list" at bounding box center [613, 124] width 78 height 36
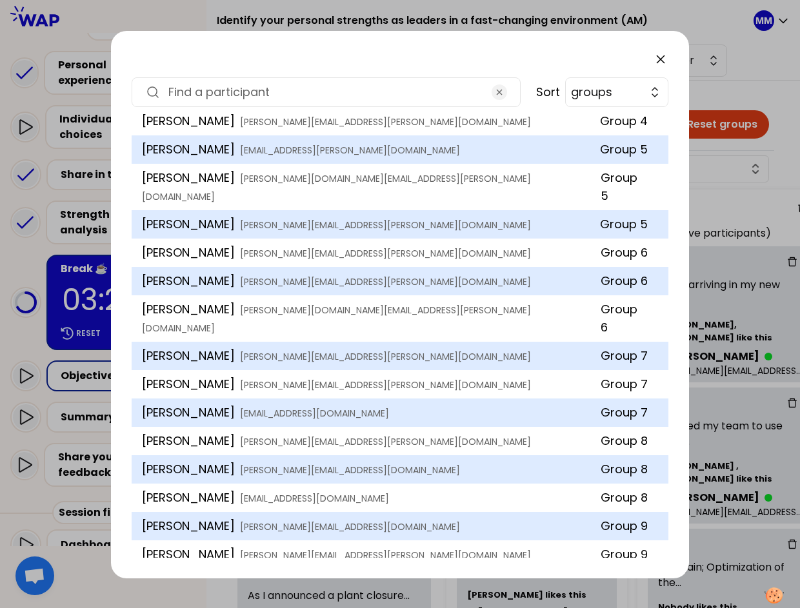
scroll to position [655, 0]
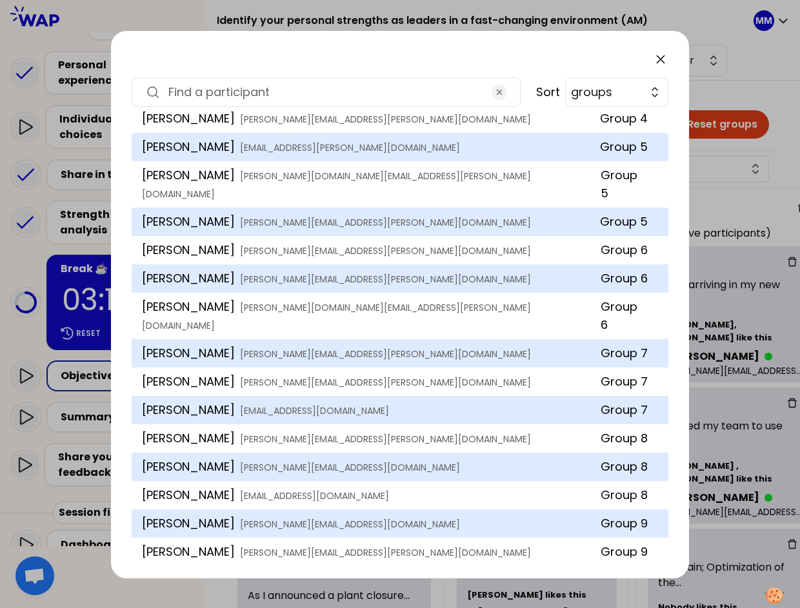
click at [259, 89] on input at bounding box center [325, 92] width 315 height 18
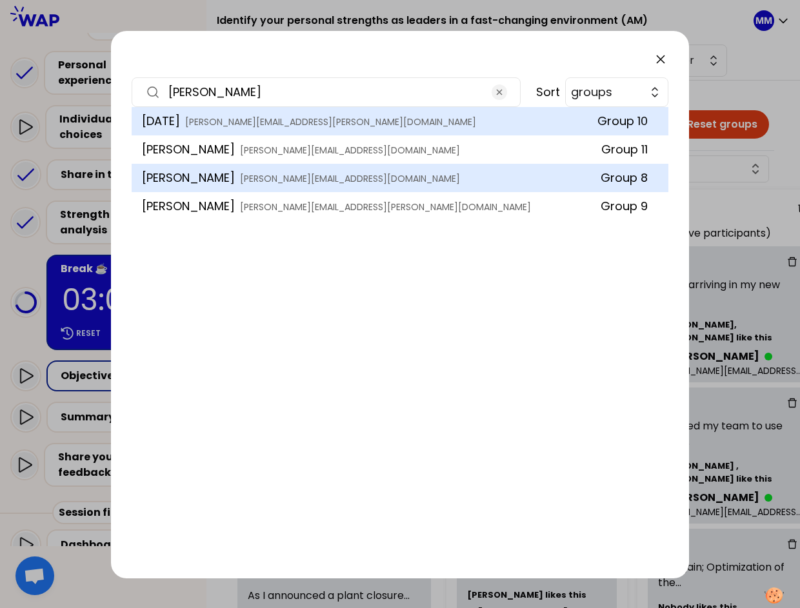
type input "vincent"
click at [662, 58] on icon at bounding box center [660, 59] width 8 height 8
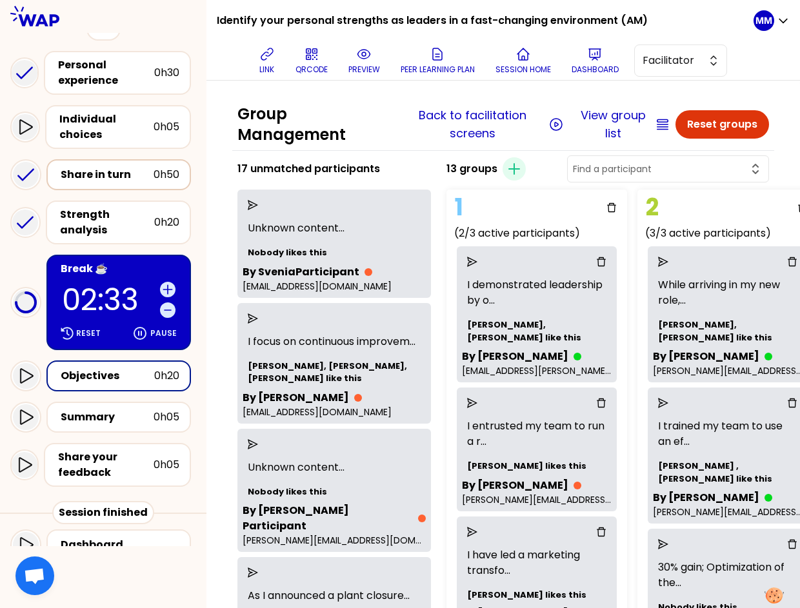
click at [112, 170] on div "Share in turn" at bounding box center [107, 174] width 93 height 15
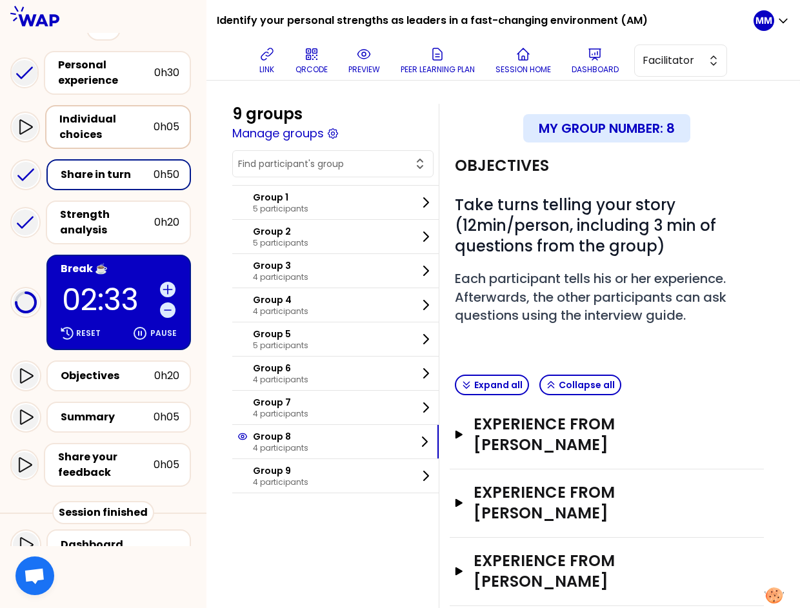
click at [101, 115] on div "Individual choices" at bounding box center [106, 127] width 94 height 31
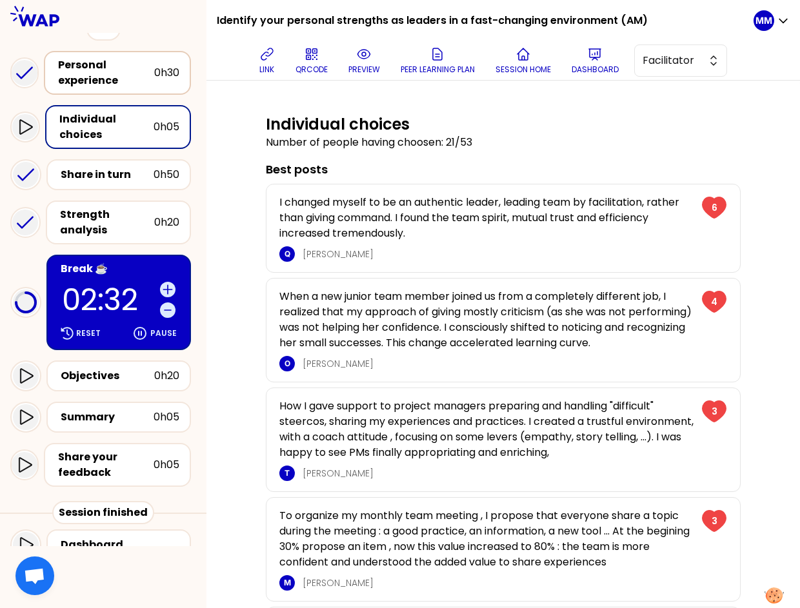
click at [112, 73] on div "Personal experience" at bounding box center [106, 72] width 96 height 31
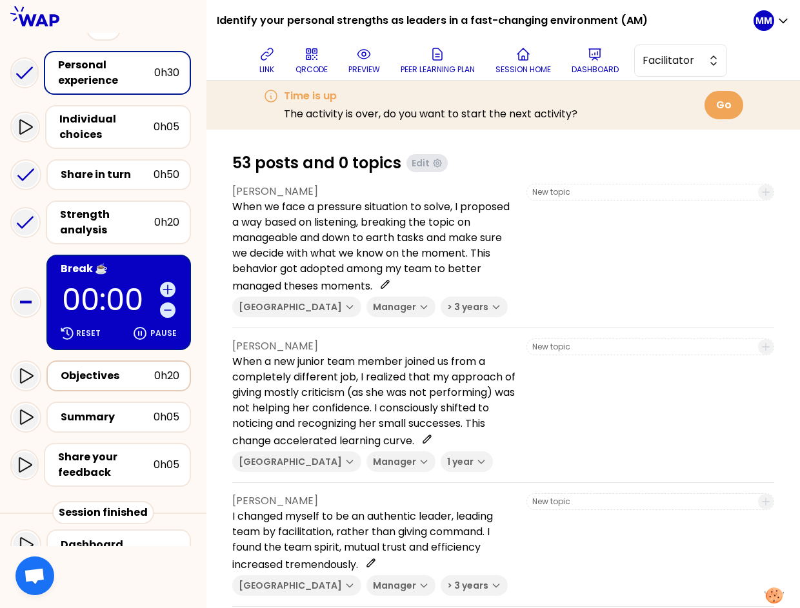
click at [108, 368] on div "Objectives" at bounding box center [108, 375] width 94 height 15
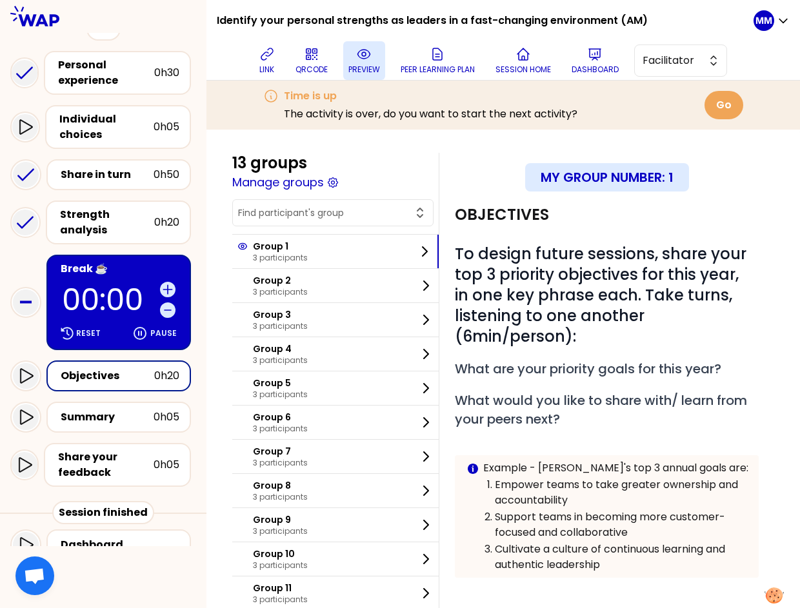
click at [366, 52] on icon at bounding box center [363, 53] width 15 height 15
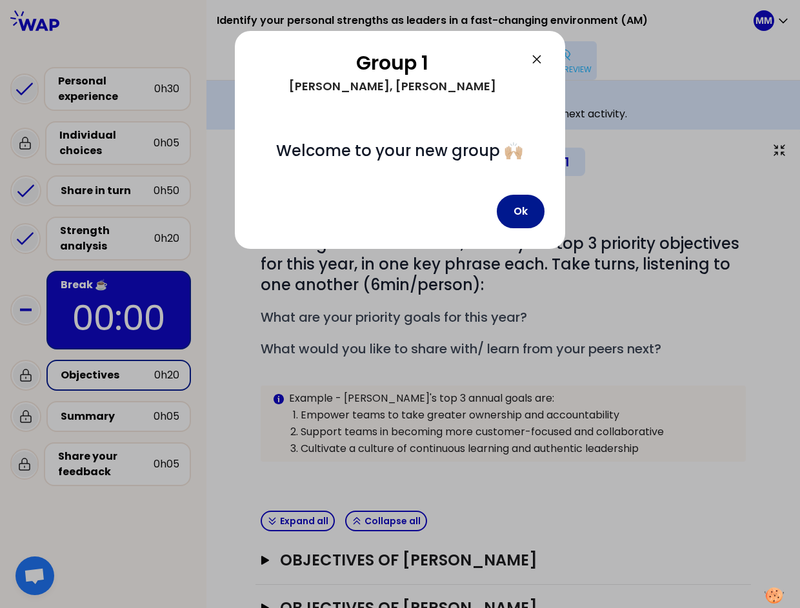
click at [518, 210] on button "Ok" at bounding box center [521, 212] width 48 height 34
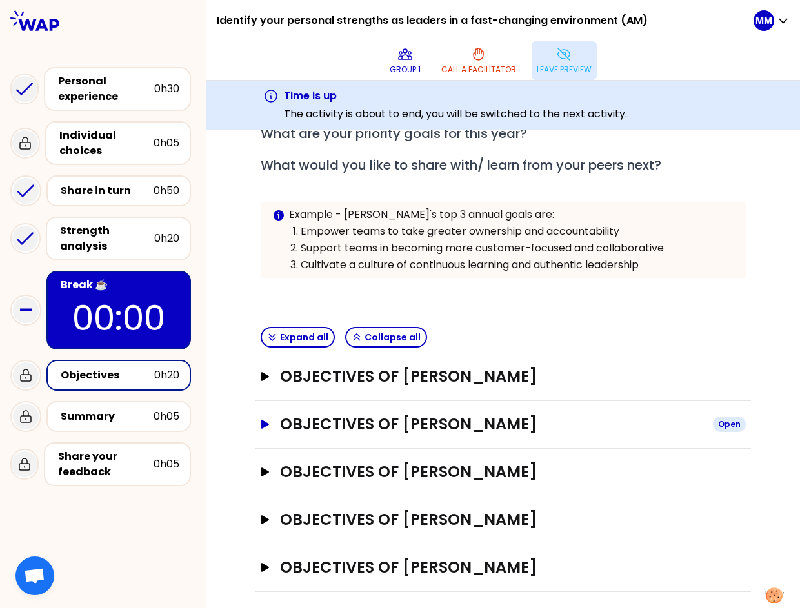
scroll to position [192, 0]
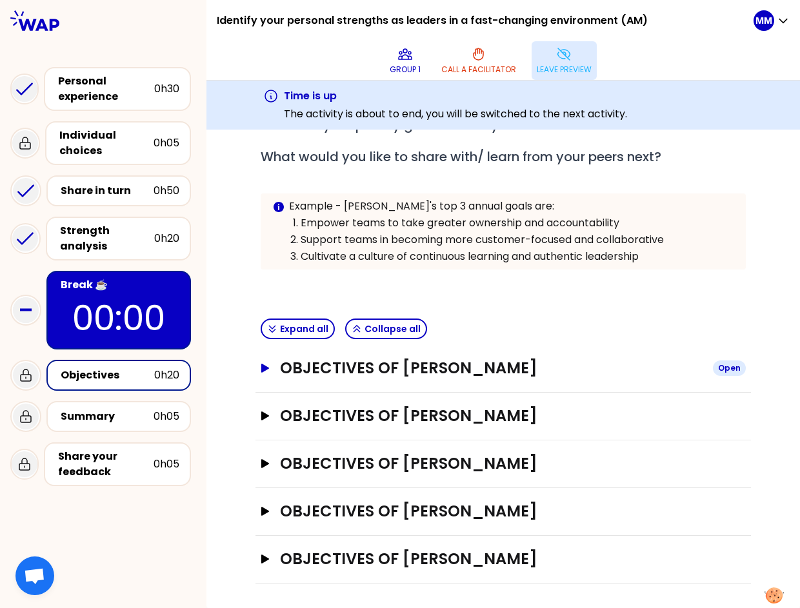
click at [545, 368] on h3 "Objectives of Marie-Solveig Mesclon" at bounding box center [491, 368] width 422 height 21
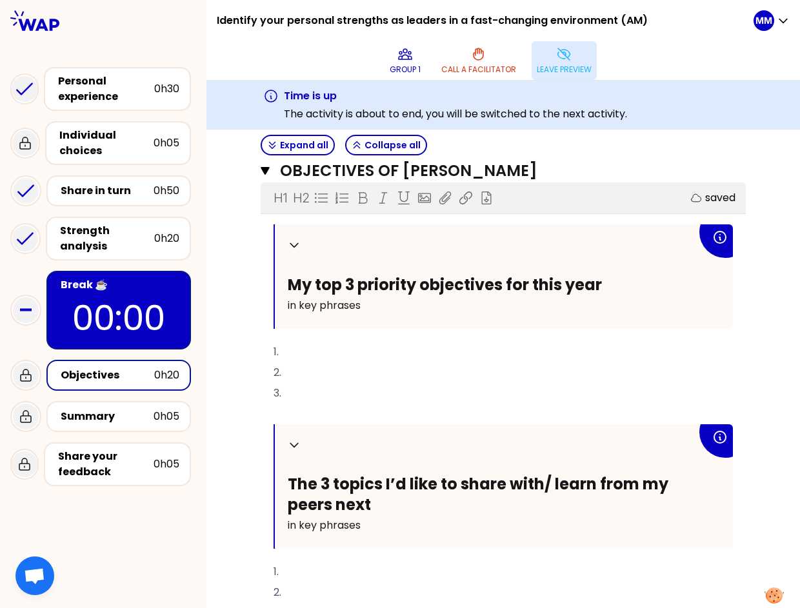
scroll to position [0, 0]
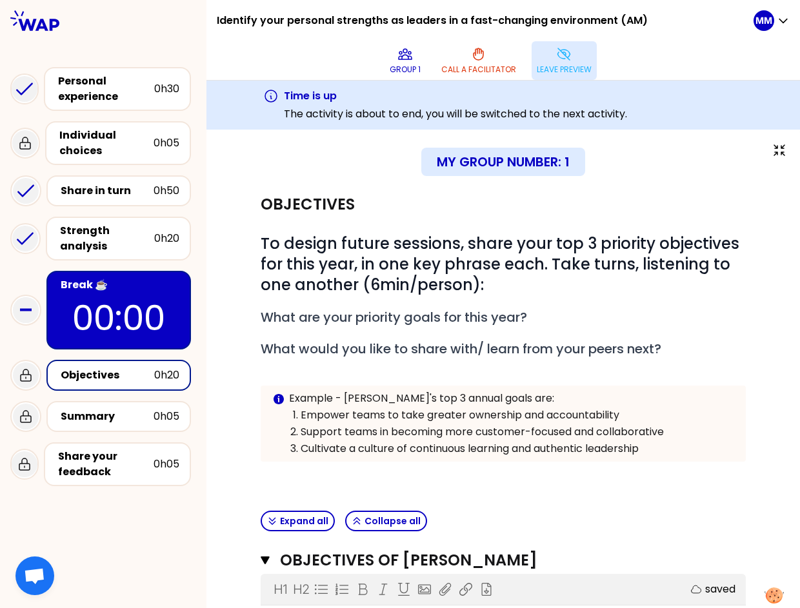
click at [569, 60] on icon at bounding box center [563, 54] width 12 height 12
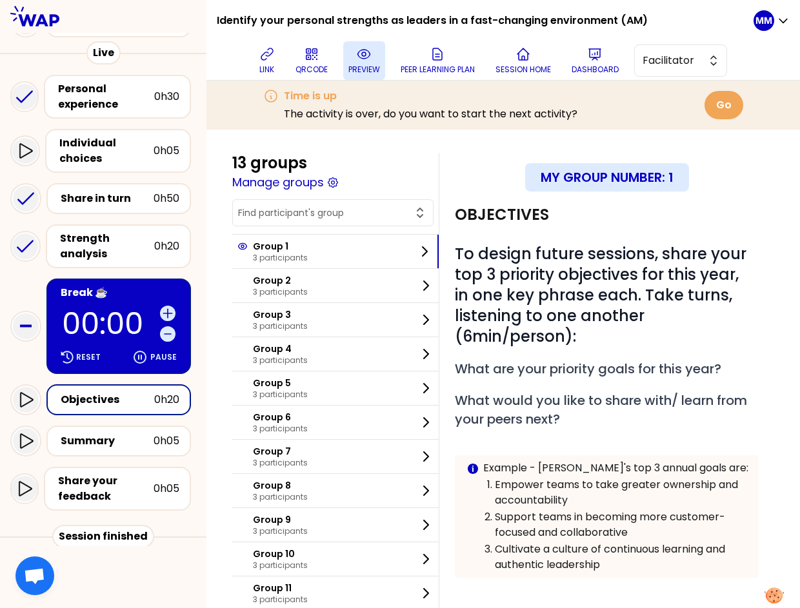
scroll to position [117, 0]
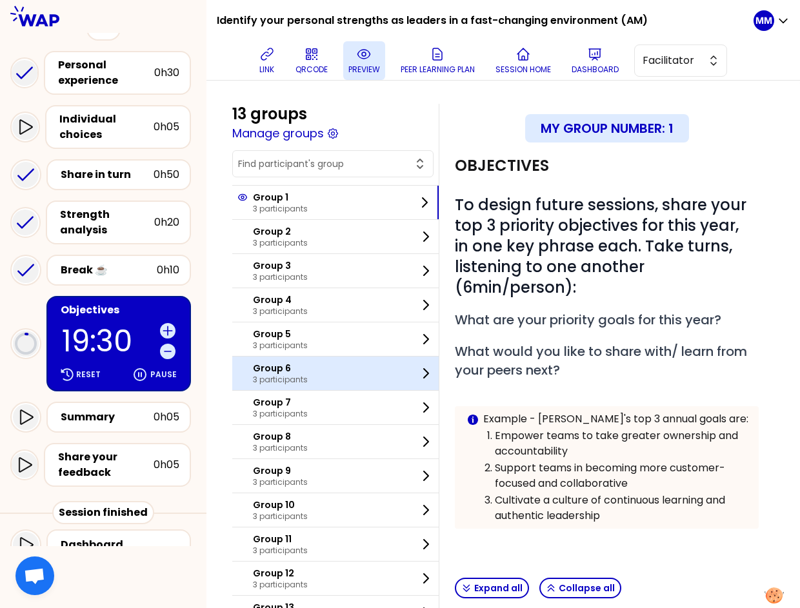
click at [308, 371] on p "Group 6" at bounding box center [280, 368] width 55 height 13
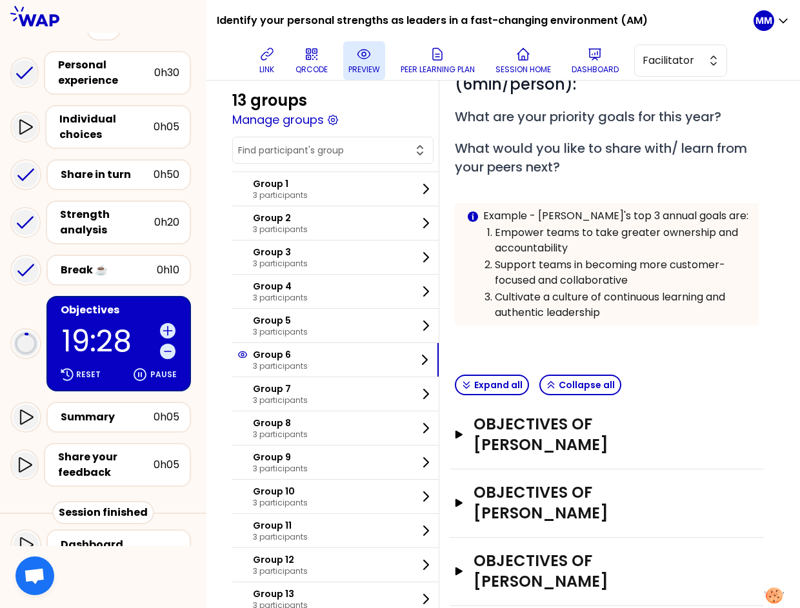
scroll to position [236, 0]
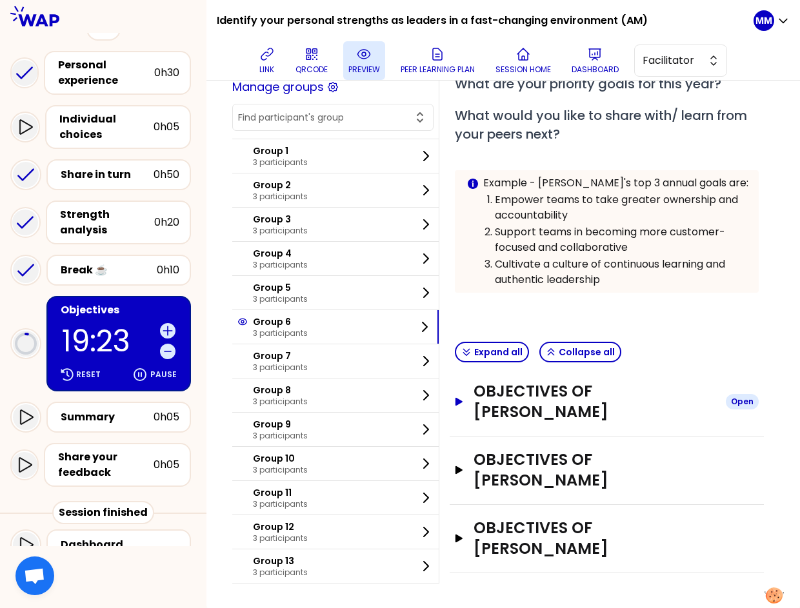
click at [575, 394] on h3 "Objectives of Marc ENTZMINGER" at bounding box center [594, 401] width 242 height 41
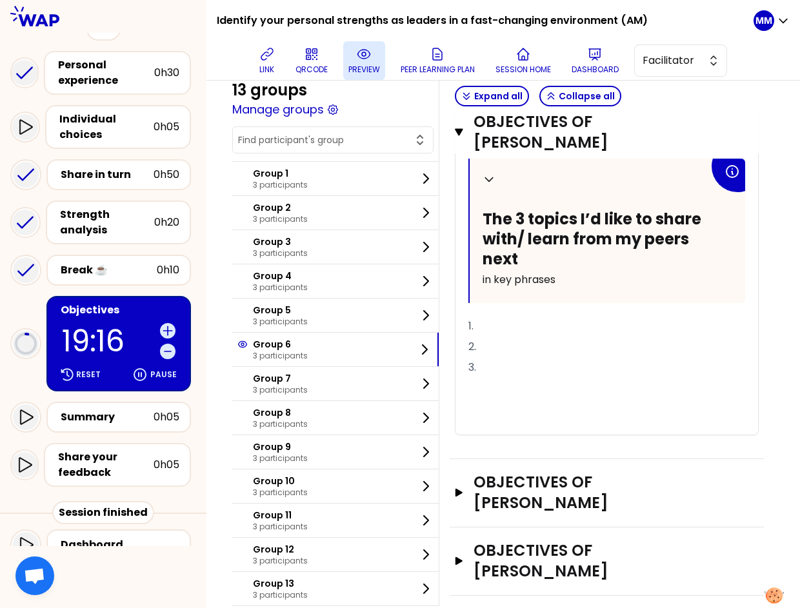
scroll to position [789, 0]
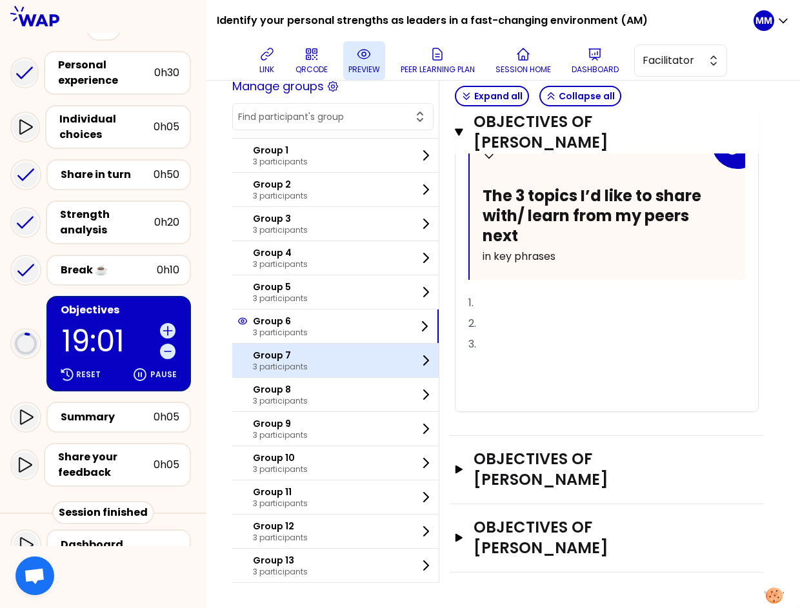
click at [293, 359] on p "Group 7" at bounding box center [280, 355] width 55 height 13
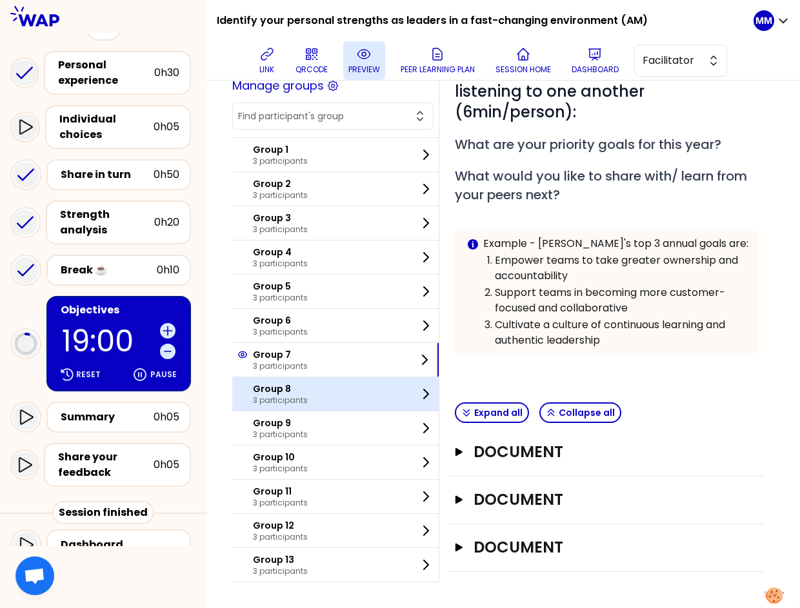
scroll to position [216, 0]
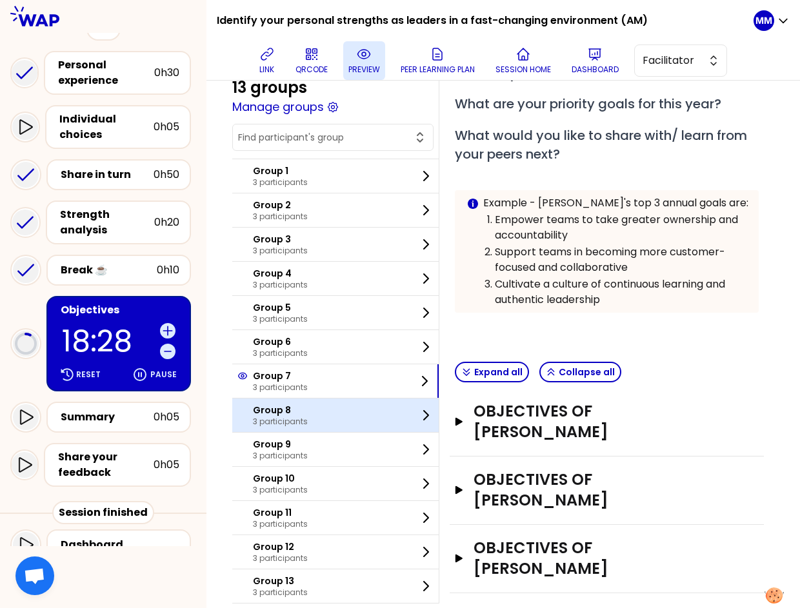
click at [319, 399] on div "Group 8 3 participants" at bounding box center [335, 416] width 206 height 34
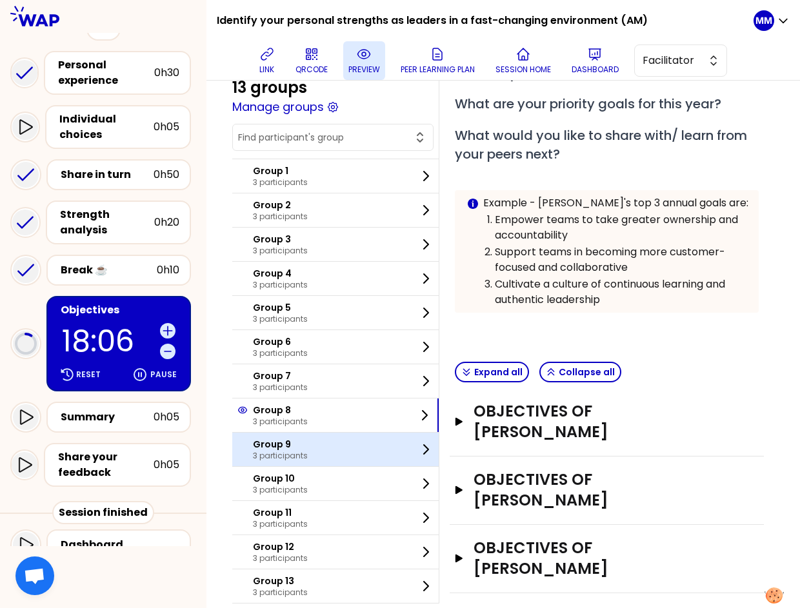
click at [274, 451] on p "3 participants" at bounding box center [280, 456] width 55 height 10
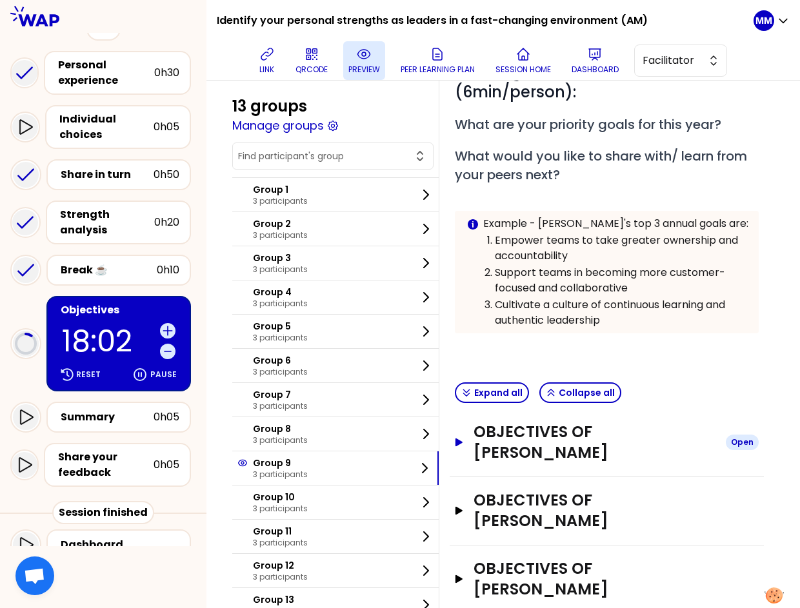
click at [590, 431] on h3 "Objectives of laurent" at bounding box center [594, 442] width 242 height 41
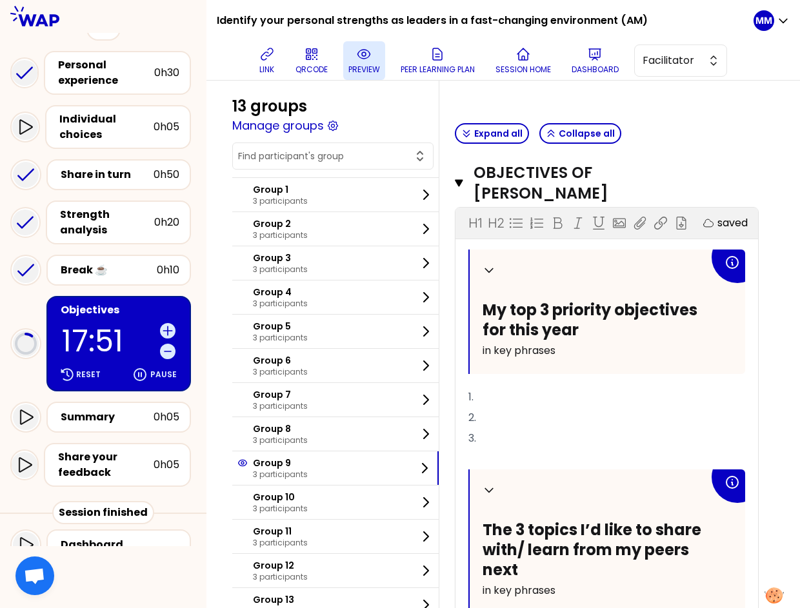
scroll to position [454, 0]
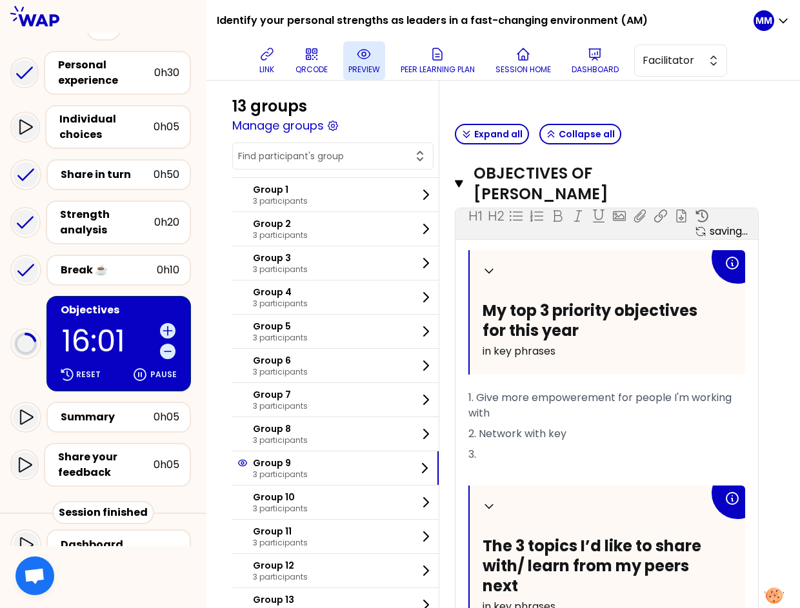
click at [369, 159] on input "text" at bounding box center [325, 156] width 174 height 13
click at [341, 190] on span "FARRAH RIGHI" at bounding box center [341, 188] width 164 height 15
type input "FARRAH RIGHI"
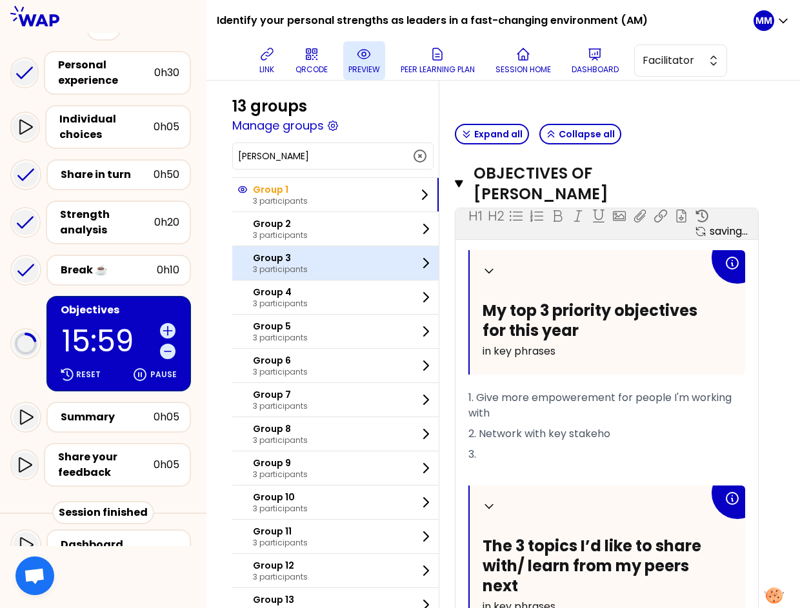
scroll to position [236, 0]
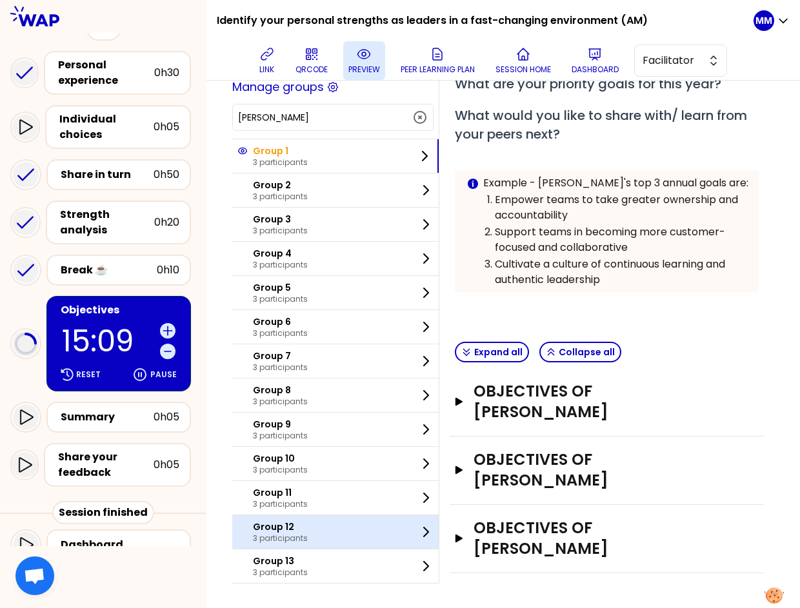
click at [306, 533] on p "3 participants" at bounding box center [280, 538] width 55 height 10
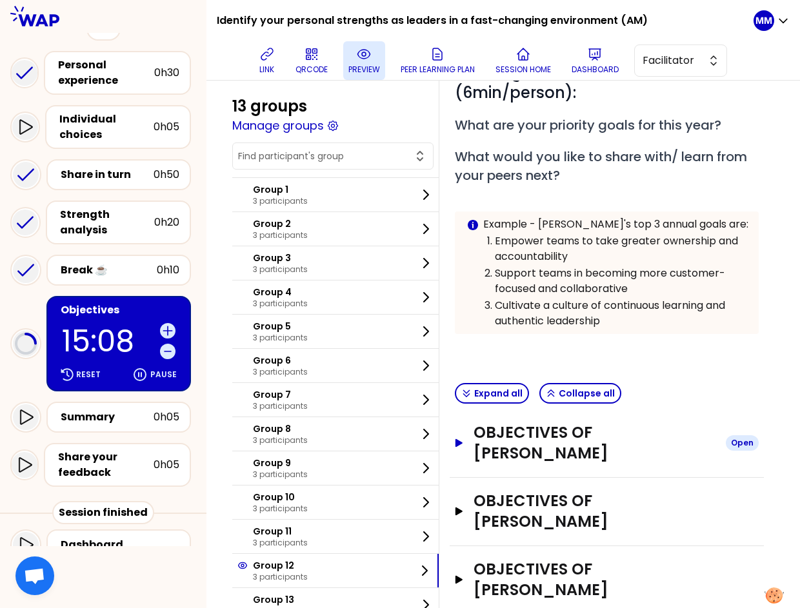
click at [600, 434] on h3 "Objectives of Thierry Ramon" at bounding box center [594, 442] width 242 height 41
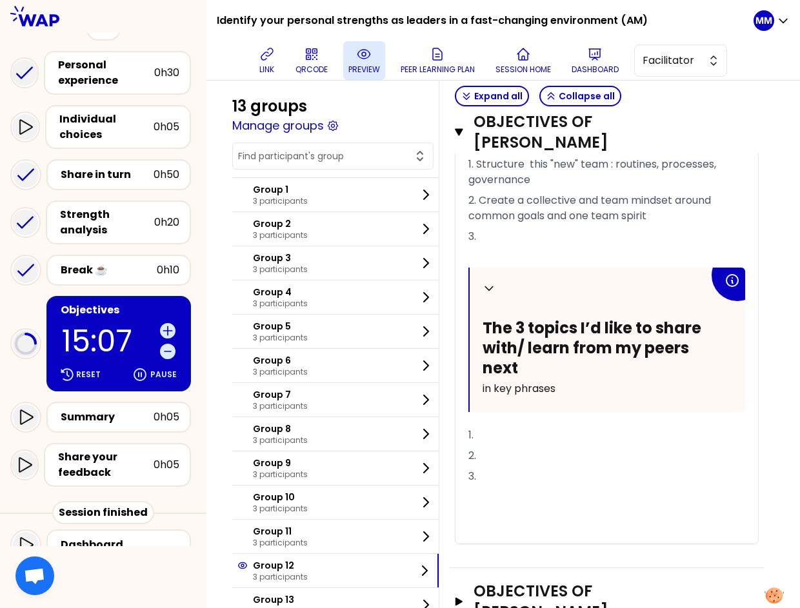
scroll to position [688, 0]
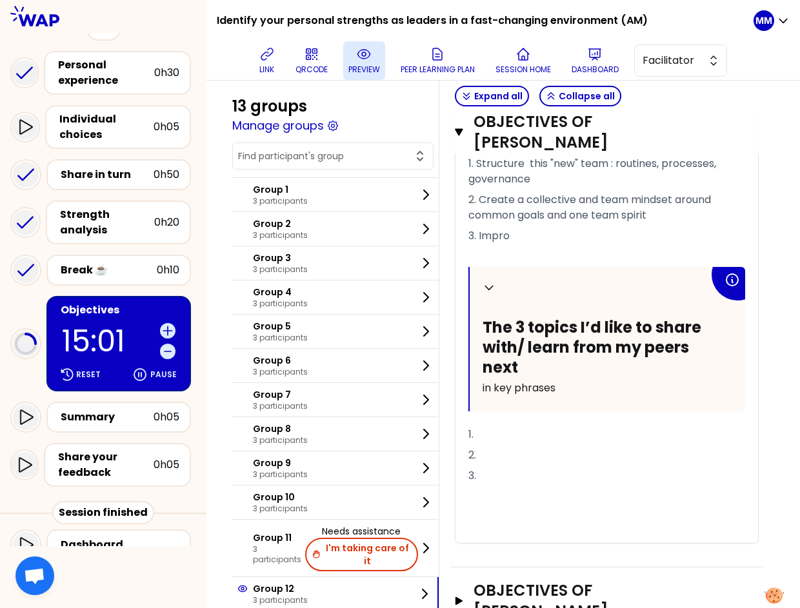
drag, startPoint x: 380, startPoint y: 555, endPoint x: 458, endPoint y: 533, distance: 80.4
click at [381, 554] on button "I'm taking care of it" at bounding box center [361, 555] width 113 height 34
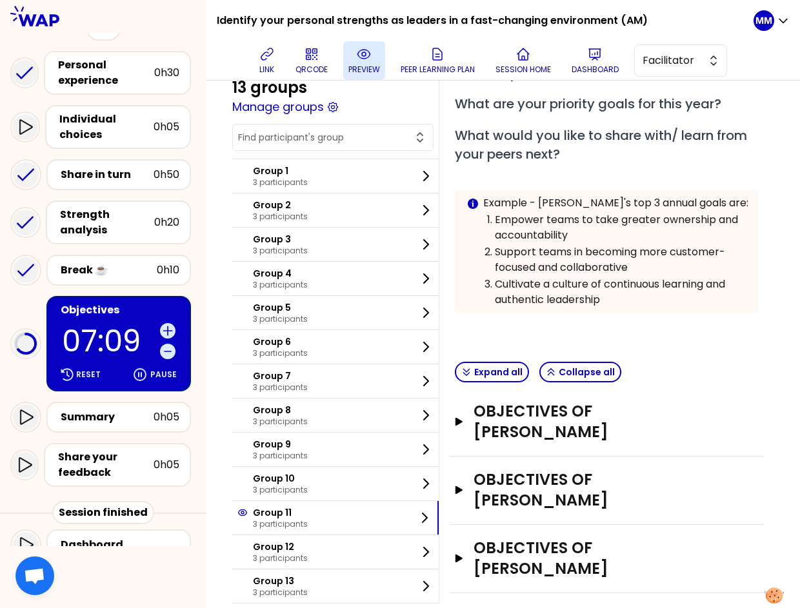
click at [291, 18] on h1 "Identify your personal strengths as leaders in a fast-changing environment (AM)" at bounding box center [432, 20] width 431 height 41
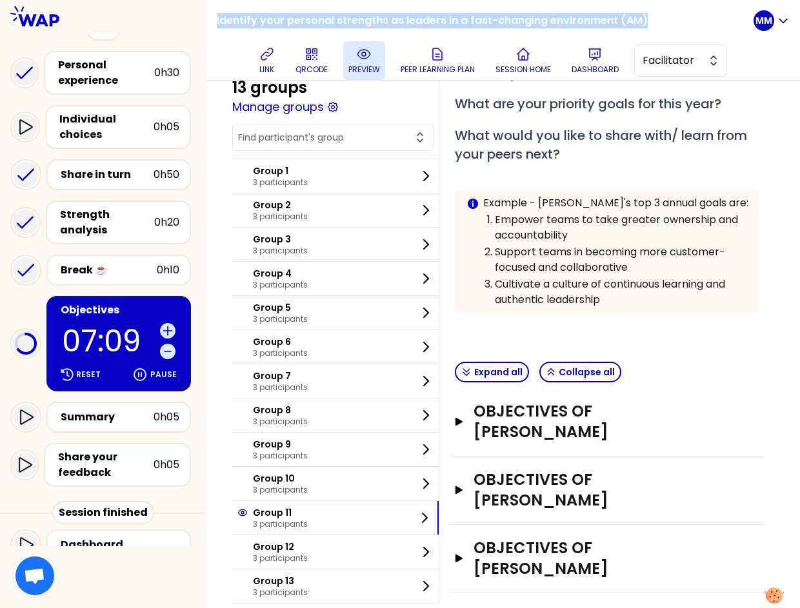
click at [291, 18] on h1 "Identify your personal strengths as leaders in a fast-changing environment (AM)" at bounding box center [432, 20] width 431 height 41
copy div "Identify your personal strengths as leaders in a fast-changing environment (AM)"
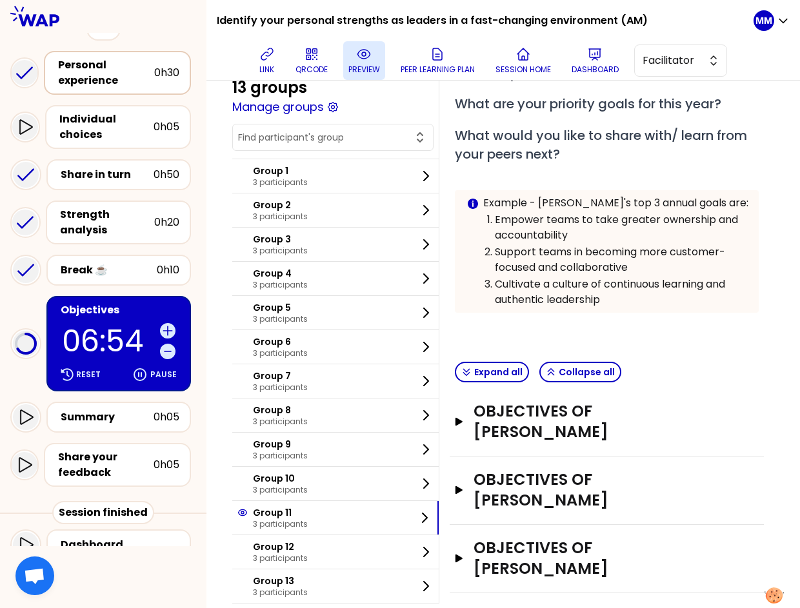
click at [111, 68] on div "Personal experience" at bounding box center [106, 72] width 96 height 31
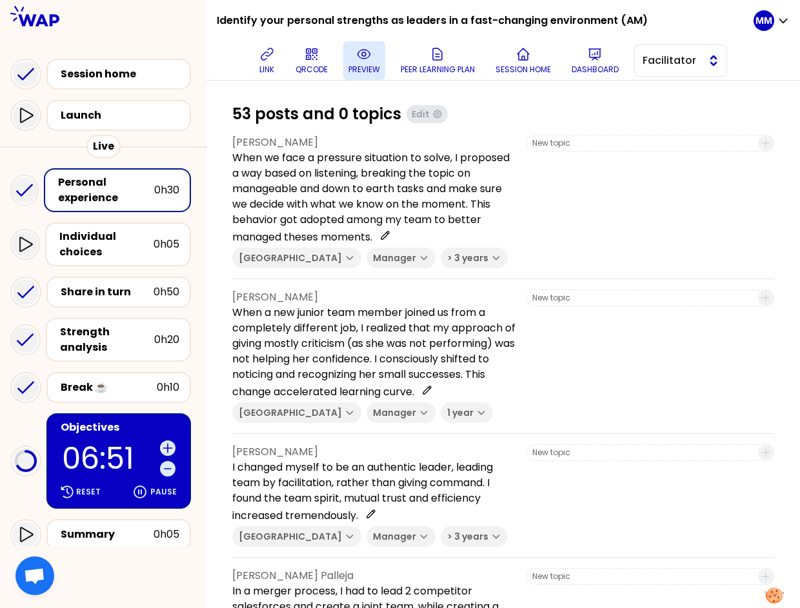
click at [669, 66] on span "Facilitator" at bounding box center [671, 60] width 58 height 15
drag, startPoint x: 676, startPoint y: 90, endPoint x: 454, endPoint y: 134, distance: 226.3
click at [676, 90] on span "Editor" at bounding box center [687, 92] width 55 height 15
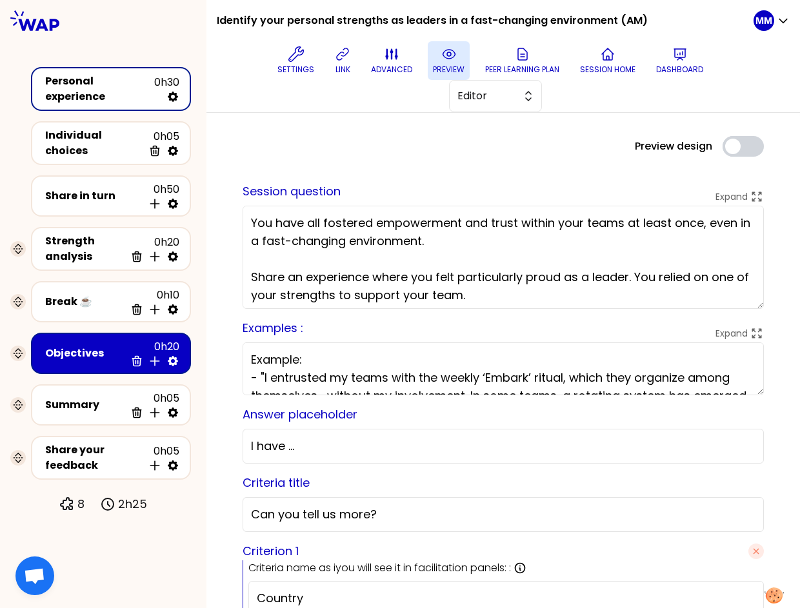
click at [326, 253] on textarea "You have all fostered empowerment and trust within your teams at least once, ev…" at bounding box center [502, 257] width 521 height 103
drag, startPoint x: 508, startPoint y: 83, endPoint x: 511, endPoint y: 112, distance: 29.1
click at [509, 86] on button "Editor" at bounding box center [495, 96] width 93 height 32
click at [510, 149] on span "Facilitator" at bounding box center [502, 148] width 55 height 15
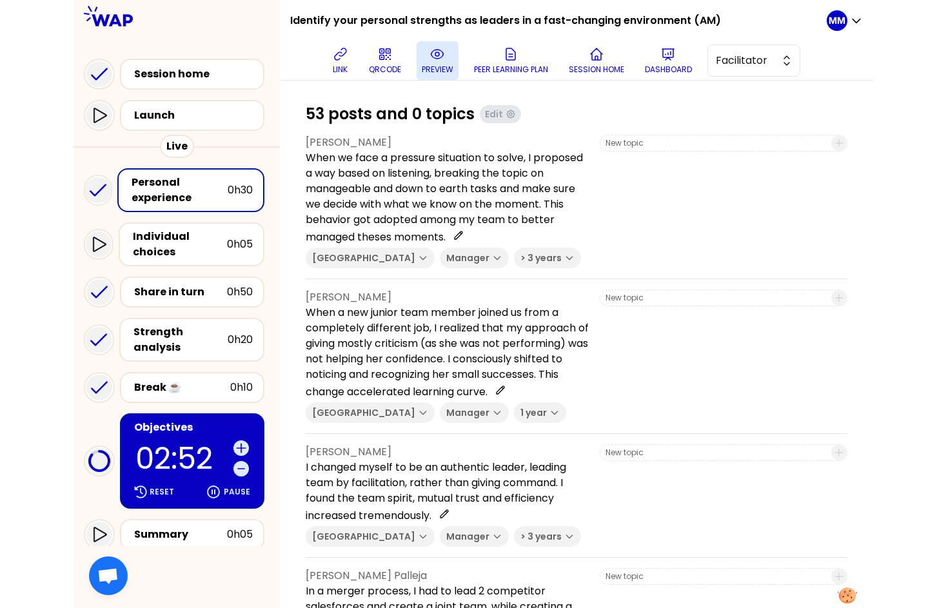
scroll to position [117, 0]
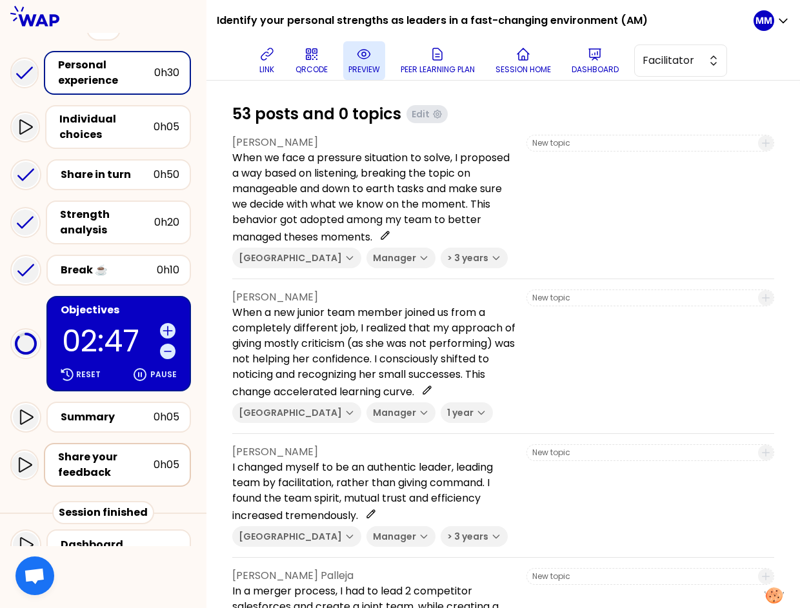
click at [137, 449] on div "Share your feedback" at bounding box center [105, 464] width 95 height 31
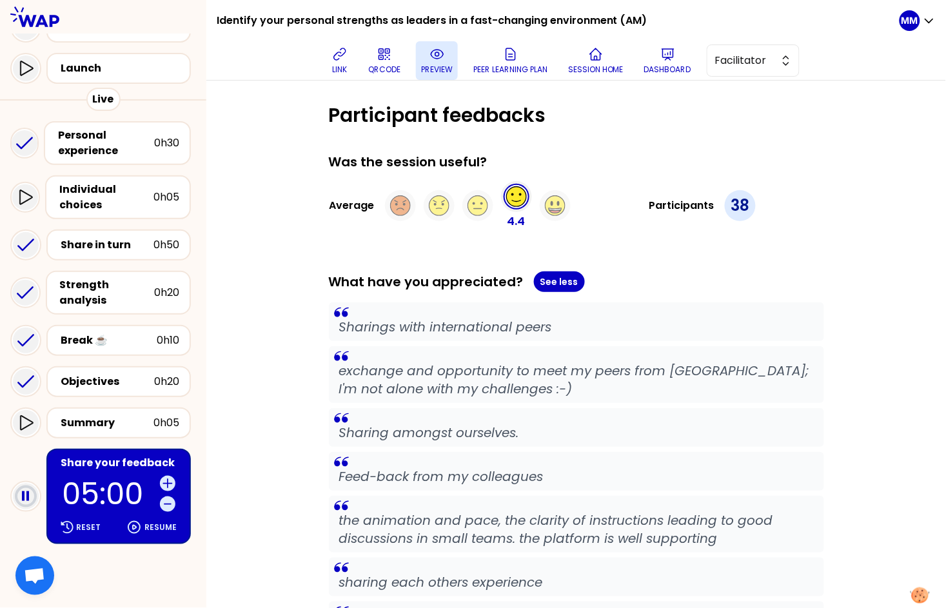
scroll to position [29, 0]
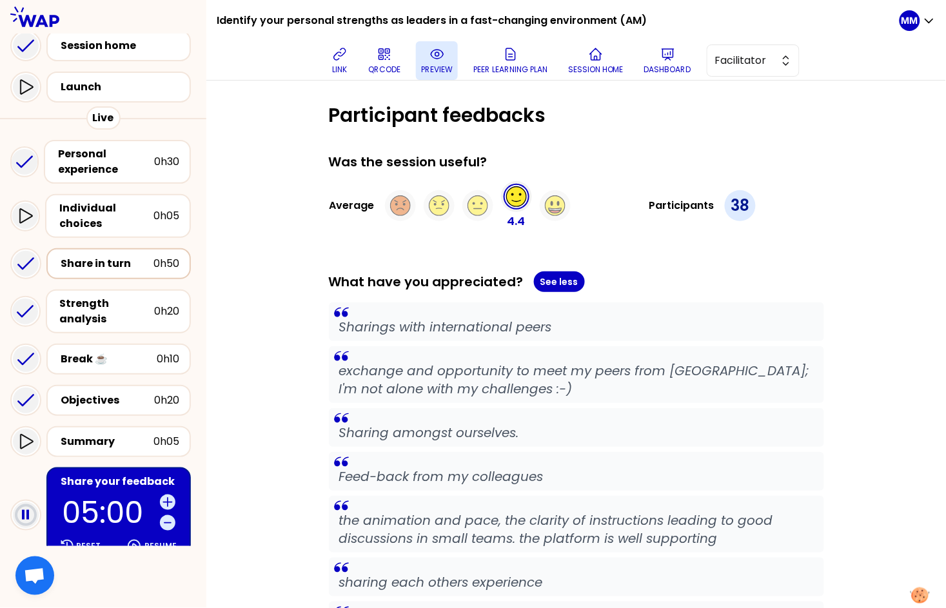
click at [120, 262] on div "Share in turn" at bounding box center [107, 263] width 93 height 15
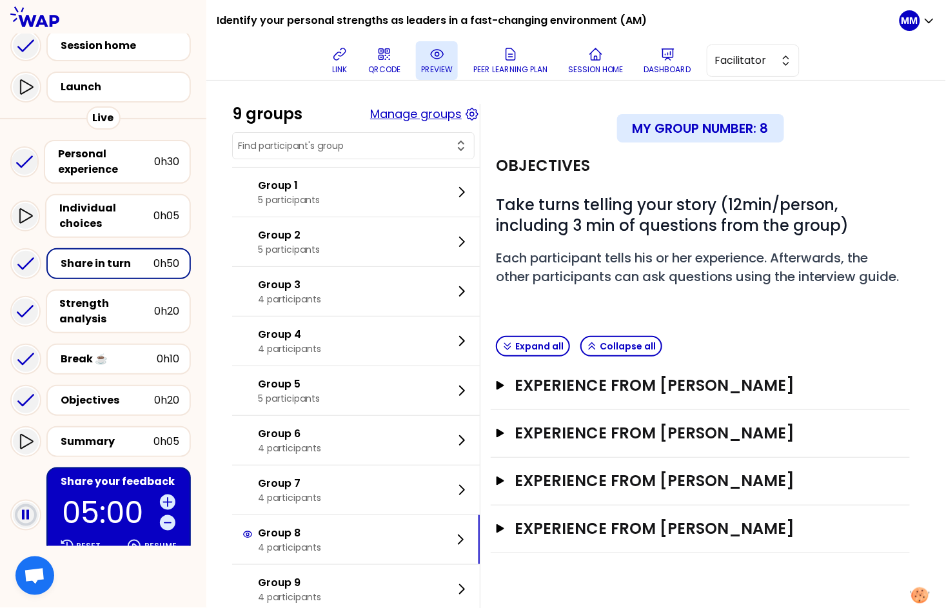
click at [419, 115] on button "Manage groups" at bounding box center [416, 114] width 92 height 18
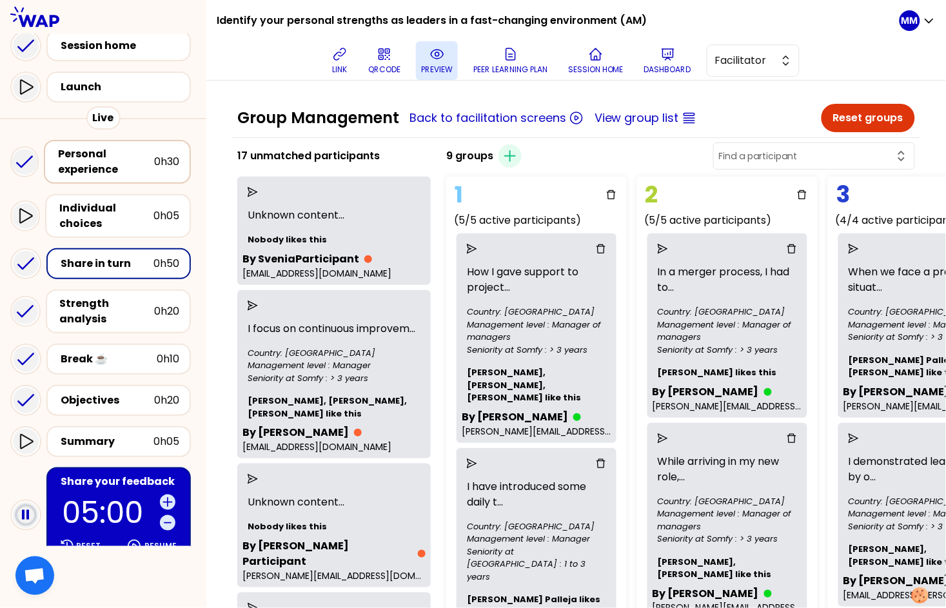
click at [120, 163] on div "Personal experience" at bounding box center [106, 161] width 96 height 31
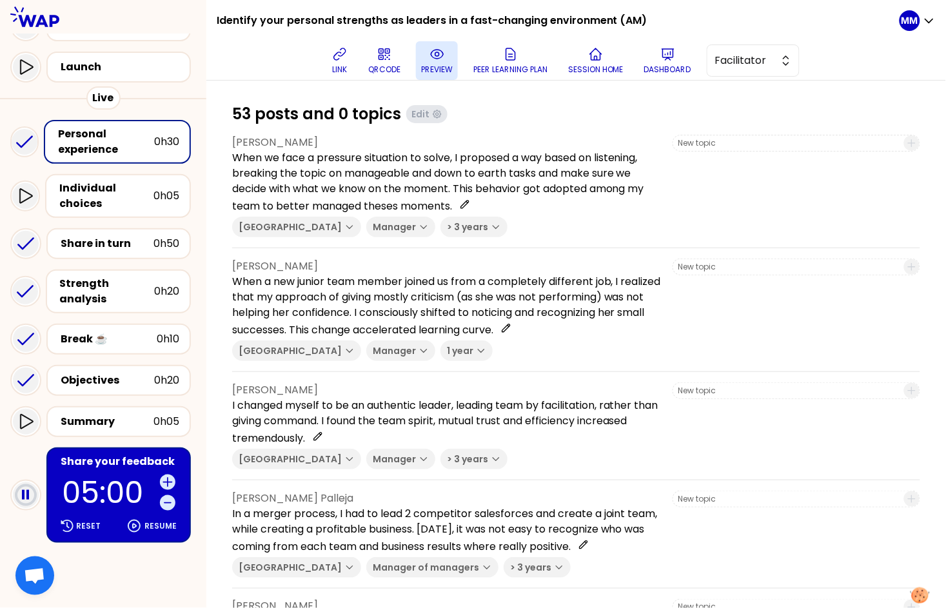
scroll to position [106, 0]
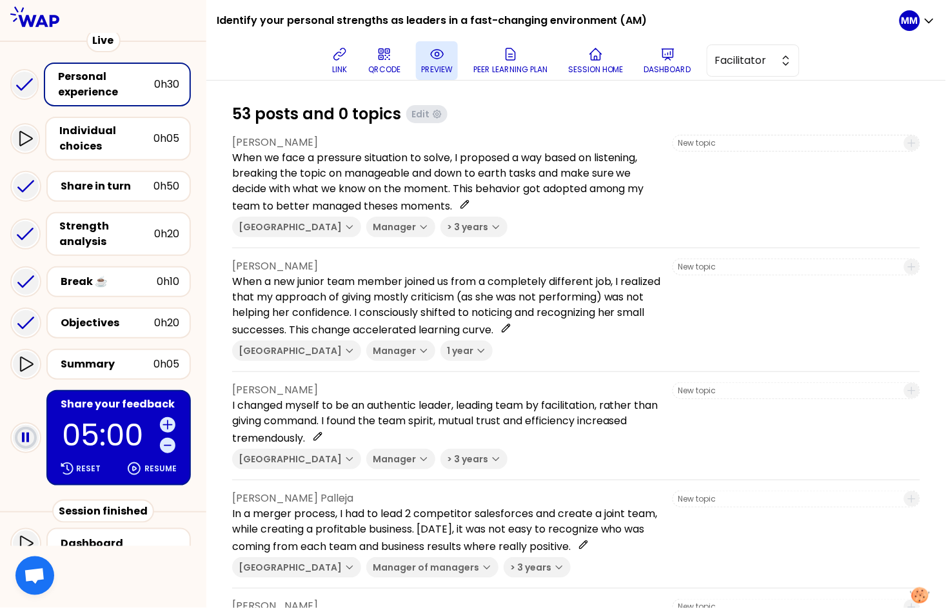
drag, startPoint x: 604, startPoint y: 125, endPoint x: 726, endPoint y: 121, distance: 121.3
click at [659, 64] on p "Dashboard" at bounding box center [667, 69] width 47 height 10
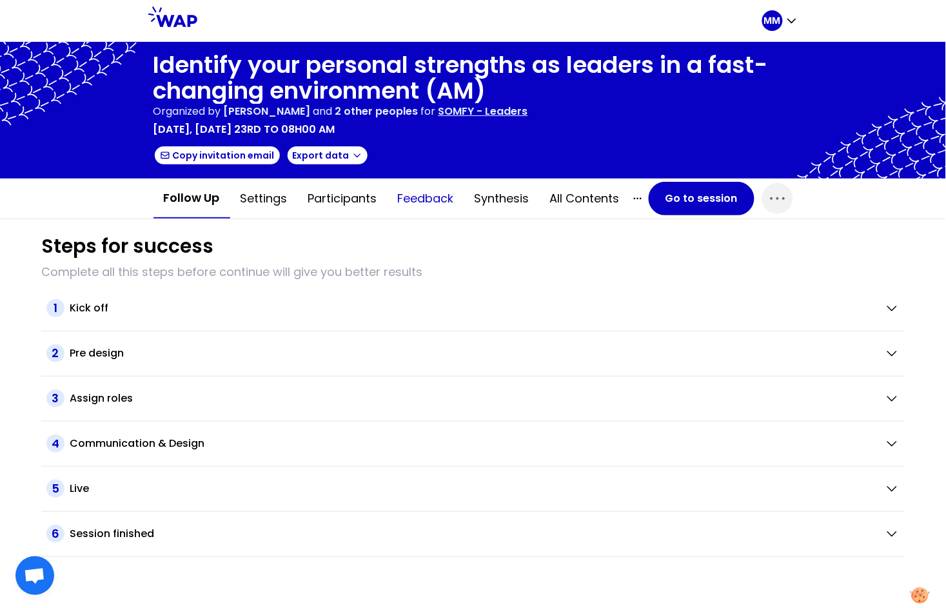
click at [419, 194] on button "Feedback" at bounding box center [426, 198] width 77 height 39
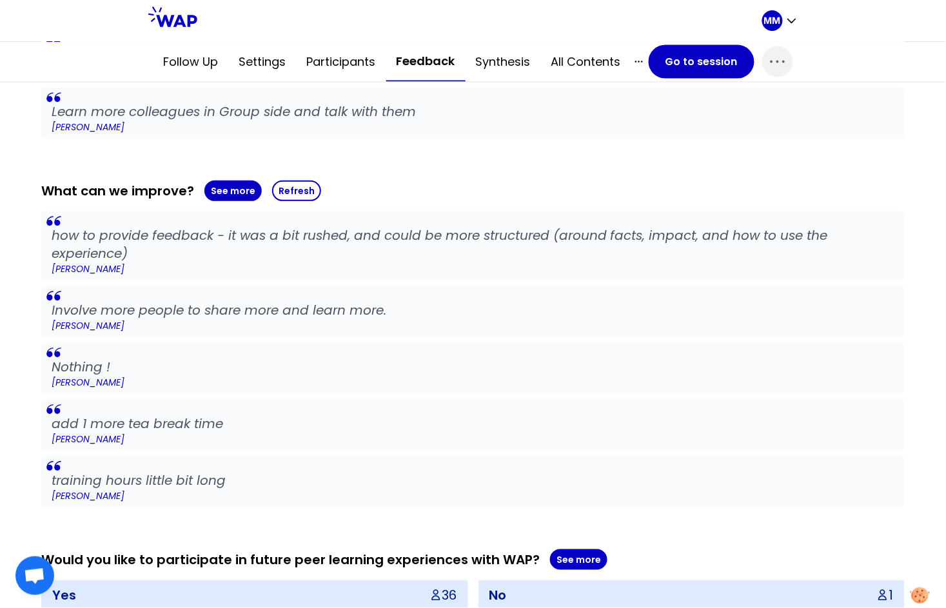
scroll to position [582, 0]
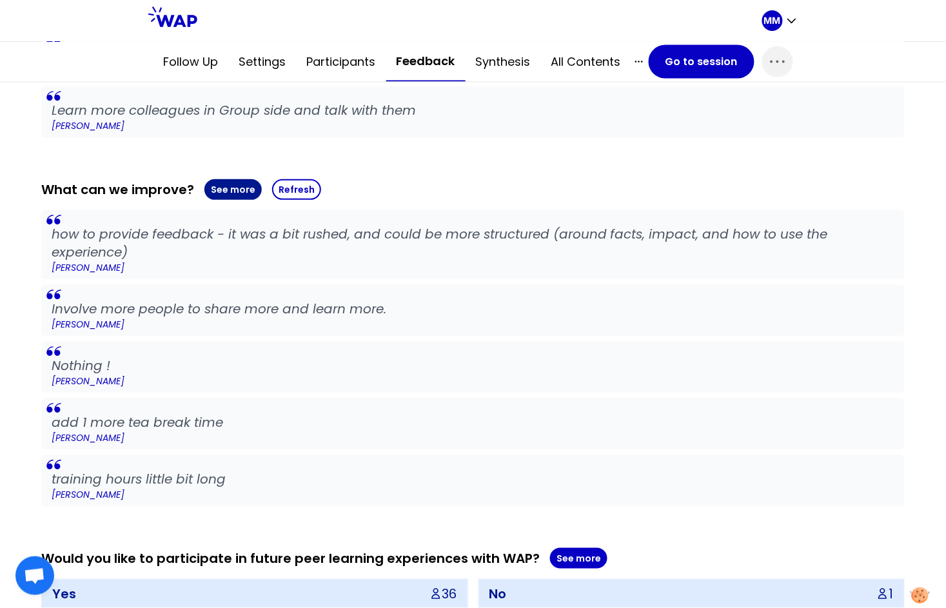
click at [235, 190] on button "See more" at bounding box center [232, 189] width 57 height 21
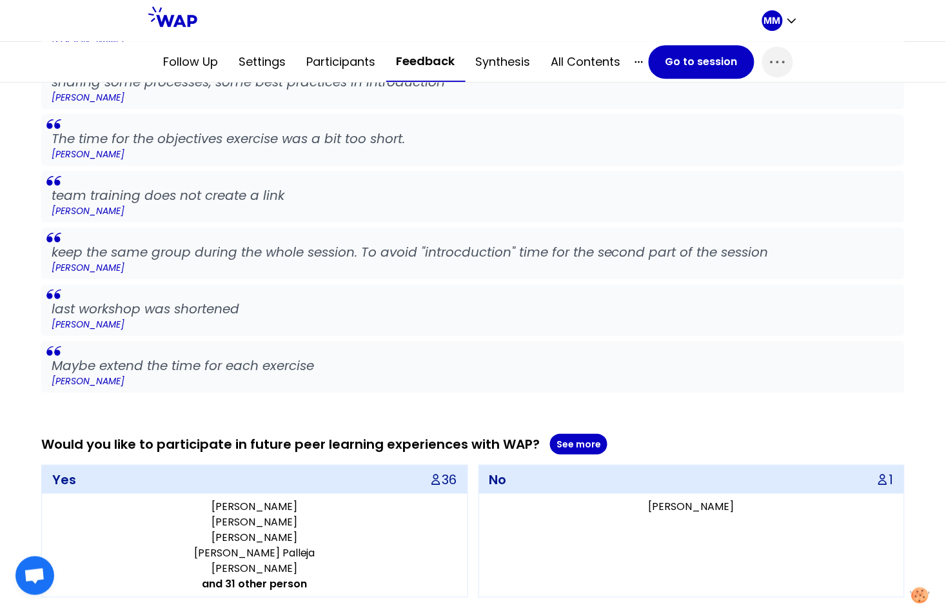
scroll to position [2176, 0]
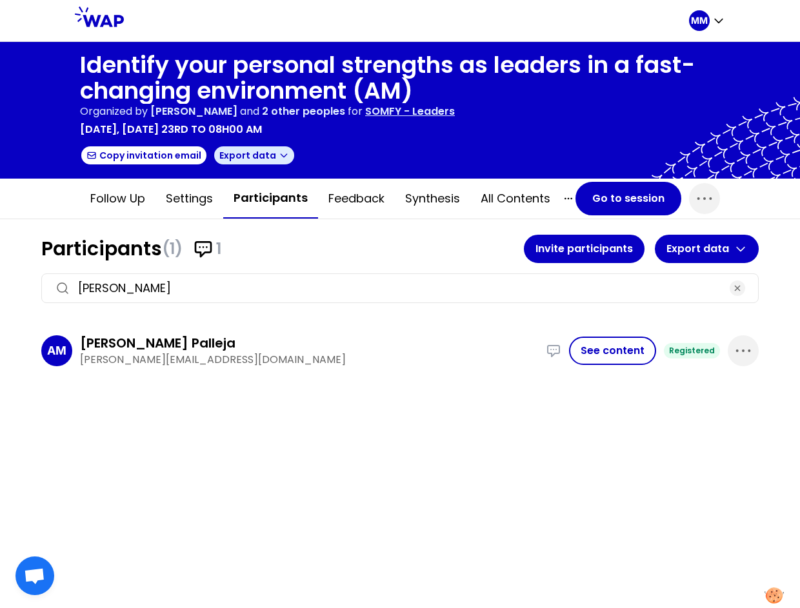
drag, startPoint x: 271, startPoint y: 153, endPoint x: 273, endPoint y: 161, distance: 7.2
click at [281, 154] on icon "button" at bounding box center [284, 155] width 6 height 3
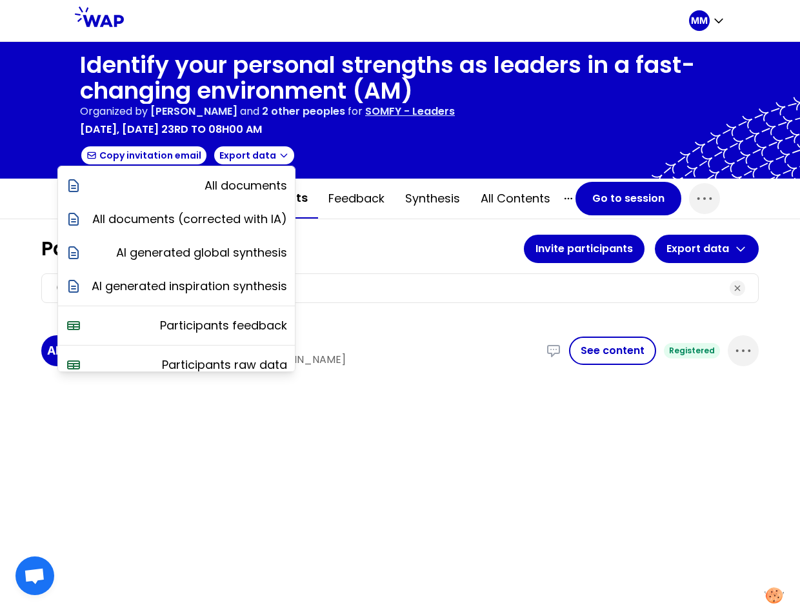
click at [449, 263] on div "Participants (1) 1 Invite participants Export data [PERSON_NAME] AM [PERSON_NAM…" at bounding box center [399, 306] width 717 height 143
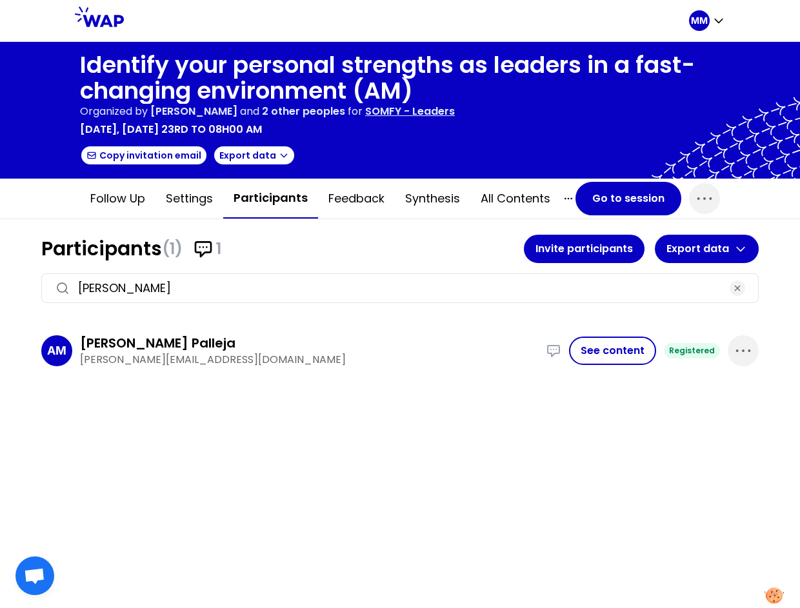
click at [278, 205] on button "Participants" at bounding box center [270, 199] width 95 height 40
click at [434, 198] on button "Synthesis" at bounding box center [432, 198] width 75 height 39
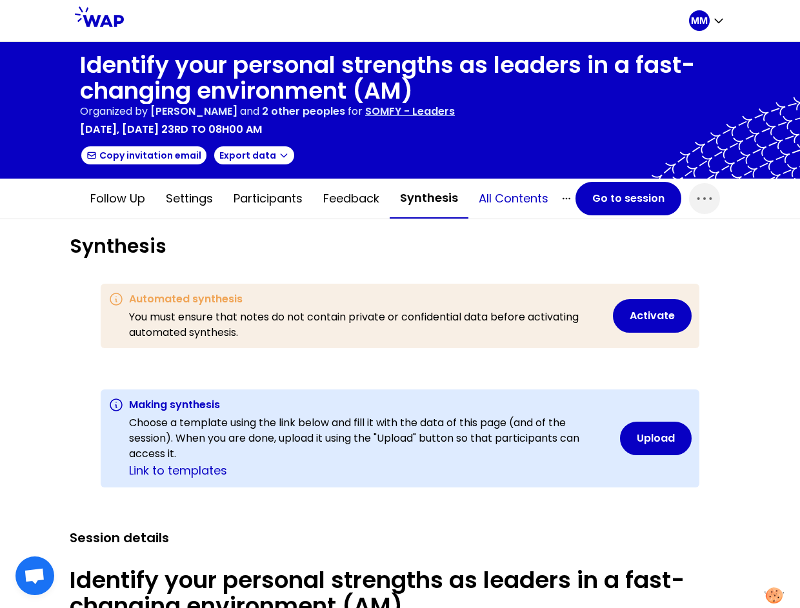
click at [524, 199] on button "All contents" at bounding box center [513, 198] width 90 height 39
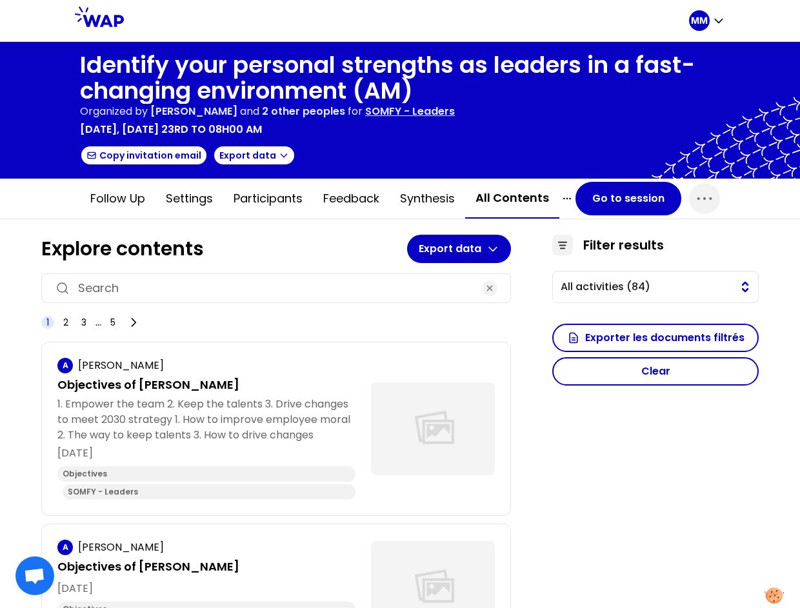
click at [657, 286] on span "All activities (84)" at bounding box center [646, 286] width 172 height 15
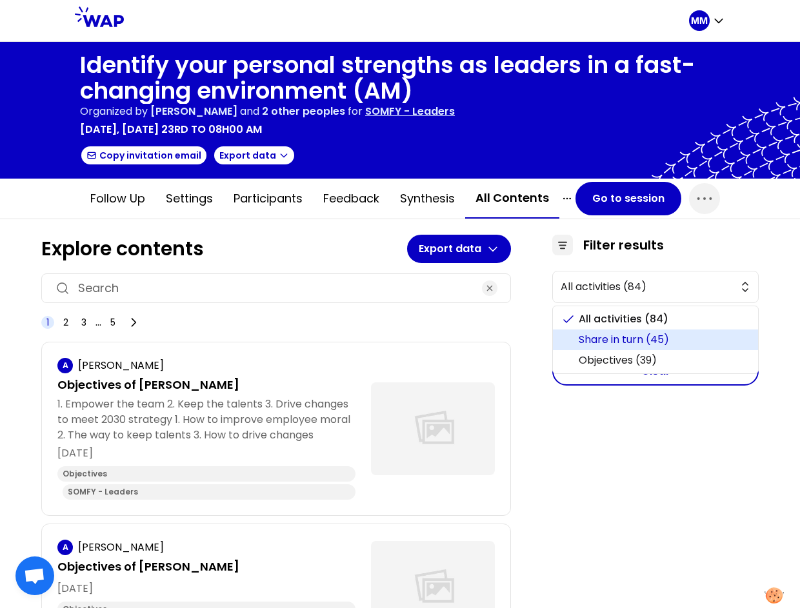
click at [646, 334] on span "Share in turn (45)" at bounding box center [662, 339] width 169 height 15
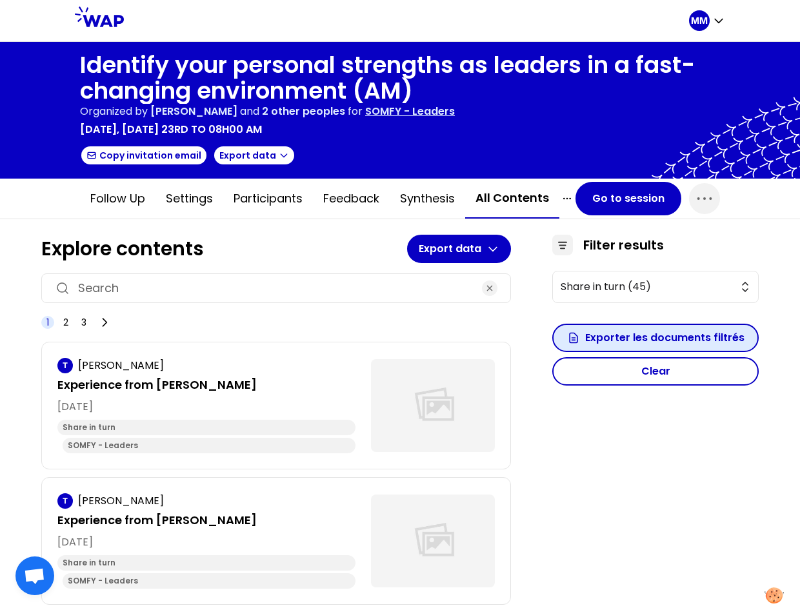
click at [671, 337] on button "Exporter les documents filtrés" at bounding box center [655, 338] width 206 height 28
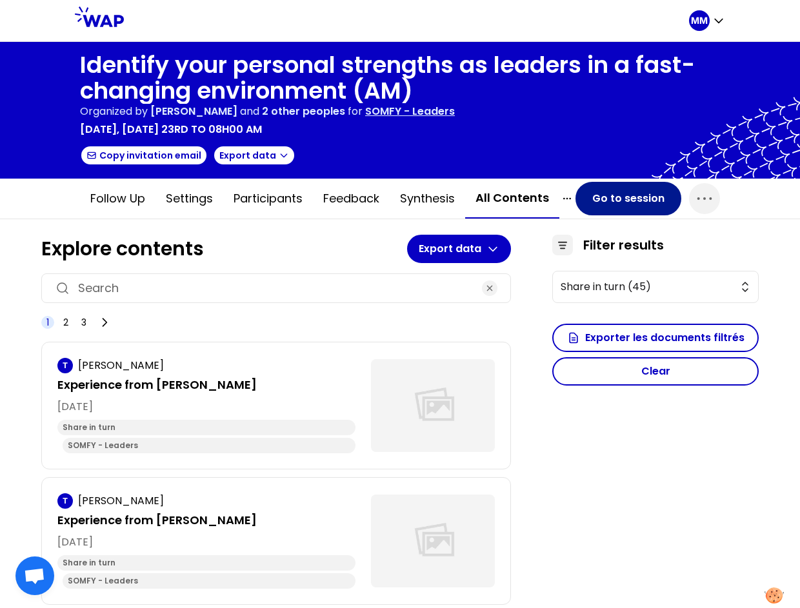
click at [601, 190] on button "Go to session" at bounding box center [628, 199] width 106 height 34
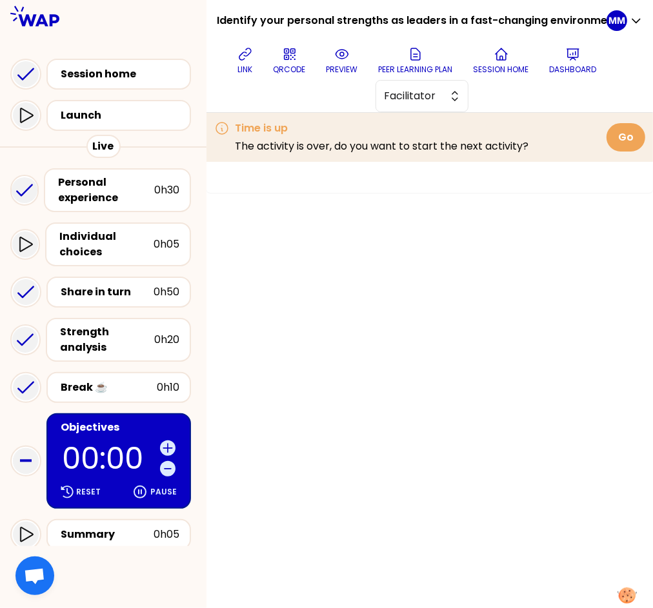
scroll to position [117, 0]
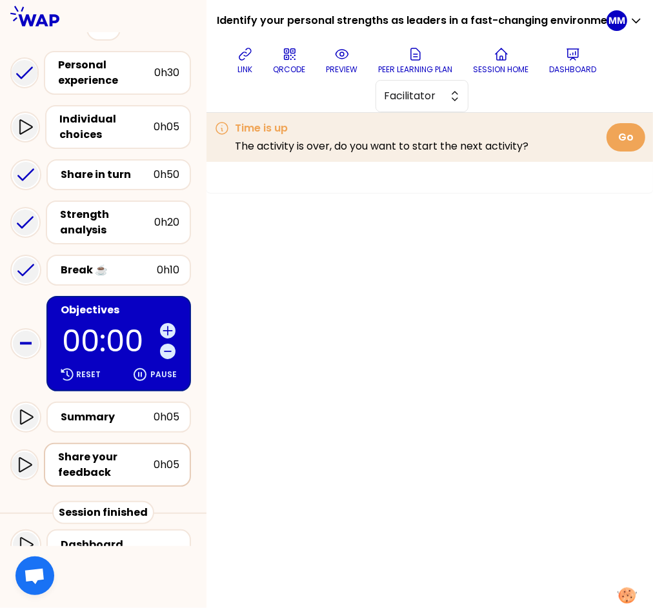
click at [128, 452] on div "Share your feedback" at bounding box center [105, 464] width 95 height 31
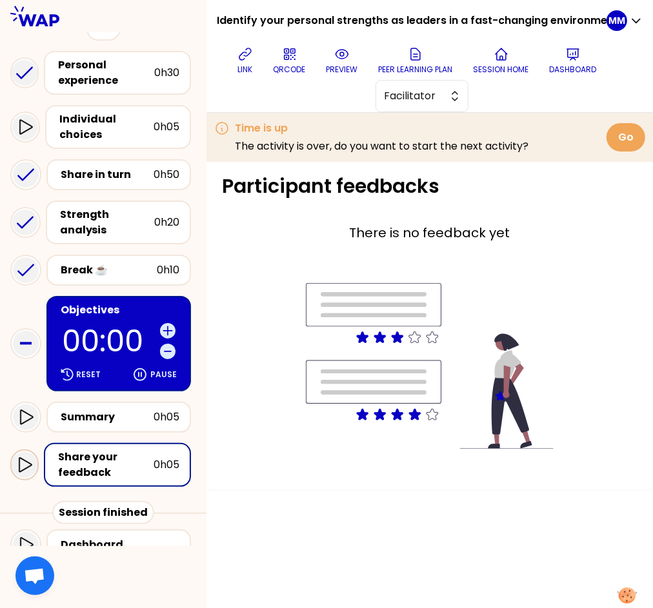
click at [22, 457] on icon at bounding box center [24, 464] width 15 height 15
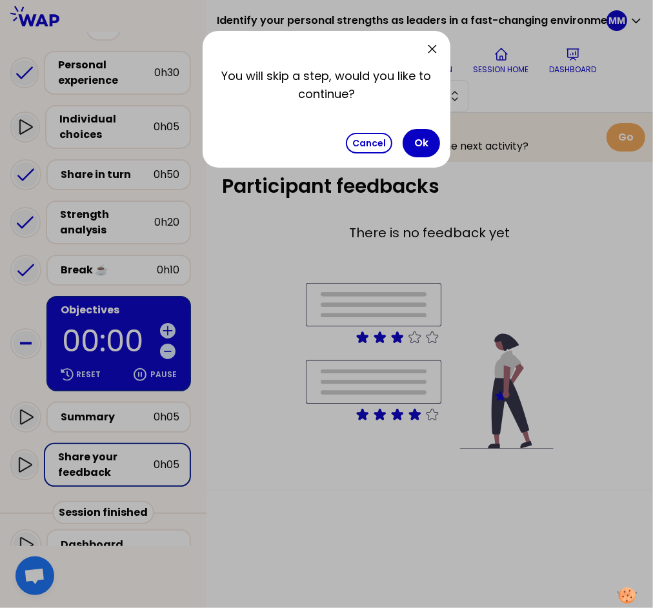
drag, startPoint x: 426, startPoint y: 143, endPoint x: 411, endPoint y: 164, distance: 25.4
click at [425, 143] on button "Ok" at bounding box center [420, 143] width 37 height 28
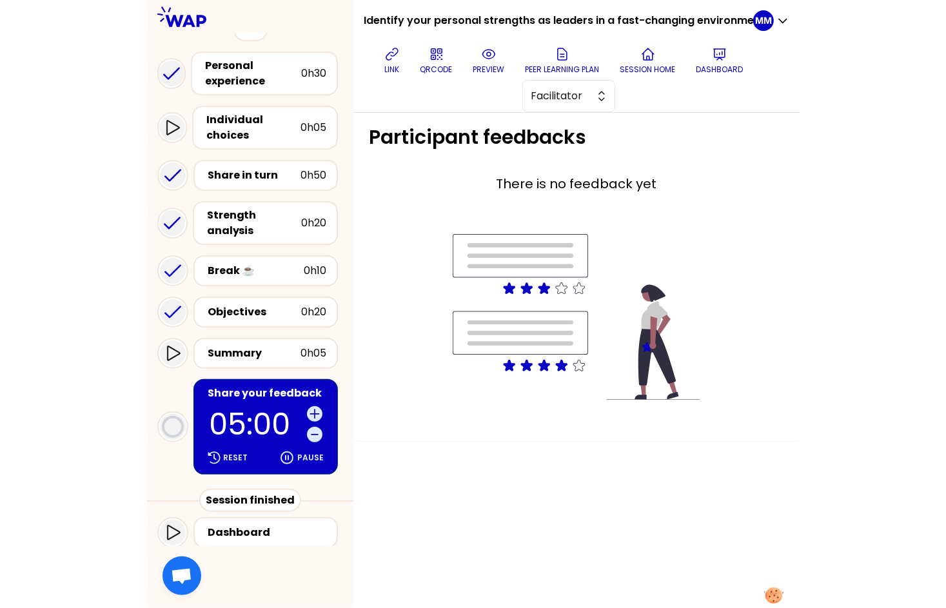
scroll to position [106, 0]
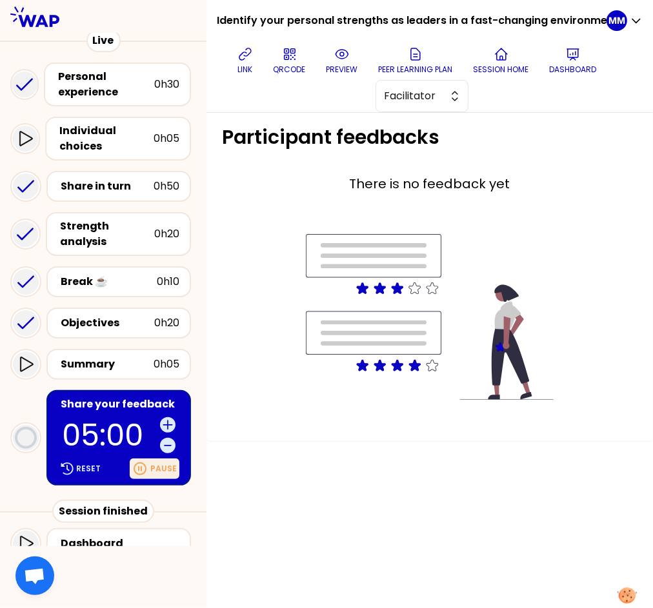
click at [165, 460] on div "Pause" at bounding box center [155, 469] width 50 height 21
click at [252, 64] on p "link" at bounding box center [244, 69] width 15 height 10
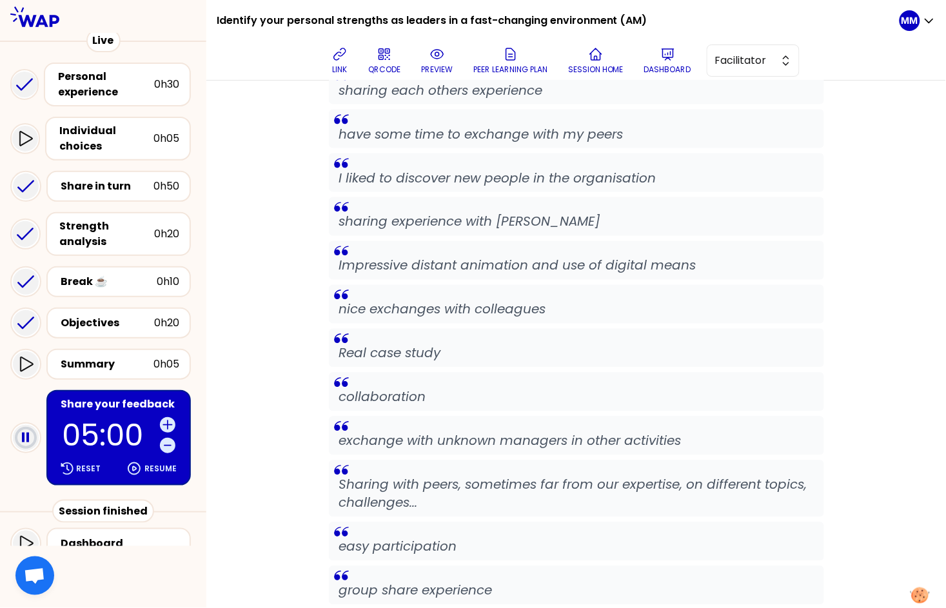
scroll to position [0, 0]
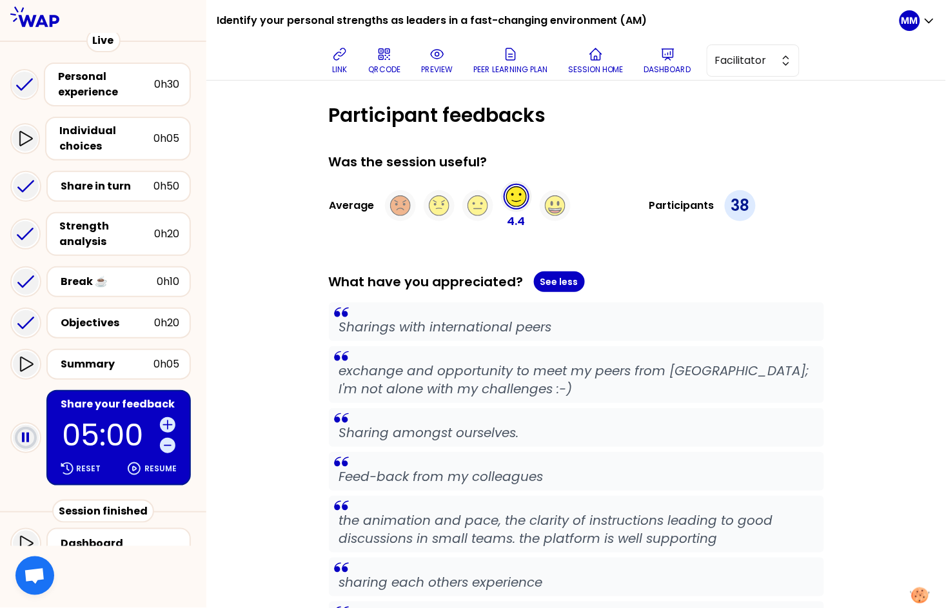
drag, startPoint x: 706, startPoint y: 241, endPoint x: 699, endPoint y: 242, distance: 6.6
click at [669, 58] on icon at bounding box center [667, 53] width 15 height 15
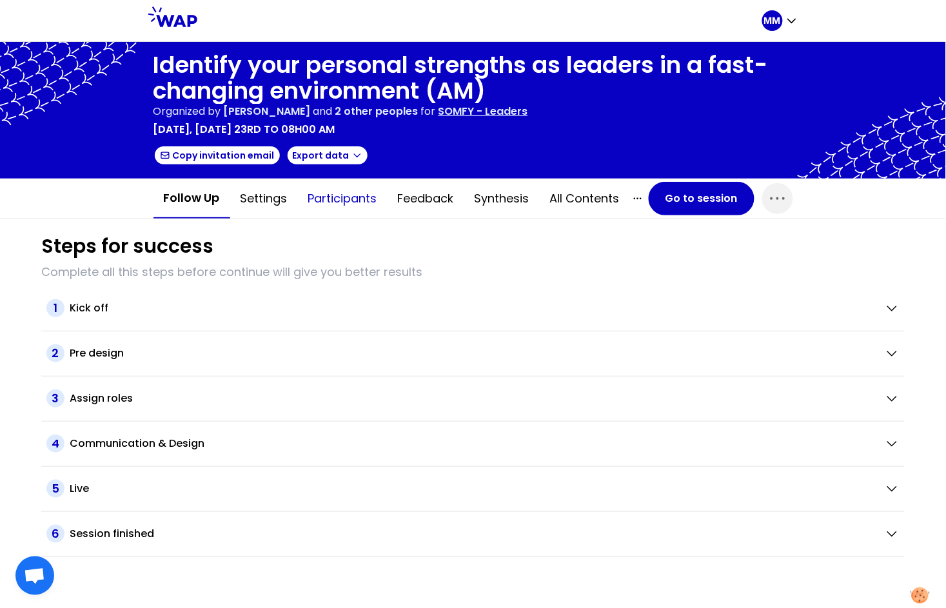
click at [357, 199] on button "Participants" at bounding box center [343, 198] width 90 height 39
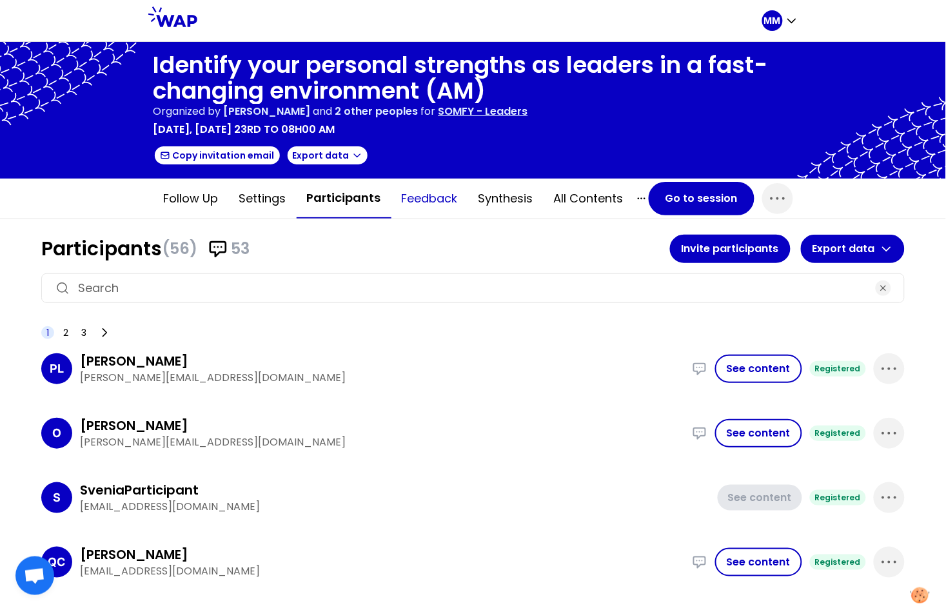
click at [416, 198] on button "Feedback" at bounding box center [429, 198] width 77 height 39
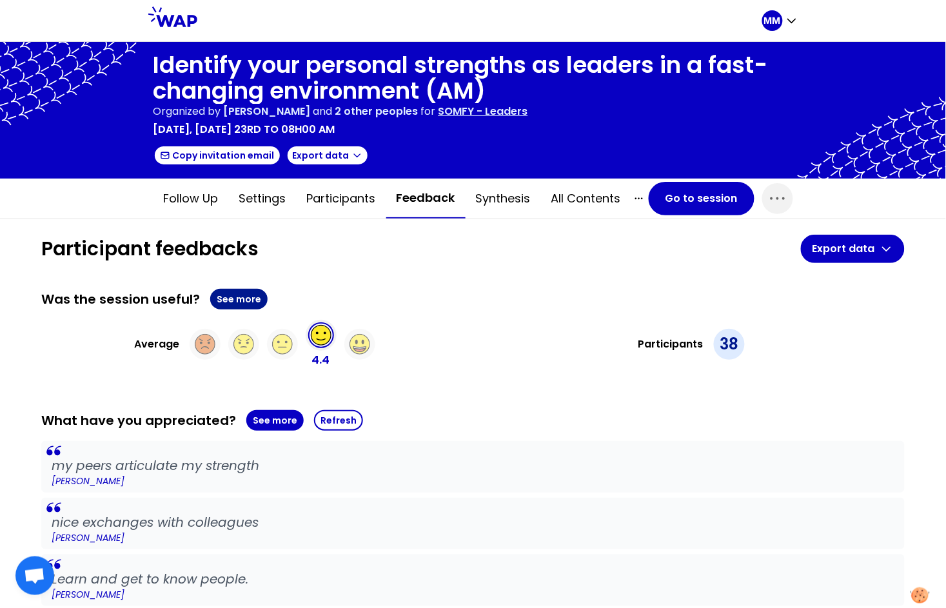
click at [247, 299] on button "See more" at bounding box center [238, 299] width 57 height 21
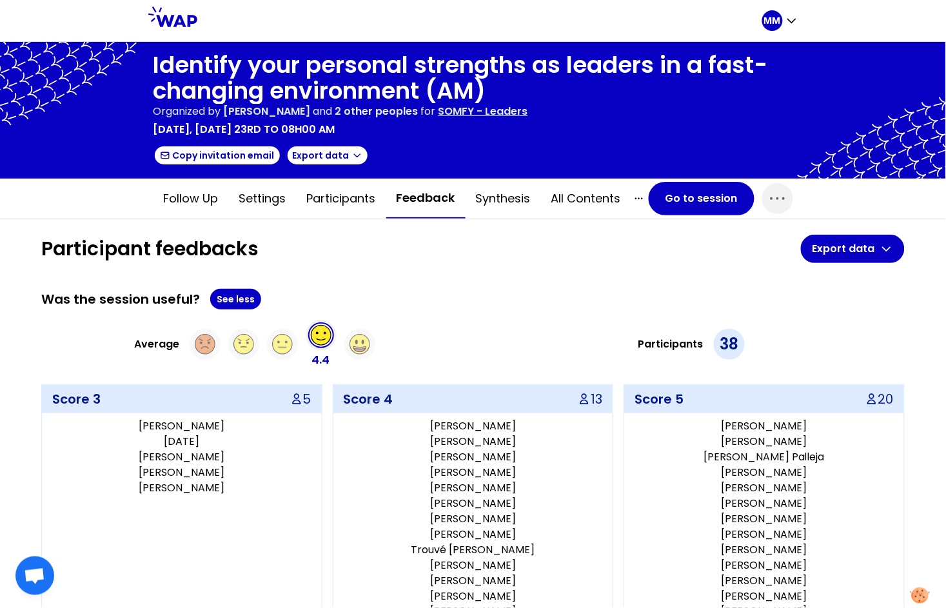
click at [489, 326] on div "Participants 38" at bounding box center [692, 344] width 427 height 49
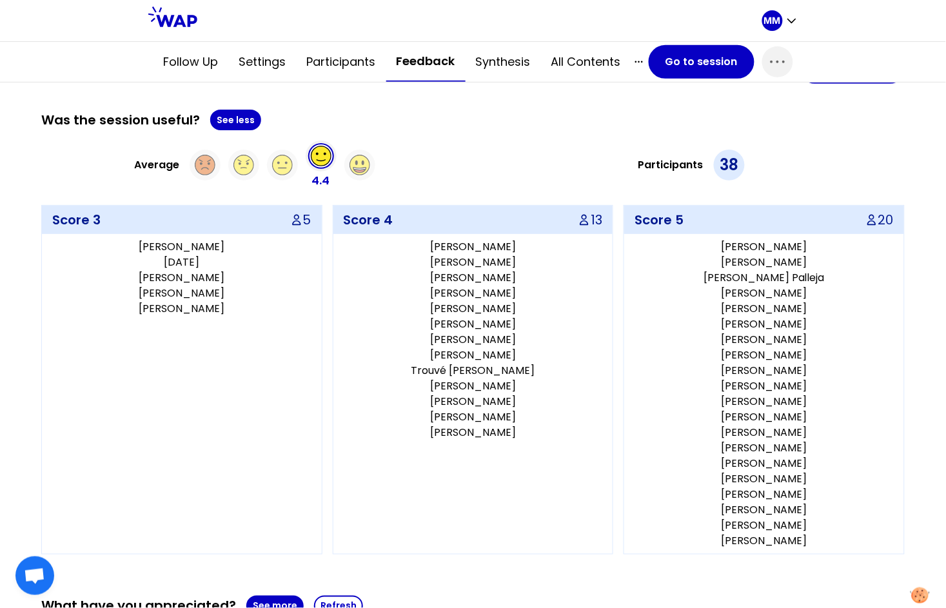
scroll to position [178, 0]
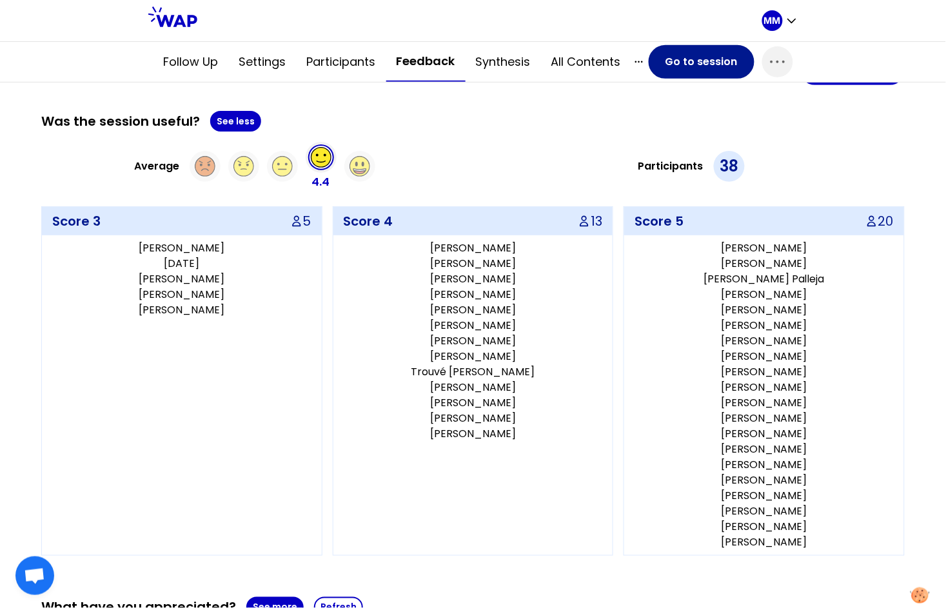
click at [665, 60] on button "Go to session" at bounding box center [702, 62] width 106 height 34
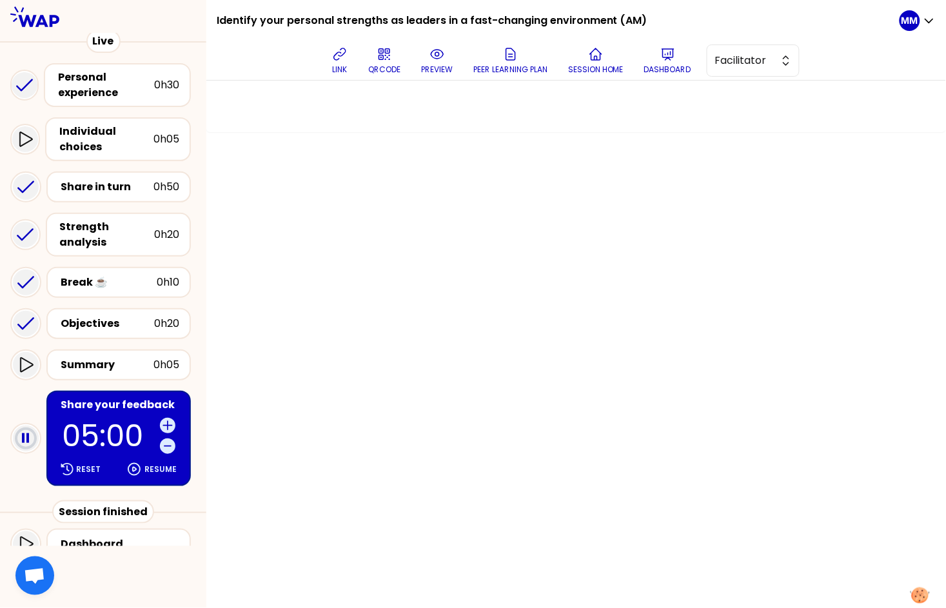
scroll to position [106, 0]
click at [119, 420] on p "05:00" at bounding box center [108, 435] width 93 height 30
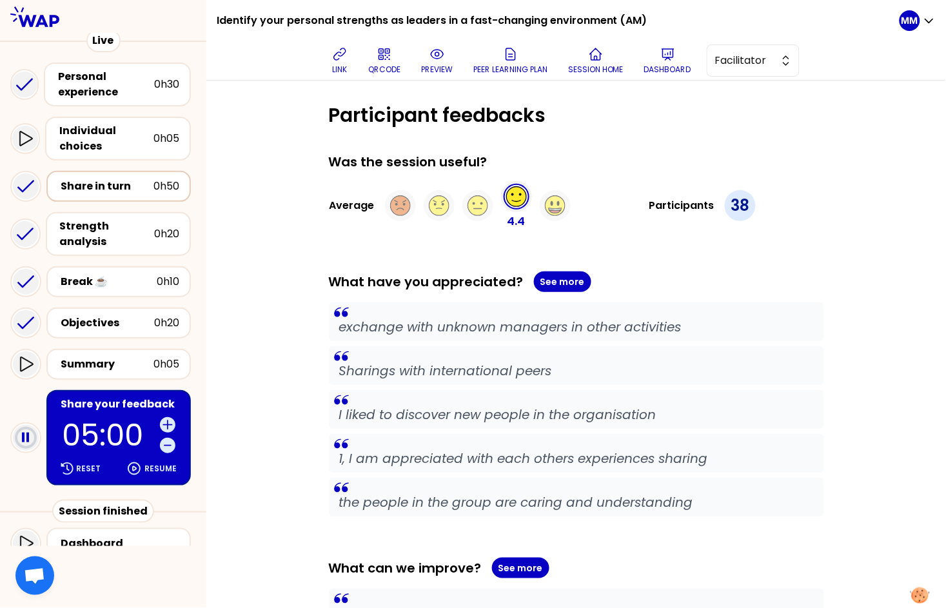
click at [149, 177] on div "Share in turn 0h50" at bounding box center [118, 186] width 121 height 18
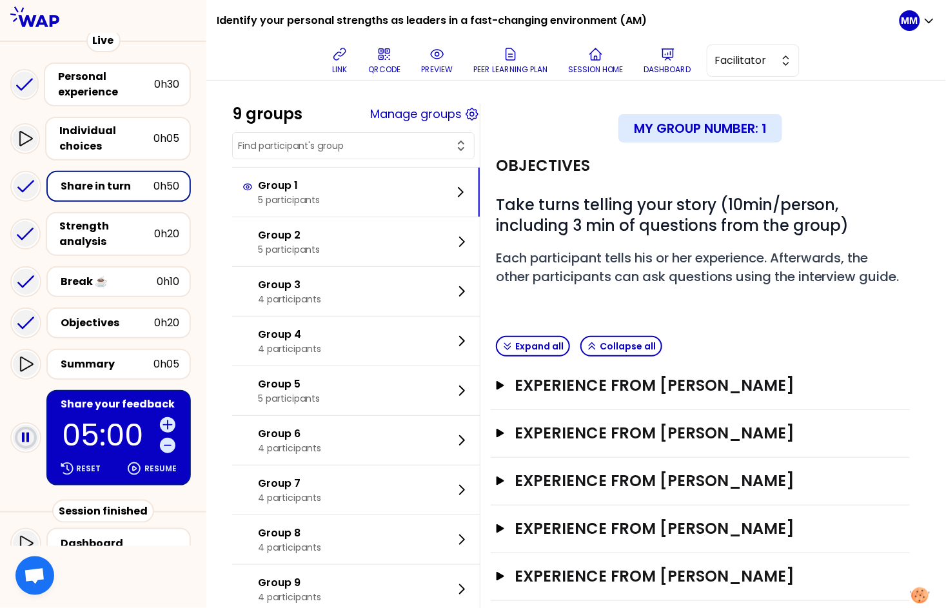
click at [365, 143] on input "text" at bounding box center [345, 145] width 215 height 13
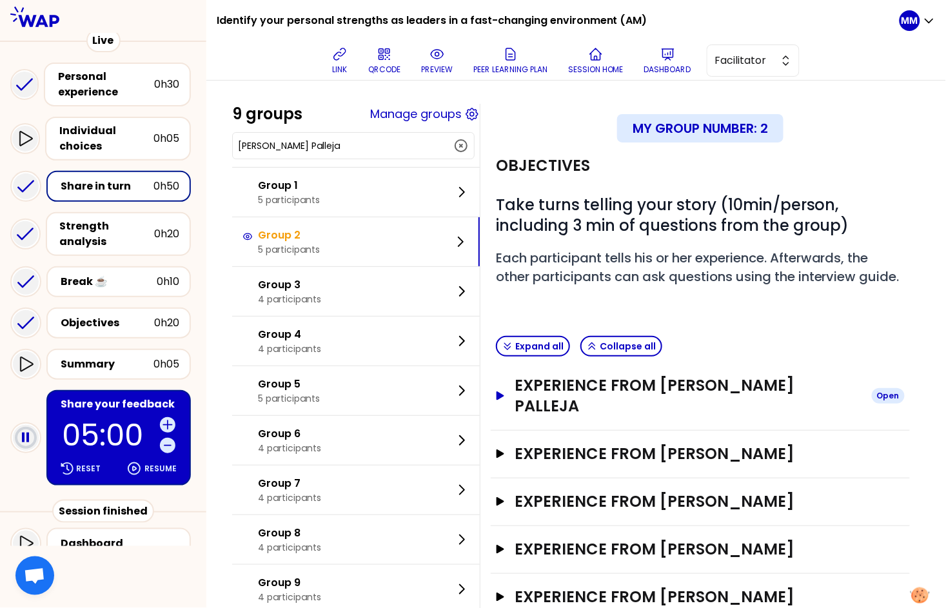
type input "[PERSON_NAME] Palleja"
click at [680, 404] on h3 "Experience from [PERSON_NAME] Palleja" at bounding box center [688, 395] width 346 height 41
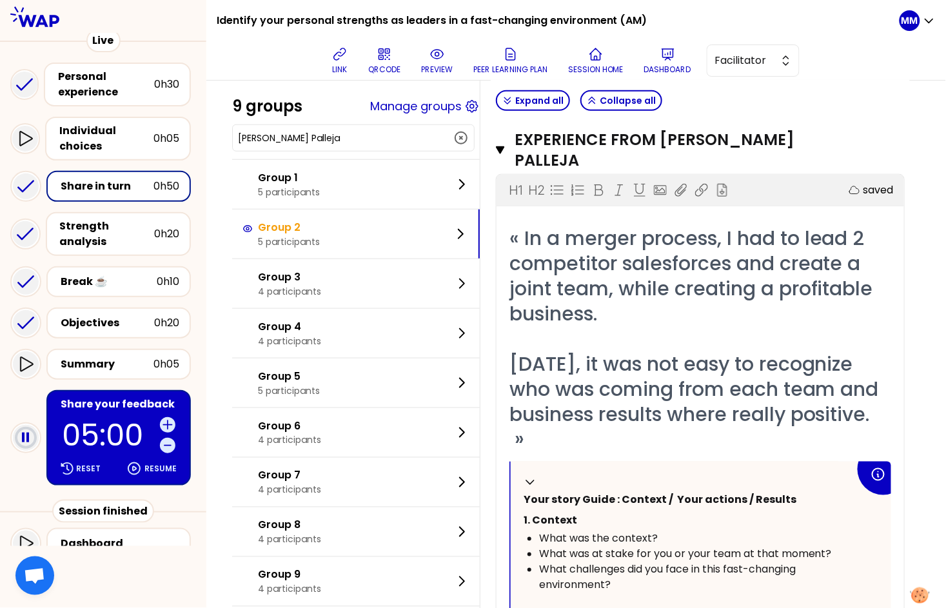
scroll to position [241, 0]
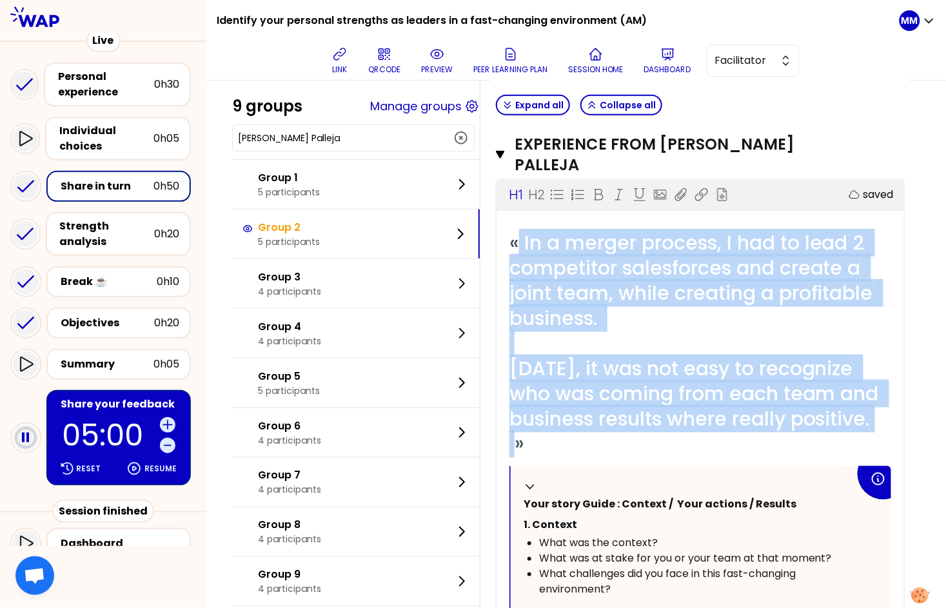
drag, startPoint x: 597, startPoint y: 440, endPoint x: 529, endPoint y: 238, distance: 213.7
click at [529, 238] on span "« In a merger process, I had to lead 2 competitor salesforces and create a join…" at bounding box center [696, 343] width 375 height 229
copy span "In a merger process, I had to lead 2 competitor salesforces and create a joint …"
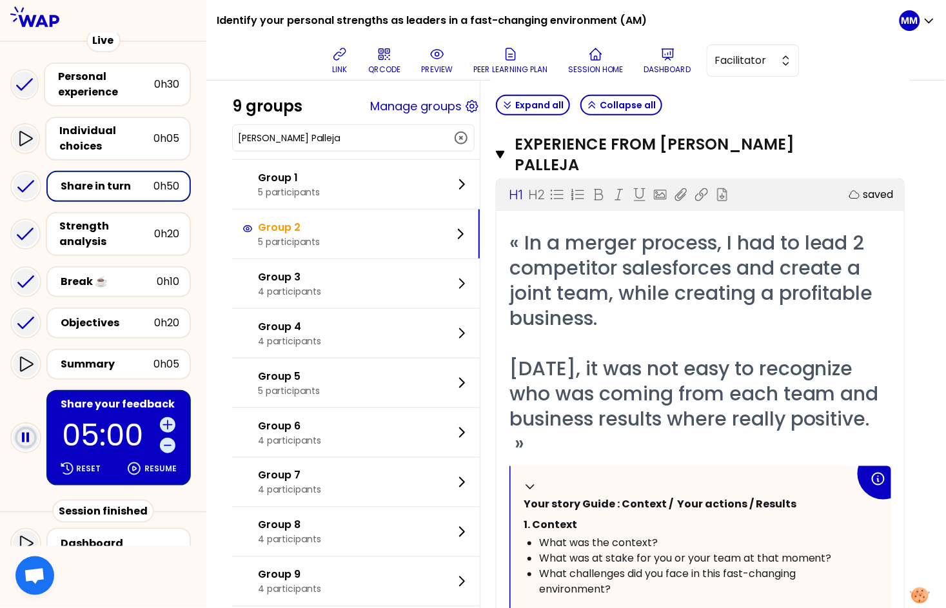
click at [110, 397] on div "Share your feedback 05:00 Reset Resume" at bounding box center [118, 437] width 144 height 95
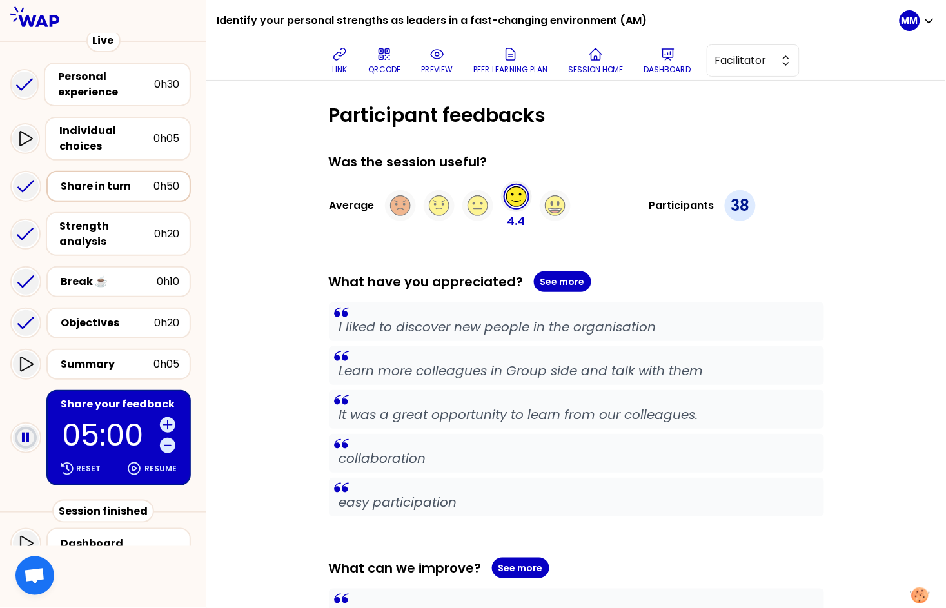
click at [121, 181] on div "Share in turn" at bounding box center [107, 186] width 93 height 15
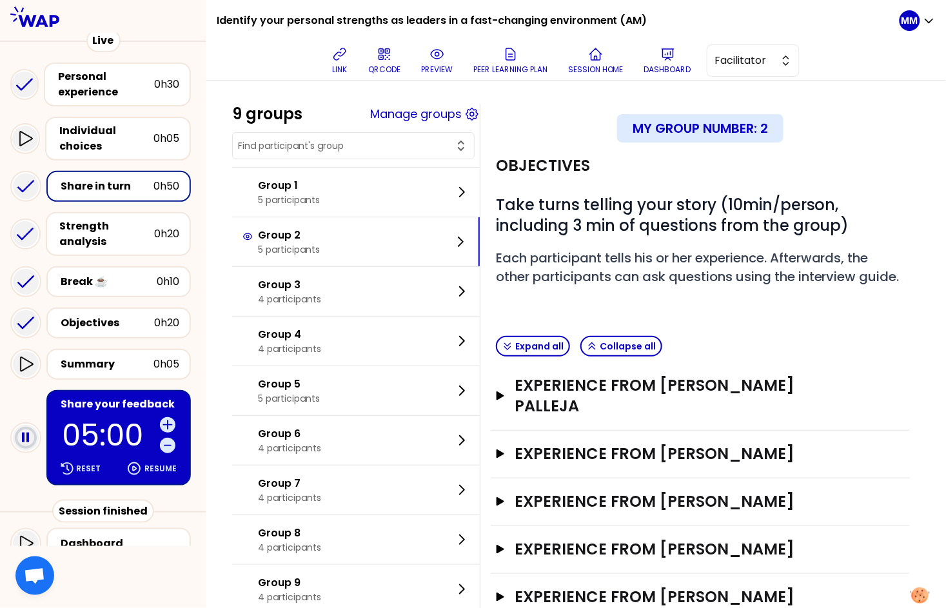
click at [337, 148] on input "text" at bounding box center [345, 145] width 215 height 13
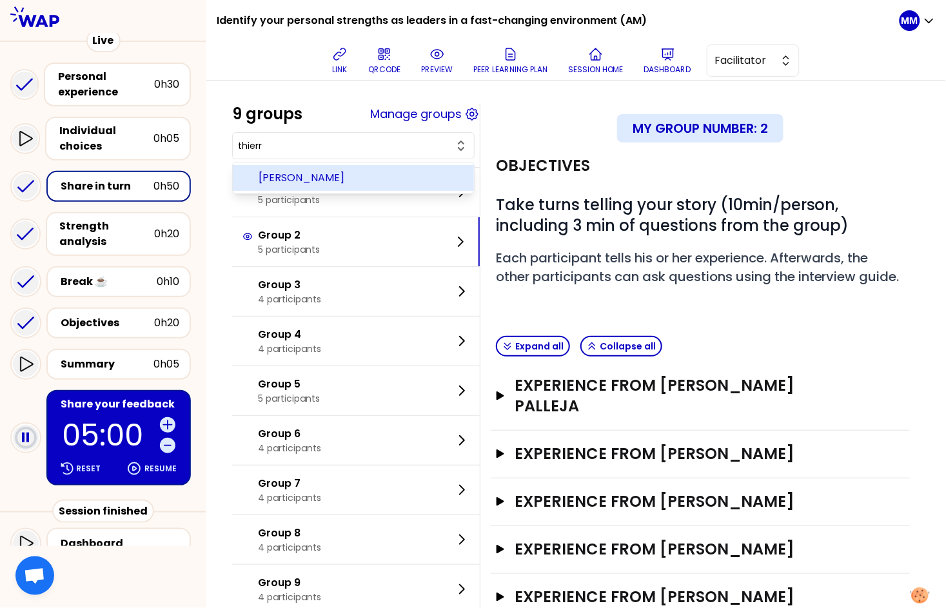
click at [384, 177] on span "[PERSON_NAME]" at bounding box center [361, 177] width 205 height 15
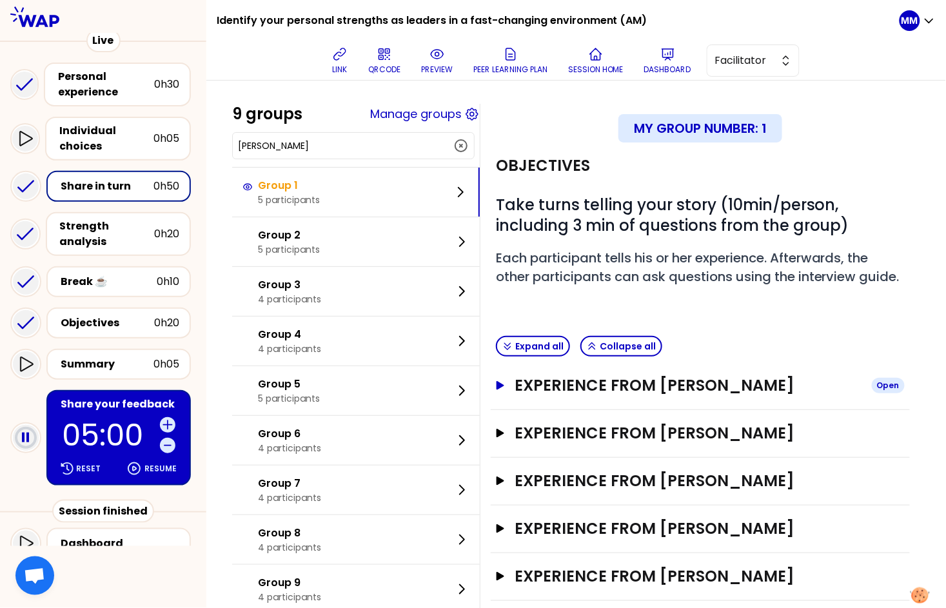
click at [709, 396] on h3 "Experience from [PERSON_NAME]" at bounding box center [688, 385] width 346 height 21
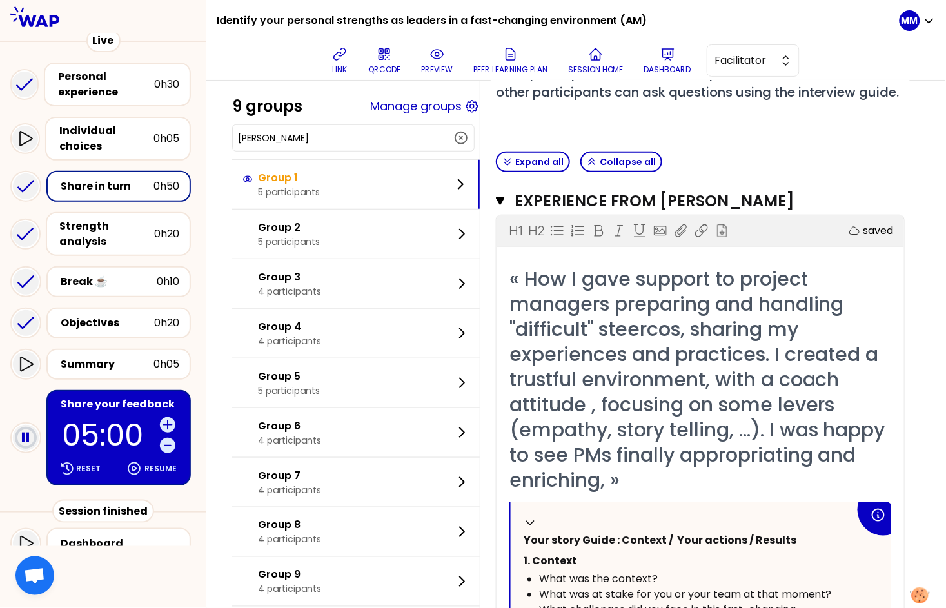
scroll to position [246, 0]
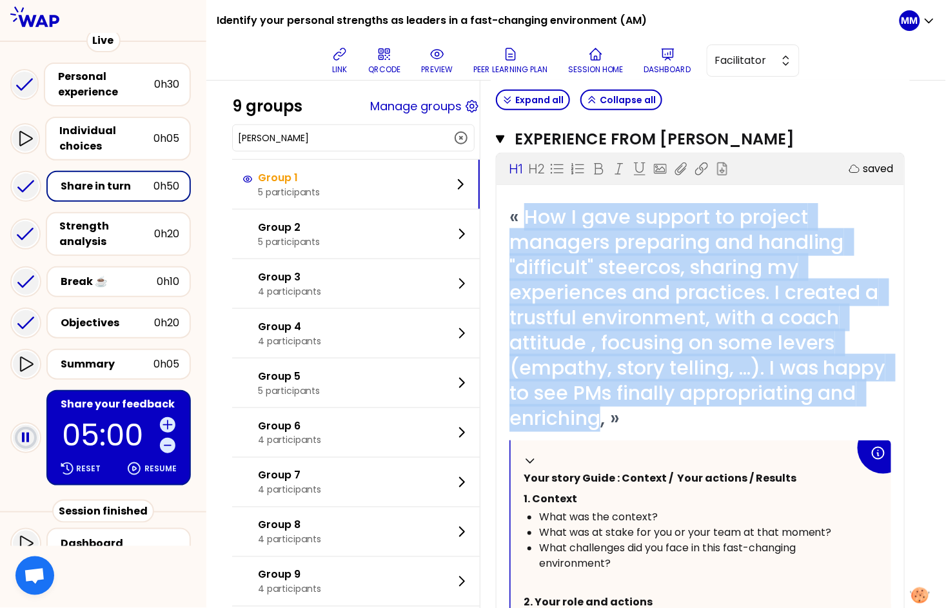
drag, startPoint x: 542, startPoint y: 241, endPoint x: 797, endPoint y: 435, distance: 320.7
click at [797, 432] on span "« How I gave support to project managers preparing and handling "difficult" ste…" at bounding box center [699, 317] width 381 height 229
copy span "How I gave support to project managers preparing and handling "difficult" steer…"
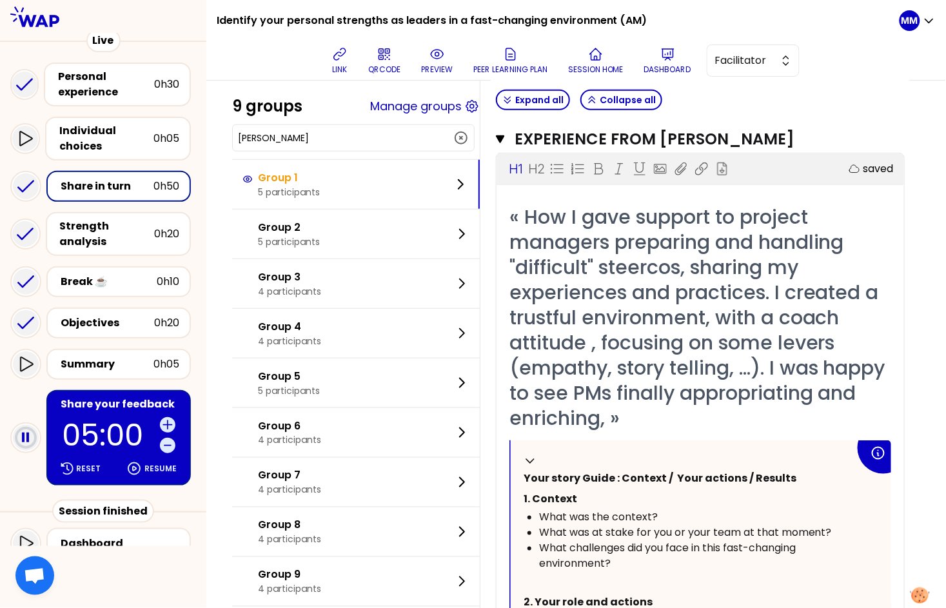
click at [379, 136] on input "[PERSON_NAME]" at bounding box center [345, 138] width 215 height 13
click at [379, 137] on input "[PERSON_NAME]" at bounding box center [345, 138] width 215 height 13
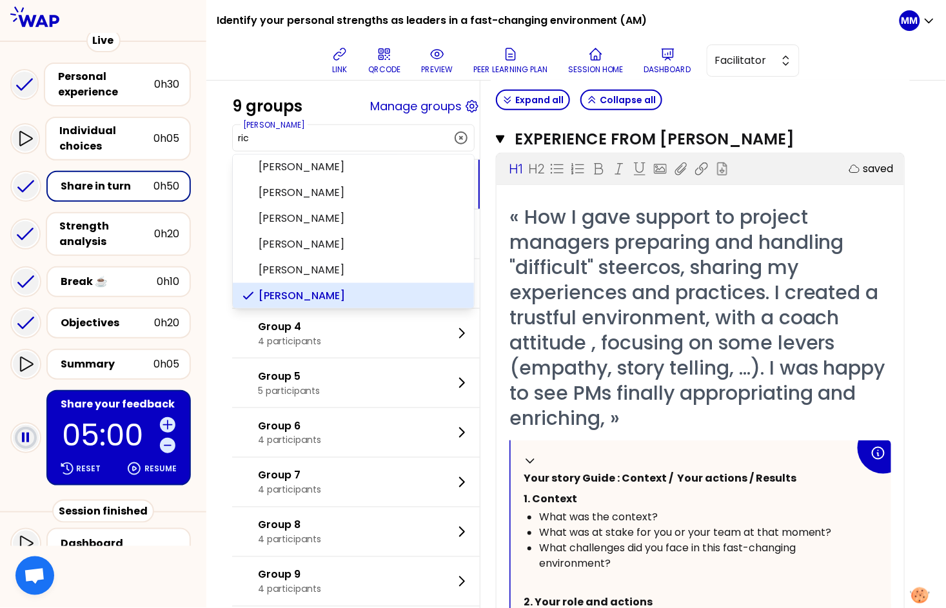
scroll to position [0, 0]
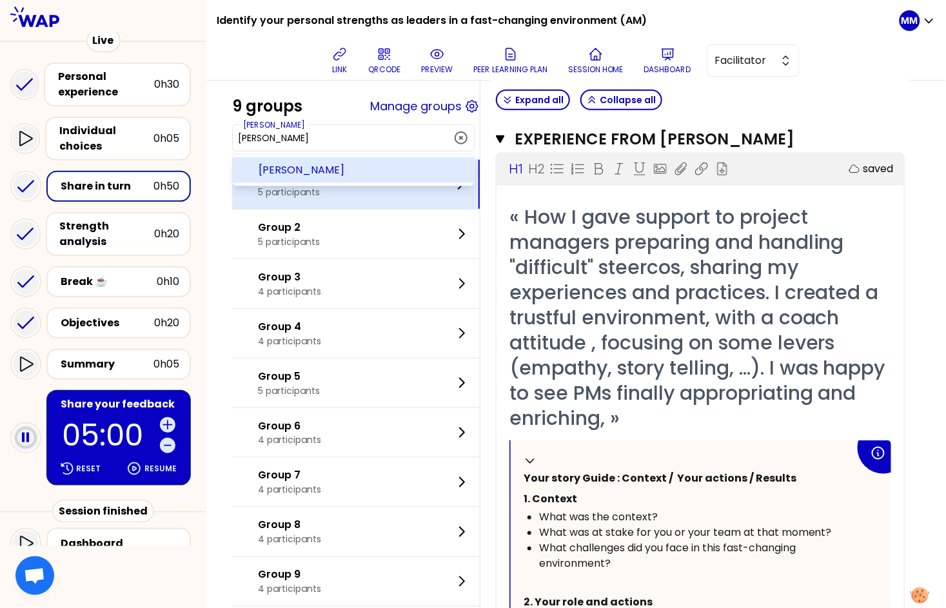
click at [429, 177] on span "[PERSON_NAME]" at bounding box center [361, 170] width 205 height 15
type input "[PERSON_NAME]"
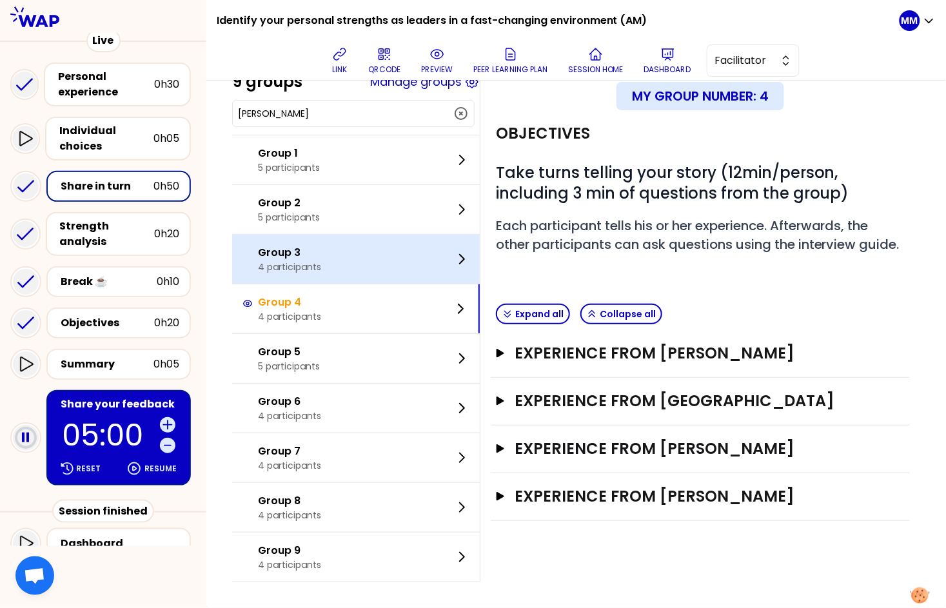
scroll to position [33, 0]
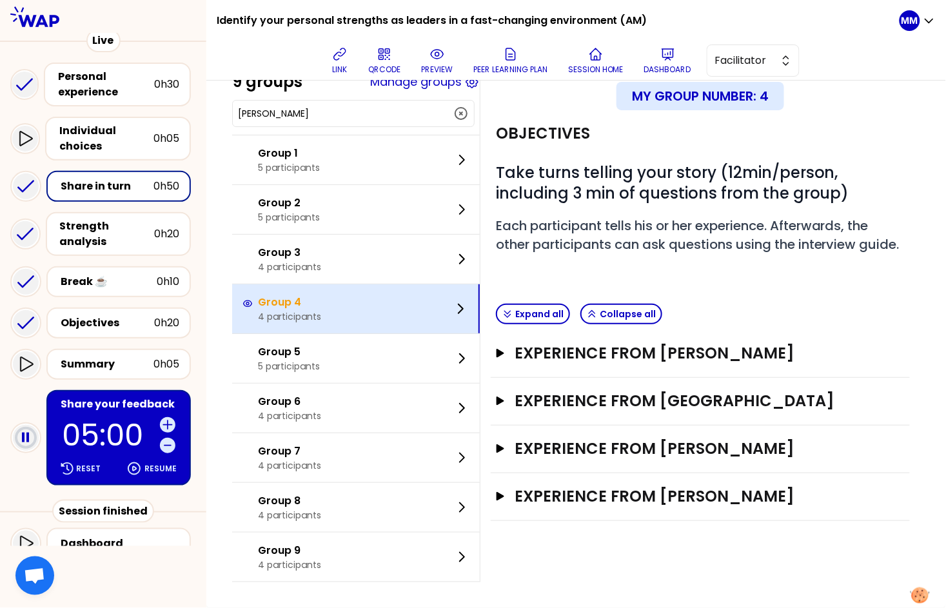
click at [368, 312] on div "Group 4 4 participants" at bounding box center [356, 308] width 248 height 49
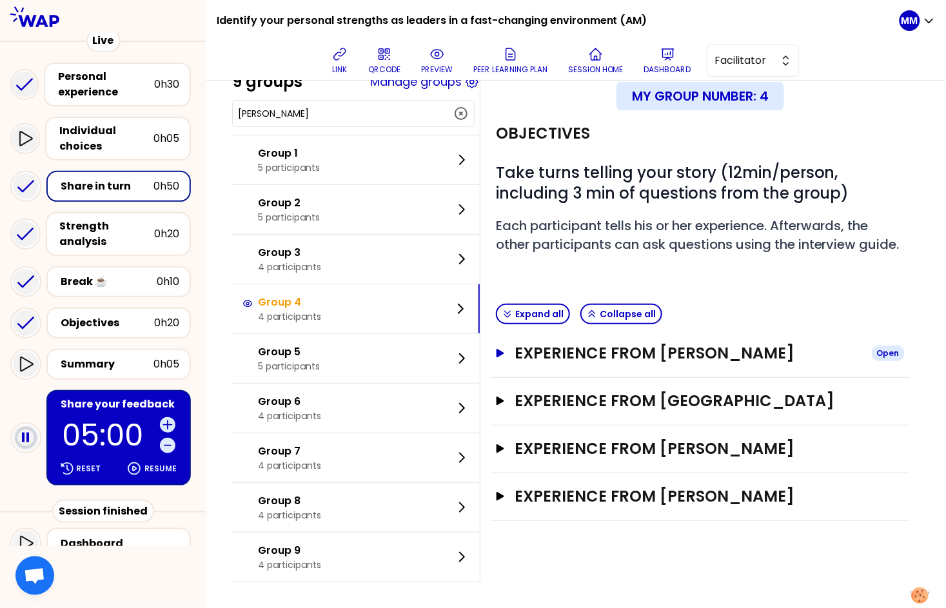
click at [625, 364] on h3 "Experience from [PERSON_NAME]" at bounding box center [688, 353] width 346 height 21
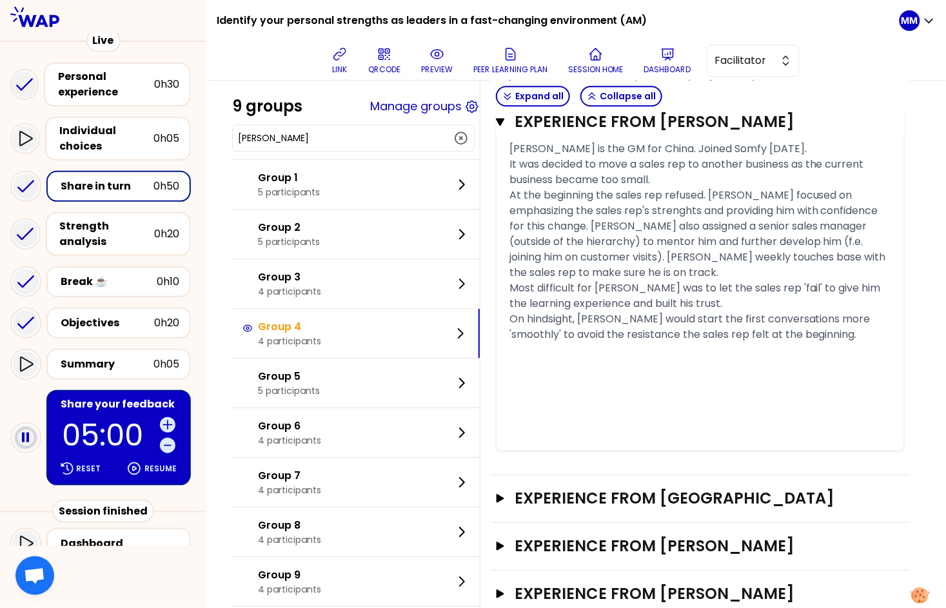
scroll to position [816, 0]
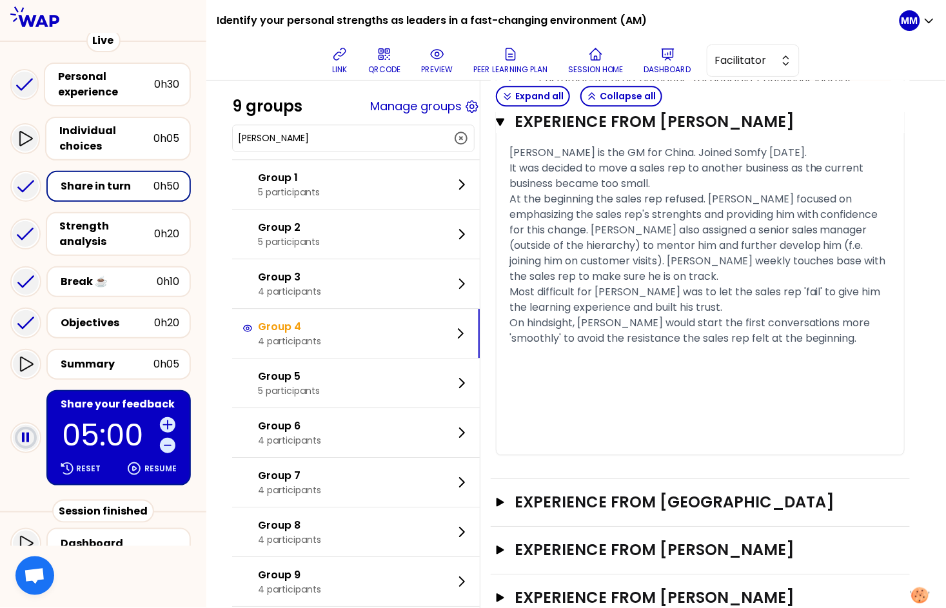
click at [799, 315] on div "Most difficult for [PERSON_NAME] was to let the sales rep 'fail' to give him th…" at bounding box center [700, 299] width 382 height 31
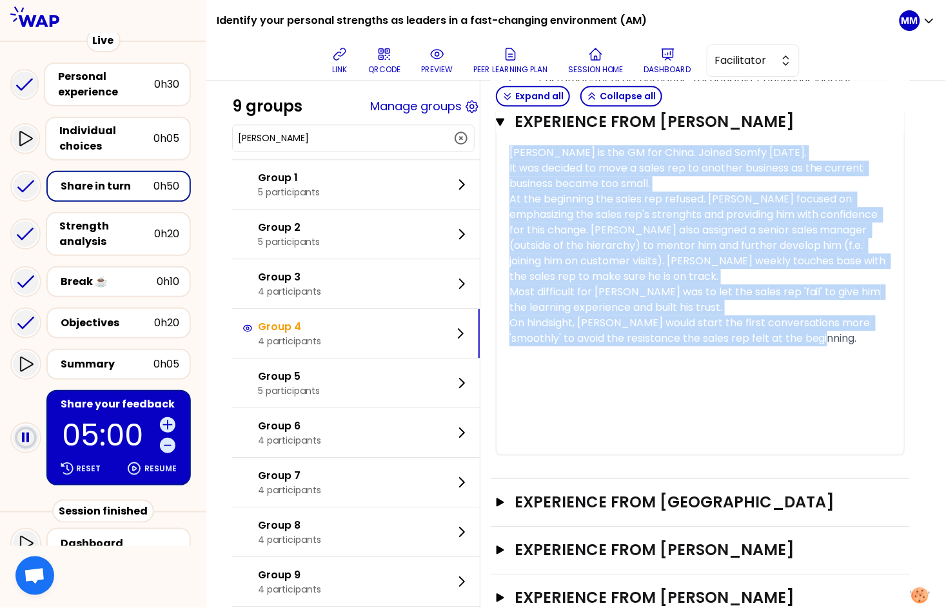
drag, startPoint x: 858, startPoint y: 353, endPoint x: 502, endPoint y: 161, distance: 404.5
click at [502, 161] on div "Experience from [PERSON_NAME] Close H1 H2 Export saved « I use Mentor to help j…" at bounding box center [700, 12] width 419 height 933
copy div "[PERSON_NAME] is the GM for China. Joined Somfy [DATE]. It was decided to move …"
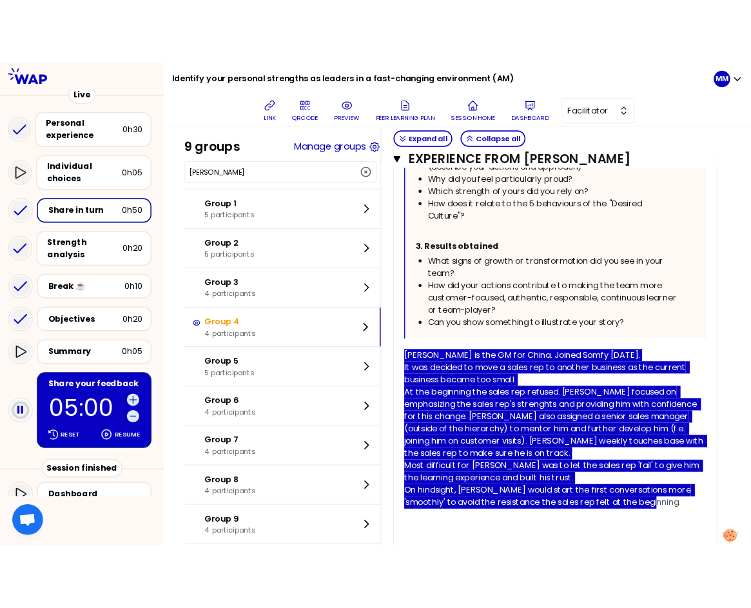
scroll to position [609, 0]
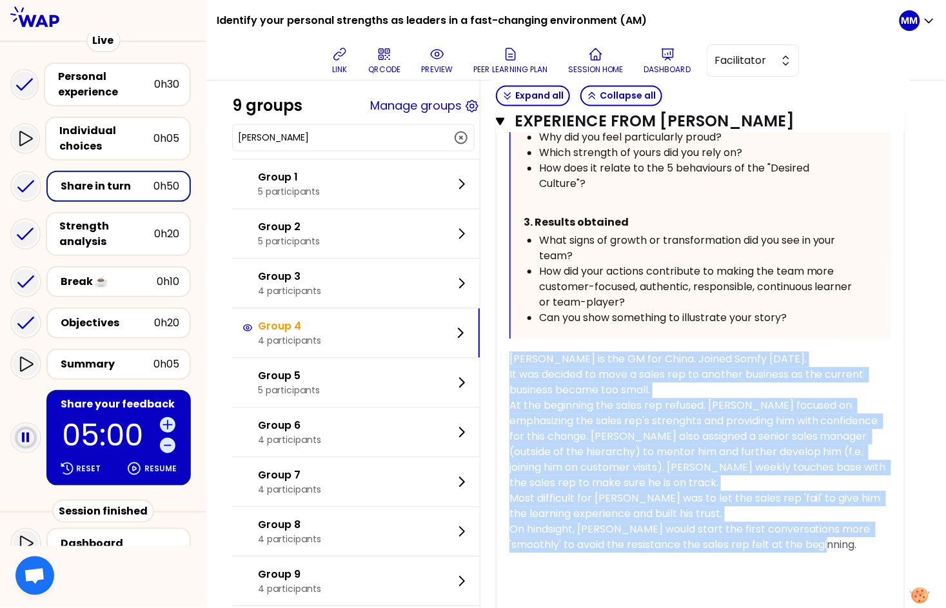
click at [670, 399] on div "It was decided to move a sales rep to another business as the current business …" at bounding box center [700, 383] width 382 height 31
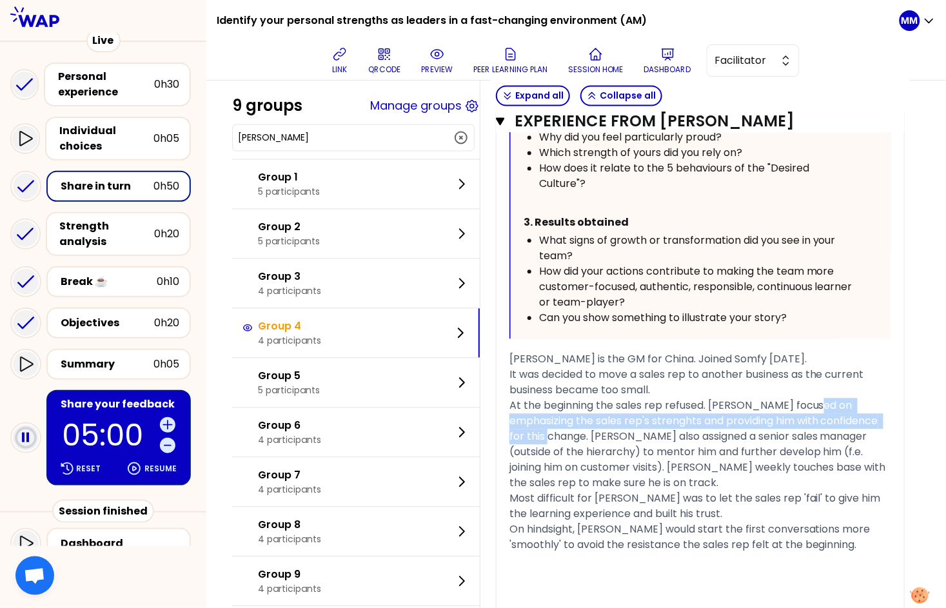
drag, startPoint x: 523, startPoint y: 439, endPoint x: 658, endPoint y: 446, distance: 135.6
click at [657, 454] on span "At the beginning the sales rep refused. [PERSON_NAME] focused on emphasizing th…" at bounding box center [698, 445] width 379 height 92
copy span "emphasizing the sales rep's strenghts and providing him with confidence for thi…"
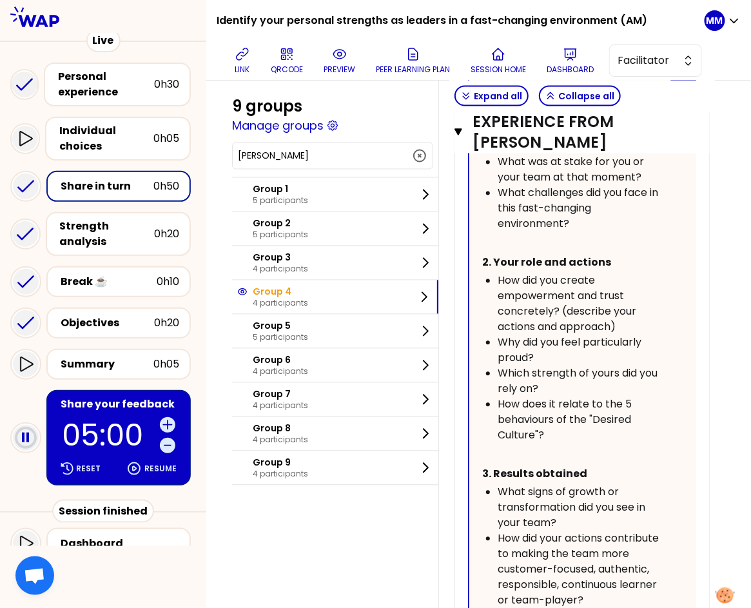
scroll to position [802, 0]
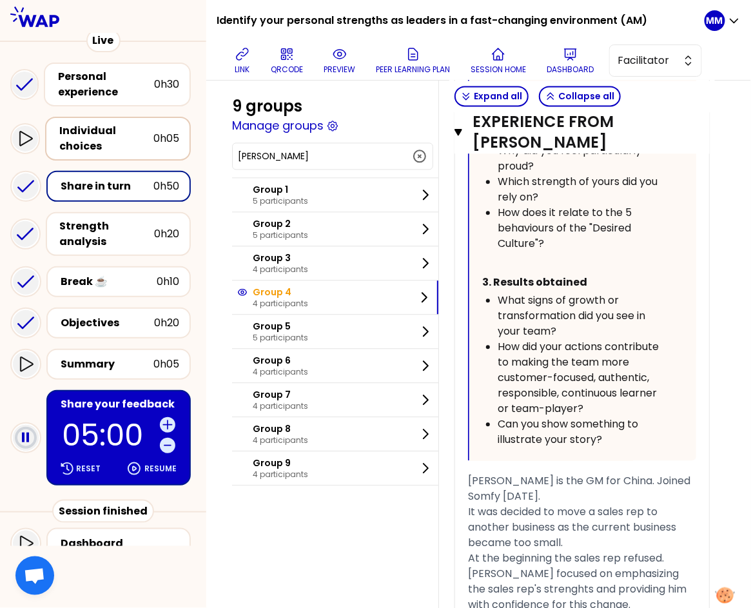
drag, startPoint x: 107, startPoint y: 131, endPoint x: 133, endPoint y: 146, distance: 30.3
click at [107, 130] on div "Individual choices" at bounding box center [106, 138] width 94 height 31
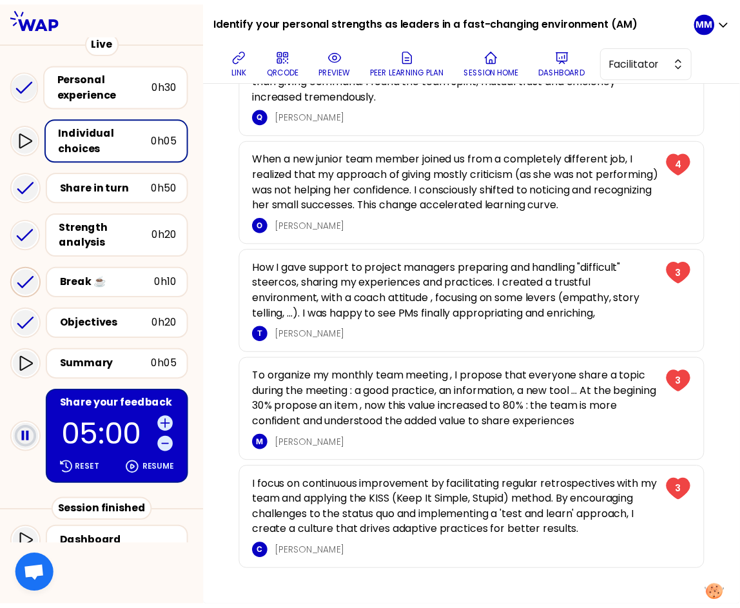
scroll to position [218, 0]
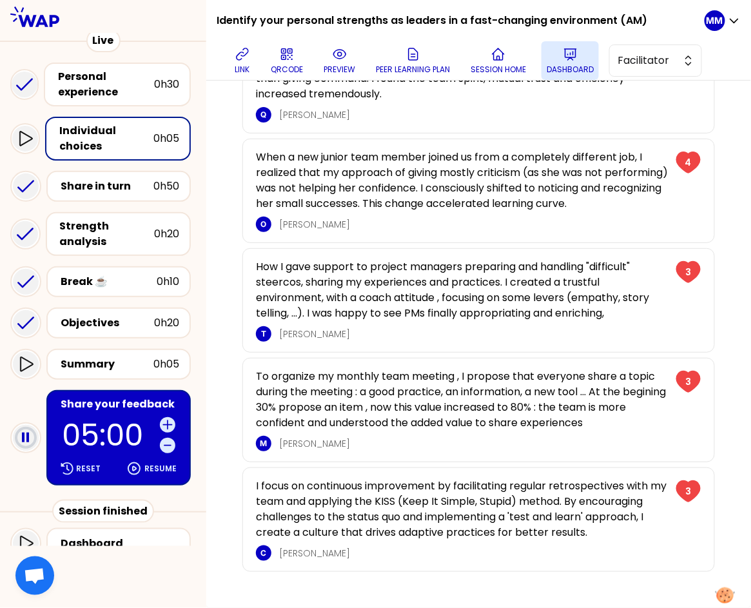
click at [599, 54] on button "Dashboard" at bounding box center [570, 60] width 57 height 39
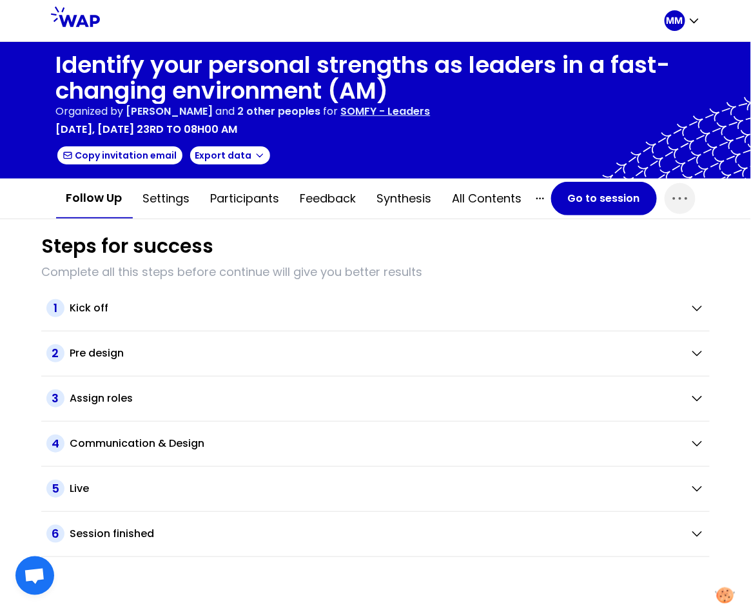
click at [420, 114] on p "SOMFY - Leaders" at bounding box center [386, 111] width 90 height 15
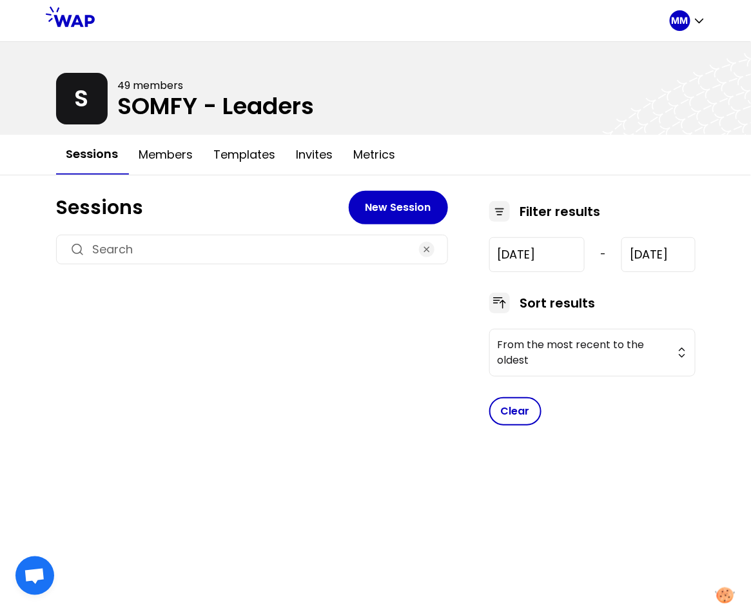
type input "[DATE]"
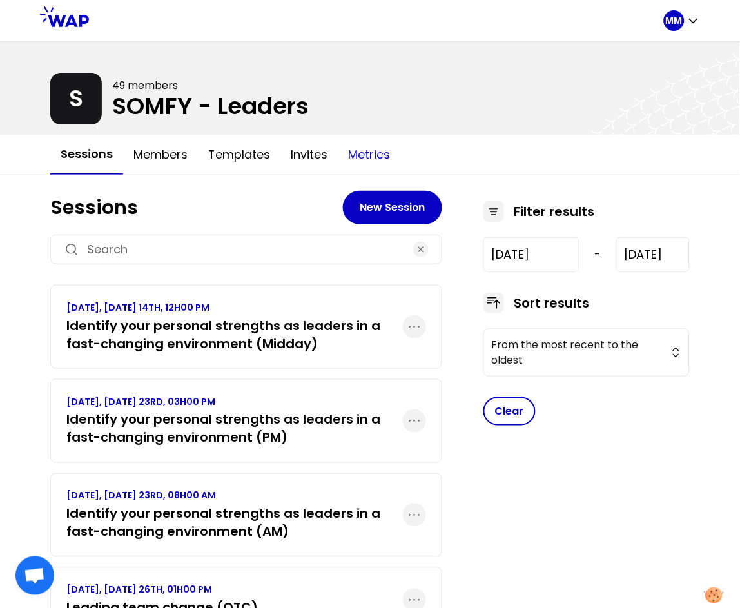
click at [357, 148] on button "Metrics" at bounding box center [369, 154] width 63 height 39
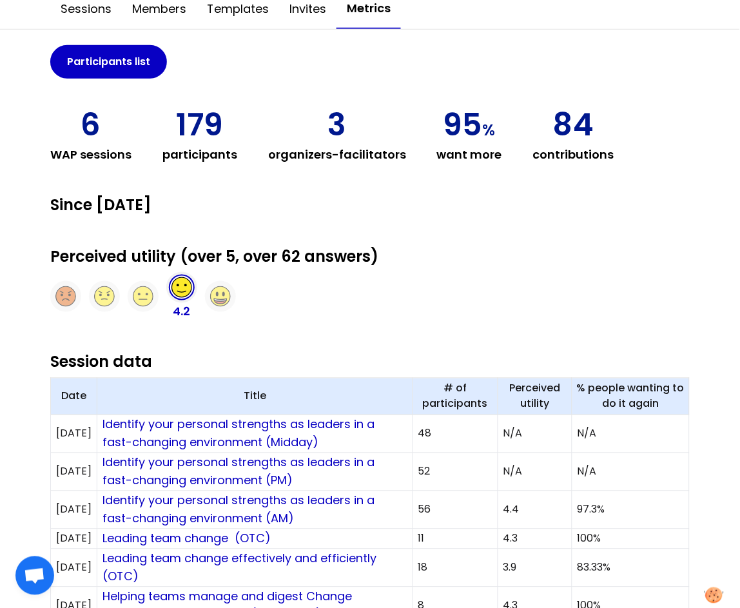
scroll to position [148, 0]
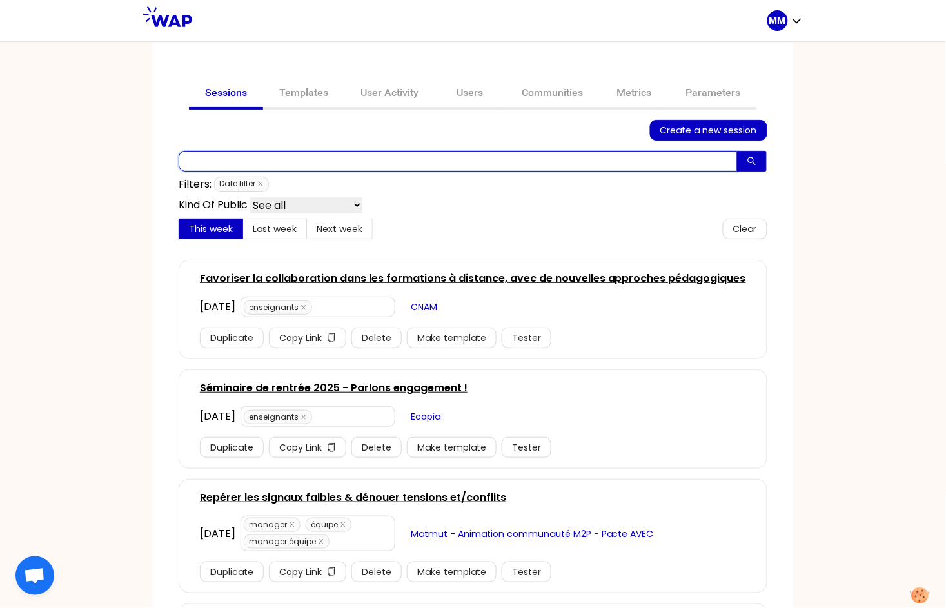
click at [428, 162] on input "text" at bounding box center [458, 161] width 559 height 21
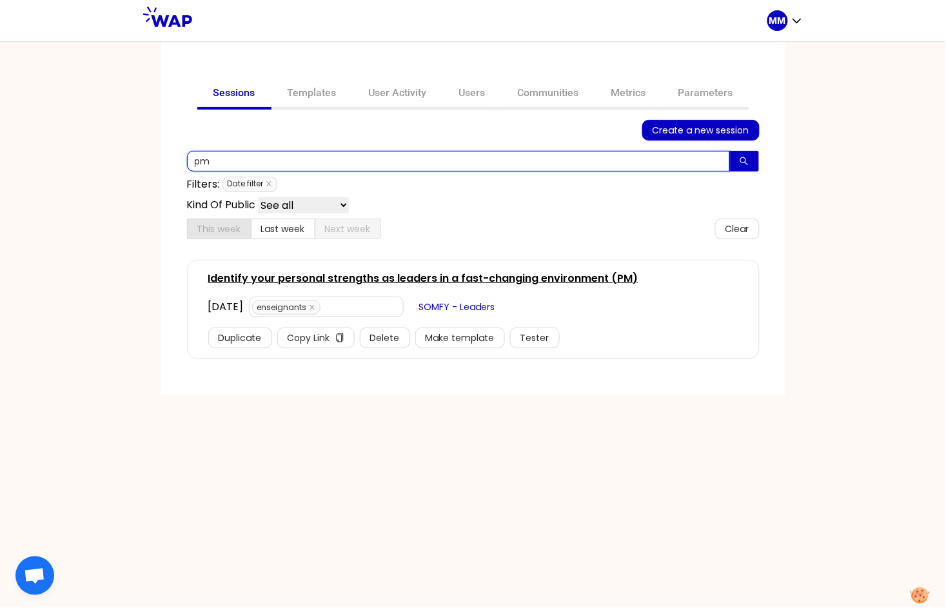
type input "pm"
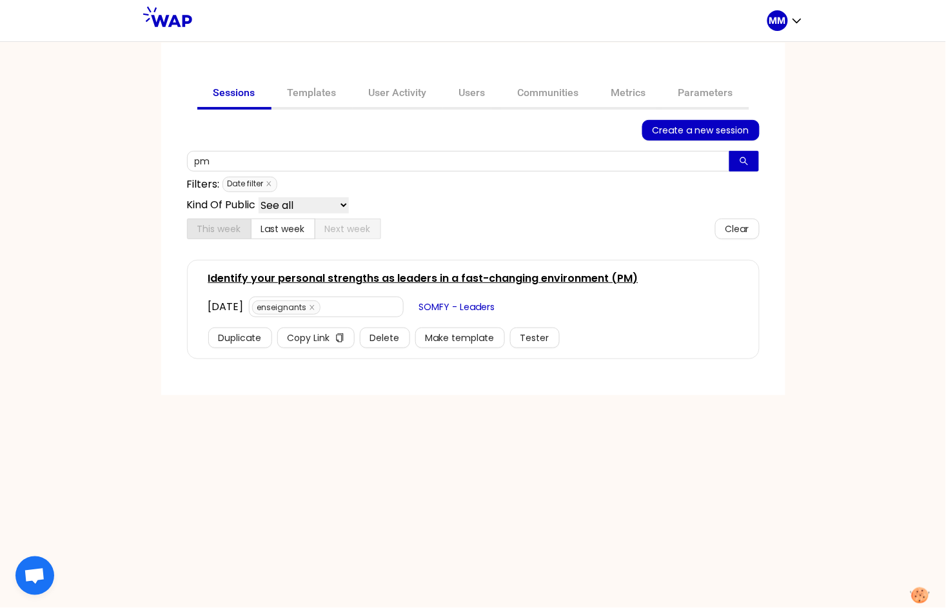
click at [532, 271] on link "Identify your personal strengths as leaders in a fast-changing environment (PM)" at bounding box center [423, 278] width 430 height 15
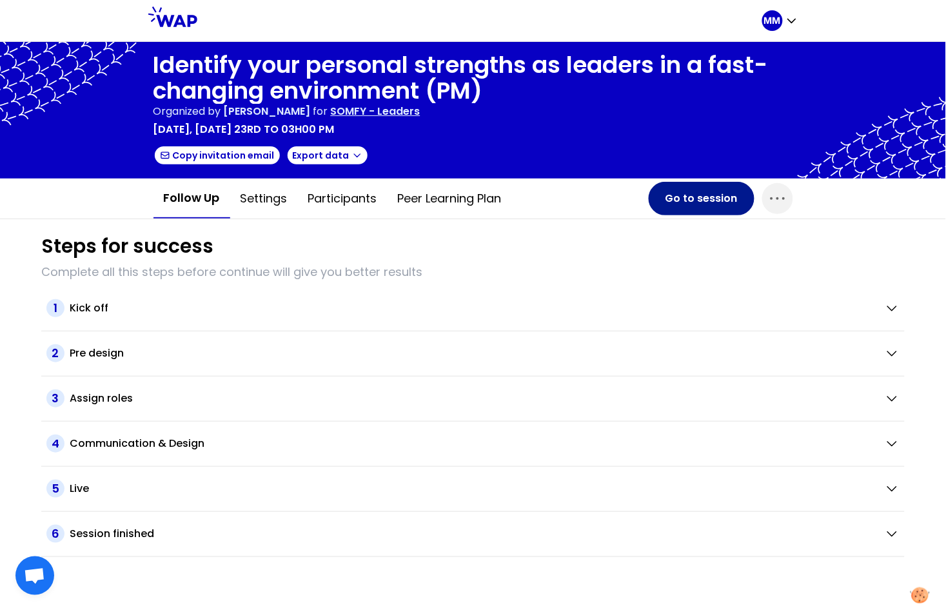
click at [675, 201] on button "Go to session" at bounding box center [702, 199] width 106 height 34
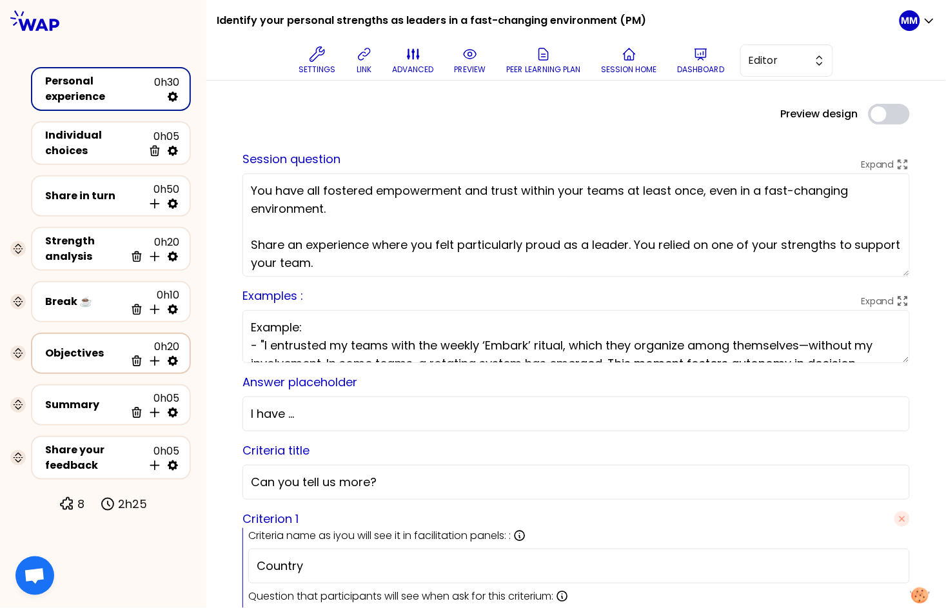
click at [79, 346] on div "Objectives" at bounding box center [85, 353] width 80 height 15
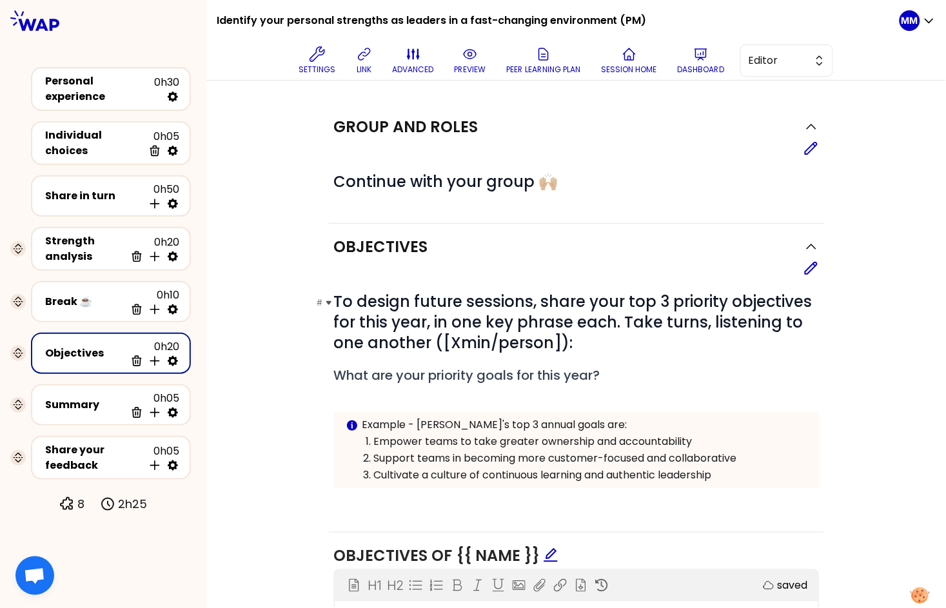
scroll to position [274, 0]
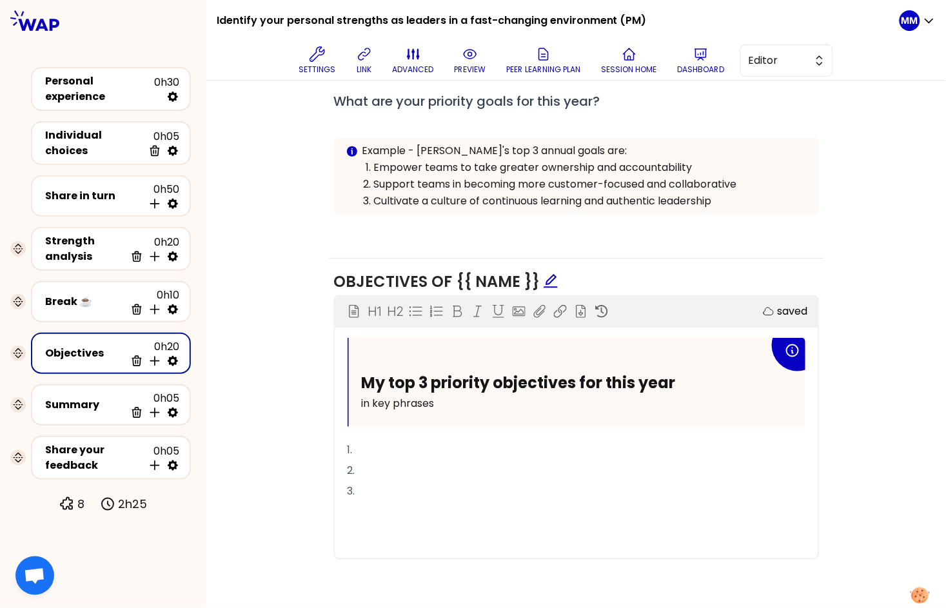
click at [172, 355] on icon at bounding box center [172, 361] width 13 height 13
select select "same_as"
select select "false"
select select "Each"
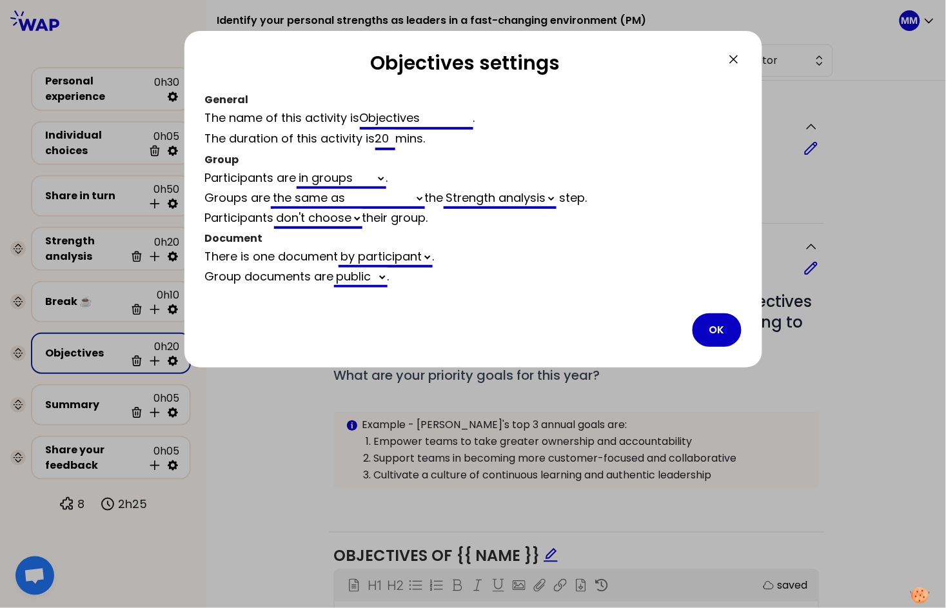
click at [330, 183] on select "in groups not in groups" at bounding box center [342, 179] width 90 height 20
click at [299, 169] on select "in groups not in groups" at bounding box center [342, 179] width 90 height 20
click at [322, 202] on select "automaticaly generated the same as empty" at bounding box center [348, 199] width 154 height 20
click at [272, 189] on select "automaticaly generated the same as empty" at bounding box center [348, 199] width 154 height 20
click at [335, 195] on select "automaticaly generated the same as empty" at bounding box center [348, 199] width 154 height 20
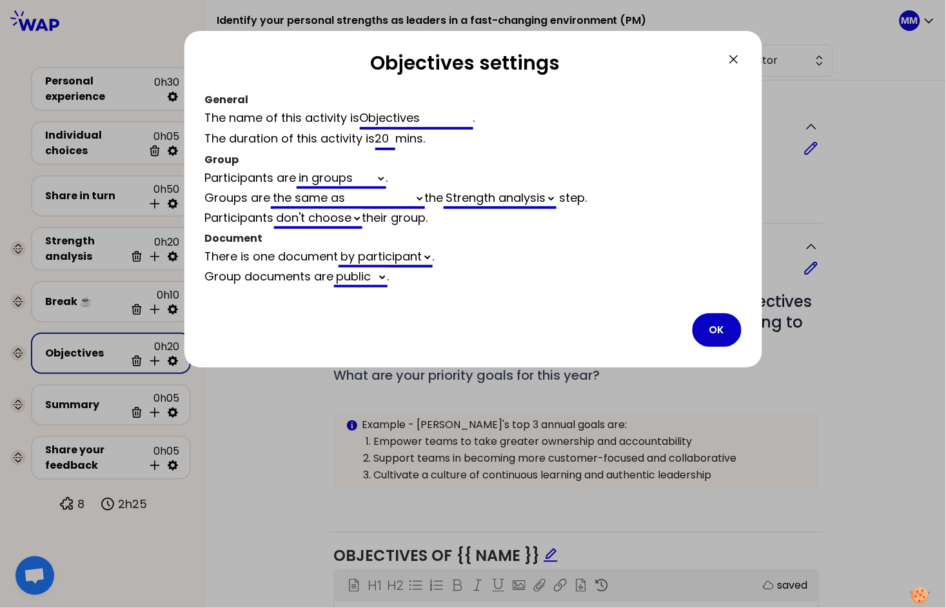
select select "4"
select select "5"
select select "activity"
select select "share"
select select "false"
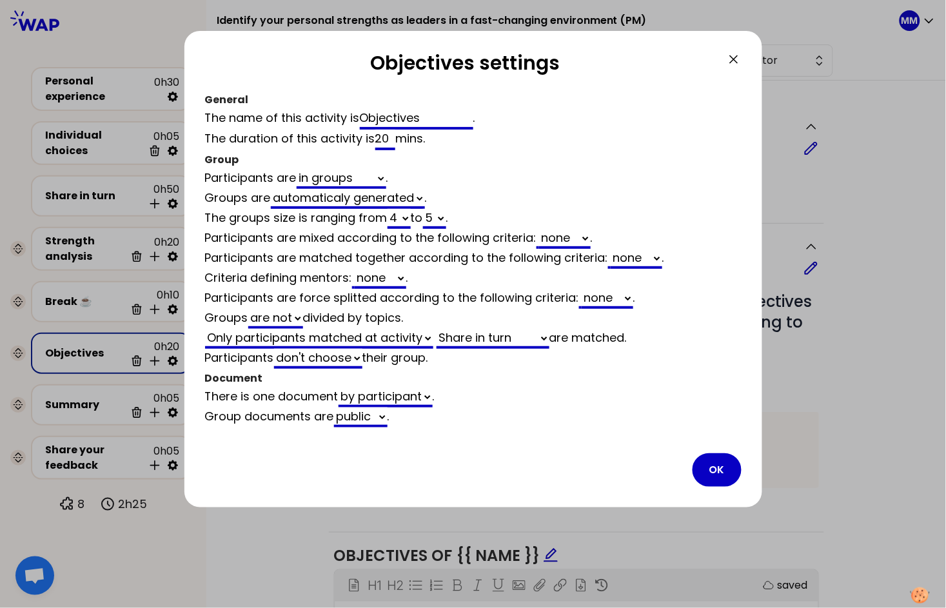
click at [401, 215] on select "2 3 4 5 6 7 8 9 10 11 12" at bounding box center [399, 219] width 23 height 20
select select "3"
select select "5"
select select "activity"
select select "share"
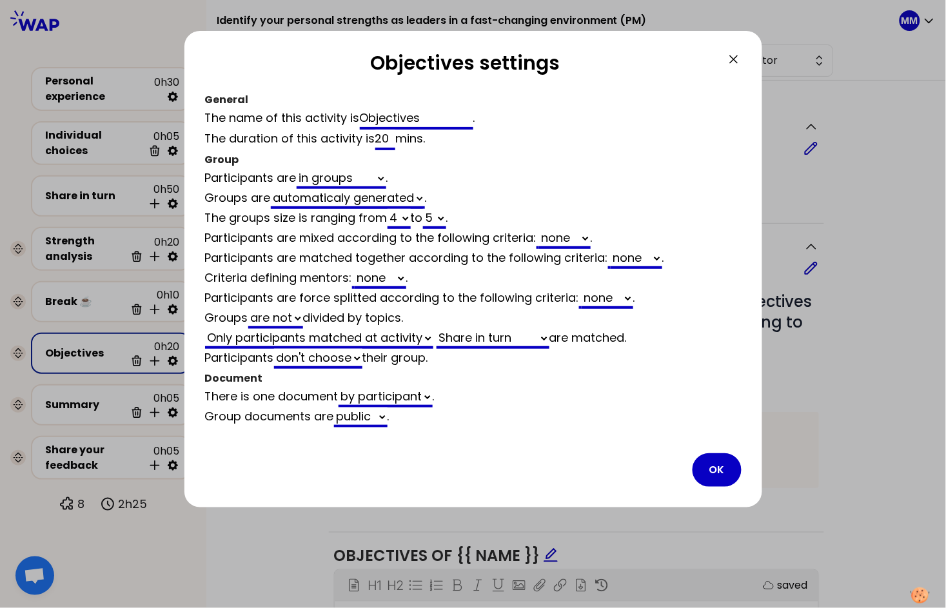
select select "false"
select select "3"
select select "activity"
select select "share"
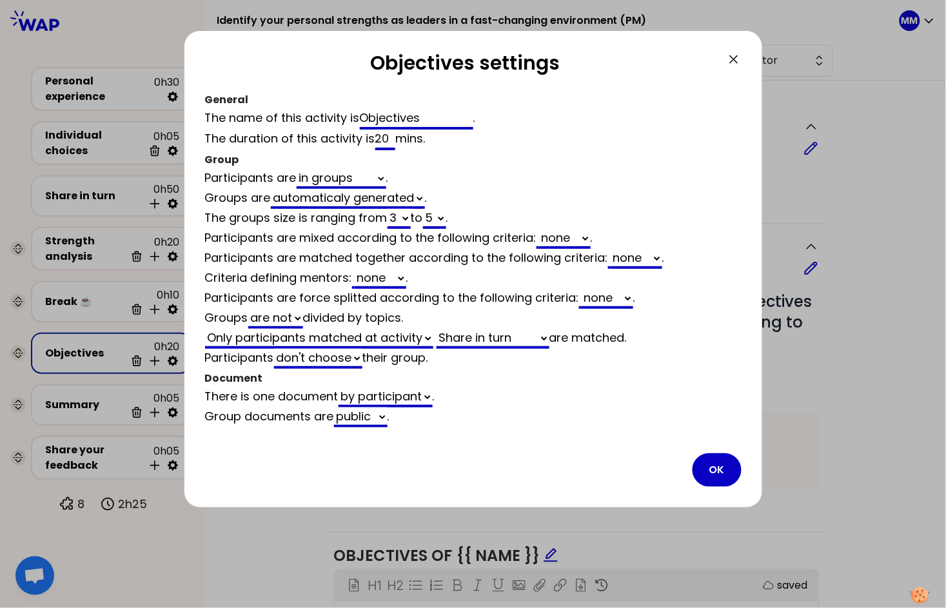
select select "false"
click at [713, 462] on button "OK" at bounding box center [717, 470] width 49 height 34
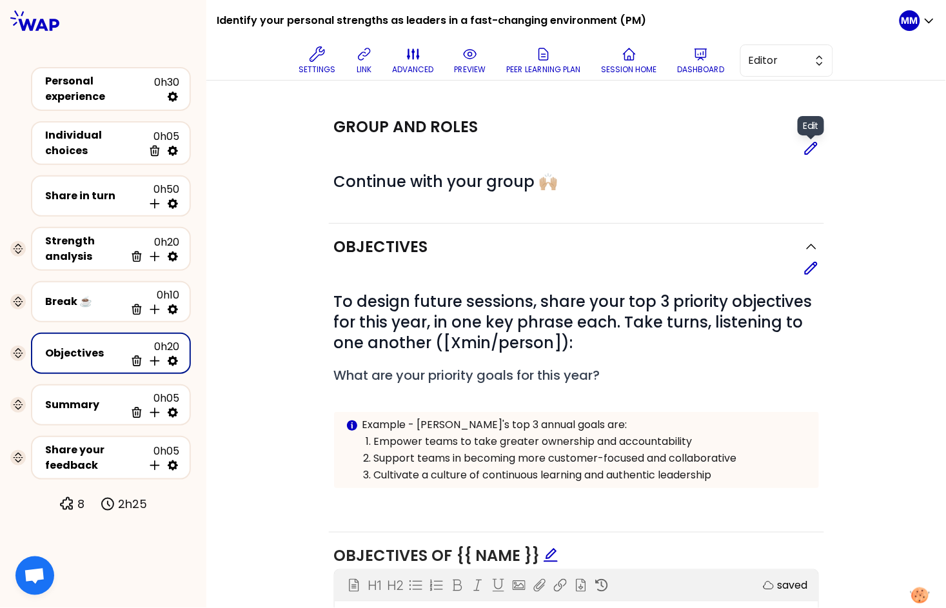
click at [804, 151] on icon at bounding box center [811, 148] width 15 height 15
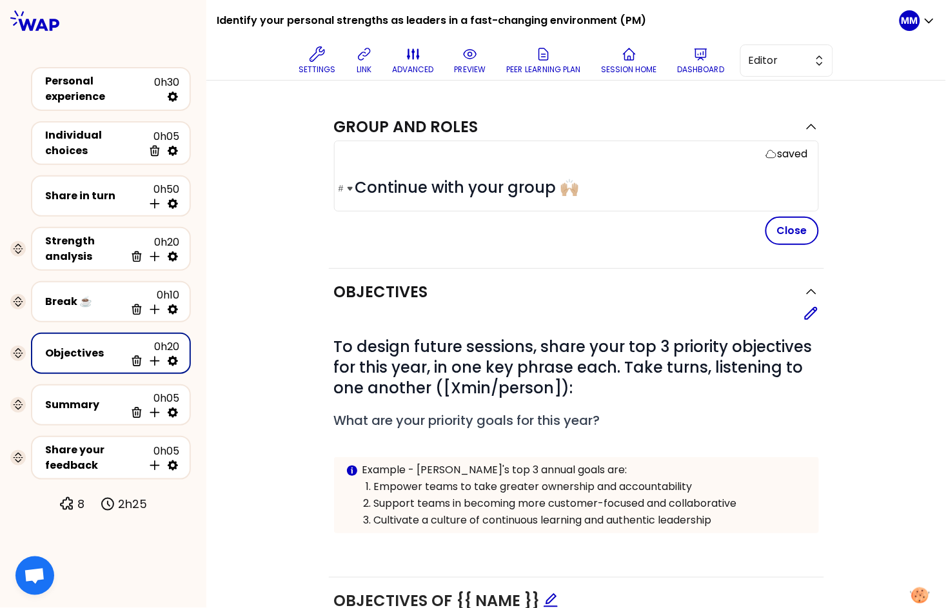
click at [375, 188] on span "Continue with your group 🙌🏼" at bounding box center [467, 187] width 224 height 21
click at [769, 230] on button "Close" at bounding box center [792, 231] width 54 height 28
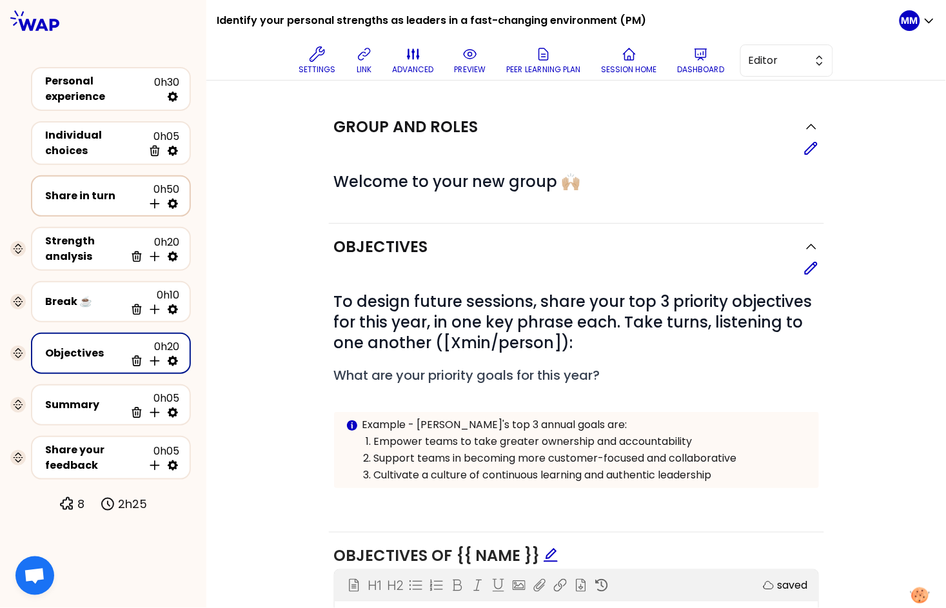
drag, startPoint x: 106, startPoint y: 195, endPoint x: 166, endPoint y: 199, distance: 60.1
click at [106, 195] on div "Share in turn" at bounding box center [94, 195] width 98 height 15
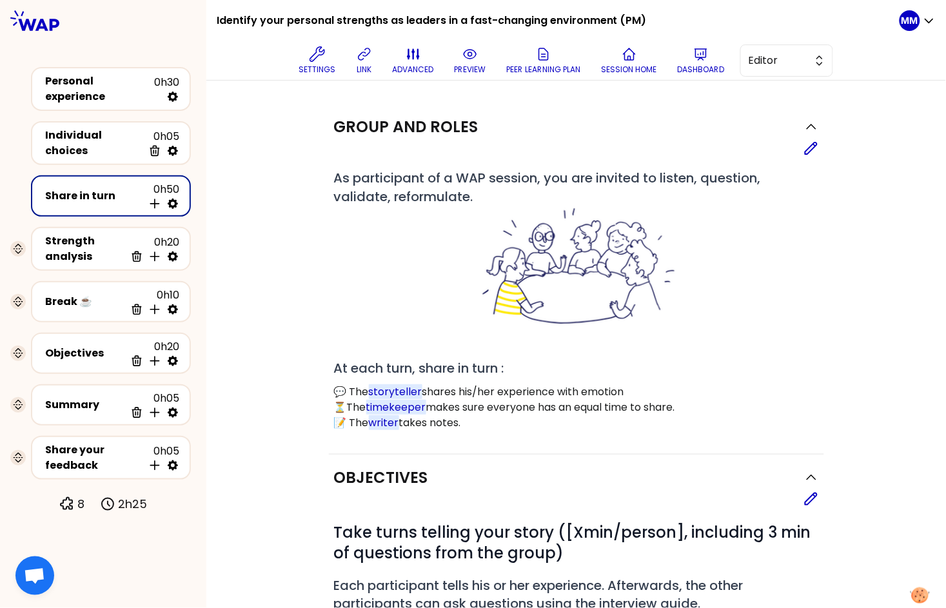
click at [175, 199] on icon at bounding box center [173, 204] width 10 height 10
select select "4"
select select "5"
select select "all"
select select "false"
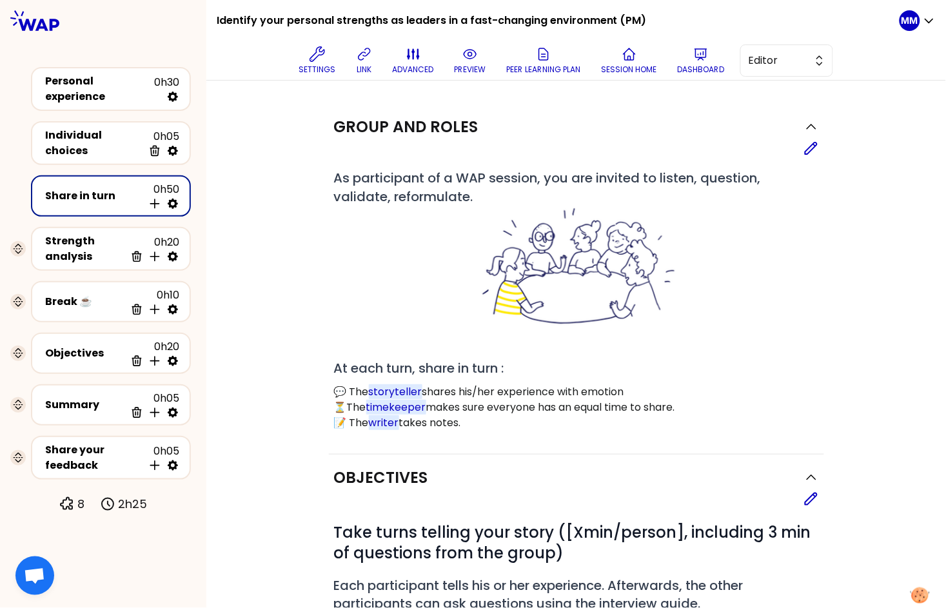
select select "Each"
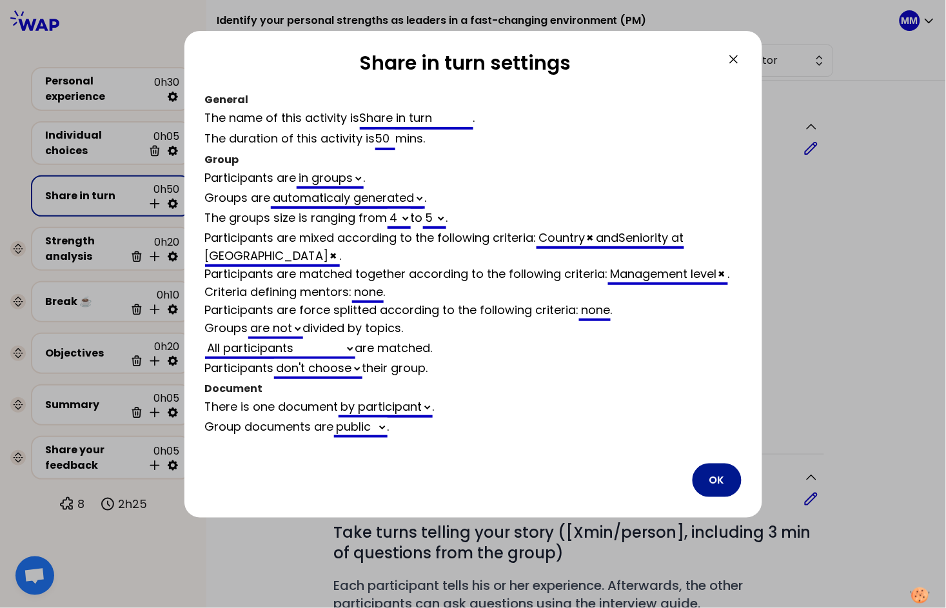
click at [716, 473] on button "OK" at bounding box center [717, 481] width 49 height 34
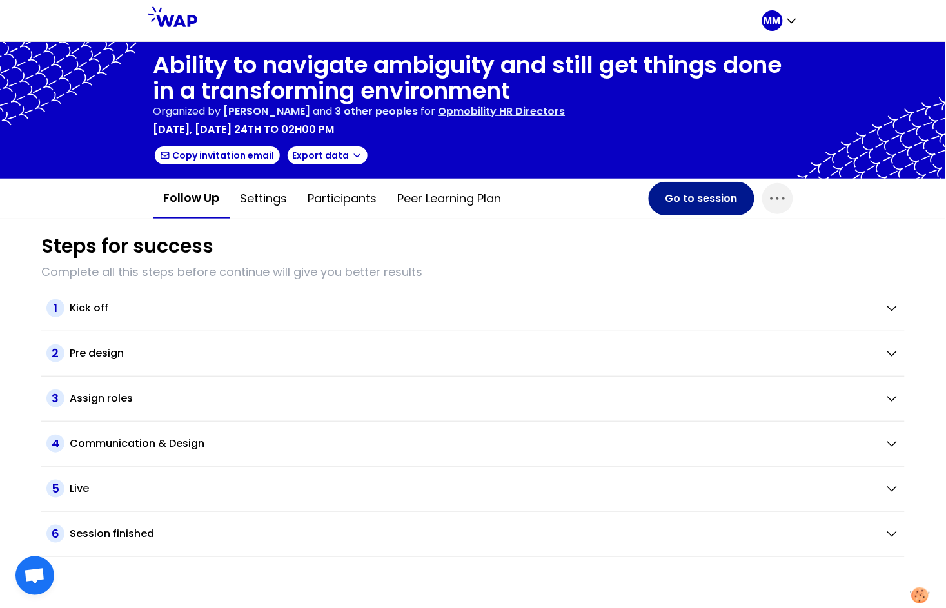
click at [675, 195] on button "Go to session" at bounding box center [702, 199] width 106 height 34
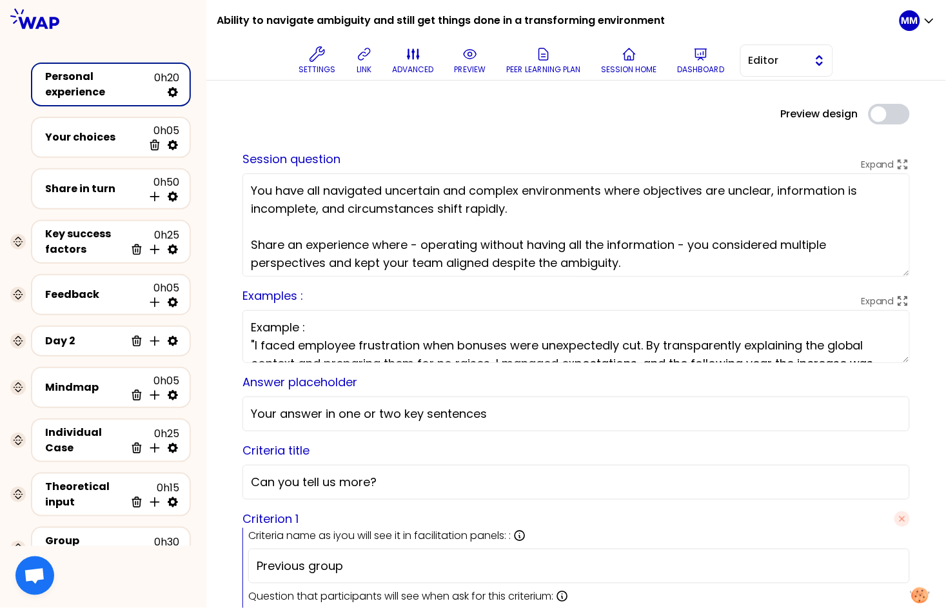
click at [806, 64] on span "Editor" at bounding box center [778, 60] width 58 height 15
click at [799, 114] on span "Facilitator" at bounding box center [794, 113] width 55 height 15
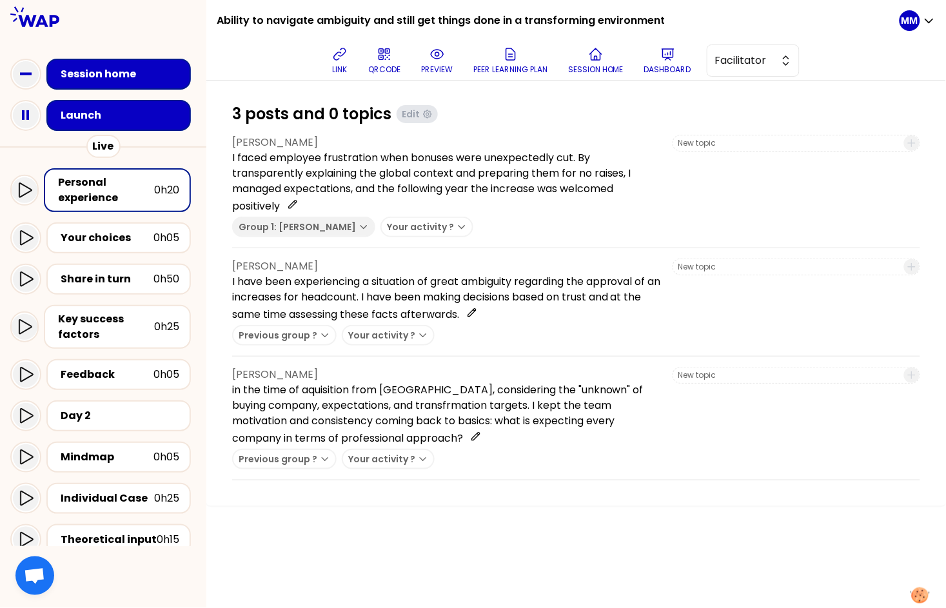
click at [506, 255] on div "[PERSON_NAME] I faced employee frustration when bonuses were unexpectedly cut. …" at bounding box center [576, 308] width 688 height 346
click at [115, 331] on div "Key success factors" at bounding box center [106, 326] width 96 height 31
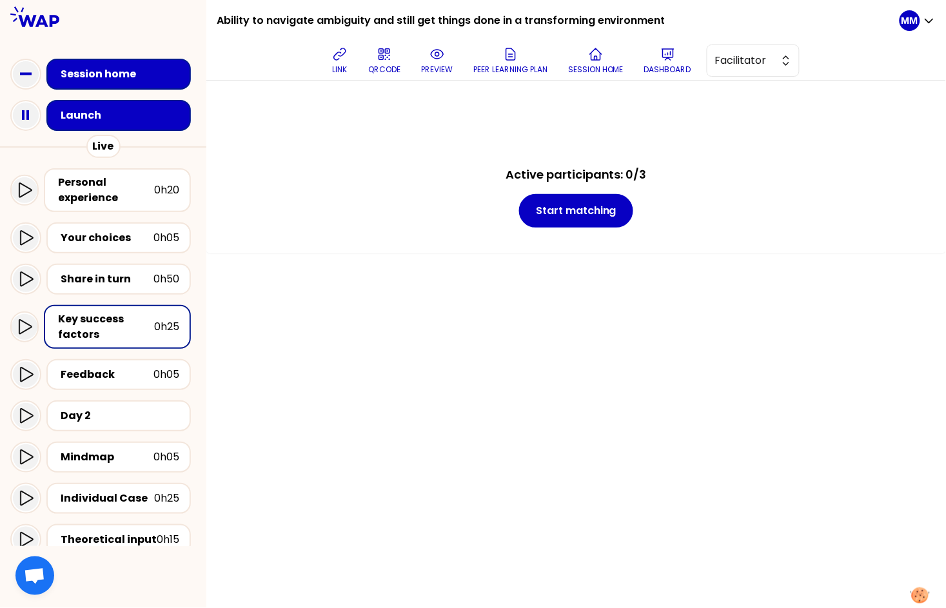
click at [108, 323] on div "Key success factors" at bounding box center [106, 326] width 96 height 31
drag, startPoint x: 228, startPoint y: 21, endPoint x: 383, endPoint y: 21, distance: 155.4
click at [383, 21] on div "Ability to navigate ambiguity and still get things done in a transforming envir…" at bounding box center [576, 40] width 740 height 81
copy h1 "Ability to navigate ambiguity"
click at [122, 455] on div "Mindmap" at bounding box center [107, 456] width 93 height 15
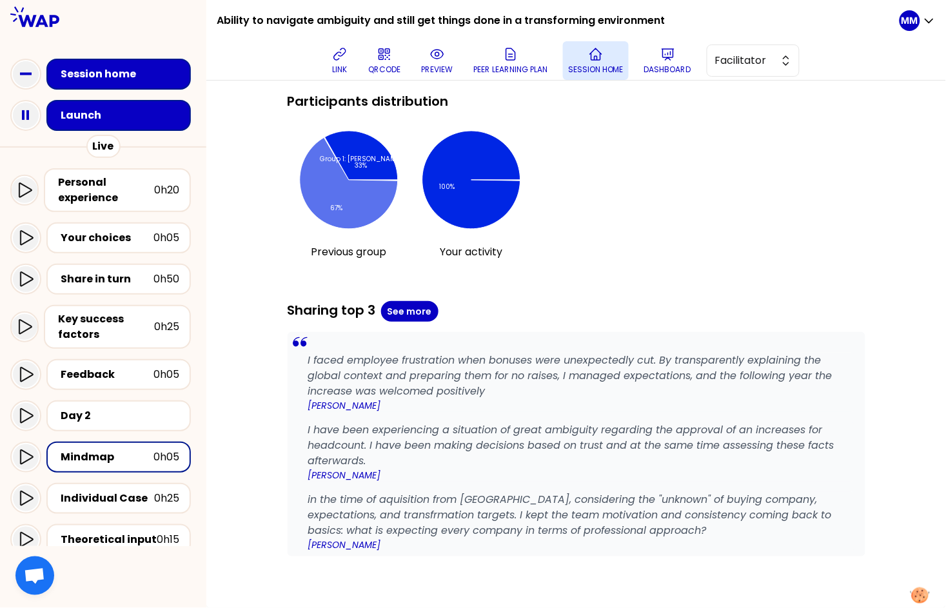
scroll to position [920, 0]
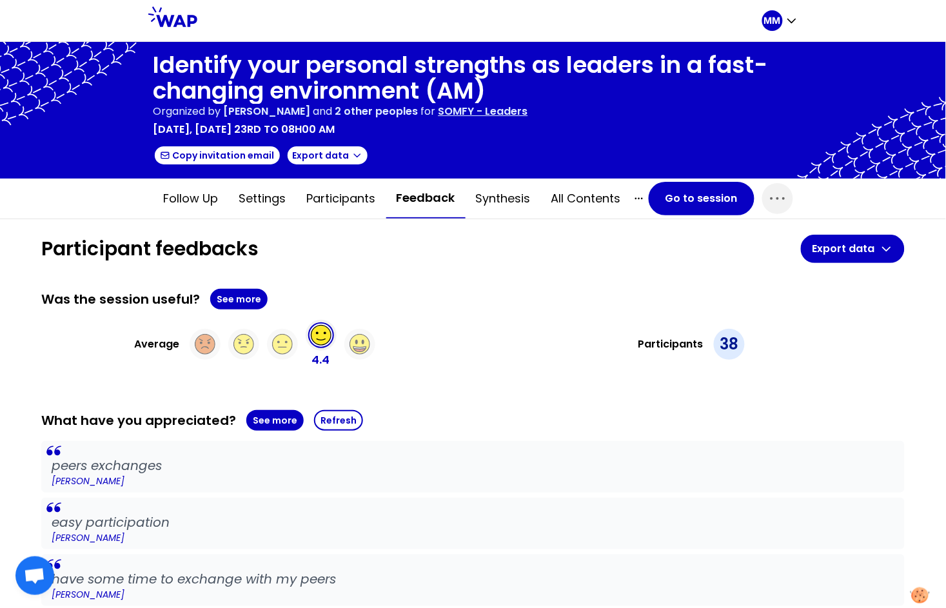
scroll to position [2176, 0]
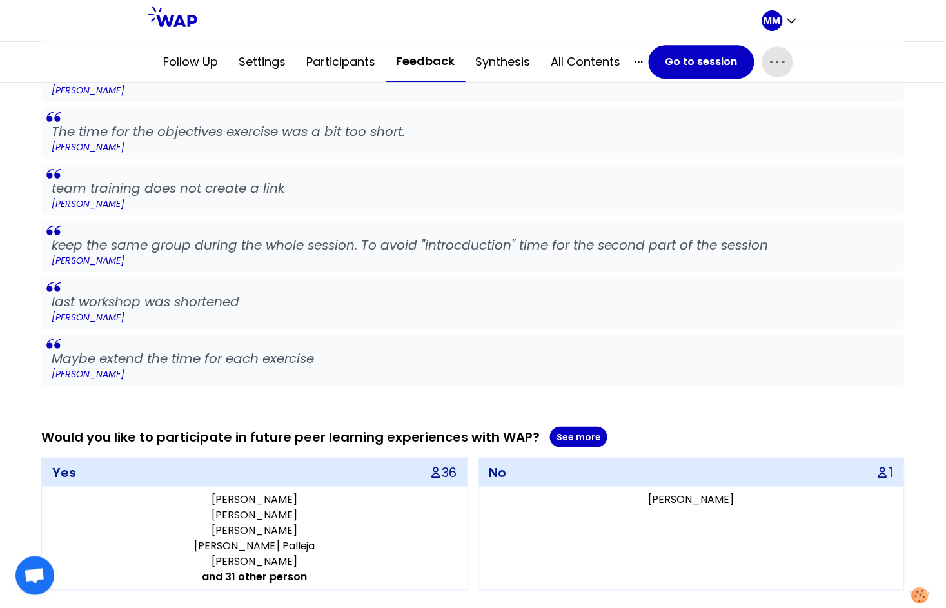
click at [777, 63] on icon "button" at bounding box center [777, 62] width 21 height 21
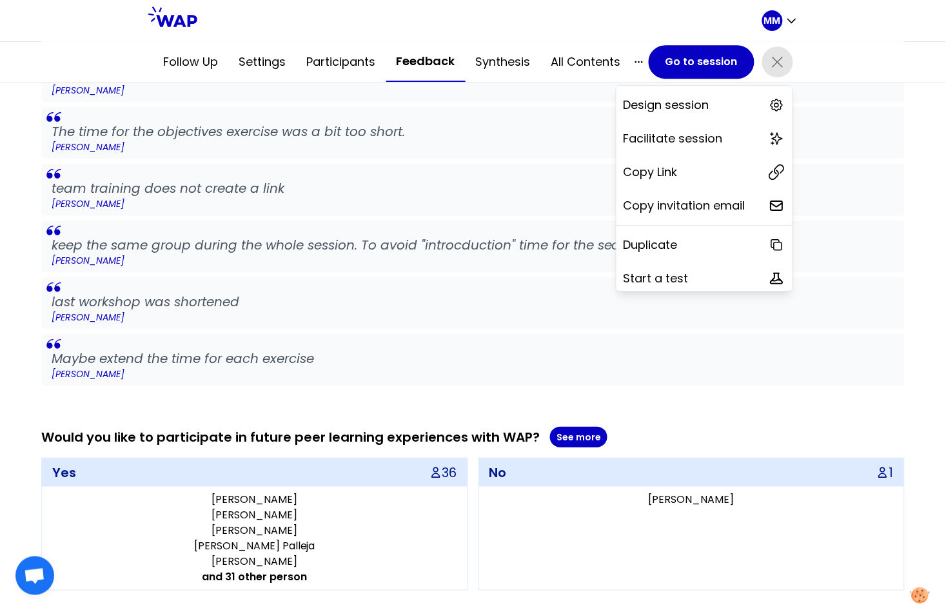
click at [682, 177] on div "Copy Link" at bounding box center [705, 172] width 176 height 28
